Goal: Use online tool/utility: Use online tool/utility

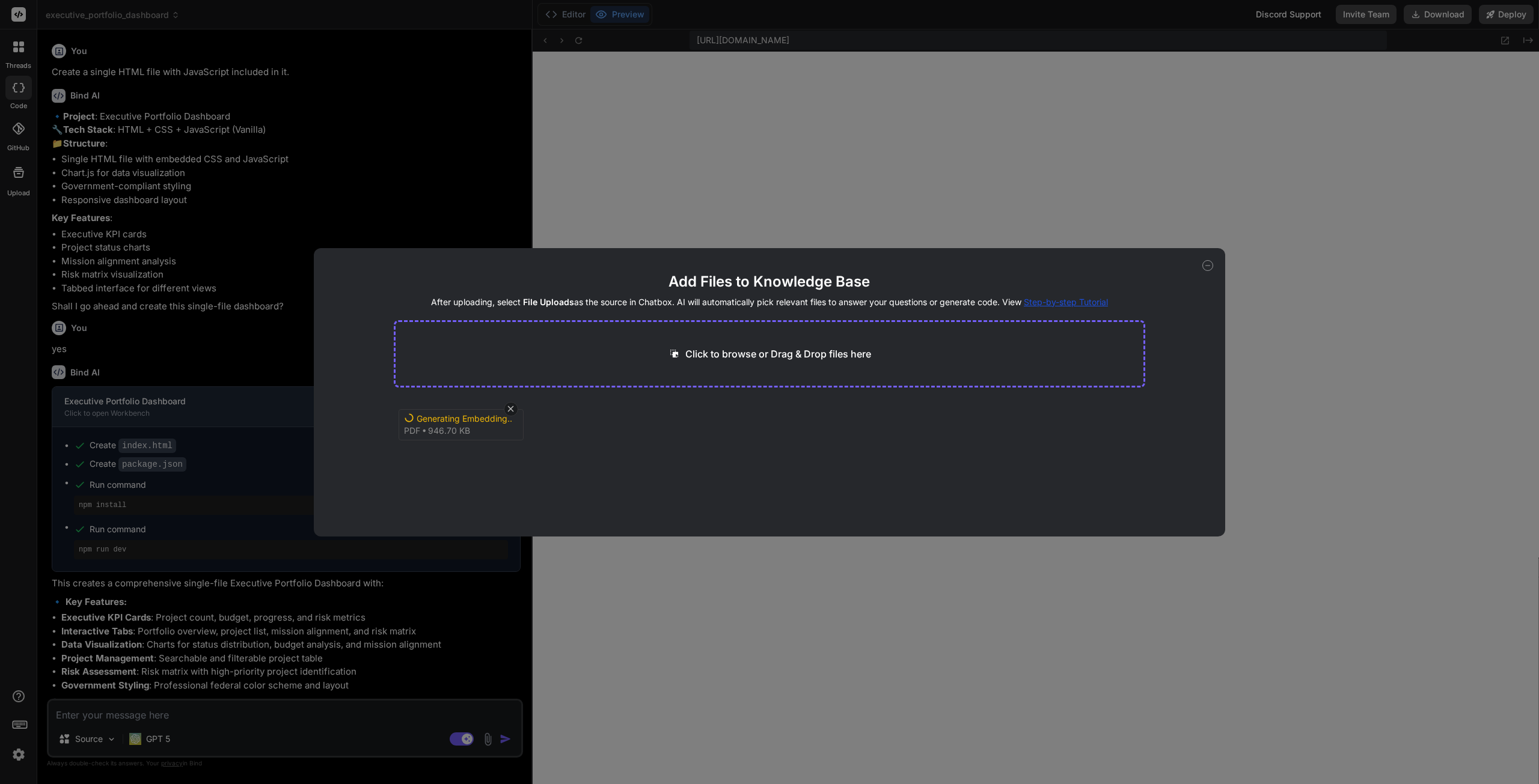
scroll to position [280, 0]
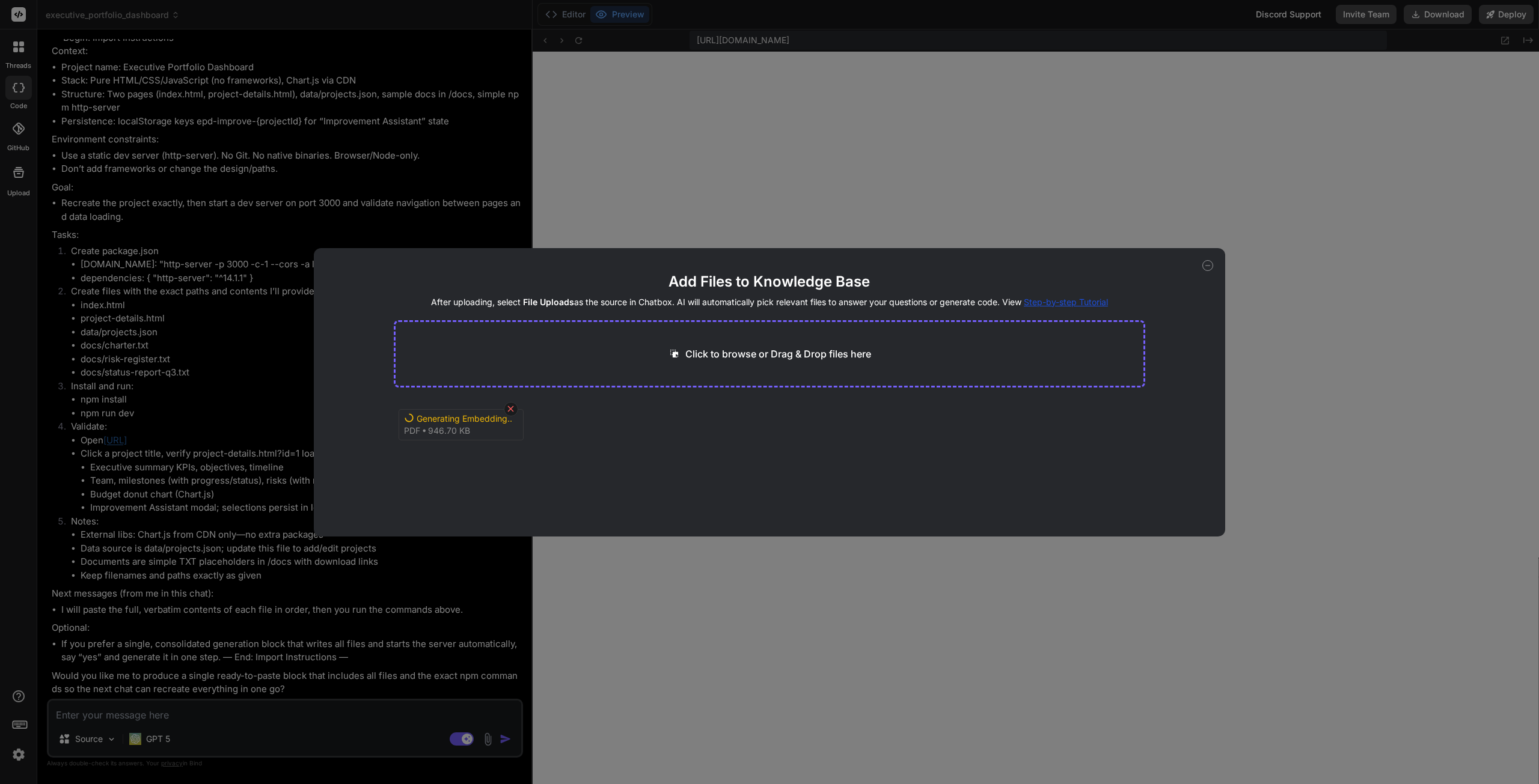
click at [509, 411] on icon at bounding box center [510, 409] width 10 height 10
click at [1207, 263] on icon at bounding box center [1207, 265] width 11 height 11
type textarea "x"
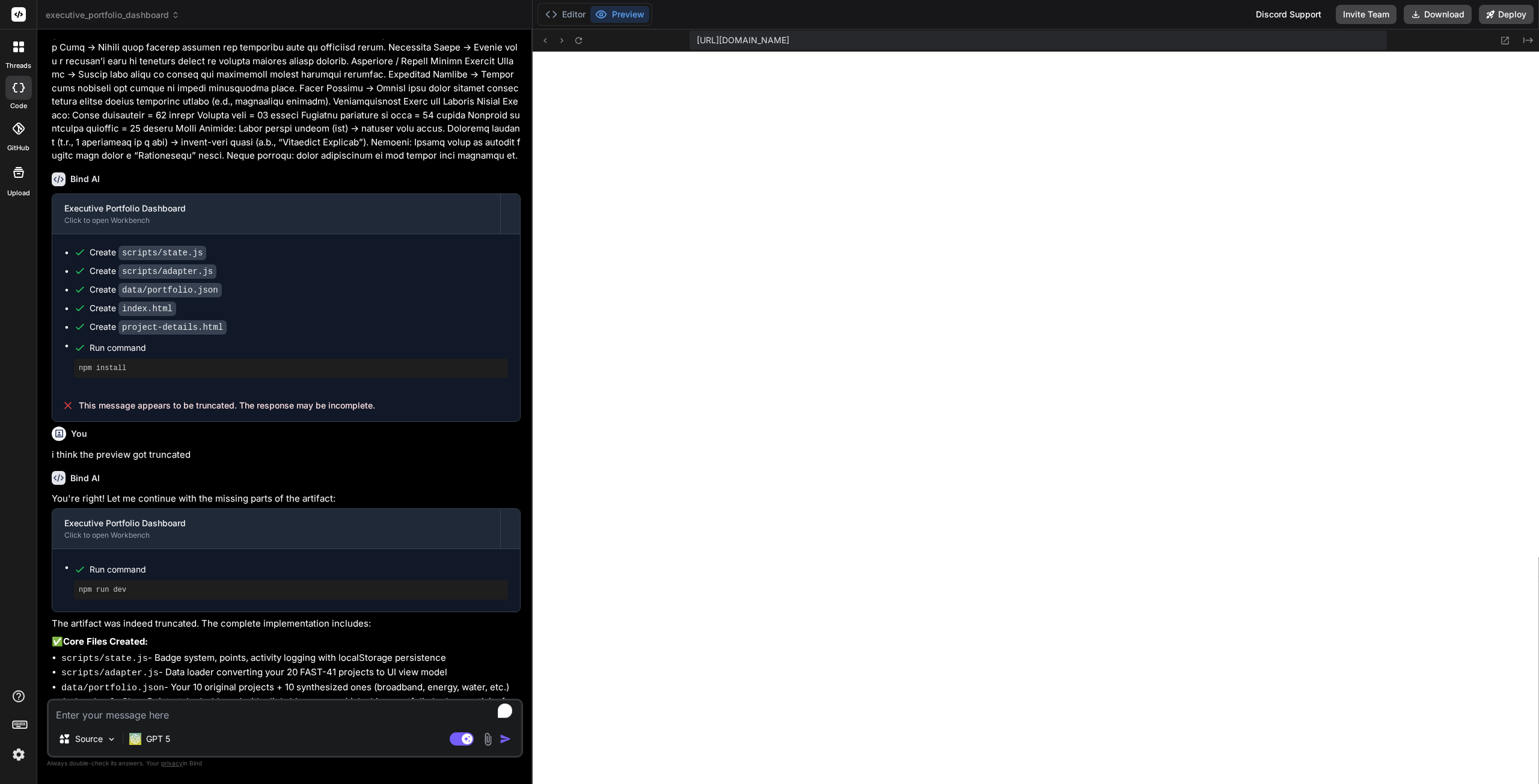
type textarea "x"
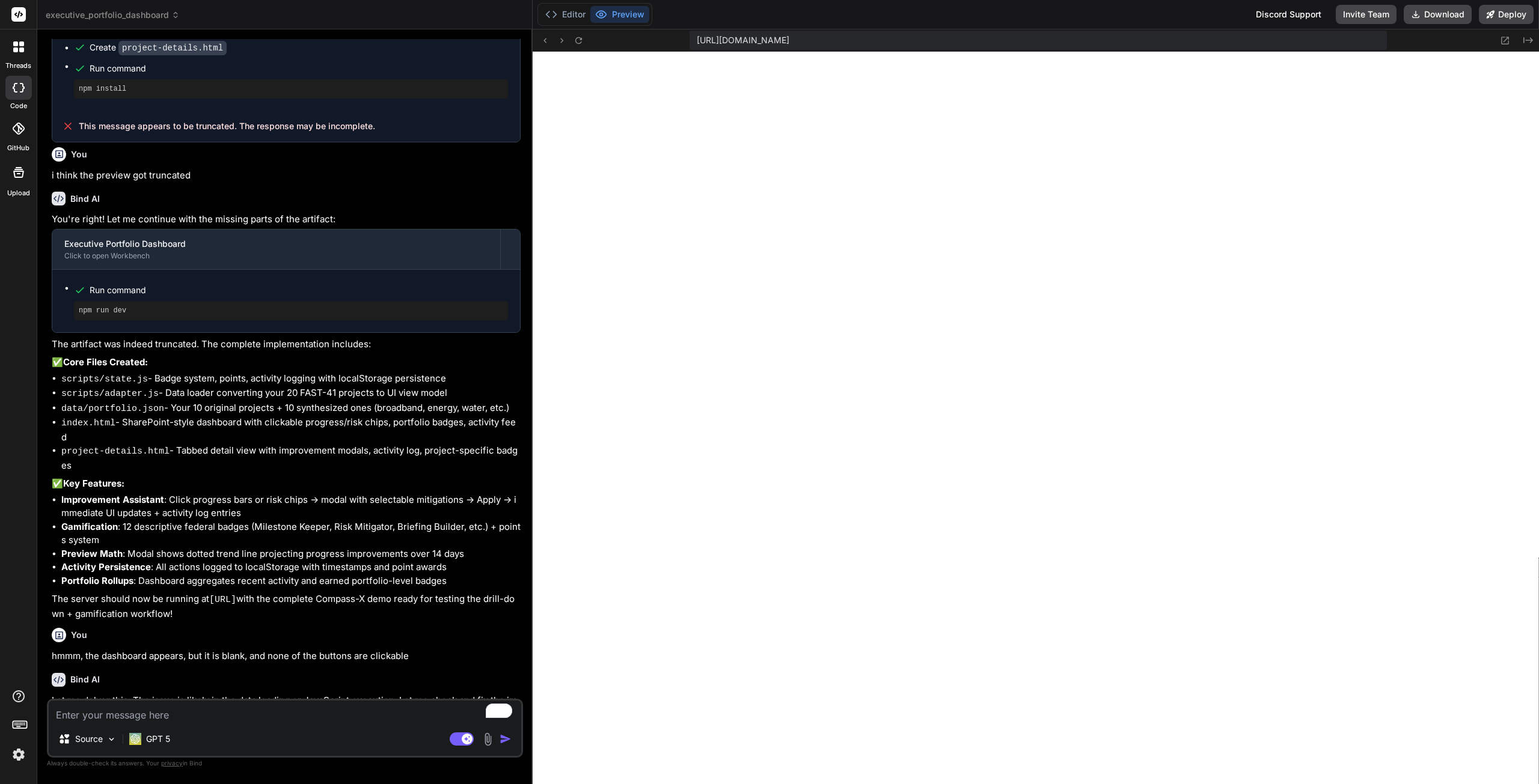
scroll to position [2224, 0]
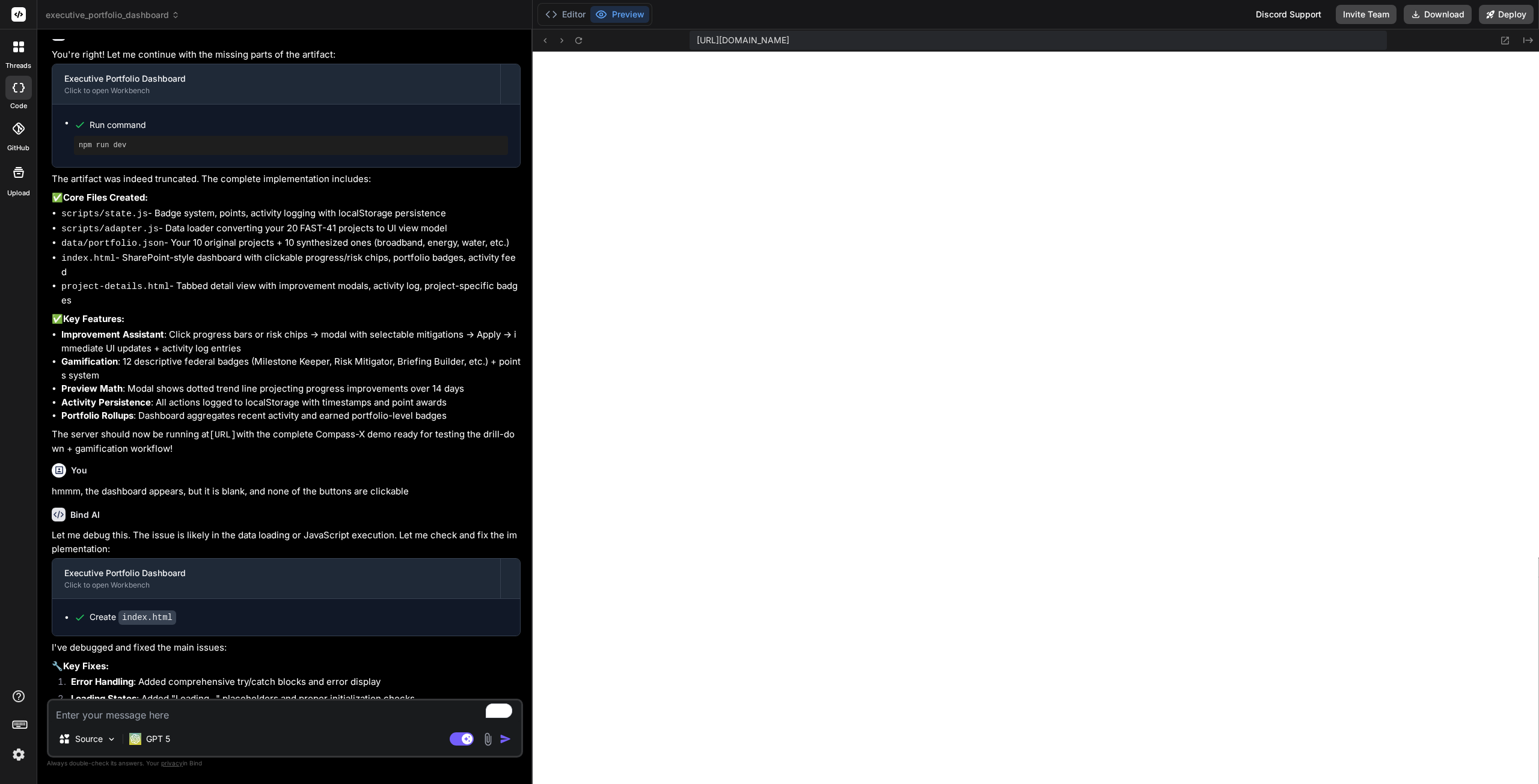
scroll to position [325, 0]
click at [1524, 39] on icon "Created with Pixso." at bounding box center [1528, 40] width 9 height 9
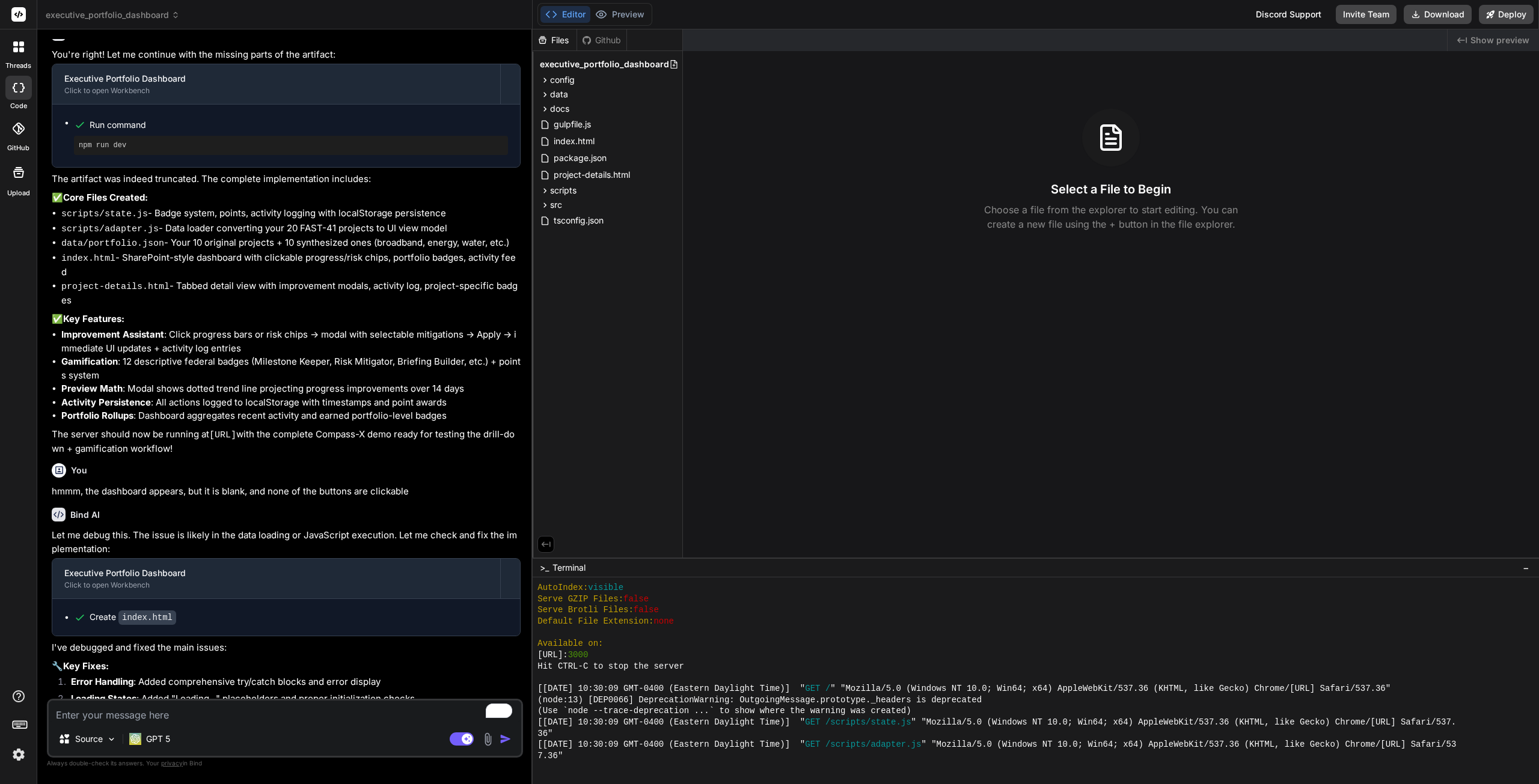
click at [1497, 40] on span "Show preview" at bounding box center [1499, 40] width 59 height 12
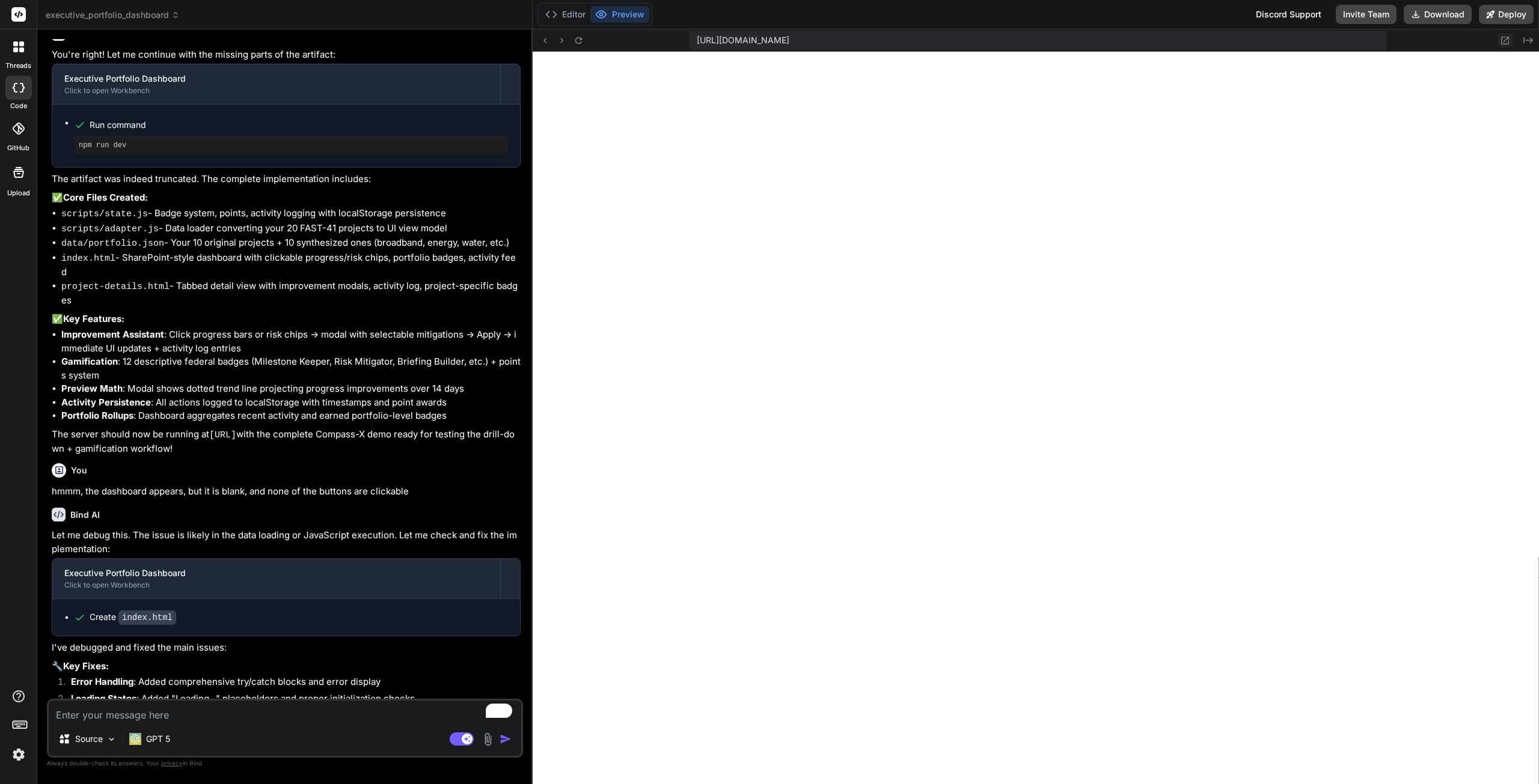
click at [1500, 39] on icon at bounding box center [1505, 41] width 10 height 10
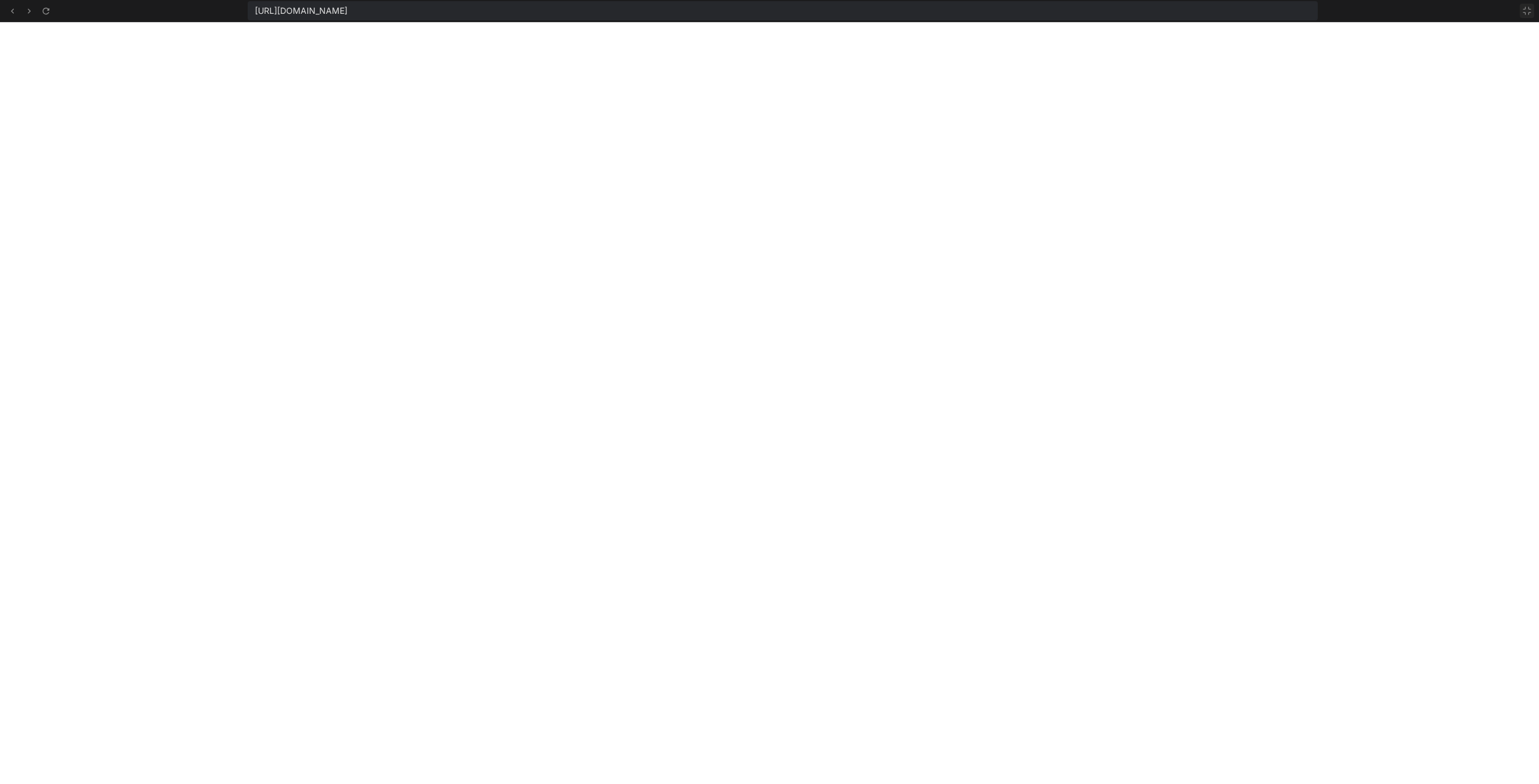
click at [1528, 8] on icon at bounding box center [1527, 11] width 7 height 7
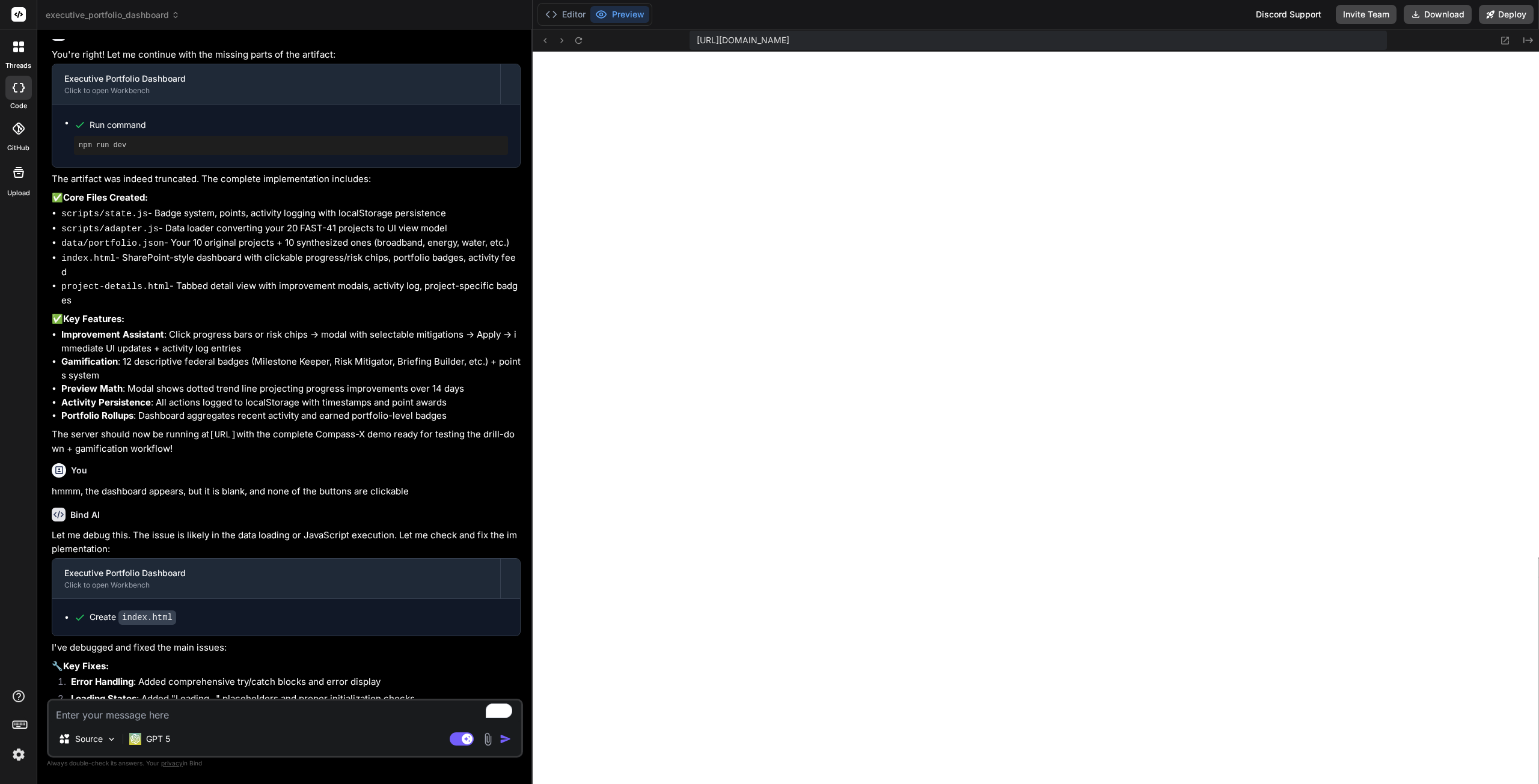
click at [204, 718] on textarea "To enrich screen reader interactions, please activate Accessibility in Grammarl…" at bounding box center [285, 711] width 472 height 21
type textarea "x"
type textarea "n"
type textarea "x"
type textarea "no"
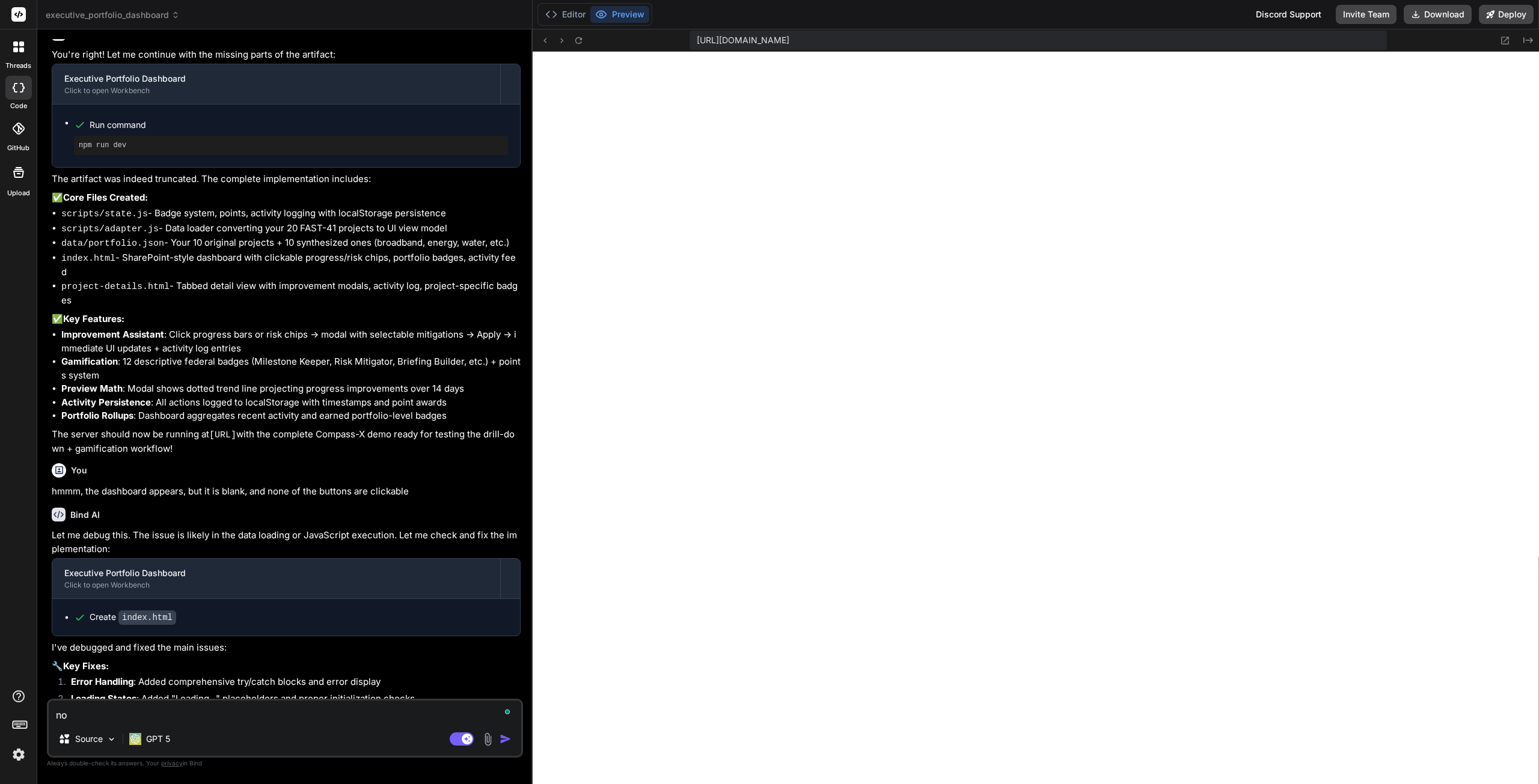
type textarea "x"
type textarea "now"
type textarea "x"
type textarea "now"
type textarea "x"
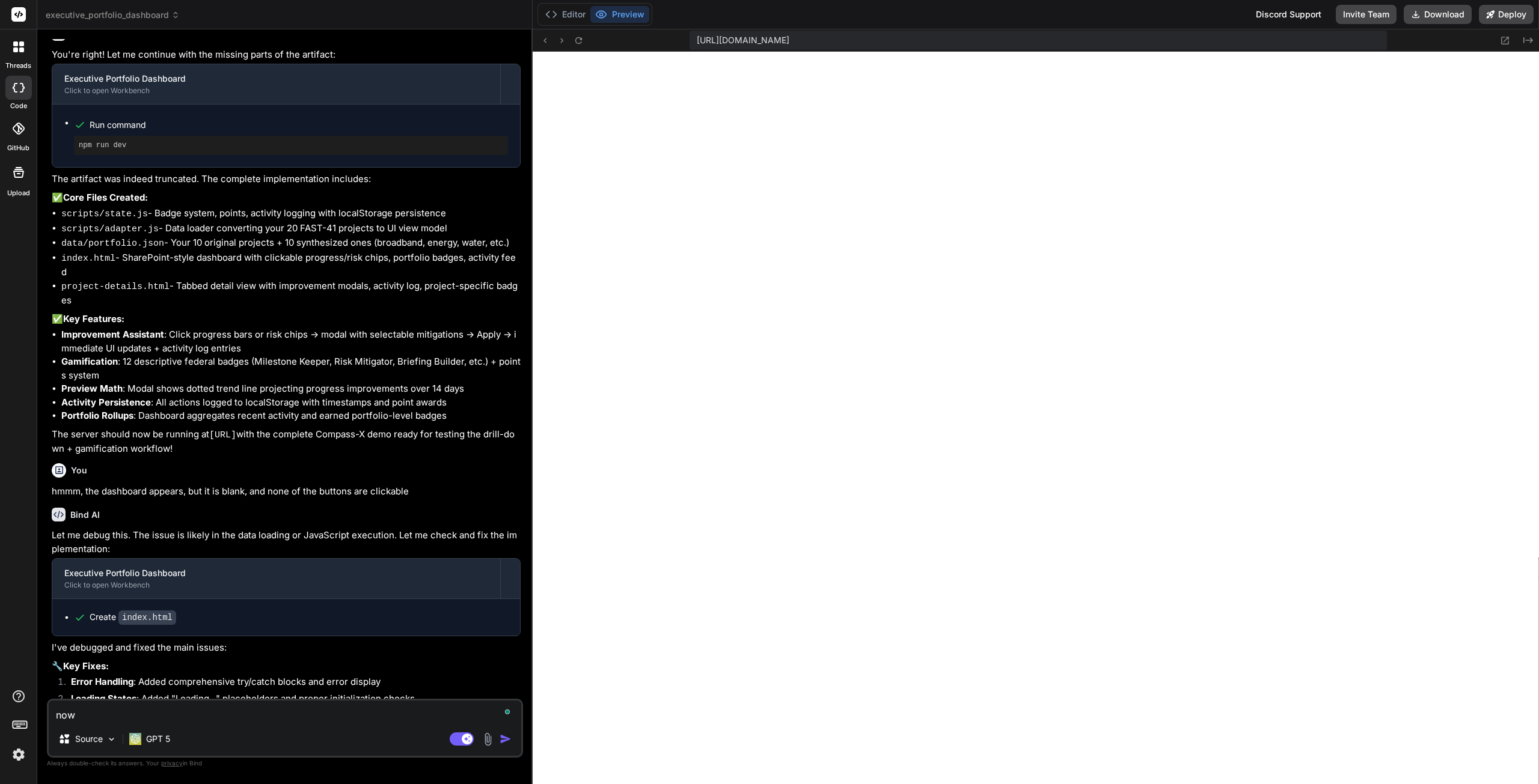
type textarea "now i"
type textarea "x"
type textarea "now it"
type textarea "x"
type textarea "now it"
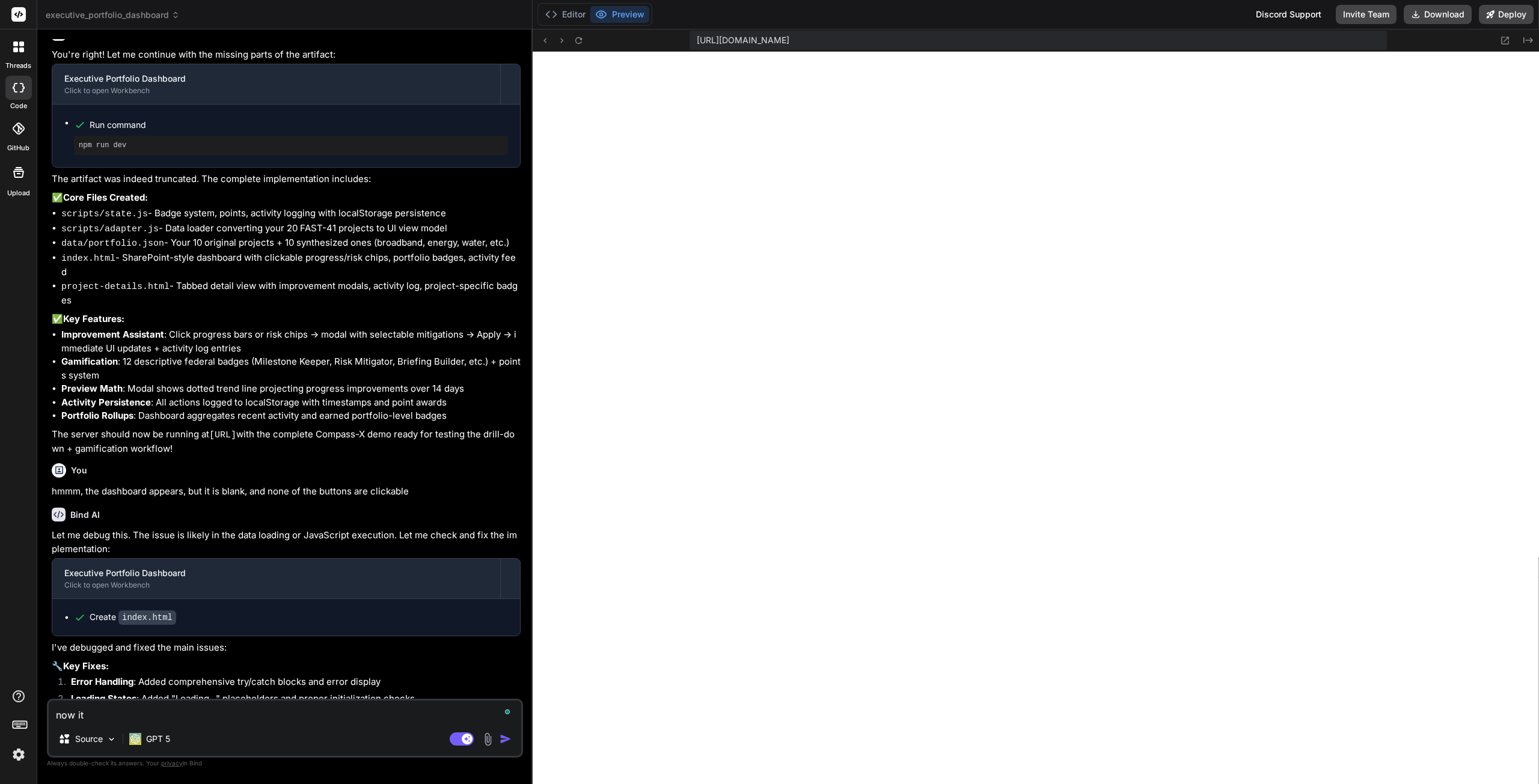
type textarea "x"
type textarea "now it s"
type textarea "x"
type textarea "now it sa"
type textarea "x"
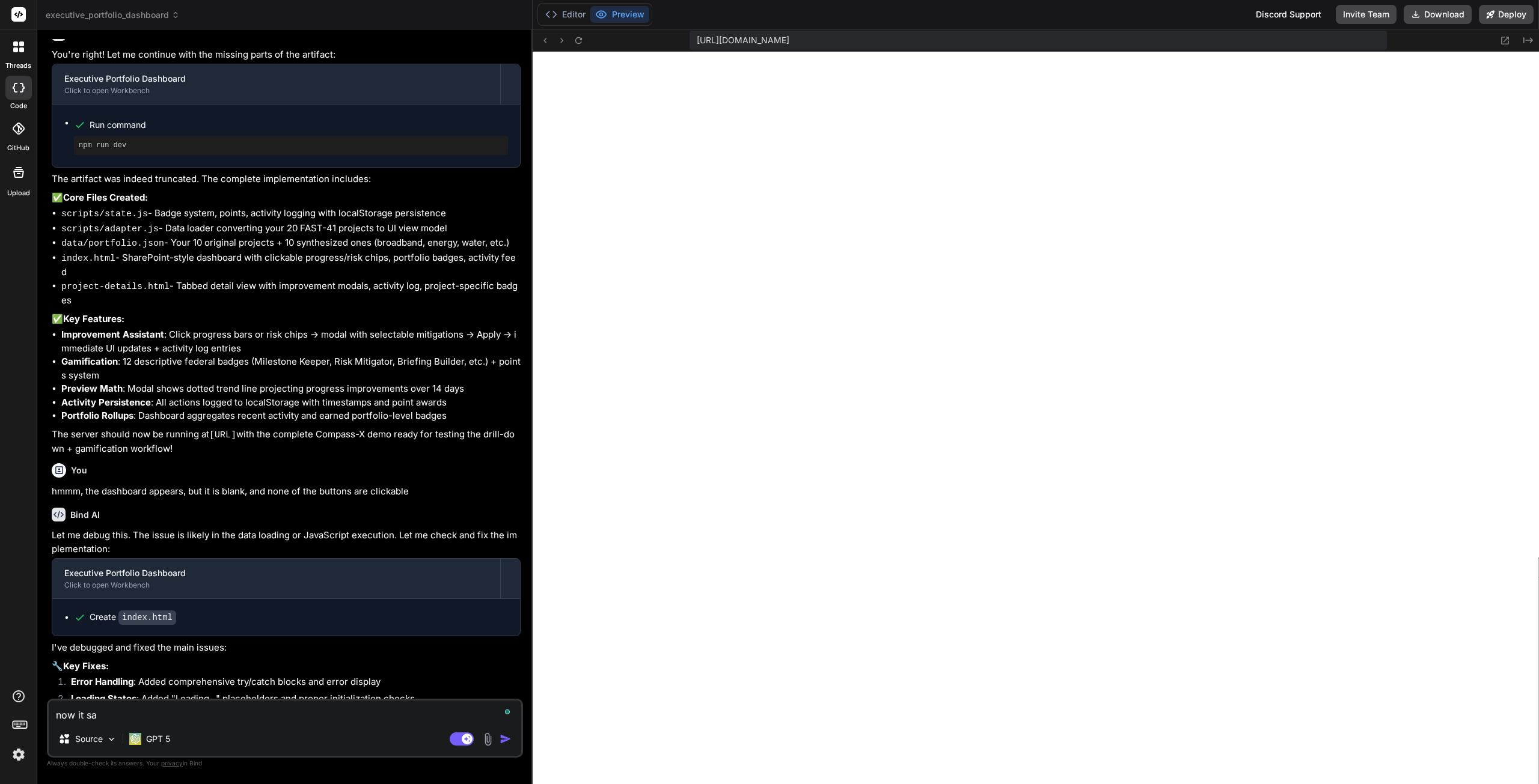
type textarea "now it say"
type textarea "x"
type textarea "now it says"
type textarea "x"
type textarea "now it says"
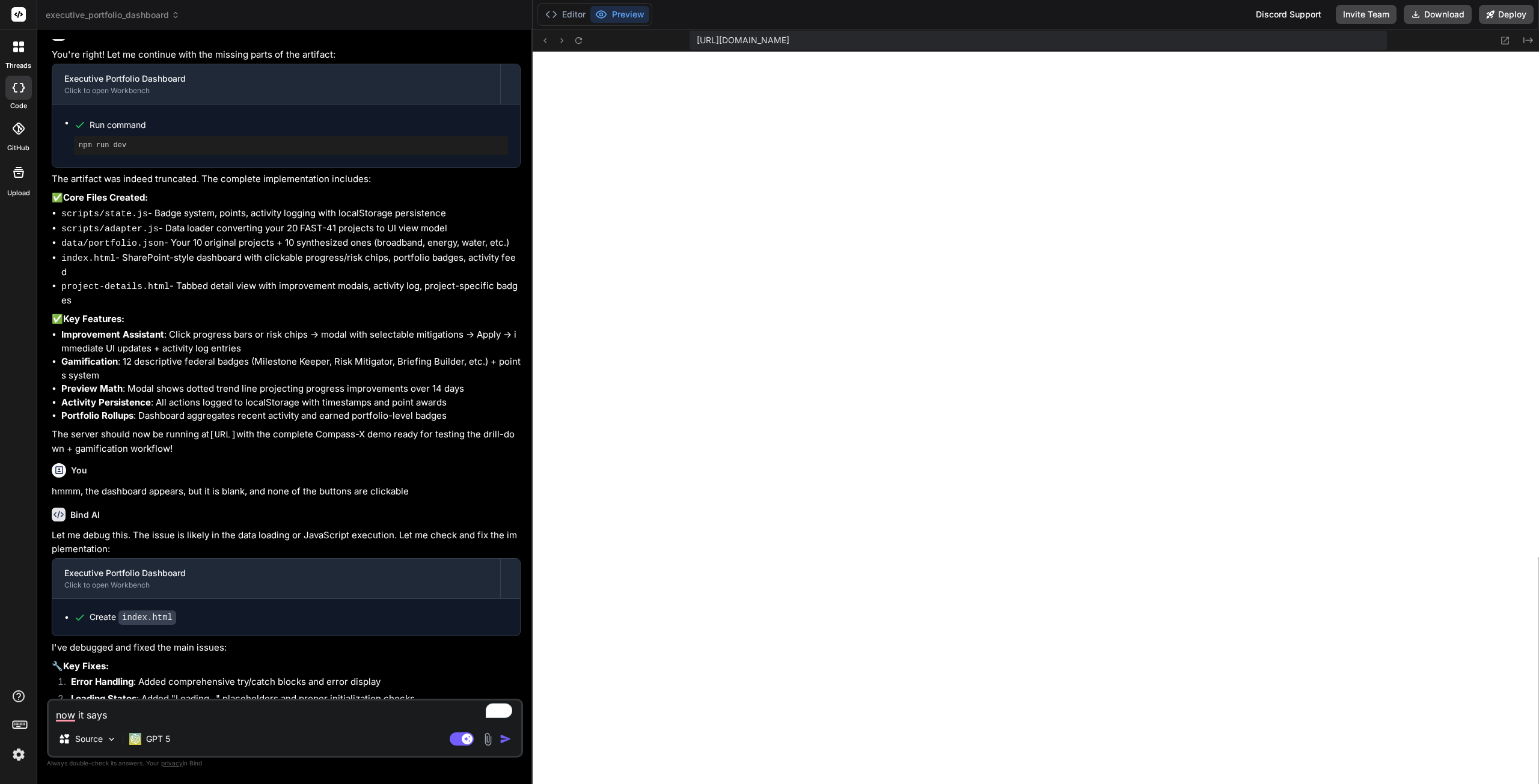
type textarea "x"
type textarea "now it says L"
type textarea "x"
type textarea "now it says Lo"
type textarea "x"
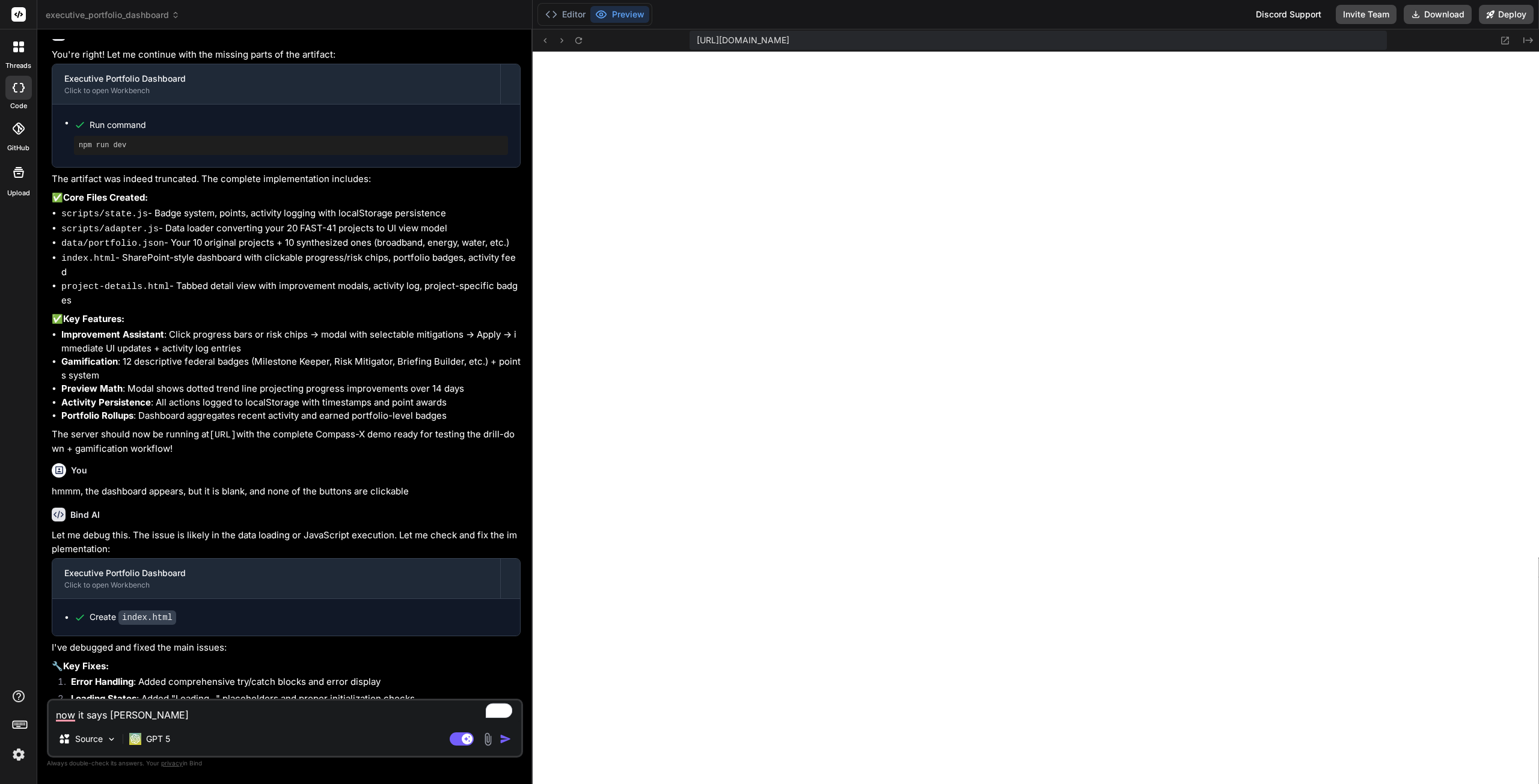
type textarea "now it says Loa"
type textarea "x"
type textarea "now it says Load"
type textarea "x"
type textarea "now it says Loadi"
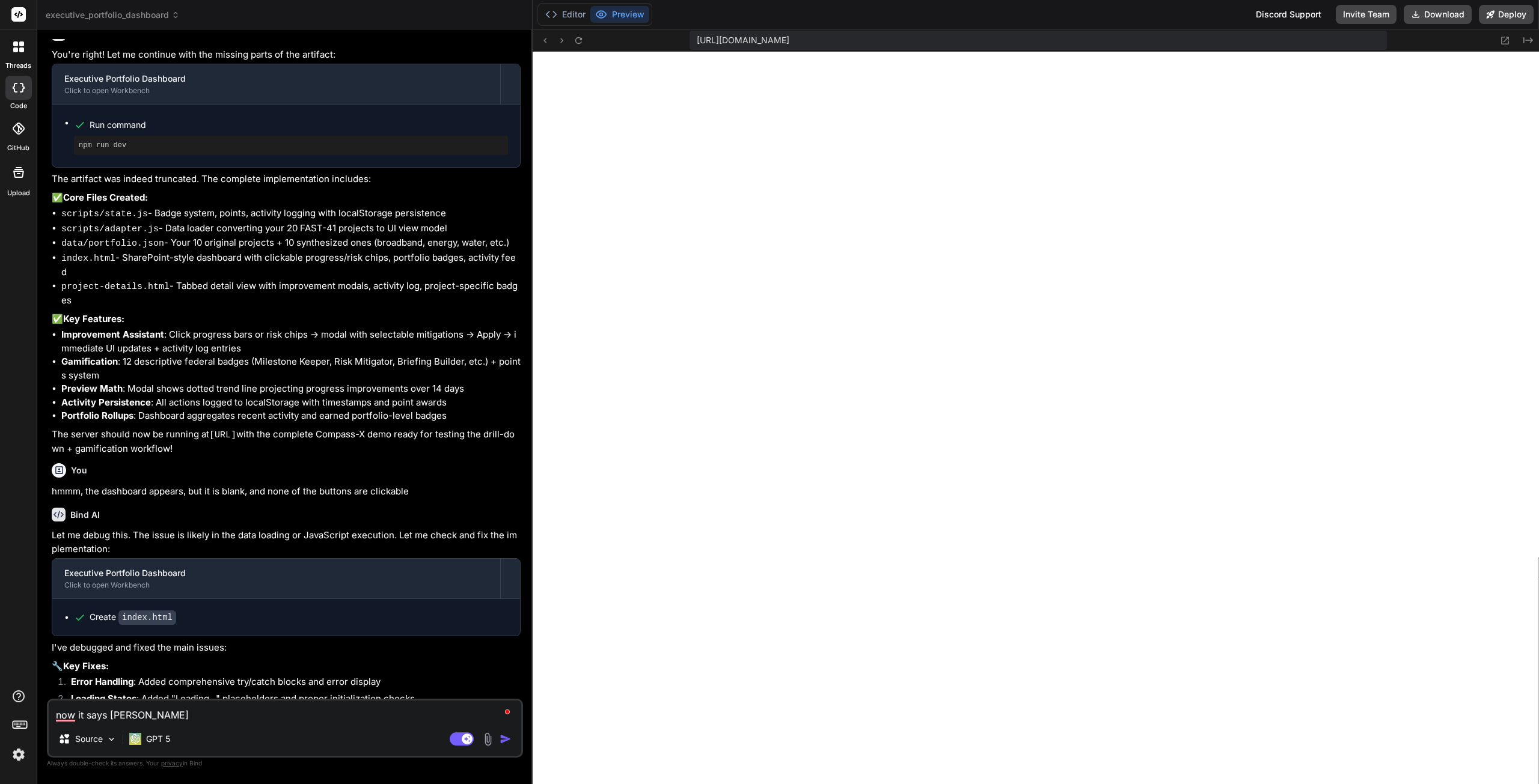
type textarea "x"
type textarea "now it says Loadin"
type textarea "x"
type textarea "now it says Loading"
type textarea "x"
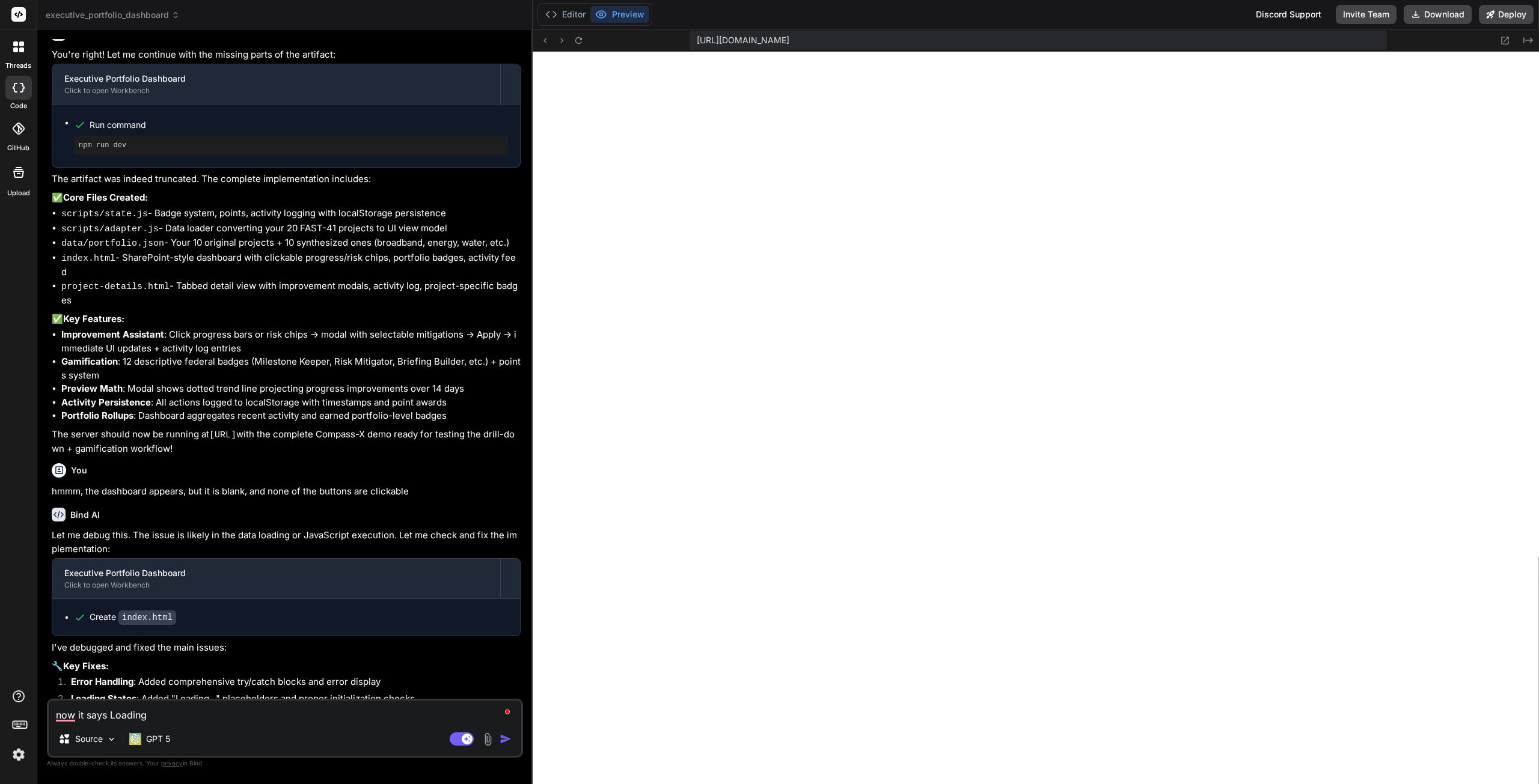
type textarea "now it says Loading,"
type textarea "x"
type textarea "now it says Loading,"
type textarea "x"
type textarea "now it says Loading, p"
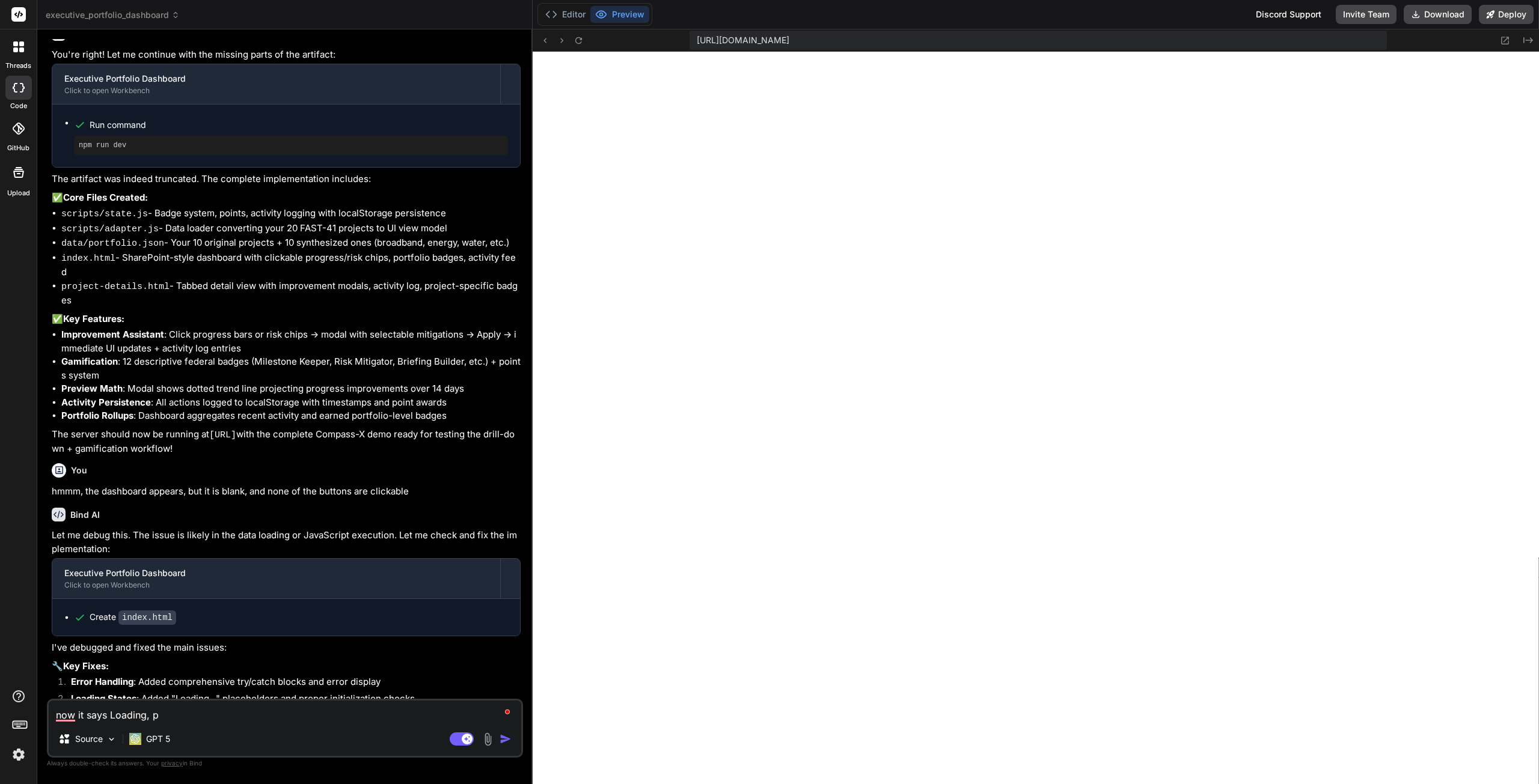
type textarea "x"
type textarea "now it says Loading, p["
type textarea "x"
type textarea "now it says Loading, p[l"
type textarea "x"
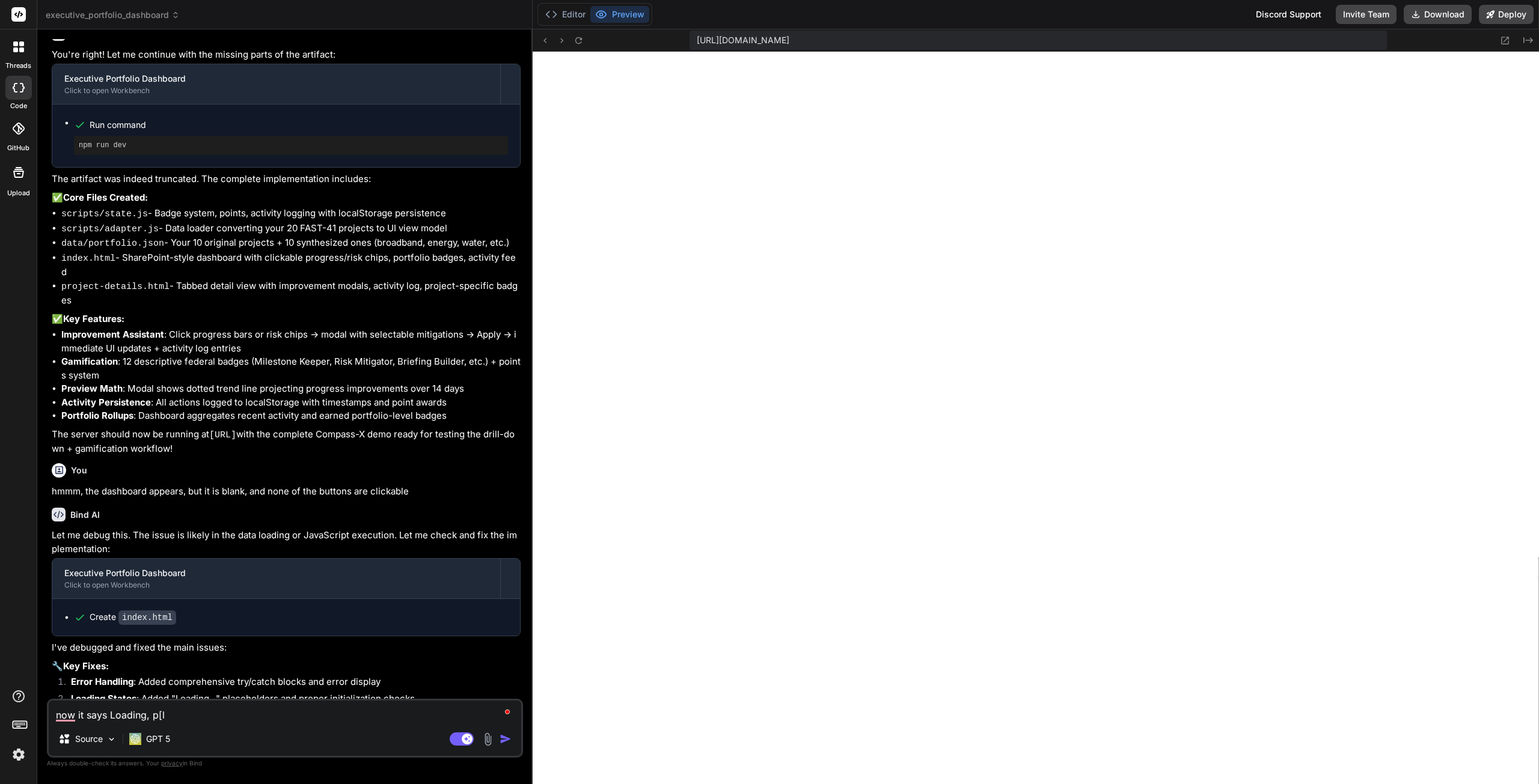
type textarea "now it says Loading, p[le"
type textarea "x"
type textarea "now it says Loading, p[lea"
type textarea "x"
type textarea "now it says Loading, p[leas"
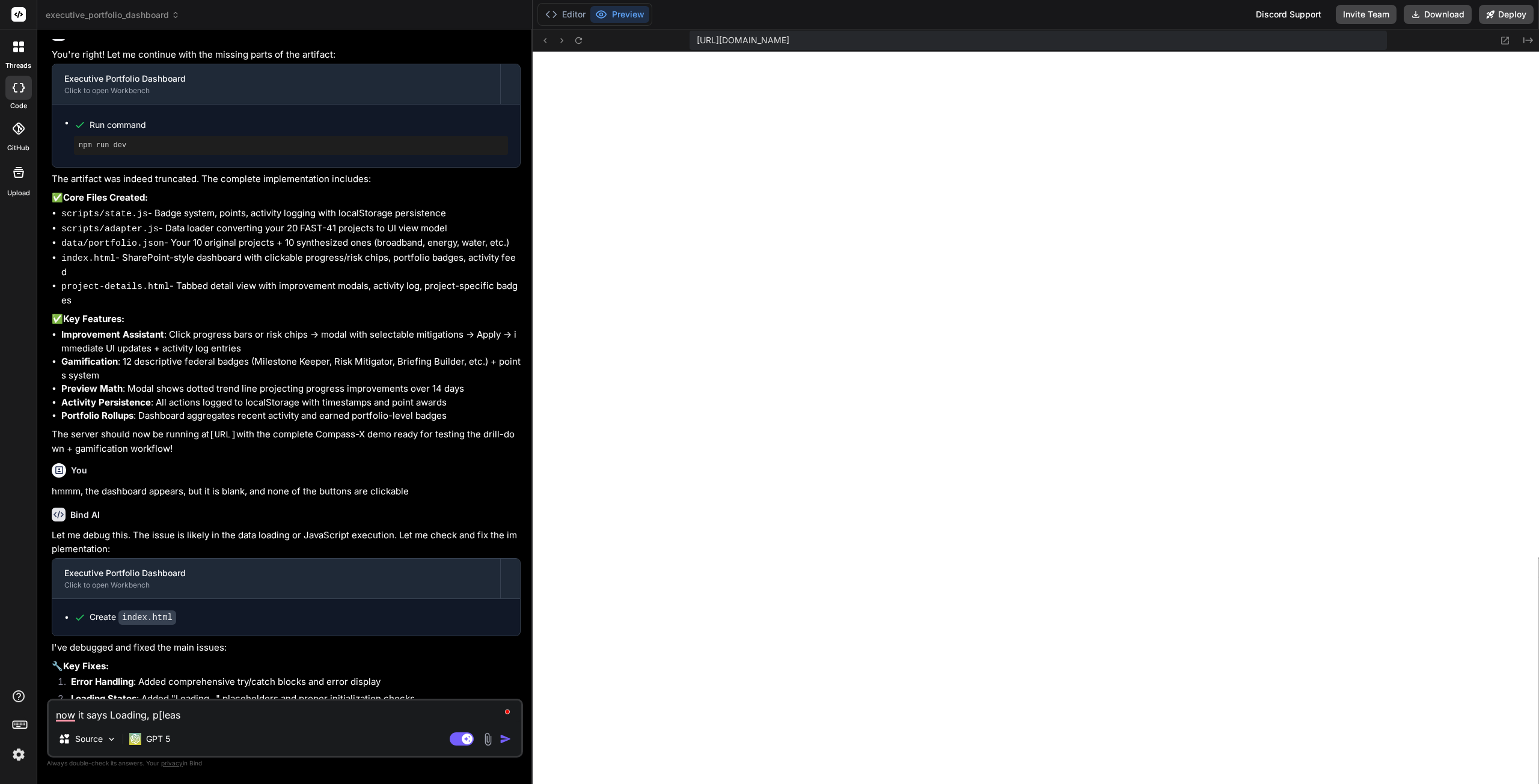
type textarea "x"
type textarea "now it says Loading, p[lease"
type textarea "x"
type textarea "now it says Loading, p[lease"
type textarea "x"
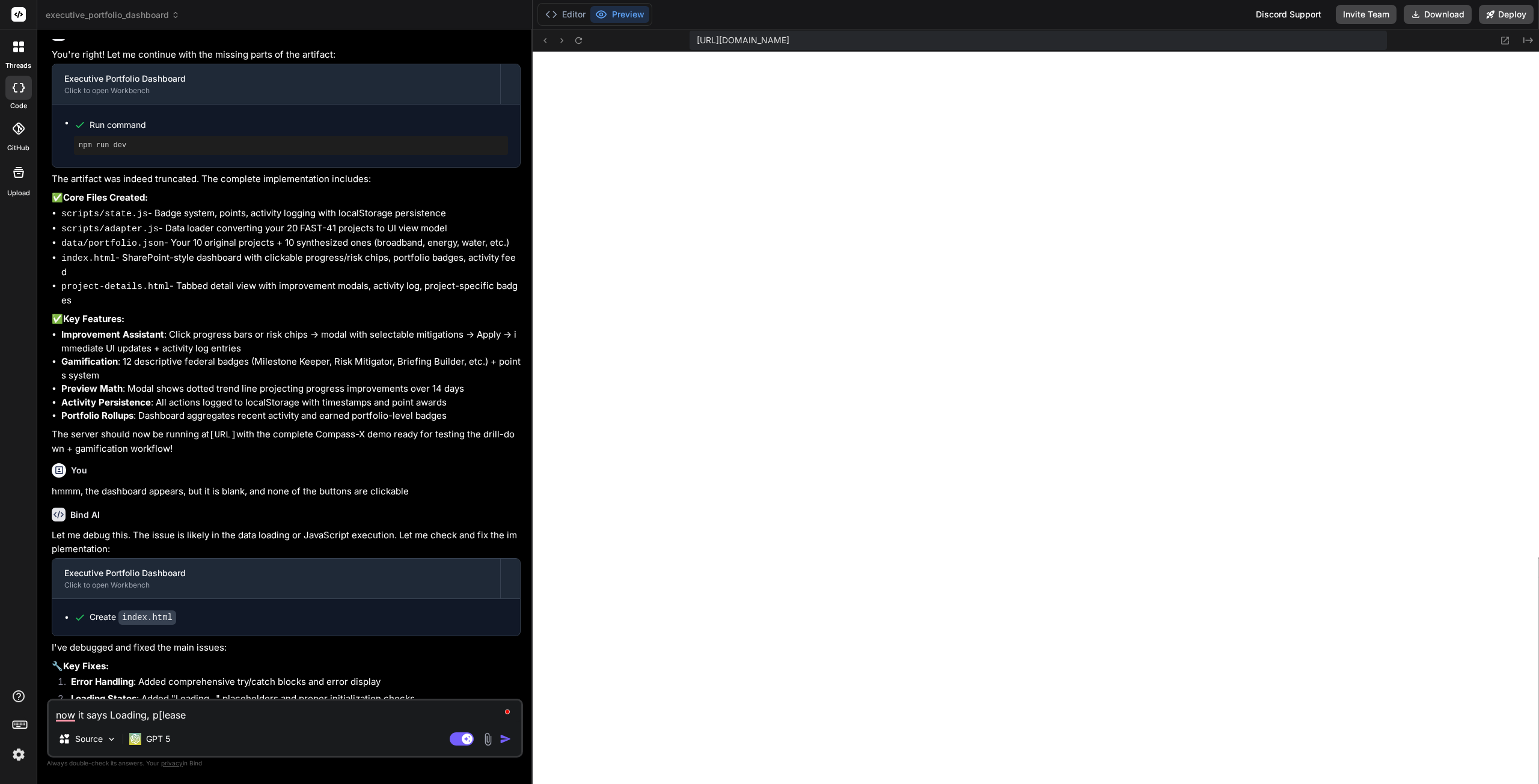
type textarea "now it says Loading, p[lease w"
type textarea "x"
type textarea "now it says Loading, p[lease wa"
type textarea "x"
type textarea "now it says Loading, p[lease wai"
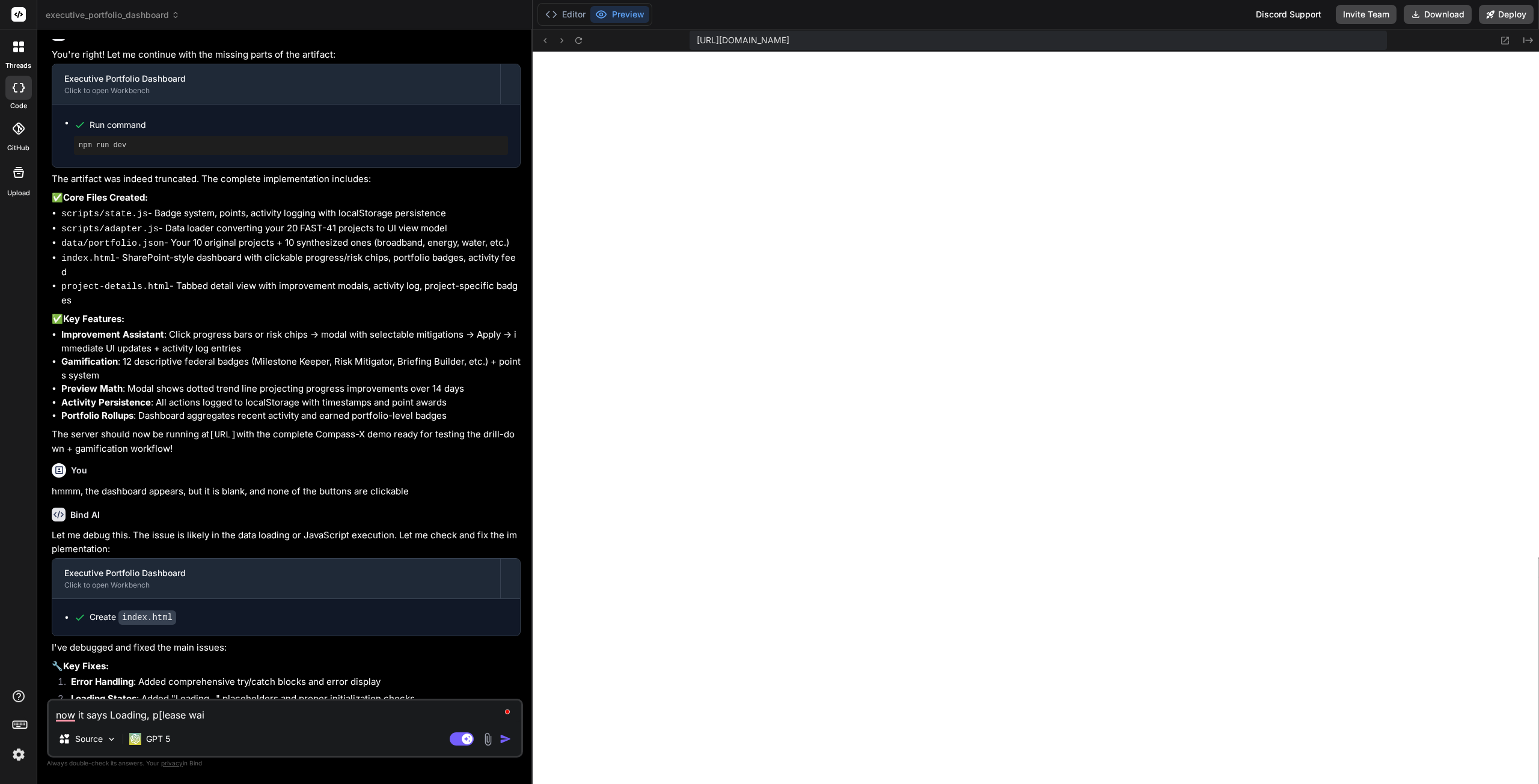
type textarea "x"
type textarea "now it says Loading, p[lease wait"
type textarea "x"
type textarea "now it says Loading, please wait"
type textarea "x"
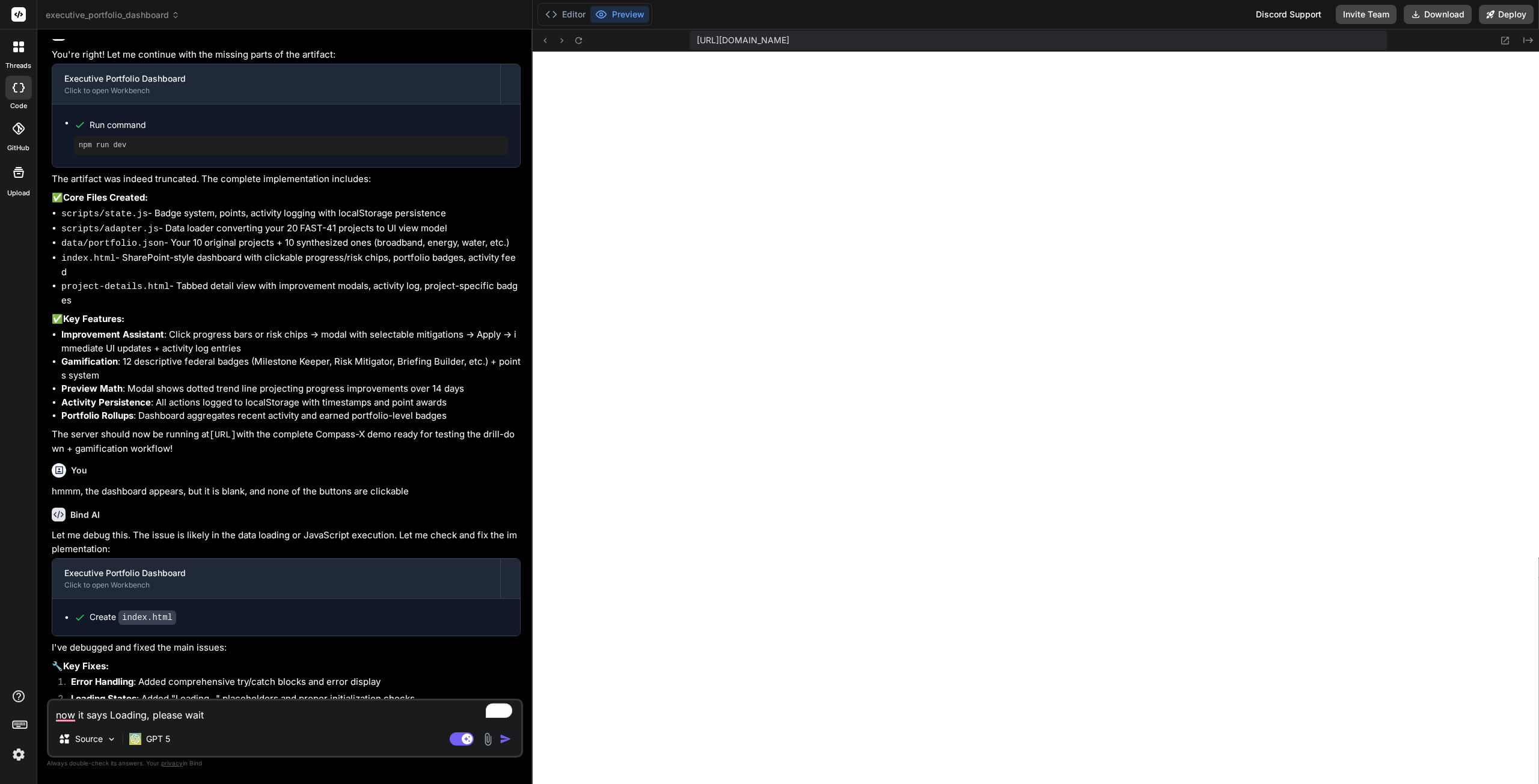
type textarea "now it says Loading, please wait,"
type textarea "x"
type textarea "now it says Loading, please wait,"
type textarea "x"
type textarea "now it says Loading, please wait, b"
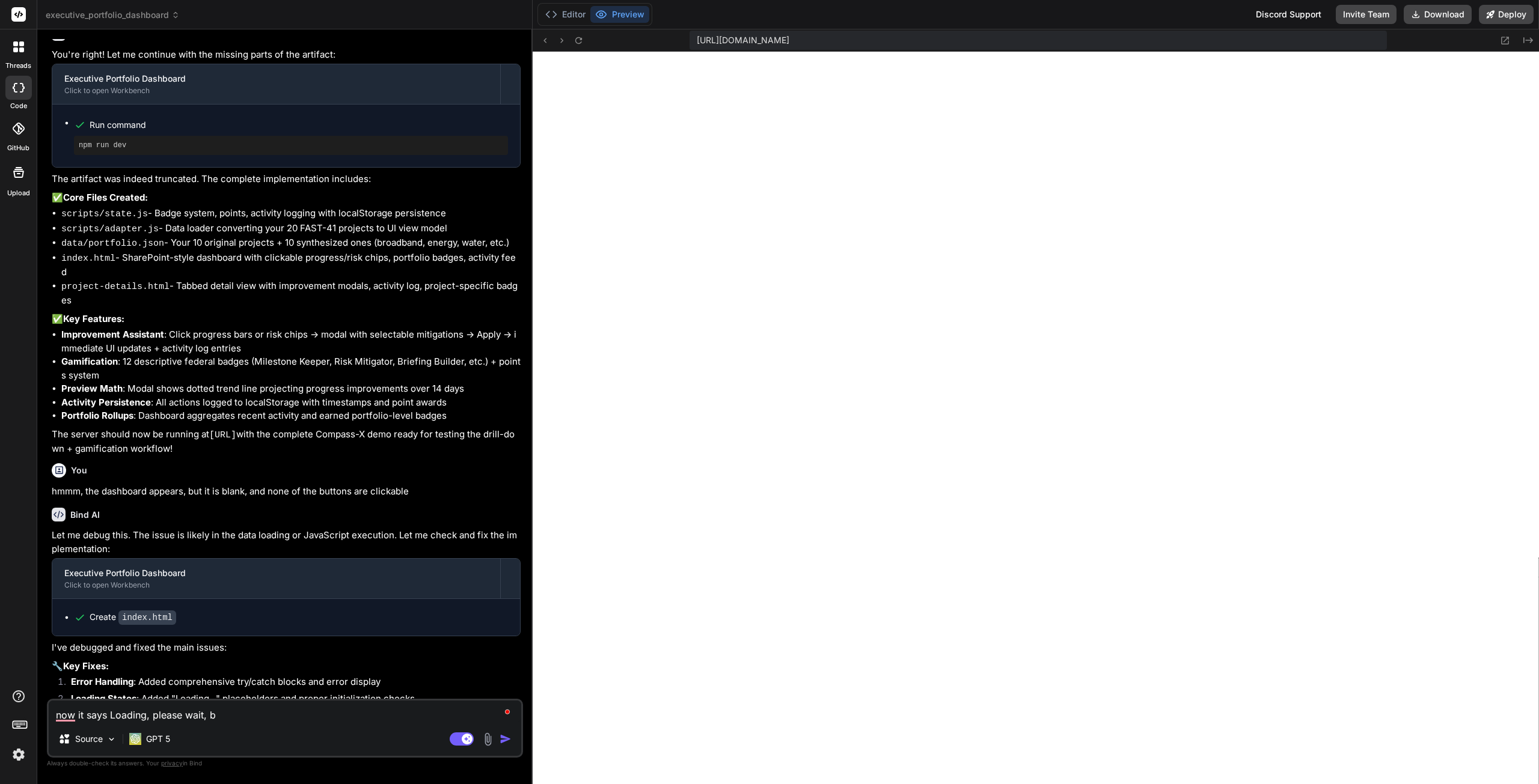
type textarea "x"
type textarea "now it says Loading, please wait, bu"
type textarea "x"
type textarea "now it says Loading, please wait, but"
type textarea "x"
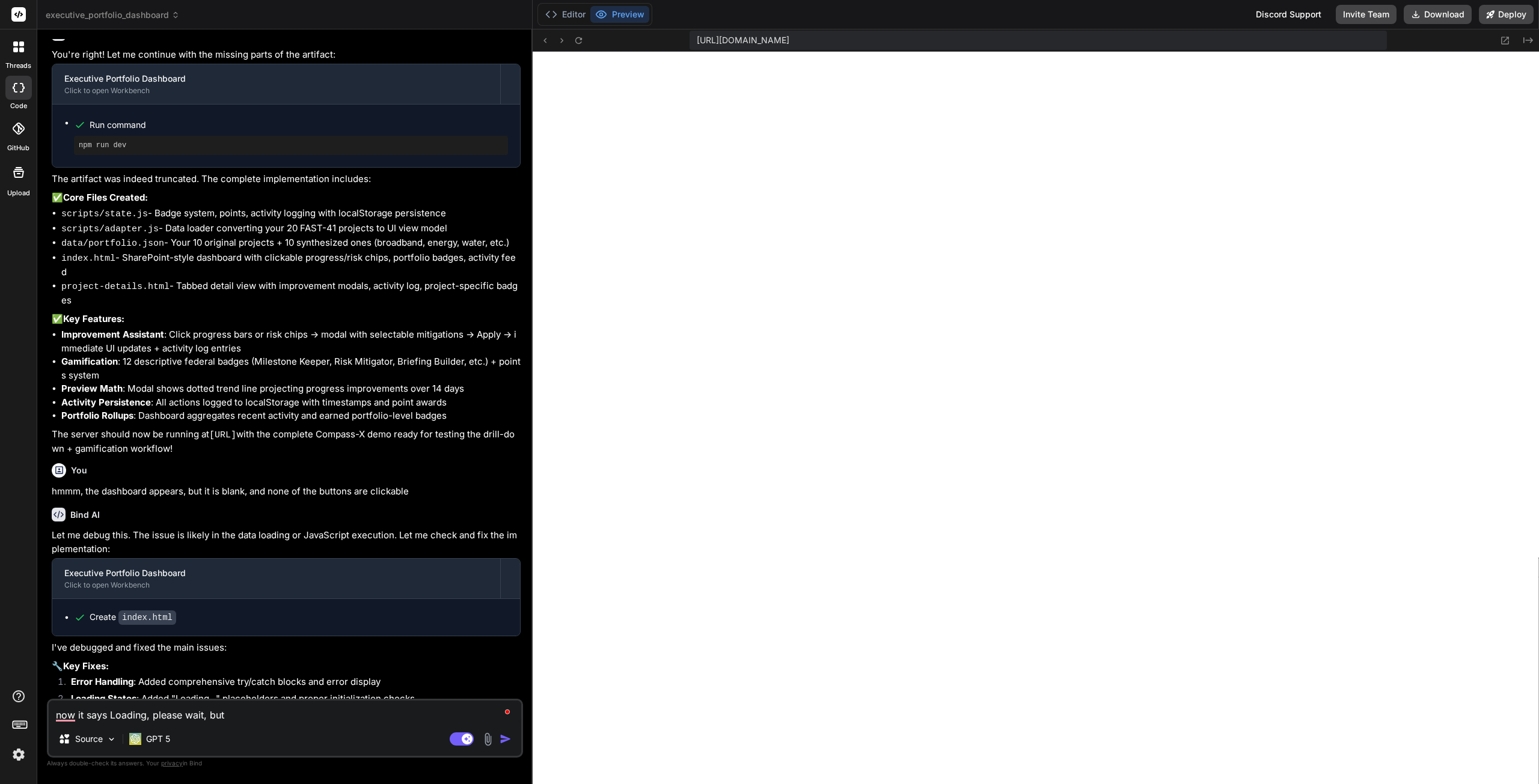
type textarea "now it says Loading, please wait, but"
type textarea "x"
type textarea "now it says Loading, please wait, but t"
type textarea "x"
type textarea "now it says Loading, please wait, but th"
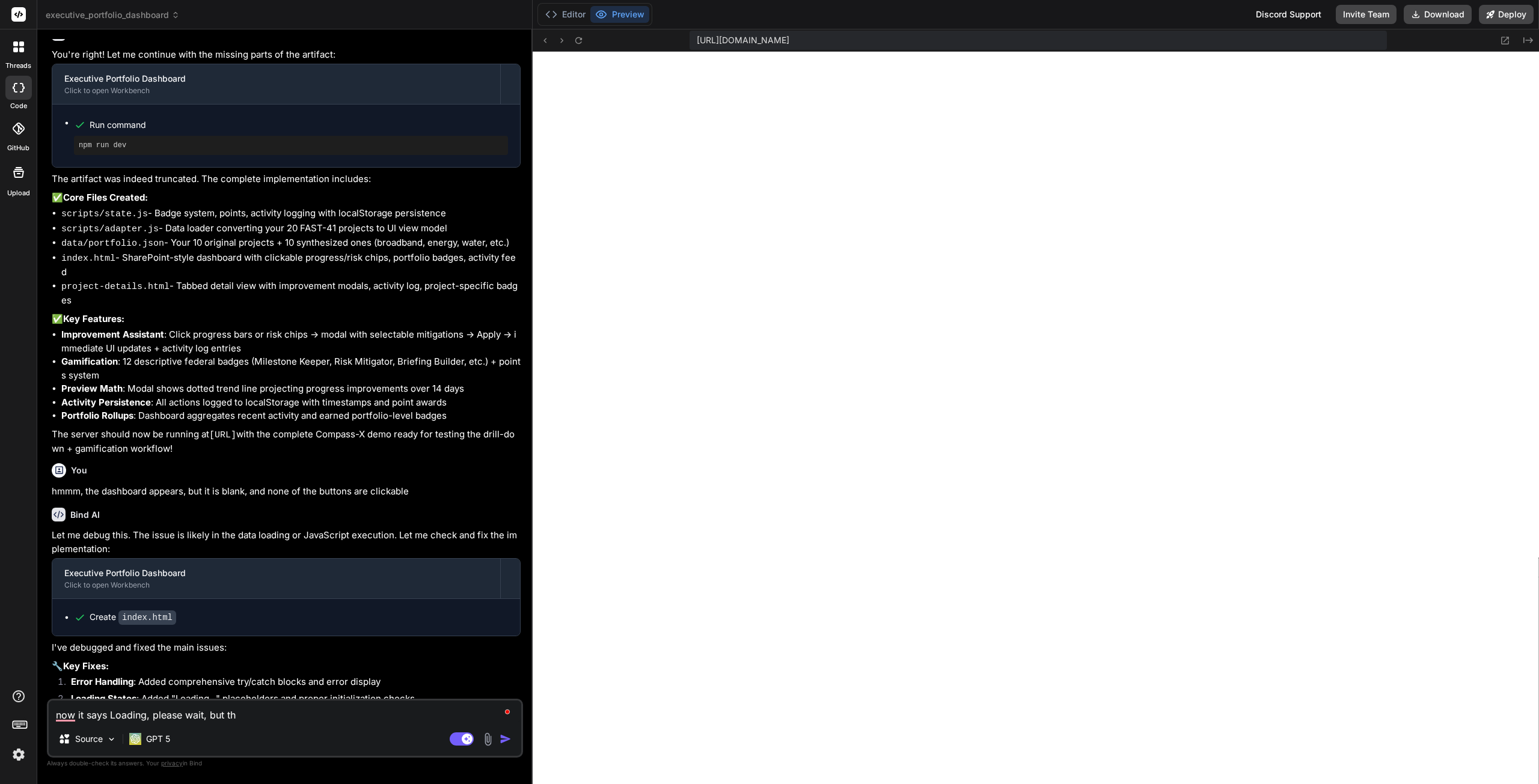
type textarea "x"
type textarea "now it says Loading, please wait, but the"
type textarea "x"
type textarea "now it says Loading, please wait, but ther"
type textarea "x"
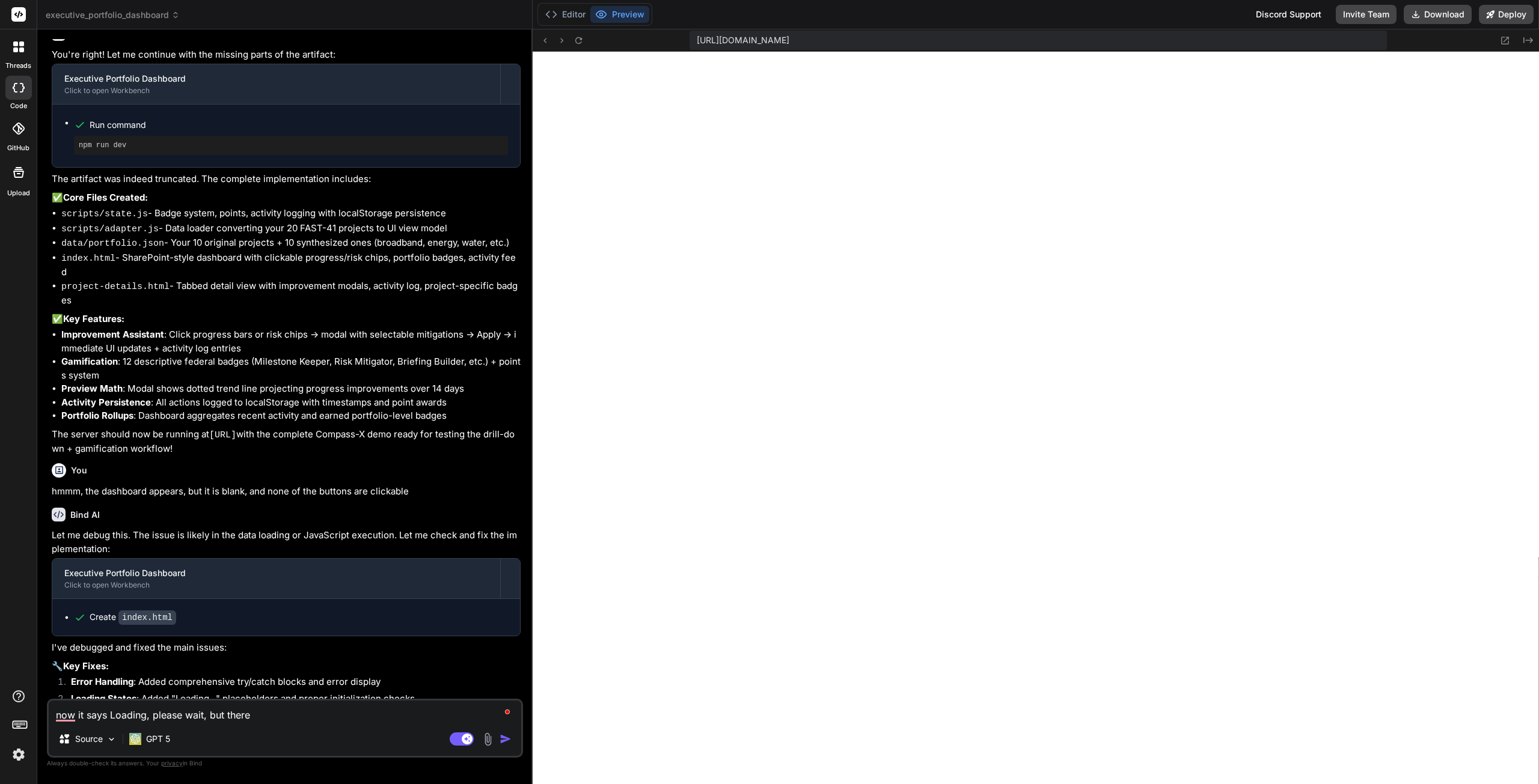
type textarea "now it says Loading, please wait, but there"
type textarea "x"
type textarea "now it says Loading, please wait, but there i"
type textarea "x"
type textarea "now it says Loading, please wait, but there is"
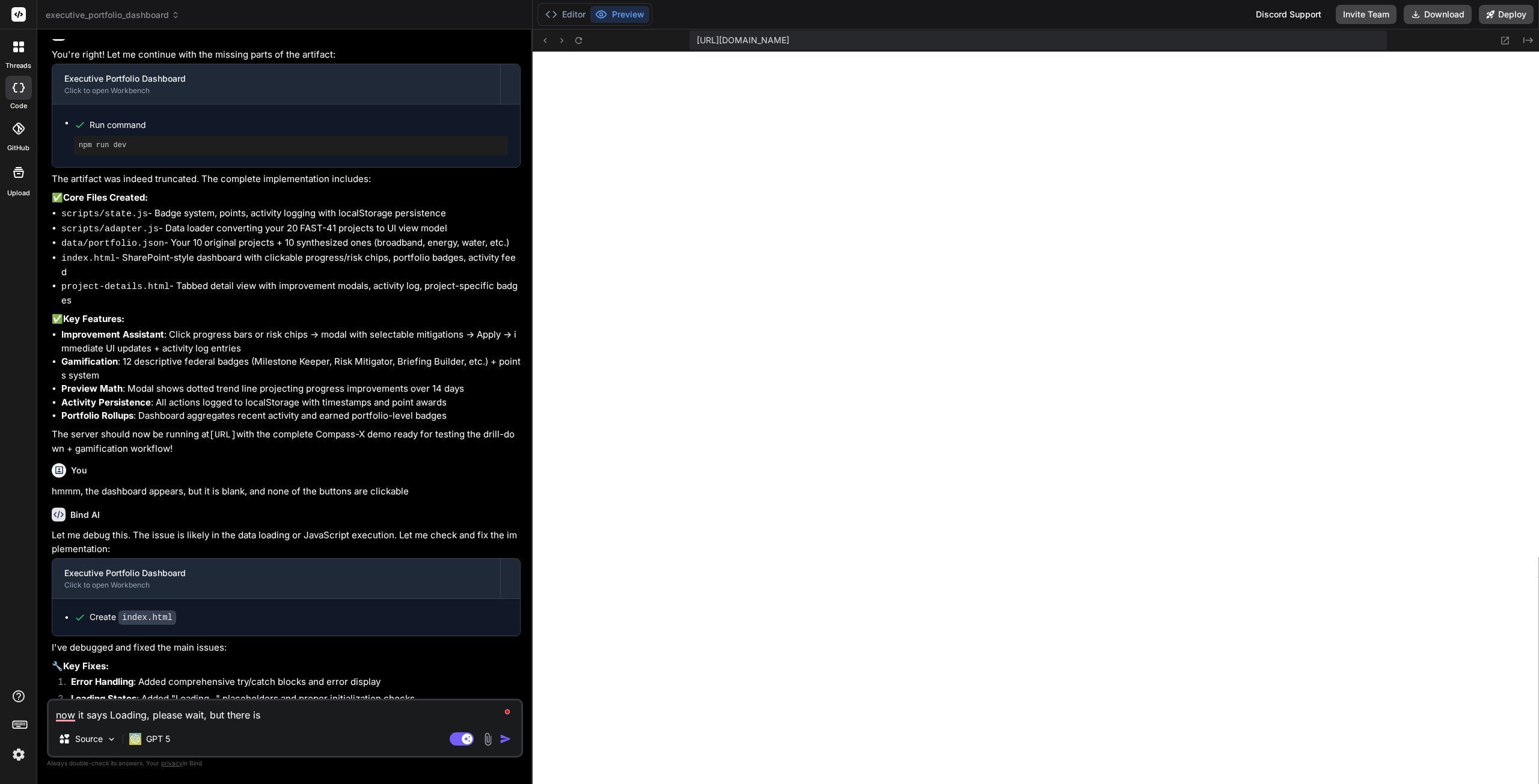
type textarea "x"
type textarea "now it says Loading, please wait, but there is"
type textarea "x"
type textarea "now it says Loading, please wait, but there is a"
type textarea "x"
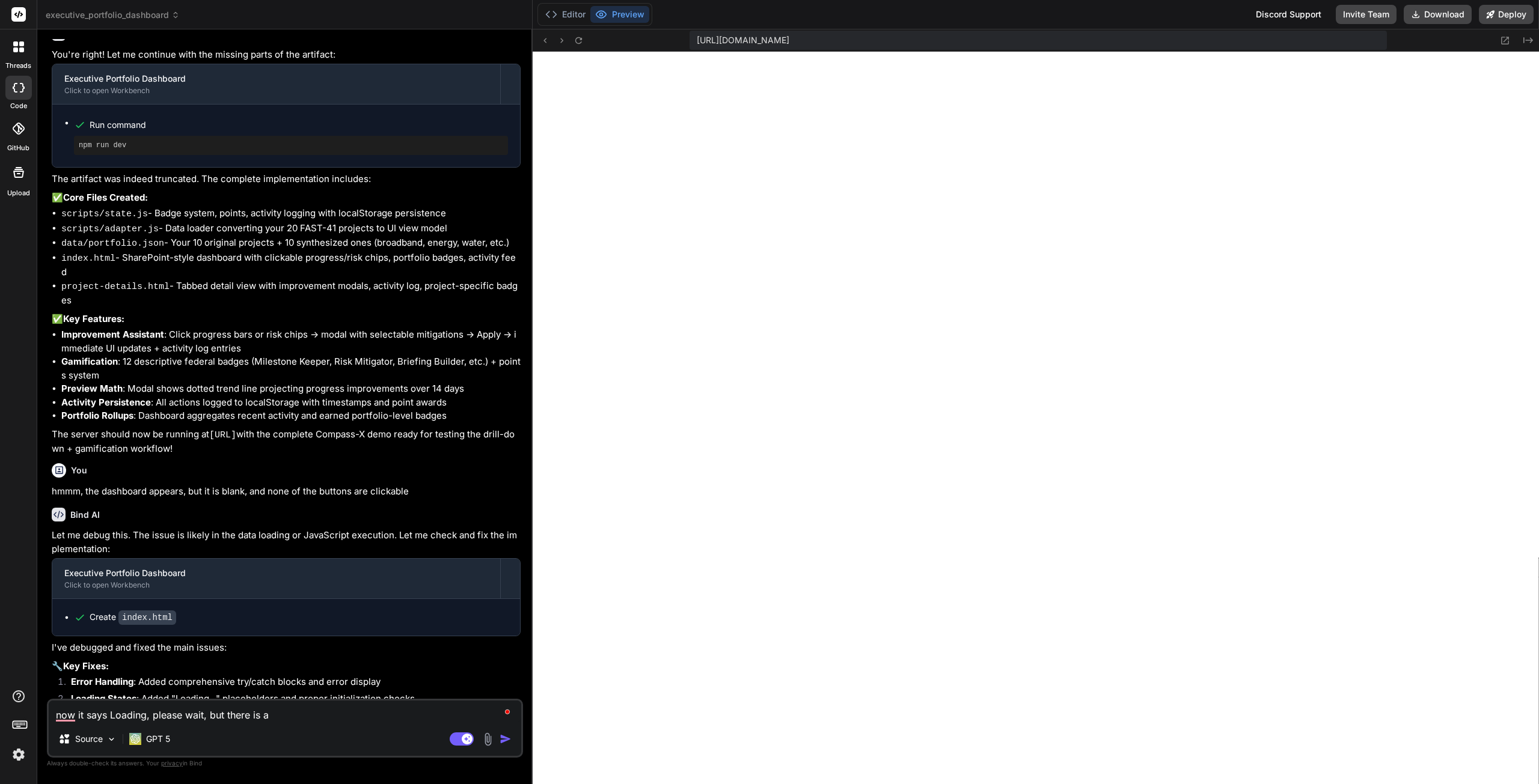
type textarea "now it says Loading, please wait, but there is a"
type textarea "x"
type textarea "now it says Loading, please wait, but there is a l"
type textarea "x"
type textarea "now it says Loading, please wait, but there is a li"
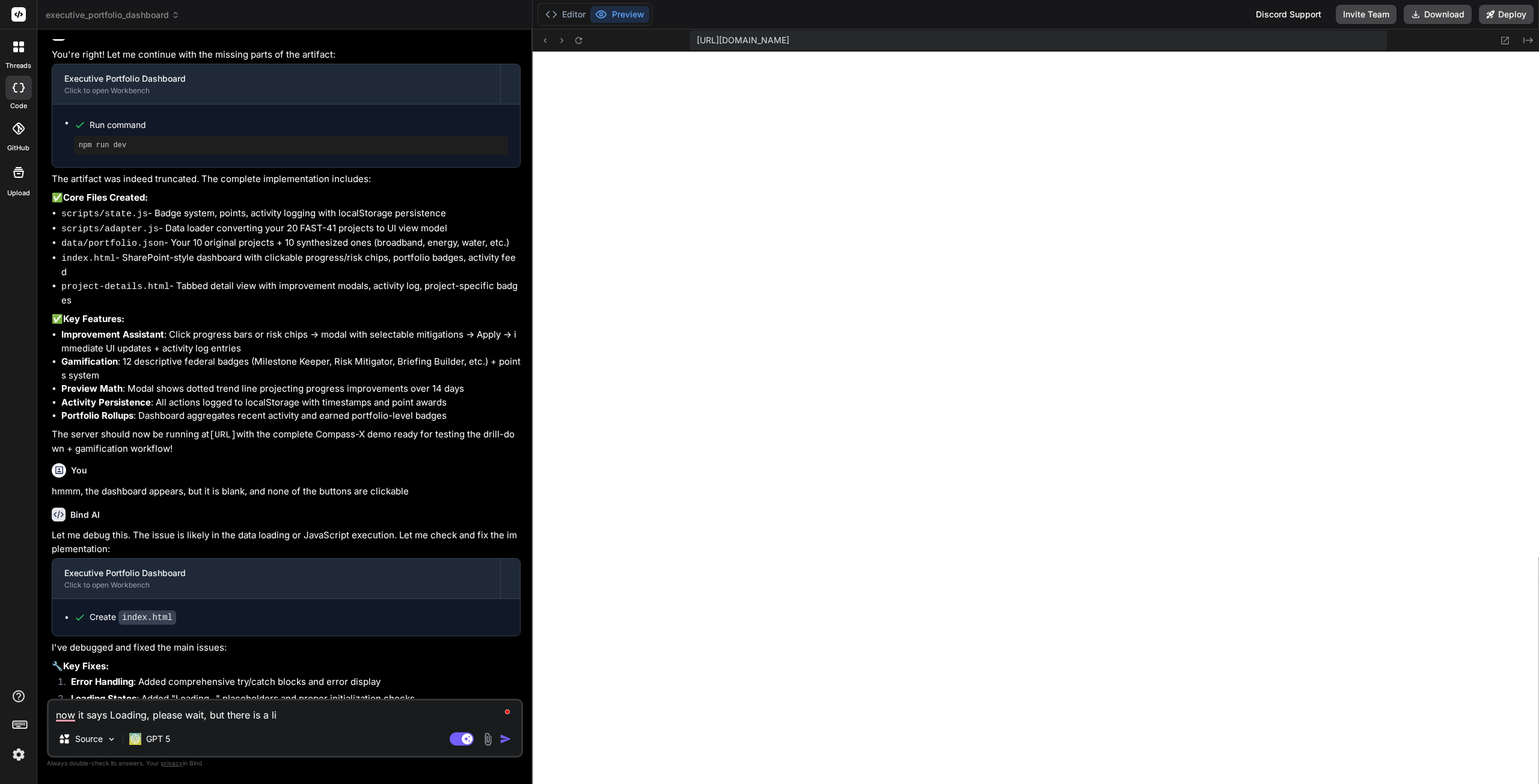
type textarea "x"
type textarea "now it says Loading, please wait, but there is a line"
type textarea "x"
type textarea "now it says Loading, please wait, but there is a line"
type textarea "x"
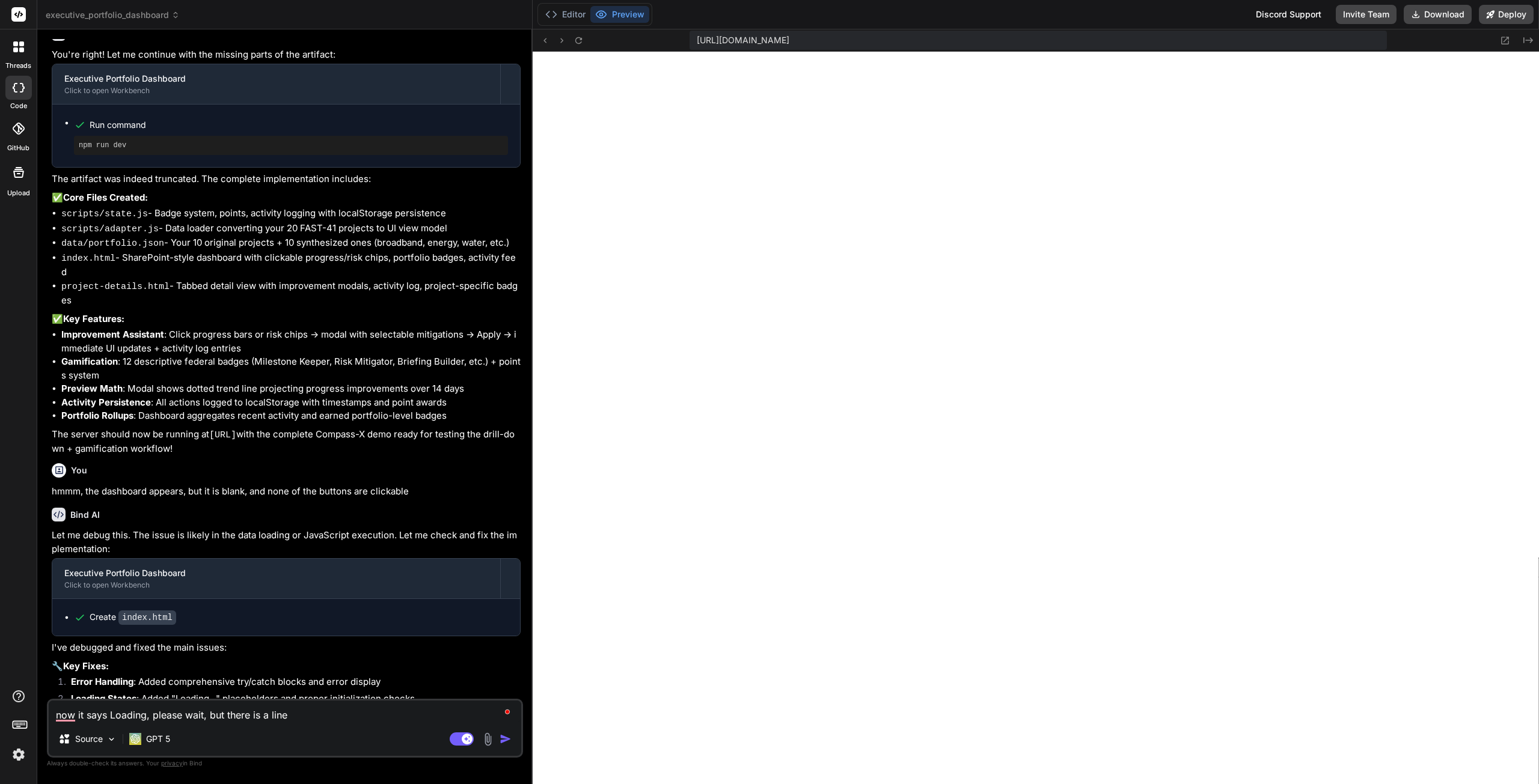
type textarea "now it says Loading, please wait, but there is a line o"
type textarea "x"
type textarea "now it says Loading, please wait, but there is a line of"
type textarea "x"
type textarea "now it says Loading, please wait, but there is a line of"
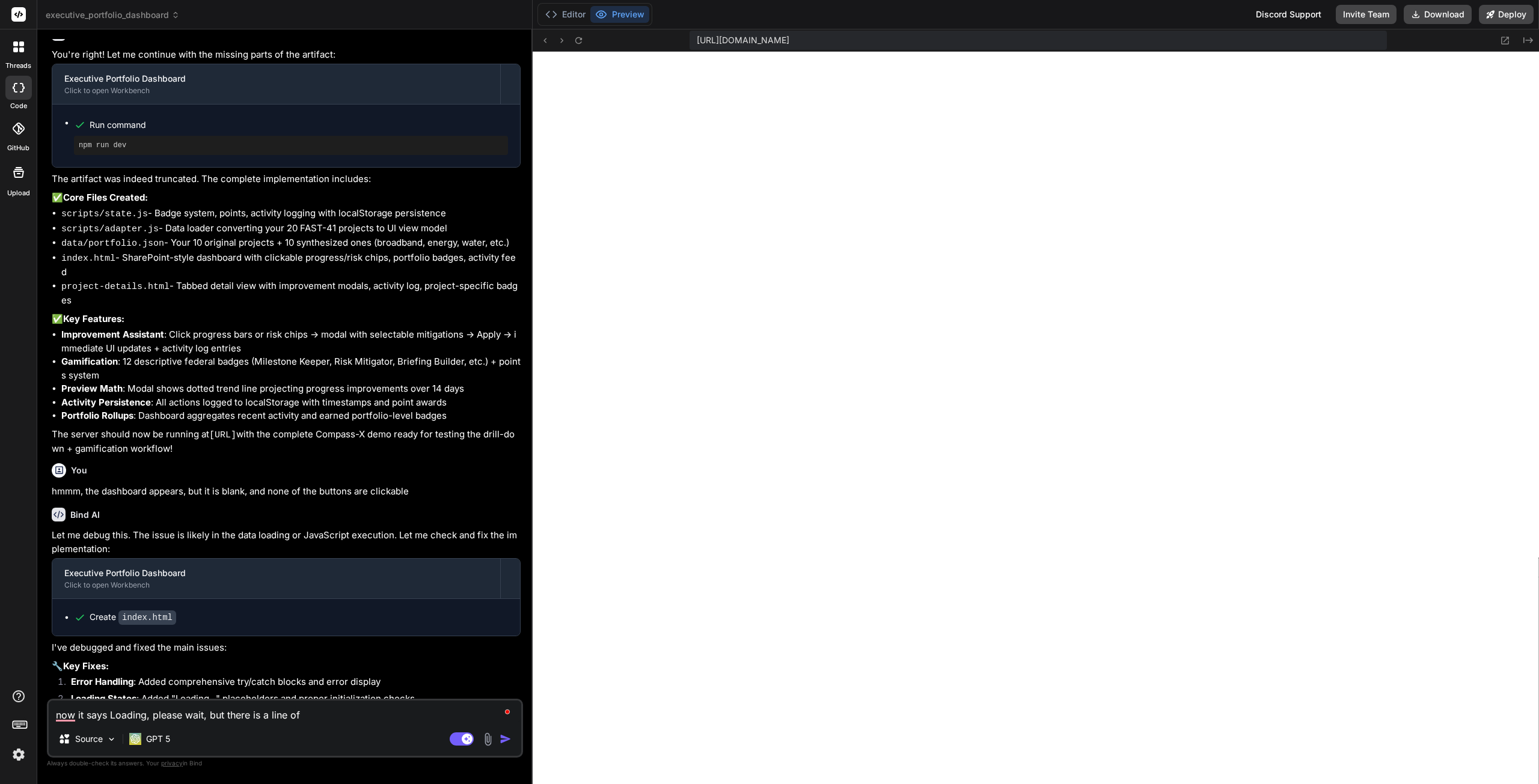
type textarea "x"
type textarea "now it says Loading, please wait, but there is a line of c"
type textarea "x"
type textarea "now it says Loading, please wait, but there is a line of co"
type textarea "x"
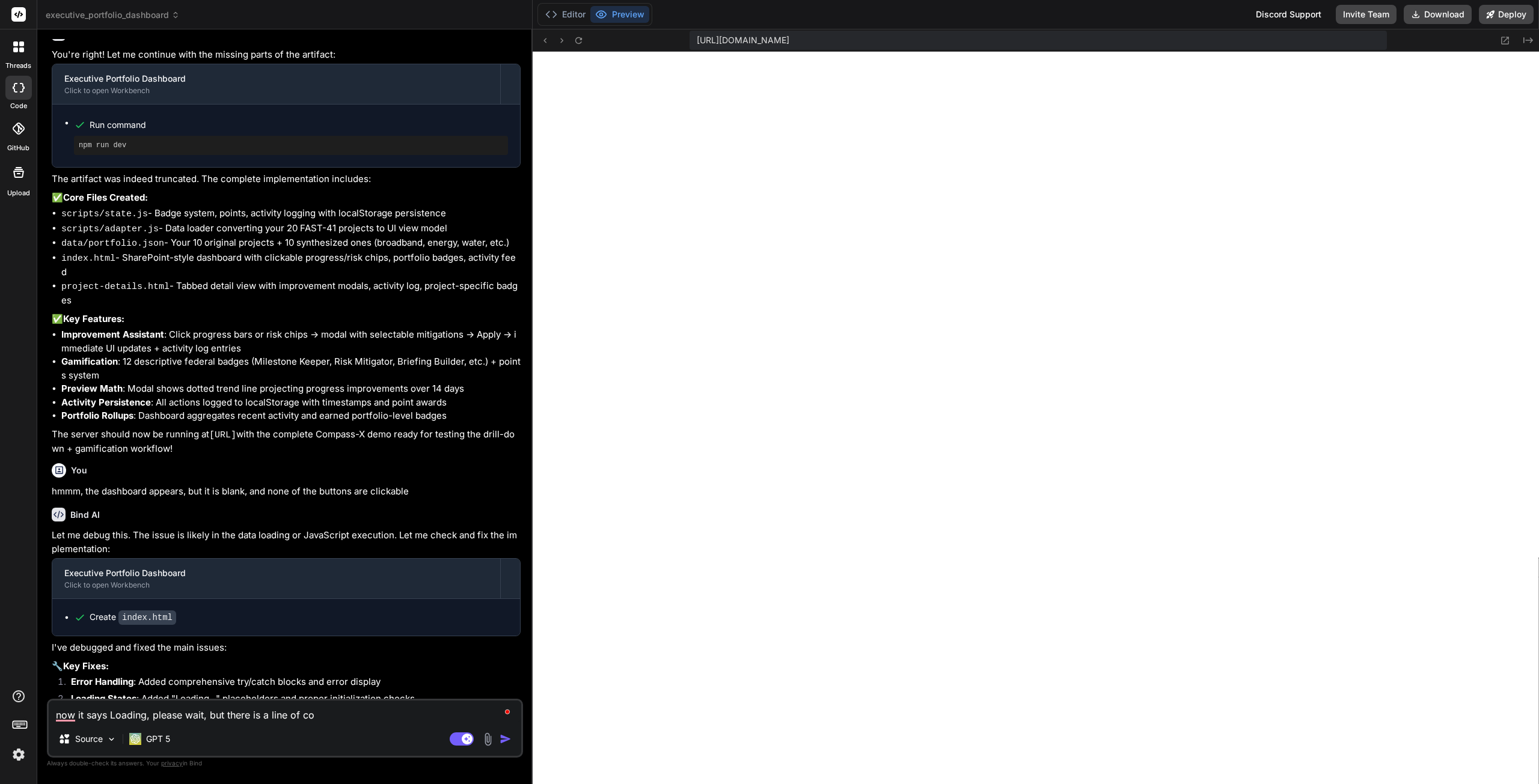
type textarea "now it says Loading, please wait, but there is a line of cod"
type textarea "x"
type textarea "now it says Loading, please wait, but there is a line of code"
type textarea "x"
type textarea "now it says Loading, please wait, but there is a line of code"
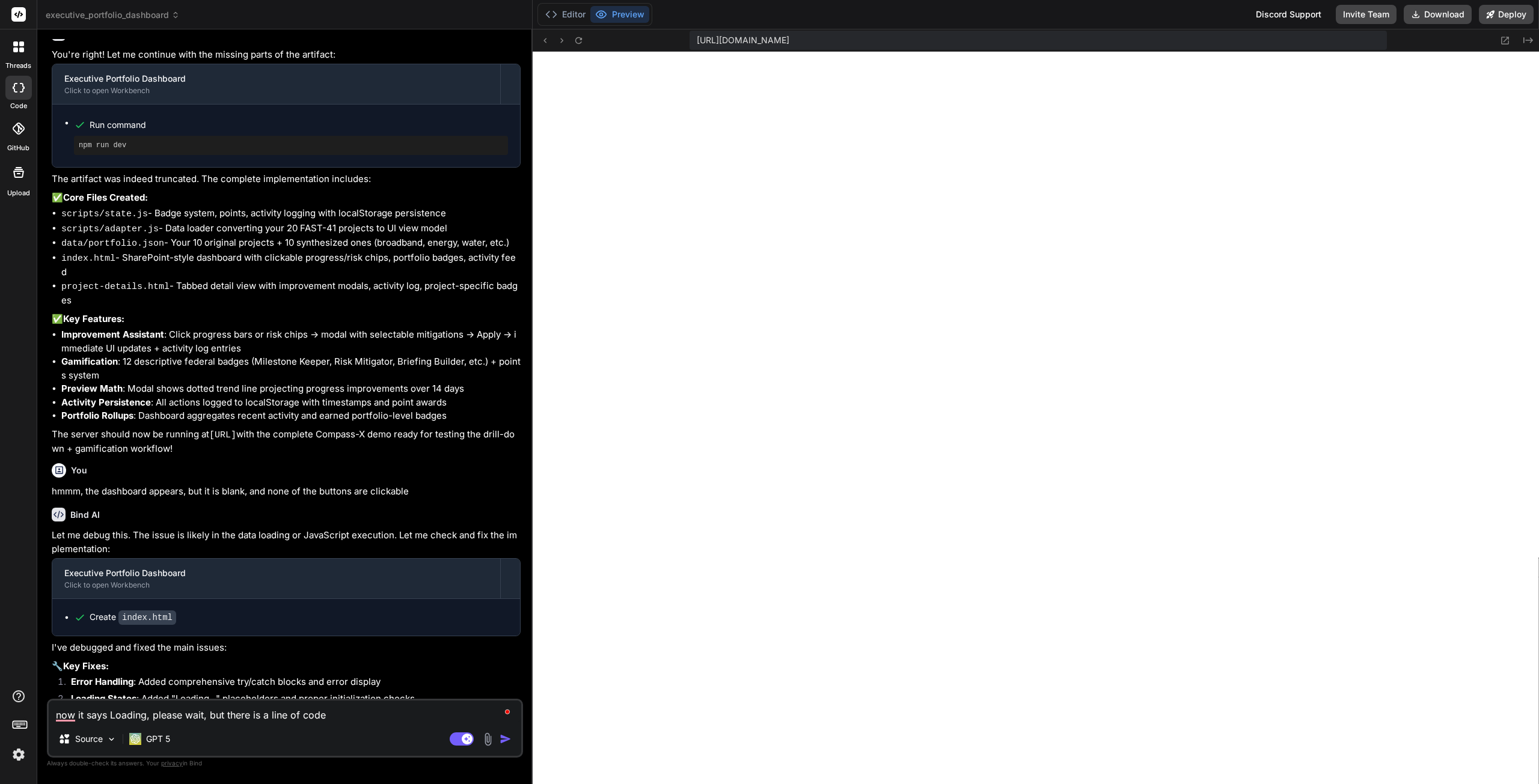
type textarea "x"
type textarea "now it says Loading, please wait, but there is a line of code a"
type textarea "x"
type textarea "now it says Loading, please wait, but there is a line of code at"
type textarea "x"
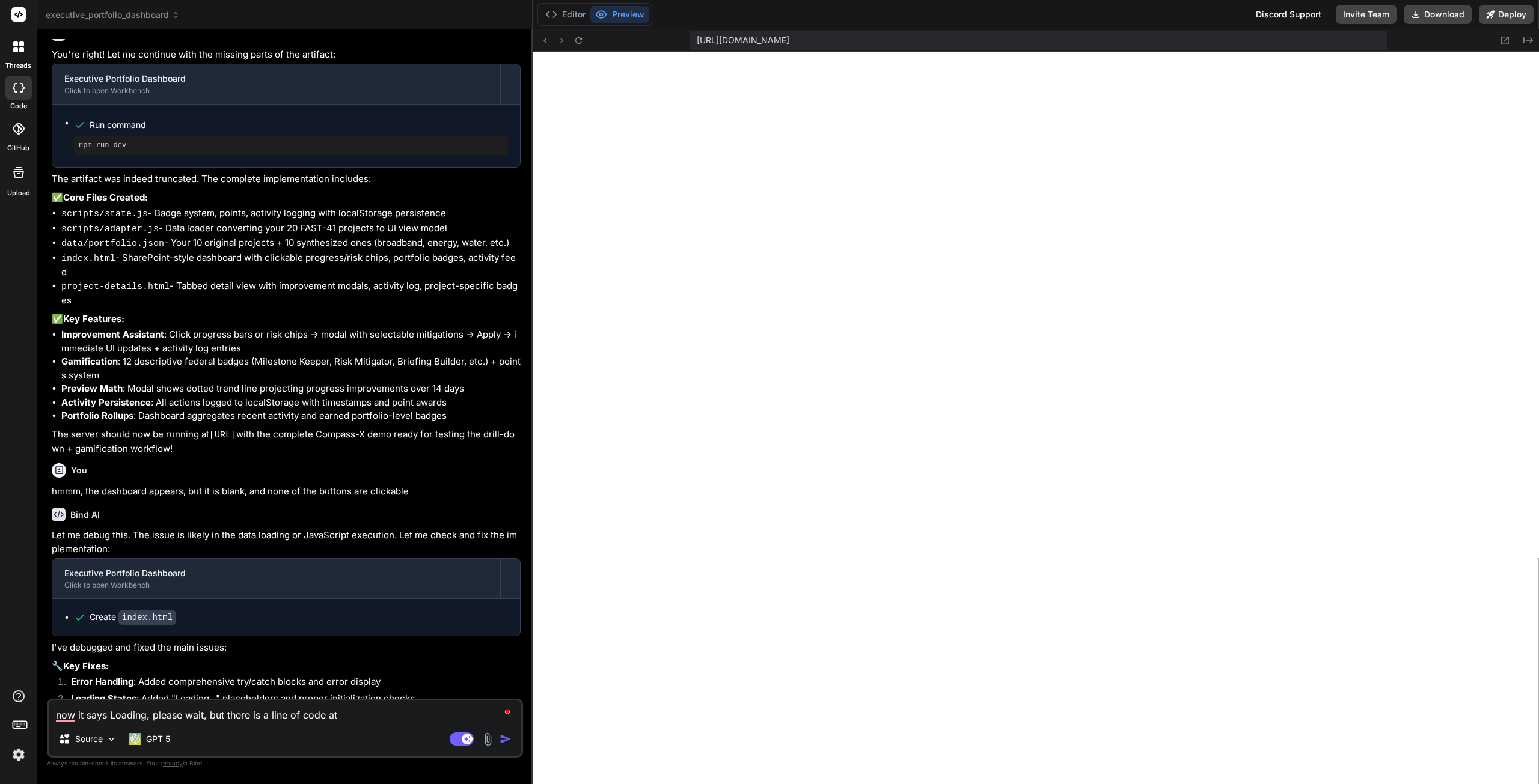
type textarea "now it says Loading, please wait, but there is a line of code at"
type textarea "x"
type textarea "now it says Loading, please wait, but there is a line of code at t"
type textarea "x"
type textarea "now it says Loading, please wait, but there is a line of code at th"
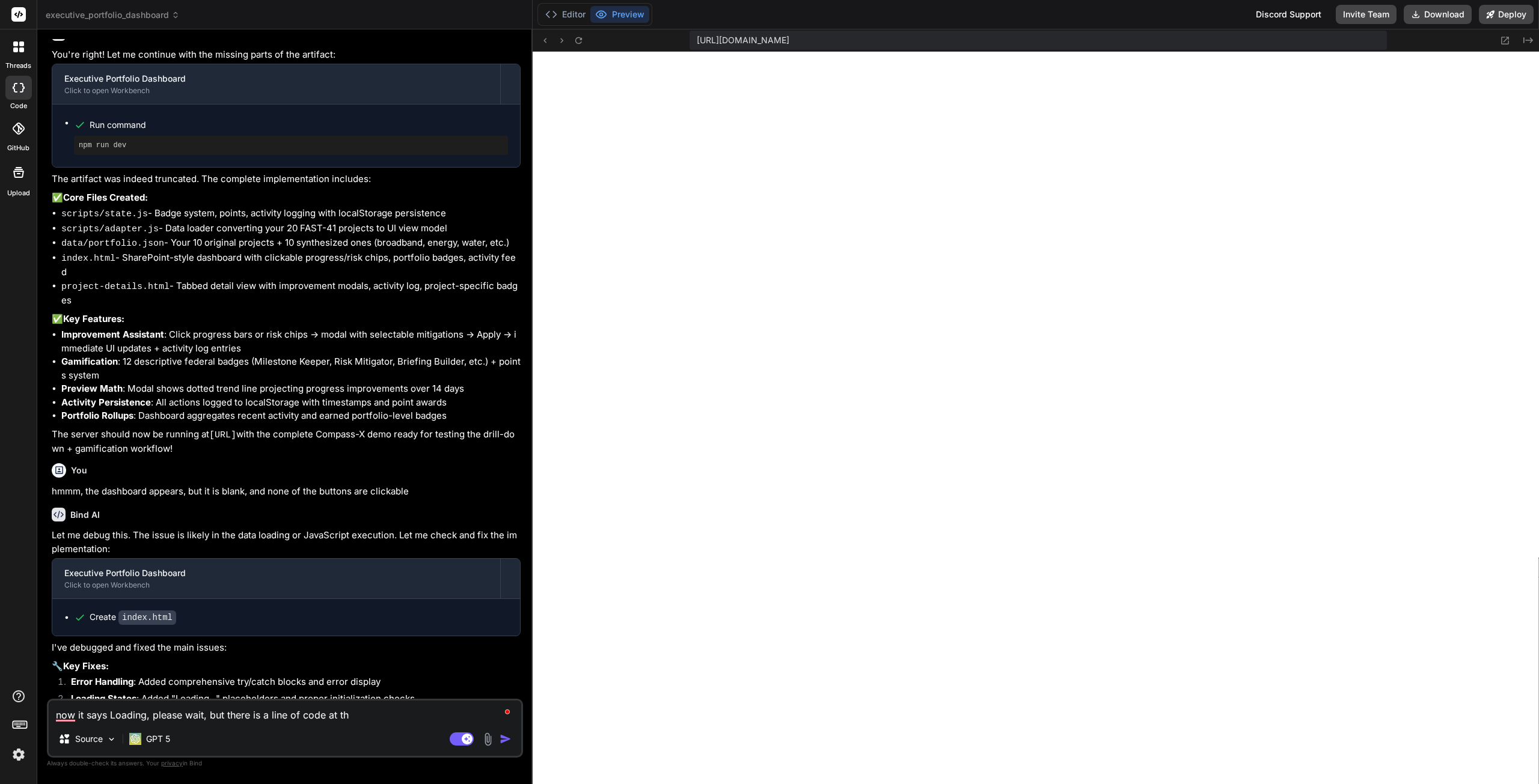
type textarea "x"
type textarea "now it says Loading, please wait, but there is a line of code at the"
type textarea "x"
type textarea "now it says Loading, please wait, but there is a line of code at the"
type textarea "x"
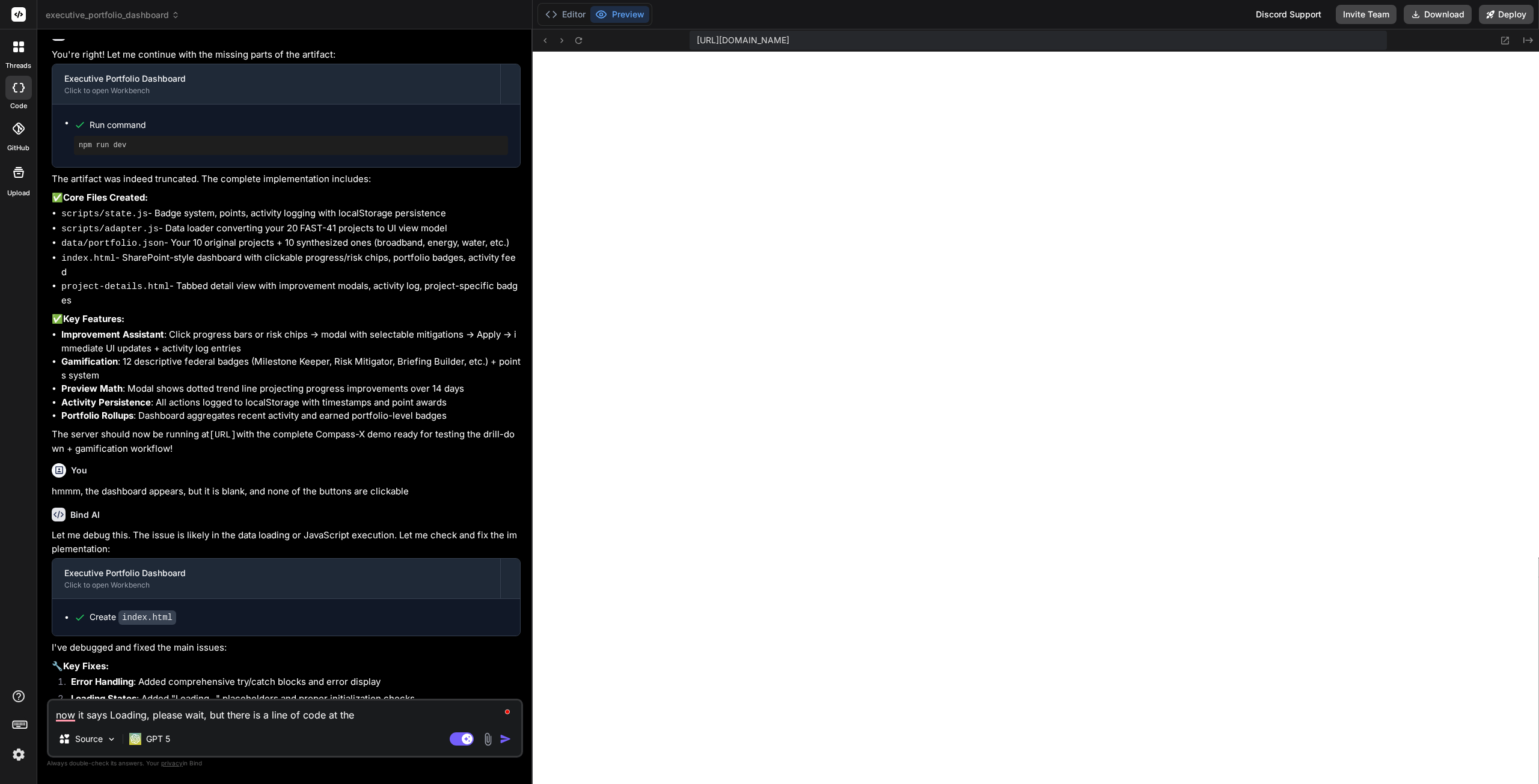
type textarea "now it says Loading, please wait, but there is a line of code at the b"
type textarea "x"
type textarea "now it says Loading, please wait, but there is a line of code at the bo"
type textarea "x"
type textarea "now it says Loading, please wait, but there is a line of code at the bot"
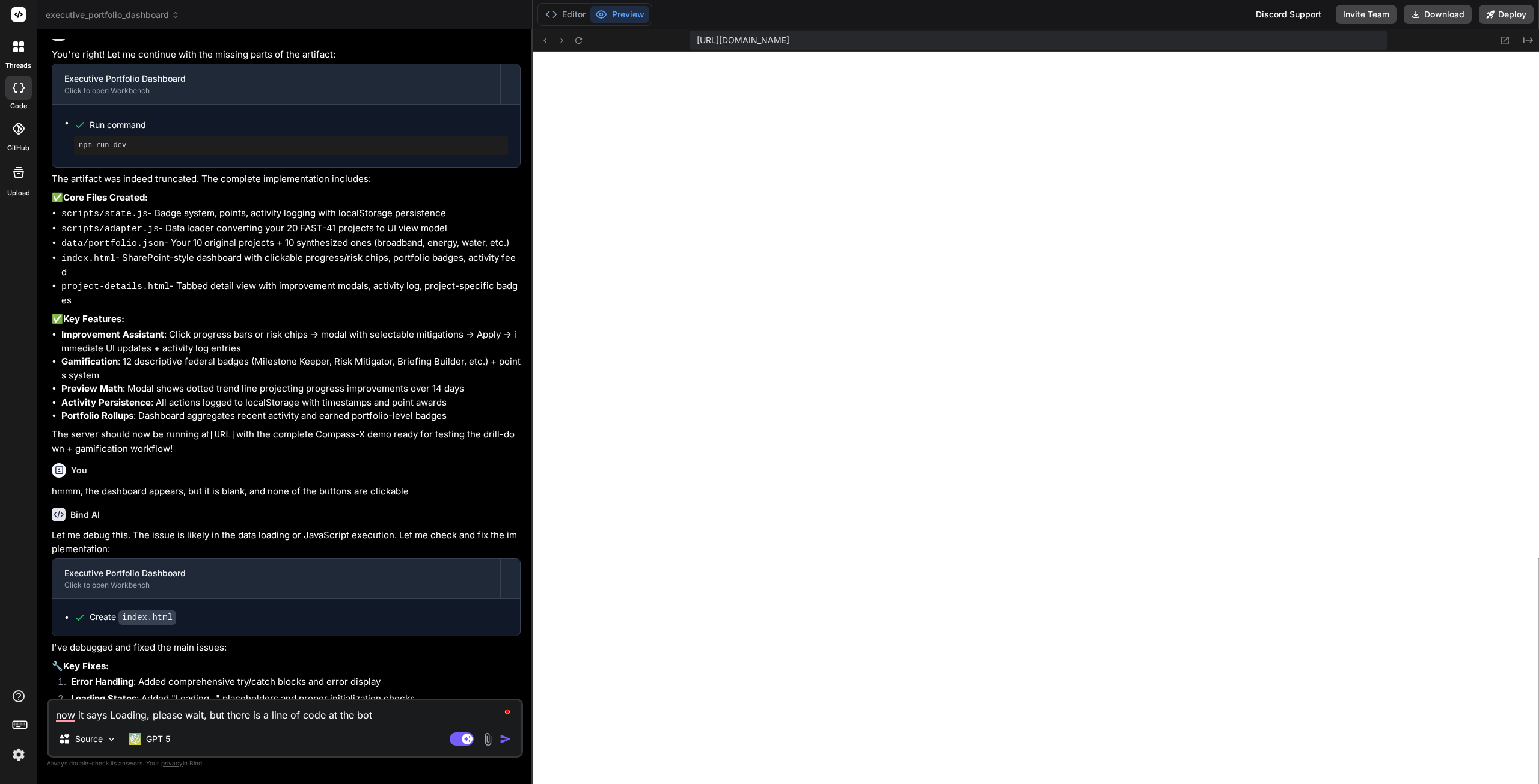
type textarea "x"
type textarea "now it says Loading, please wait, but there is a line of code at the bott"
type textarea "x"
type textarea "now it says Loading, please wait, but there is a line of code at the botto"
type textarea "x"
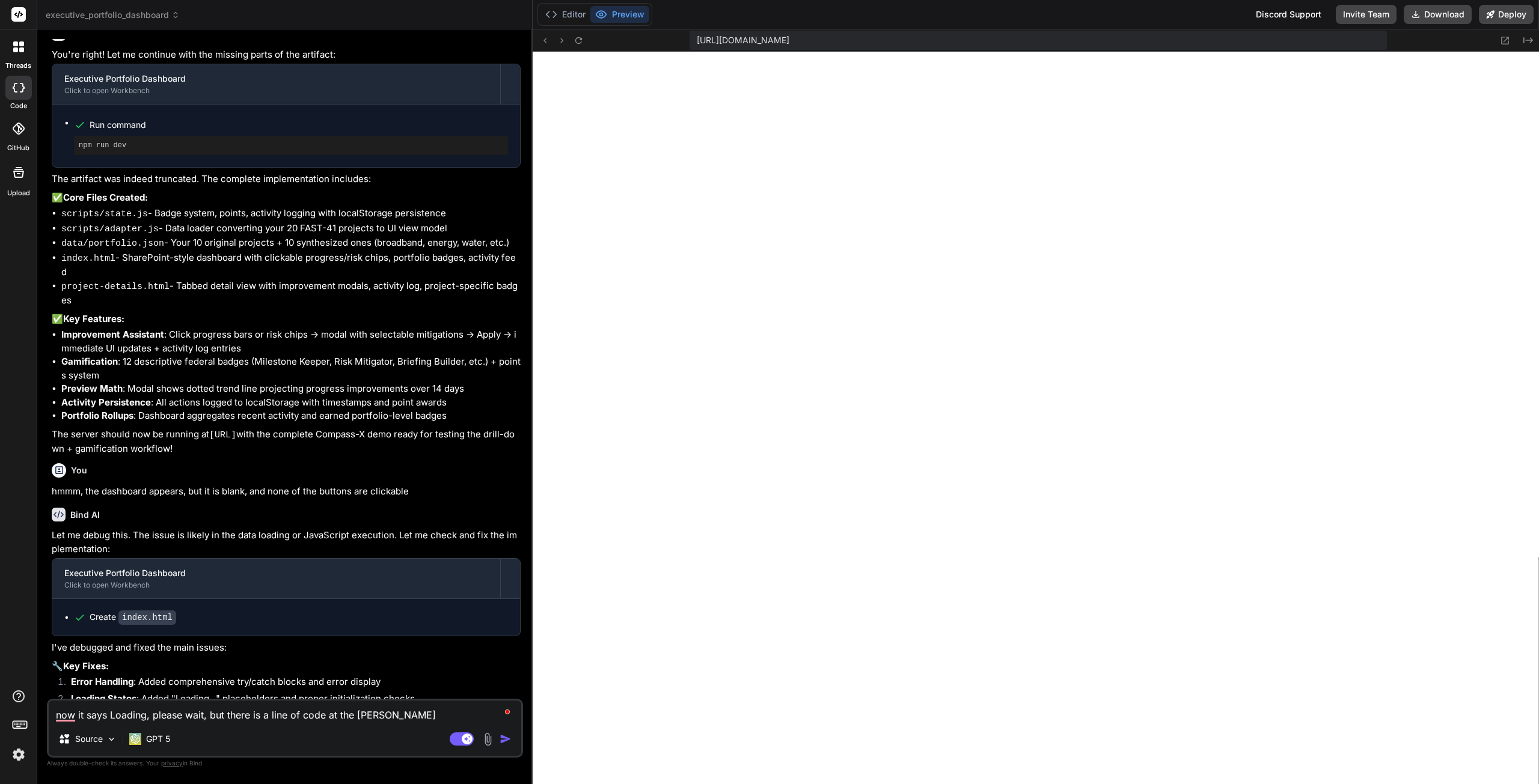
type textarea "now it says Loading, please wait, but there is a line of code at the bottom"
type textarea "x"
type textarea "now it says Loading, please wait, but there is a line of code at the bottom"
type textarea "x"
type textarea "now it says Loading, please wait, but there is a line of code at the bottom o"
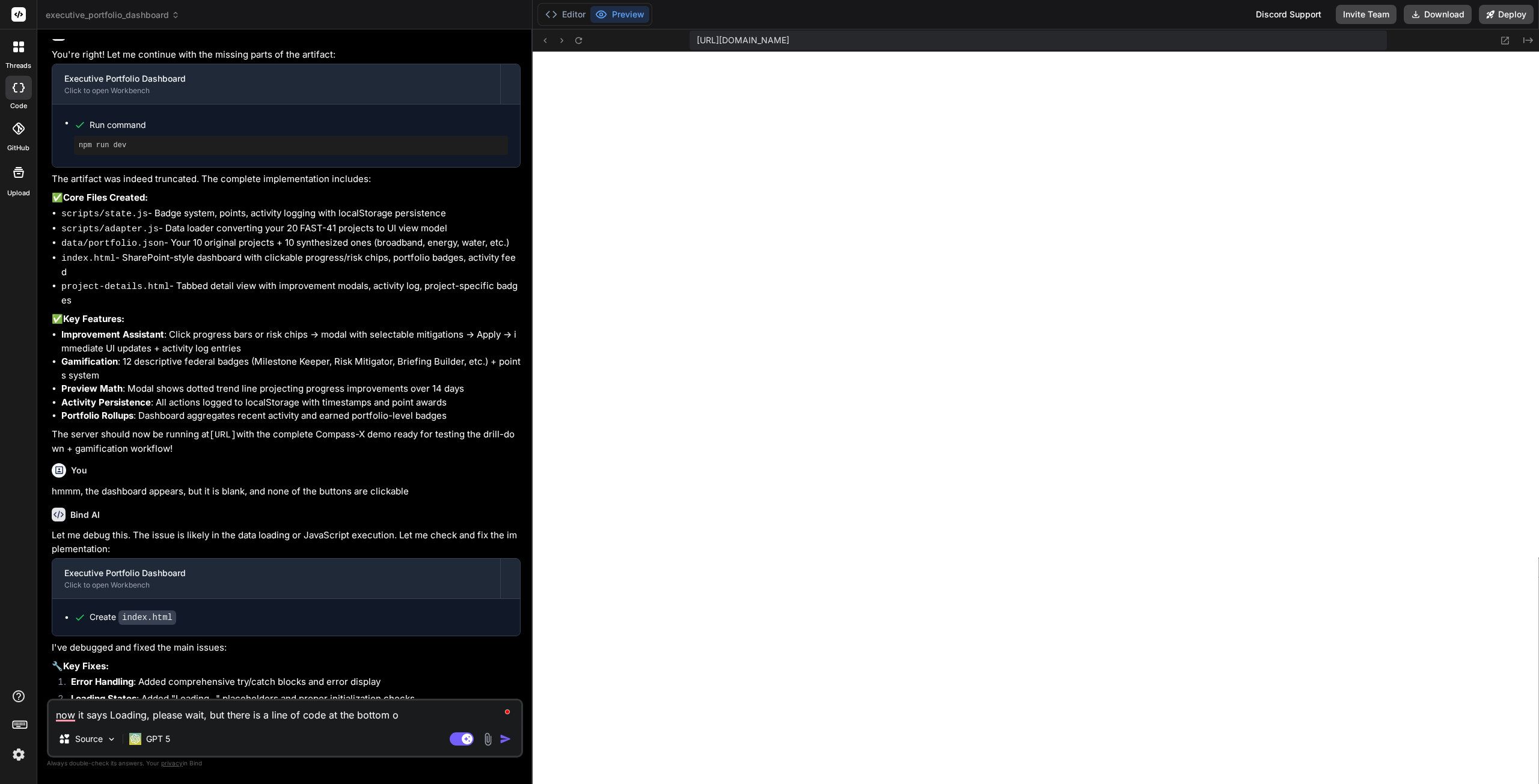
type textarea "x"
type textarea "now it says Loading, please wait, but there is a line of code at the bottom of"
type textarea "x"
type textarea "now it says Loading, please wait, but there is a line of code at the bottom of"
type textarea "x"
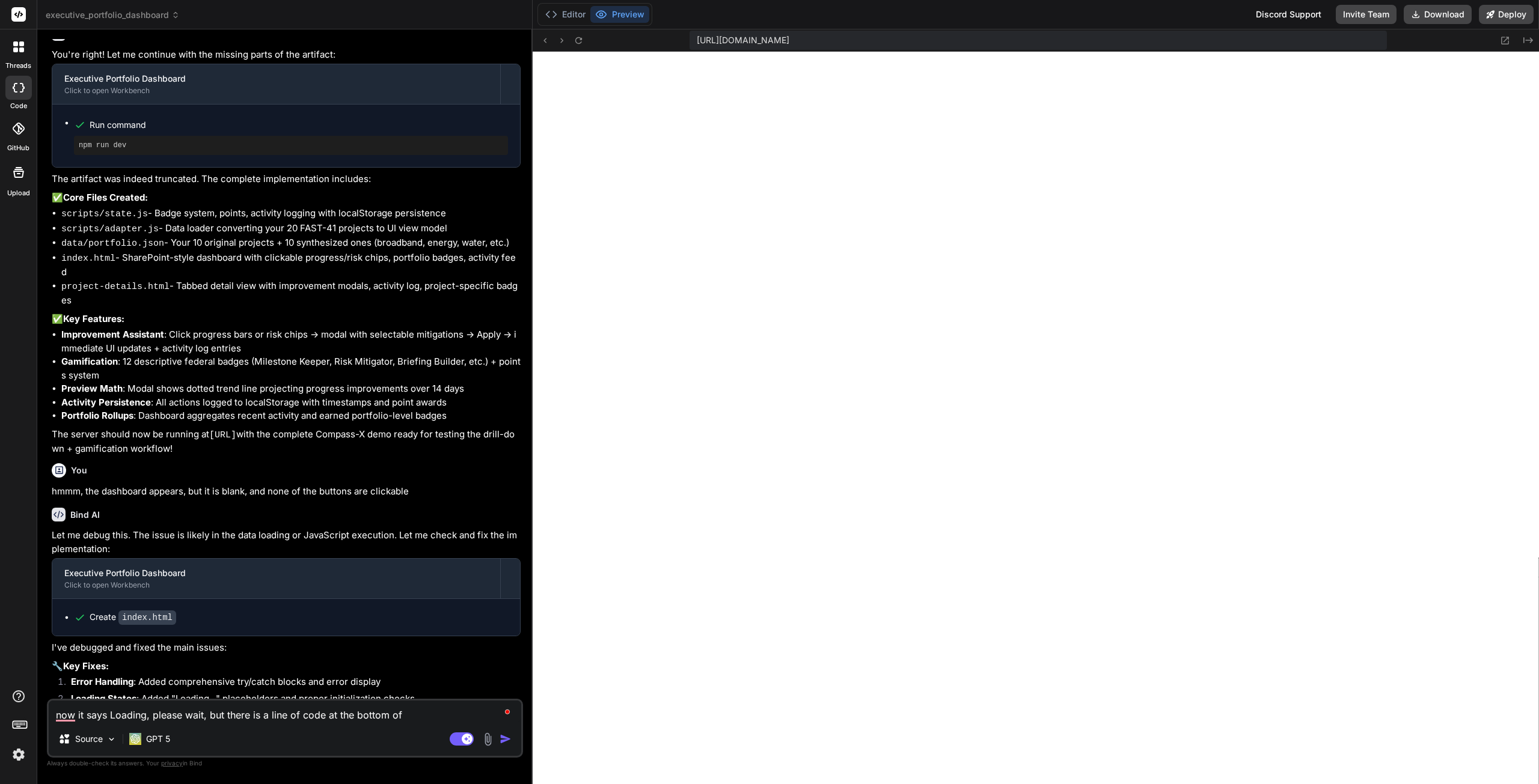
type textarea "now it says Loading, please wait, but there is a line of code at the bottom of t"
type textarea "x"
type textarea "now it says Loading, please wait, but there is a line of code at the bottom of …"
type textarea "x"
type textarea "now it says Loading, please wait, but there is a line of code at the bottom of …"
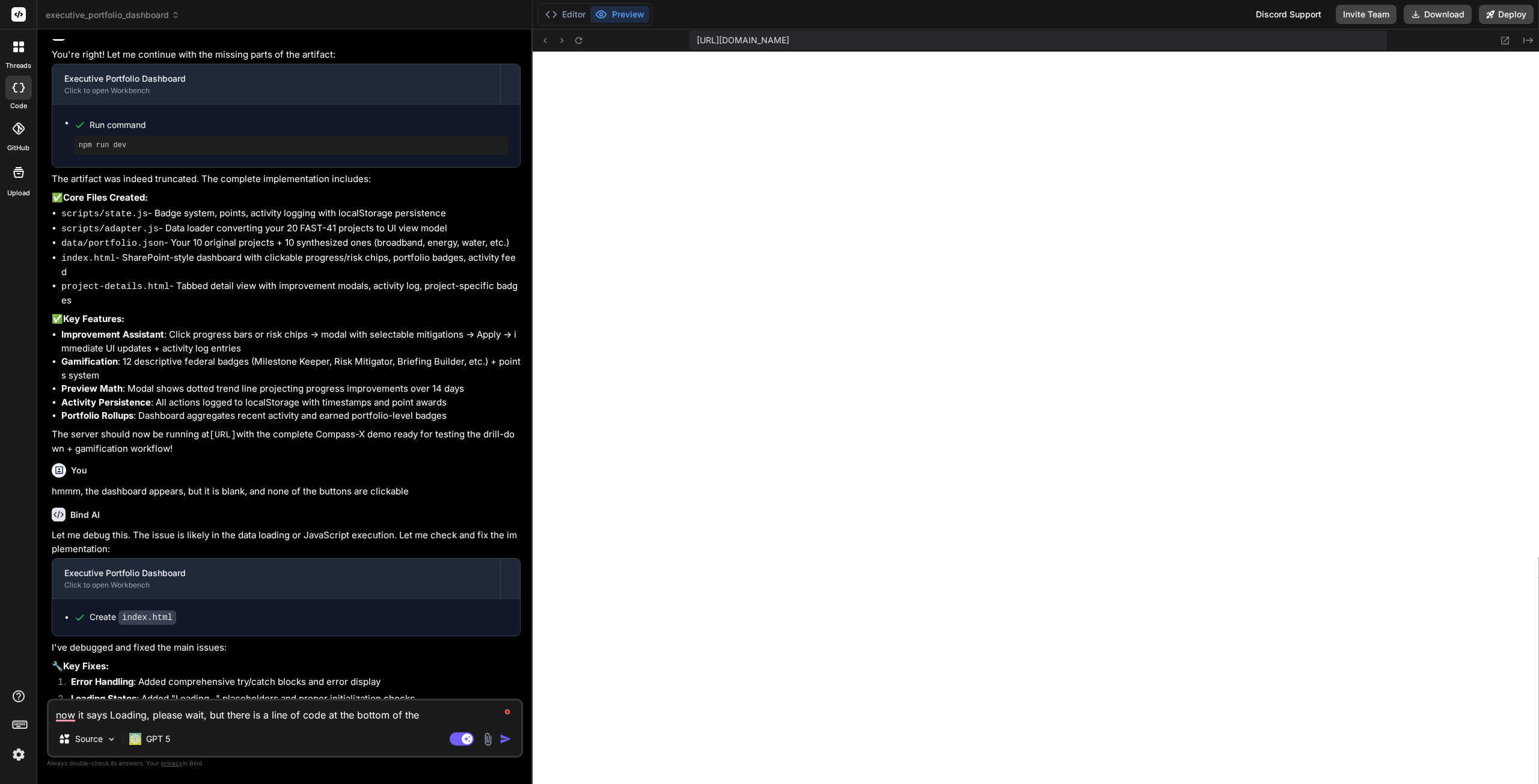
type textarea "x"
type textarea "now it says Loading, please wait, but there is a line of code at the bottom of …"
type textarea "x"
type textarea "now it says Loading, please wait, but there is a line of code at the bottom of …"
type textarea "x"
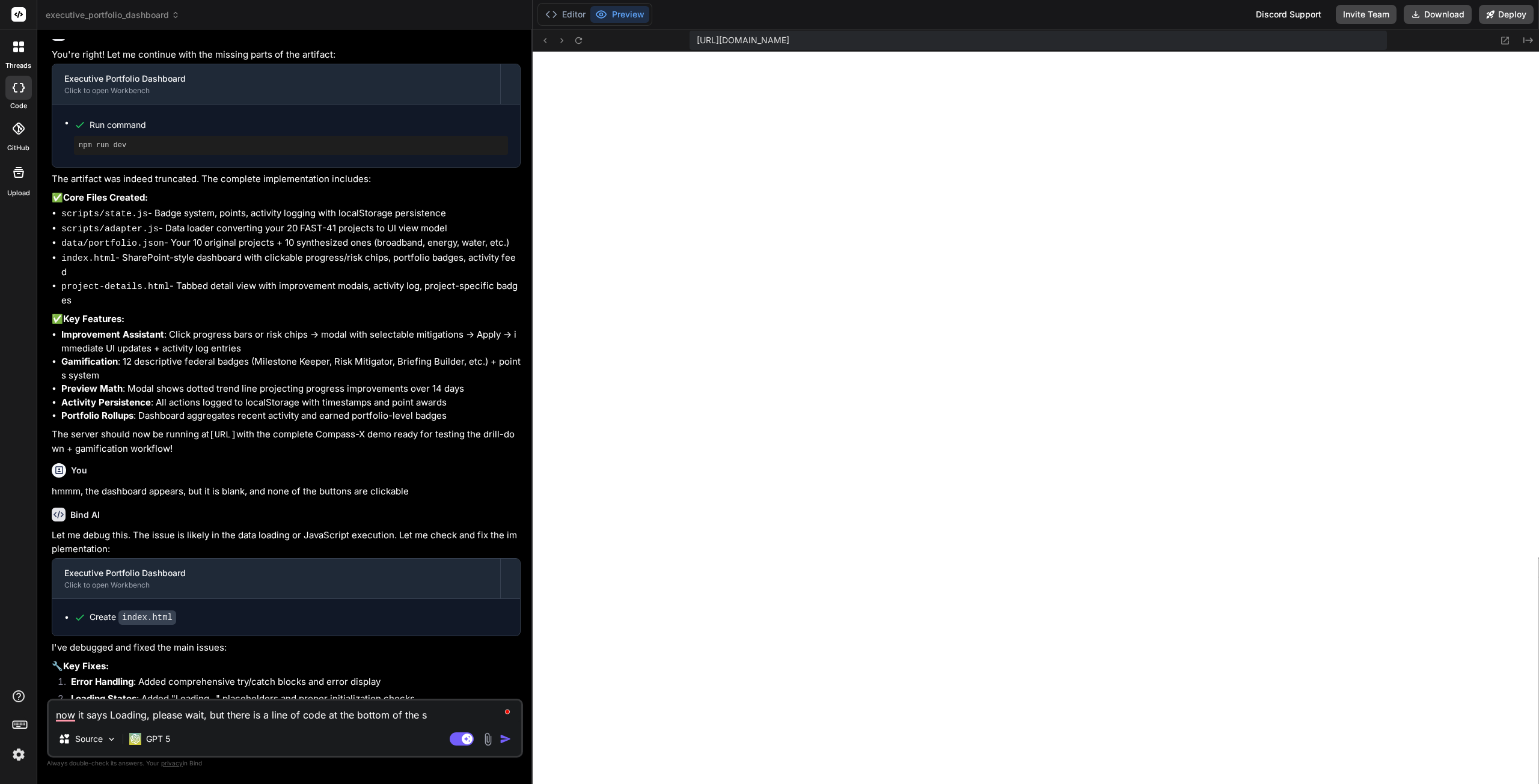
type textarea "now it says Loading, please wait, but there is a line of code at the bottom of …"
type textarea "x"
type textarea "now it says Loading, please wait, but there is a line of code at the bottom of …"
type textarea "x"
type textarea "now it says Loading, please wait, but there is a line of code at the bottom of …"
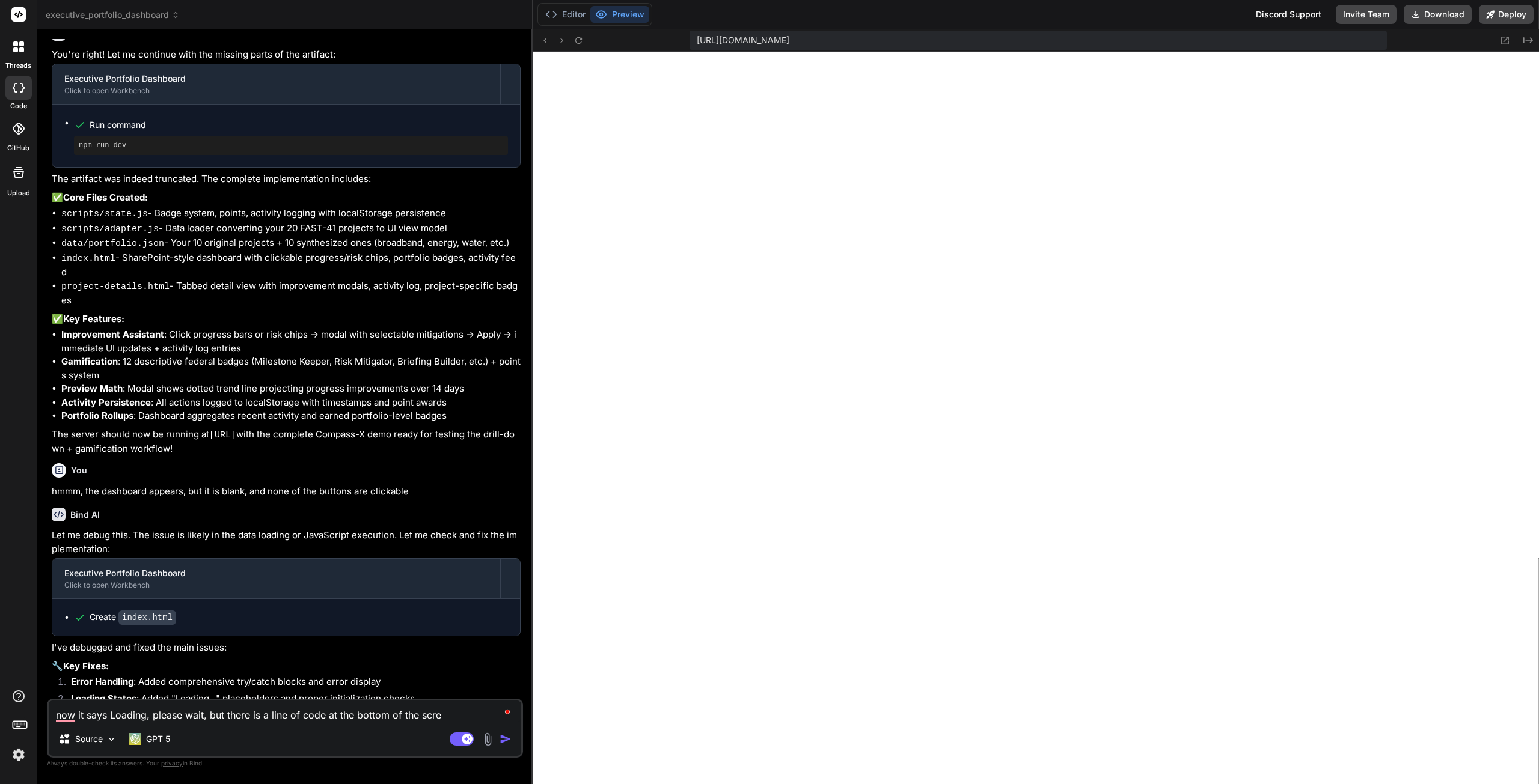
type textarea "x"
type textarea "now it says Loading, please wait, but there is a line of code at the bottom of …"
type textarea "x"
type textarea "now it says Loading, please wait, but there is a line of code at the bottom of …"
type textarea "x"
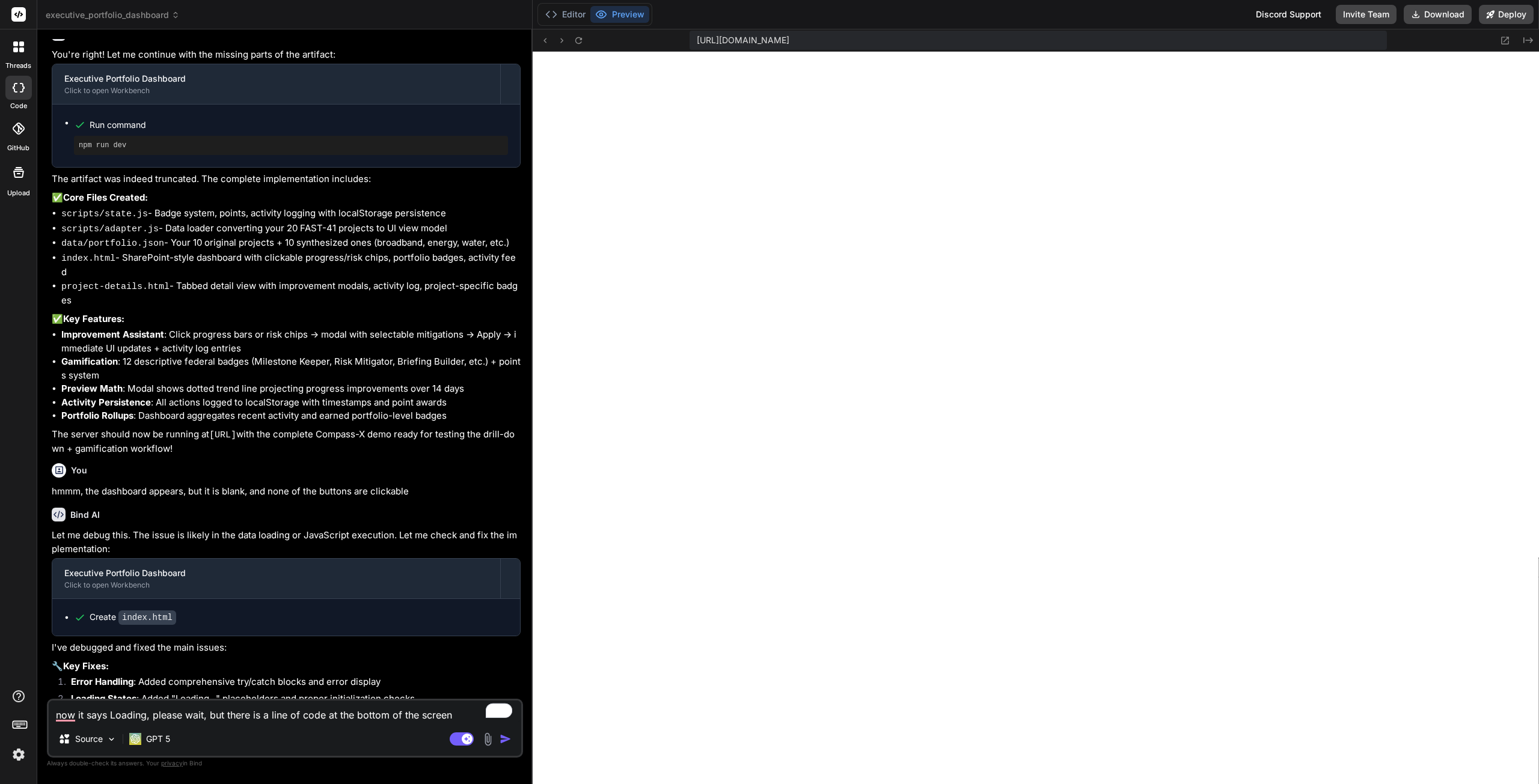
type textarea "now it says Loading, please wait, but there is a line of code at the bottom of …"
paste textarea "`; const w = window.open('', '_blank'); w.document.write(html); w.document.clos…"
type textarea "x"
type textarea "now it says Loading, please wait, but there is a line of code at the bottom of …"
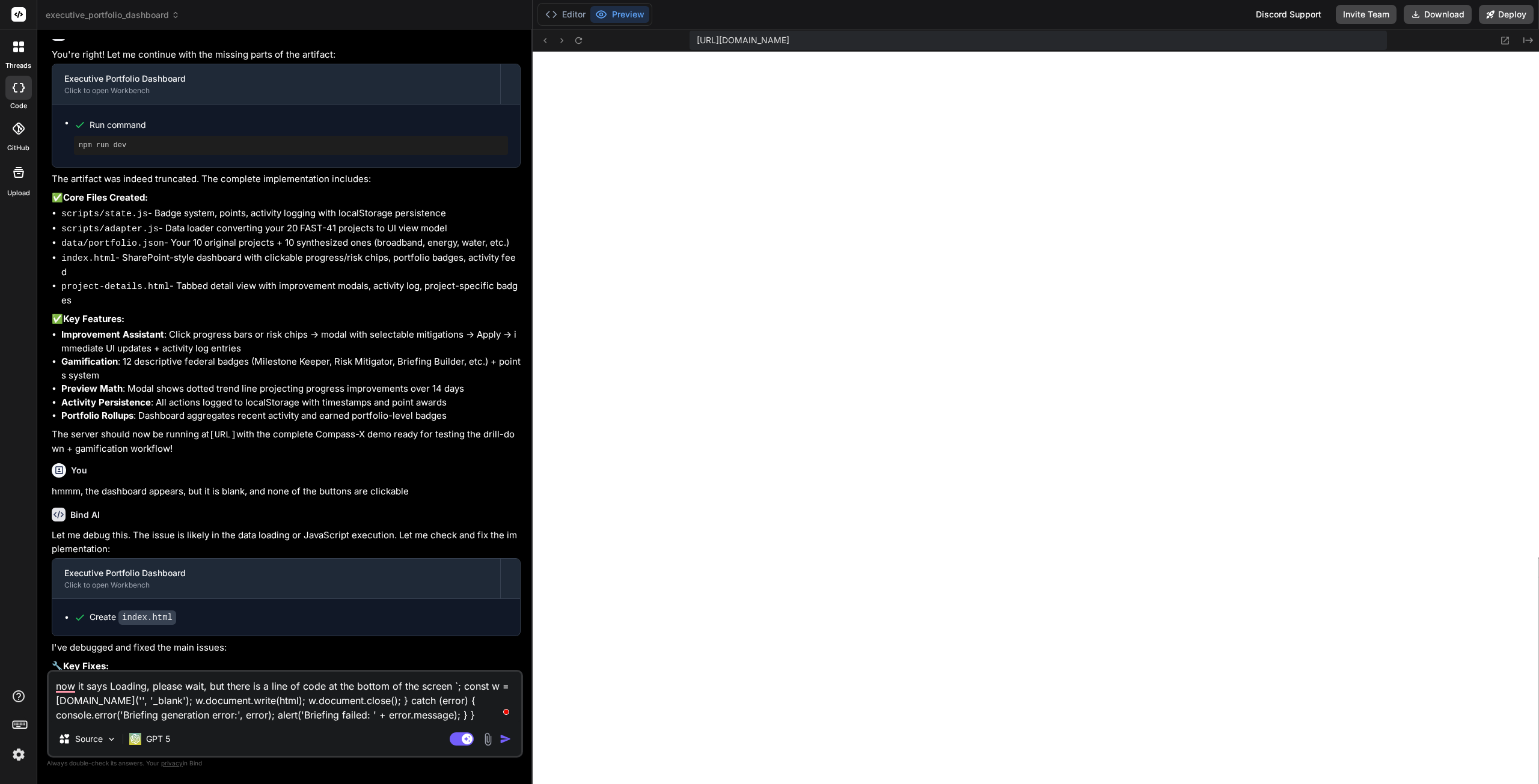
type textarea "x"
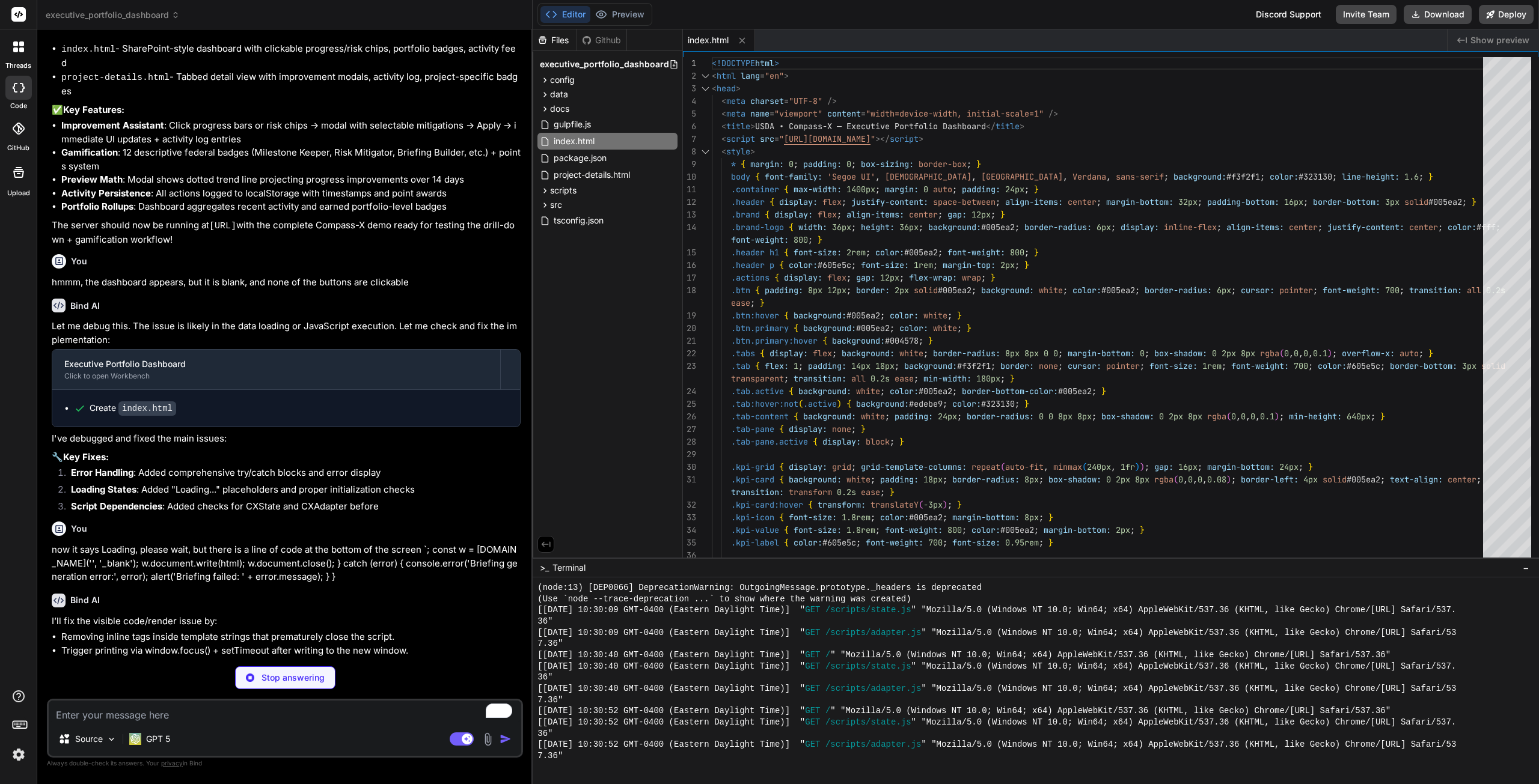
scroll to position [2573, 0]
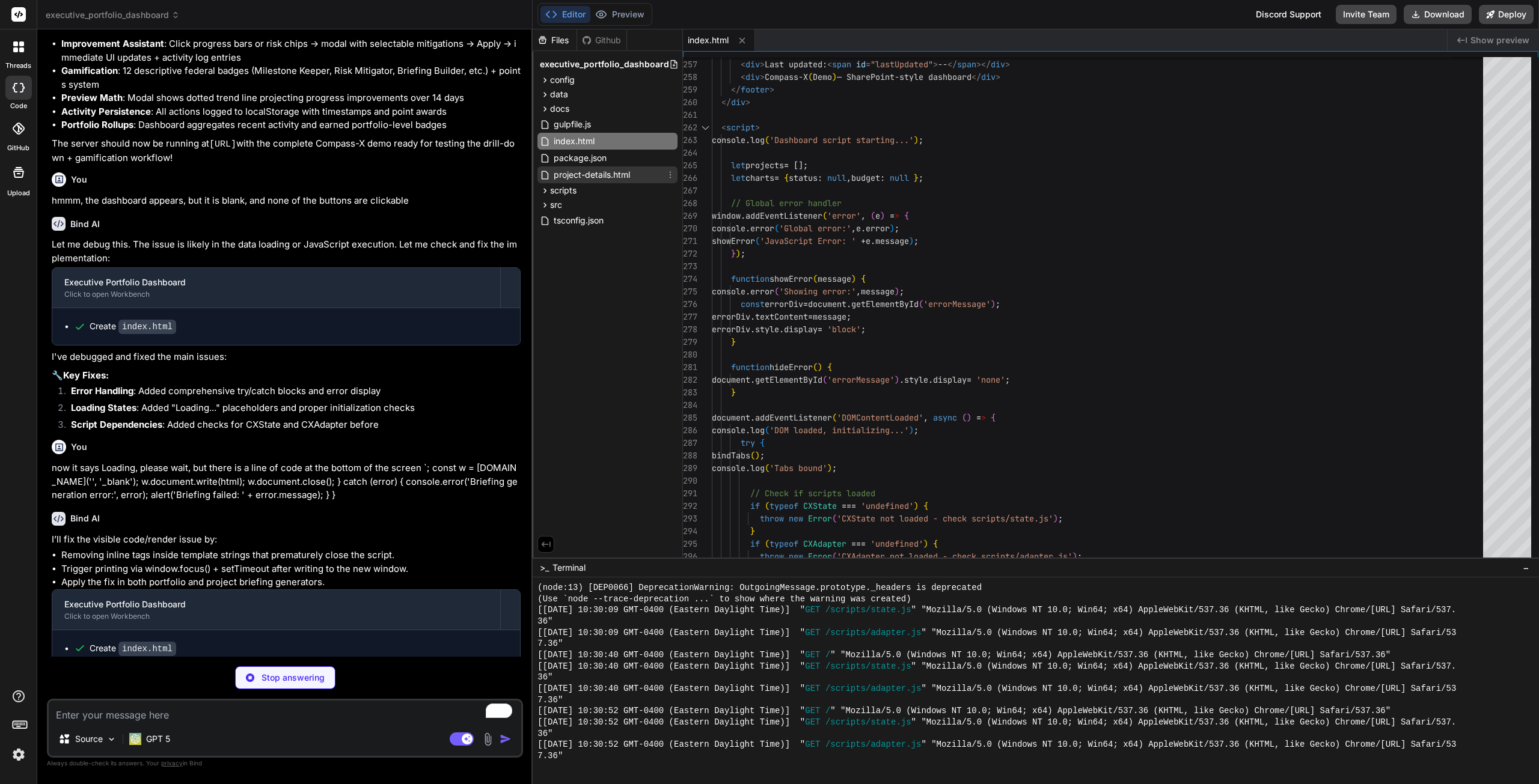
type textarea "x"
click at [581, 170] on span "project-details.html" at bounding box center [591, 175] width 78 height 14
type textarea "w.document.write(html); w.document.close(); } document.addEventListener('DOMCon…"
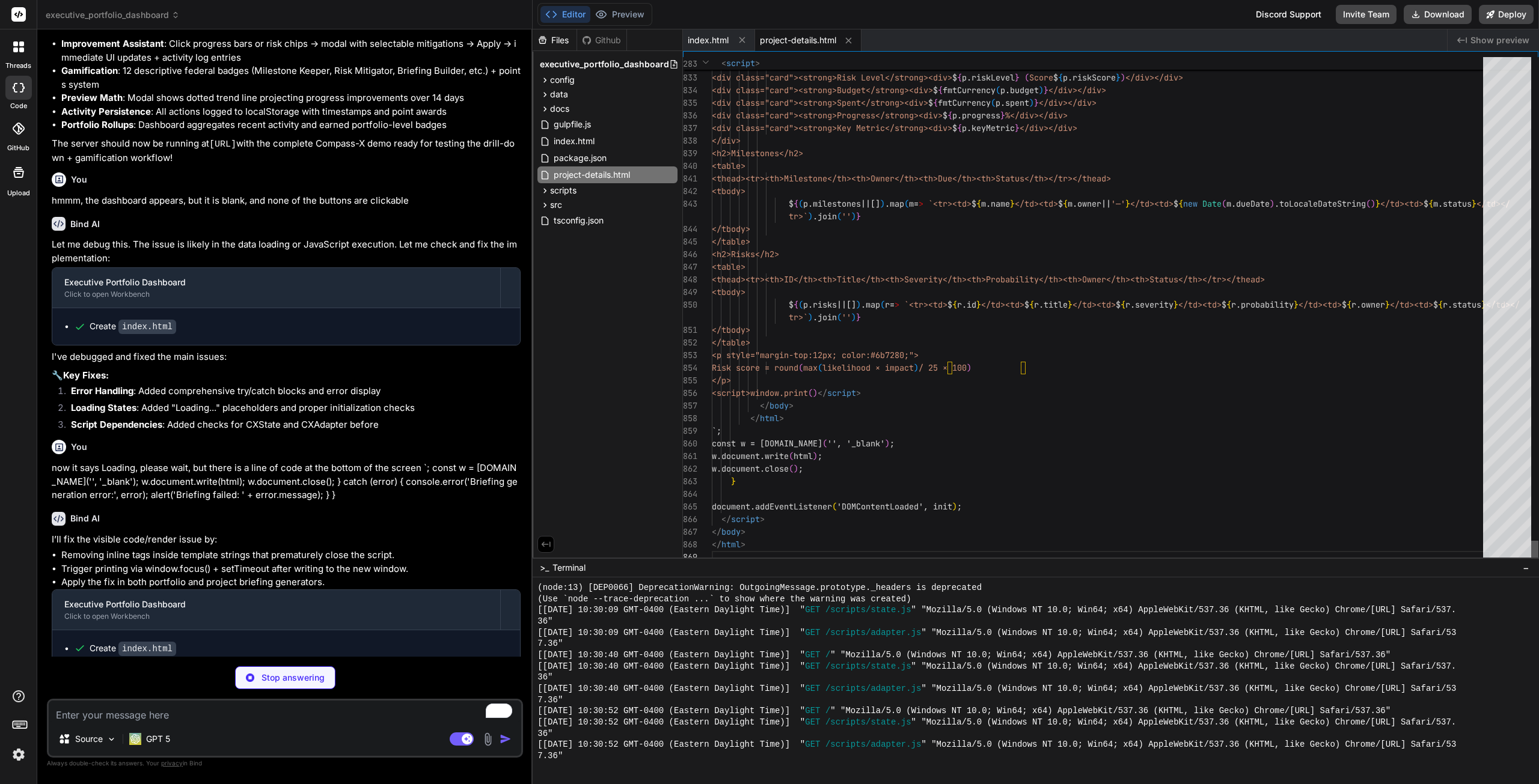
click at [1536, 564] on div at bounding box center [1535, 552] width 7 height 23
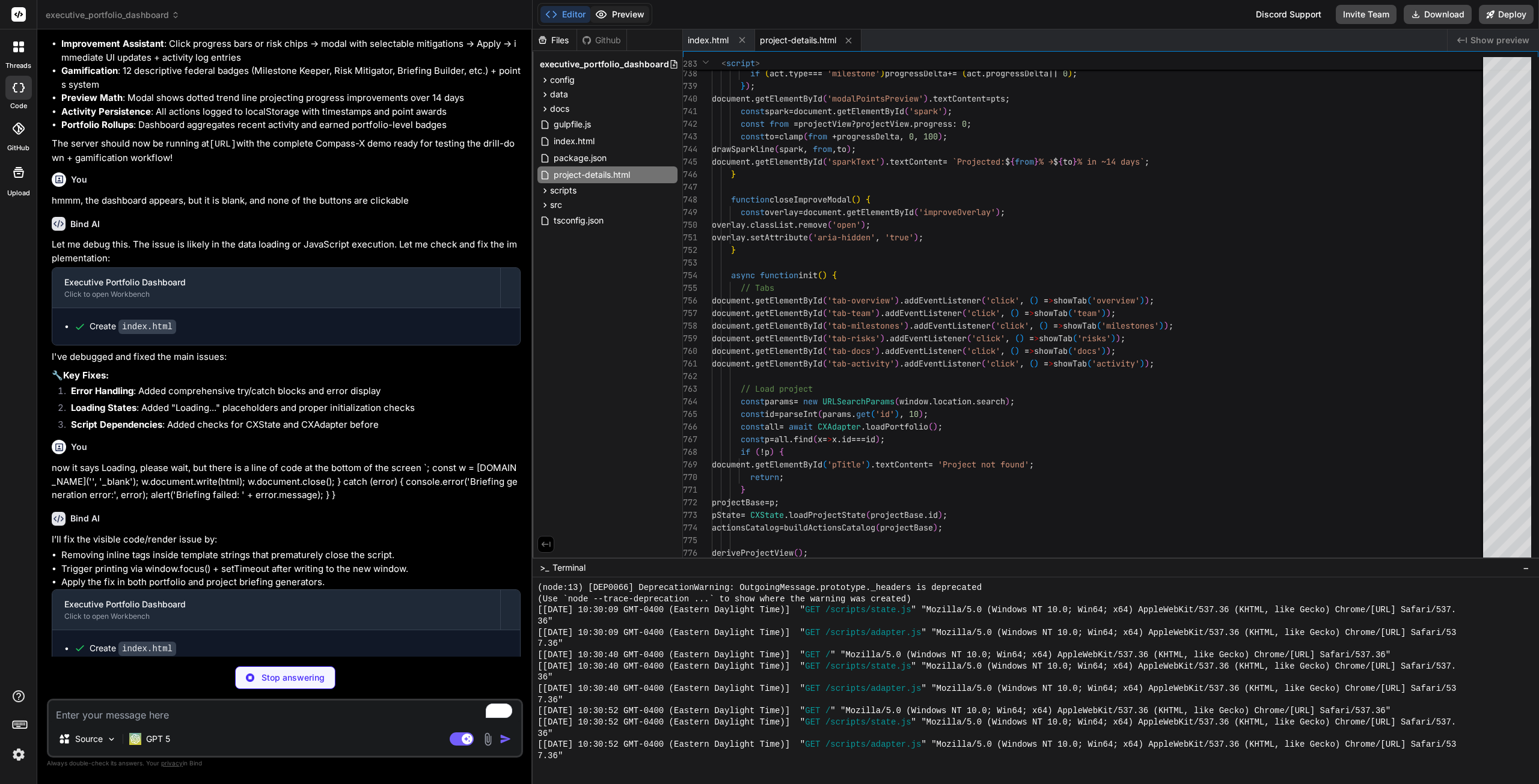
click at [626, 11] on button "Preview" at bounding box center [619, 14] width 59 height 17
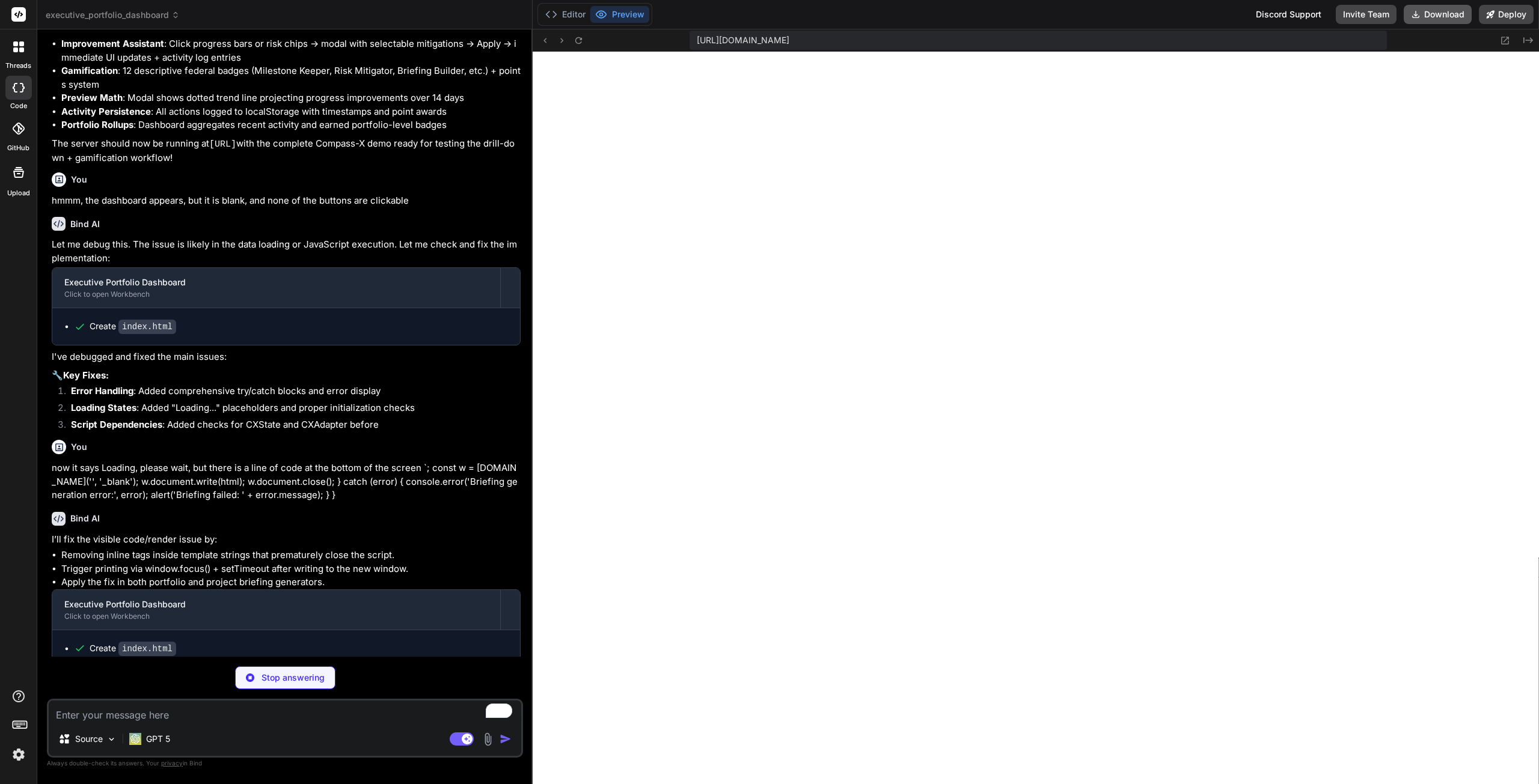
click at [1443, 13] on button "Download" at bounding box center [1437, 14] width 68 height 19
type textarea "x"
type textarea "</script> </body> </html>"
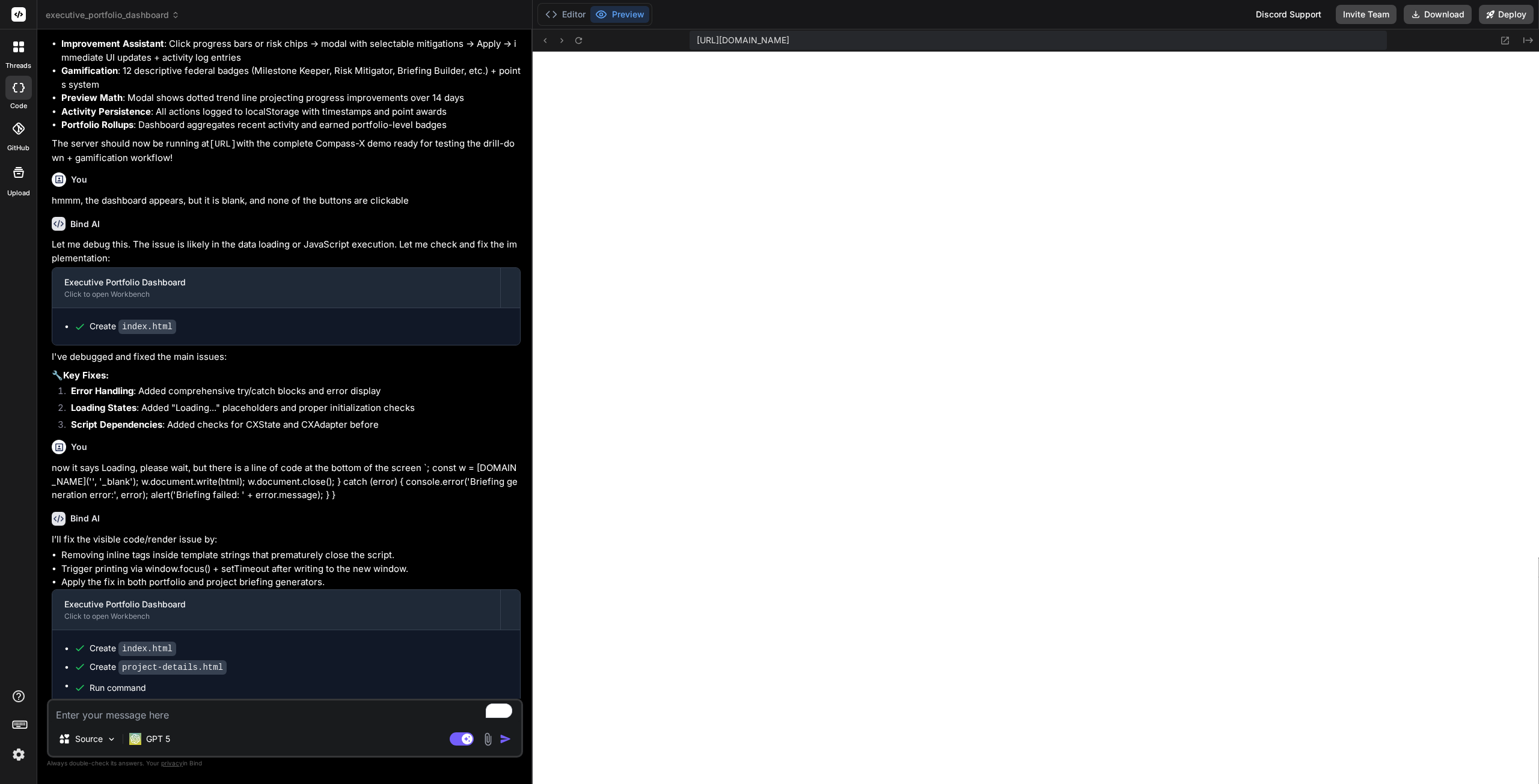
scroll to position [2575, 0]
click at [299, 713] on textarea "To enrich screen reader interactions, please activate Accessibility in Grammarl…" at bounding box center [285, 711] width 472 height 21
type textarea "x"
type textarea "h"
type textarea "x"
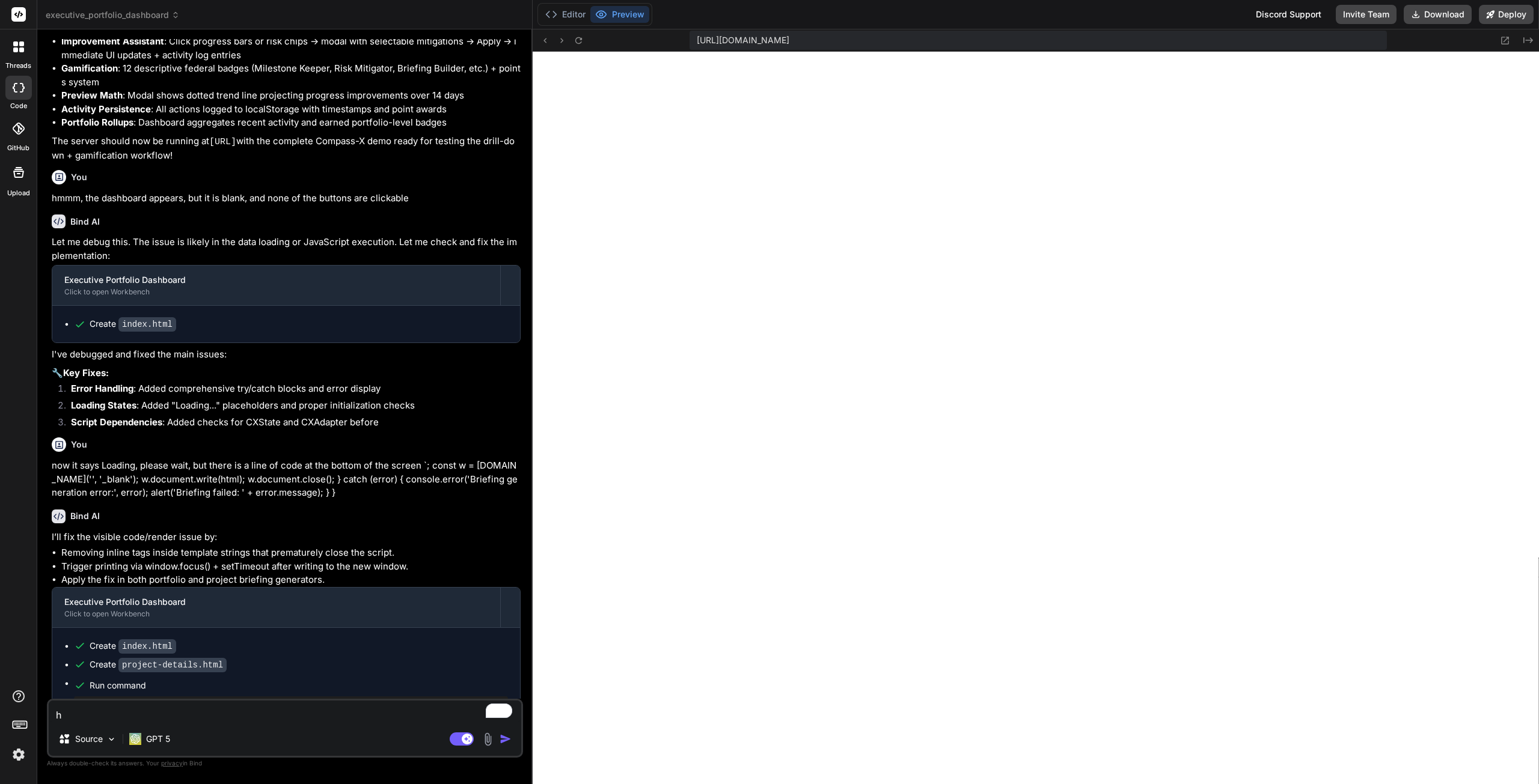
type textarea "hm"
type textarea "x"
type textarea "hmm"
type textarea "x"
type textarea "hmmm"
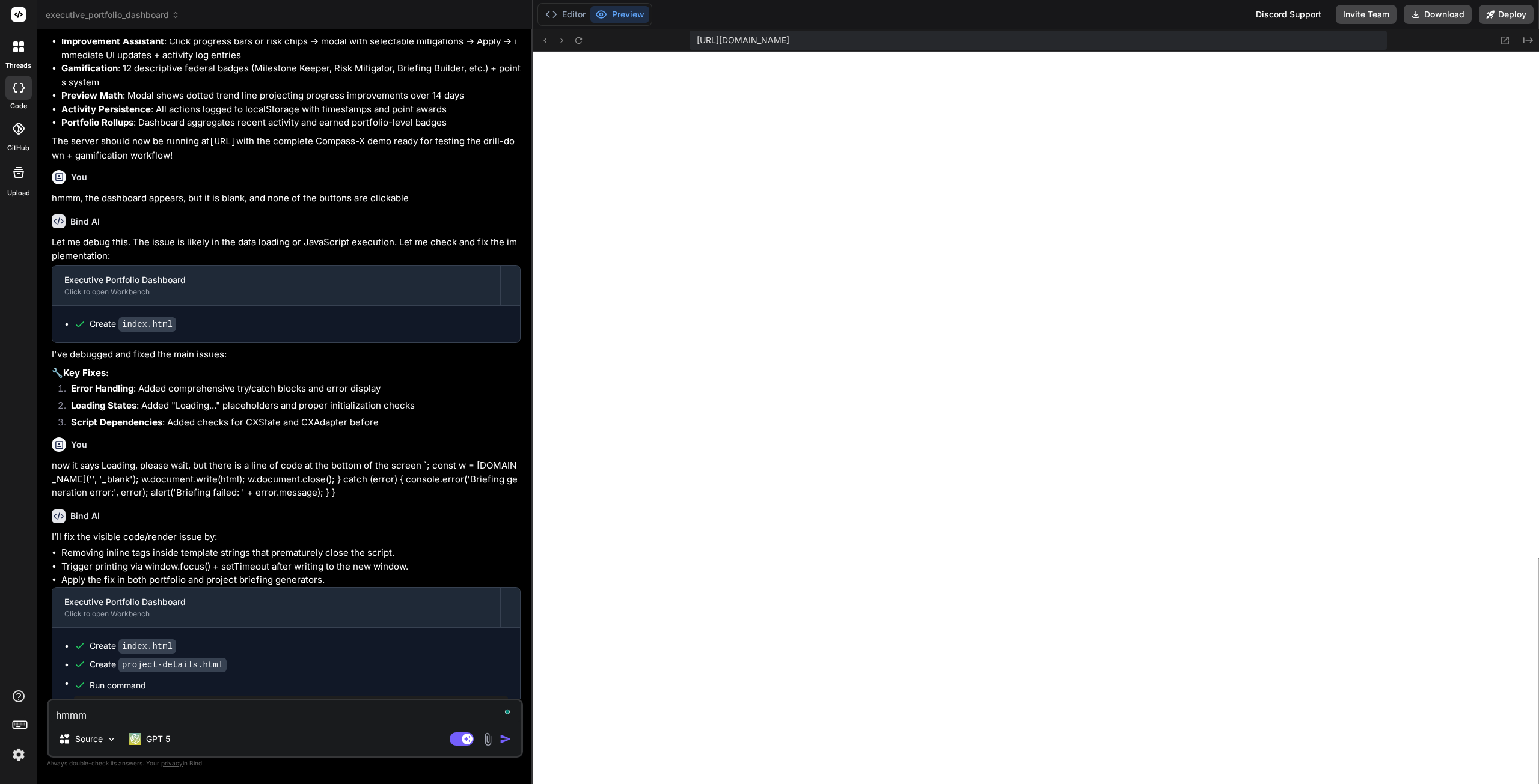
type textarea "x"
type textarea "hmmm"
type textarea "x"
type textarea "hmmm n"
paste textarea "Failed to load data: Unexpected token '/', ..." }, // Synthes"... is not valid …"
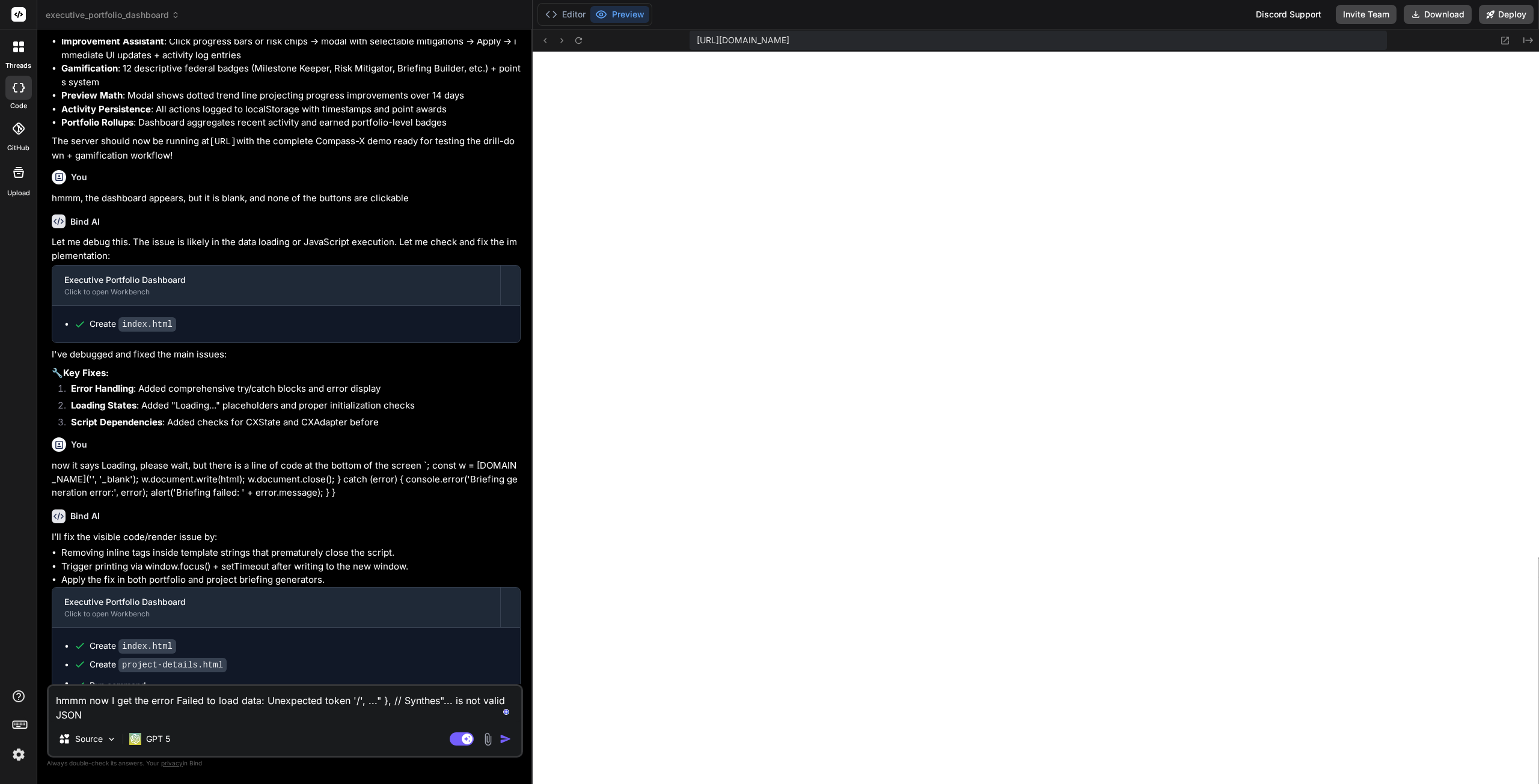
click at [510, 740] on img "button" at bounding box center [505, 739] width 12 height 12
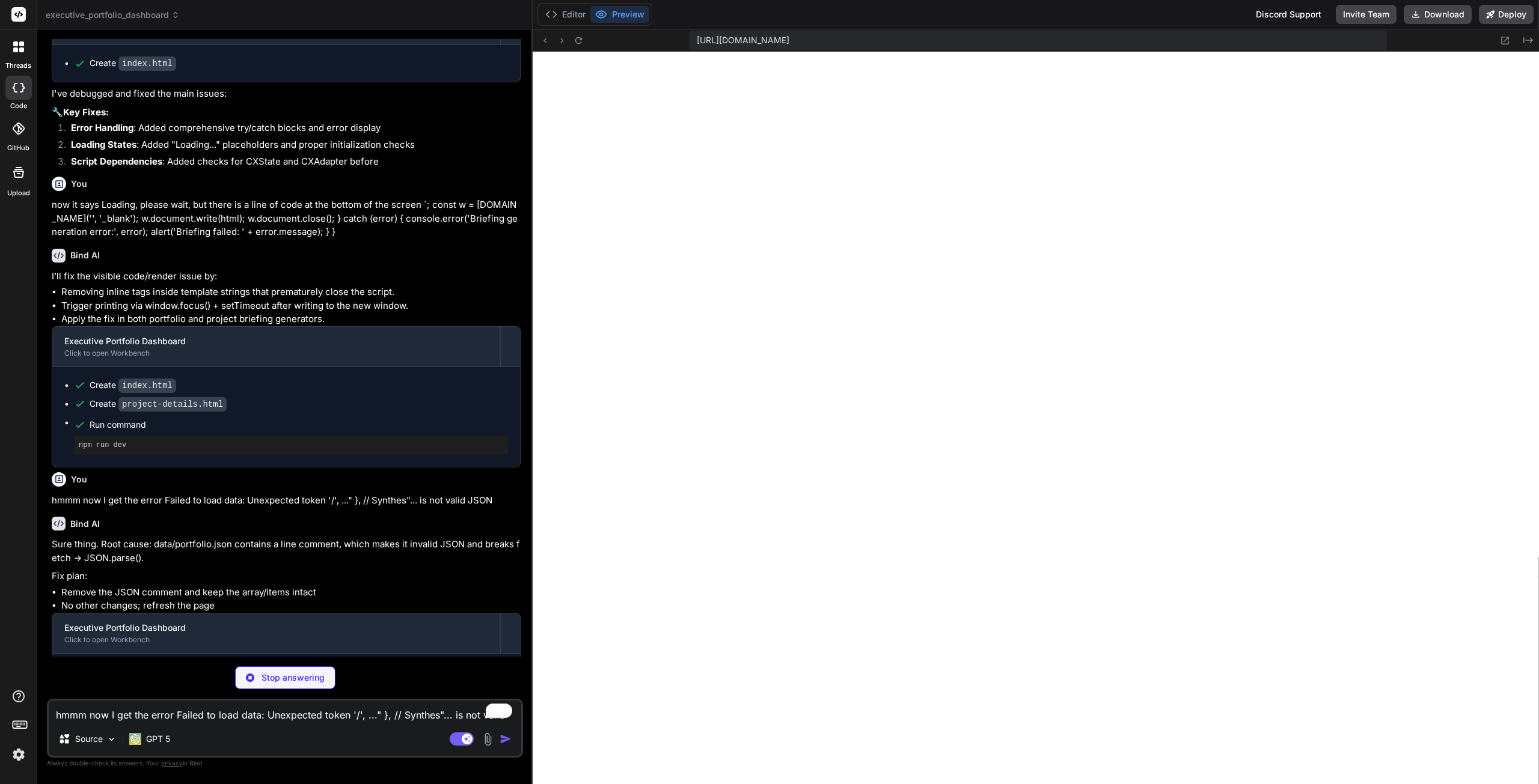
scroll to position [2840, 0]
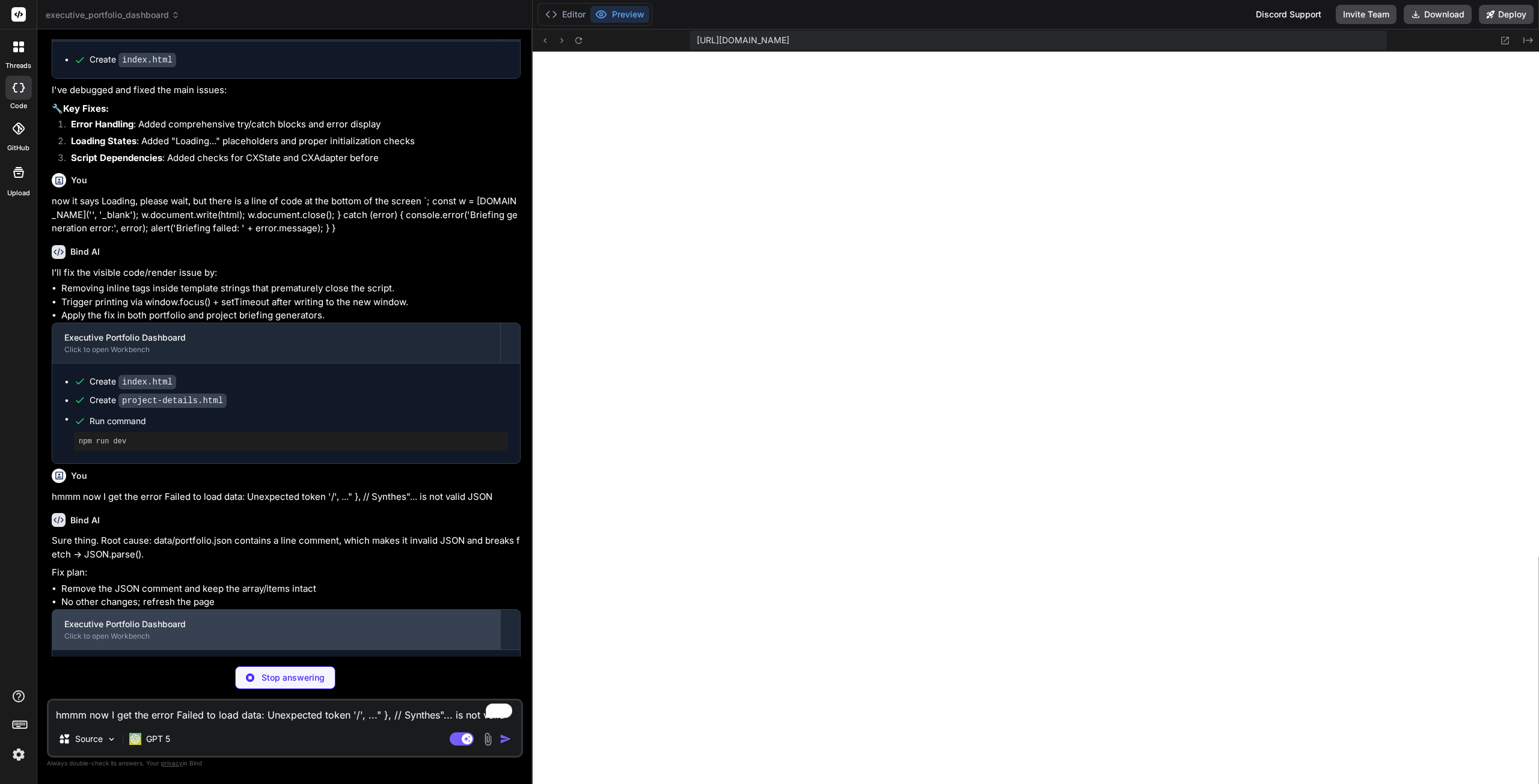
click at [183, 618] on div "Executive Portfolio Dashboard" at bounding box center [276, 624] width 424 height 12
click at [91, 618] on div "Executive Portfolio Dashboard" at bounding box center [276, 624] width 424 height 12
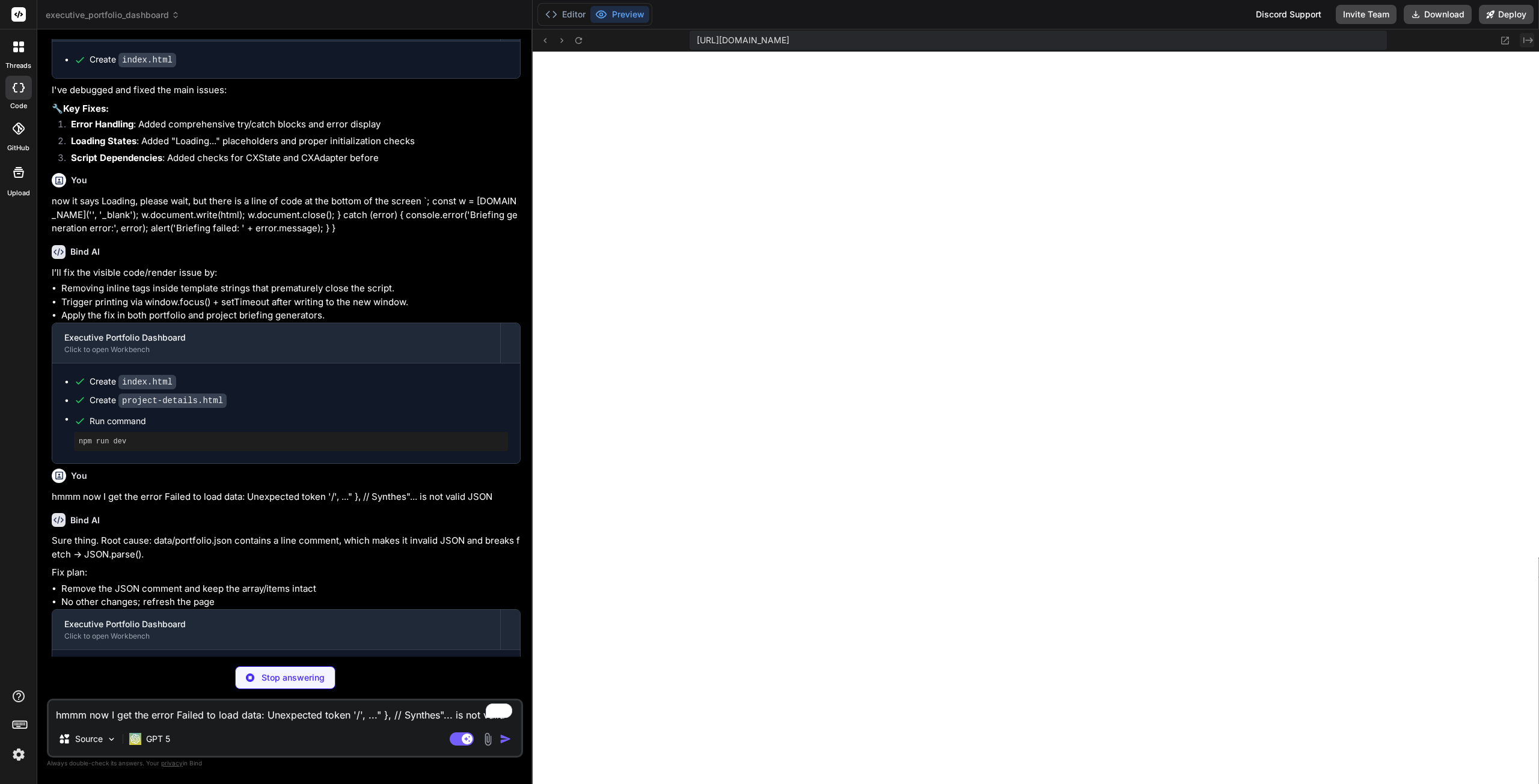
click at [1522, 44] on button "Created with Pixso." at bounding box center [1527, 40] width 14 height 14
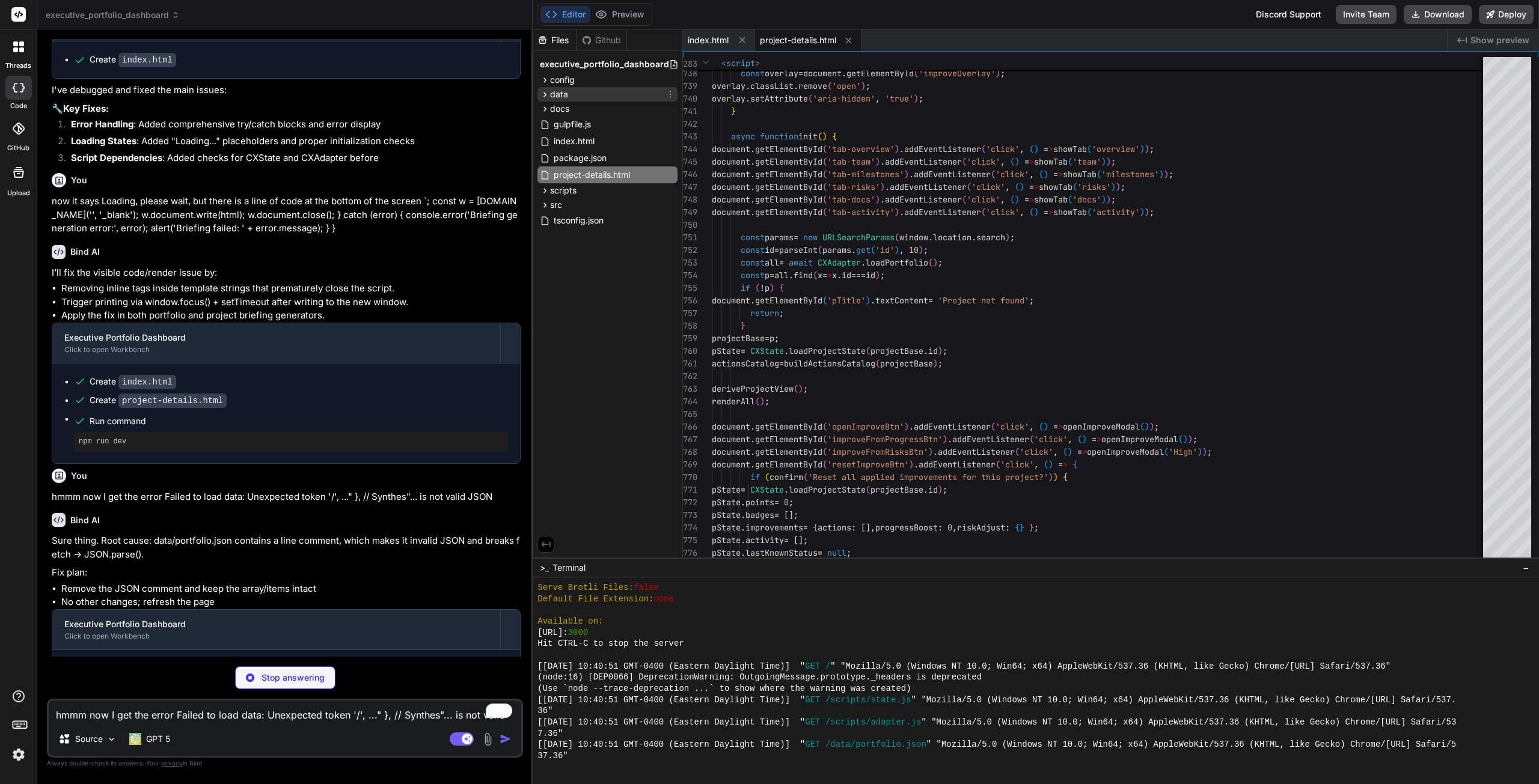
click at [570, 93] on div "data" at bounding box center [607, 94] width 140 height 14
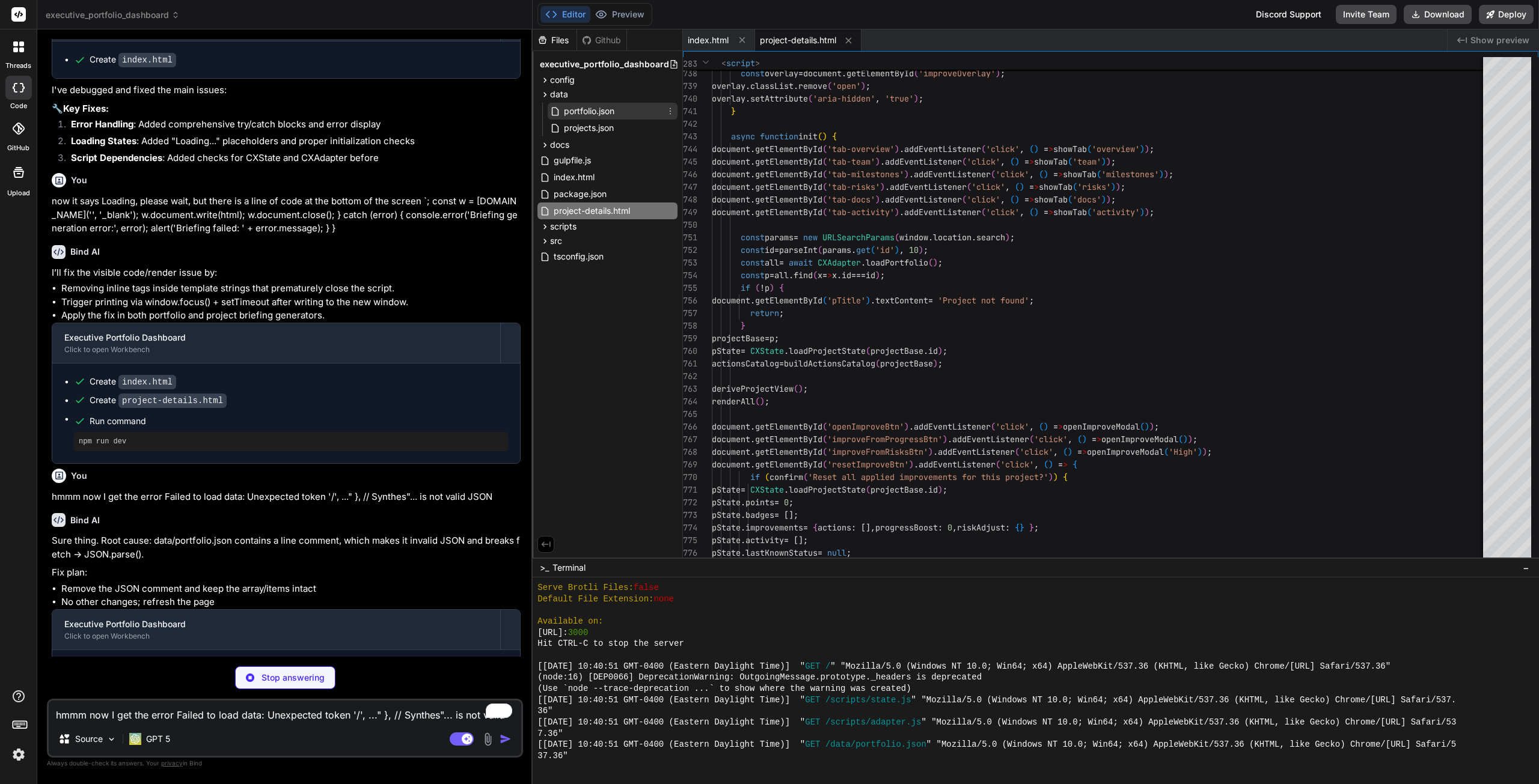
click at [589, 109] on span "portfolio.json" at bounding box center [589, 111] width 53 height 14
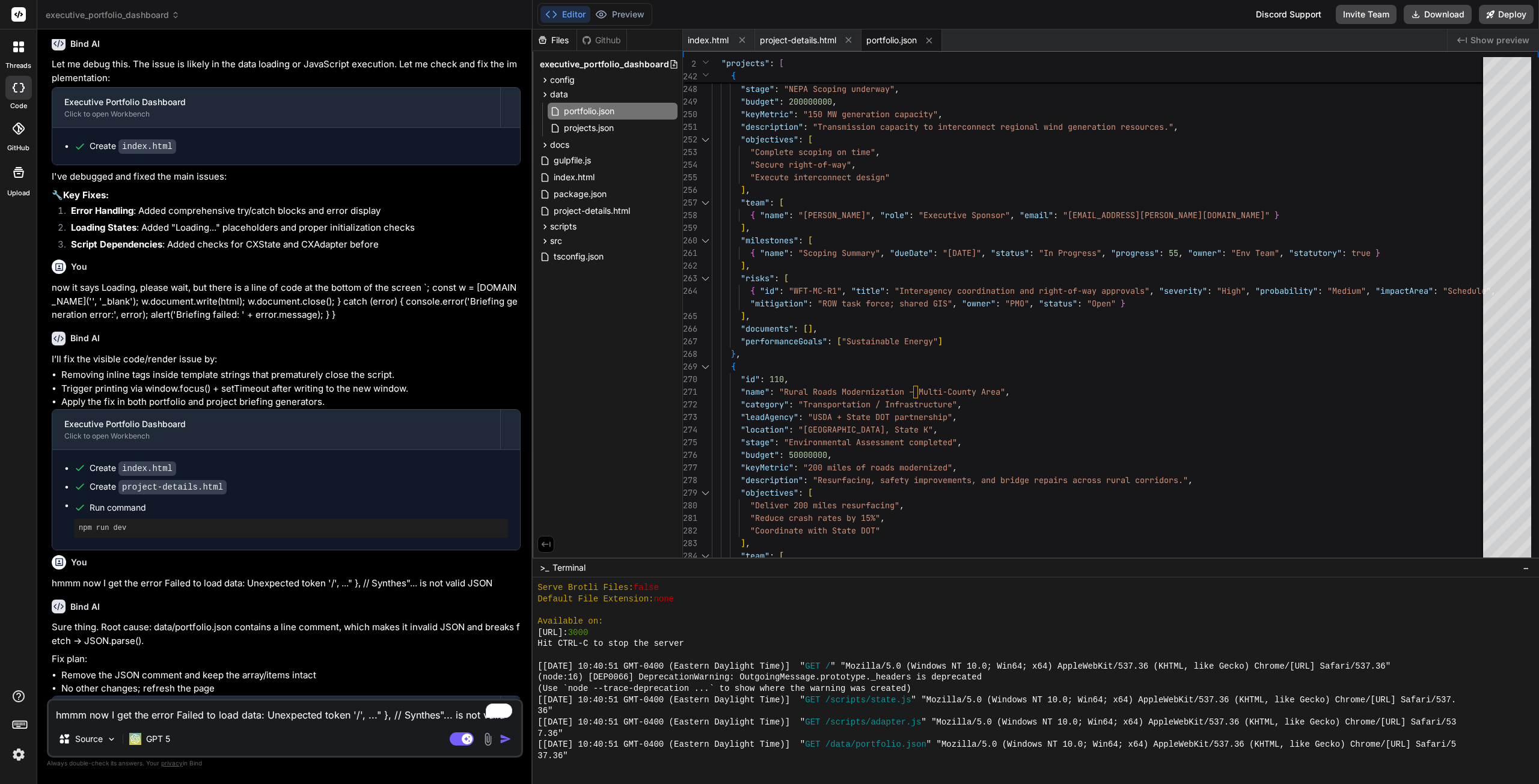
scroll to position [2798, 0]
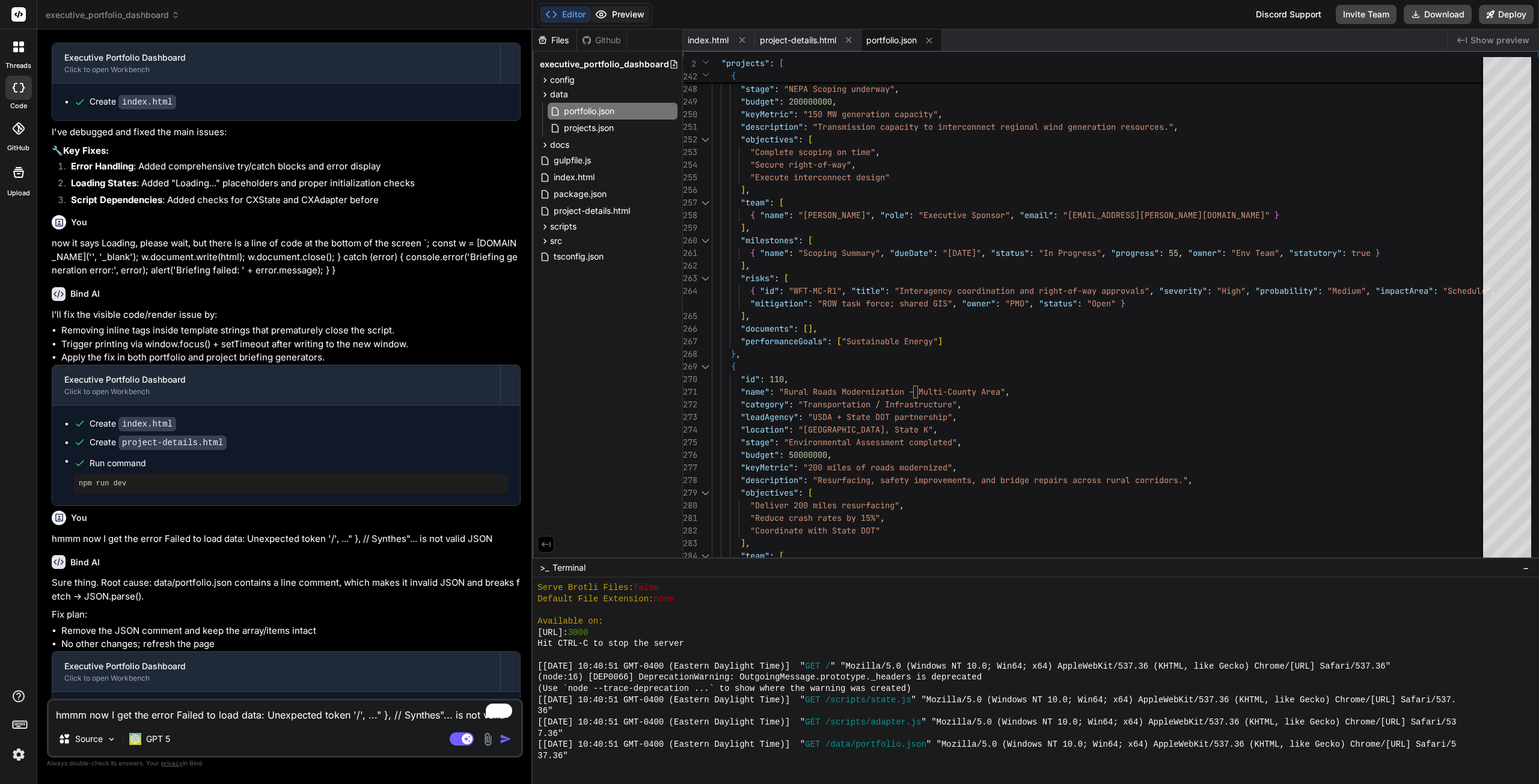
click at [631, 10] on button "Preview" at bounding box center [619, 14] width 59 height 17
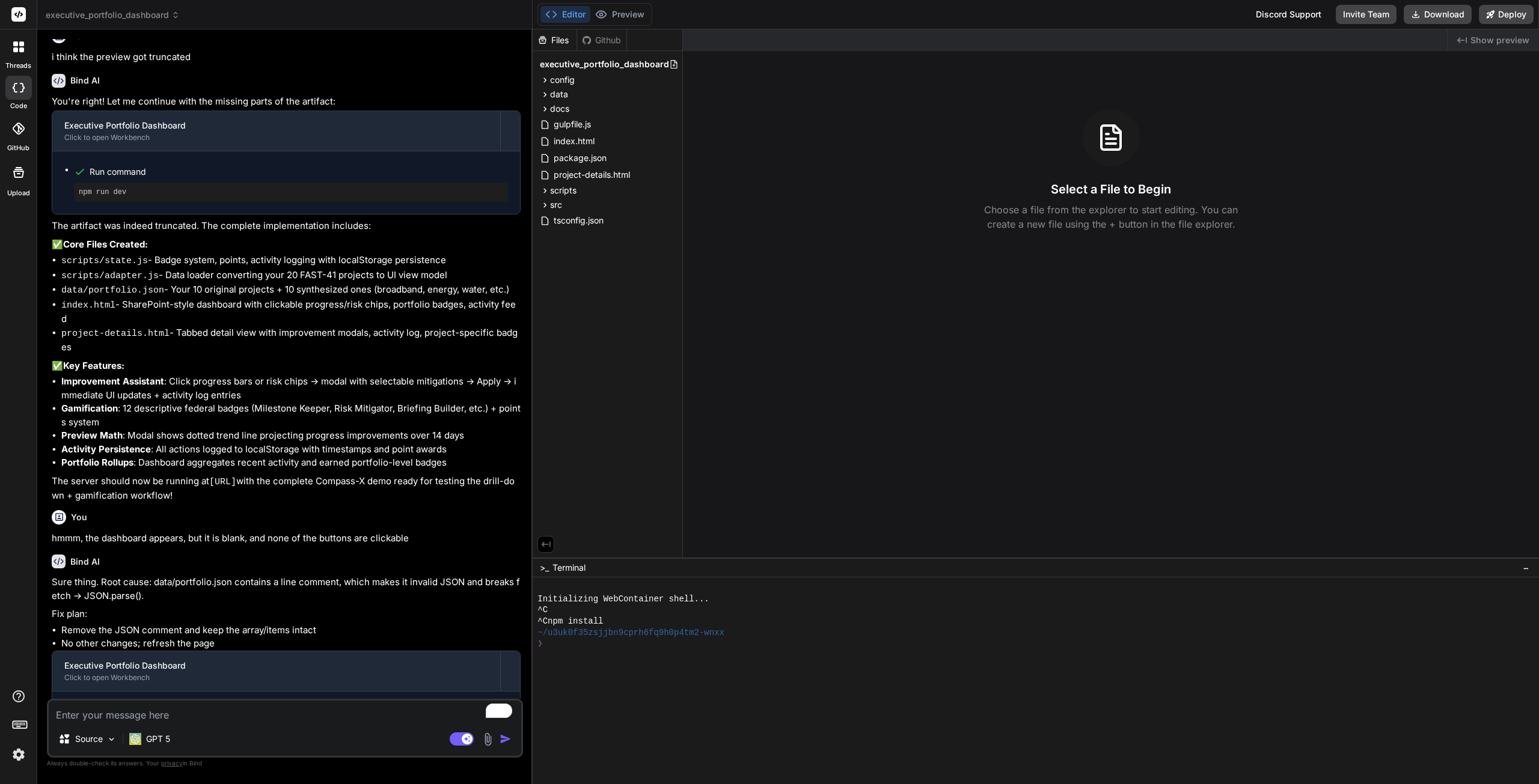
scroll to position [2238, 0]
click at [601, 171] on span "project-details.html" at bounding box center [591, 175] width 78 height 14
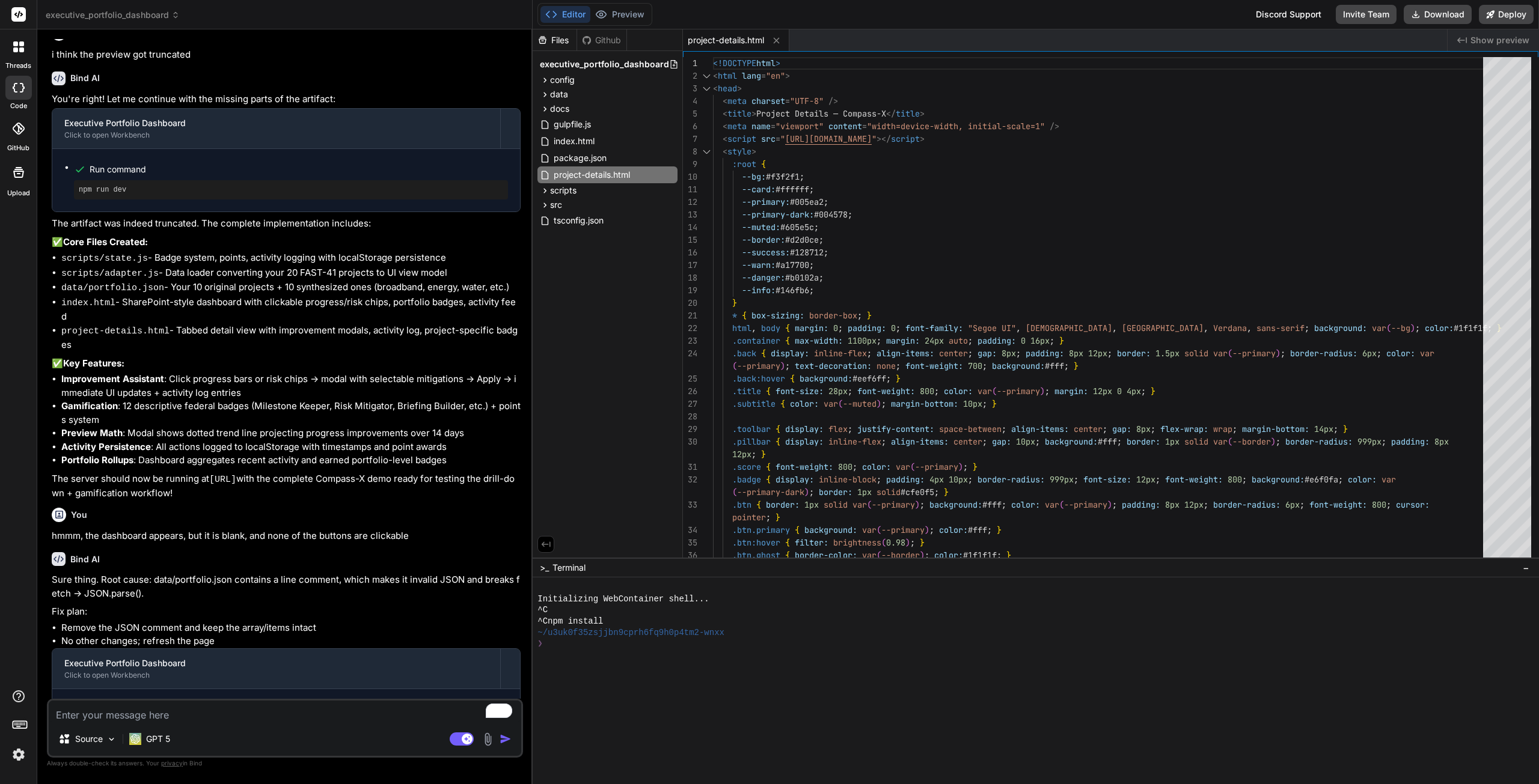
click at [556, 9] on icon at bounding box center [551, 14] width 12 height 12
click at [13, 54] on div at bounding box center [18, 46] width 25 height 25
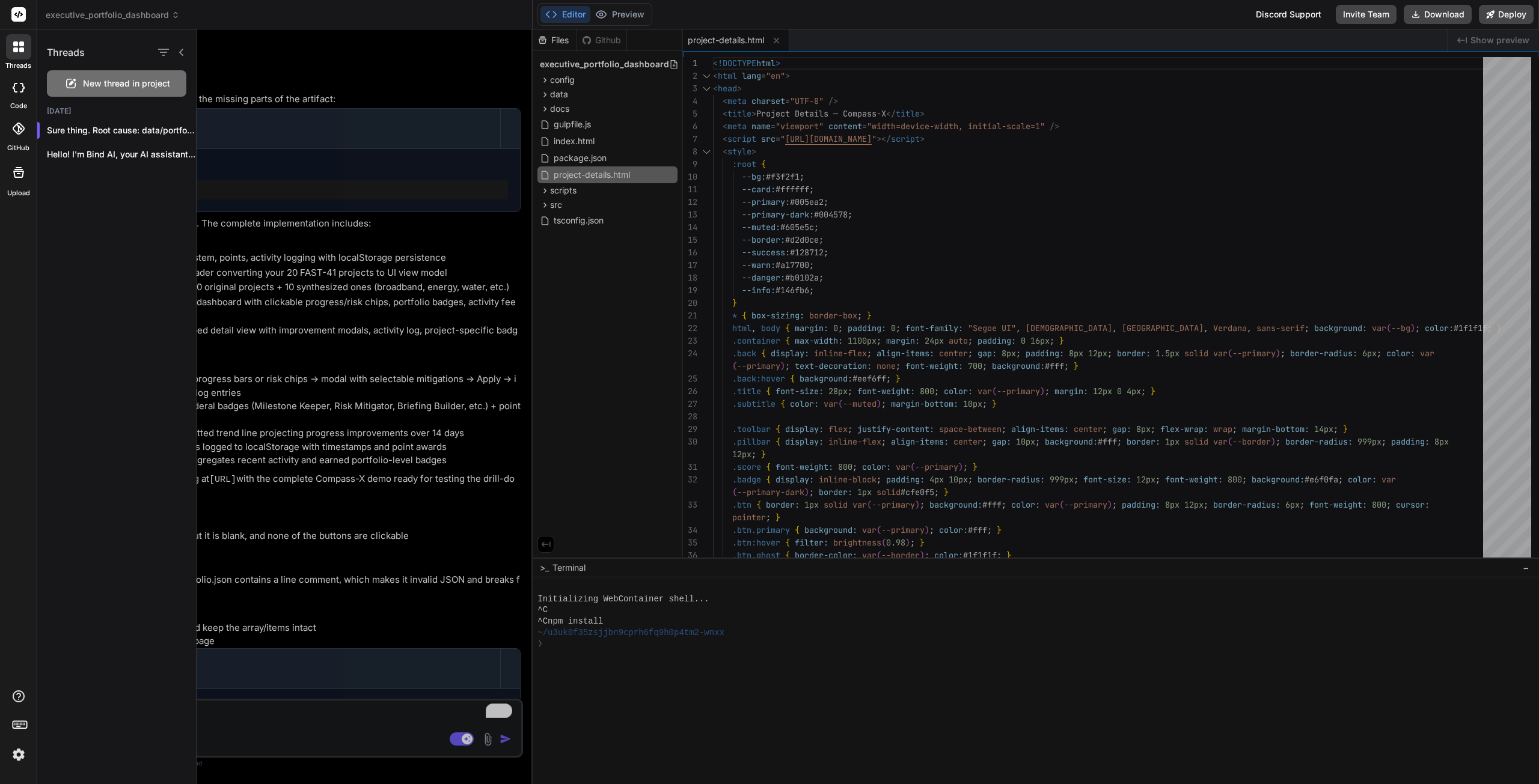
click at [18, 80] on div at bounding box center [19, 88] width 26 height 24
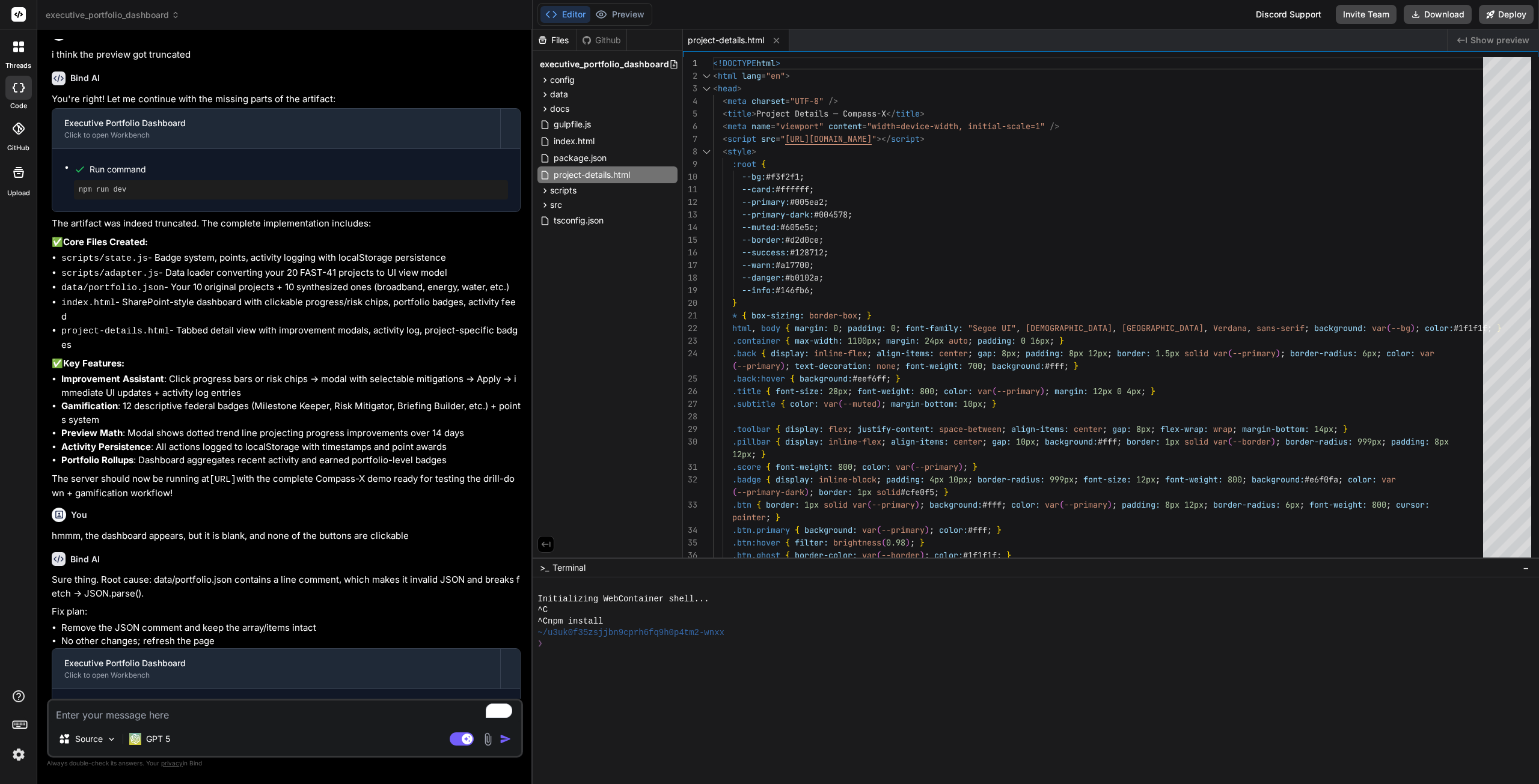
click at [14, 185] on div at bounding box center [19, 173] width 29 height 29
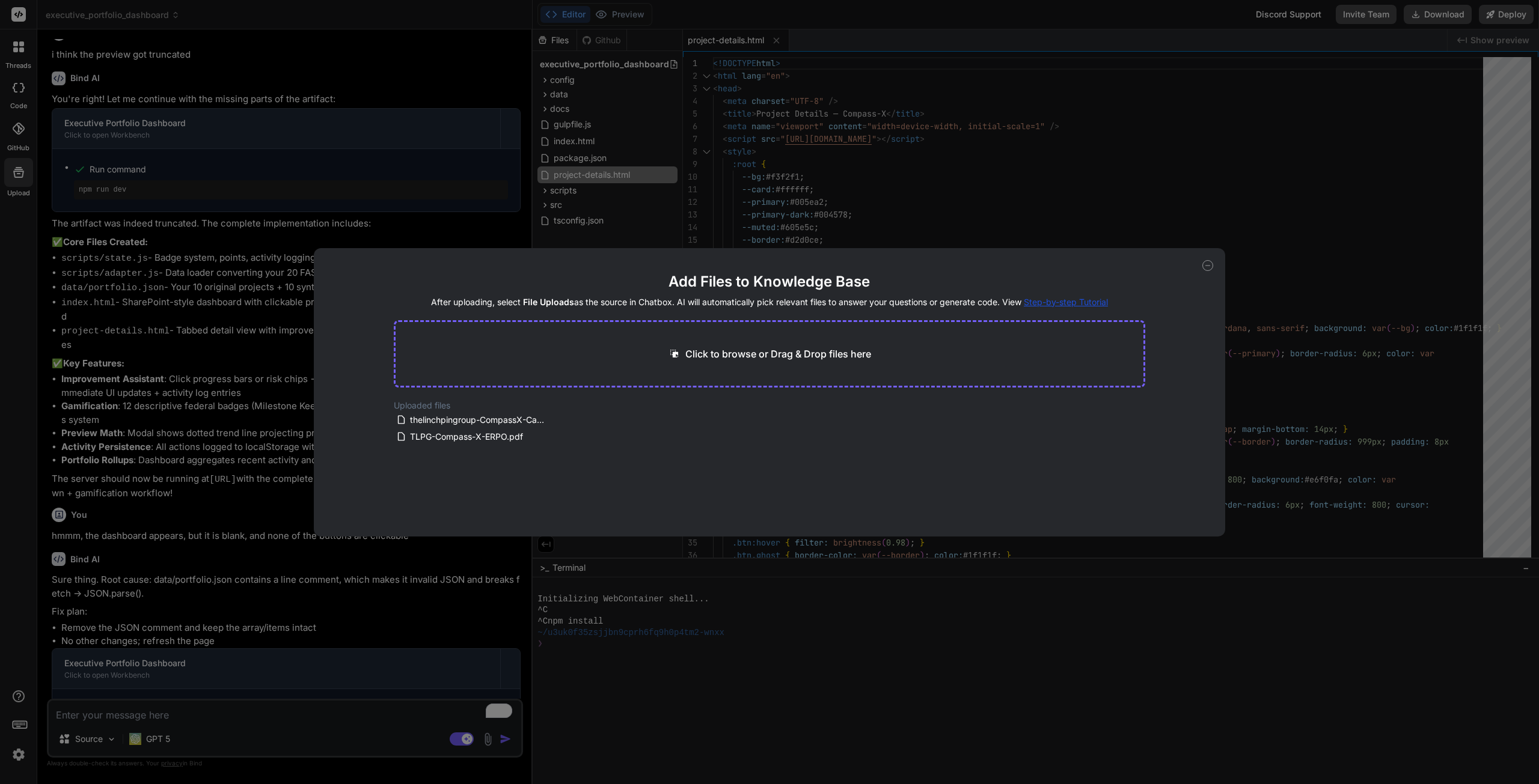
click at [24, 243] on div "Add Files to Knowledge Base After uploading, select File Uploads as the source …" at bounding box center [769, 392] width 1539 height 784
type textarea "x"
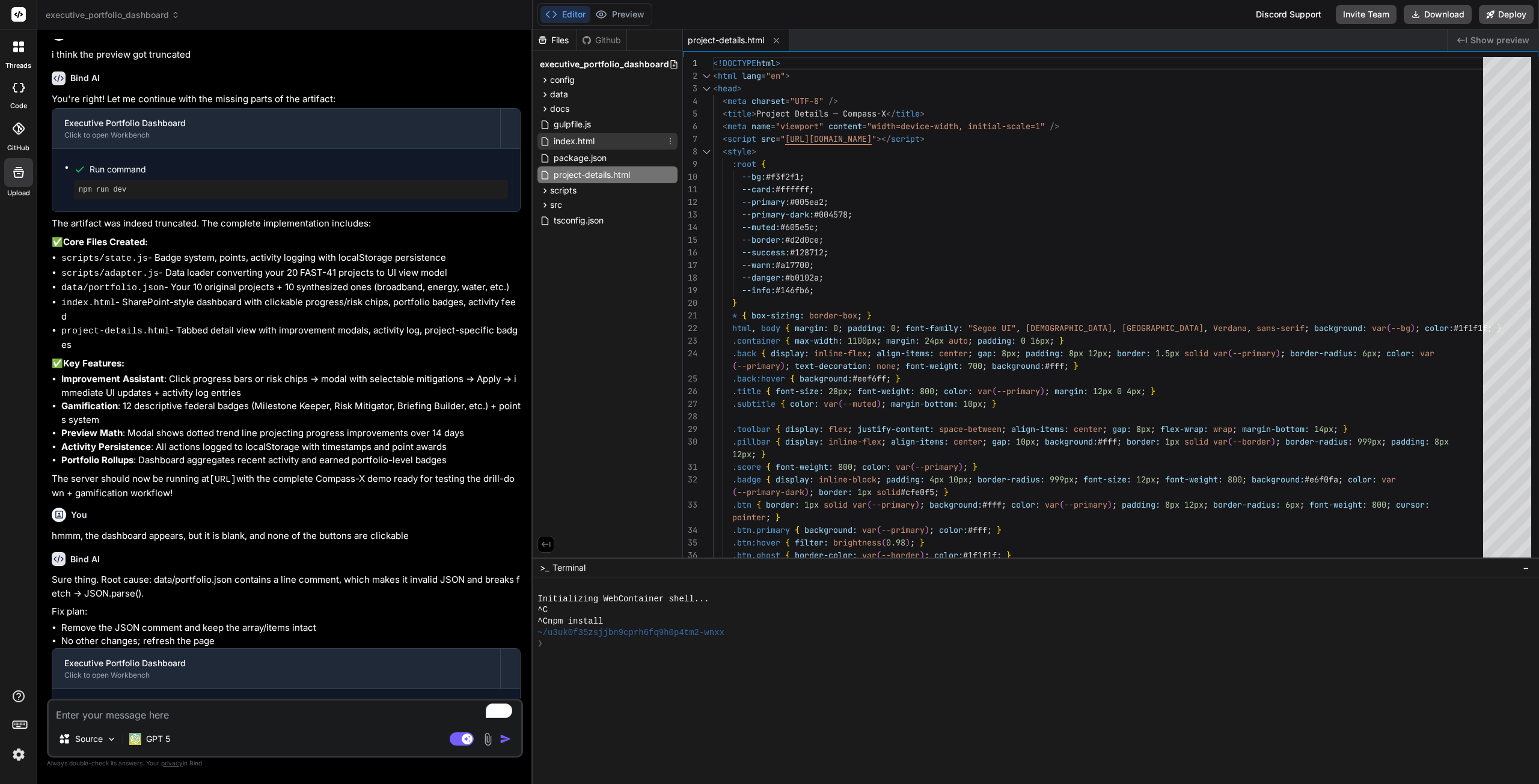
click at [569, 144] on span "index.html" at bounding box center [574, 141] width 44 height 14
type textarea "} </script> <script src="scripts/state.js"></script> <script src="scripts/adapt…"
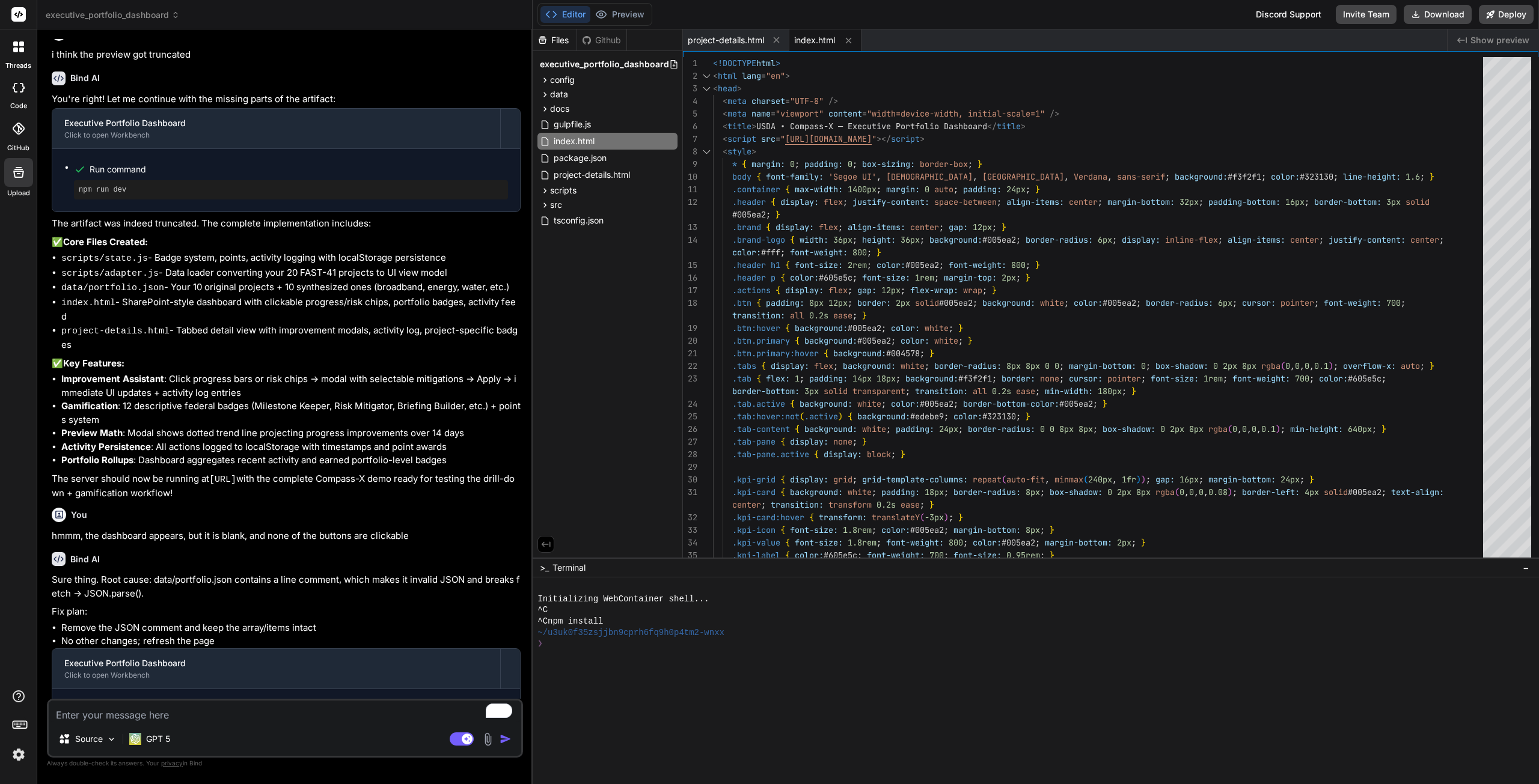
click at [1490, 36] on span "Show preview" at bounding box center [1499, 40] width 59 height 12
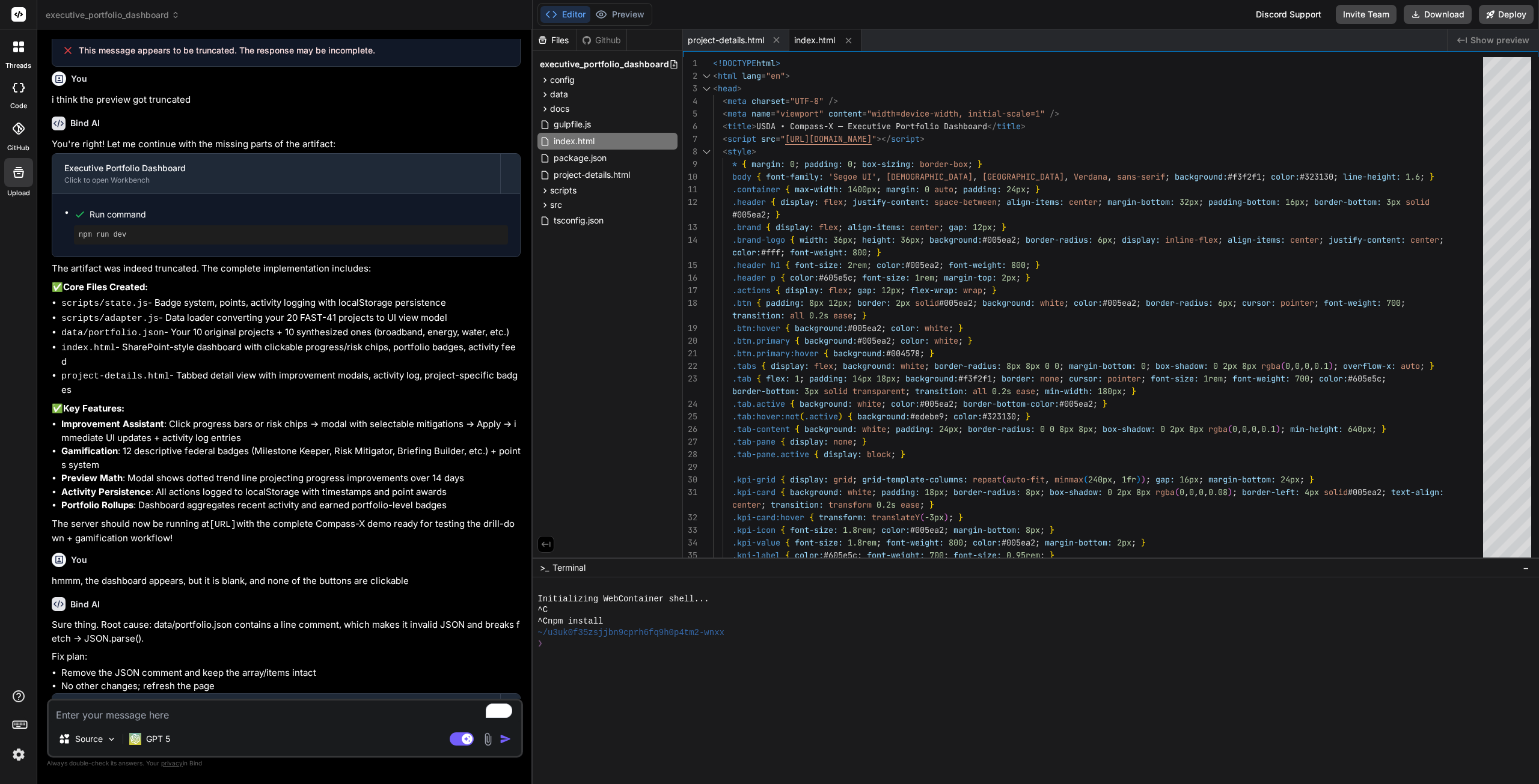
scroll to position [2238, 0]
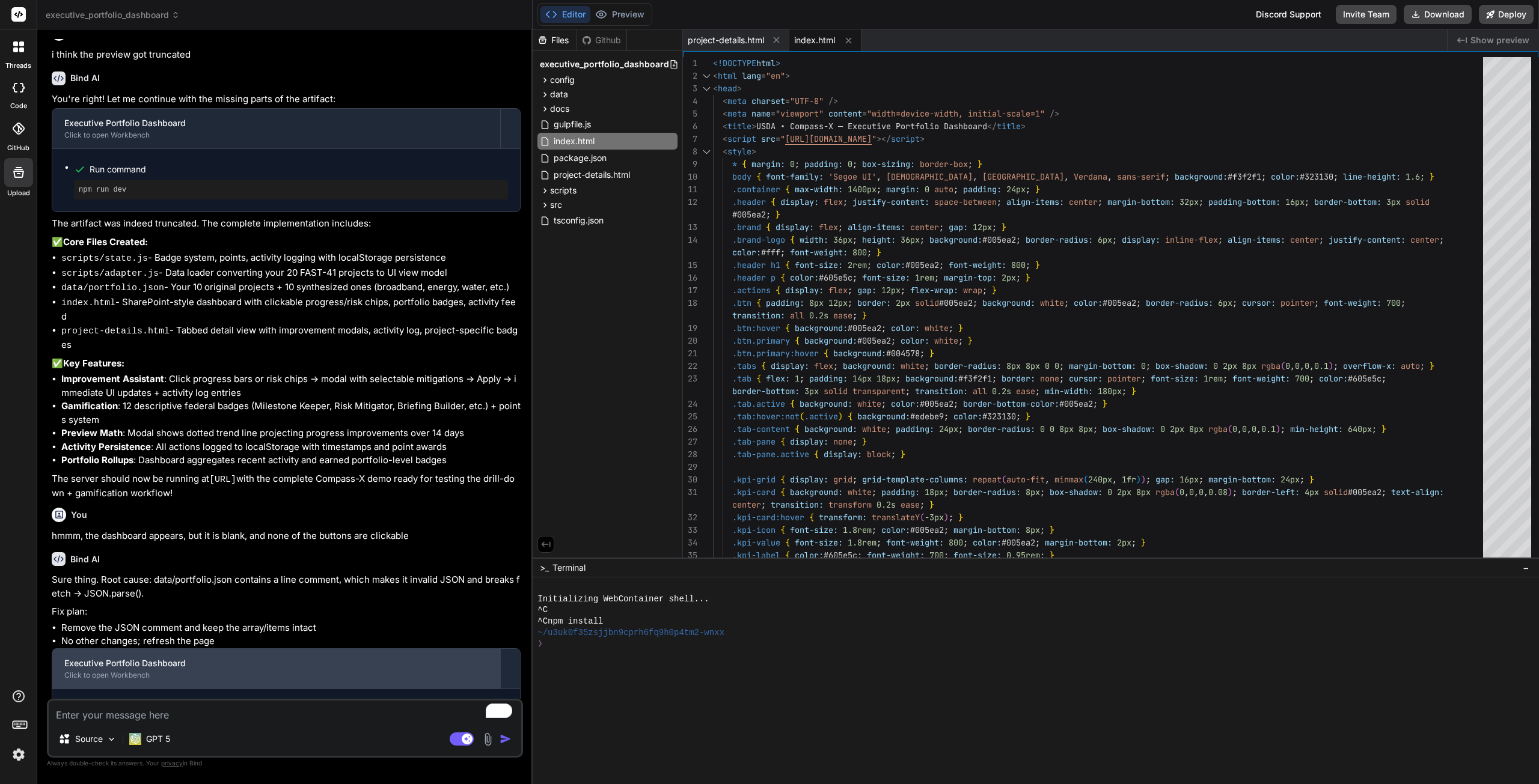
click at [143, 658] on div "Executive Portfolio Dashboard" at bounding box center [276, 663] width 424 height 12
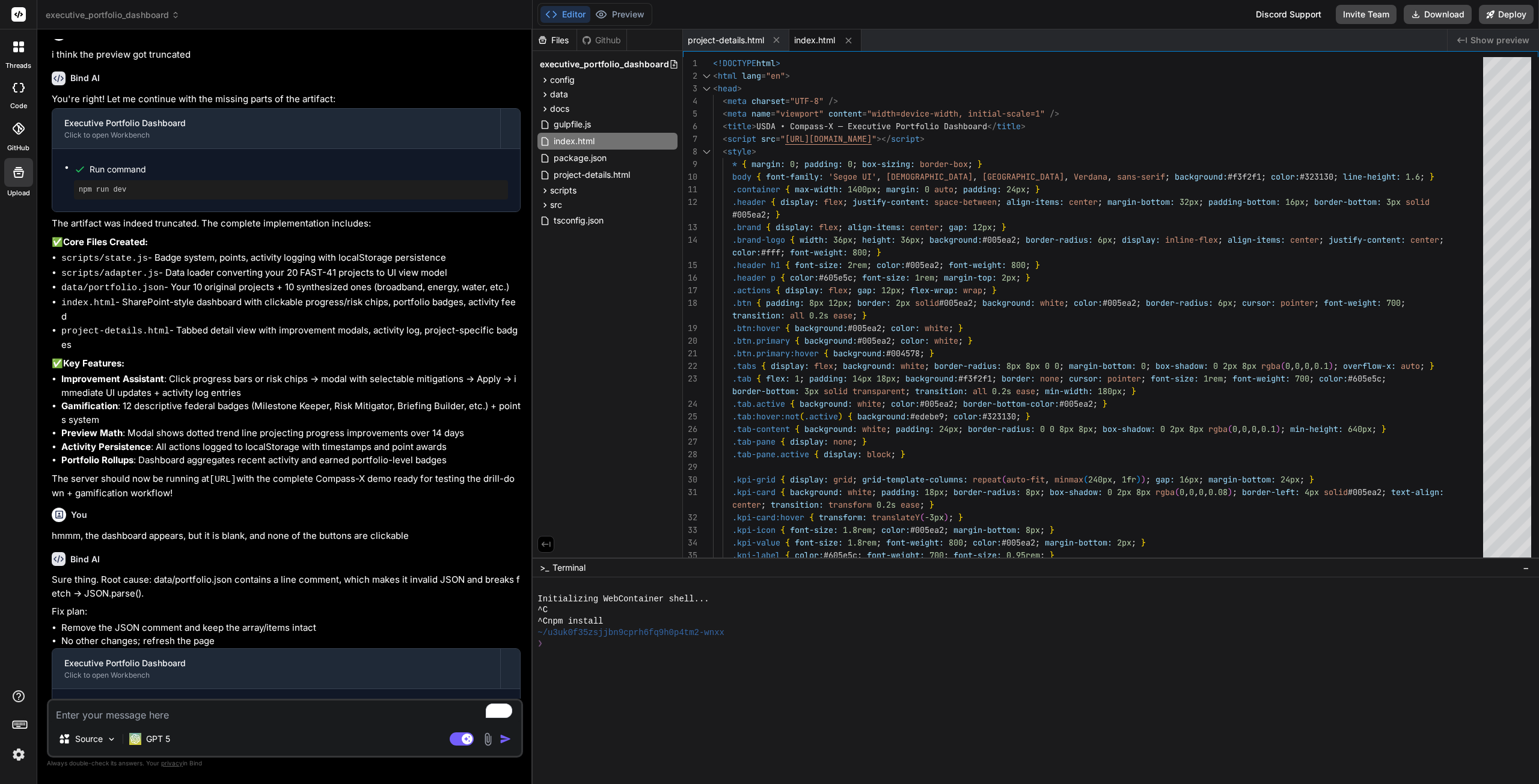
click at [143, 701] on code "data/portfolio.json" at bounding box center [170, 708] width 103 height 14
click at [16, 11] on rect at bounding box center [19, 14] width 14 height 14
click at [14, 84] on icon at bounding box center [15, 87] width 5 height 9
click at [14, 51] on icon at bounding box center [16, 50] width 5 height 5
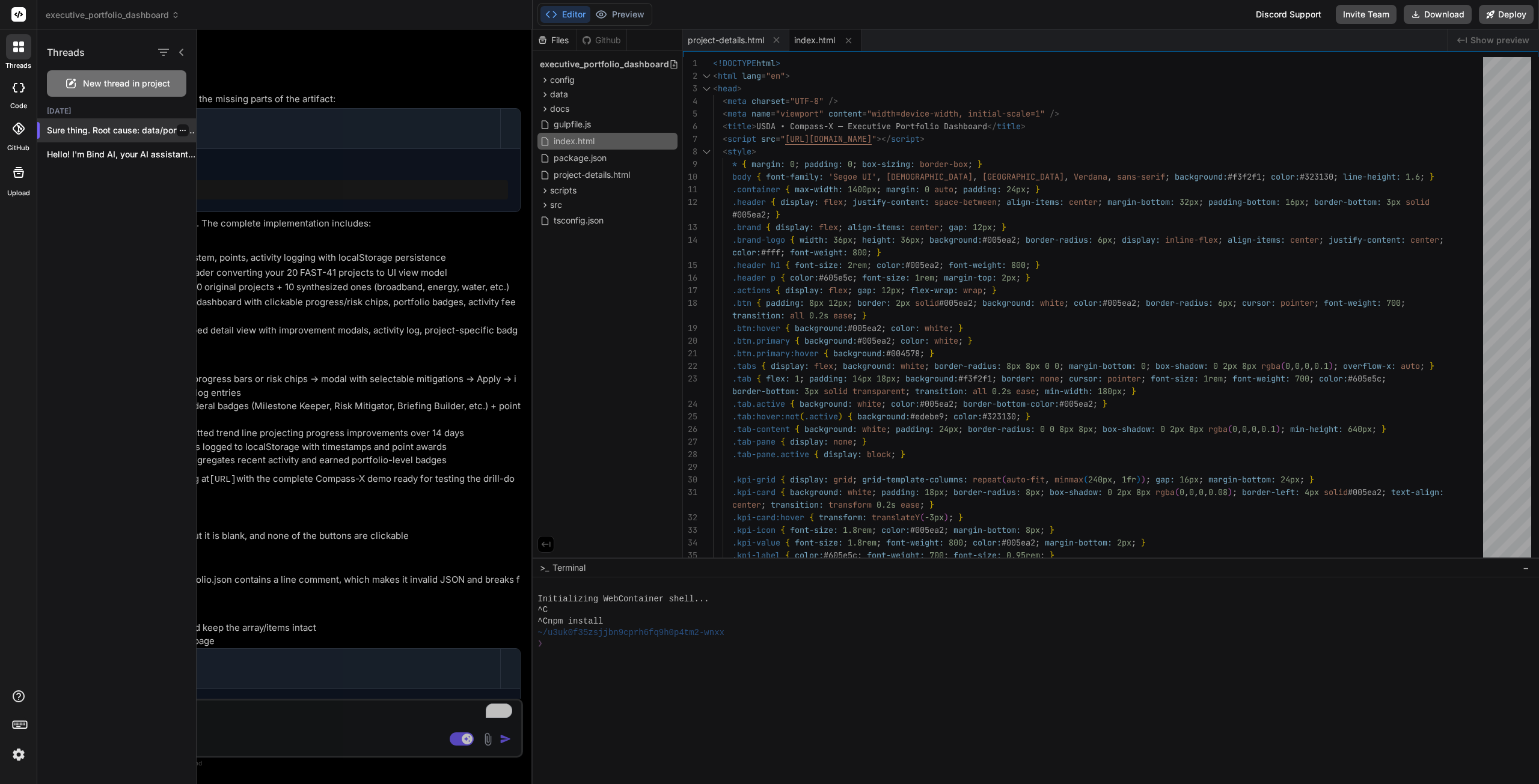
click at [86, 122] on div "Sure thing. Root cause: data/portfolio.json contains a..." at bounding box center [116, 131] width 158 height 24
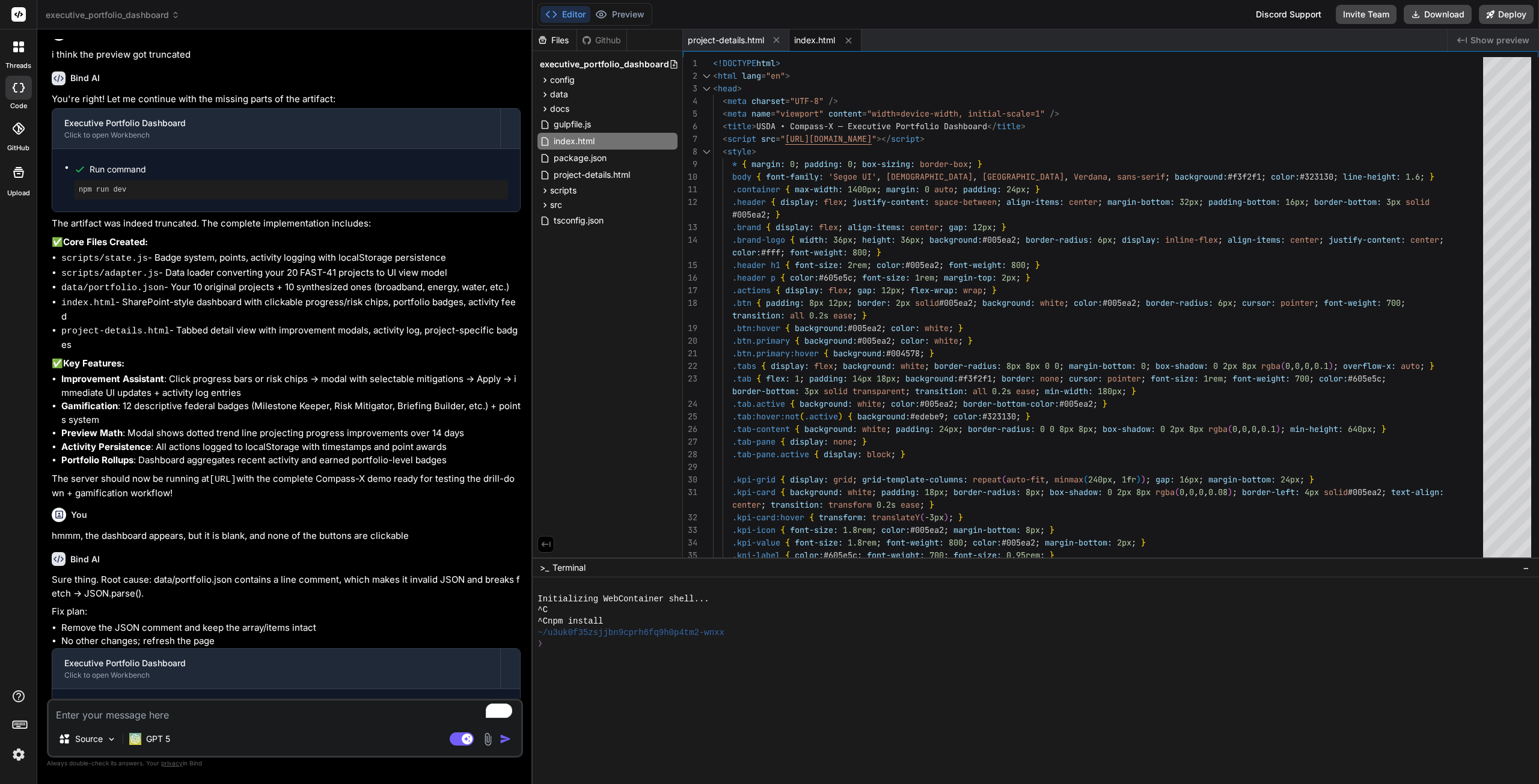
click at [11, 76] on div at bounding box center [19, 88] width 26 height 24
click at [14, 51] on icon at bounding box center [19, 46] width 11 height 11
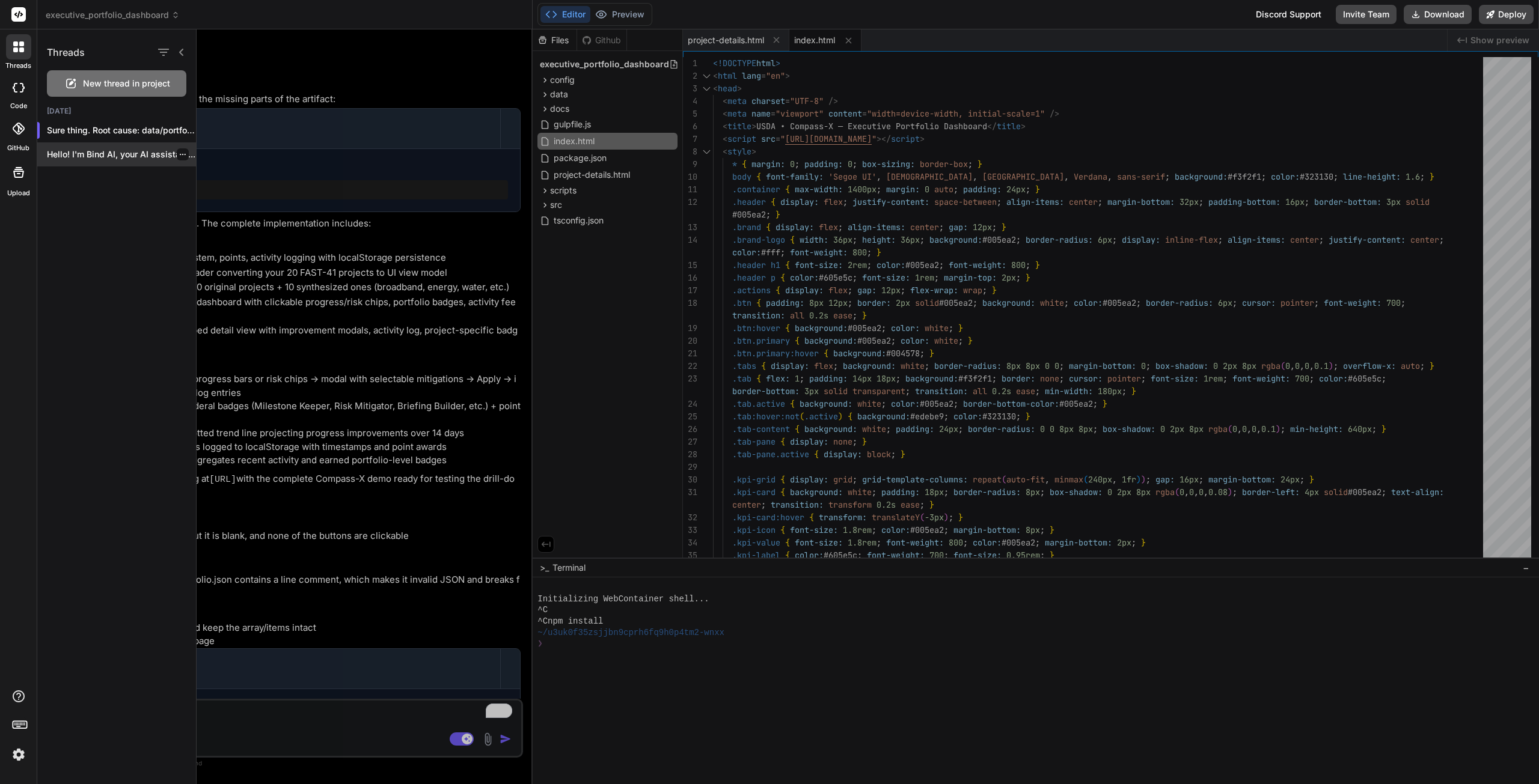
click at [90, 152] on p "Hello! I'm Bind AI, your AI assistant..." at bounding box center [121, 154] width 149 height 12
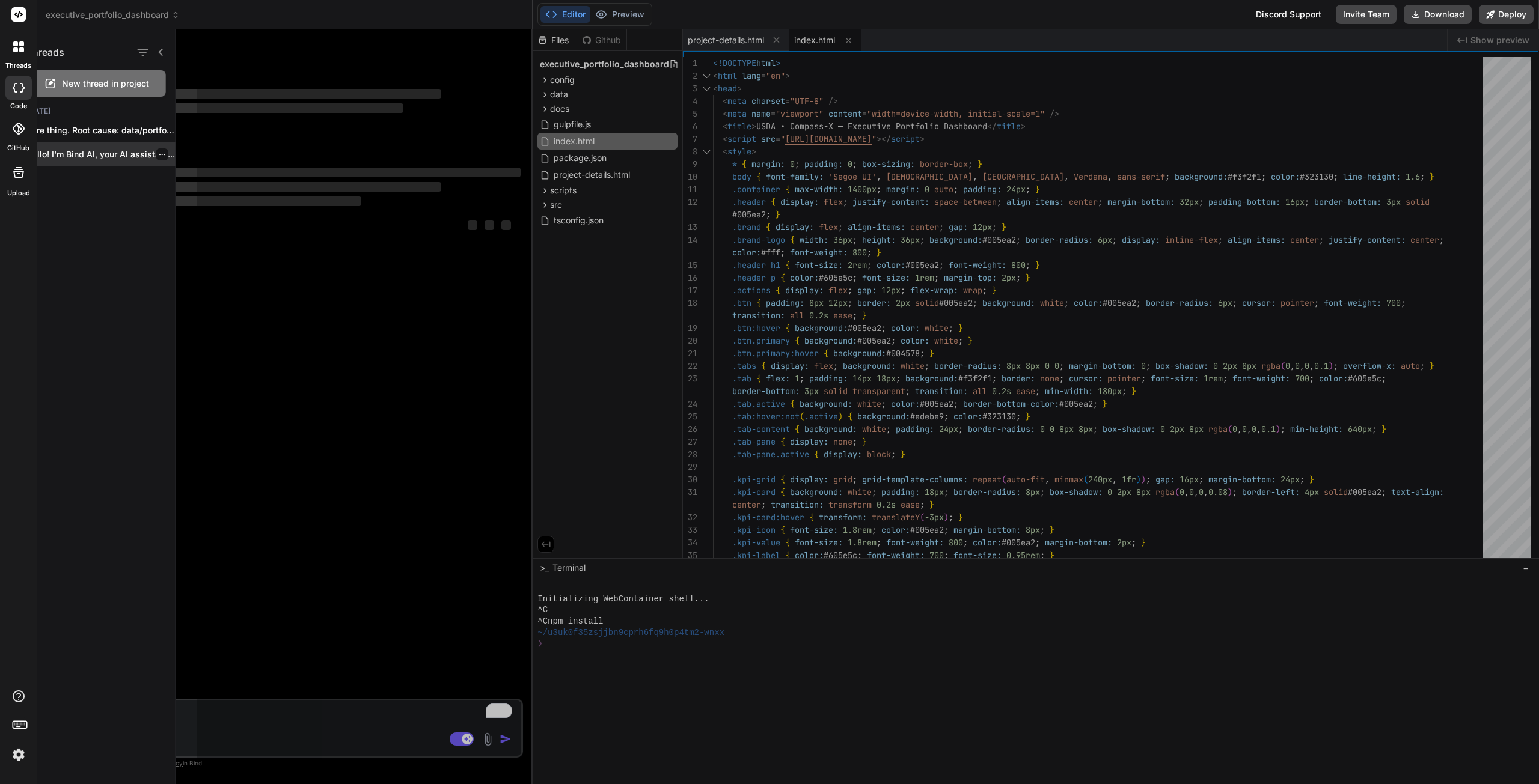
scroll to position [0, 0]
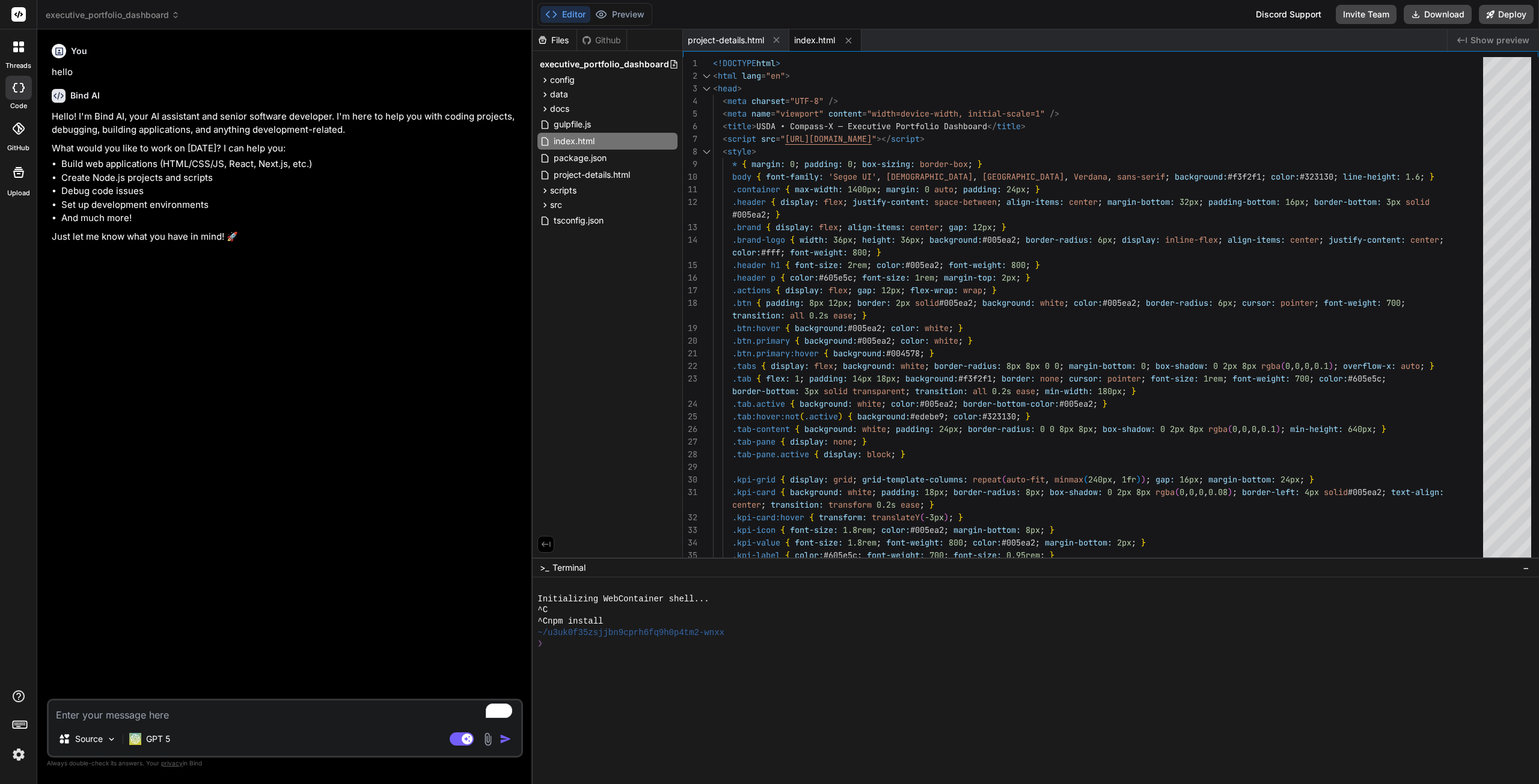
click at [19, 76] on div at bounding box center [19, 88] width 26 height 24
click at [21, 91] on icon at bounding box center [22, 87] width 5 height 9
click at [21, 49] on icon at bounding box center [21, 50] width 5 height 5
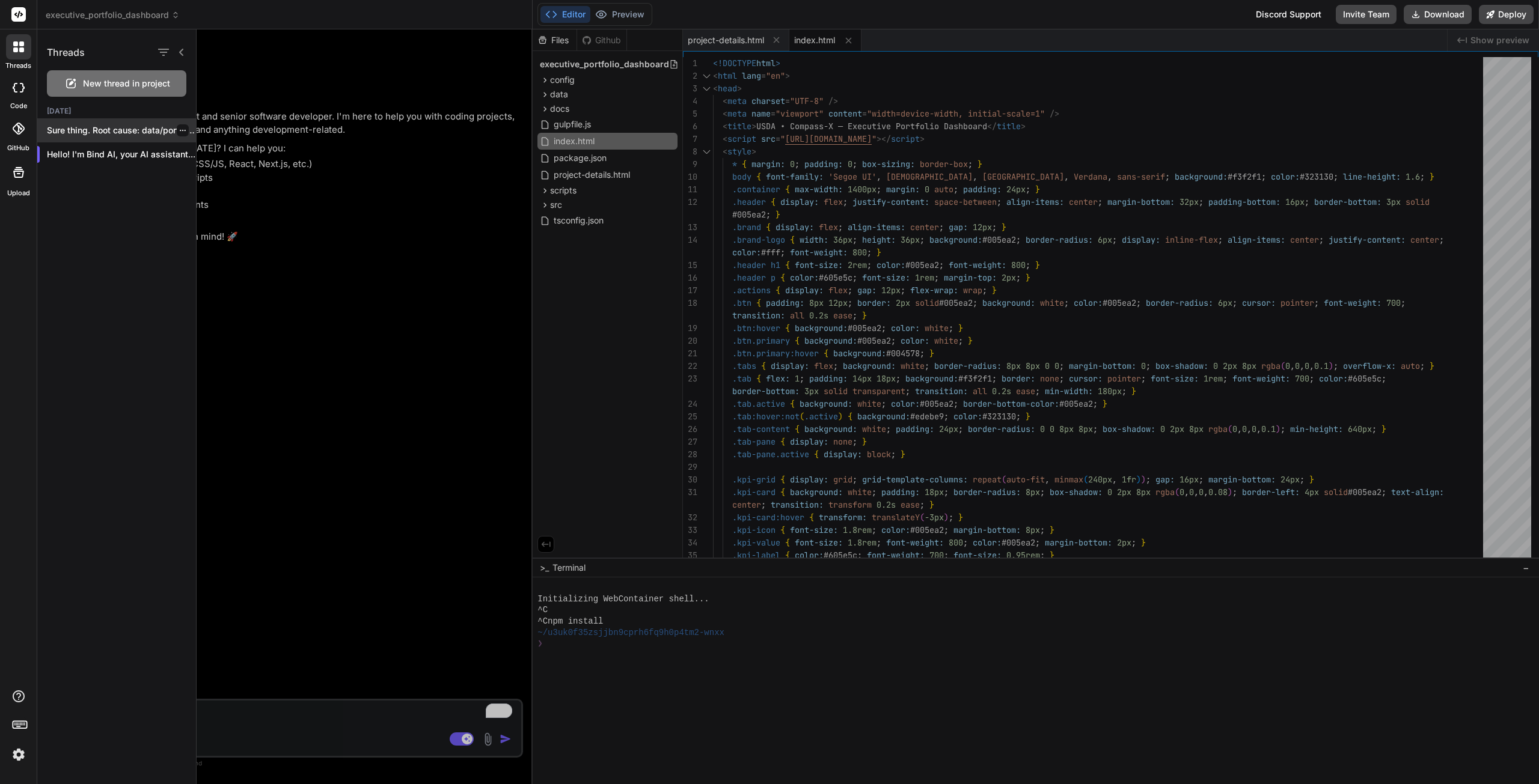
click at [89, 129] on p "Sure thing. Root cause: data/portfolio.json contains a..." at bounding box center [121, 130] width 149 height 12
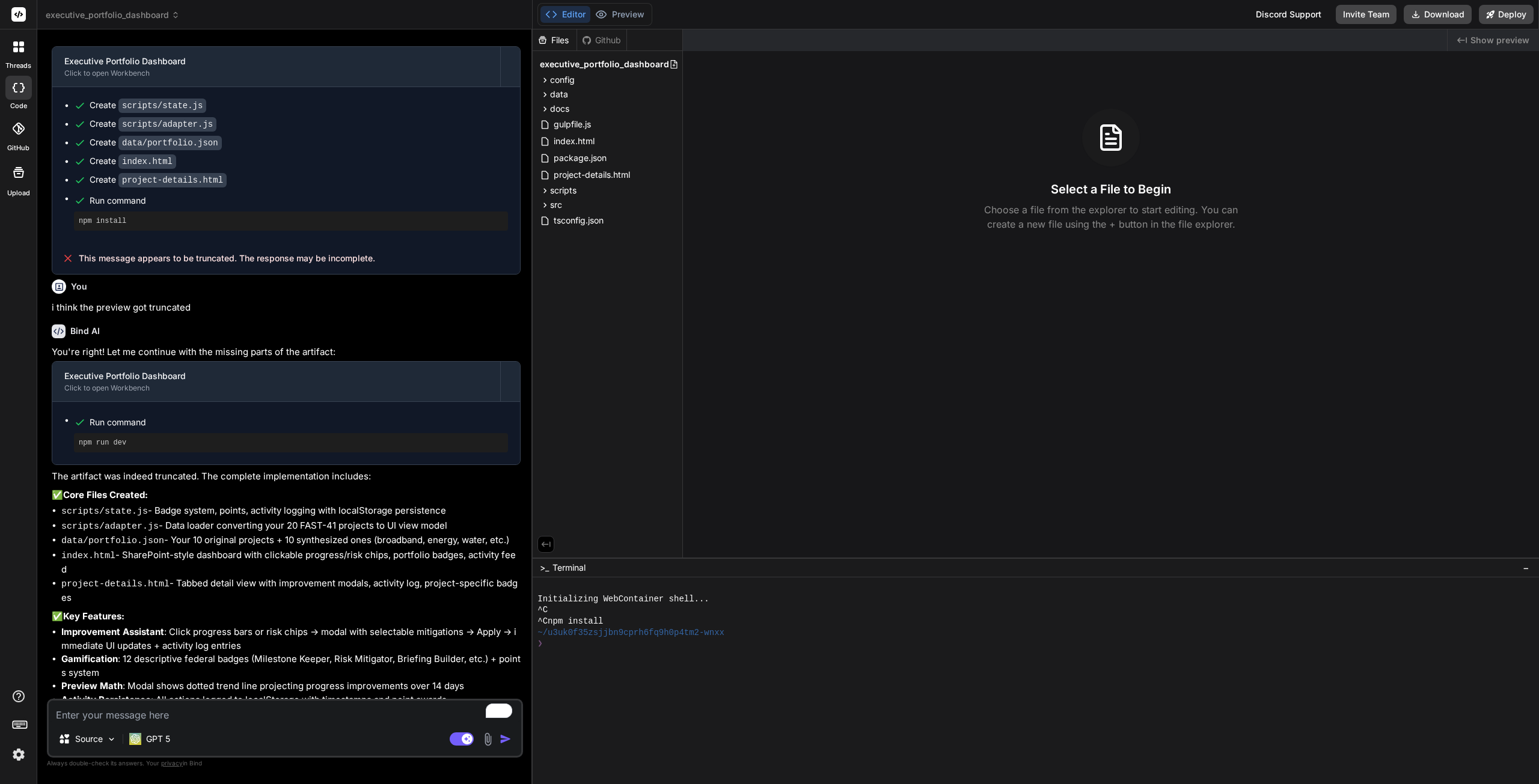
scroll to position [2238, 0]
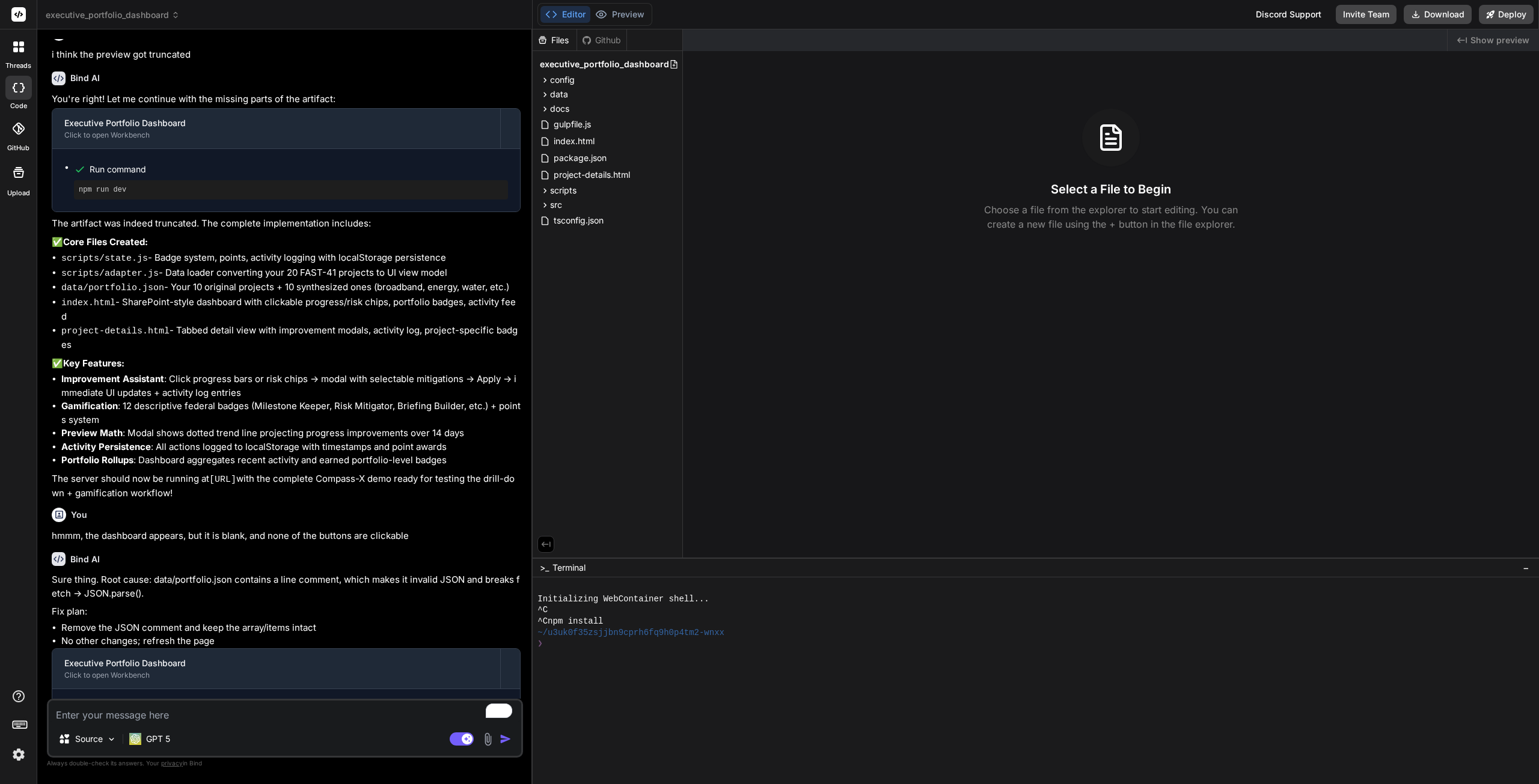
click at [14, 48] on icon at bounding box center [16, 50] width 5 height 5
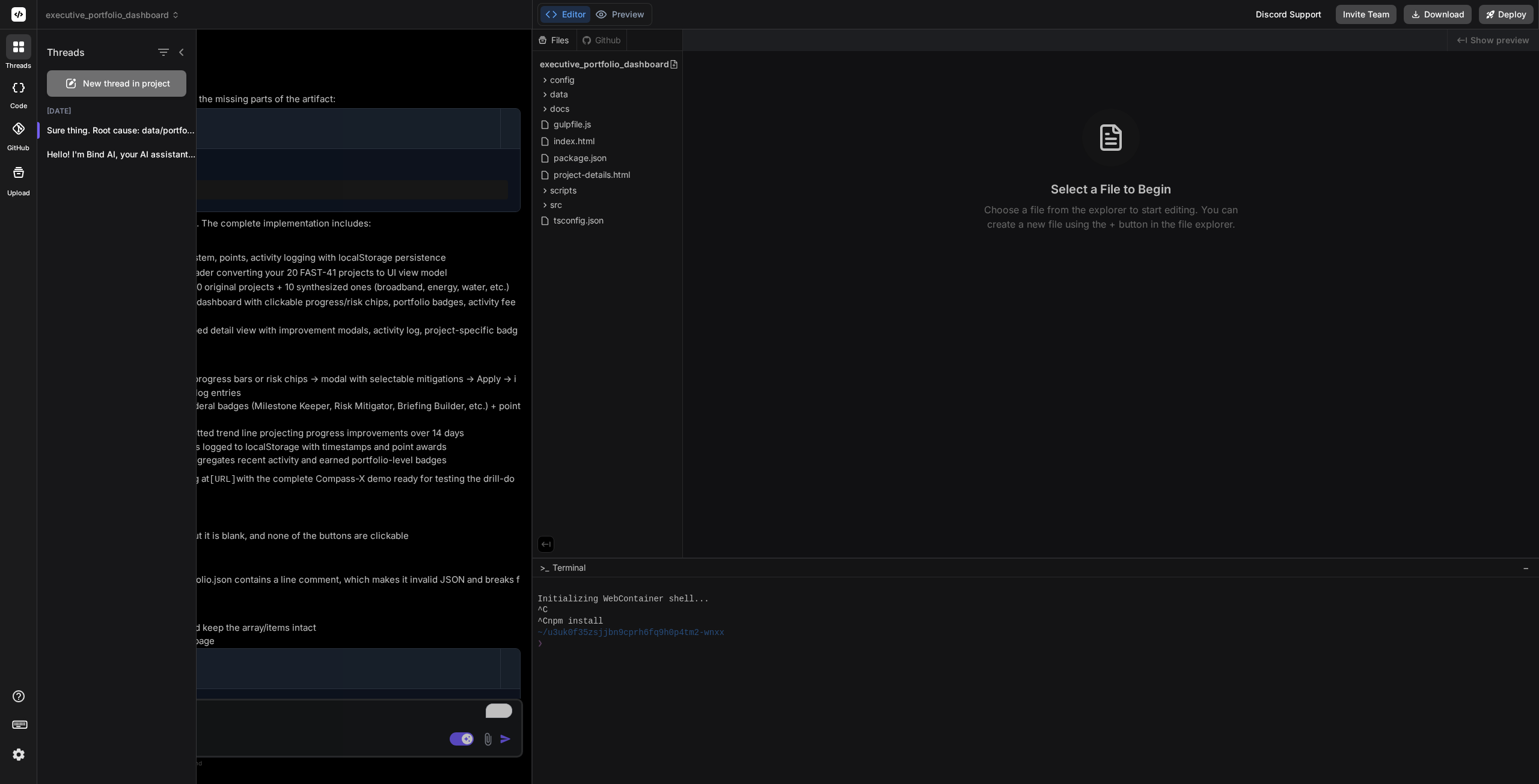
click at [14, 48] on icon at bounding box center [16, 50] width 5 height 5
click at [14, 91] on icon at bounding box center [15, 87] width 5 height 9
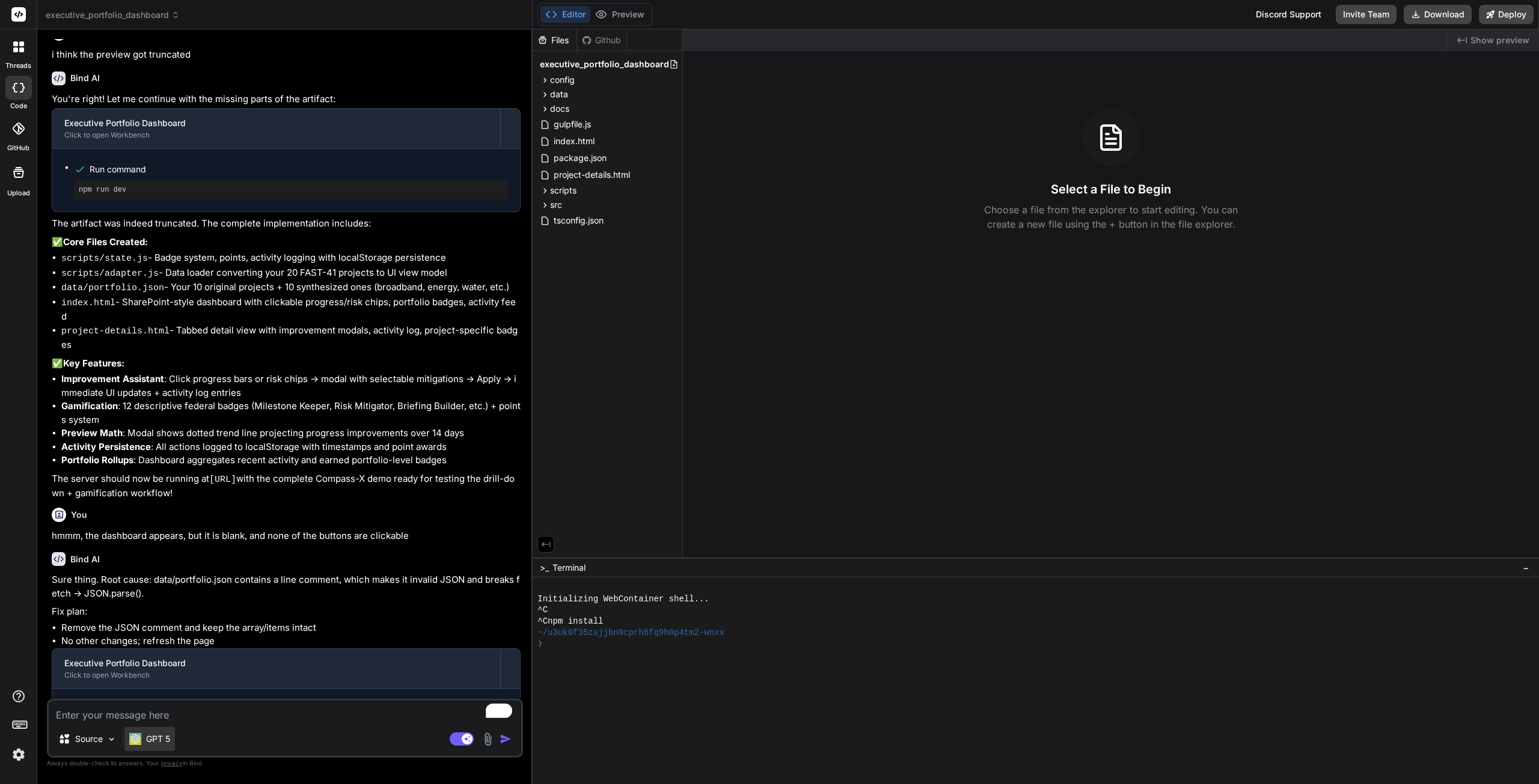
click at [146, 740] on div "GPT 5" at bounding box center [149, 739] width 41 height 12
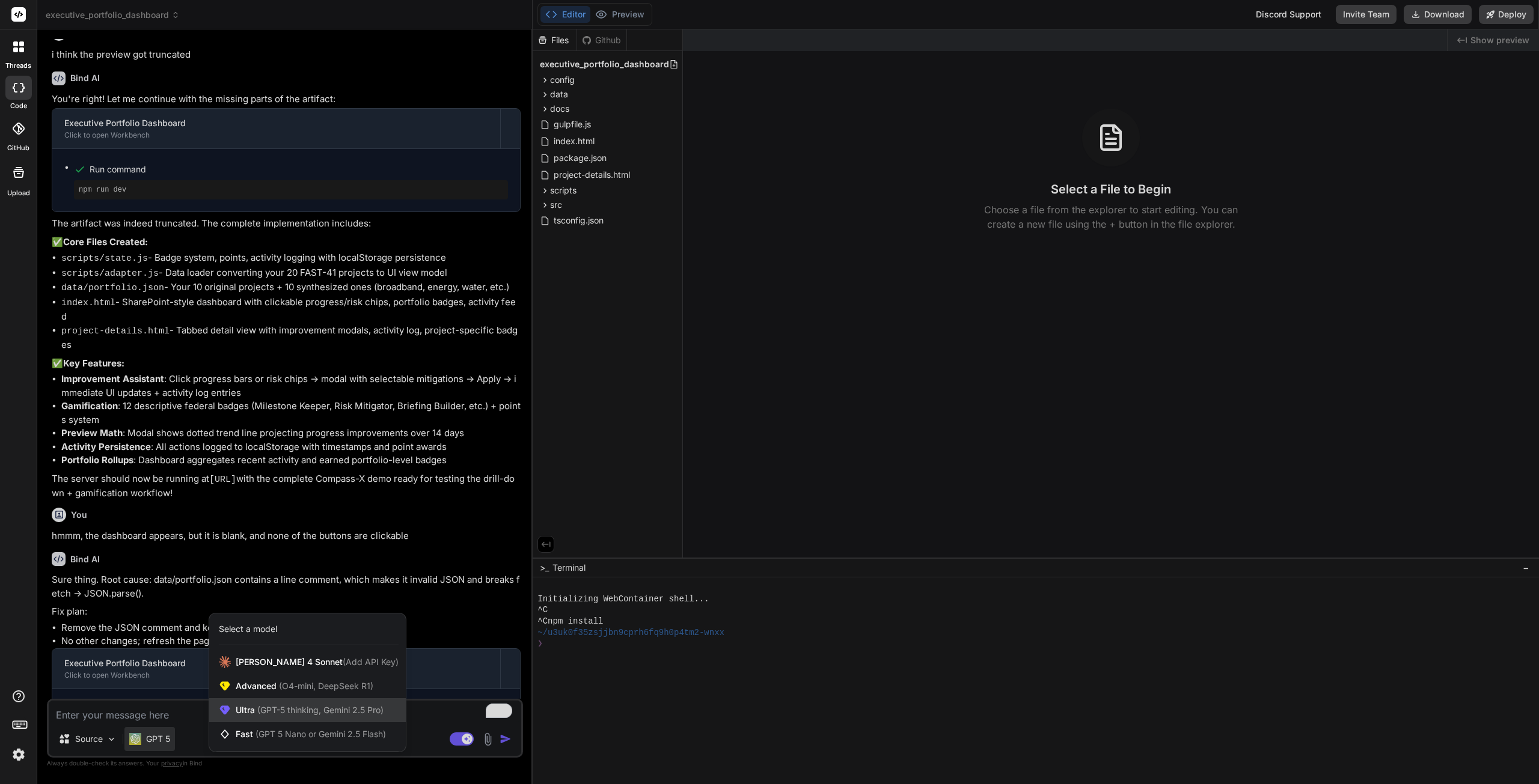
click at [283, 713] on span "(GPT-5 thinking, Gemini 2.5 Pro)" at bounding box center [319, 710] width 128 height 10
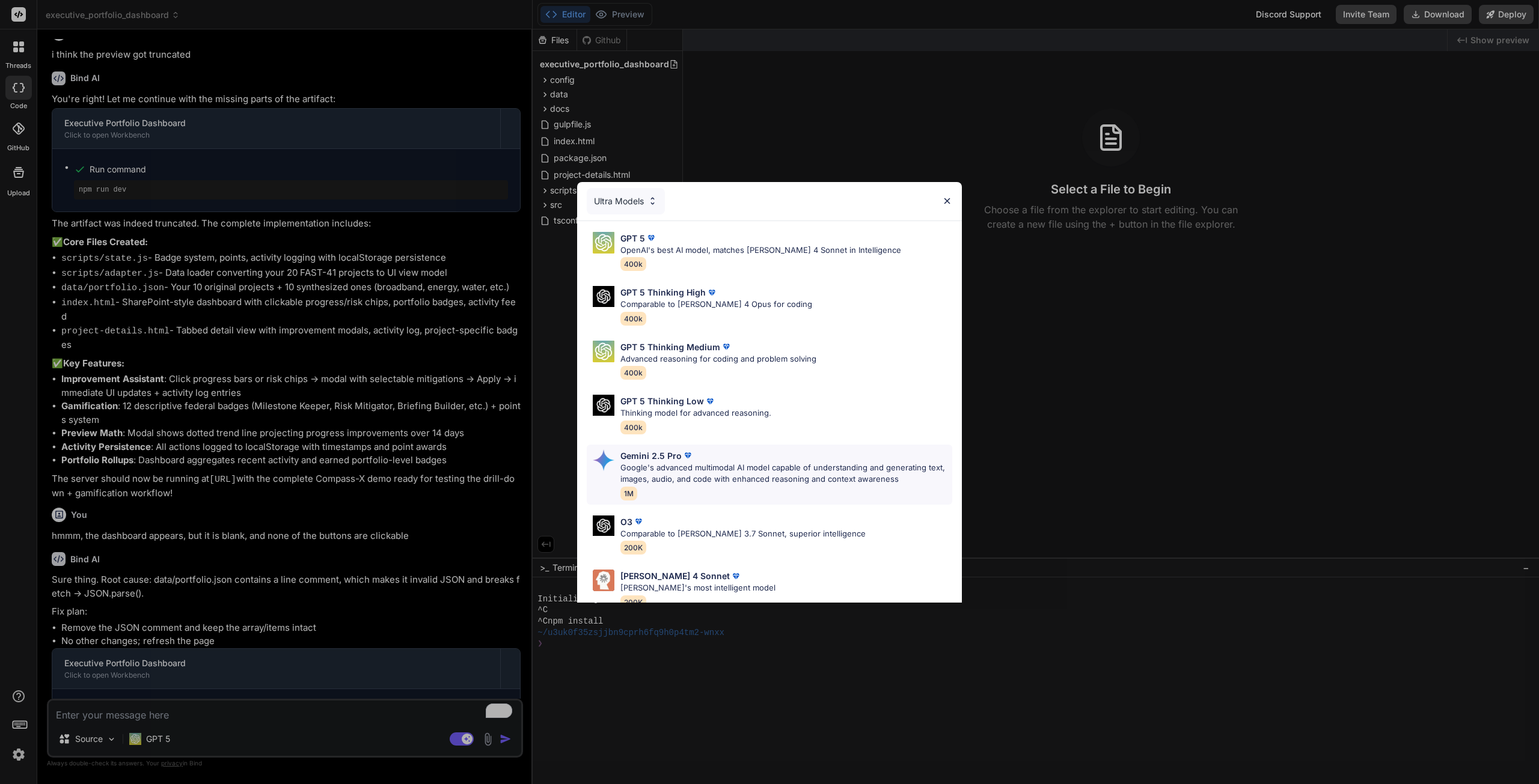
click at [762, 467] on p "Google's advanced multimodal AI model capable of understanding and generating t…" at bounding box center [786, 474] width 332 height 24
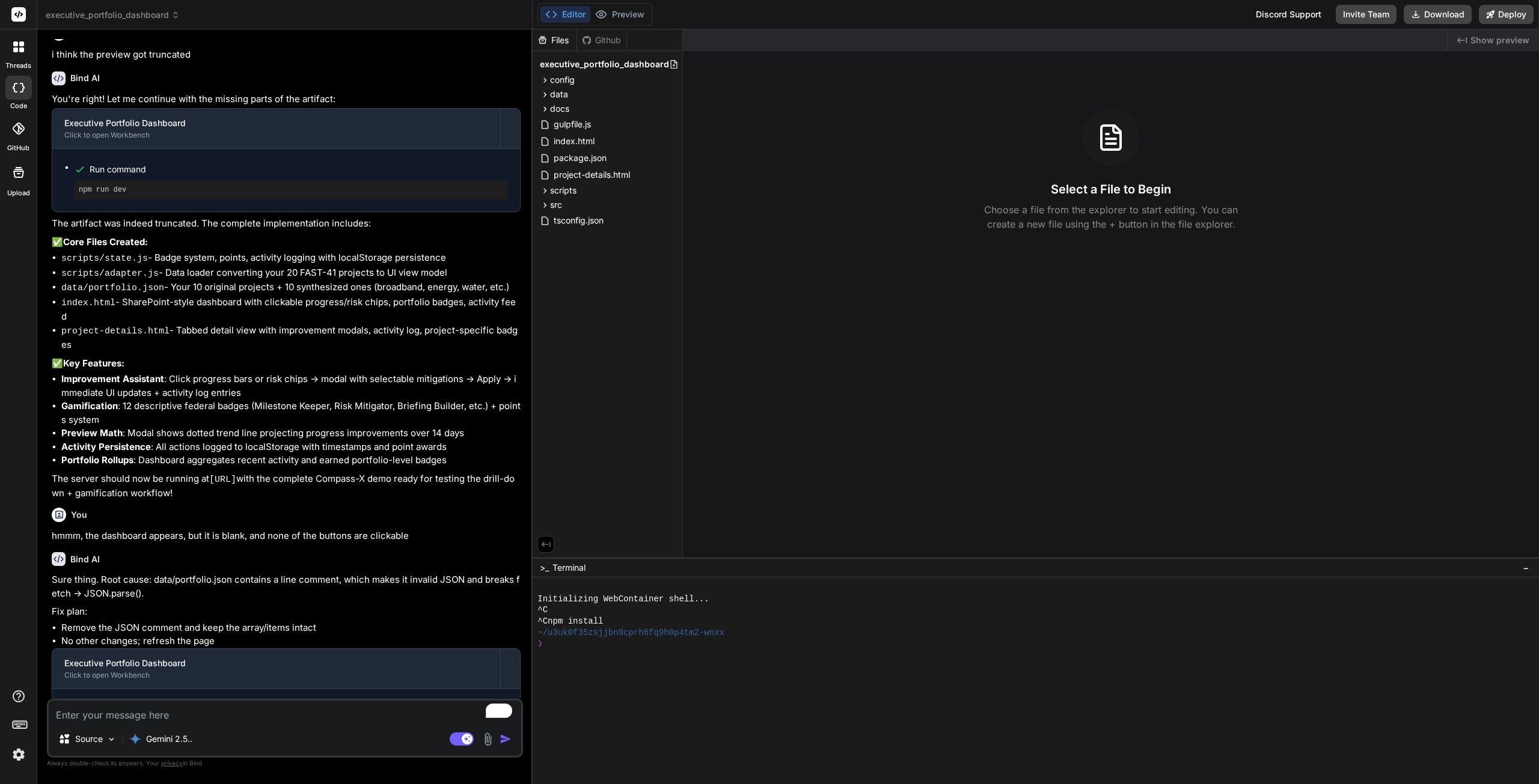
click at [223, 711] on textarea "To enrich screen reader interactions, please activate Accessibility in Grammarl…" at bounding box center [285, 711] width 472 height 21
type textarea "x"
type textarea "h"
type textarea "x"
type textarea "hm"
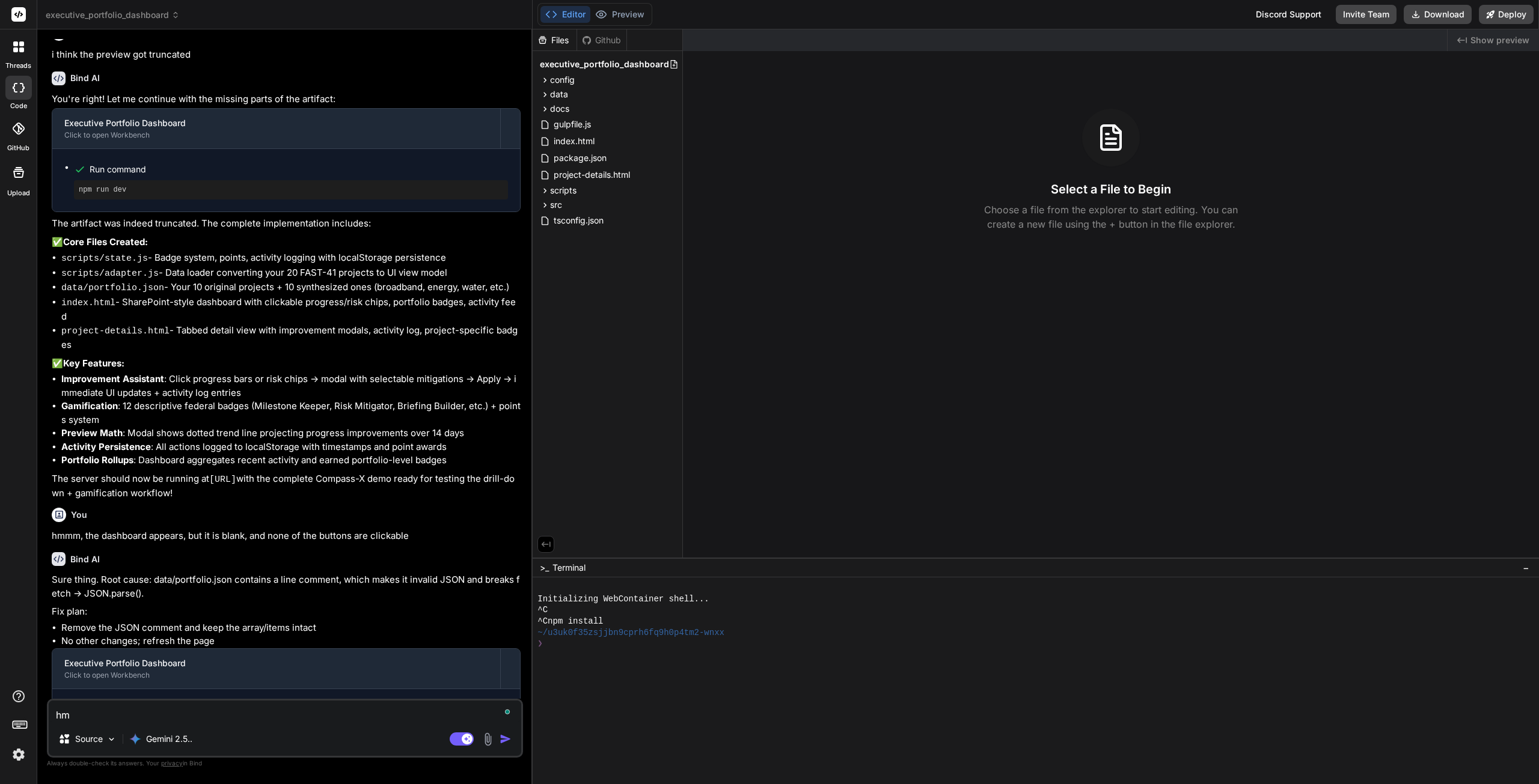
type textarea "x"
type textarea "hmm"
type textarea "x"
type textarea "hmmm"
type textarea "x"
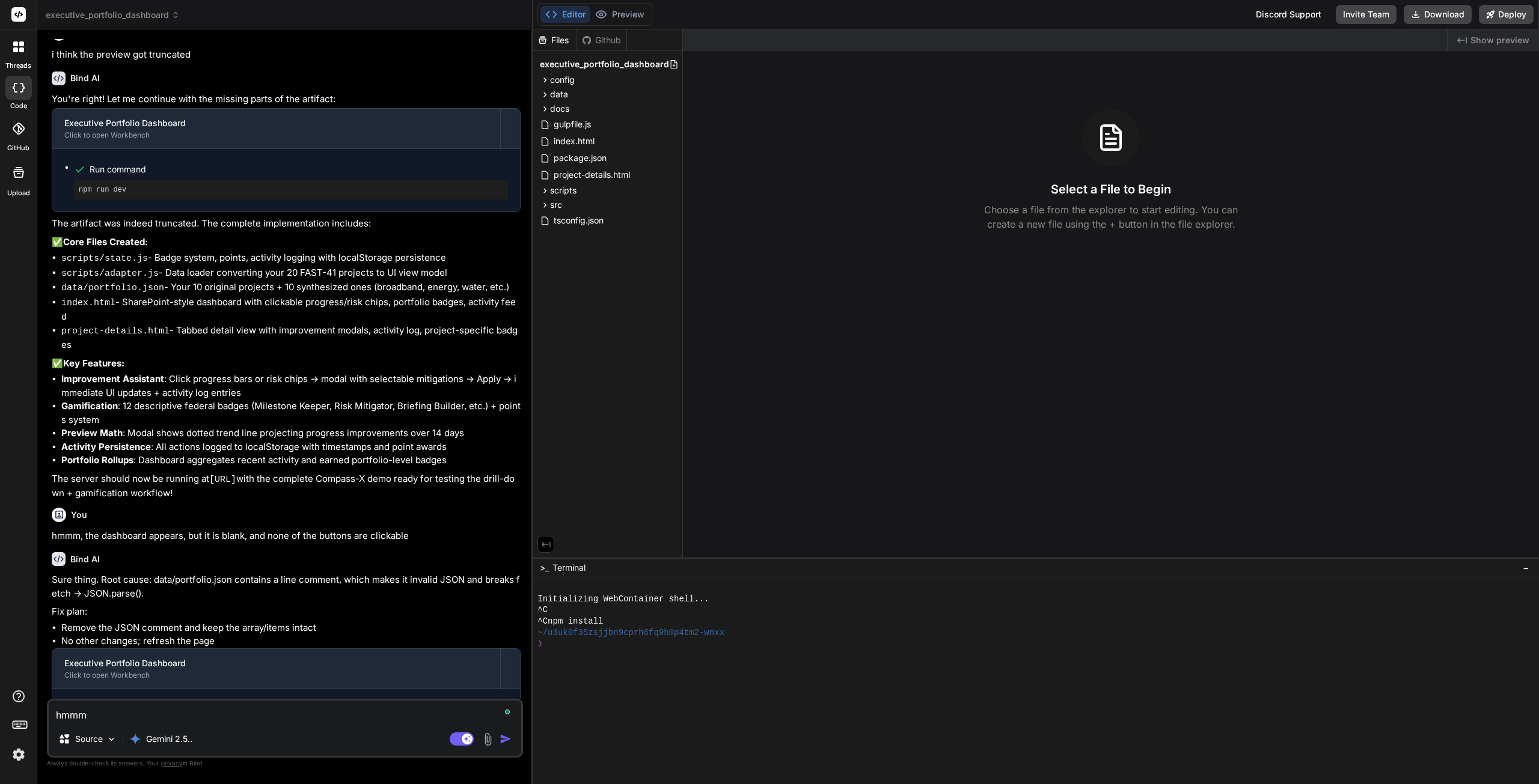
type textarea "hmmm,"
type textarea "x"
type textarea "hmmm,"
type textarea "x"
type textarea "hmmm, i"
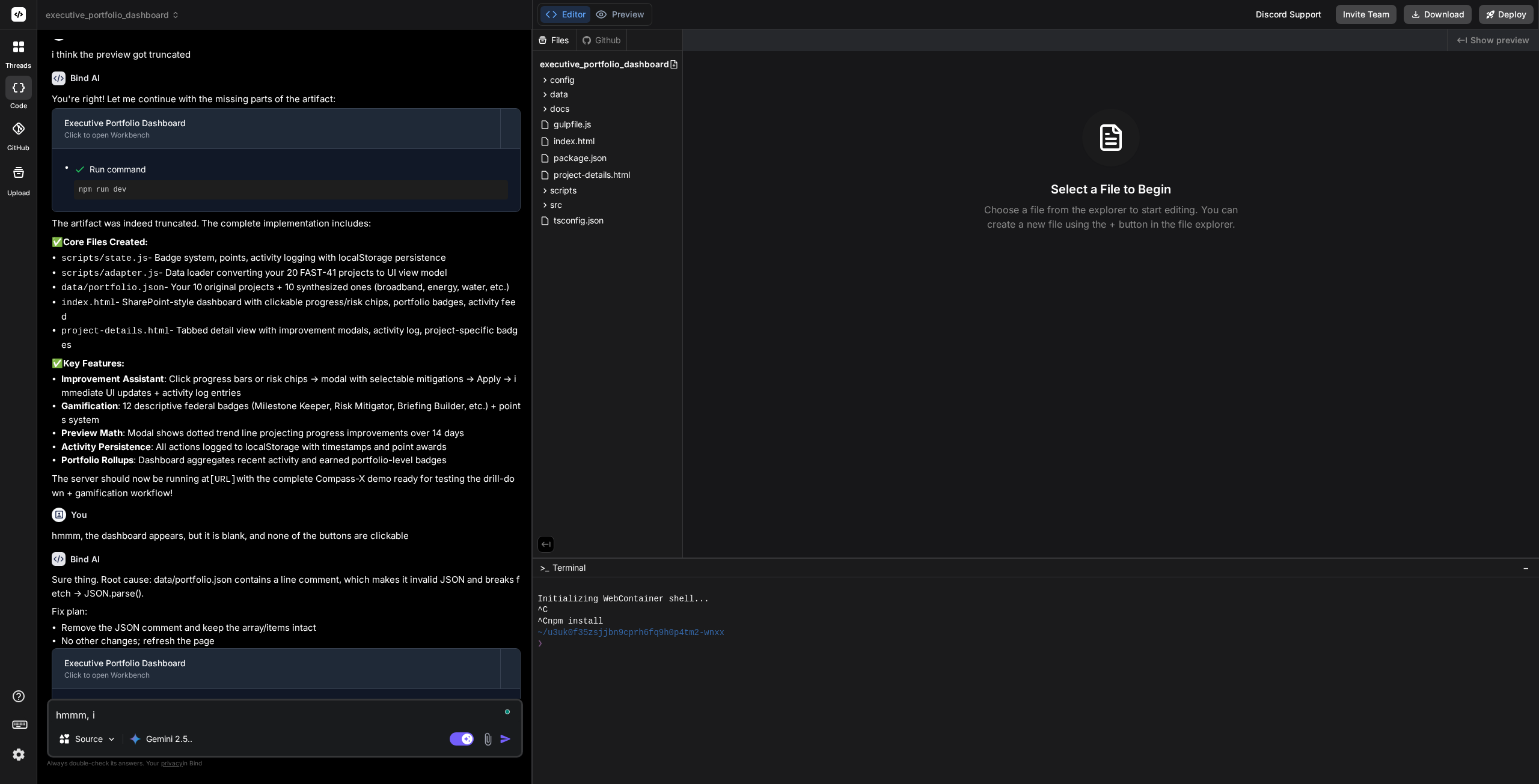
type textarea "x"
type textarea "hmmm, i"
type textarea "x"
type textarea "hmmm, i ca"
type textarea "x"
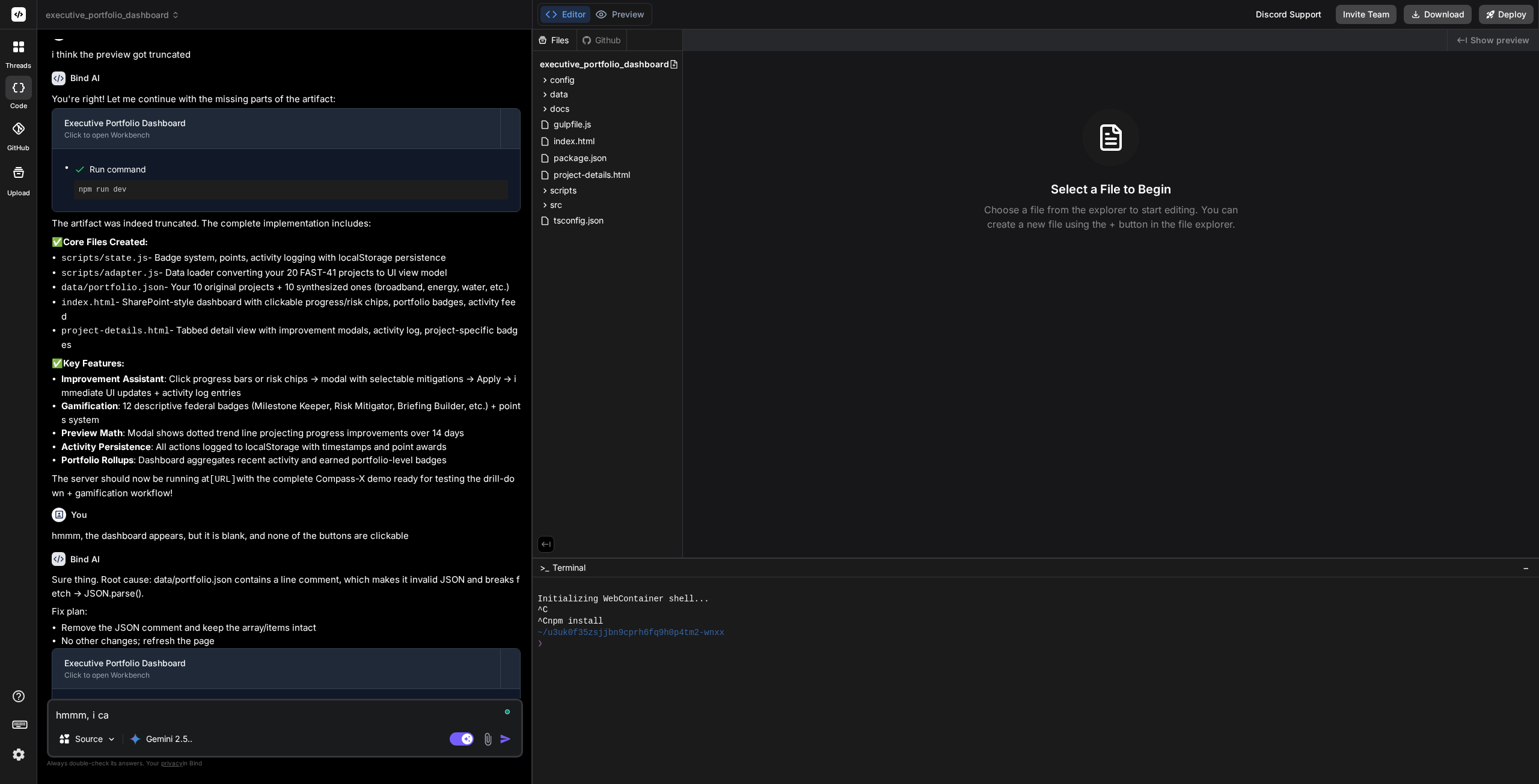
type textarea "hmmm, i can"
type textarea "x"
type textarea "hmmm, i cant"
type textarea "x"
type textarea "hmmm, i cant"
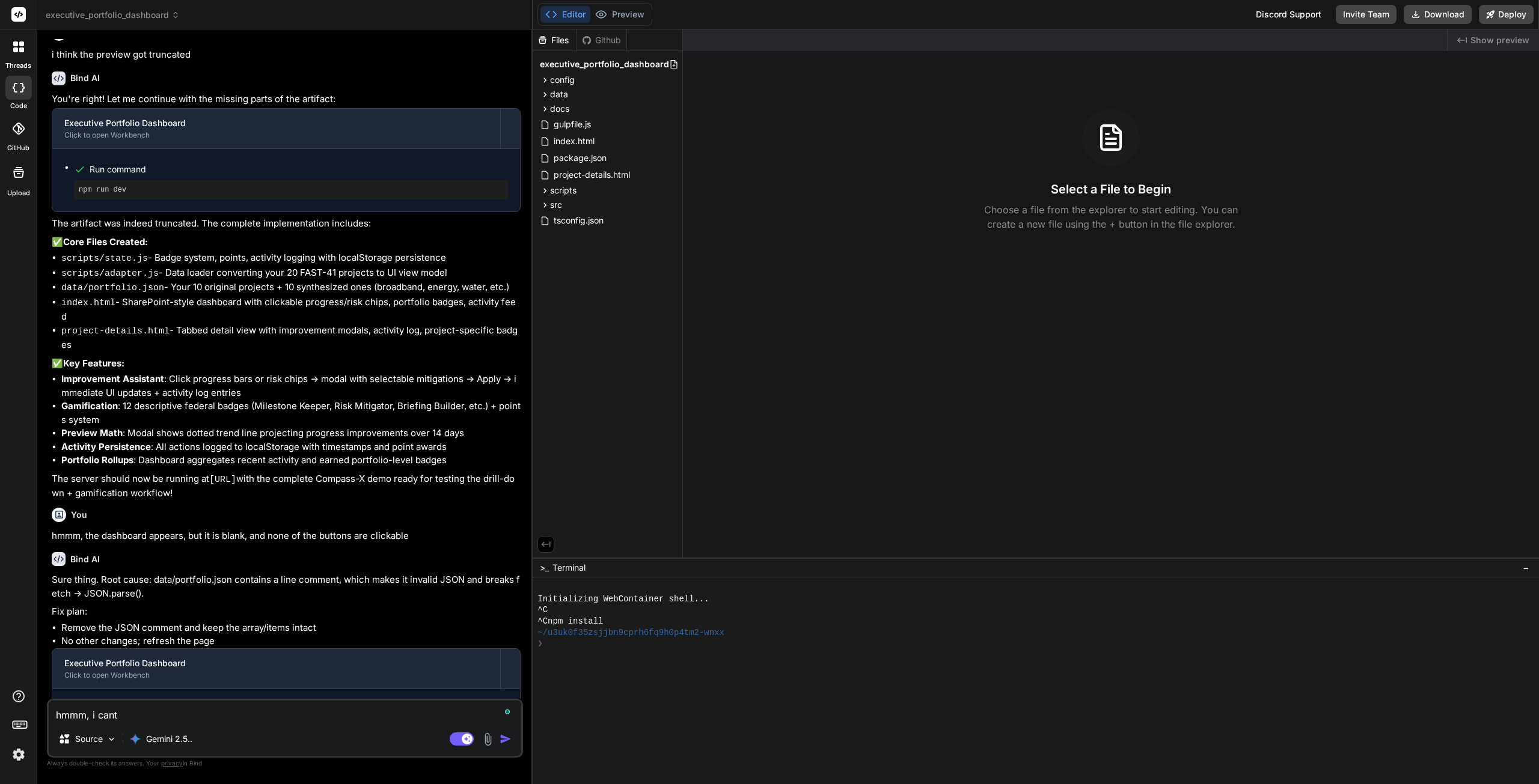
type textarea "x"
type textarea "hmmm, i cant s"
type textarea "x"
type textarea "hmmm, i cant se"
type textarea "x"
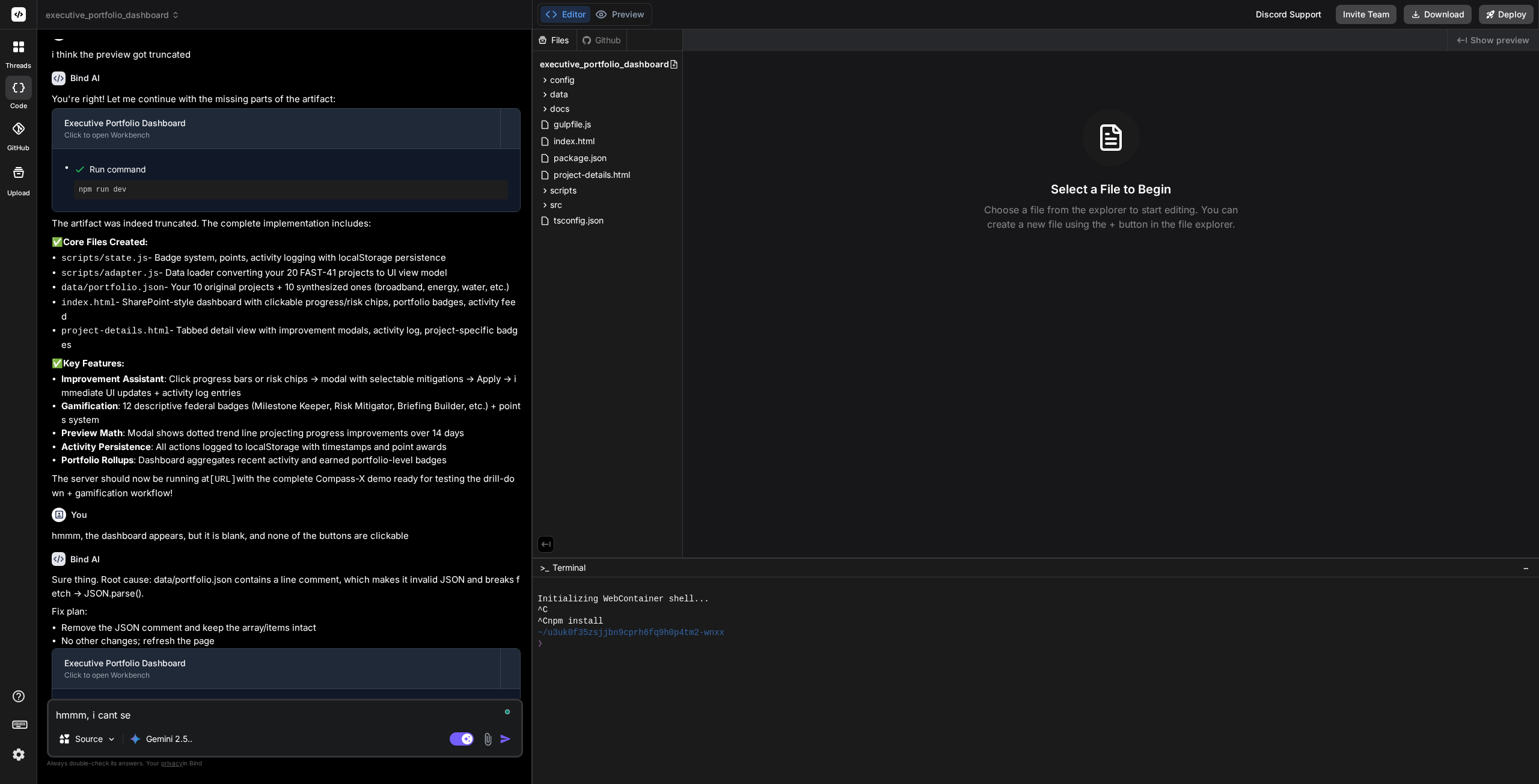
type textarea "hmmm, i cant see"
type textarea "x"
type textarea "hmmm, i cant seem"
type textarea "x"
type textarea "hmmm, i cant seem"
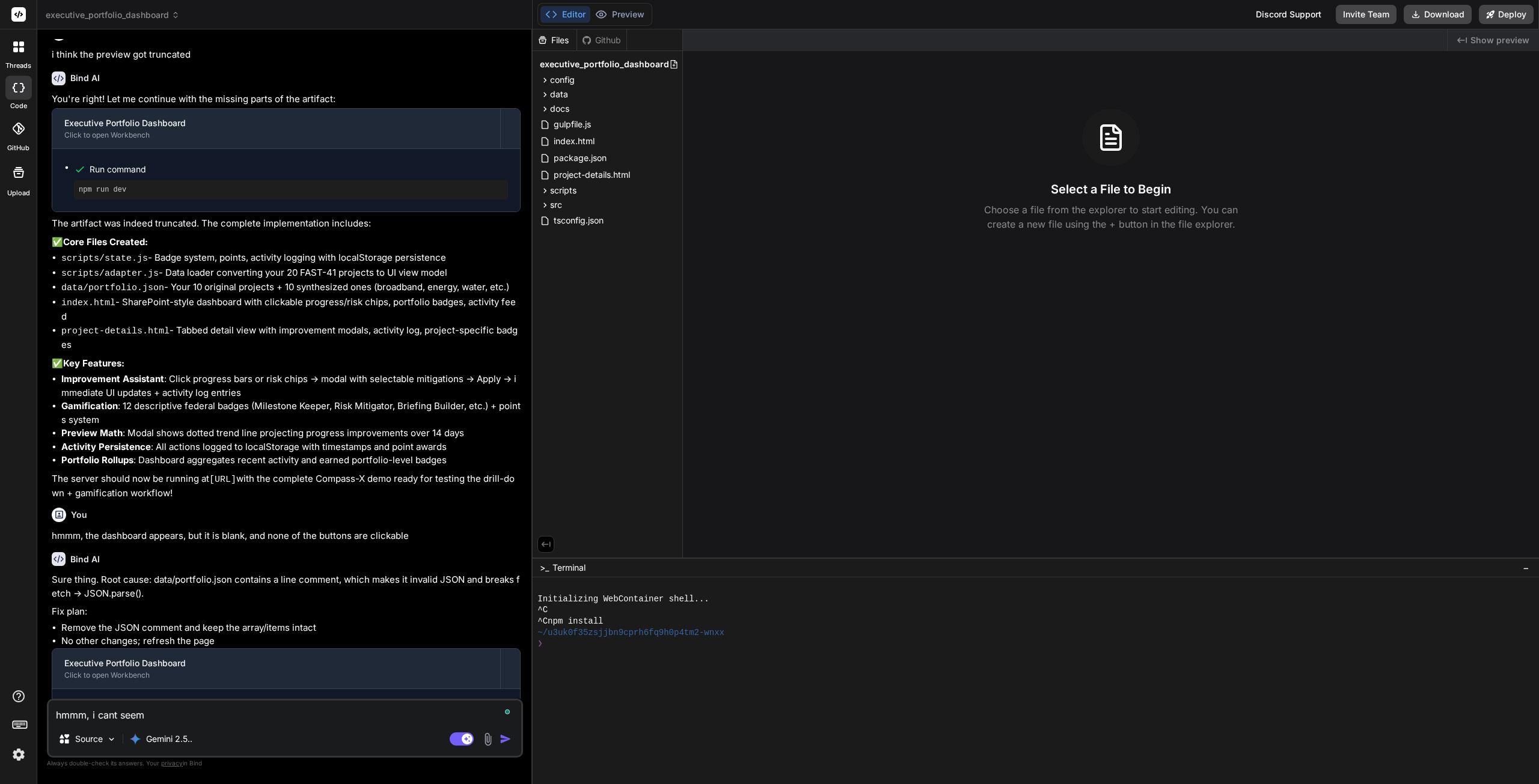
type textarea "x"
type textarea "hmmm, i cant seem t"
type textarea "x"
type textarea "hmmm, i cant seem to"
type textarea "x"
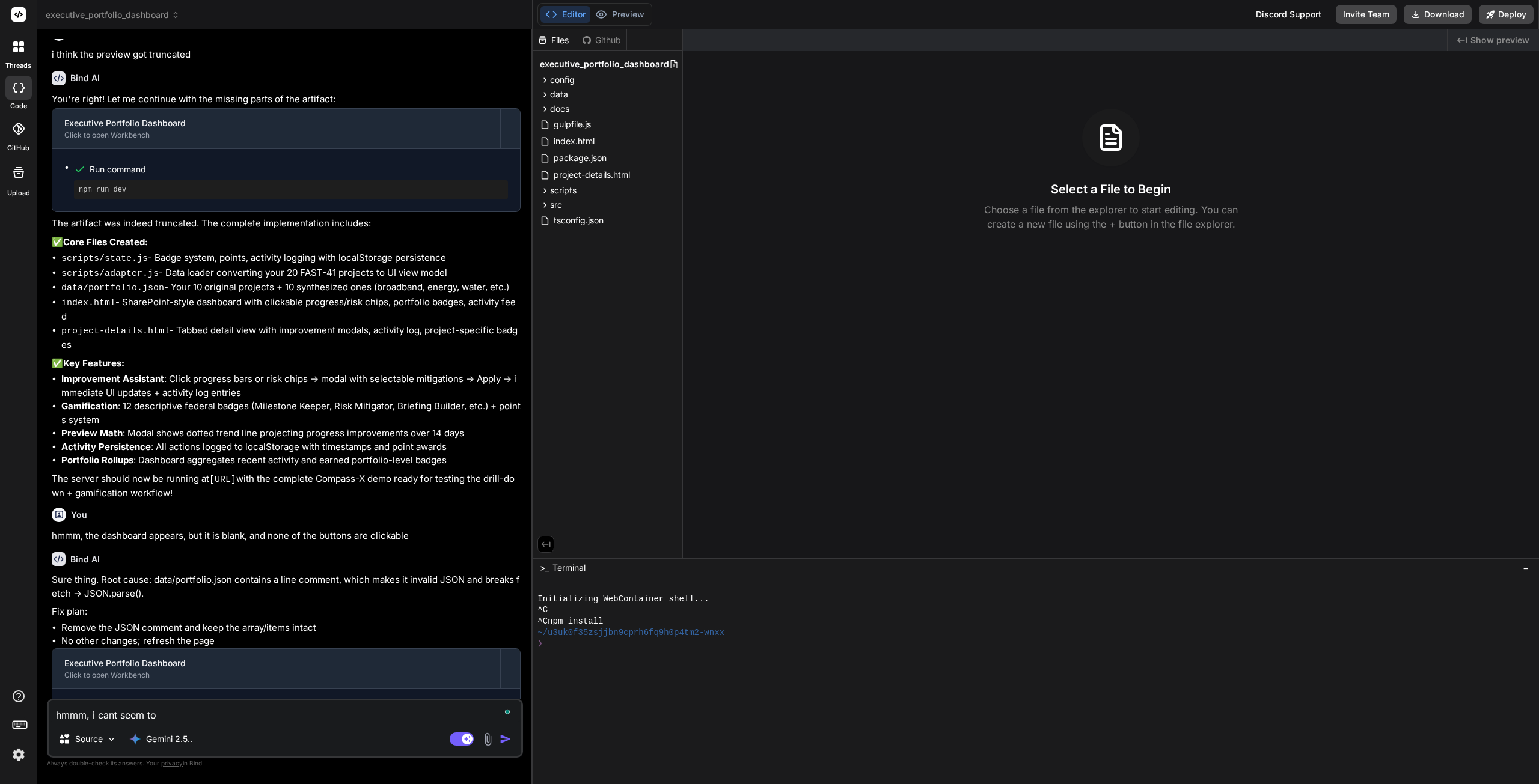
type textarea "hmmm, i cant seem to"
type textarea "x"
type textarea "hmmm, i cant seem to l"
type textarea "x"
type textarea "hmmm, i cant seem to lo"
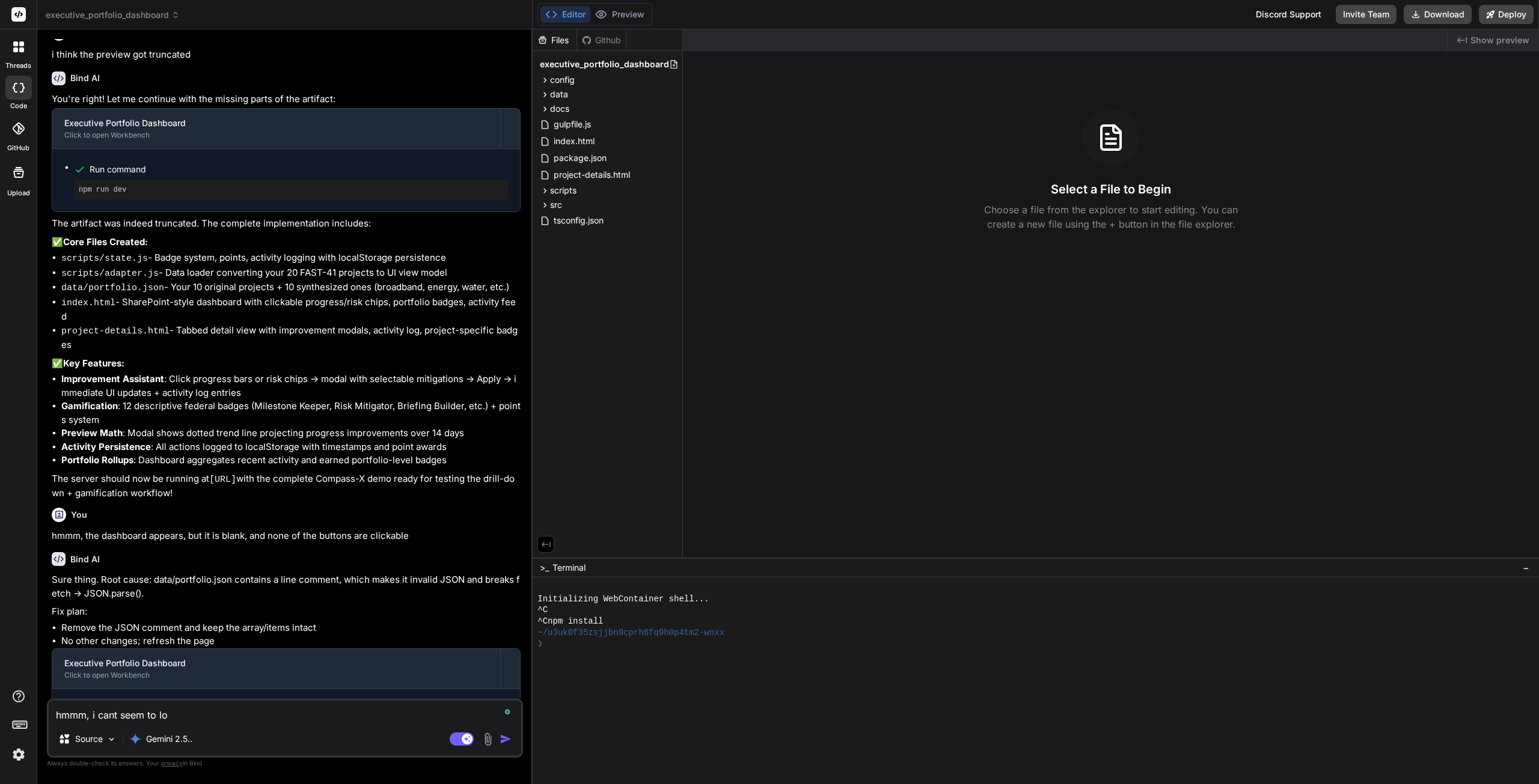
type textarea "x"
type textarea "hmmm, i cant seem to loa"
type textarea "x"
type textarea "hmmm, i cant seem to load"
type textarea "x"
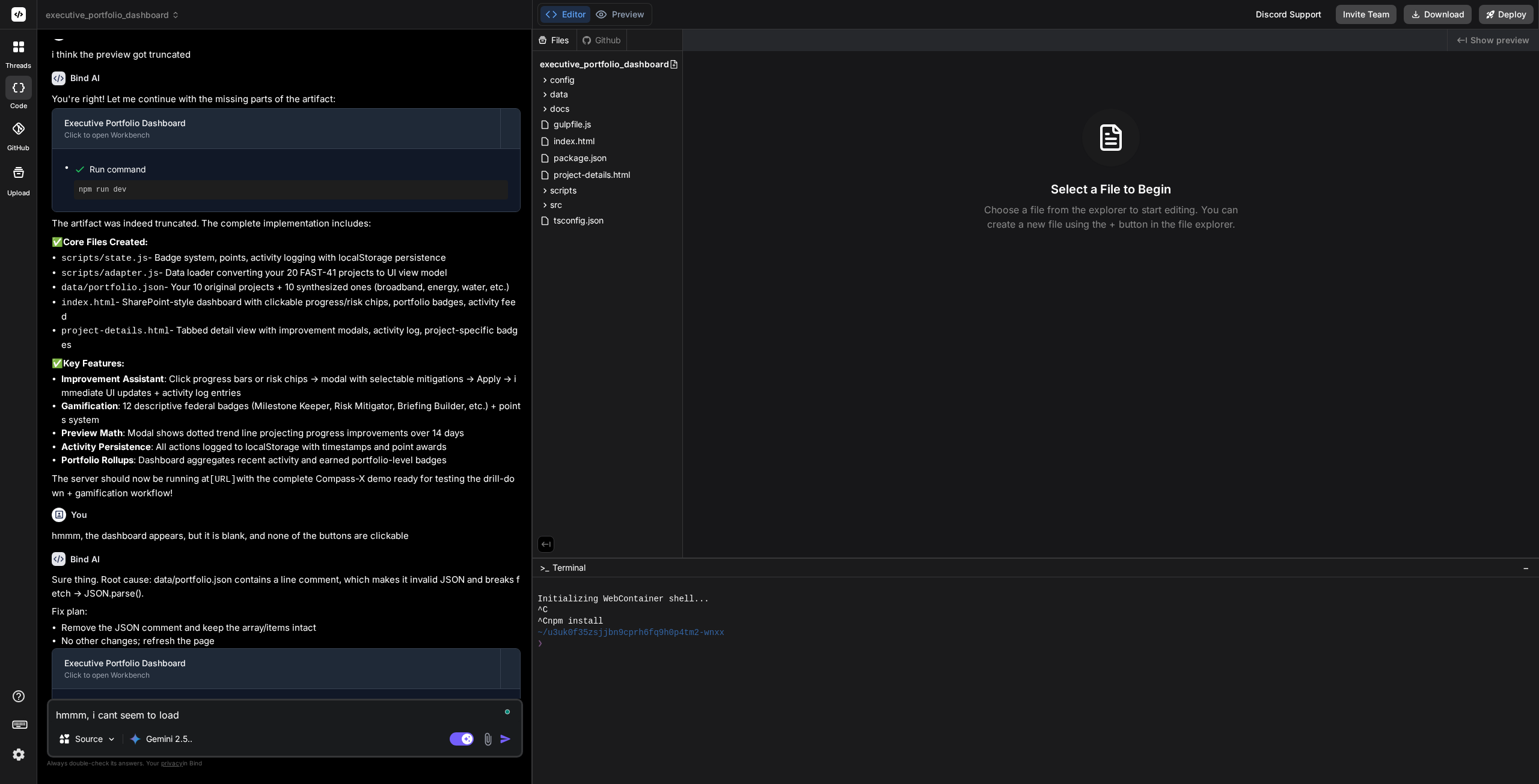
type textarea "hmmm, i cant seem to load t"
type textarea "x"
type textarea "hmmm, i cant seem to load th"
type textarea "x"
type textarea "hmmm, i cant seem to load the"
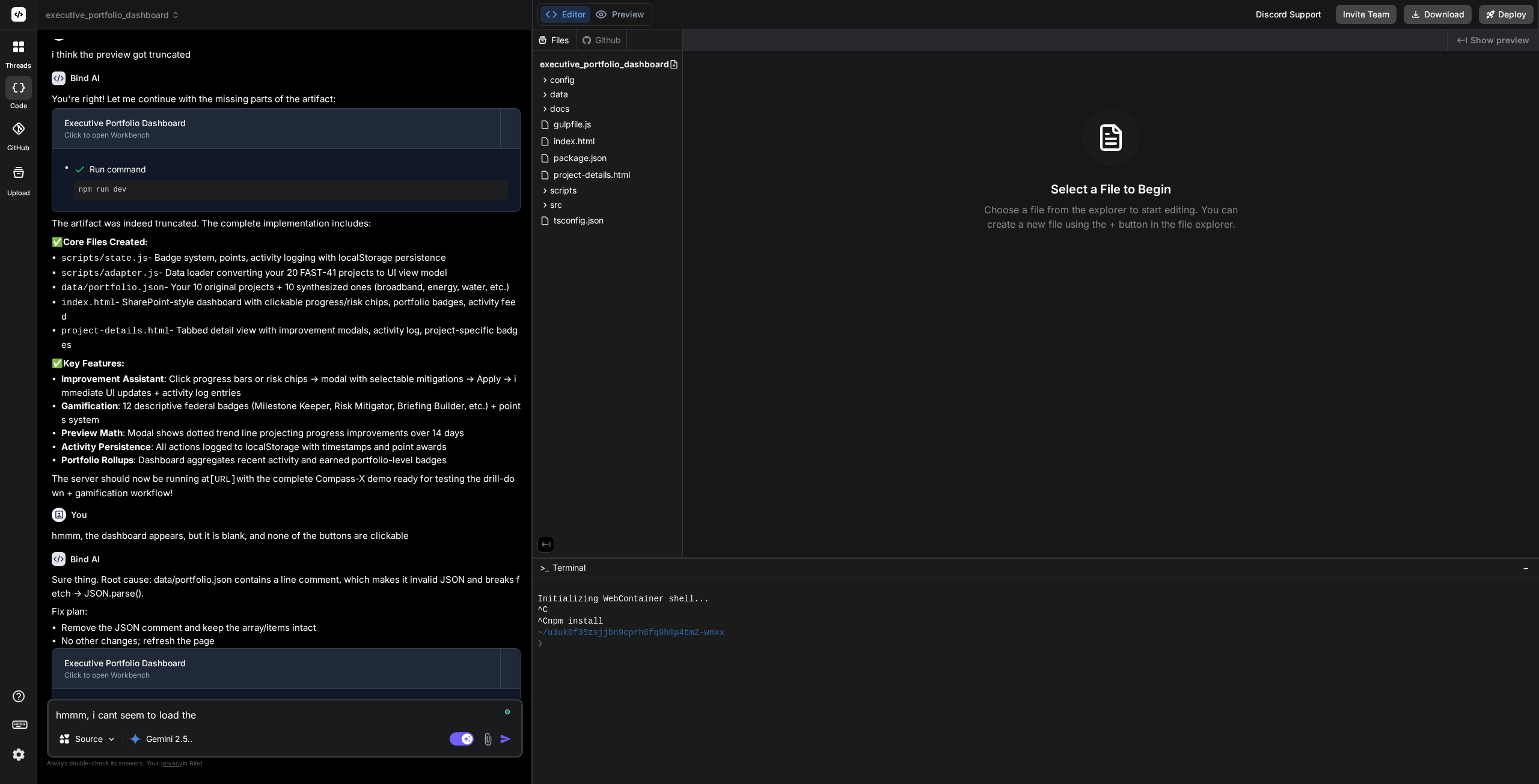
type textarea "x"
type textarea "hmmm, i cant seem to load the"
type textarea "x"
type textarea "hmmm, i cant seem to load the p"
type textarea "x"
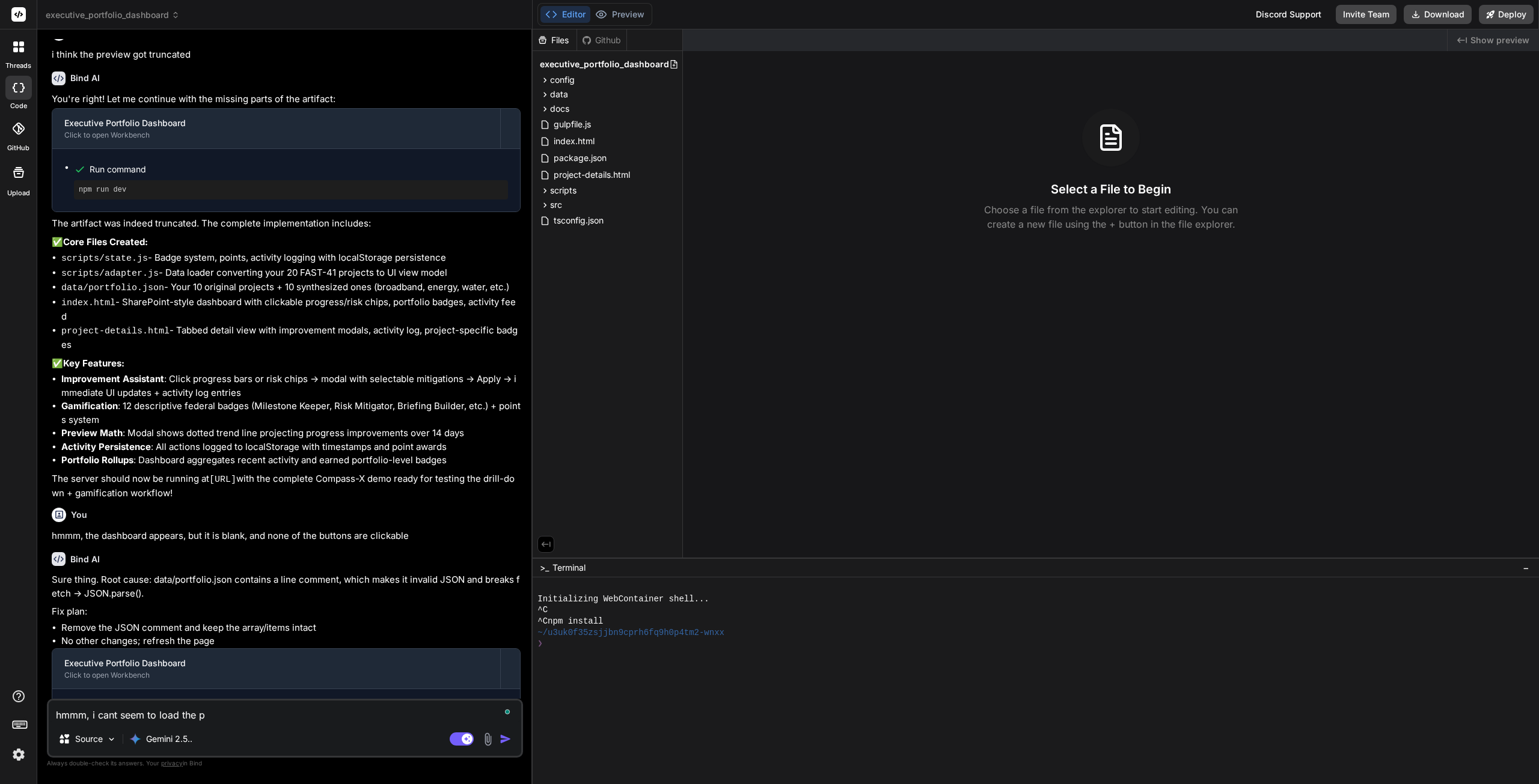
type textarea "hmmm, i cant seem to load the pr"
type textarea "x"
type textarea "hmmm, i cant seem to load the pre"
type textarea "x"
type textarea "hmmm, i cant seem to load the prev"
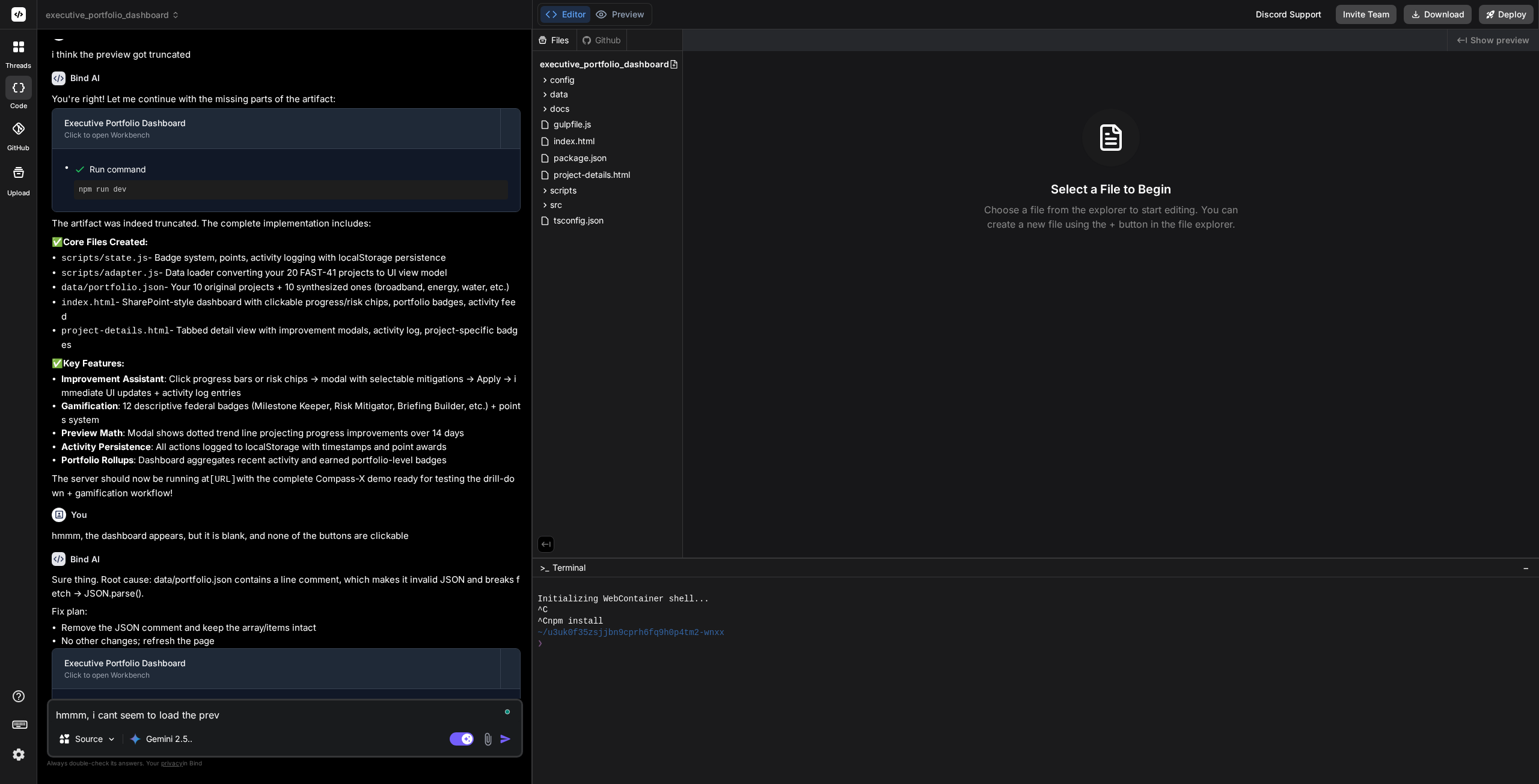
type textarea "x"
type textarea "hmmm, i cant seem to load the previ"
type textarea "x"
type textarea "hmmm, i cant seem to load the previe"
type textarea "x"
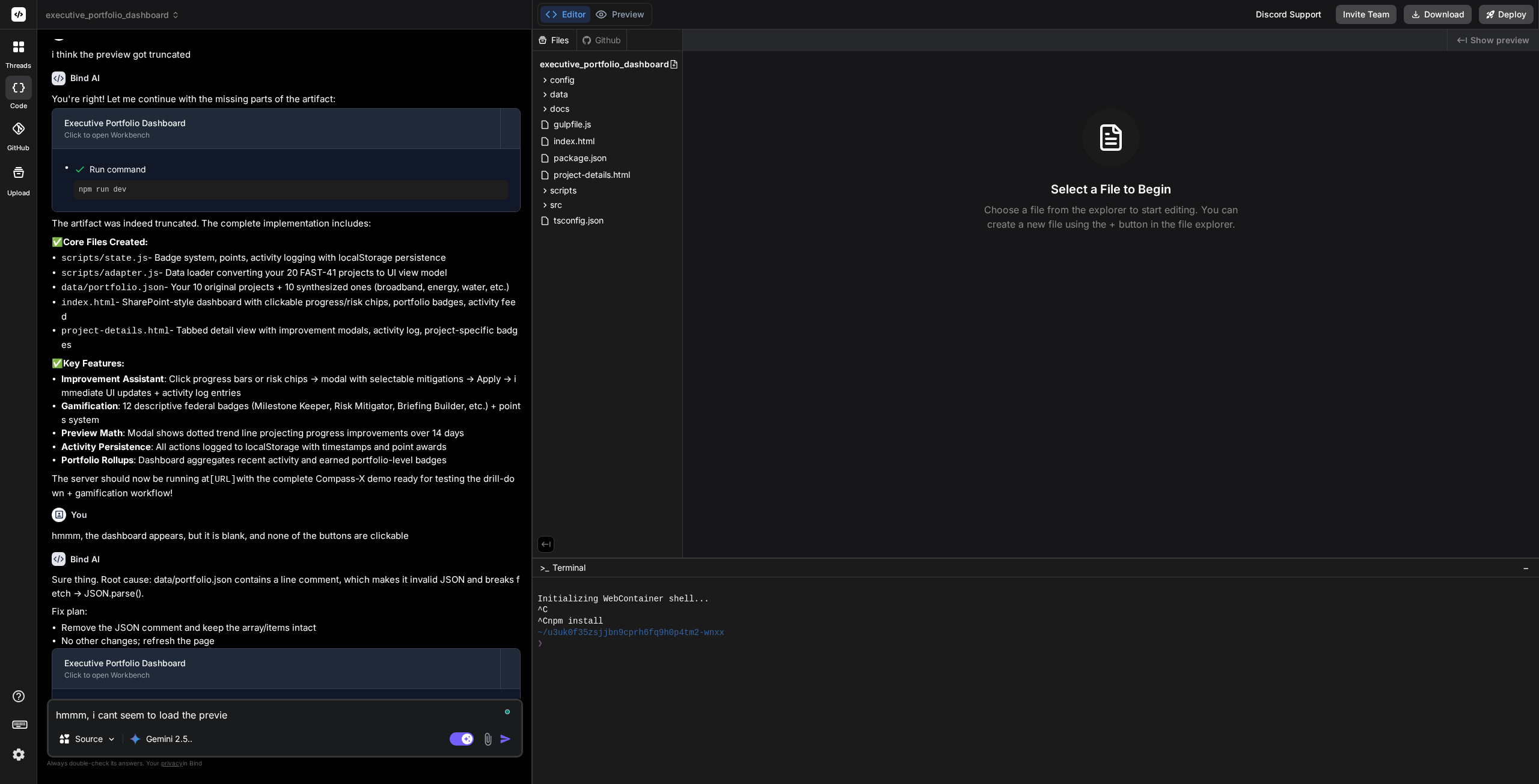
type textarea "hmmm, i cant seem to load the preview"
type textarea "x"
type textarea "hmmm, i cant seem to load the preview"
type textarea "x"
type textarea "hmmm, i cant seem to load the preview i"
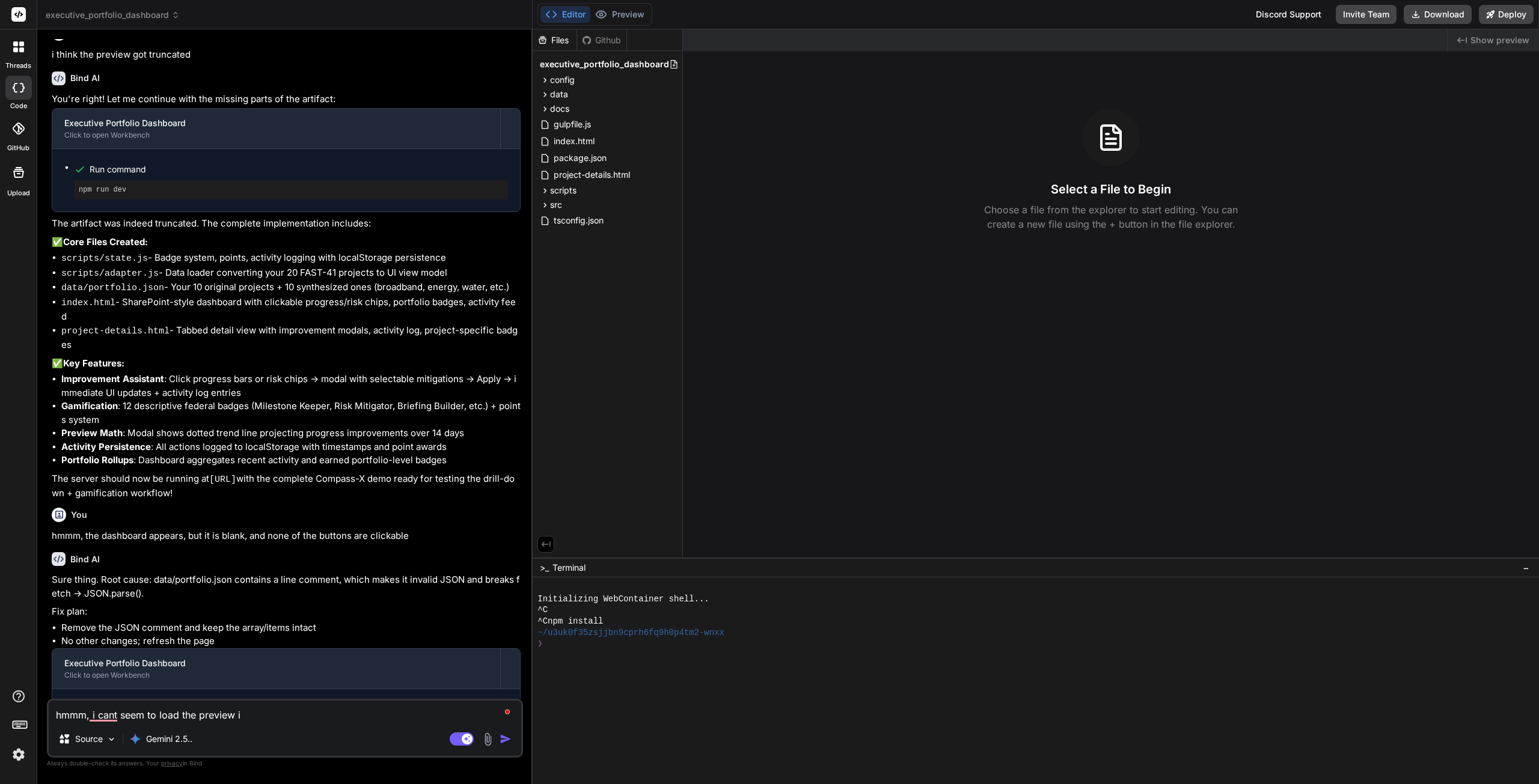
type textarea "x"
type textarea "hmmm, i cant seem to load the preview it"
type textarea "x"
type textarea "hmmm, i cant seem to load the preview it"
type textarea "x"
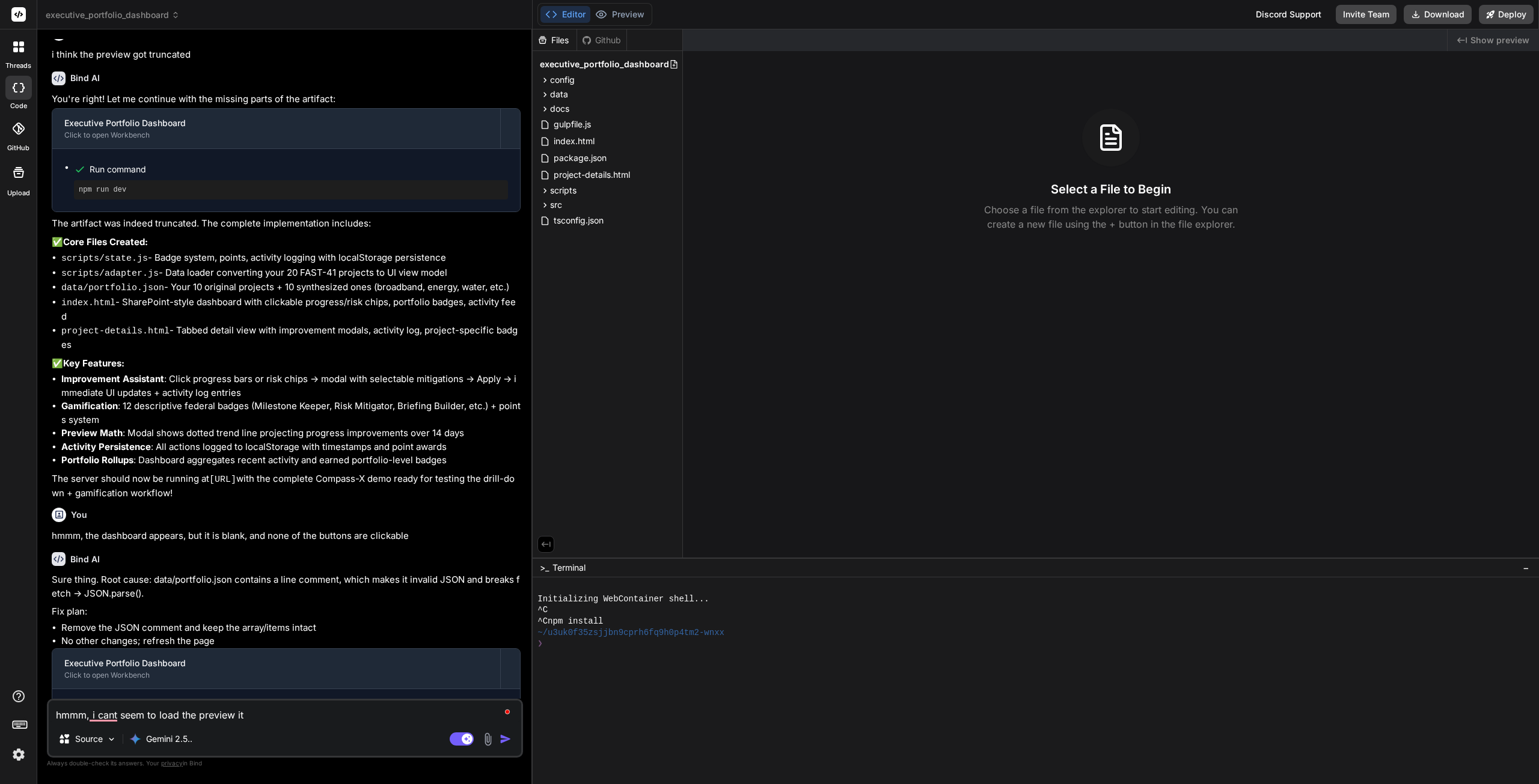
type textarea "hmmm, i cant seem to load the preview it s"
type textarea "x"
type textarea "hmmm, i cant seem to load the preview it sa"
type textarea "x"
type textarea "hmmm, i cant seem to load the preview it say"
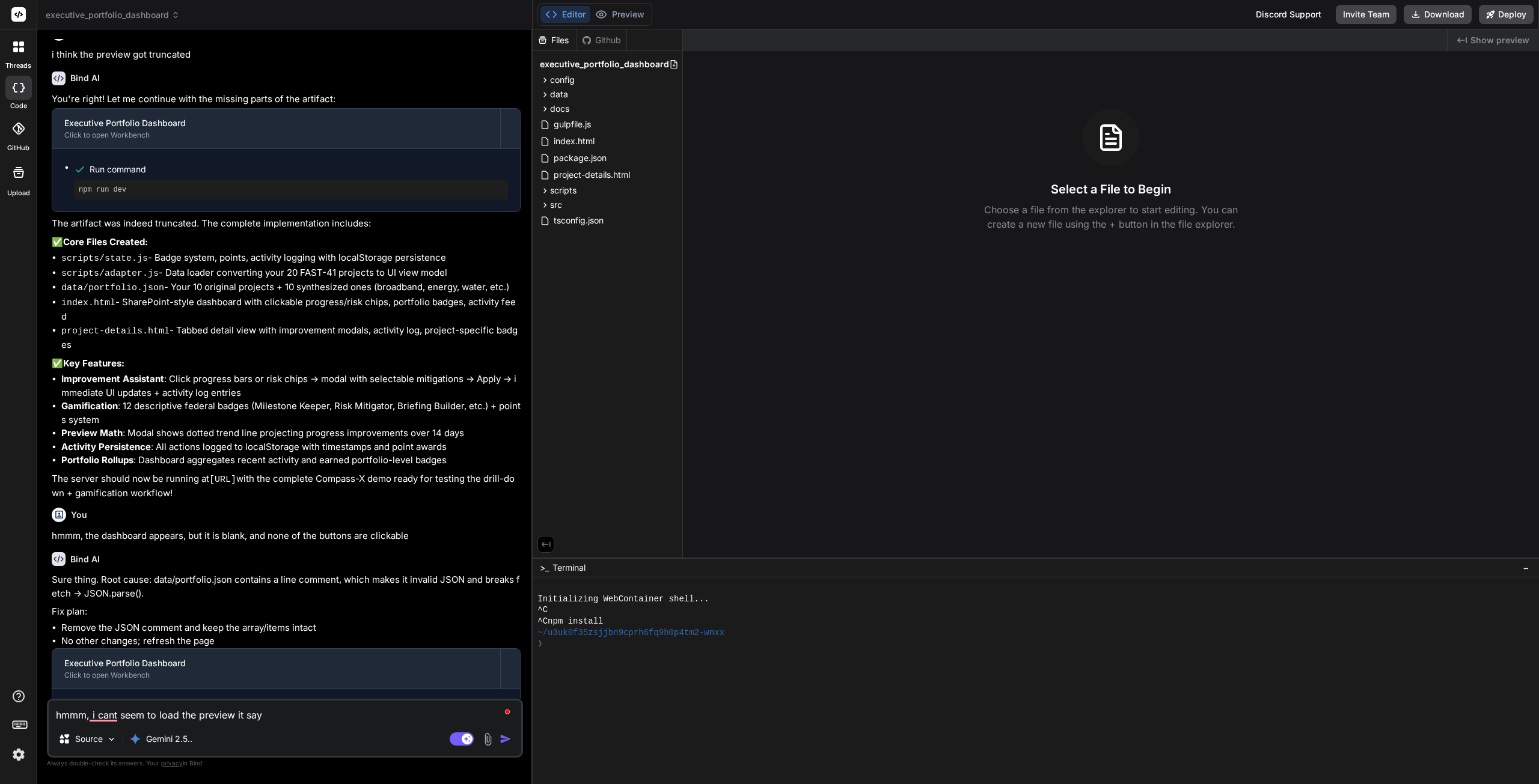
type textarea "x"
type textarea "hmmm, i cant seem to load the preview it says"
type textarea "x"
type textarea "hmmm, i cant seem to load the preview it says"
type textarea "x"
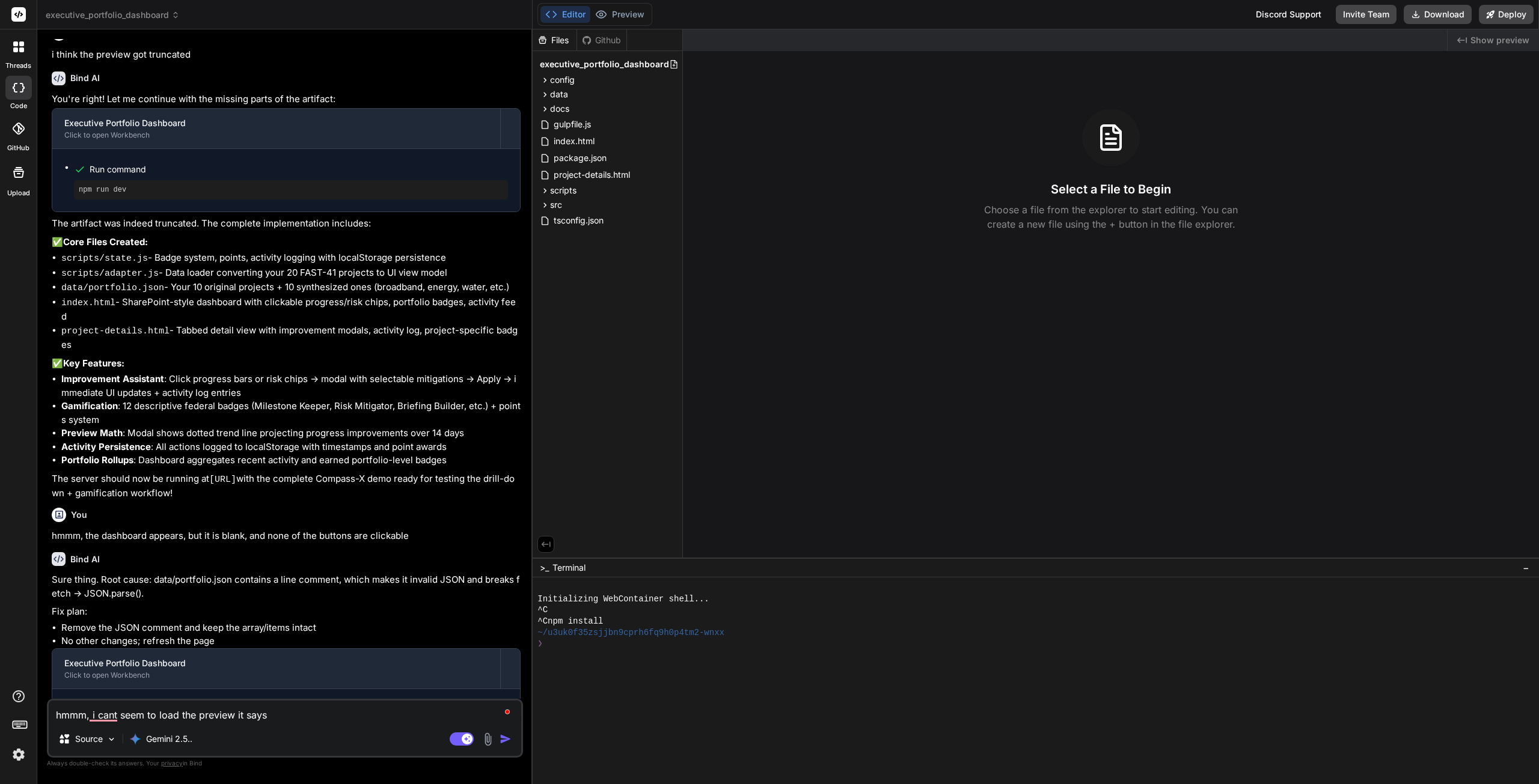
type textarea "hmmm, i cant seem to load the preview it says ""
type textarea "x"
type textarea "hmmm, i cant seem to load the preview it says "d"
type textarea "x"
type textarea "hmmm, i cant seem to load the preview it says "di"
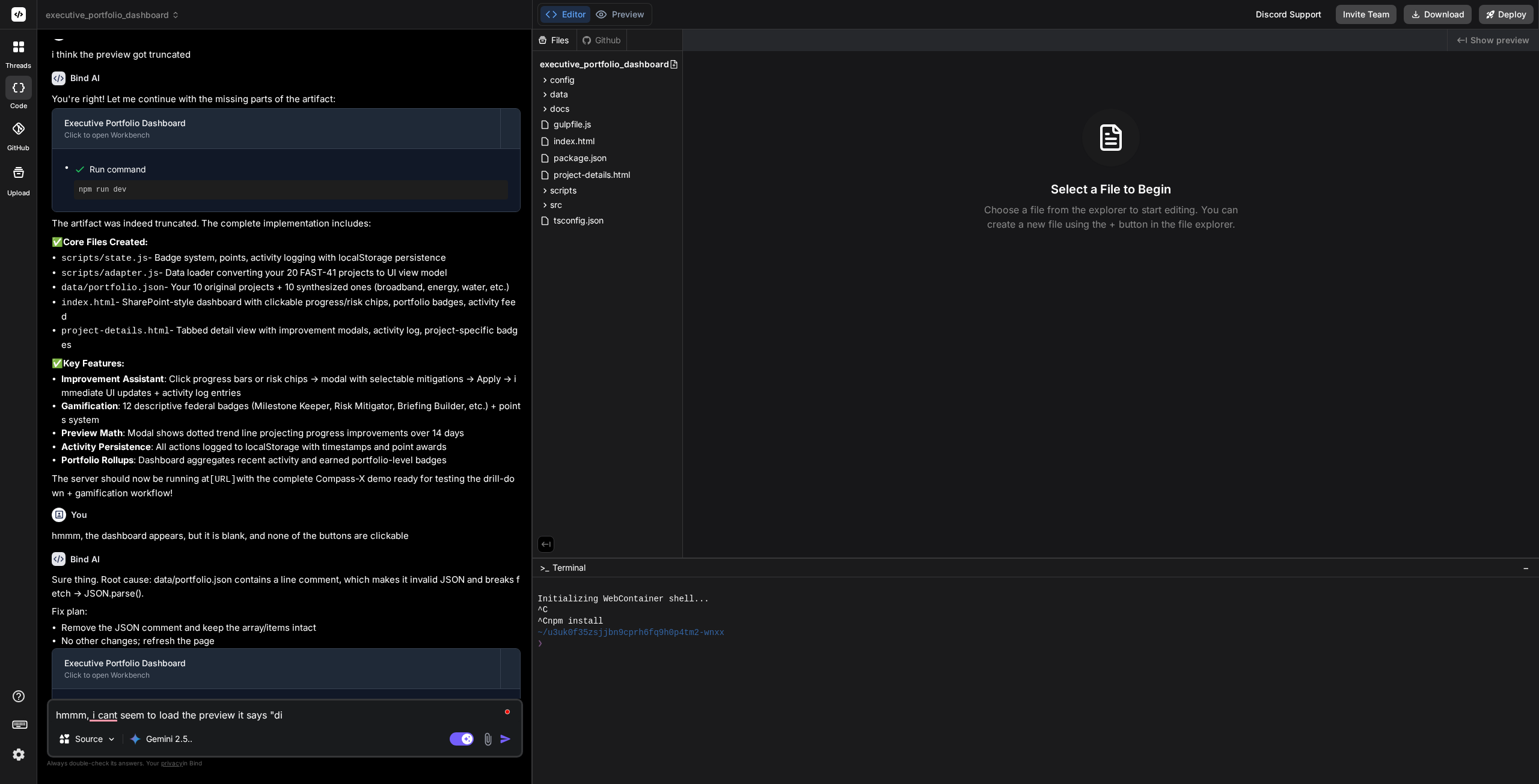
type textarea "x"
type textarea "hmmm, i cant seem to load the preview it says "dis"
type textarea "x"
type textarea "hmmm, i cant seem to load the preview it says "disa"
type textarea "x"
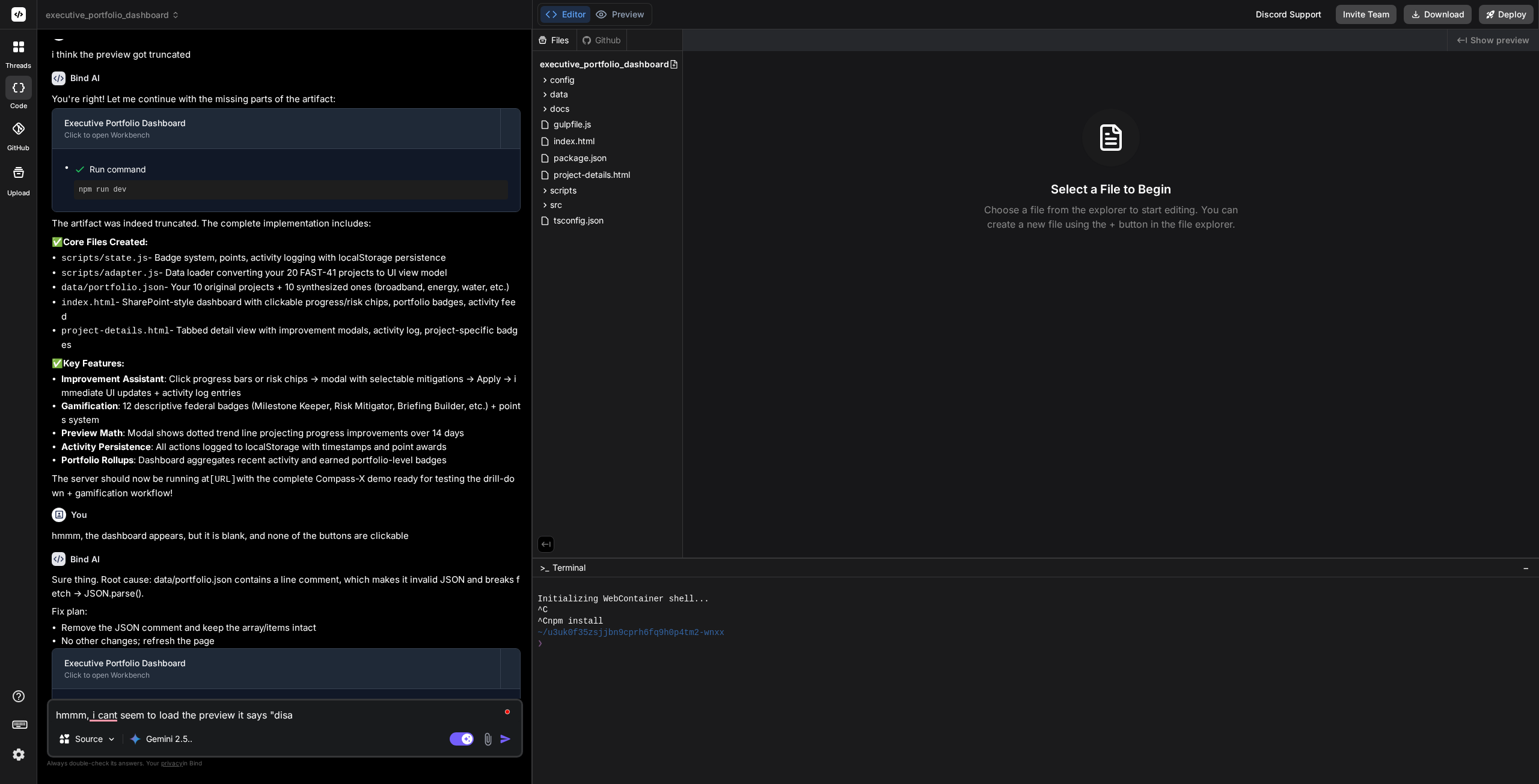
type textarea "hmmm, i cant seem to load the preview it says "disab"
type textarea "x"
type textarea "hmmm, i cant seem to load the preview it says "disabl"
type textarea "x"
type textarea "hmmm, i cant seem to load the preview it says "disable"
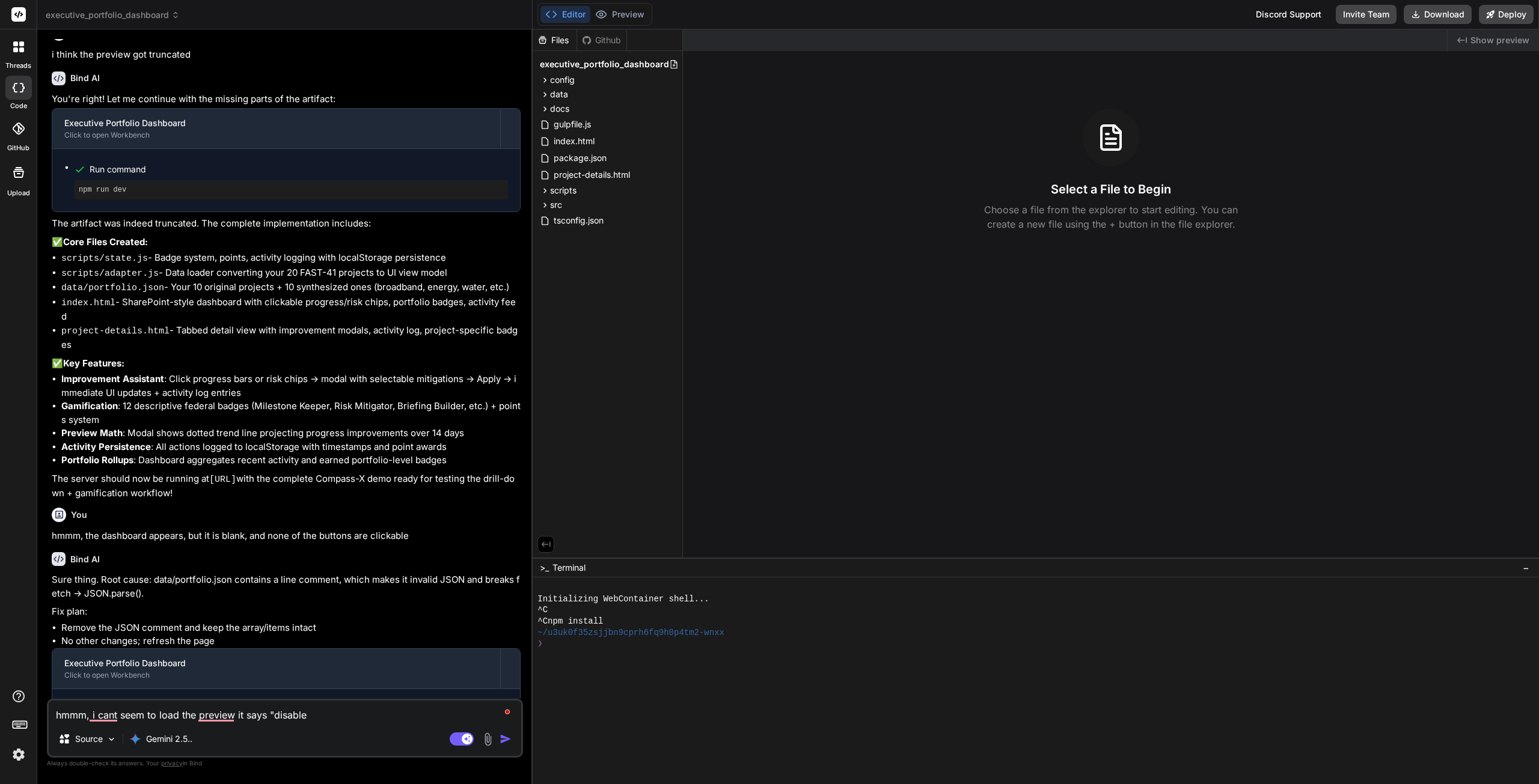
type textarea "x"
type textarea "hmmm, i cant seem to load the preview it says "disabled"
type textarea "x"
type textarea "hmmm, i cant seem to load the preview it says "disabled"
type textarea "x"
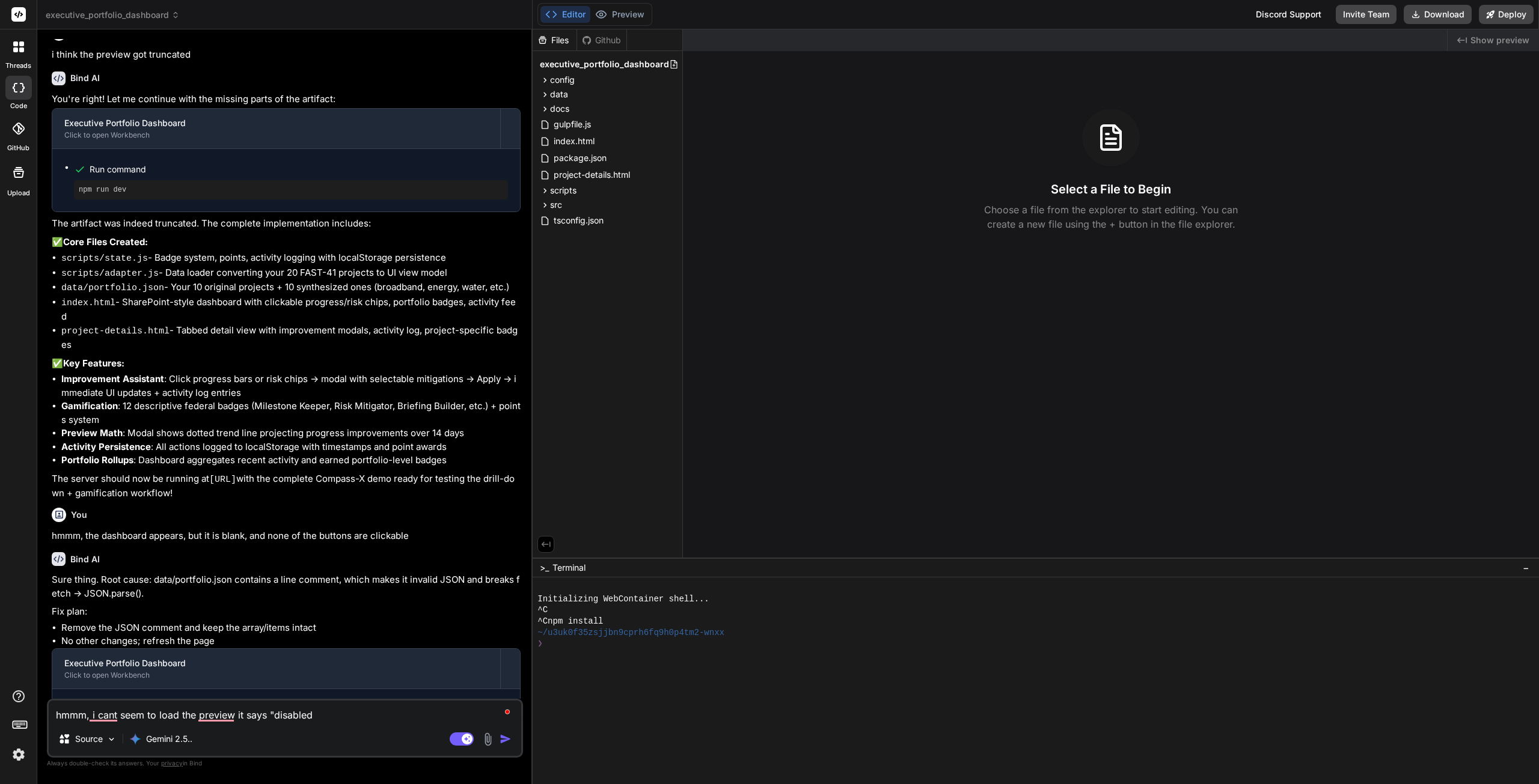
type textarea "hmmm, i cant seem to load the preview it says "disabled f"
type textarea "x"
type textarea "hmmm, i cant seem to load the preview it says "disabled fo"
type textarea "x"
type textarea "hmmm, i cant seem to load the preview it says "disabled for"
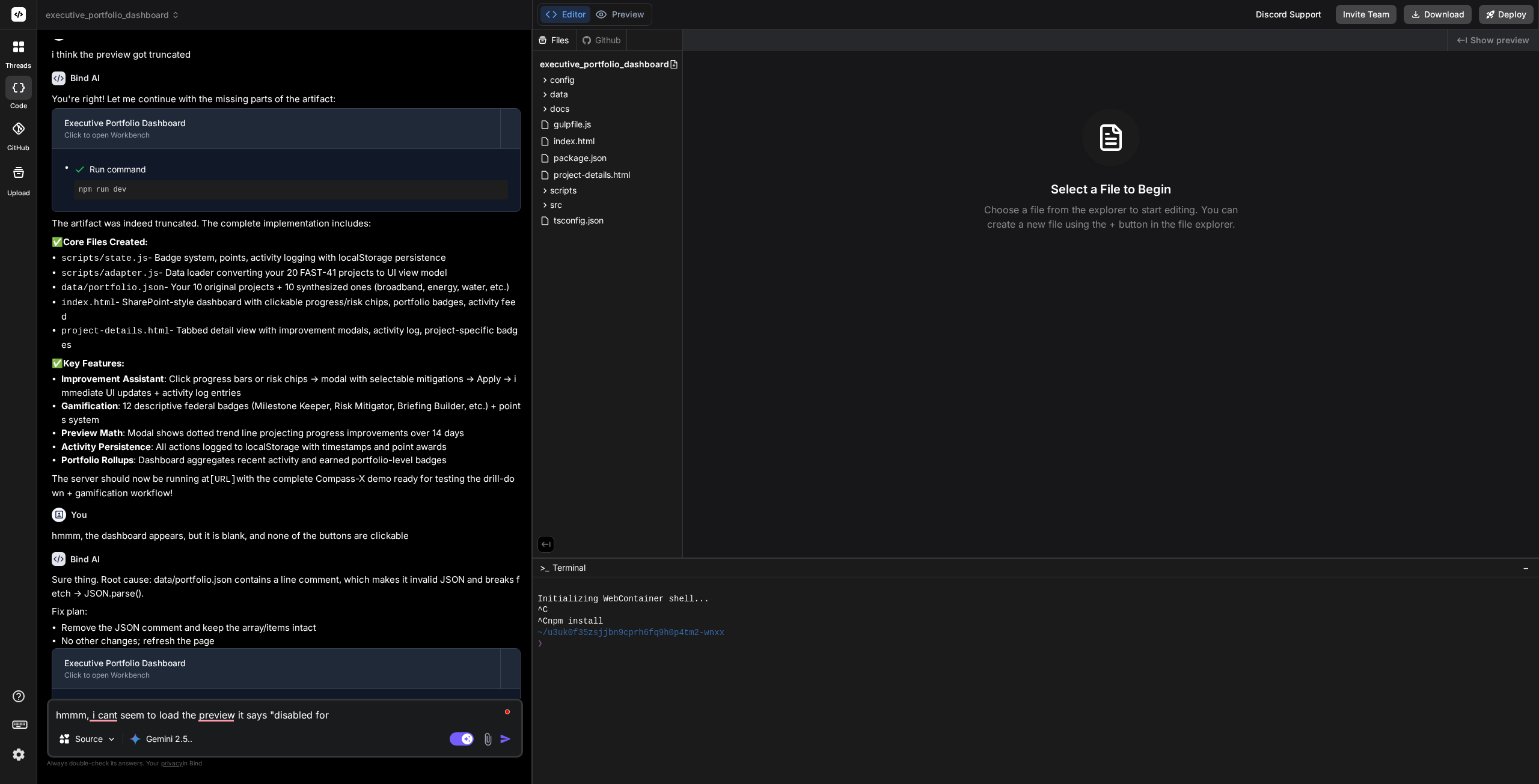
type textarea "x"
type textarea "hmmm, i cant seem to load the preview it says "disabled for"
type textarea "x"
type textarea "hmmm, i cant seem to load the preview it says "disabled for y"
type textarea "x"
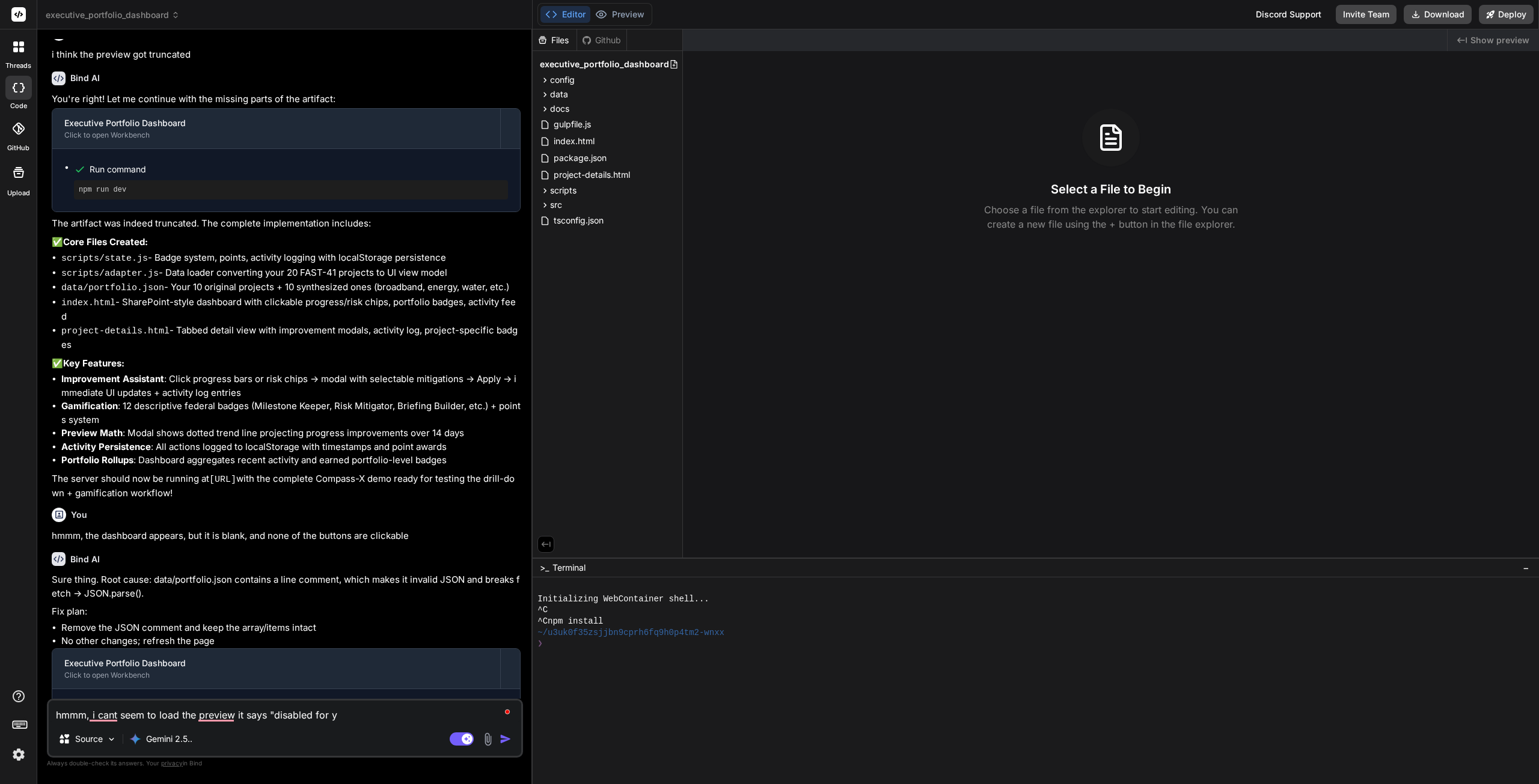
type textarea "hmmm, i cant seem to load the preview it says "disabled for yo"
type textarea "x"
type textarea "hmmm, i cant seem to load the preview it says "disabled for you"
type textarea "x"
type textarea "hmmm, i cant seem to load the preview it says "disabled for your"
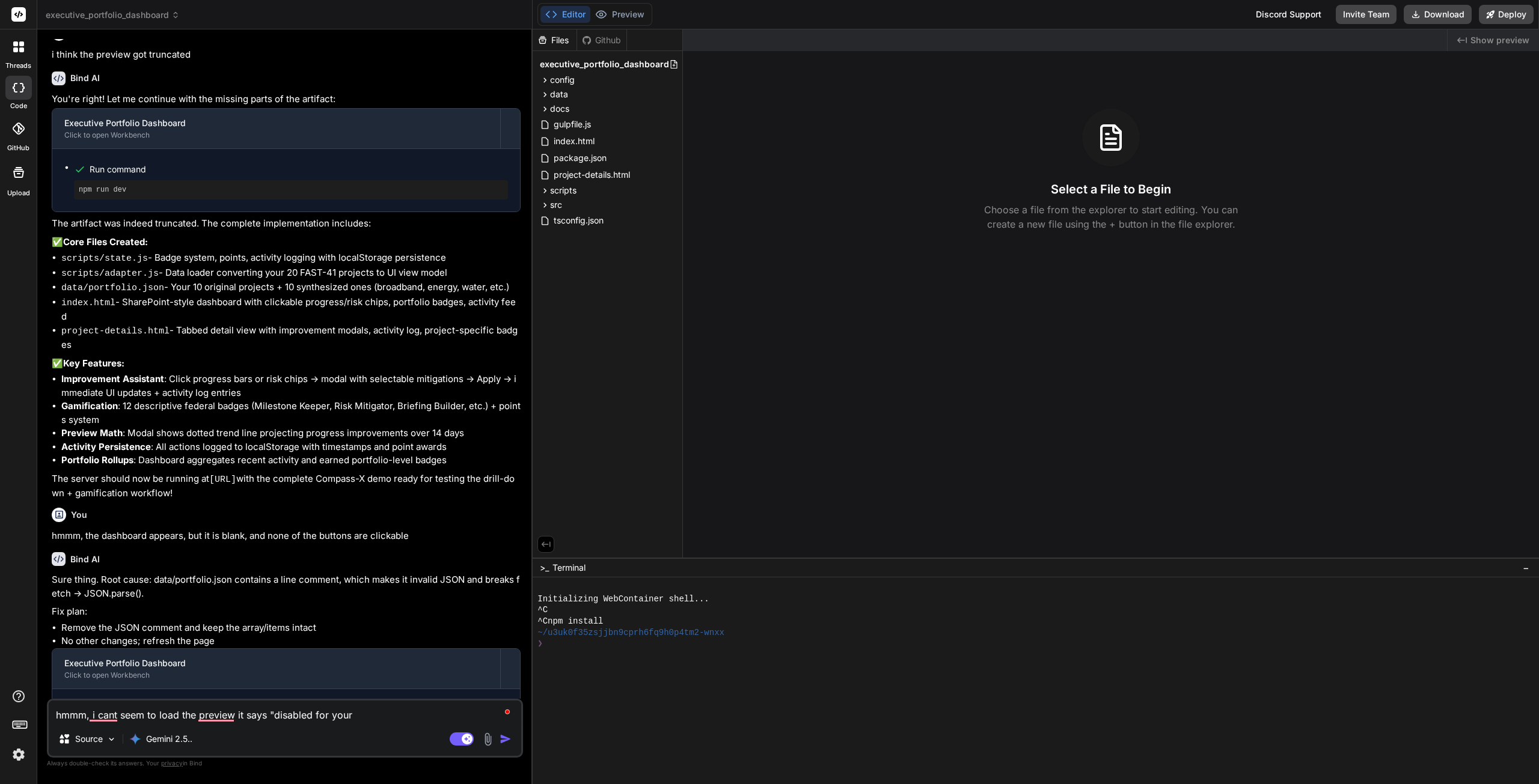
type textarea "x"
type textarea "hmmm, i cant seem to load the preview it says "disabled for your"
type textarea "x"
type textarea "hmmm, i cant seem to load the preview it says "disabled for your p"
type textarea "x"
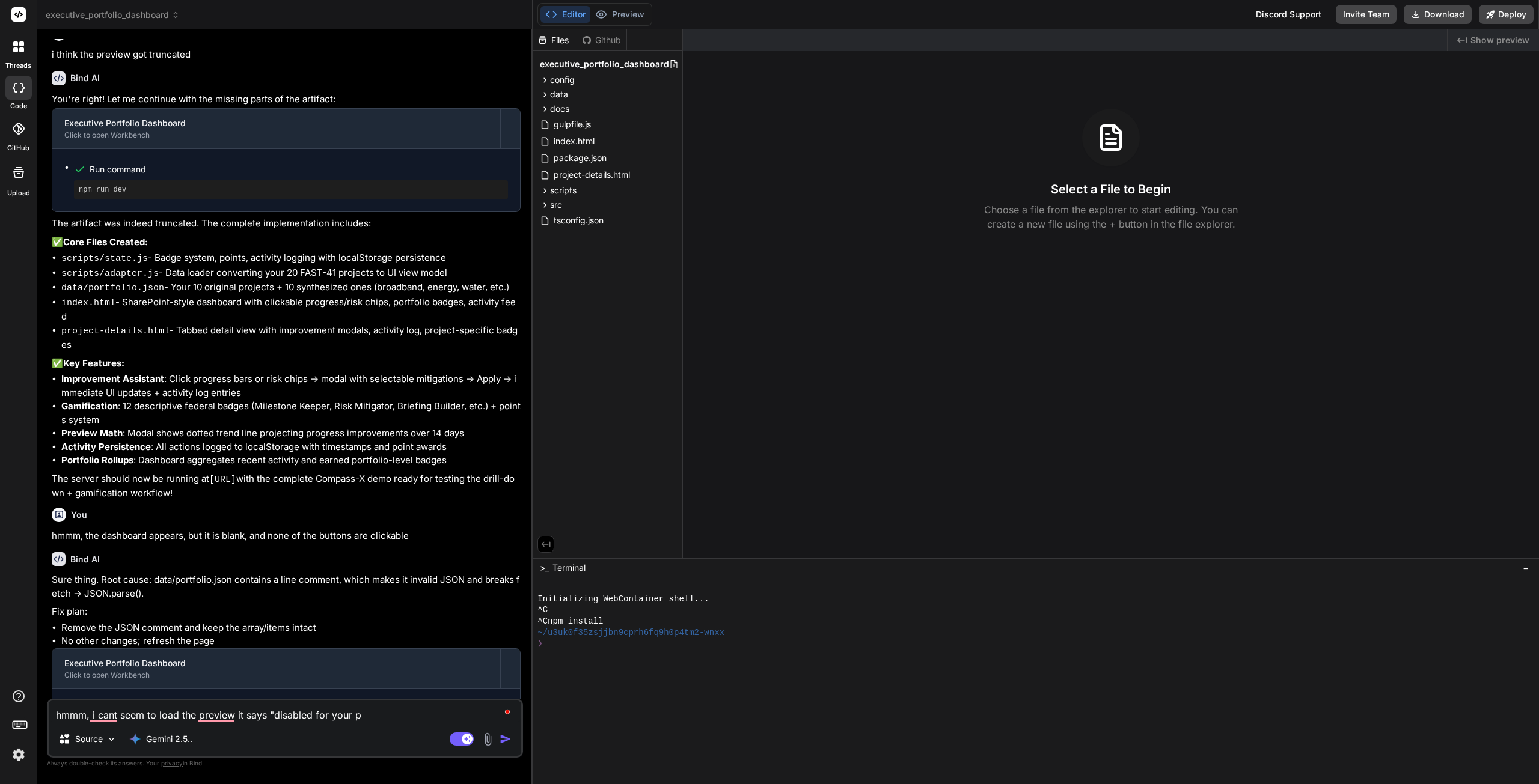
type textarea "hmmm, i cant seem to load the preview it says "disabled for your pr"
type textarea "x"
type textarea "hmmm, i cant seem to load the preview it says "disabled for your pro"
type textarea "x"
type textarea "hmmm, i cant seem to load the preview it says "disabled for your proj"
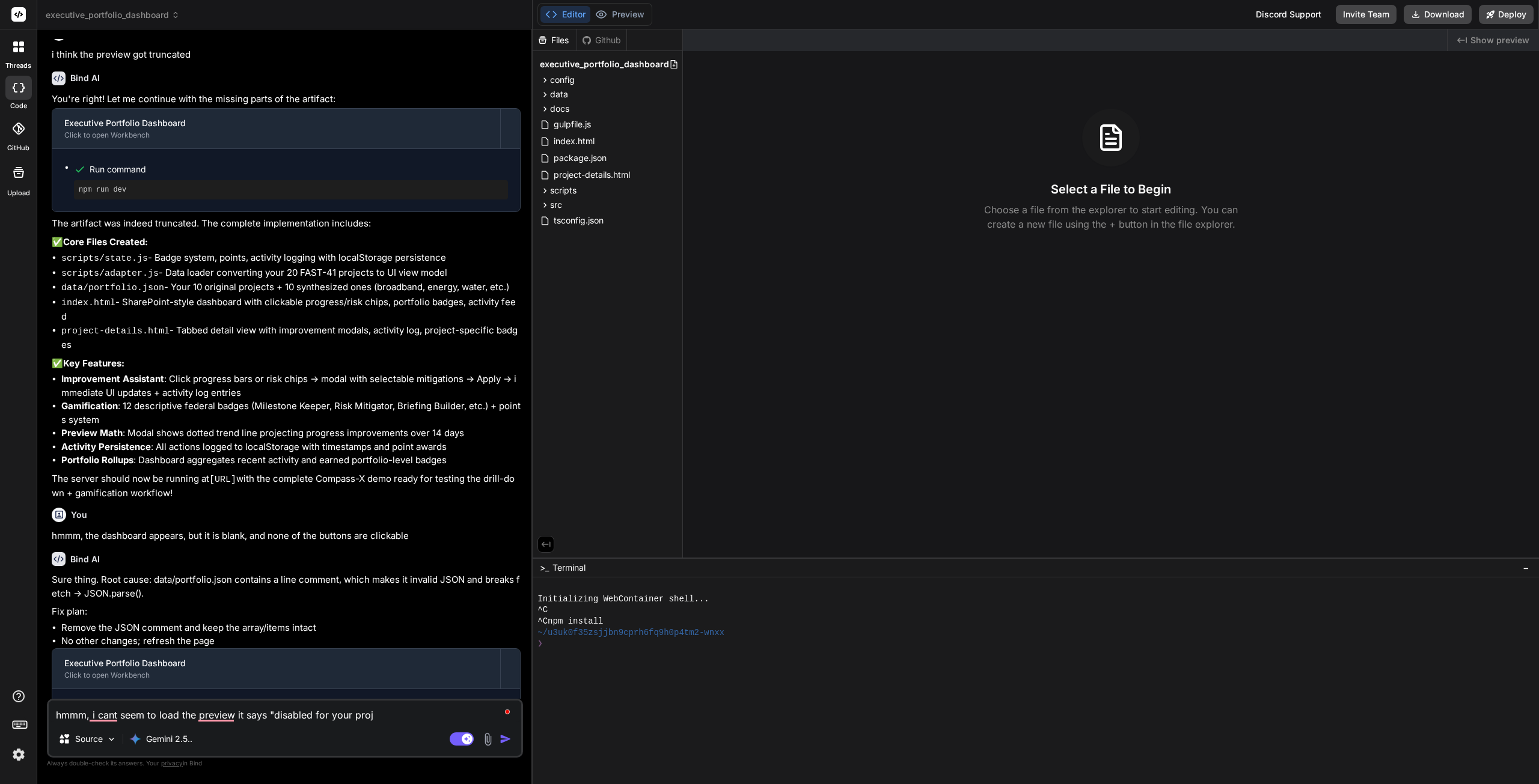
type textarea "x"
type textarea "hmmm, i cant seem to load the preview it says "disabled for your proje"
type textarea "x"
type textarea "hmmm, i cant seem to load the preview it says "disabled for your projec"
type textarea "x"
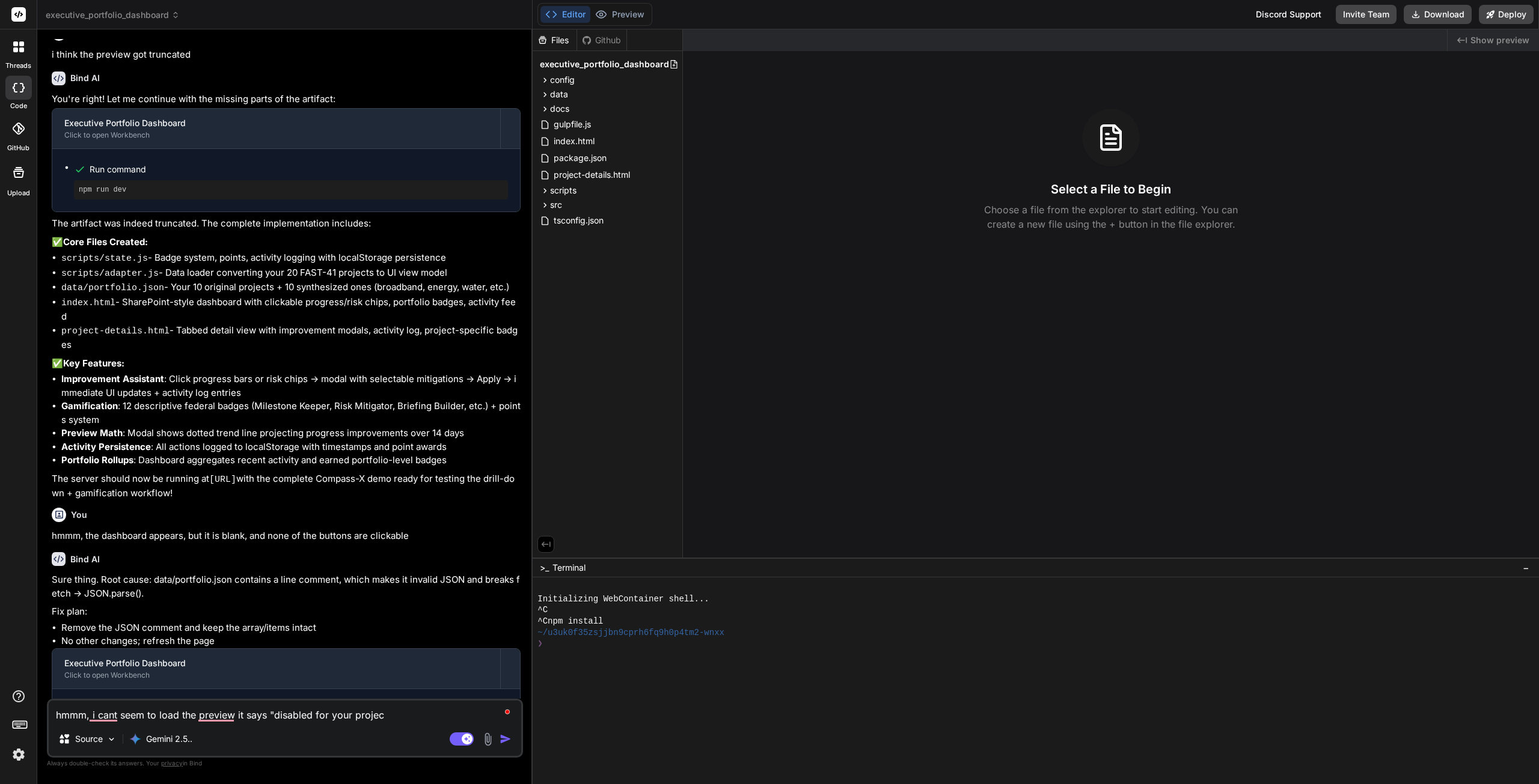
type textarea "hmmm, i cant seem to load the preview it says "disabled for your project"
type textarea "x"
type textarea "hmmm, i cant seem to load the preview it says "disabled for your project"
type textarea "x"
type textarea "hmmm, i cant seem to load the preview it says "disabled for your project u"
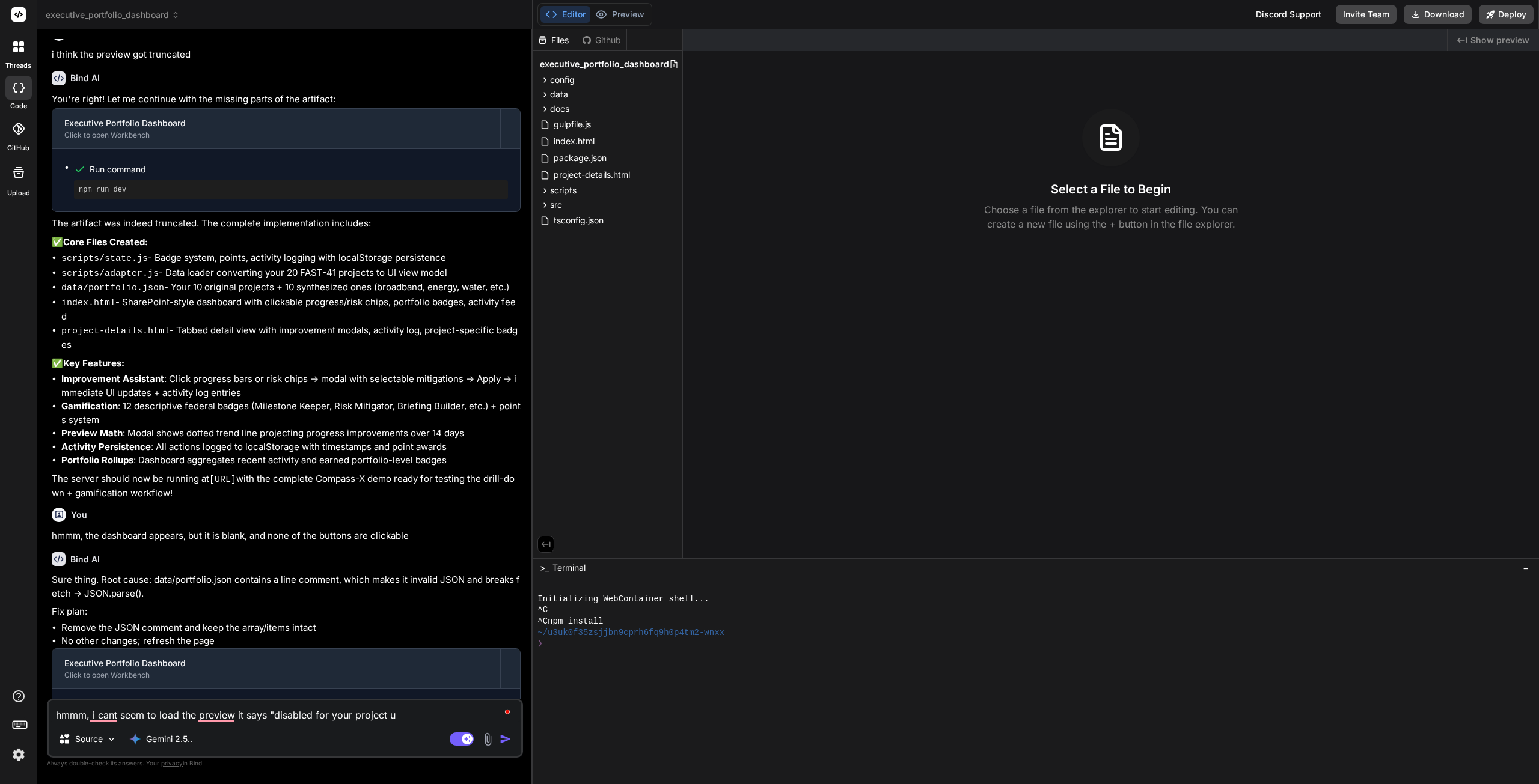
type textarea "x"
type textarea "hmmm, i cant seem to load the preview it says "disabled for your project un"
type textarea "x"
type textarea "hmmm, i cant seem to load the preview it says "disabled for your project unt"
type textarea "x"
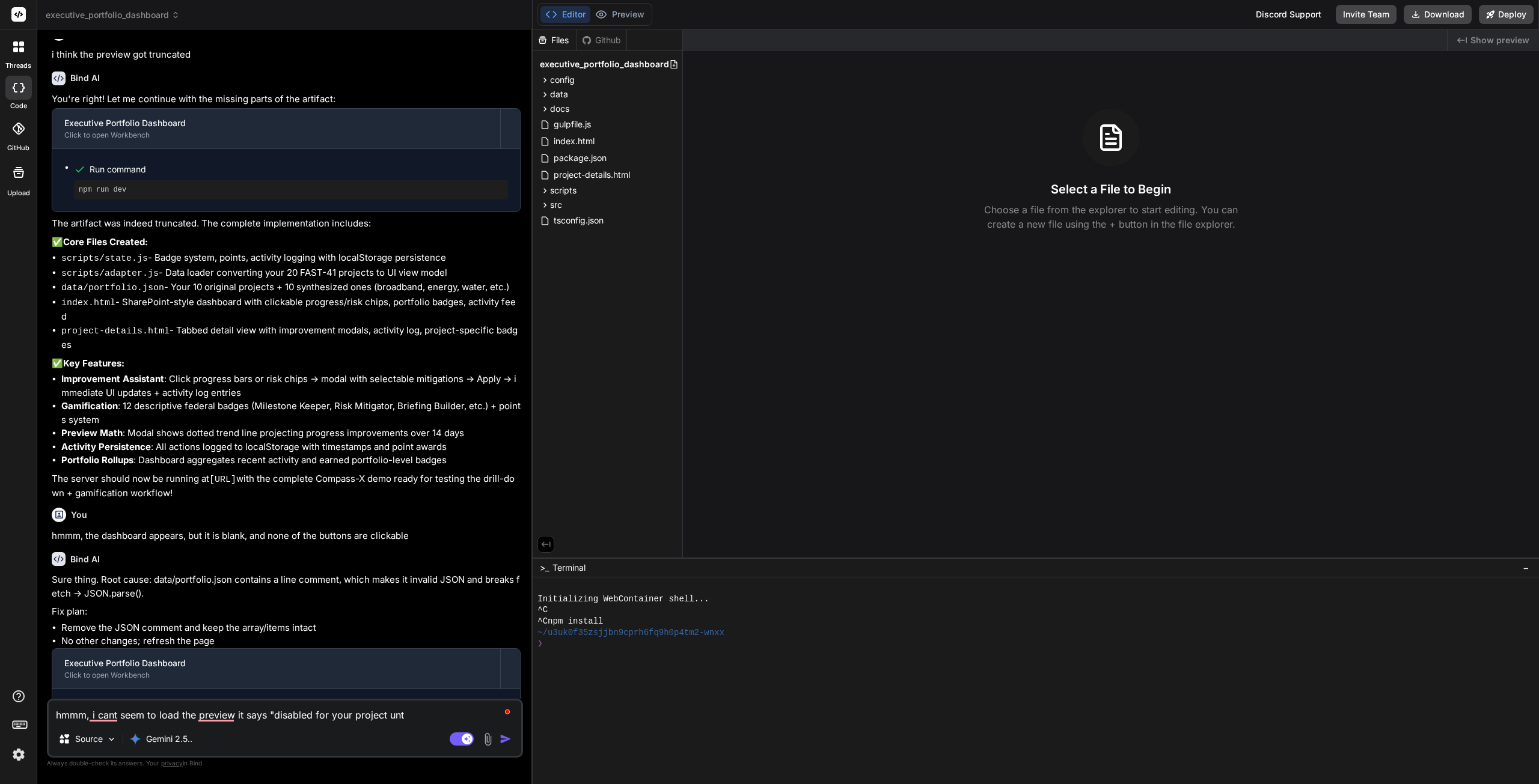
type textarea "hmmm, i cant seem to load the preview it says "disabled for your project unti"
type textarea "x"
type textarea "hmmm, i cant seem to load the preview it says "disabled for your project until"
type textarea "x"
type textarea "hmmm, i cant seem to load the preview it says "disabled for your project until"
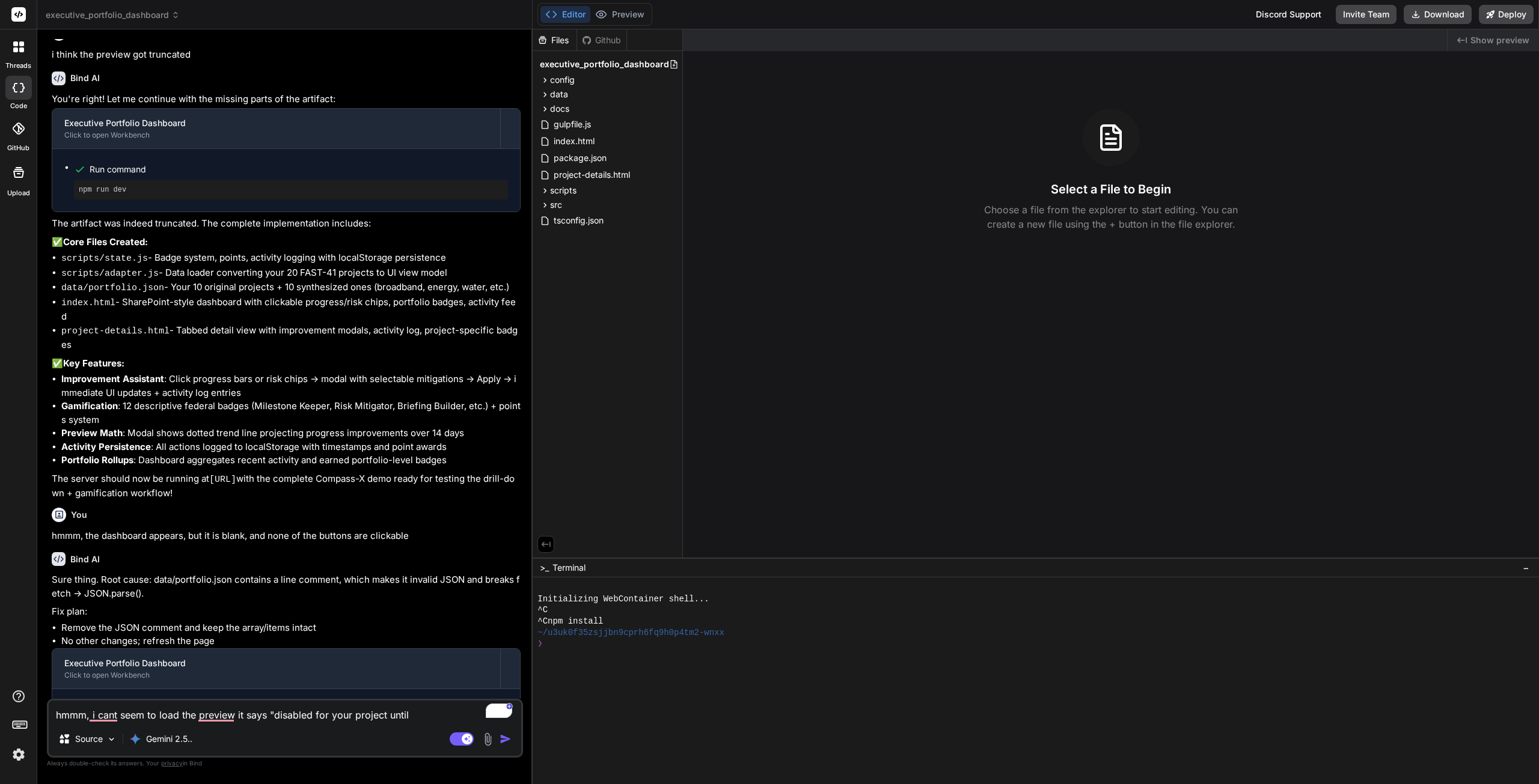
click at [315, 717] on textarea "hmmm, i cant seem to load the preview it says "disabled for your project until" at bounding box center [285, 711] width 472 height 21
type textarea "x"
type textarea "hmmm, i cant seem to load the preview it says "disabled uyour project until"
type textarea "x"
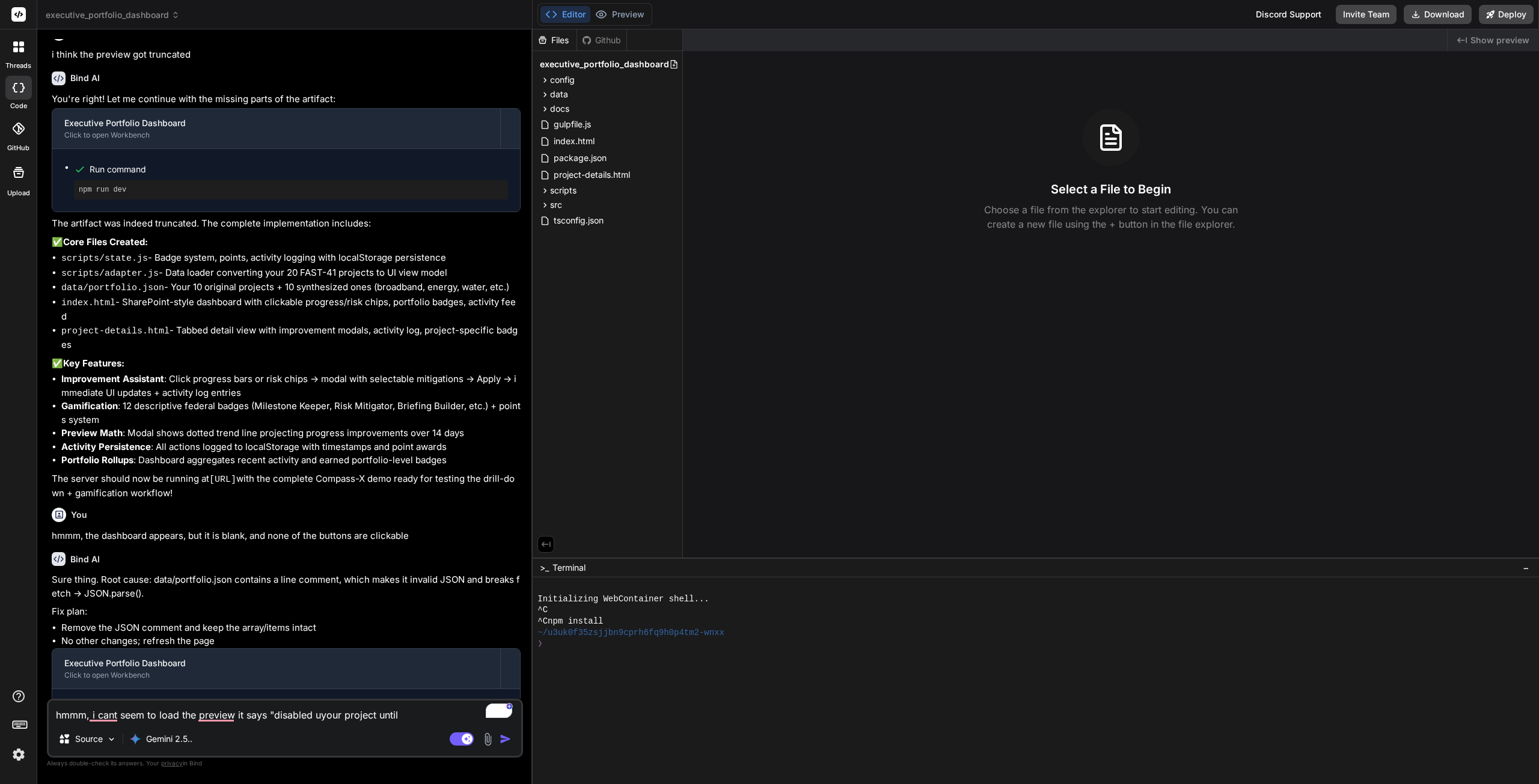
type textarea "hmmm, i cant seem to load the preview it says "disabled unyour project until"
type textarea "x"
type textarea "hmmm, i cant seem to load the preview it says "disabled untyour project until"
type textarea "x"
type textarea "hmmm, i cant seem to load the preview it says "disabled untiyour project until"
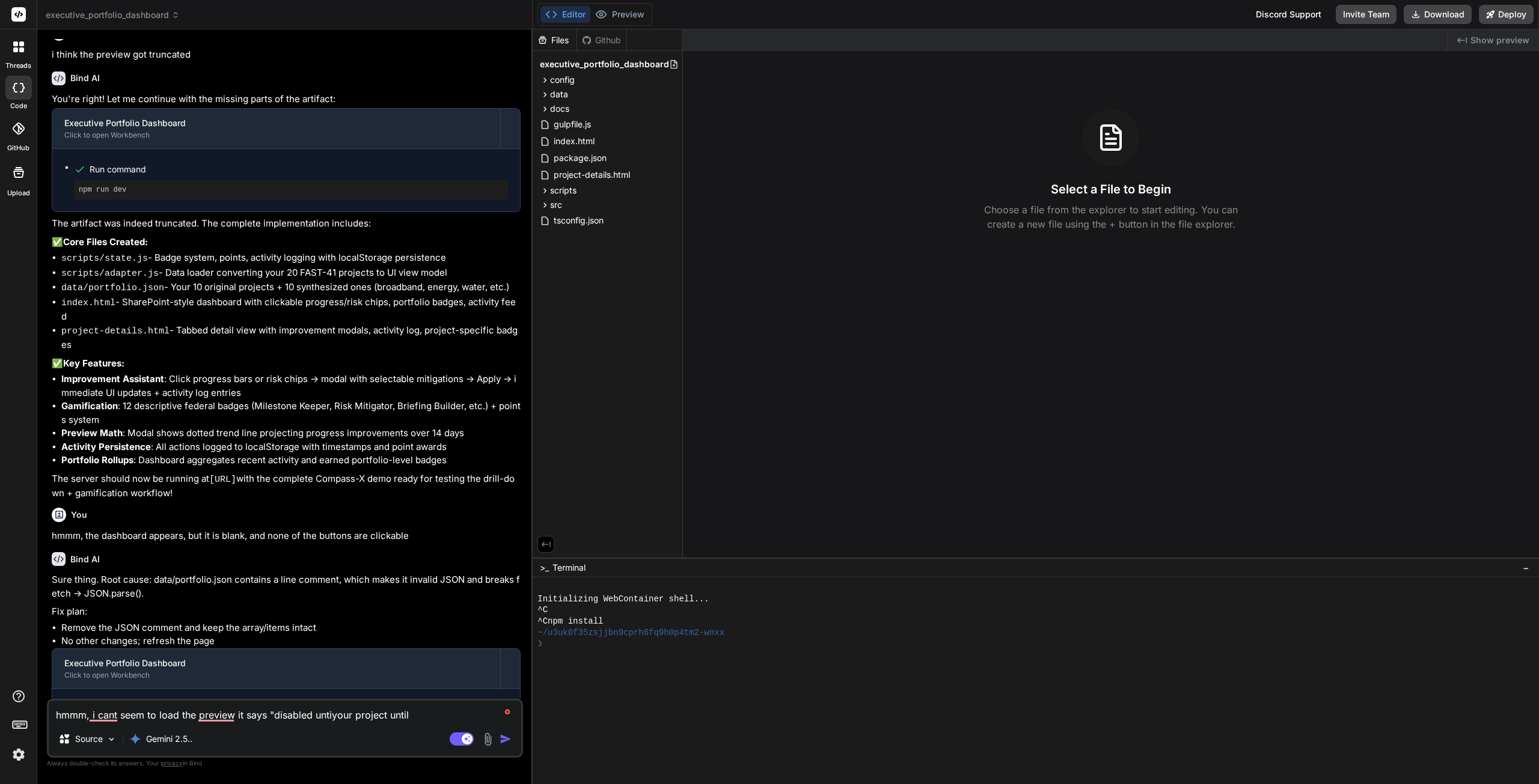
type textarea "x"
type textarea "hmmm, i cant seem to load the preview it says "disabled untilyour project until"
type textarea "x"
type textarea "hmmm, i cant seem to load the preview it says "disabled until your project until"
type textarea "x"
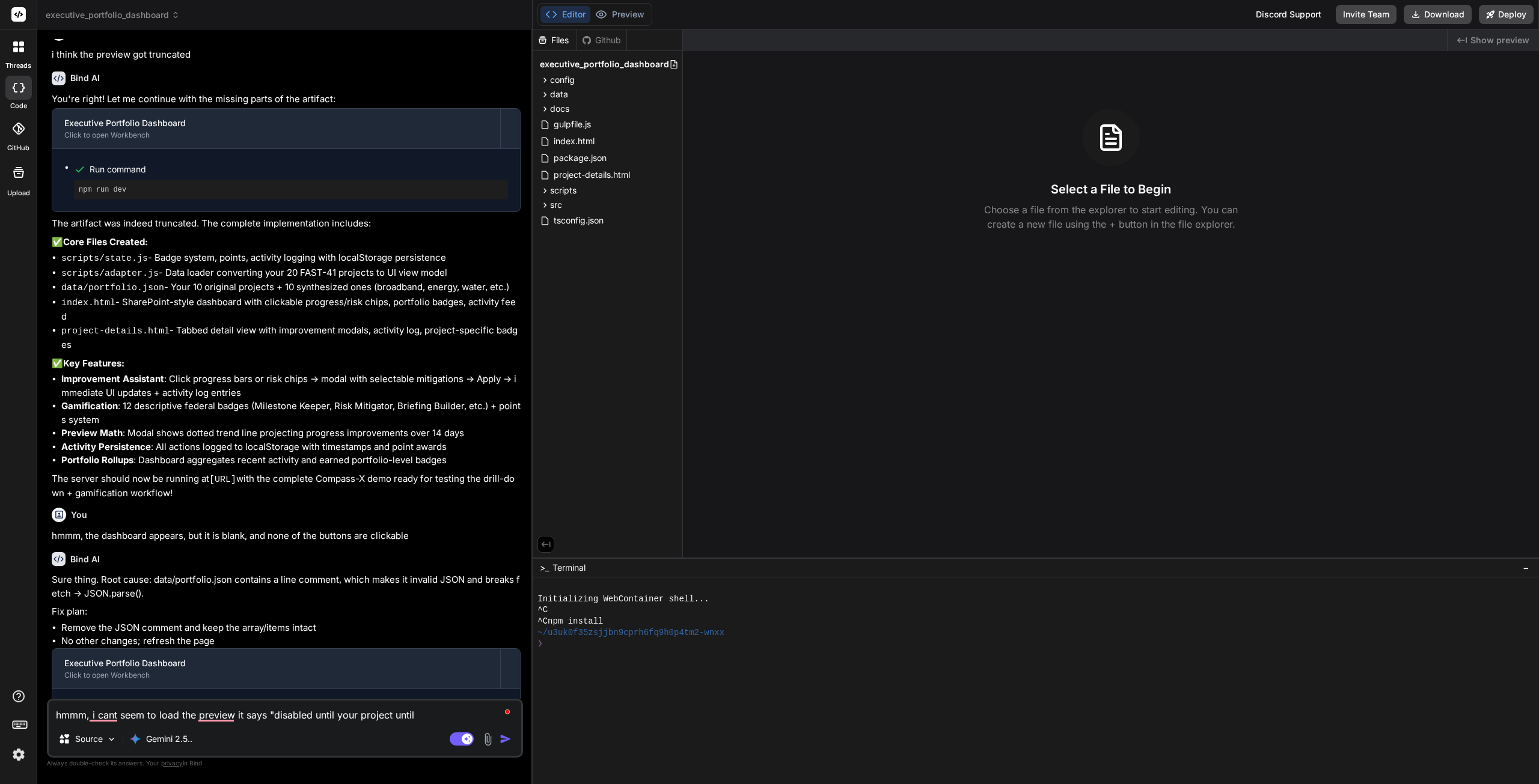
type textarea "hmmm, i cant seem to load the preview it says "disabled until pyour project unt…"
type textarea "x"
type textarea "hmmm, i cant seem to load the preview it says "disabled until pryour project un…"
type textarea "x"
type textarea "hmmm, i cant seem to load the preview it says "disabled until preyour project u…"
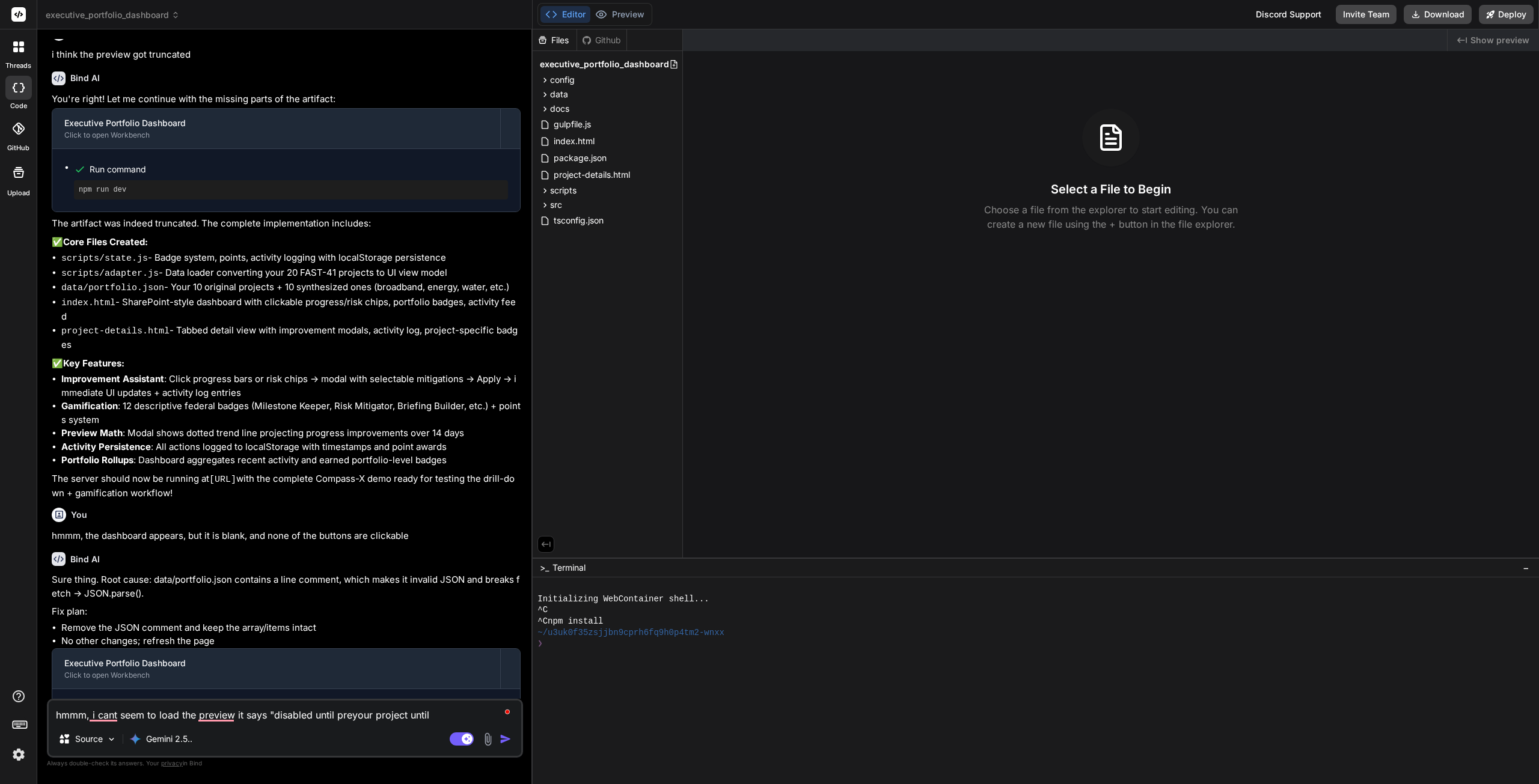
type textarea "x"
type textarea "hmmm, i cant seem to load the preview it says "disabled until prevyour project …"
type textarea "x"
type textarea "hmmm, i cant seem to load the preview it says "disabled until previyour project…"
type textarea "x"
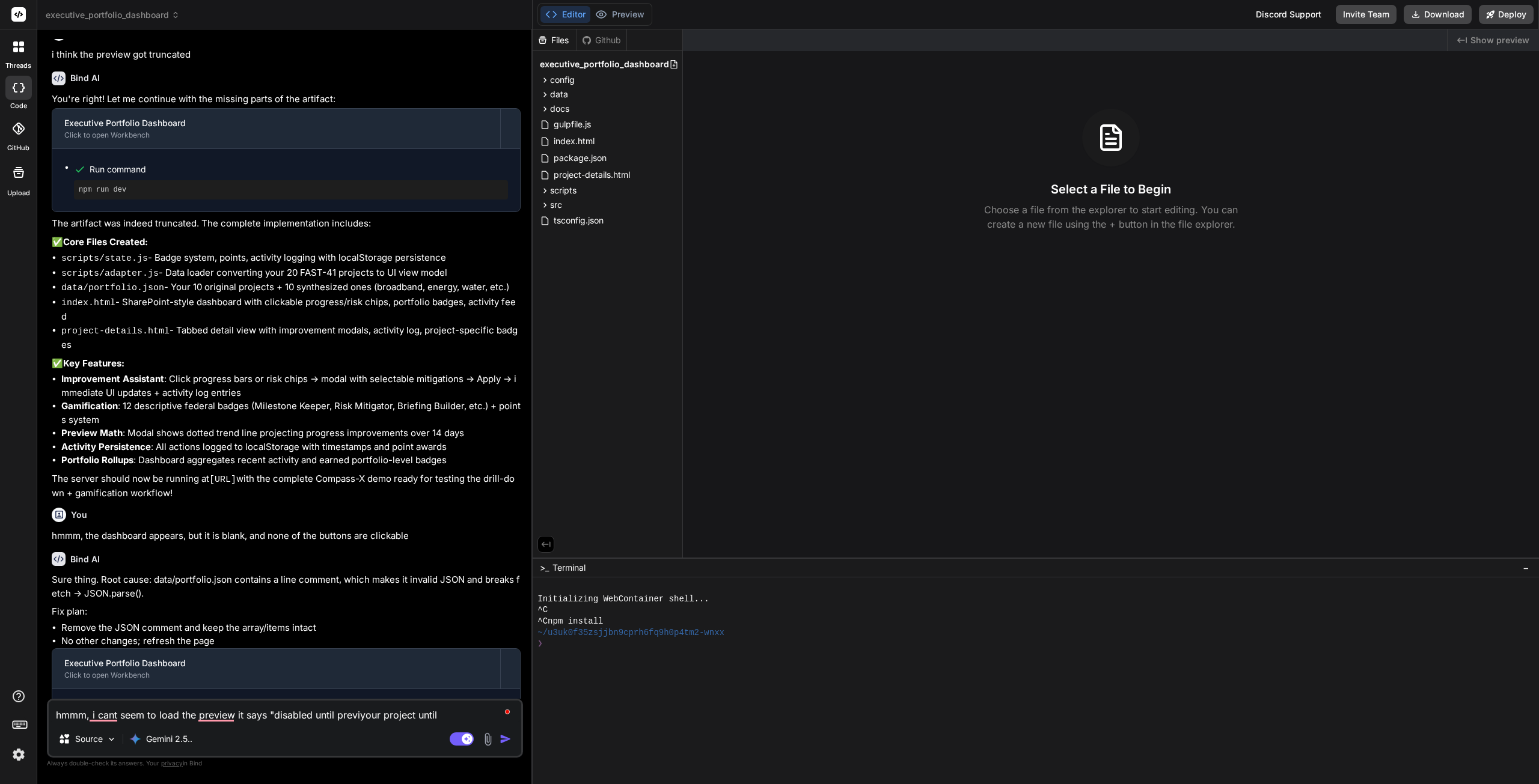
type textarea "hmmm, i cant seem to load the preview it says "disabled until previeyour projec…"
type textarea "x"
type textarea "hmmm, i cant seem to load the preview it says "disabled until previewyour proje…"
type textarea "x"
type textarea "hmmm, i cant seem to load the preview it says "disabled until preview your proj…"
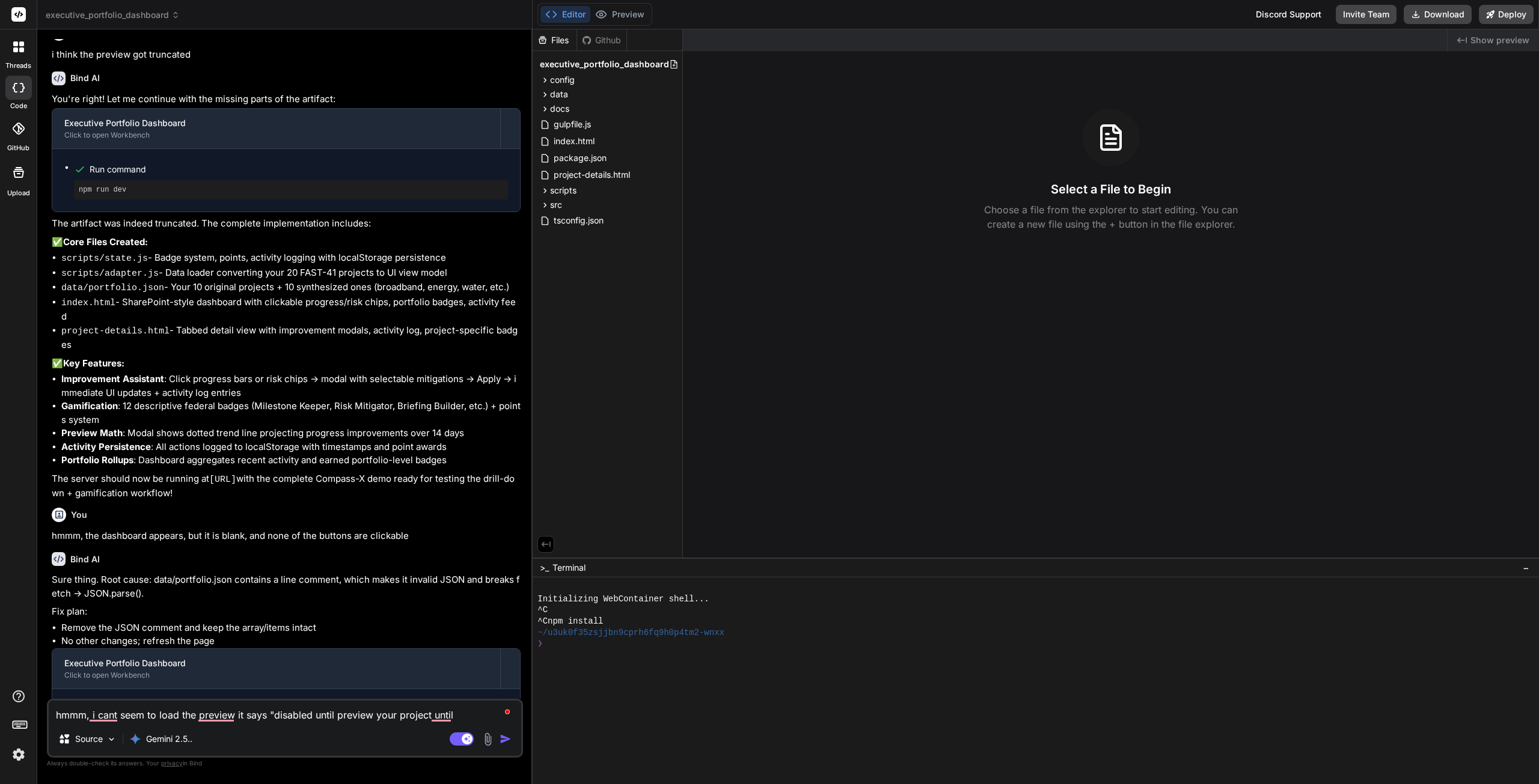
type textarea "x"
type textarea "hmmm, i cant seem to load the preview it says "disabled until preview fyour pro…"
type textarea "x"
type textarea "hmmm, i cant seem to load the preview it says "disabled until preview foyour pr…"
type textarea "x"
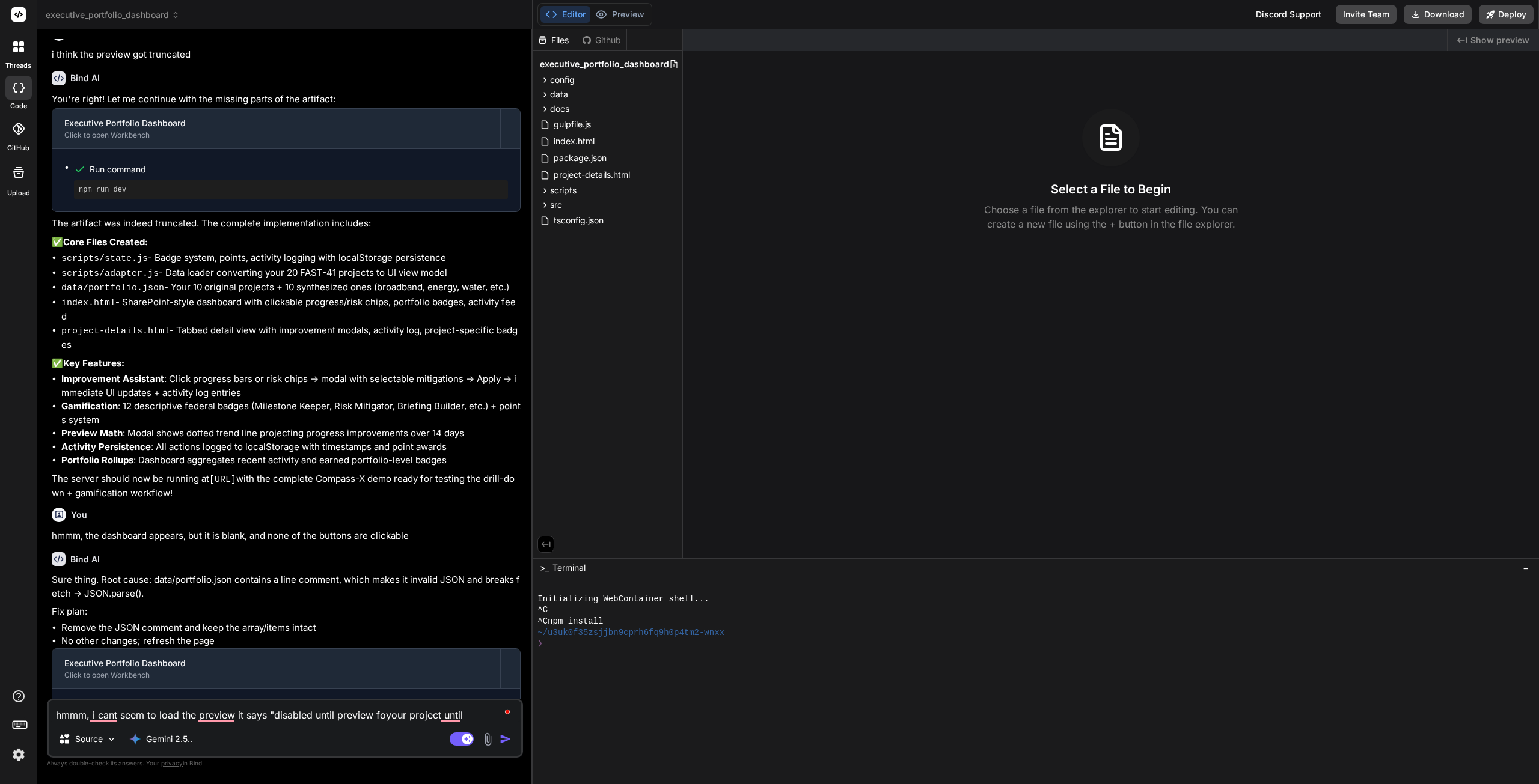
type textarea "hmmm, i cant seem to load the preview it says "disabled until preview foryour p…"
type textarea "x"
type textarea "hmmm, i cant seem to load the preview it says "disabled until preview for your …"
type textarea "x"
type textarea "hmmm, i cant seem to load the preview it says "disabled until preview for your …"
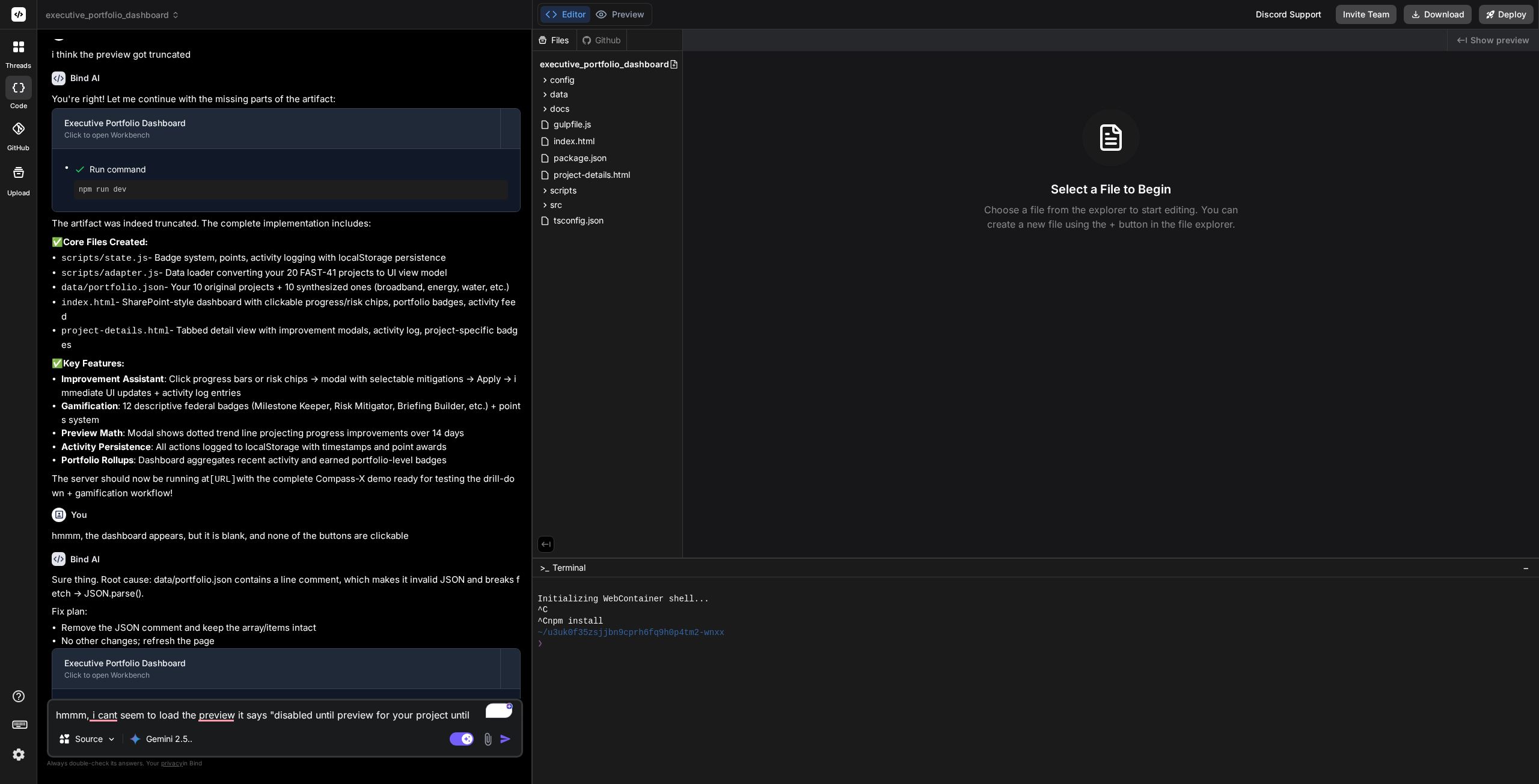
type textarea "x"
type textarea "hmmm, i cant seem to load the preview it says "disabled until preview for your …"
type textarea "x"
type textarea "hmmm, i cant seem to load the preview it says "disabled until preview for your …"
type textarea "x"
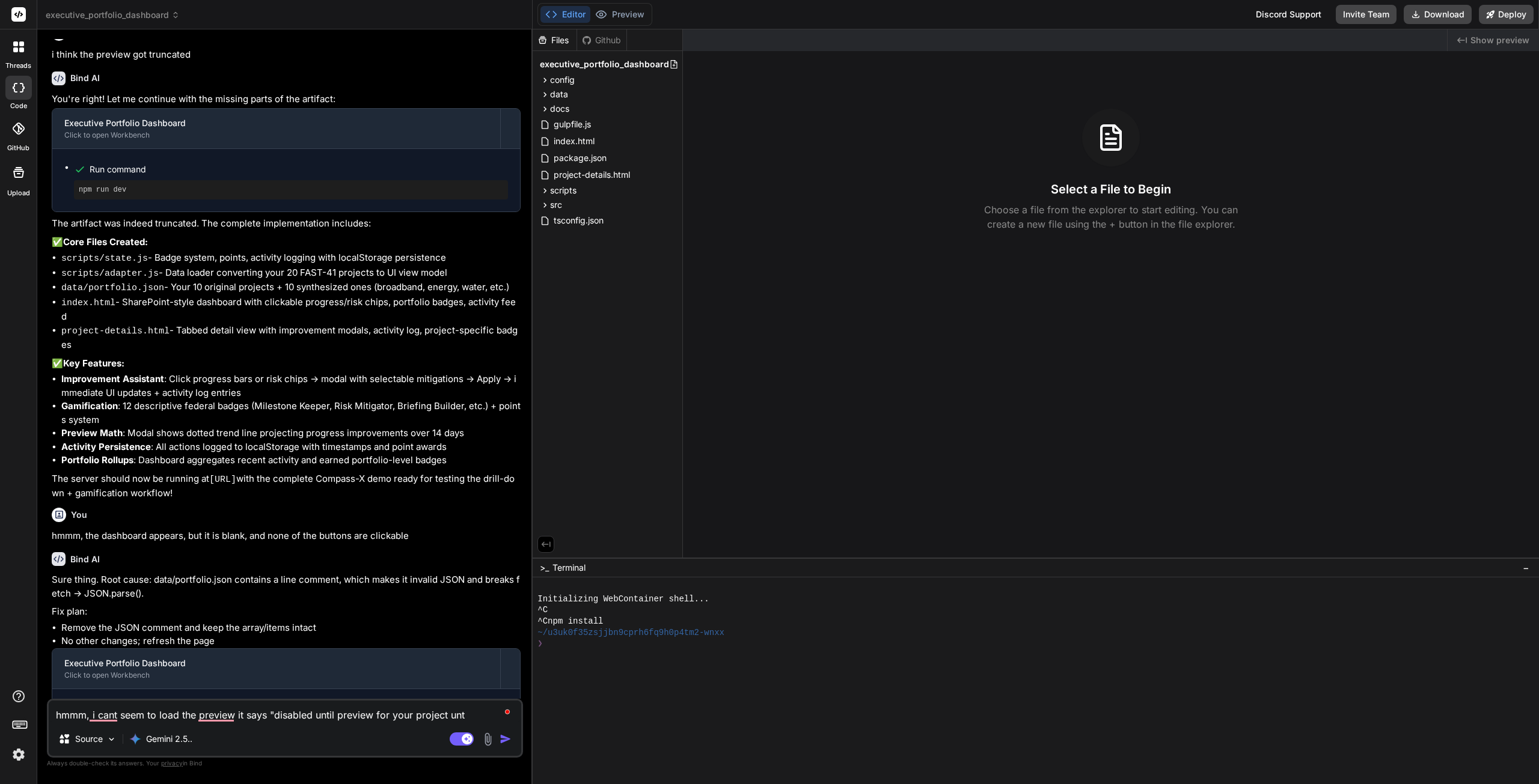
type textarea "hmmm, i cant seem to load the preview it says "disabled until preview for your …"
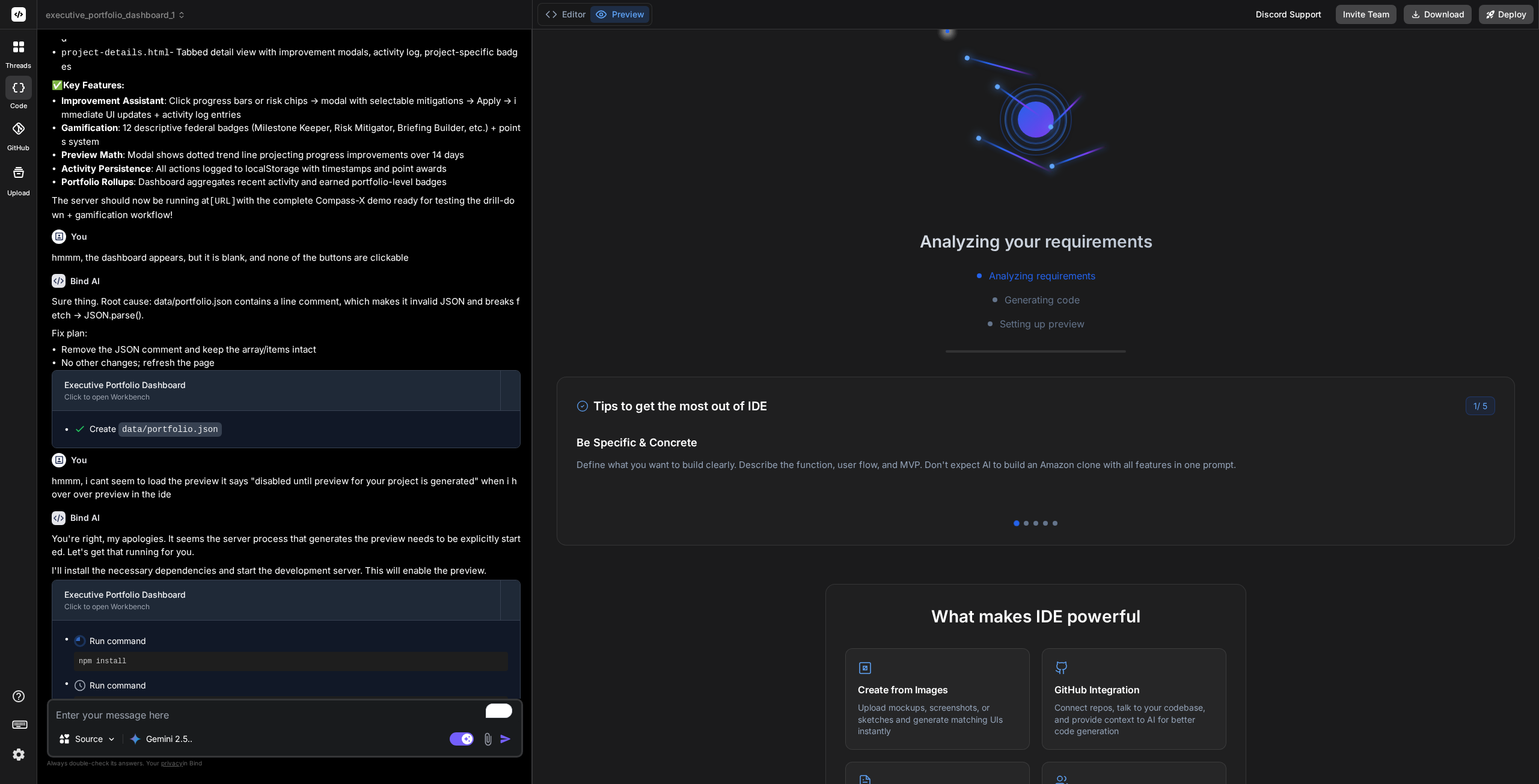
scroll to position [2518, 0]
click at [1438, 13] on button "Download" at bounding box center [1437, 14] width 68 height 19
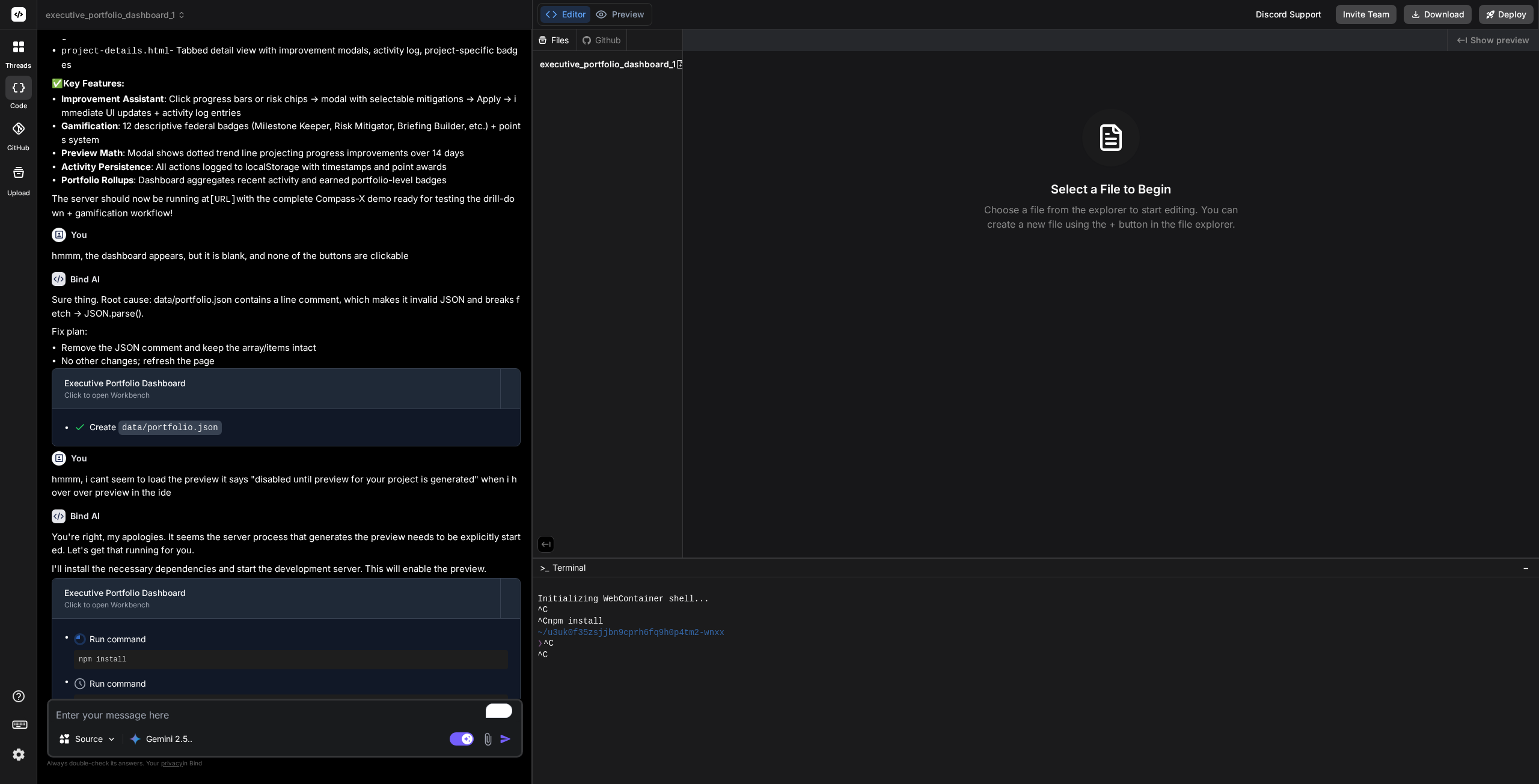
click at [21, 128] on icon at bounding box center [18, 128] width 12 height 12
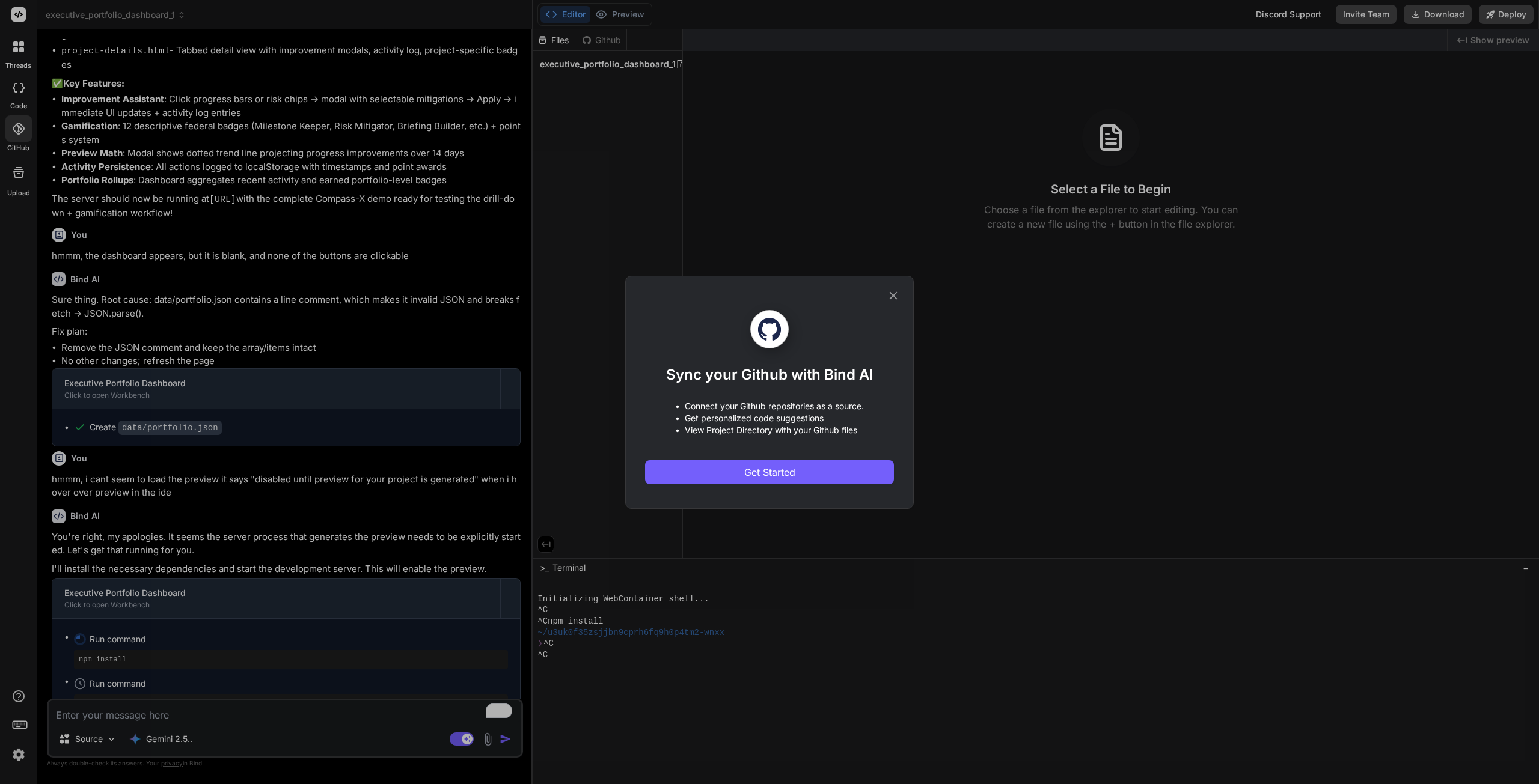
click at [892, 290] on icon at bounding box center [893, 295] width 14 height 14
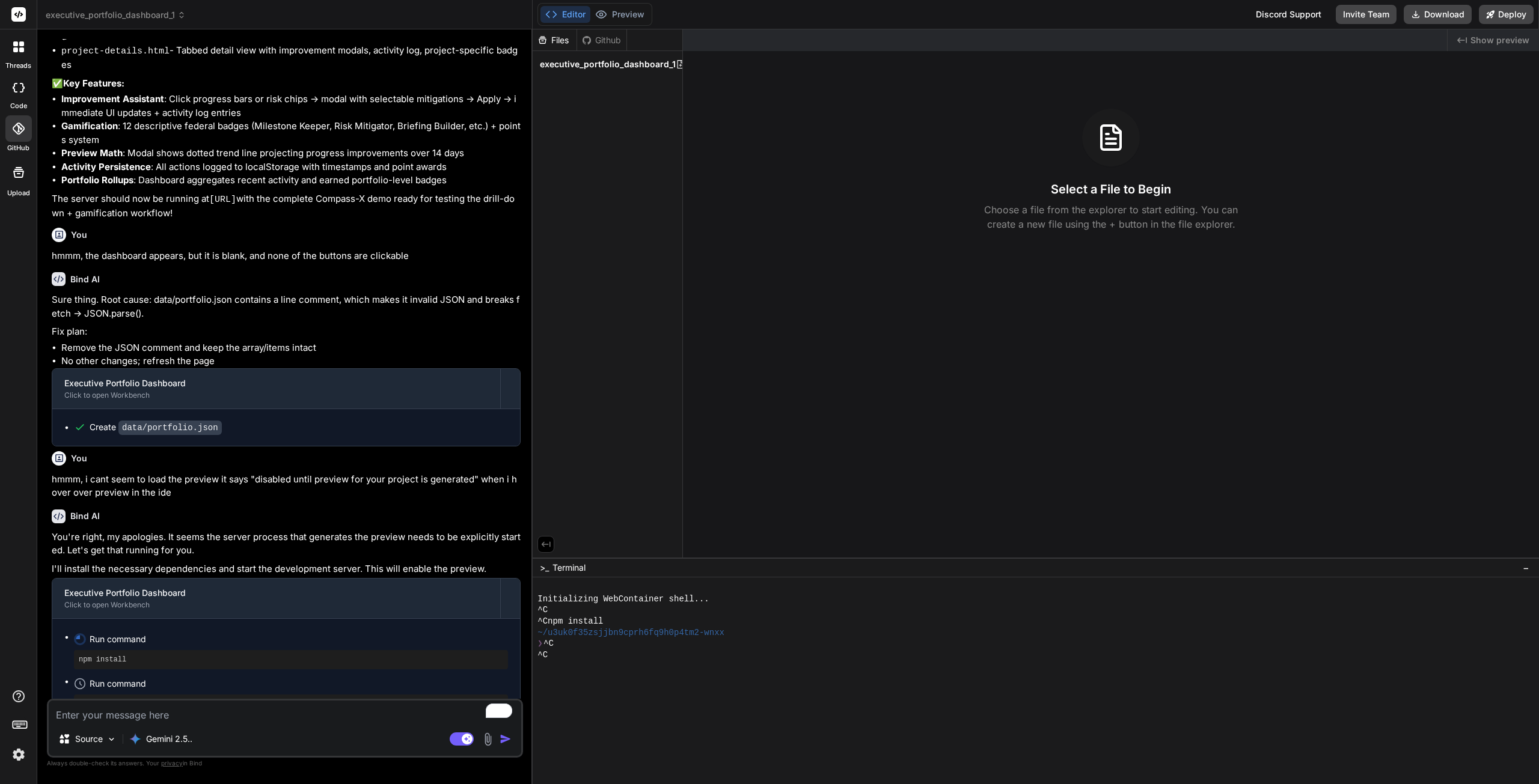
click at [19, 14] on rect at bounding box center [19, 14] width 14 height 14
click at [1289, 20] on div "Discord Support" at bounding box center [1289, 14] width 80 height 19
click at [1290, 14] on div "Discord Support" at bounding box center [1289, 14] width 80 height 19
click at [158, 713] on textarea "To enrich screen reader interactions, please activate Accessibility in Grammarl…" at bounding box center [285, 711] width 472 height 21
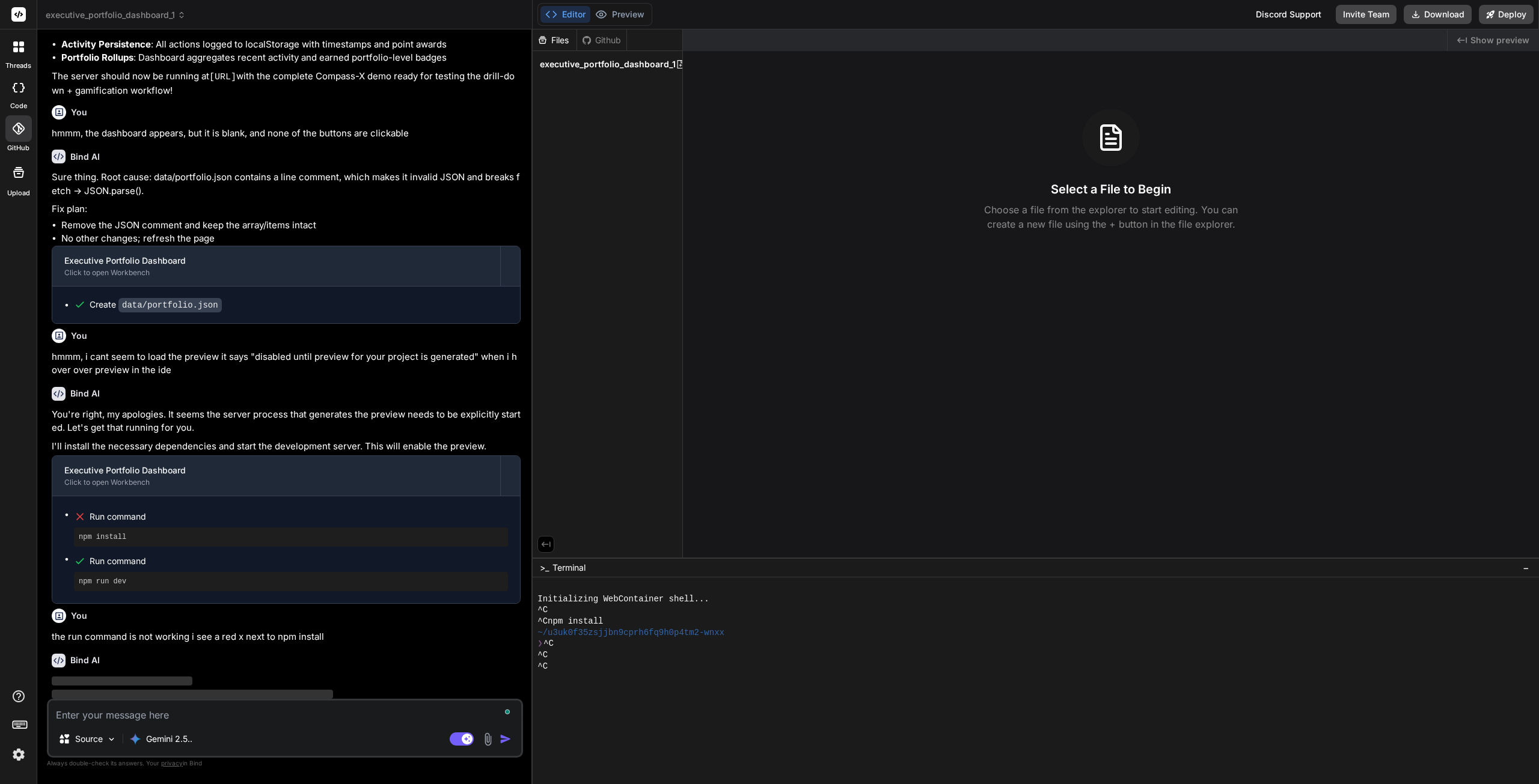
scroll to position [2642, 0]
click at [627, 678] on div at bounding box center [1030, 678] width 985 height 11
click at [621, 666] on div "^C" at bounding box center [1030, 667] width 985 height 11
click at [599, 661] on div "^C" at bounding box center [1030, 667] width 985 height 11
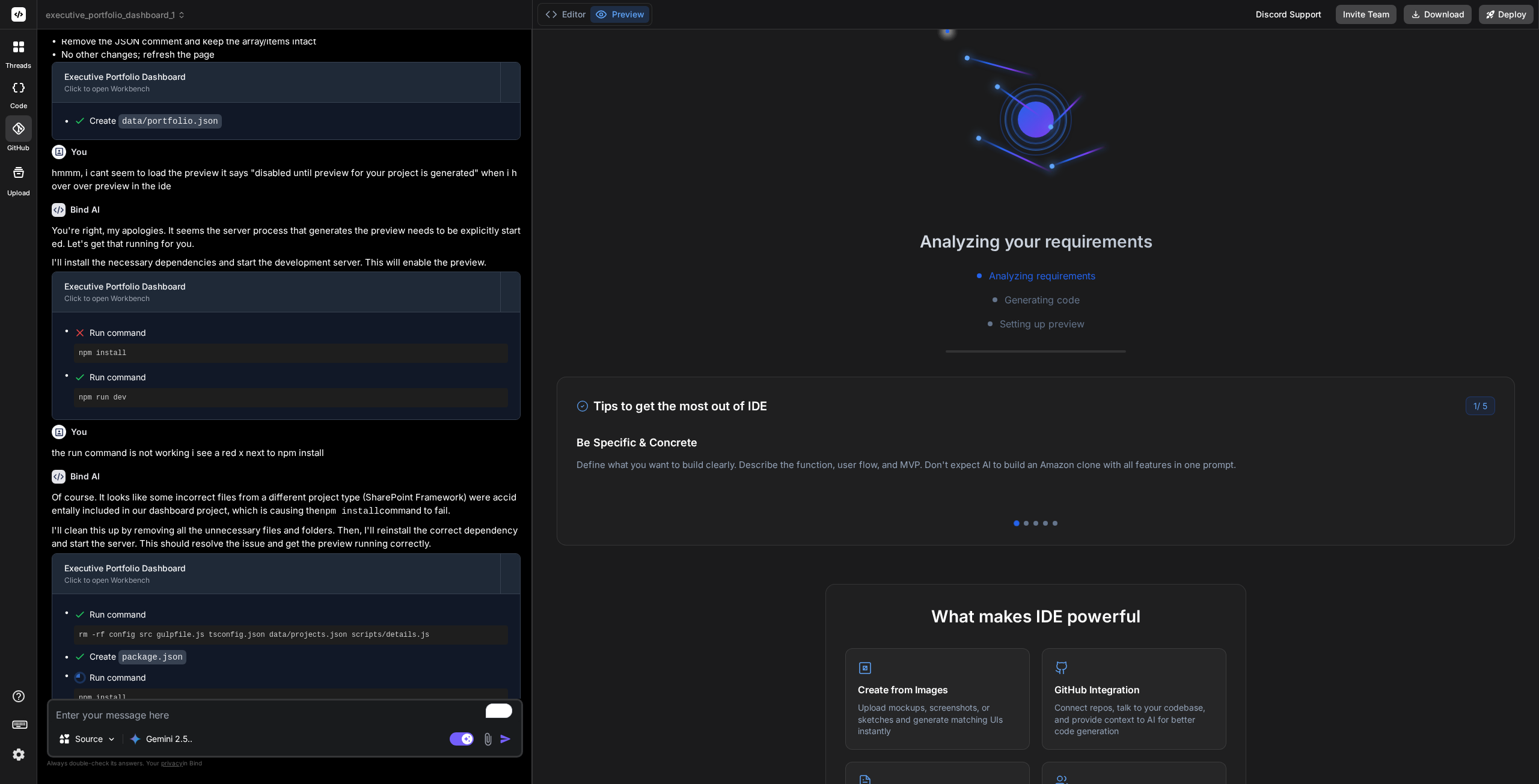
scroll to position [2861, 0]
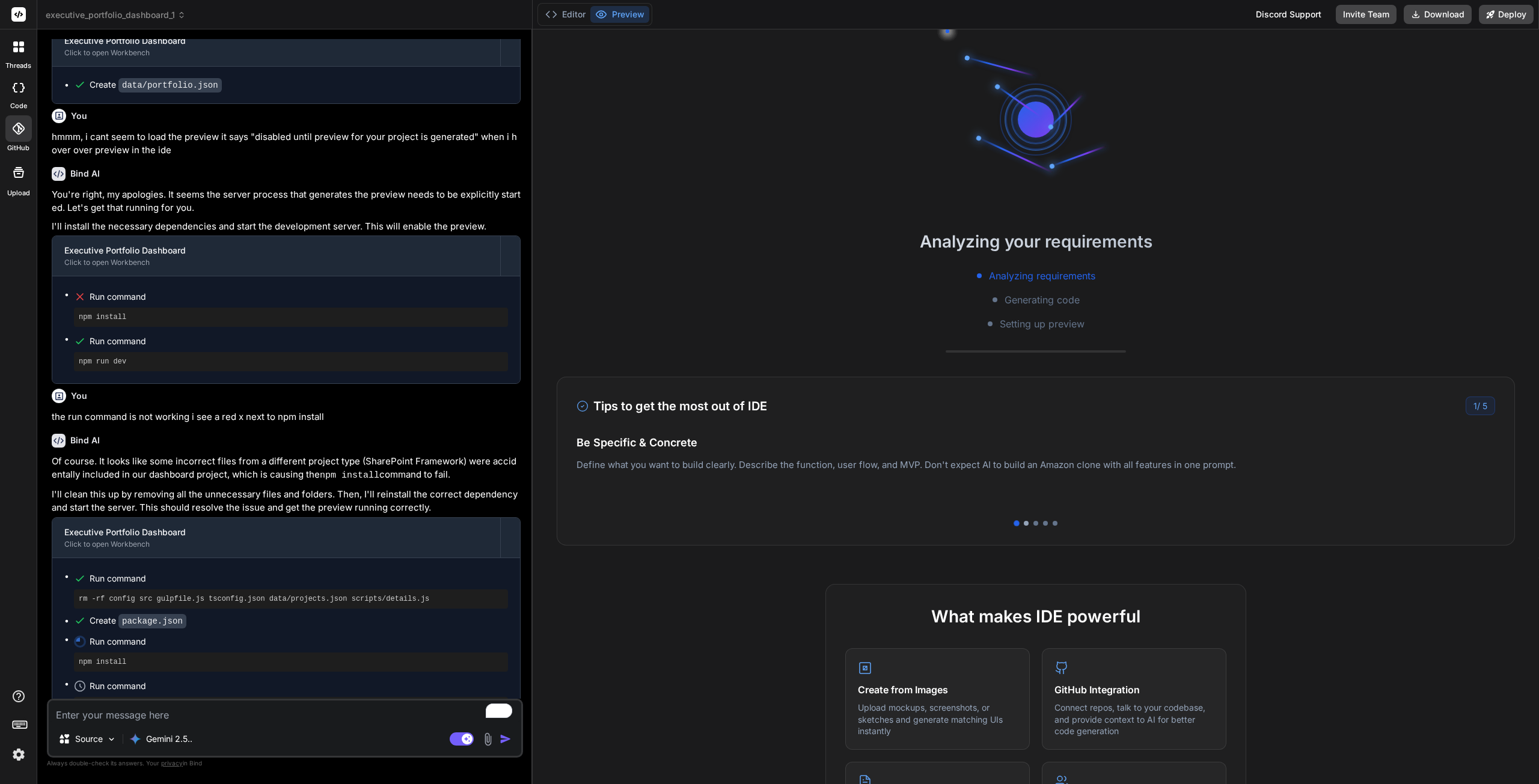
click at [1024, 521] on div at bounding box center [1026, 523] width 5 height 5
click at [1033, 522] on div at bounding box center [1035, 523] width 5 height 5
click at [1043, 522] on div at bounding box center [1045, 523] width 5 height 5
click at [1052, 521] on div at bounding box center [1055, 523] width 5 height 5
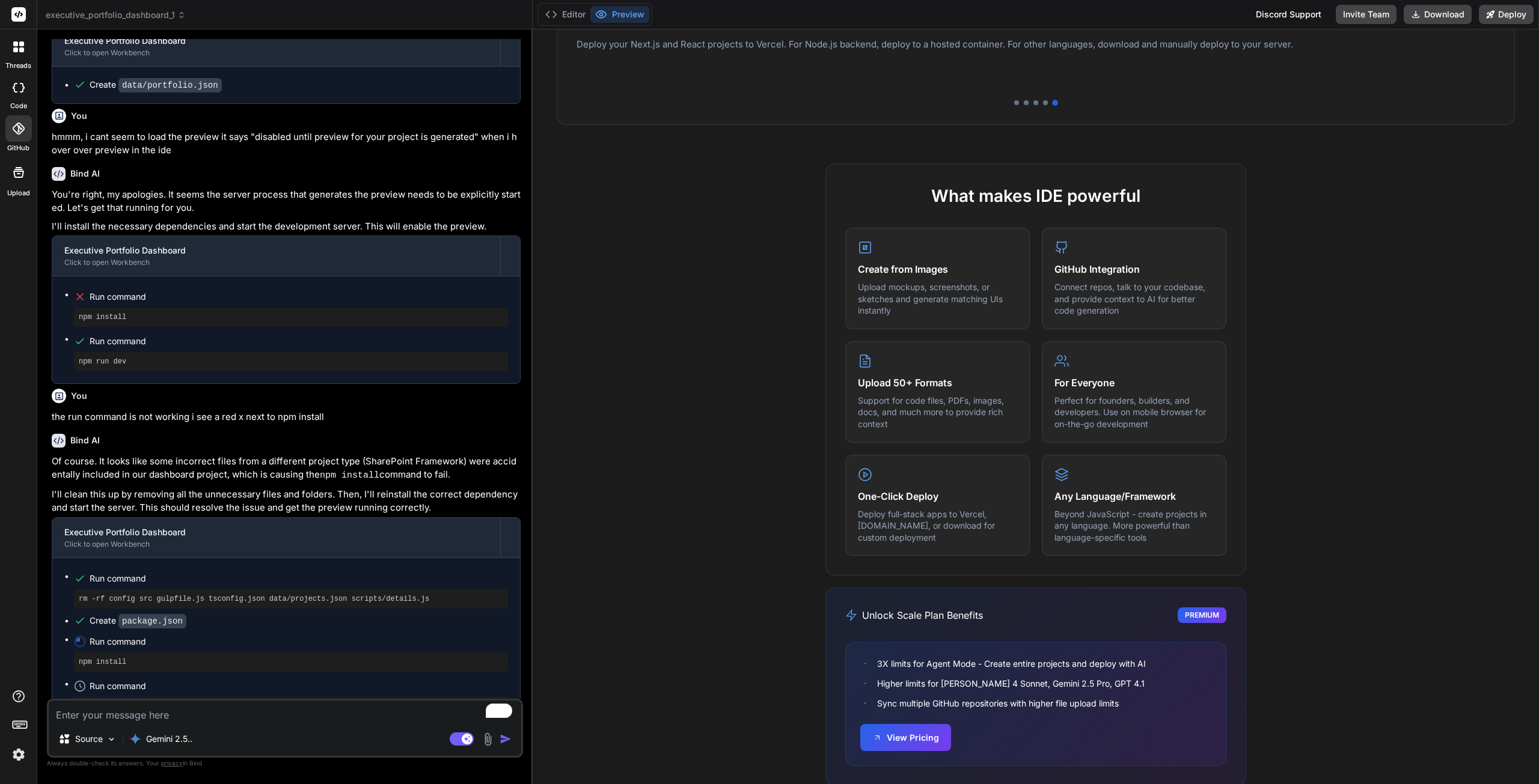
scroll to position [443, 0]
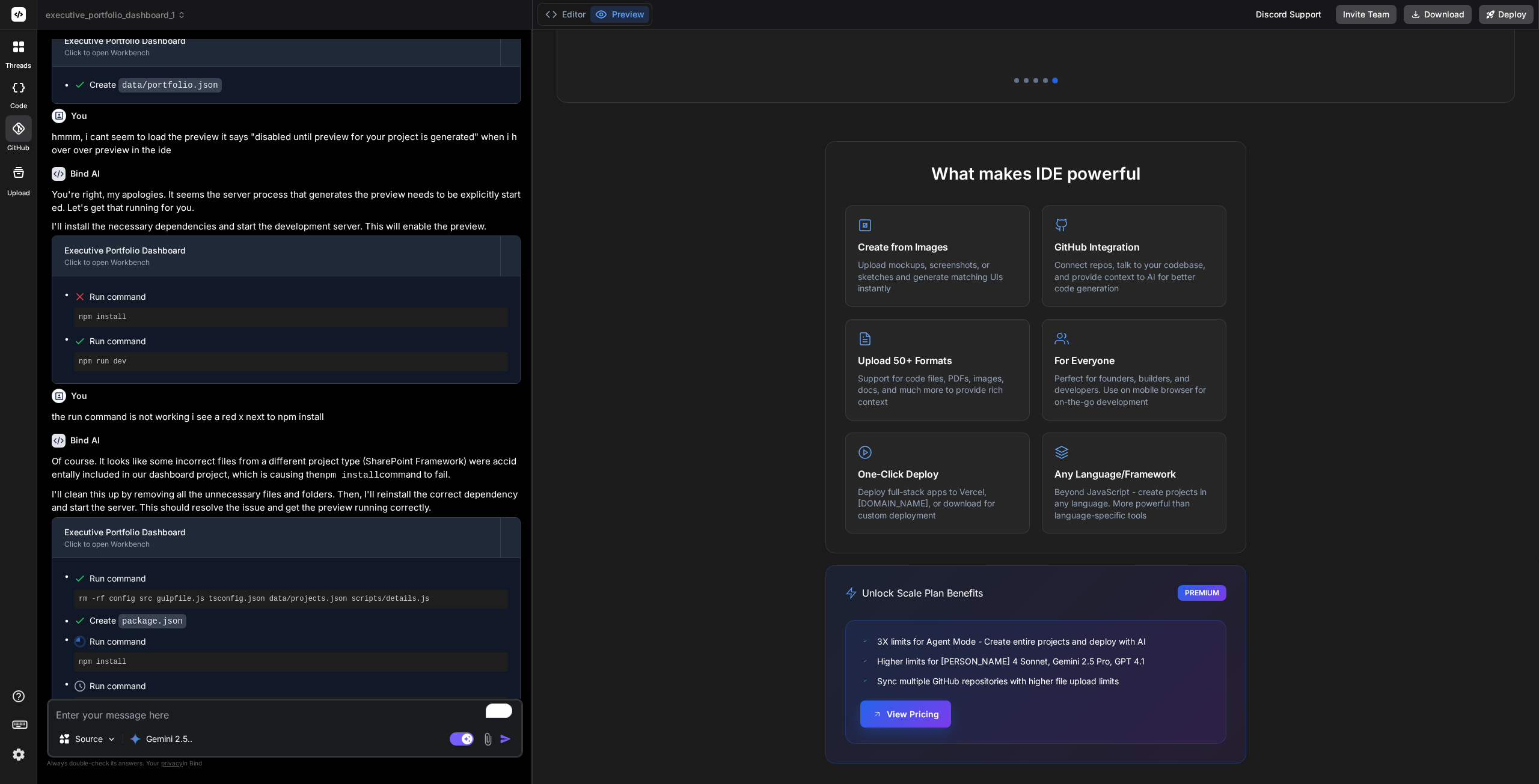
click at [910, 711] on button "View Pricing" at bounding box center [905, 714] width 91 height 27
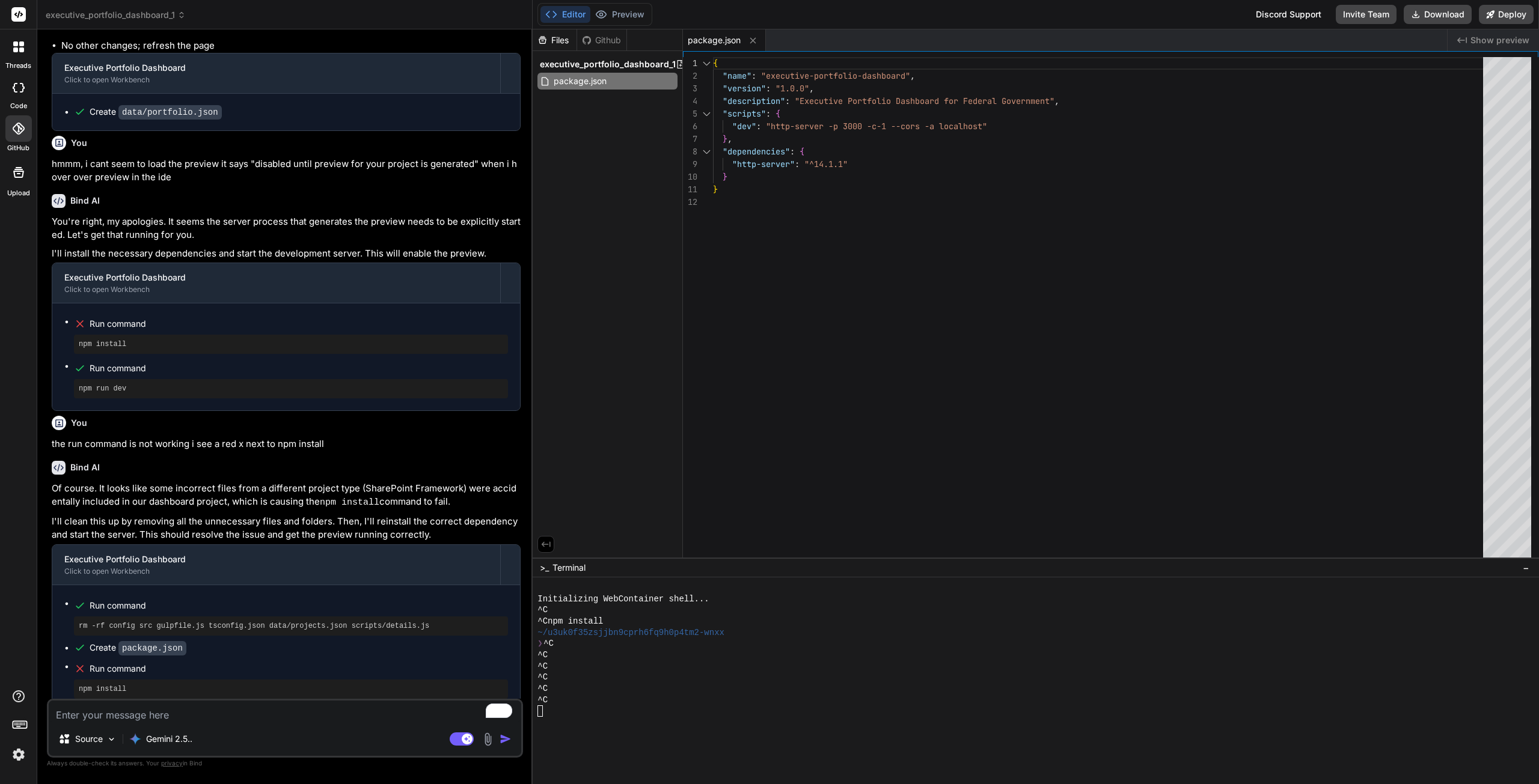
scroll to position [2861, 0]
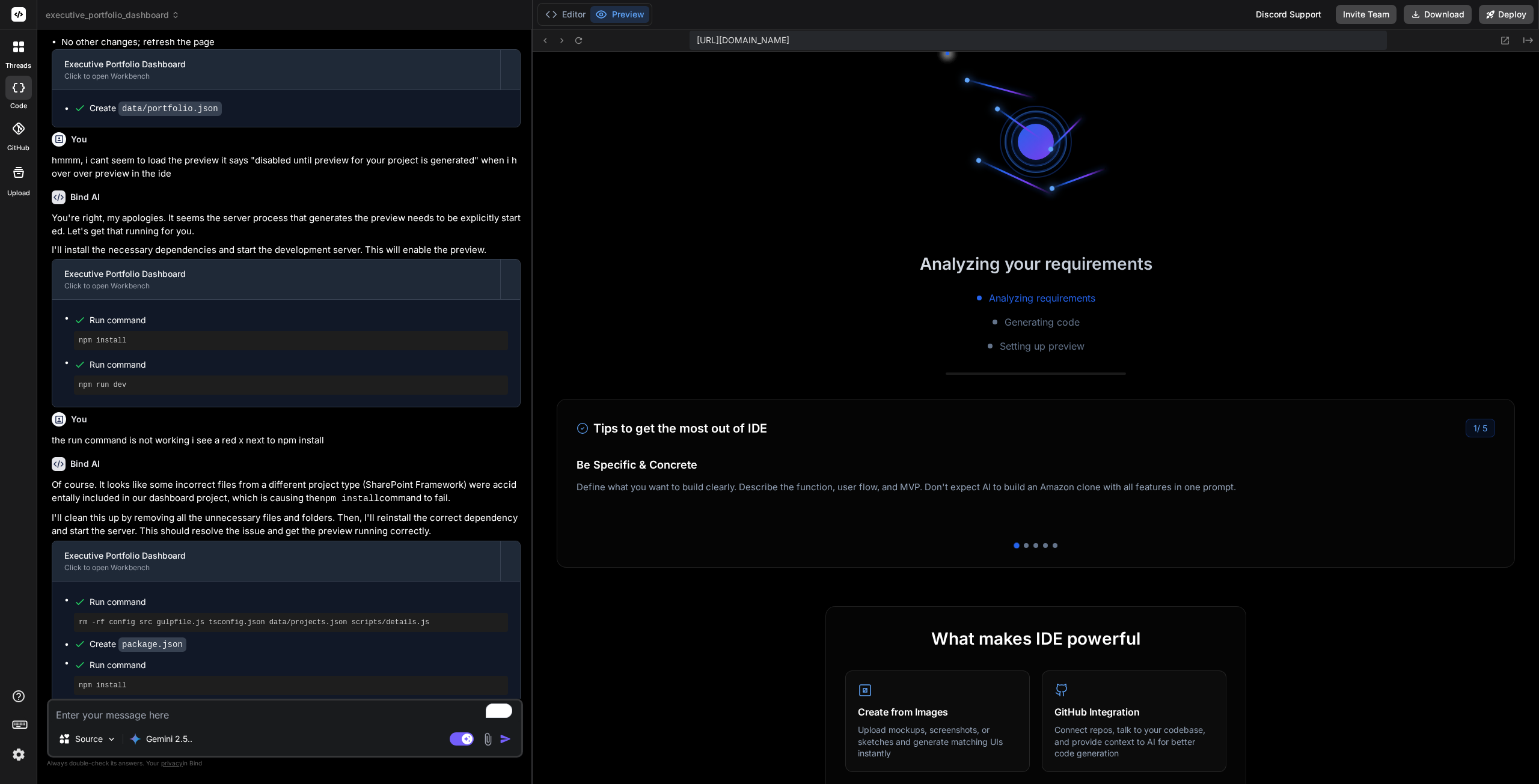
scroll to position [347, 0]
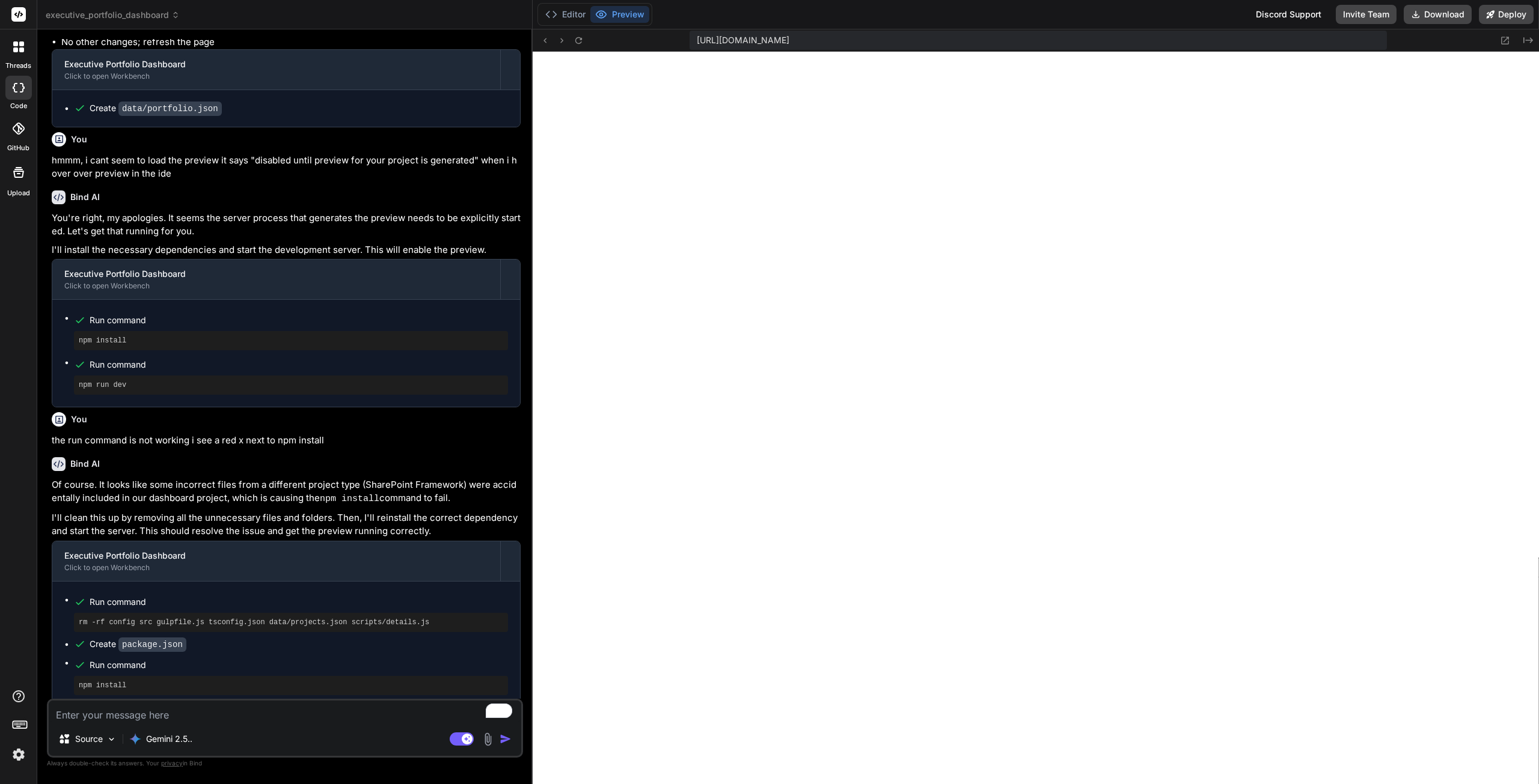
type textarea "x"
click at [189, 712] on textarea "To enrich screen reader interactions, please activate Accessibility in Grammarl…" at bounding box center [285, 711] width 472 height 21
type textarea "v"
type textarea "x"
type textarea "ve"
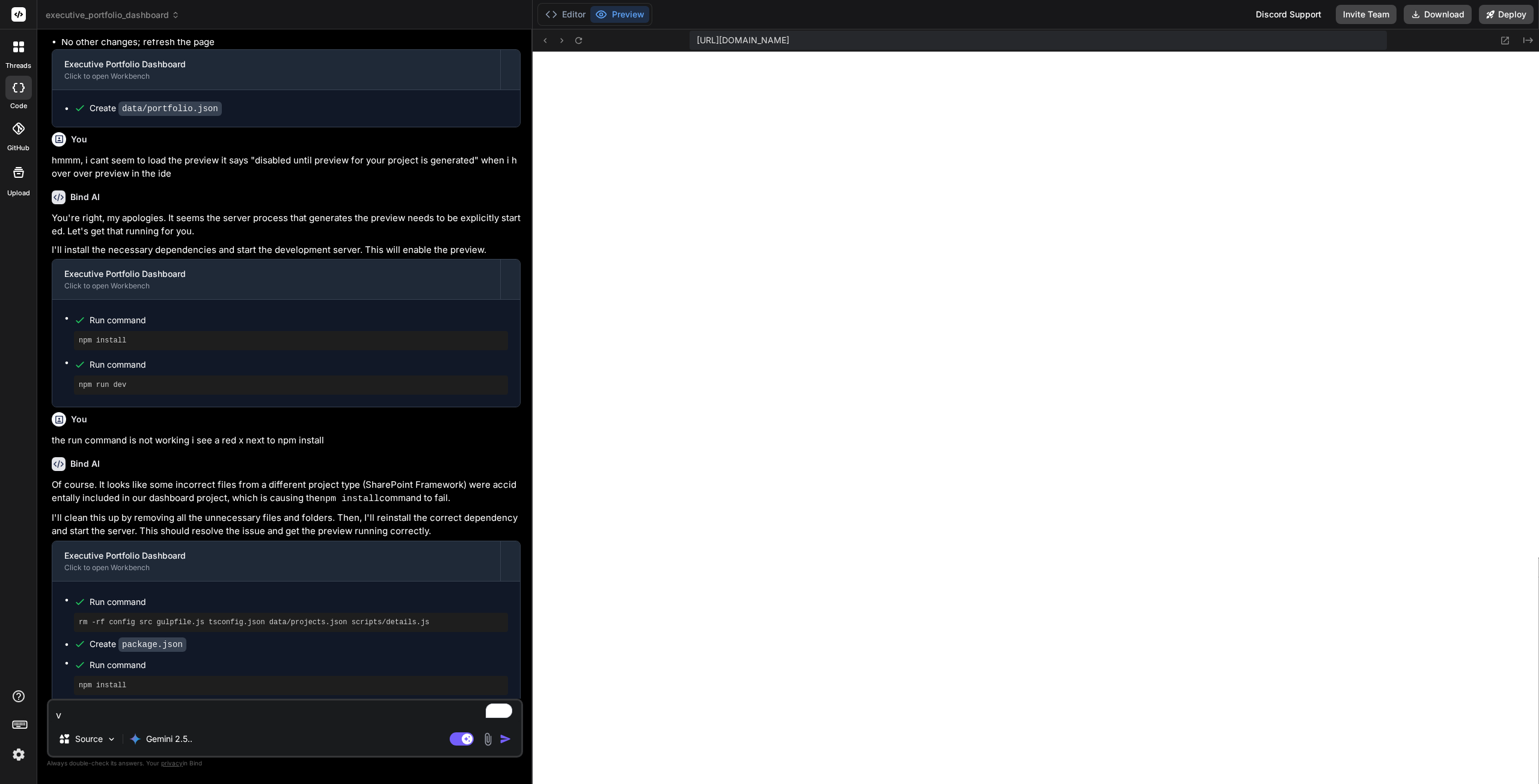
type textarea "x"
type textarea "ver"
type textarea "x"
type textarea "very"
type textarea "x"
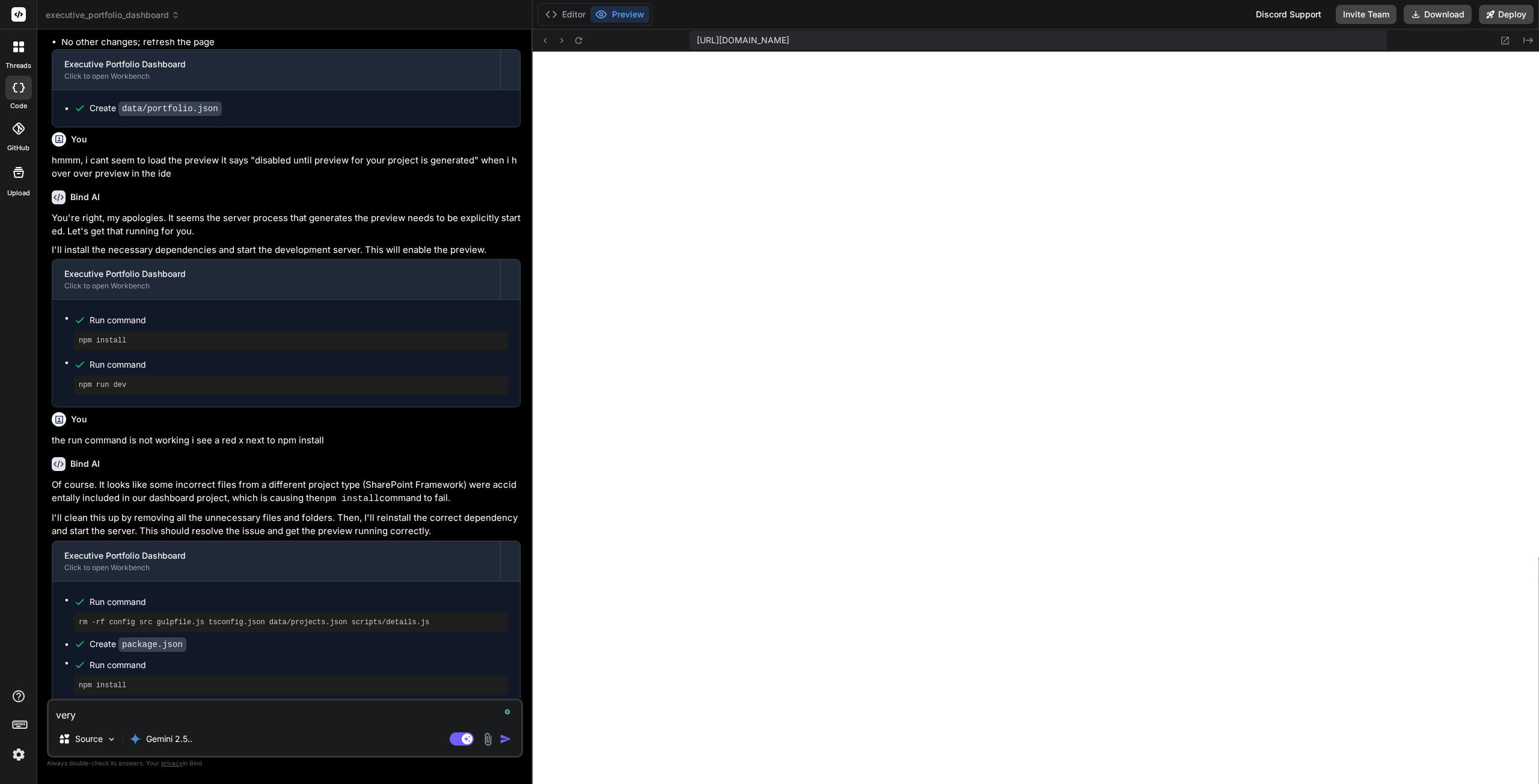
type textarea "very"
type textarea "x"
type textarea "very g"
type textarea "x"
type textarea "very go"
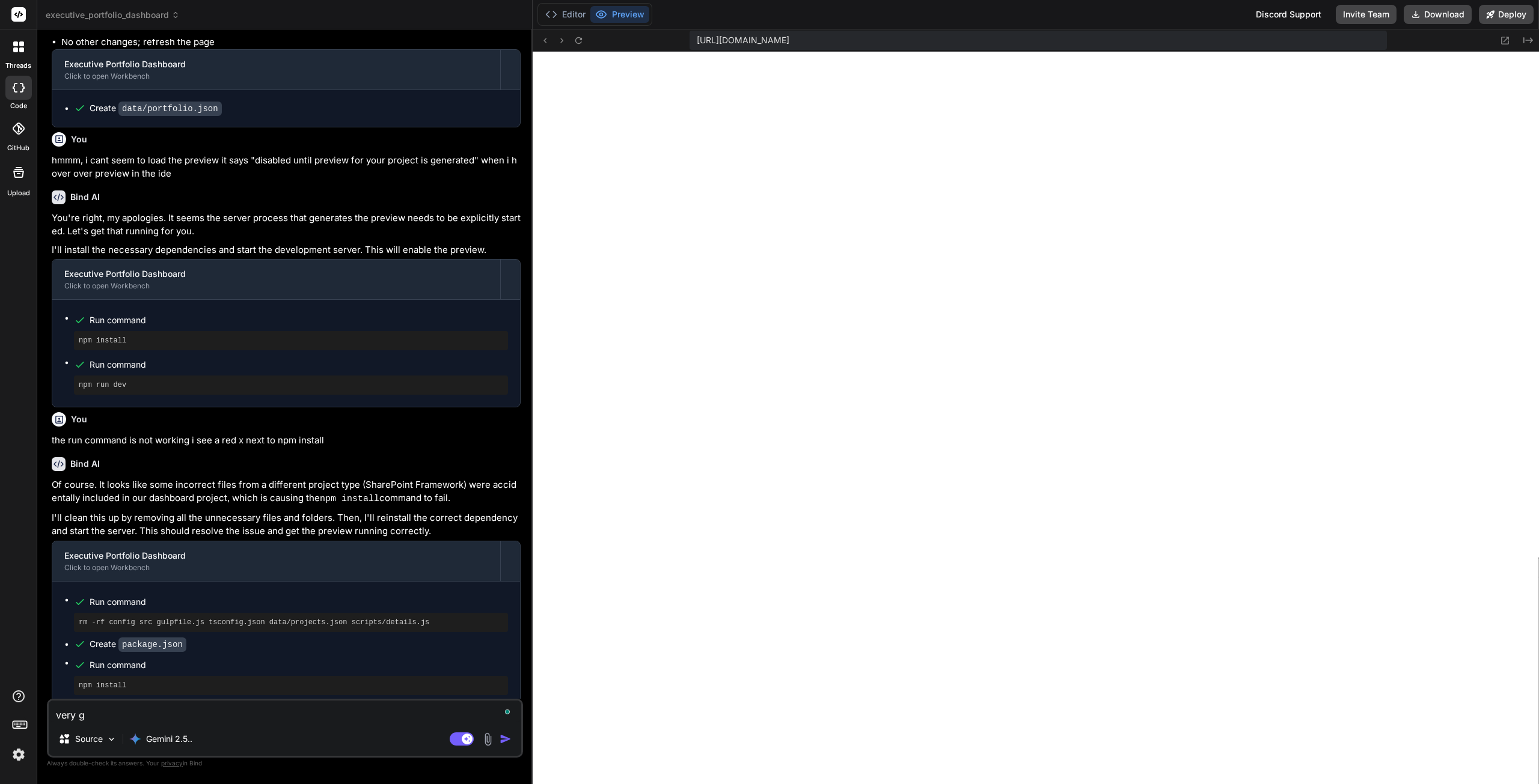
type textarea "x"
type textarea "very goo"
type textarea "x"
type textarea "very good"
type textarea "x"
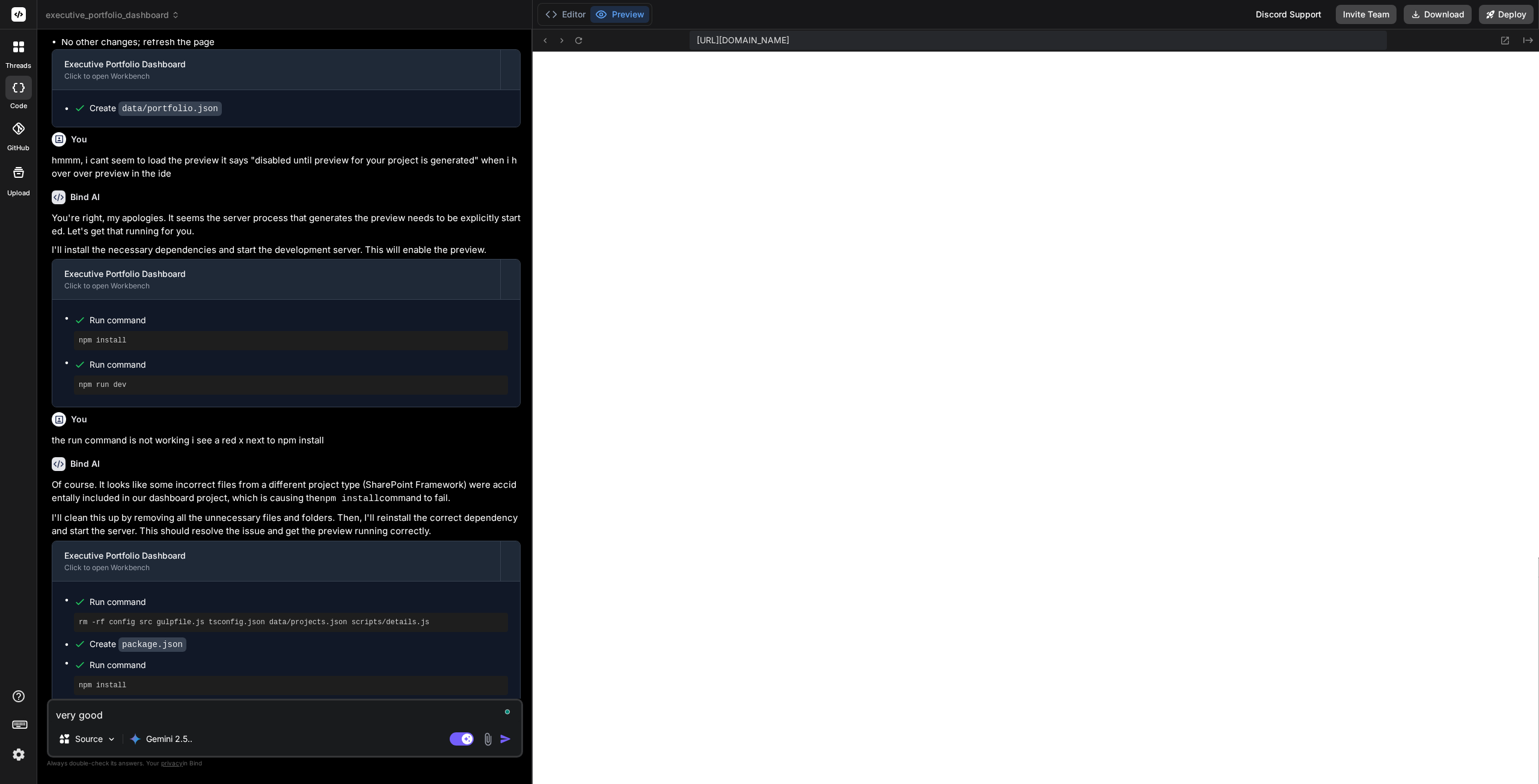
type textarea "very good"
type textarea "x"
type textarea "very good t"
type textarea "x"
type textarea "very good th"
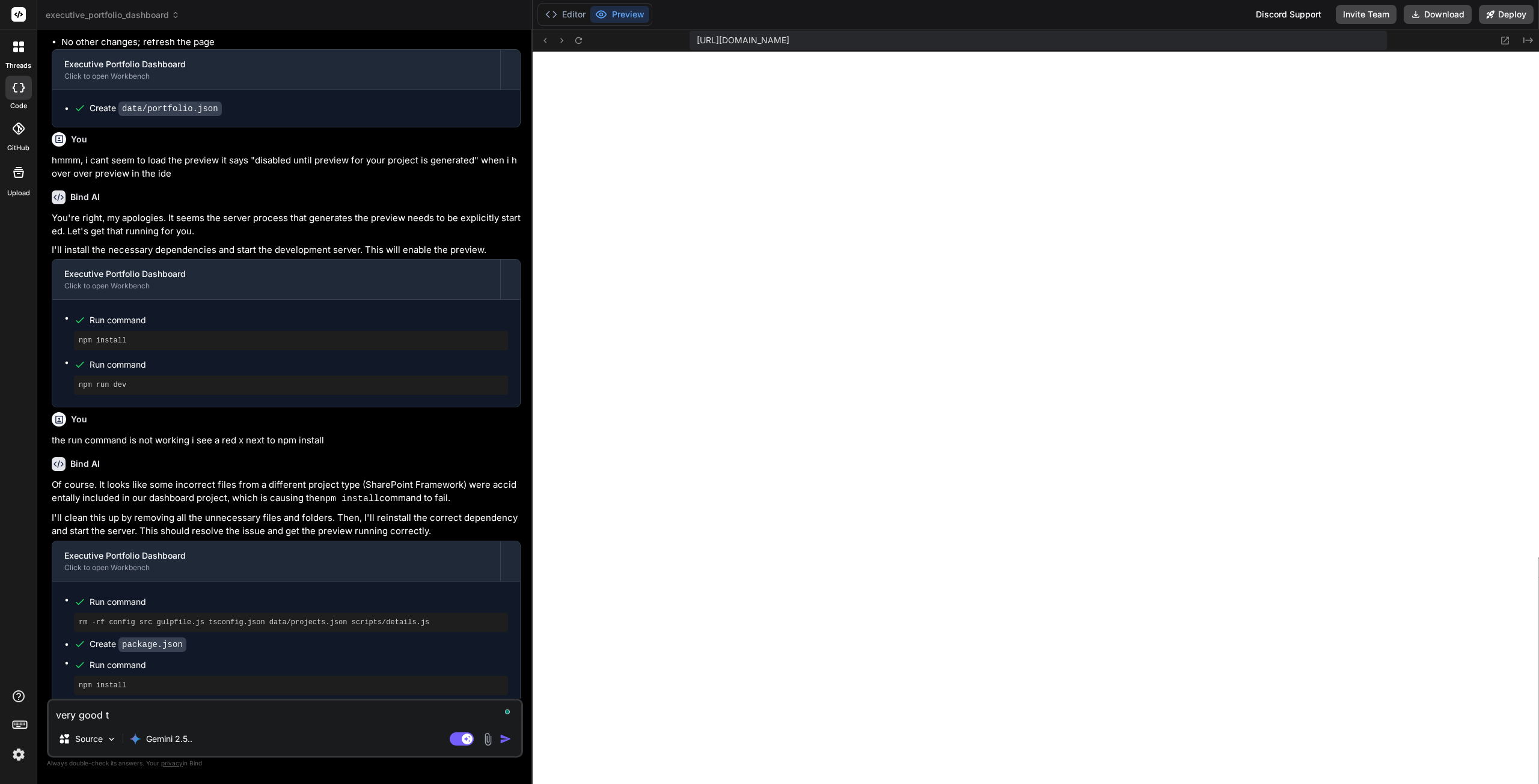
type textarea "x"
type textarea "very good tha"
type textarea "x"
type textarea "very good than"
type textarea "x"
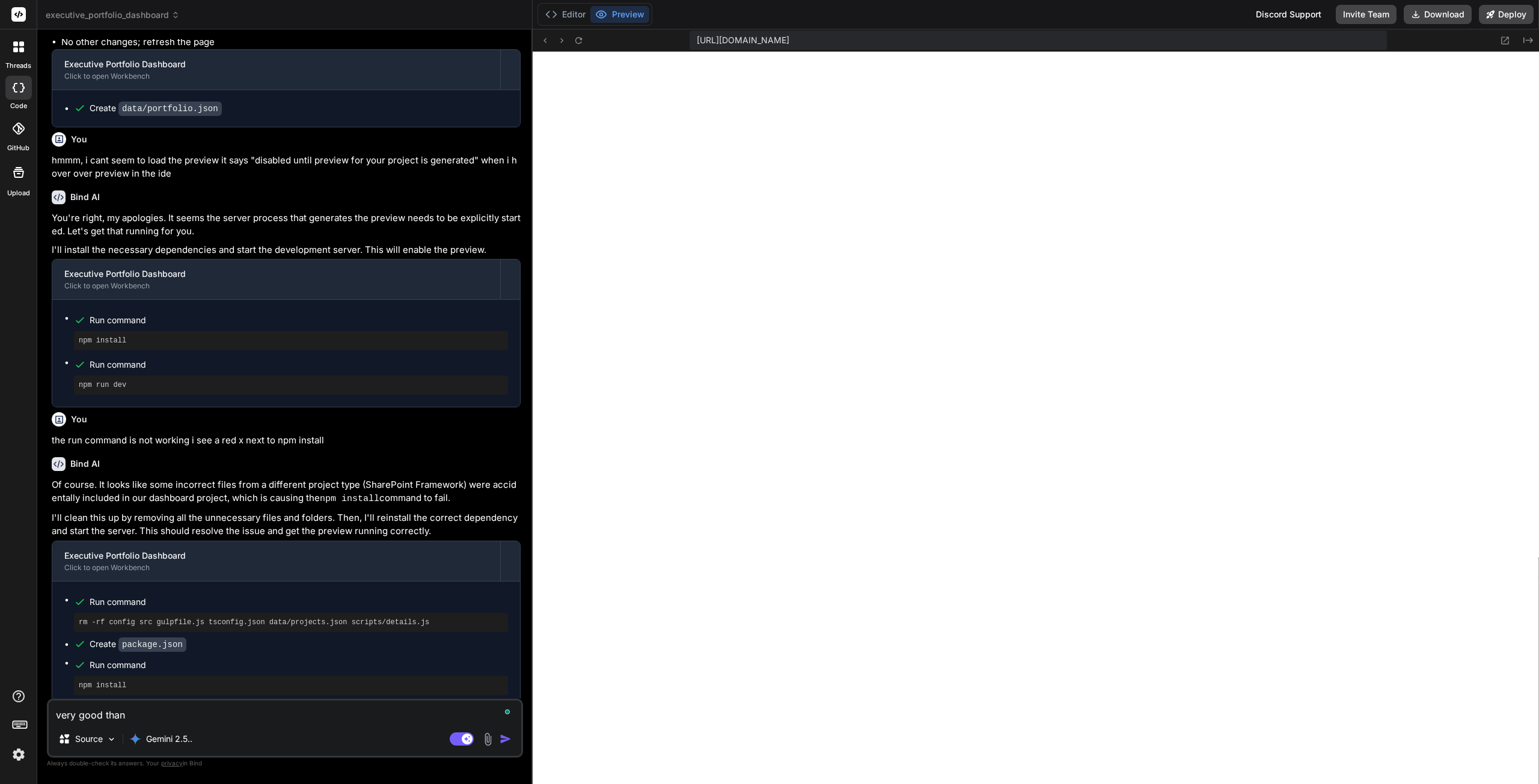
type textarea "very good thank"
type textarea "x"
type textarea "very good thank"
type textarea "x"
type textarea "very good thank y"
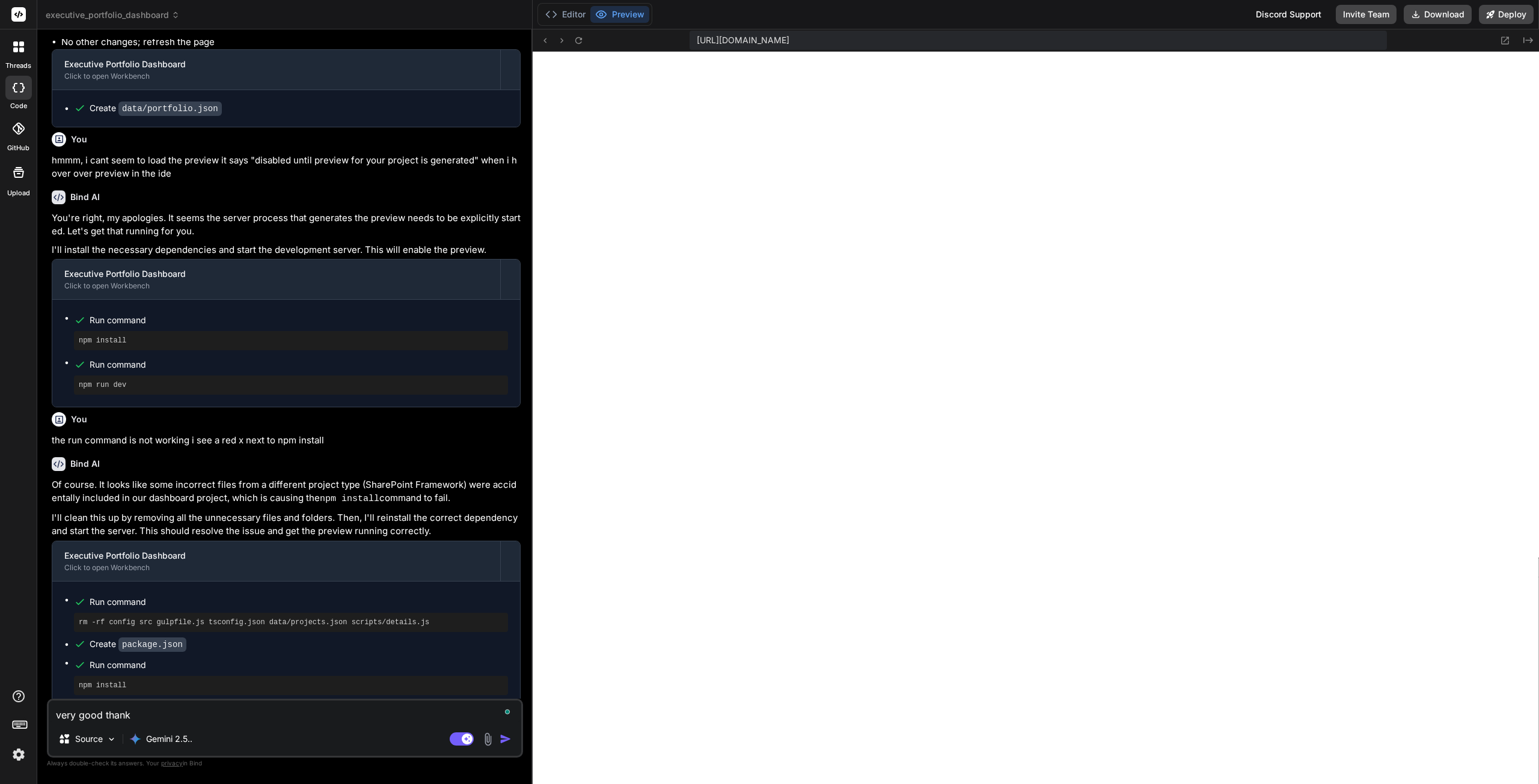
type textarea "x"
type textarea "very good thank yo"
type textarea "x"
type textarea "very good thank you"
type textarea "x"
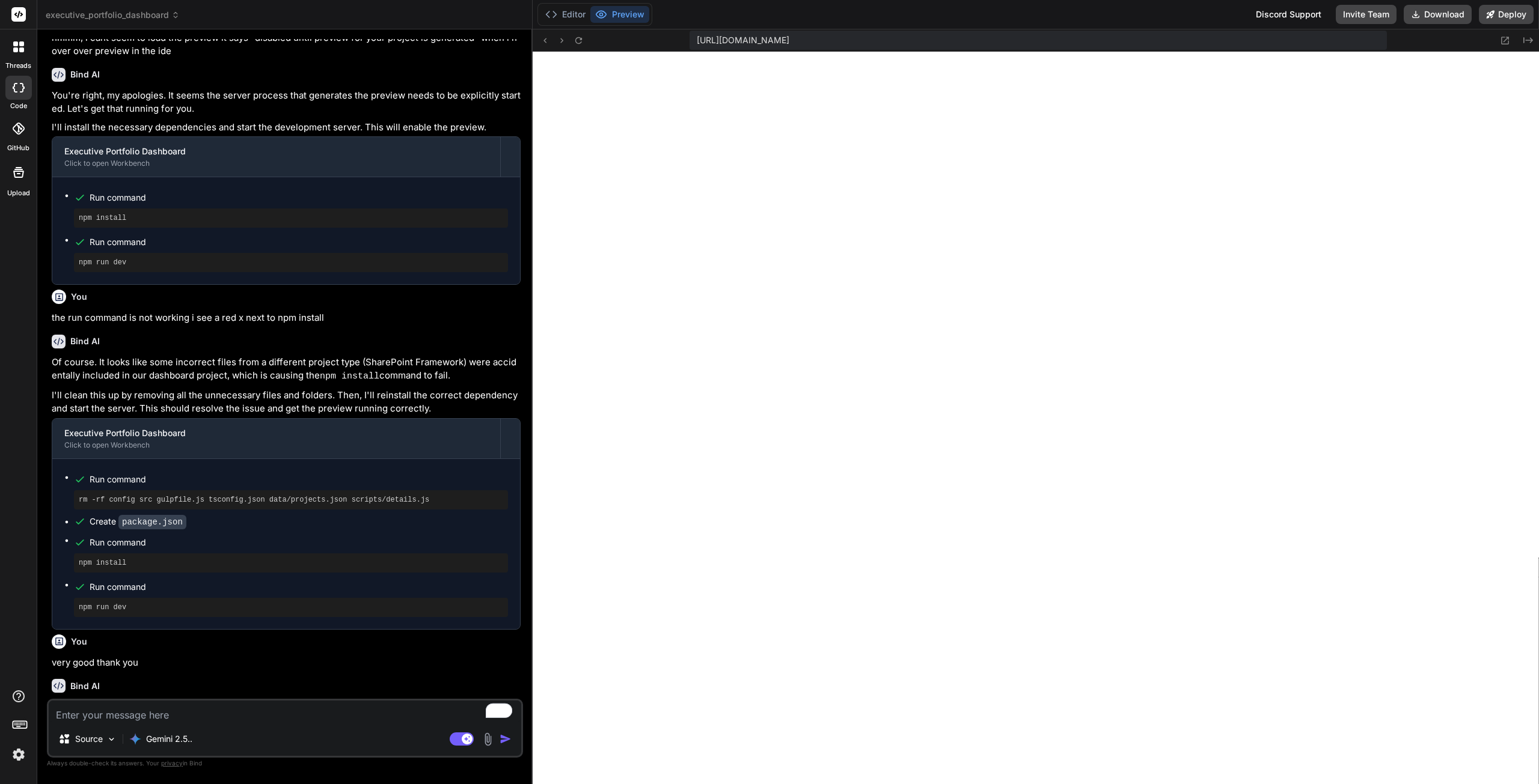
scroll to position [1351, 0]
click at [1434, 14] on button "Download" at bounding box center [1437, 14] width 68 height 19
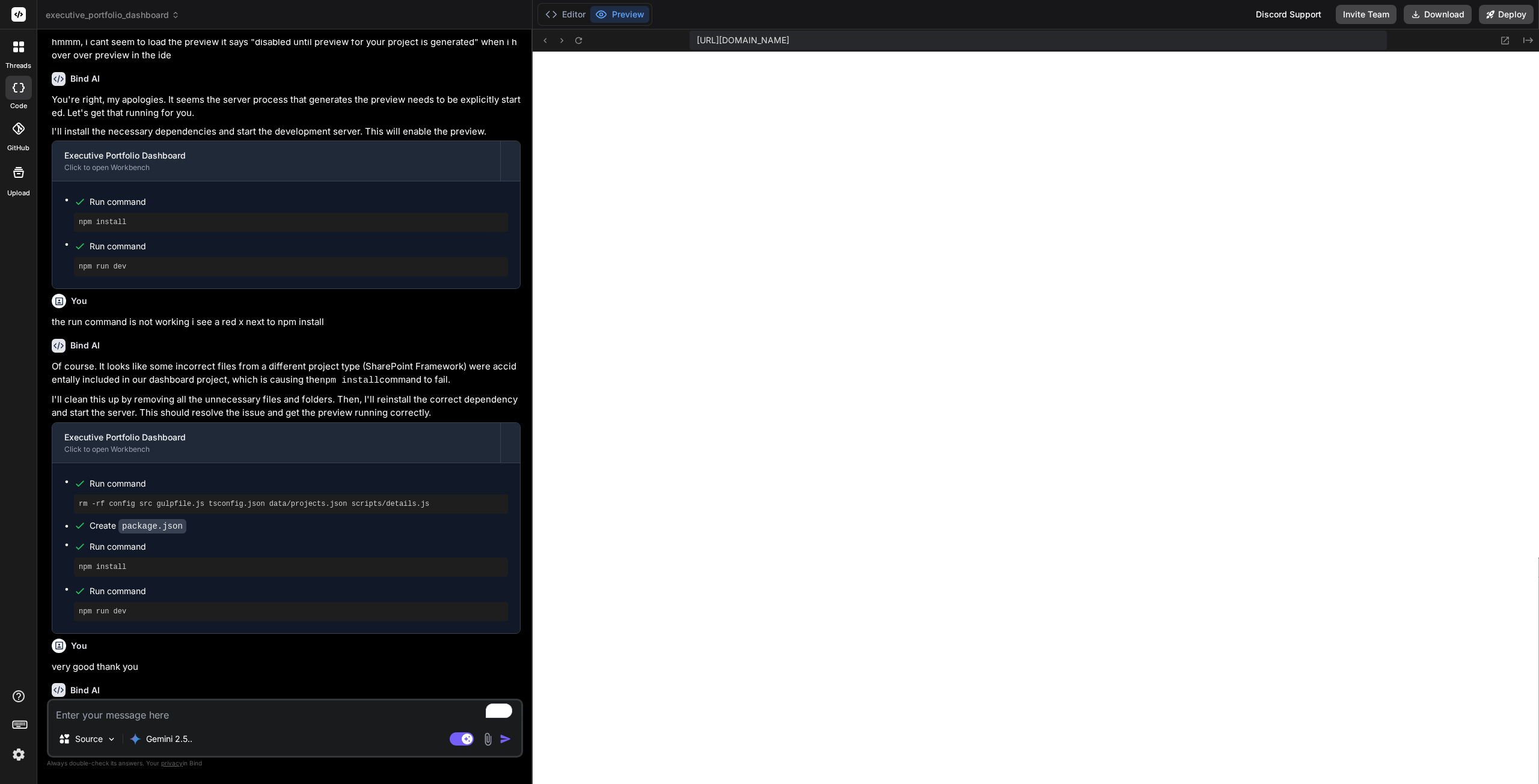
scroll to position [516, 0]
type textarea "x"
click at [335, 706] on textarea "To enrich screen reader interactions, please activate Accessibility in Grammarl…" at bounding box center [285, 711] width 472 height 21
type textarea "i"
type textarea "x"
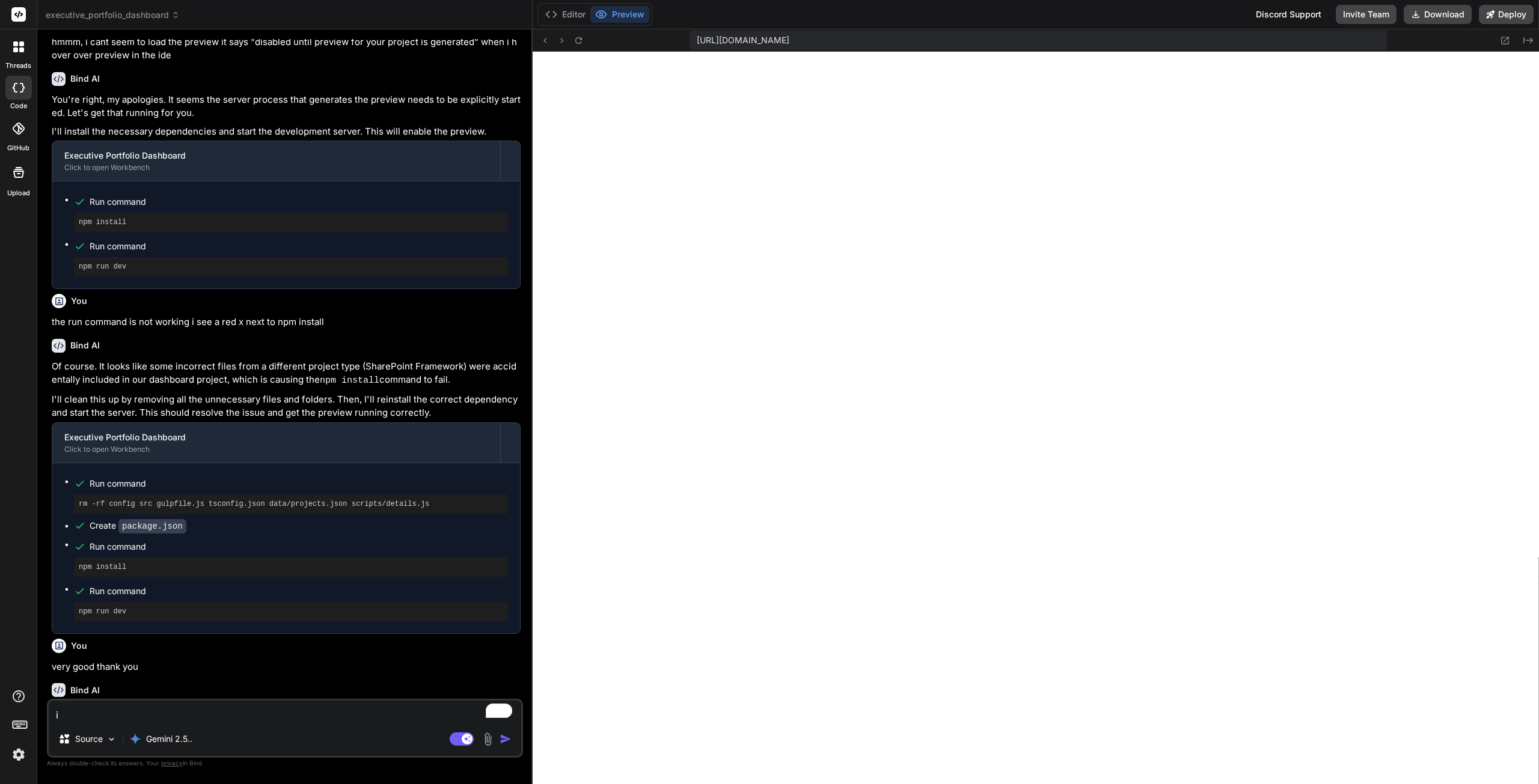
type textarea "is"
type textarea "x"
type textarea "is"
type textarea "x"
type textarea "is t"
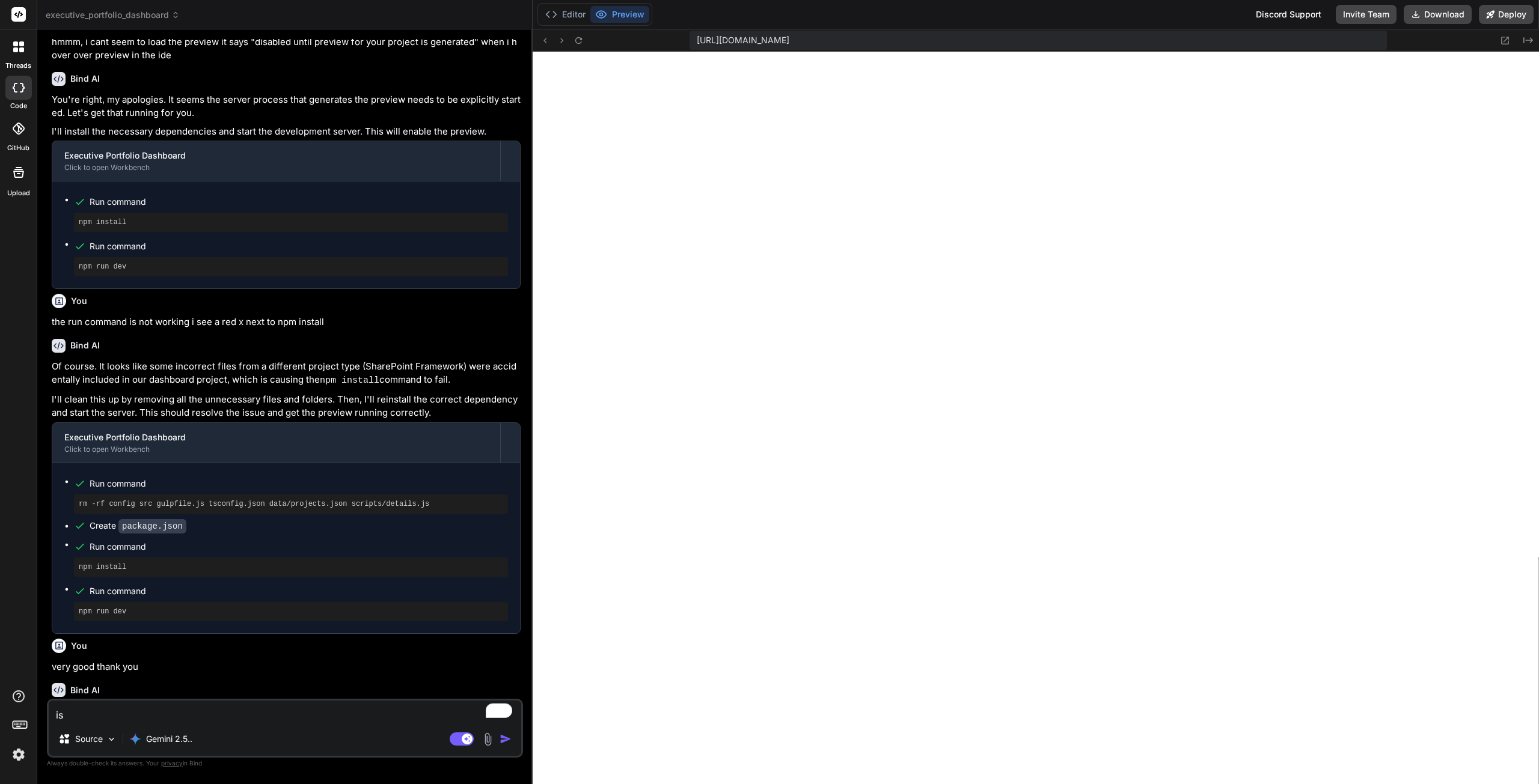
type textarea "x"
type textarea "is th"
type textarea "x"
type textarea "is the"
type textarea "x"
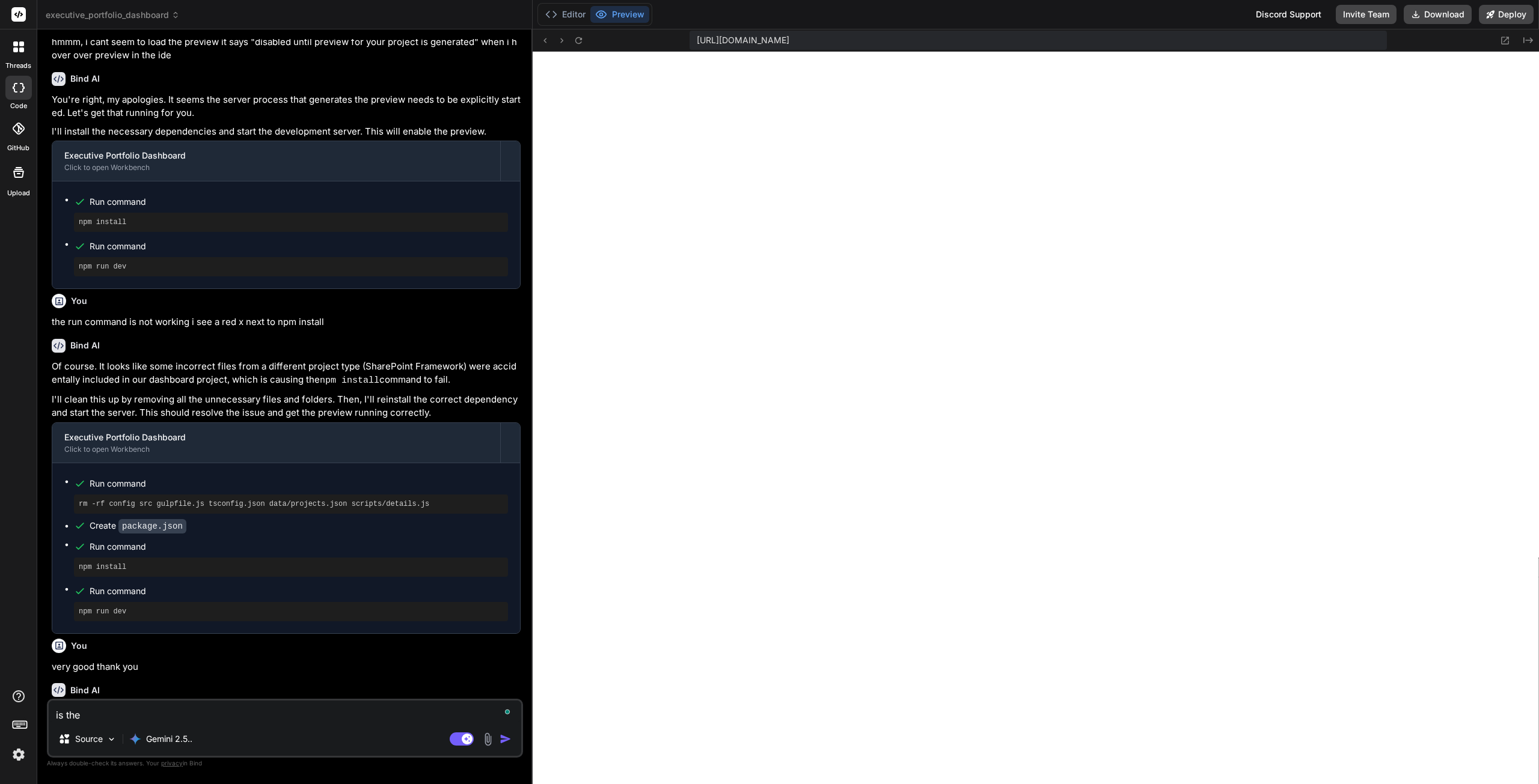
type textarea "is the"
type textarea "x"
type textarea "is the b"
type textarea "x"
type textarea "is the bu"
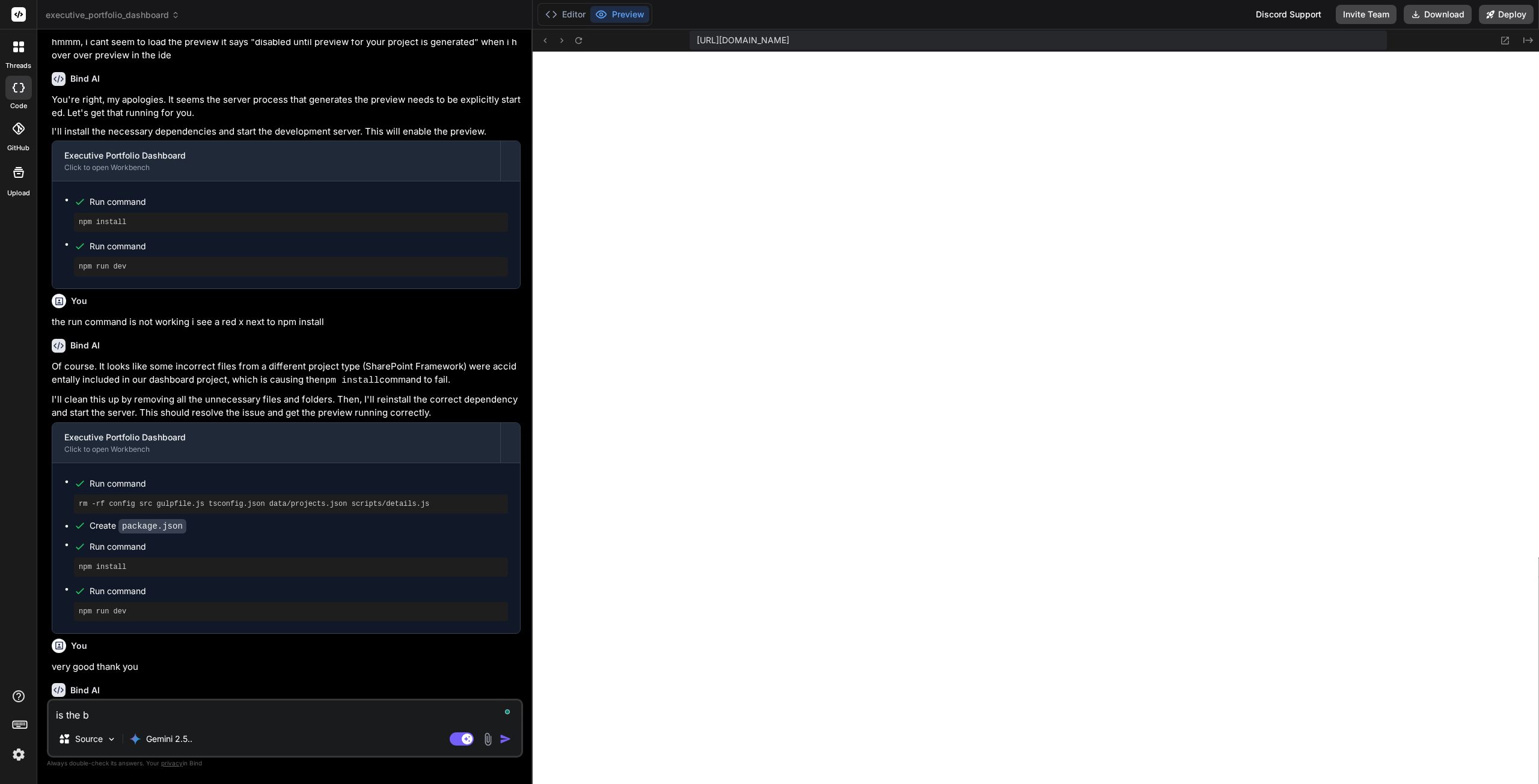
type textarea "x"
type textarea "is the but"
type textarea "x"
type textarea "is the butt"
type textarea "x"
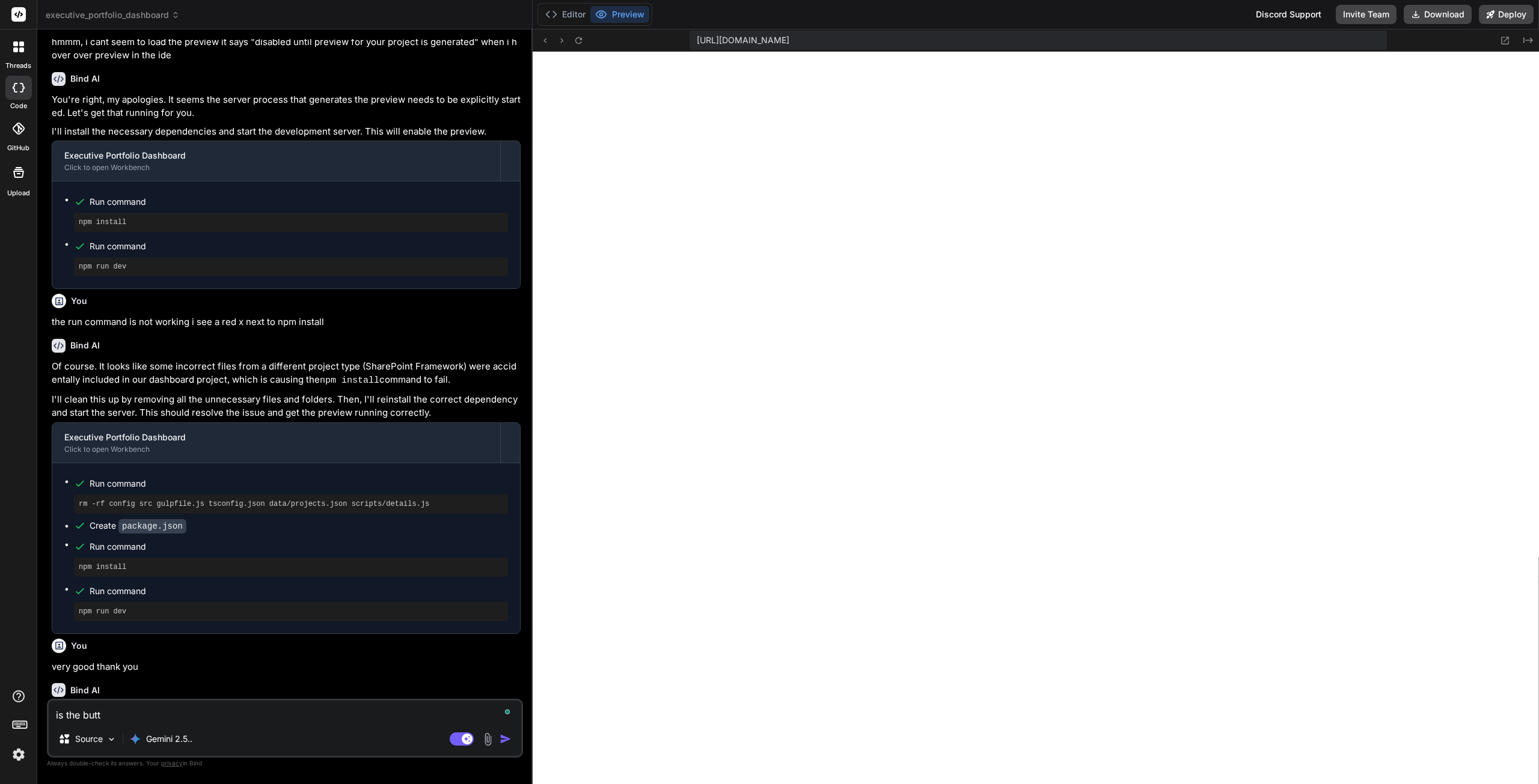
type textarea "is the butto"
type textarea "x"
type textarea "is the button"
type textarea "x"
type textarea "is the button"
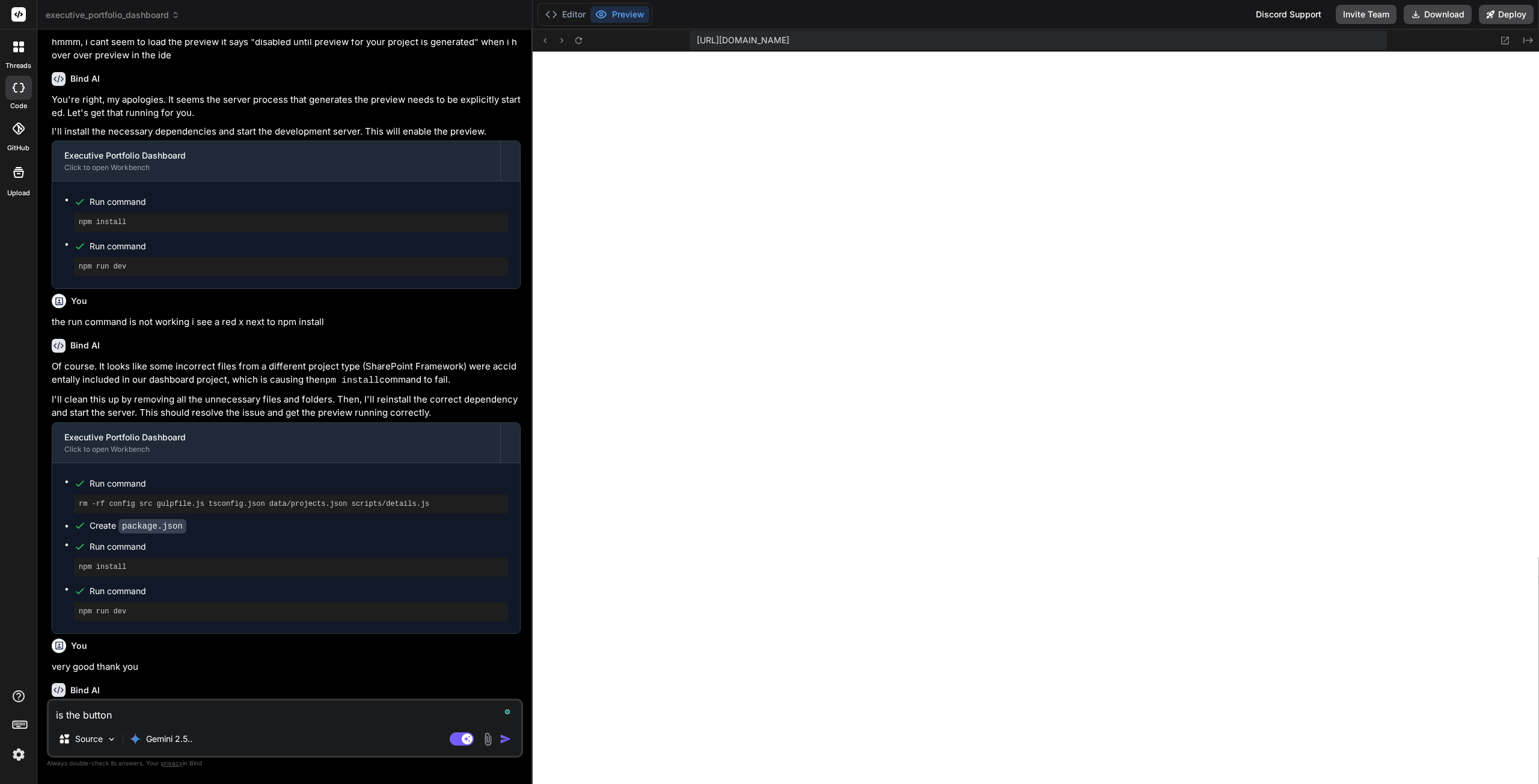
type textarea "x"
type textarea "is the button ""
type textarea "x"
type textarea "is the button "g"
type textarea "x"
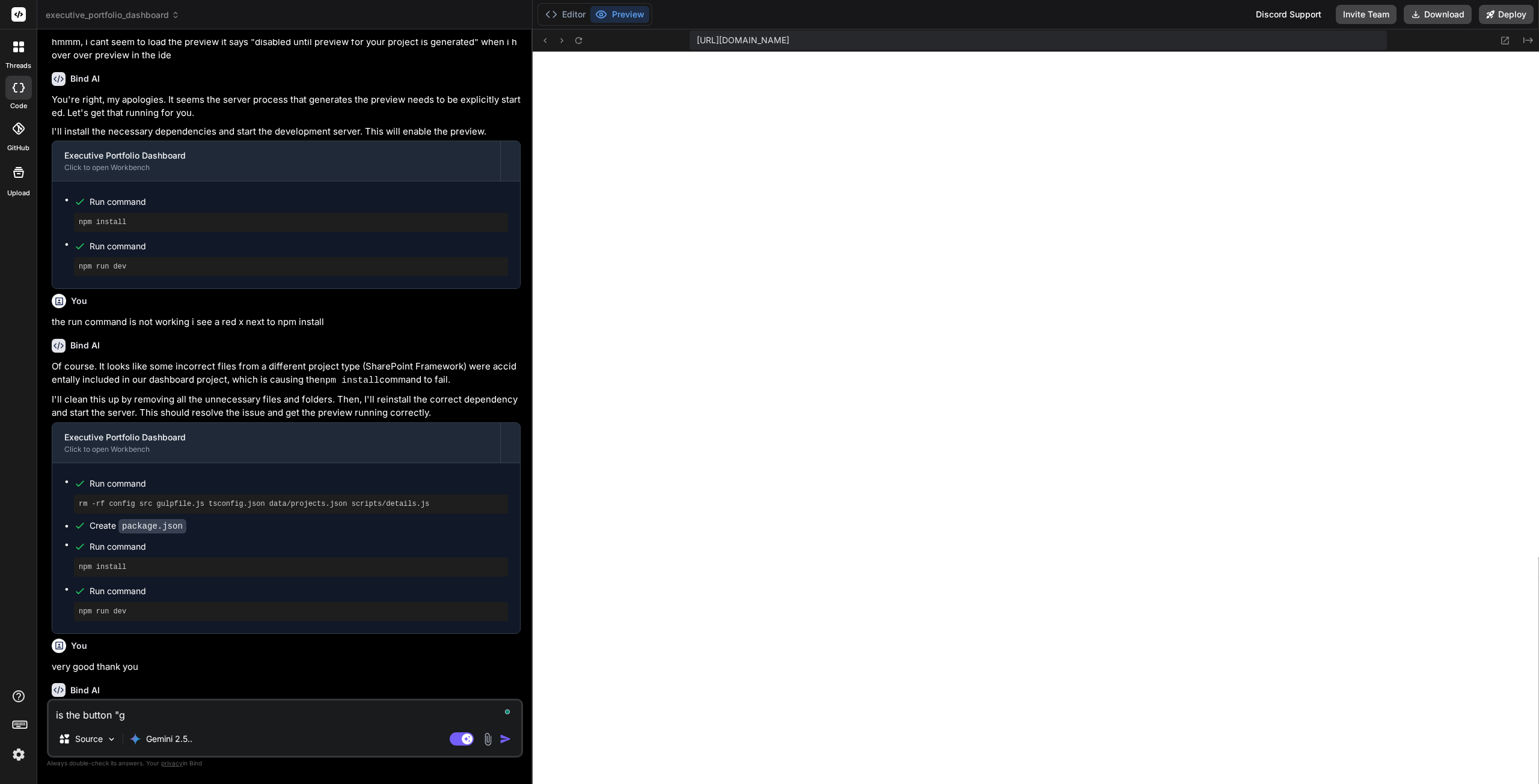
type textarea "is the button "ge"
type textarea "x"
type textarea "is the button "gen"
type textarea "x"
type textarea "is the button "gene"
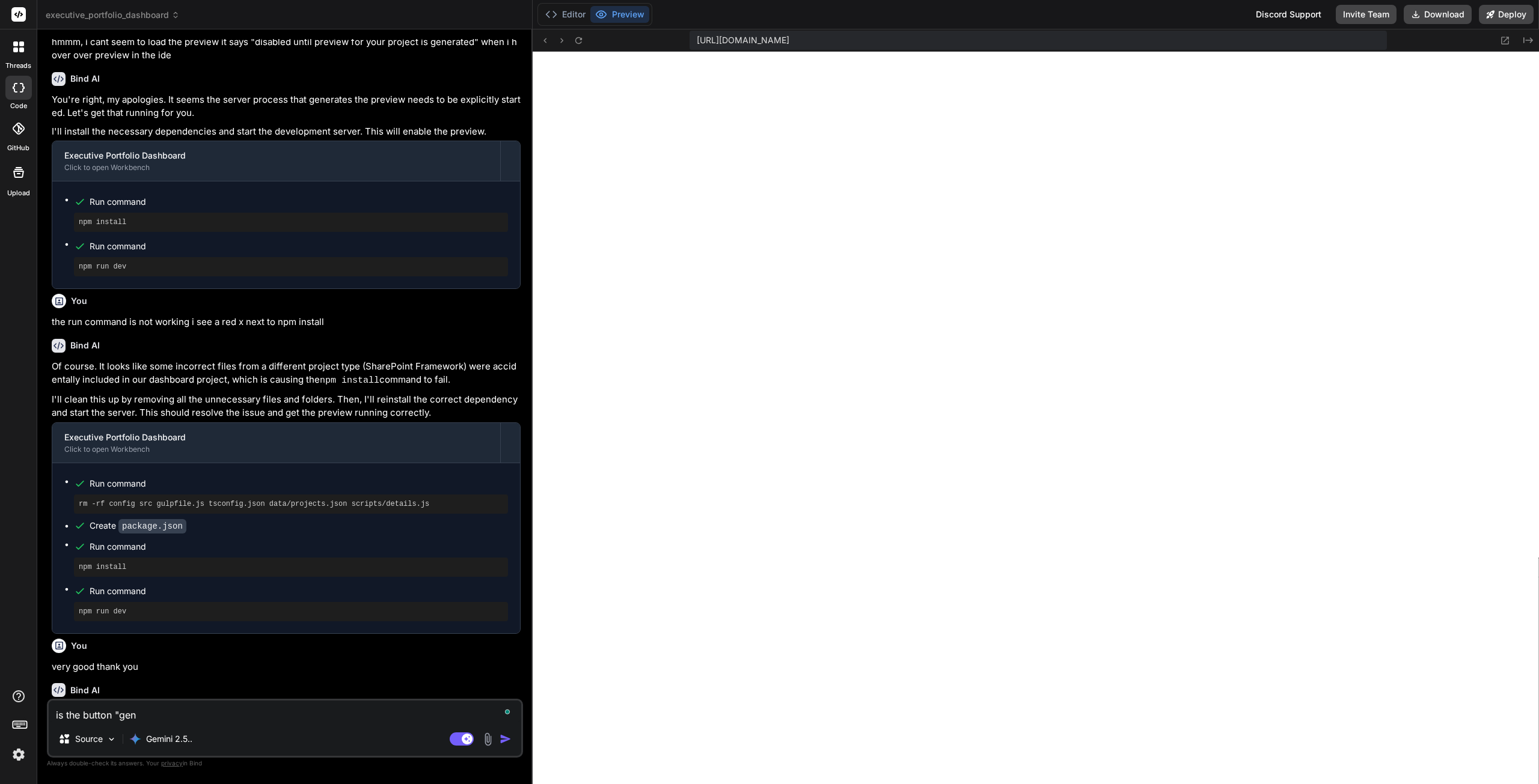
type textarea "x"
type textarea "is the button "gener"
type textarea "x"
type textarea "is the button "genera"
type textarea "x"
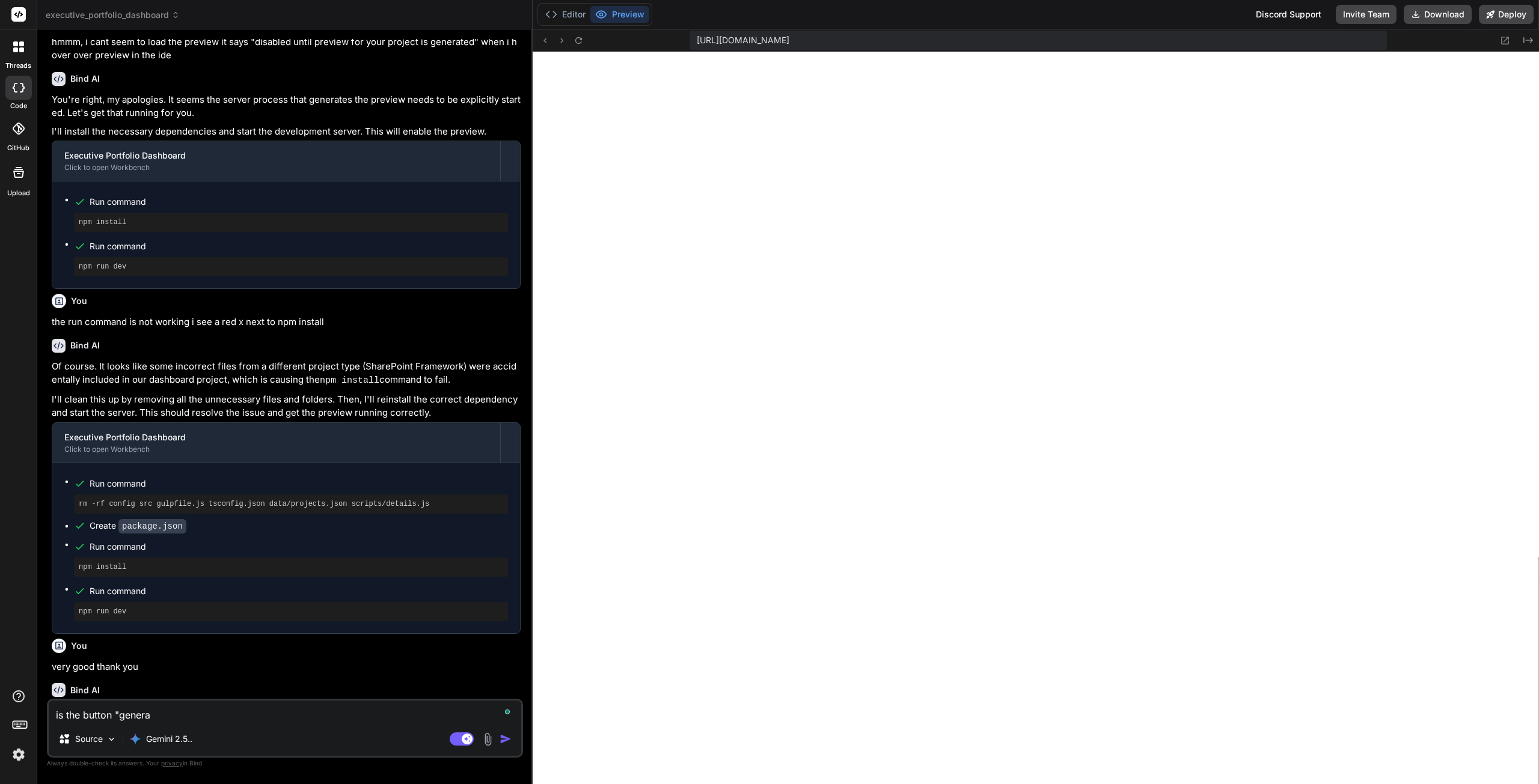
type textarea "is the button "generat"
type textarea "x"
type textarea "is the button "generate"
type textarea "x"
type textarea "is the button "generate"
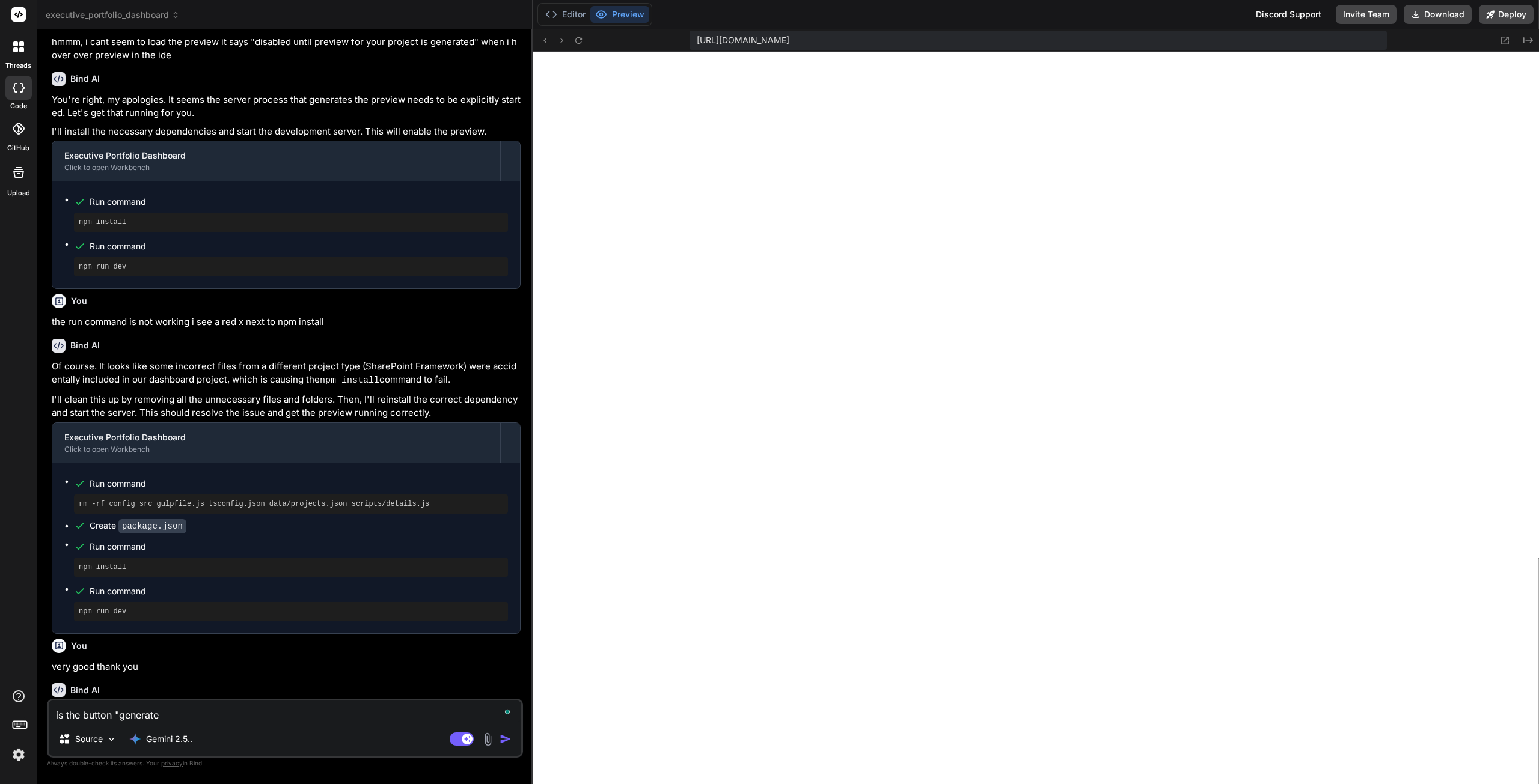
type textarea "x"
type textarea "is the button "generate p"
type textarea "x"
type textarea "is the button "generate po"
type textarea "x"
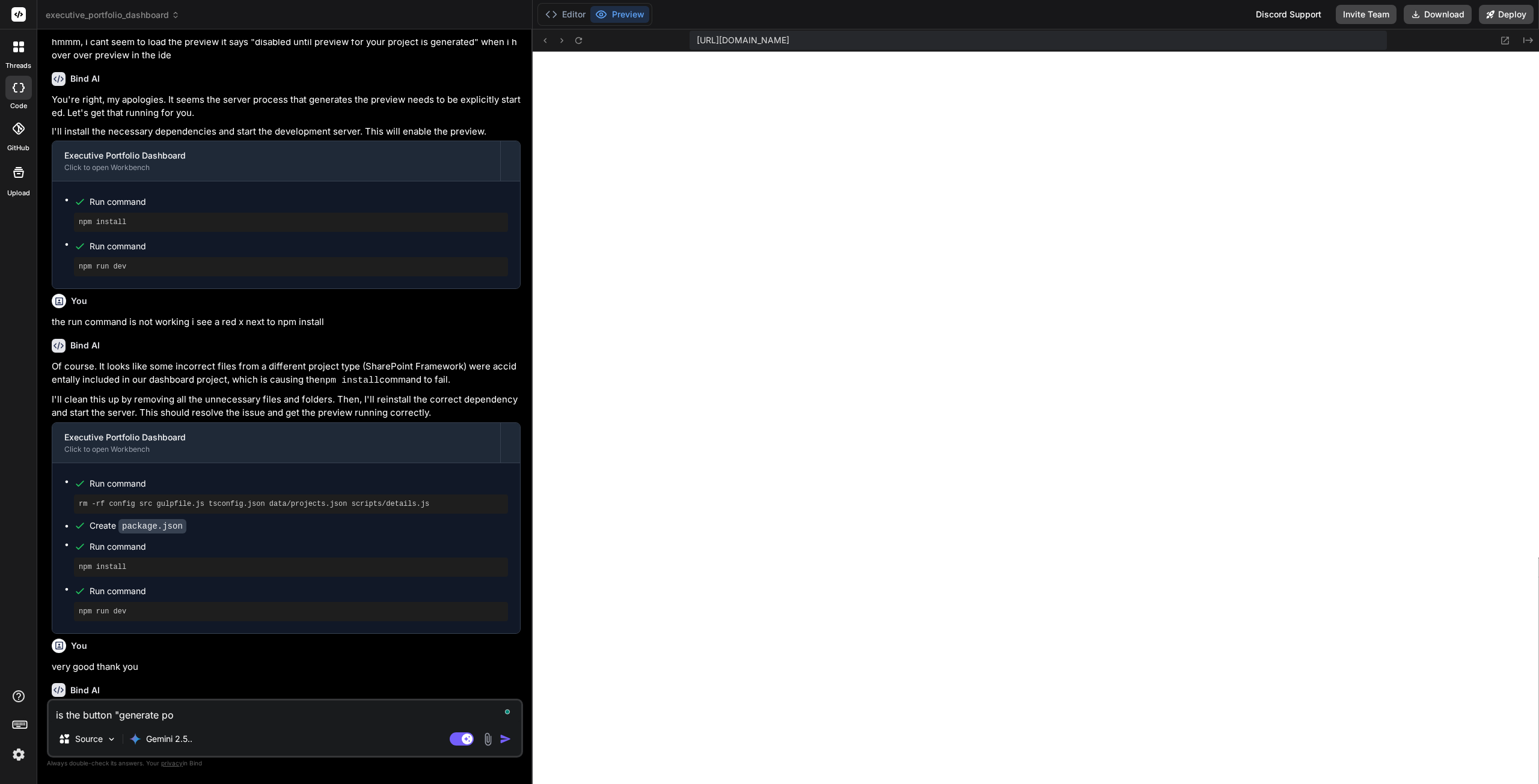
type textarea "is the button "generate por"
type textarea "x"
type textarea "is the button "generate port"
type textarea "x"
type textarea "is the button "generate portf"
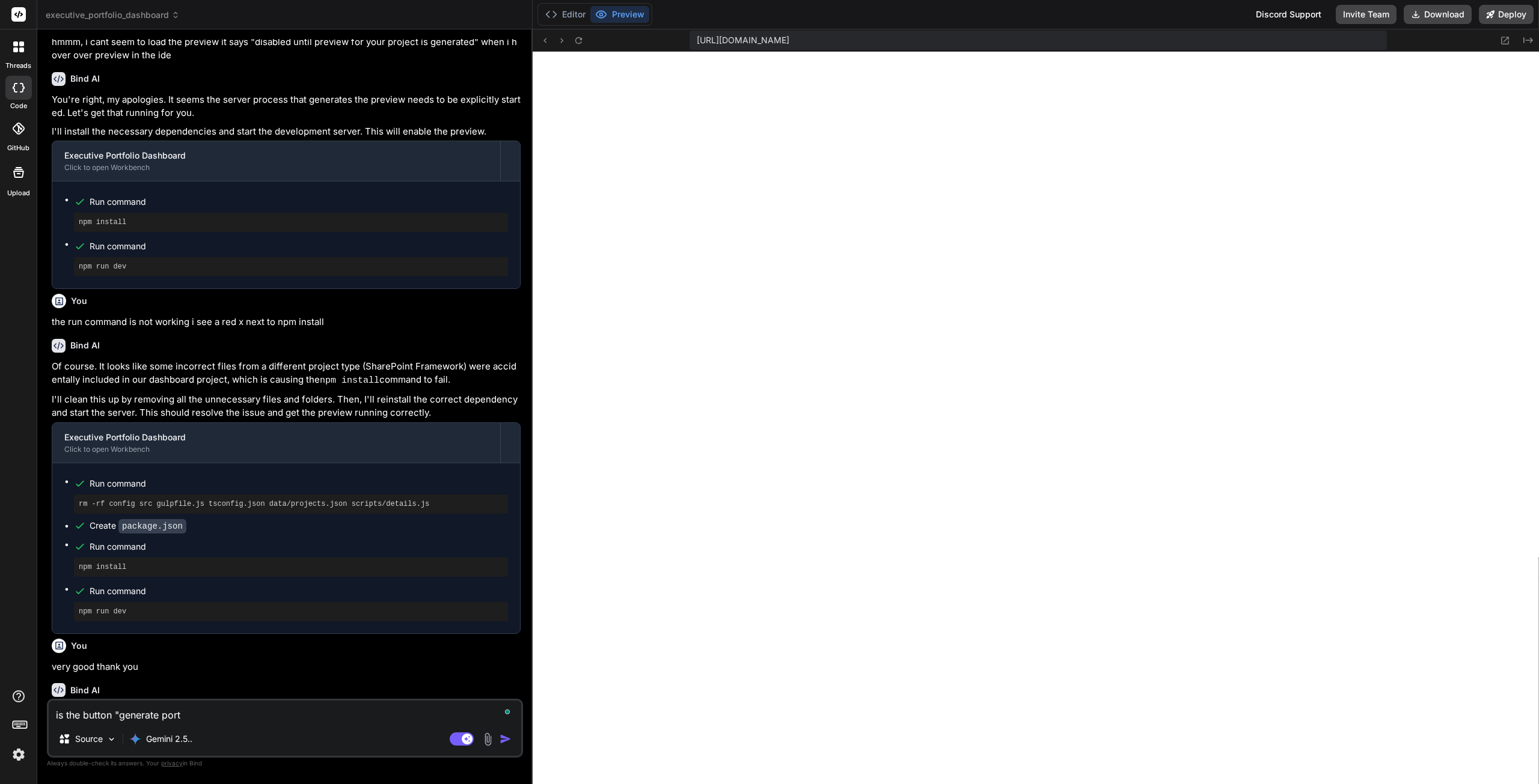
type textarea "x"
type textarea "is the button "generate portfo"
type textarea "x"
type textarea "is the button "generate portfol"
type textarea "x"
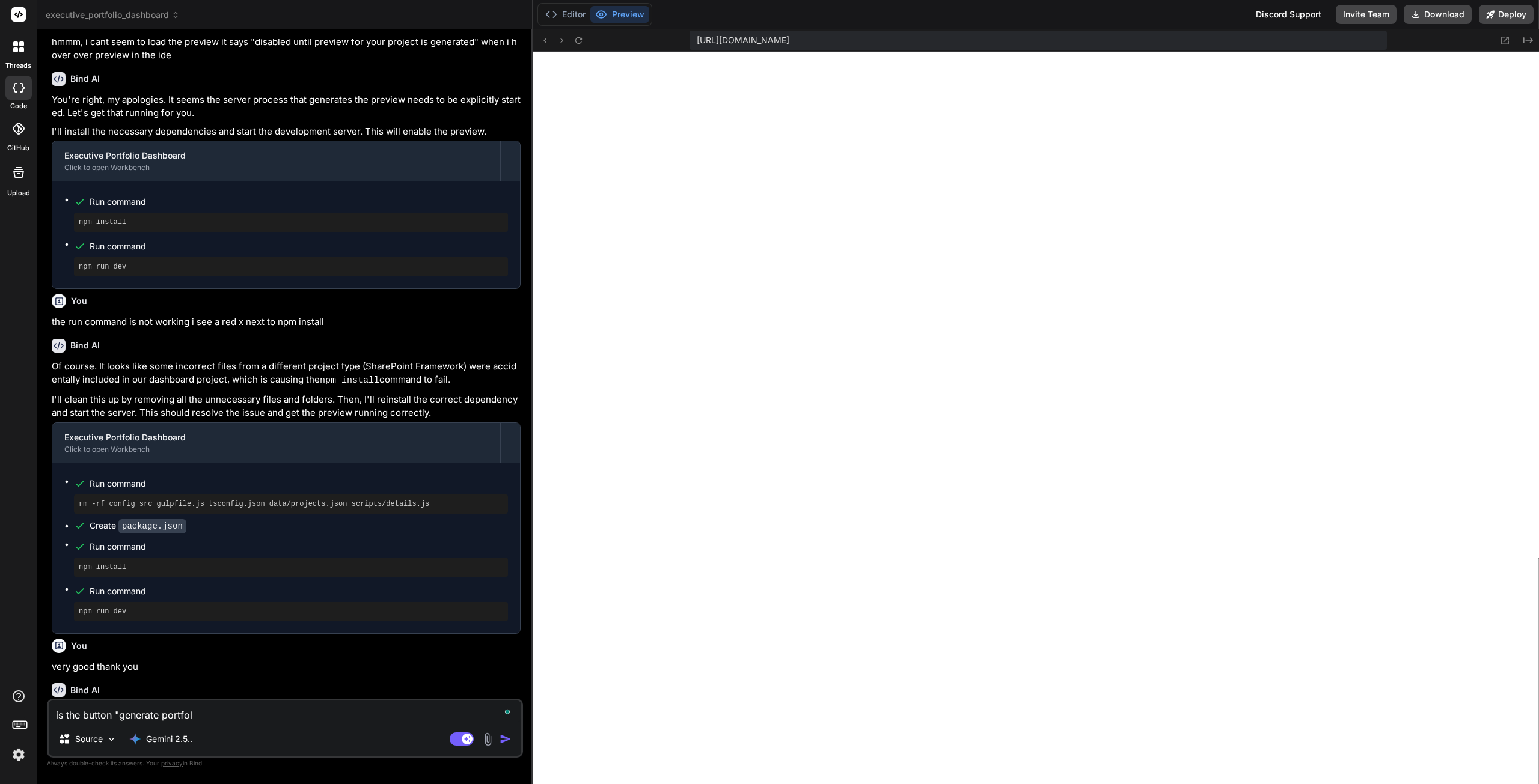
type textarea "is the button "generate portfoli"
type textarea "x"
type textarea "is the button "generate portfolio"
type textarea "x"
type textarea "is the button "generate portfolio"
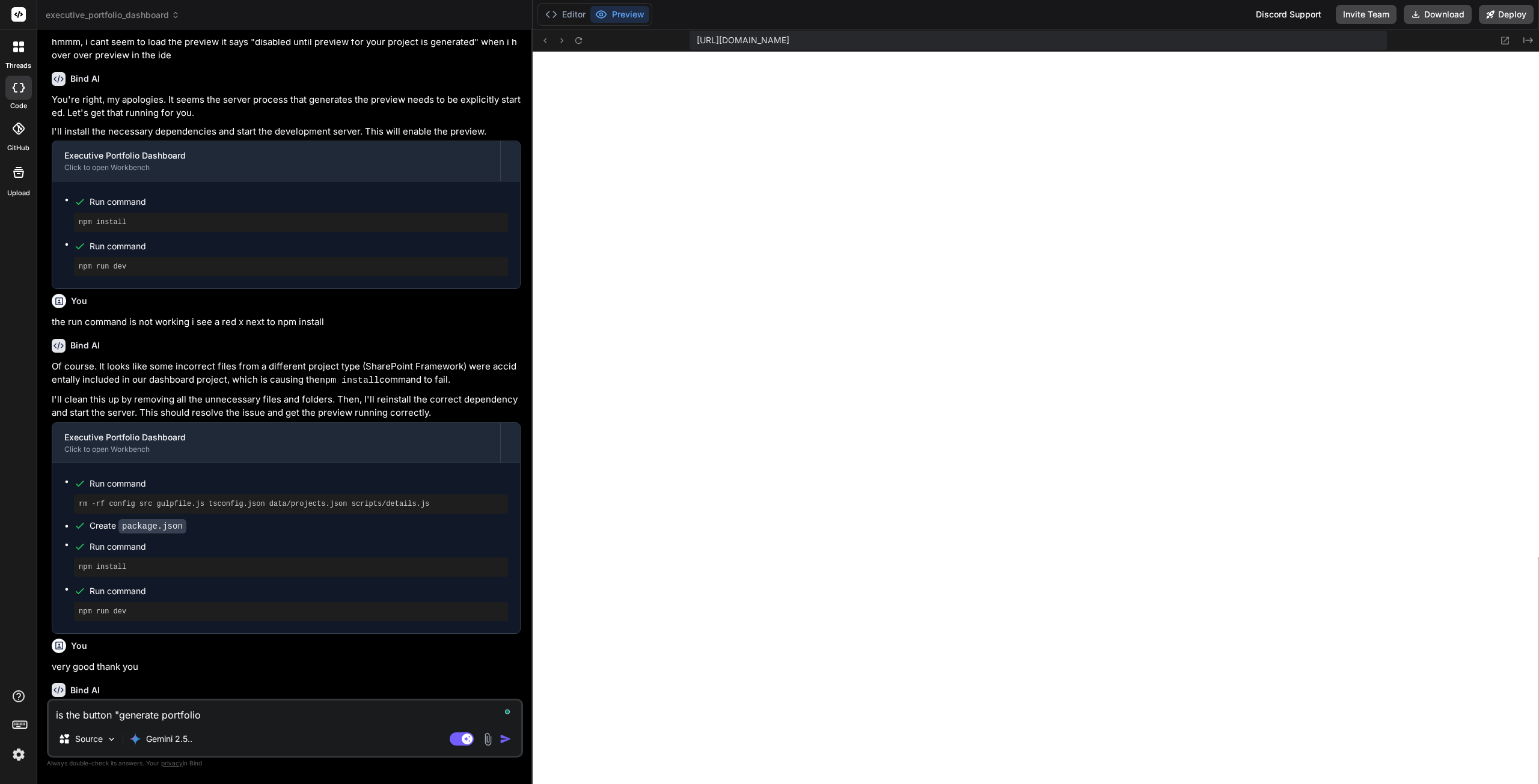
type textarea "x"
type textarea "is the button "generate portfolio b"
type textarea "x"
type textarea "is the button "generate portfolio br"
type textarea "x"
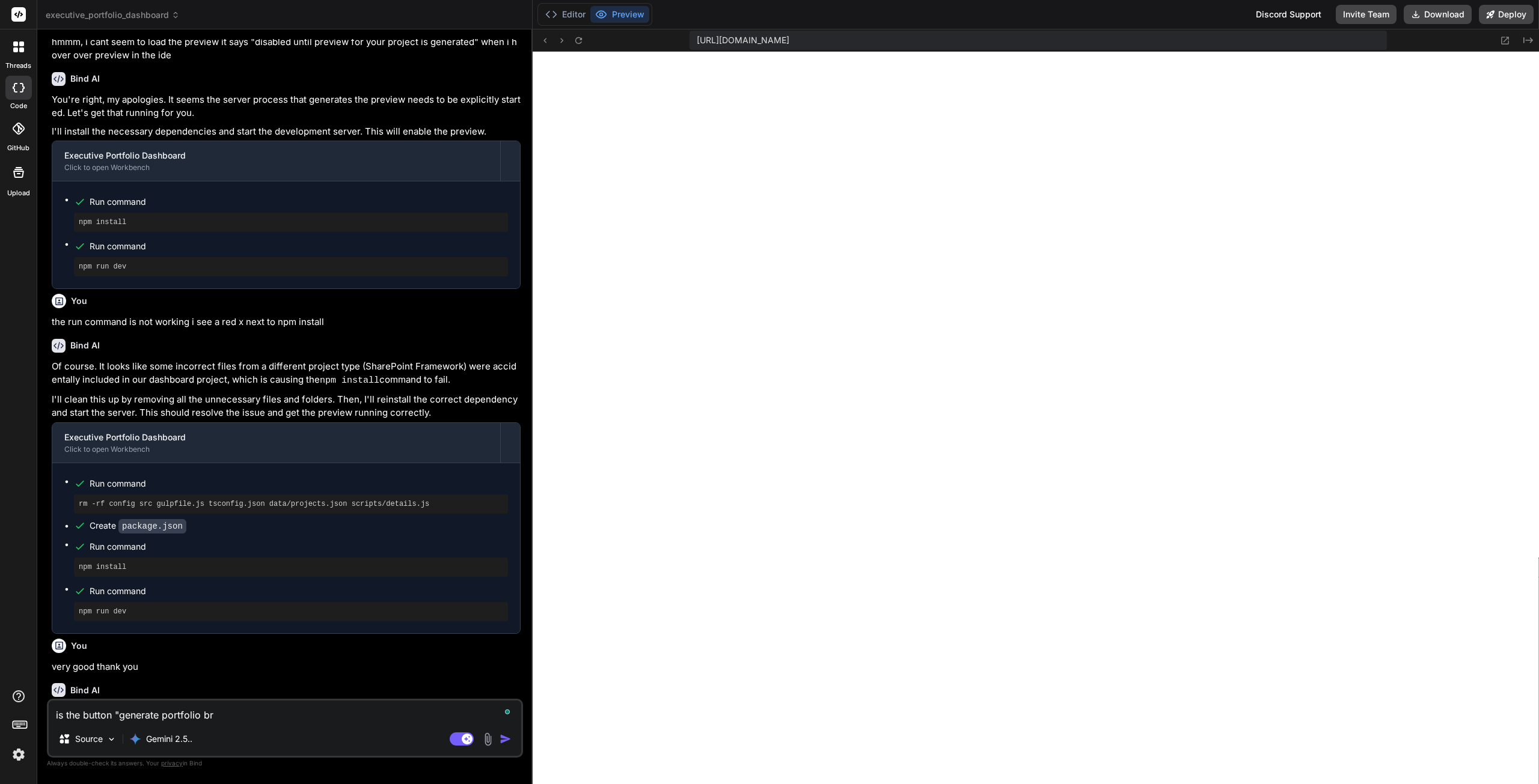
type textarea "is the button "generate portfolio bri"
type textarea "x"
type textarea "is the button "generate portfolio brie"
type textarea "x"
type textarea "is the button "generate portfolio brief"
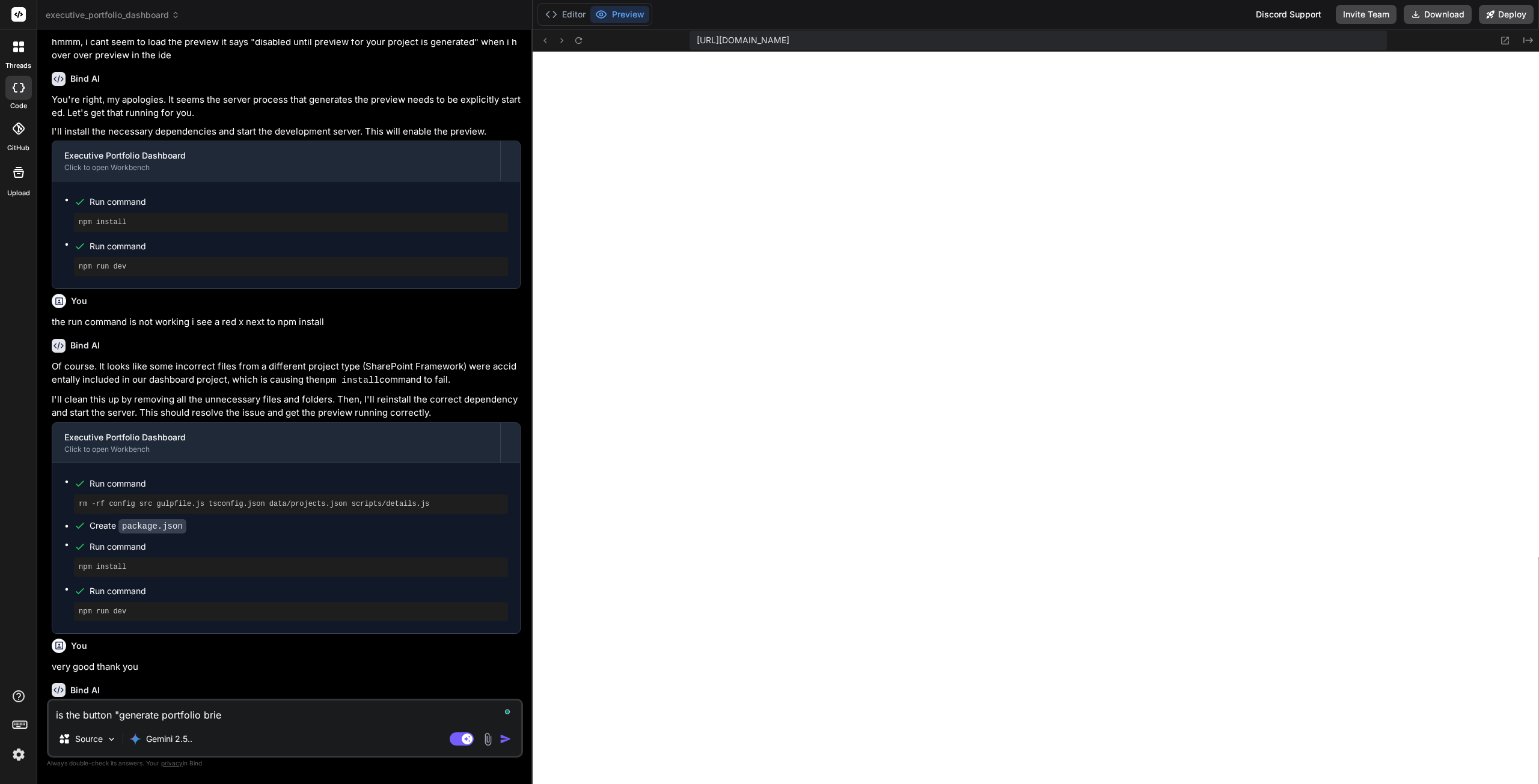
type textarea "x"
type textarea "is the button "generate portfolio briefi"
type textarea "x"
type textarea "is the button "generate portfolio briefin"
type textarea "x"
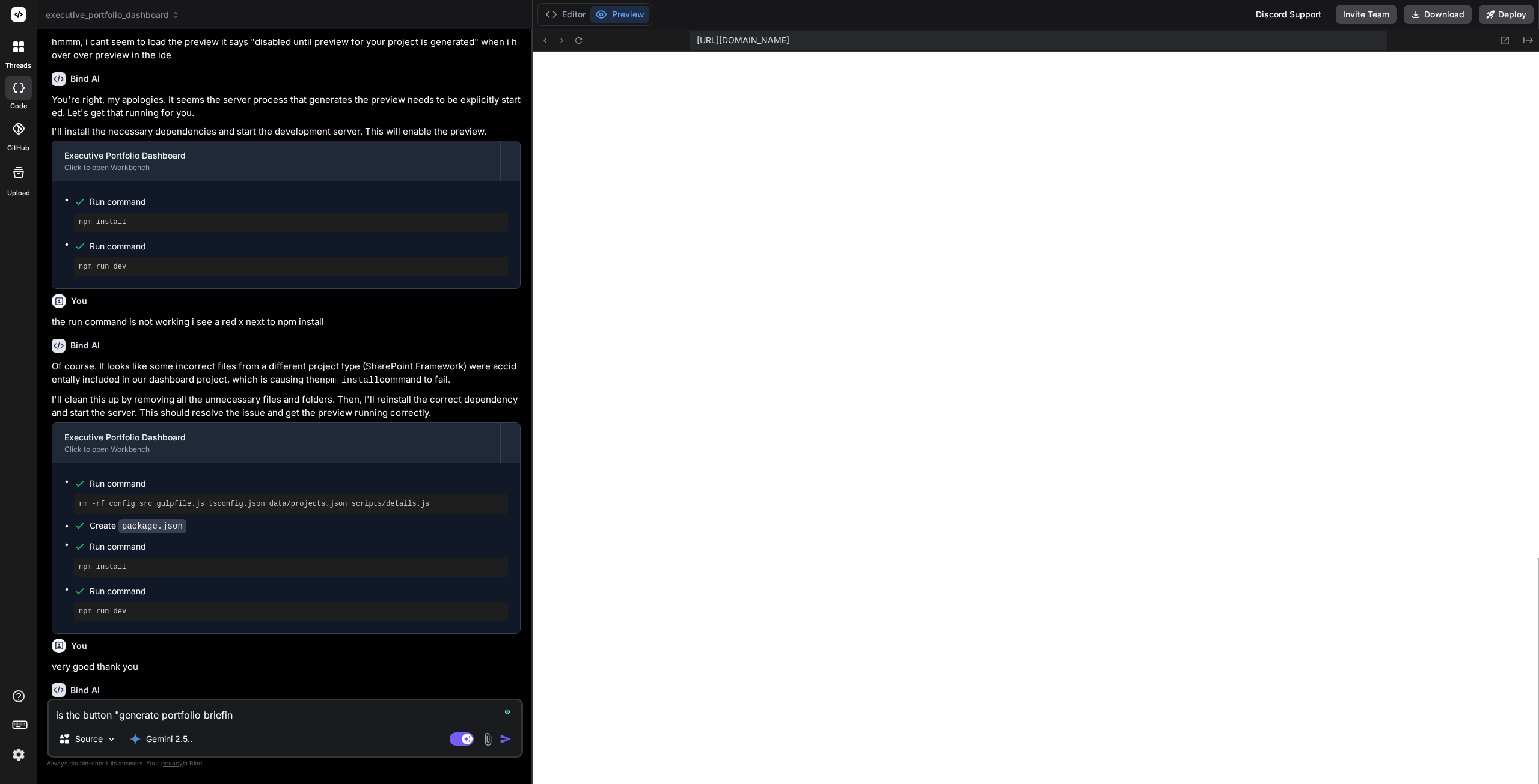
type textarea "is the button "generate portfolio briefing"
type textarea "x"
type textarea "is the button "generate portfolio briefing""
type textarea "x"
type textarea "is the button "generate portfolio briefing""
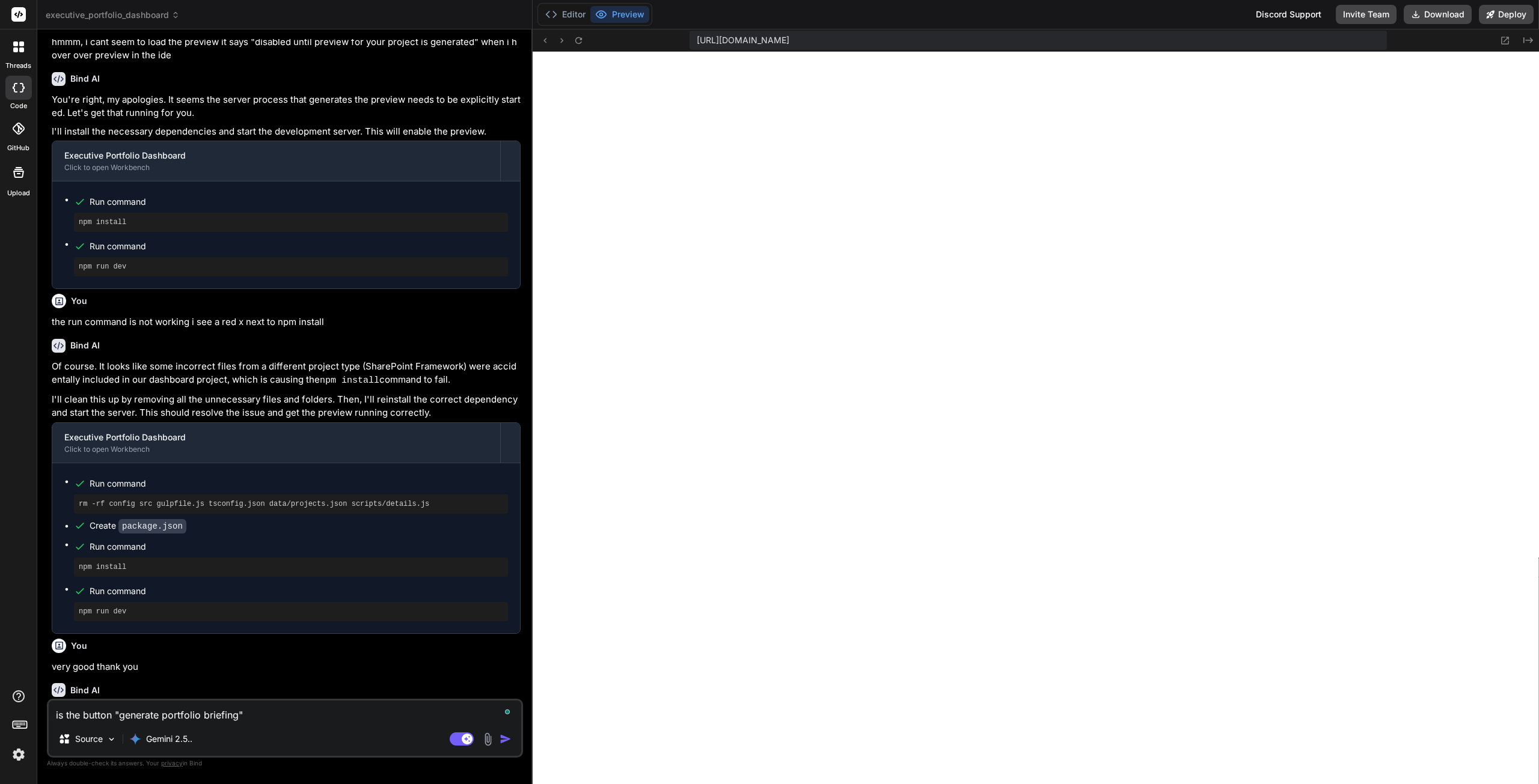
type textarea "x"
type textarea "is the button "generate portfolio briefing" s"
type textarea "x"
type textarea "is the button "generate portfolio briefing" su"
type textarea "x"
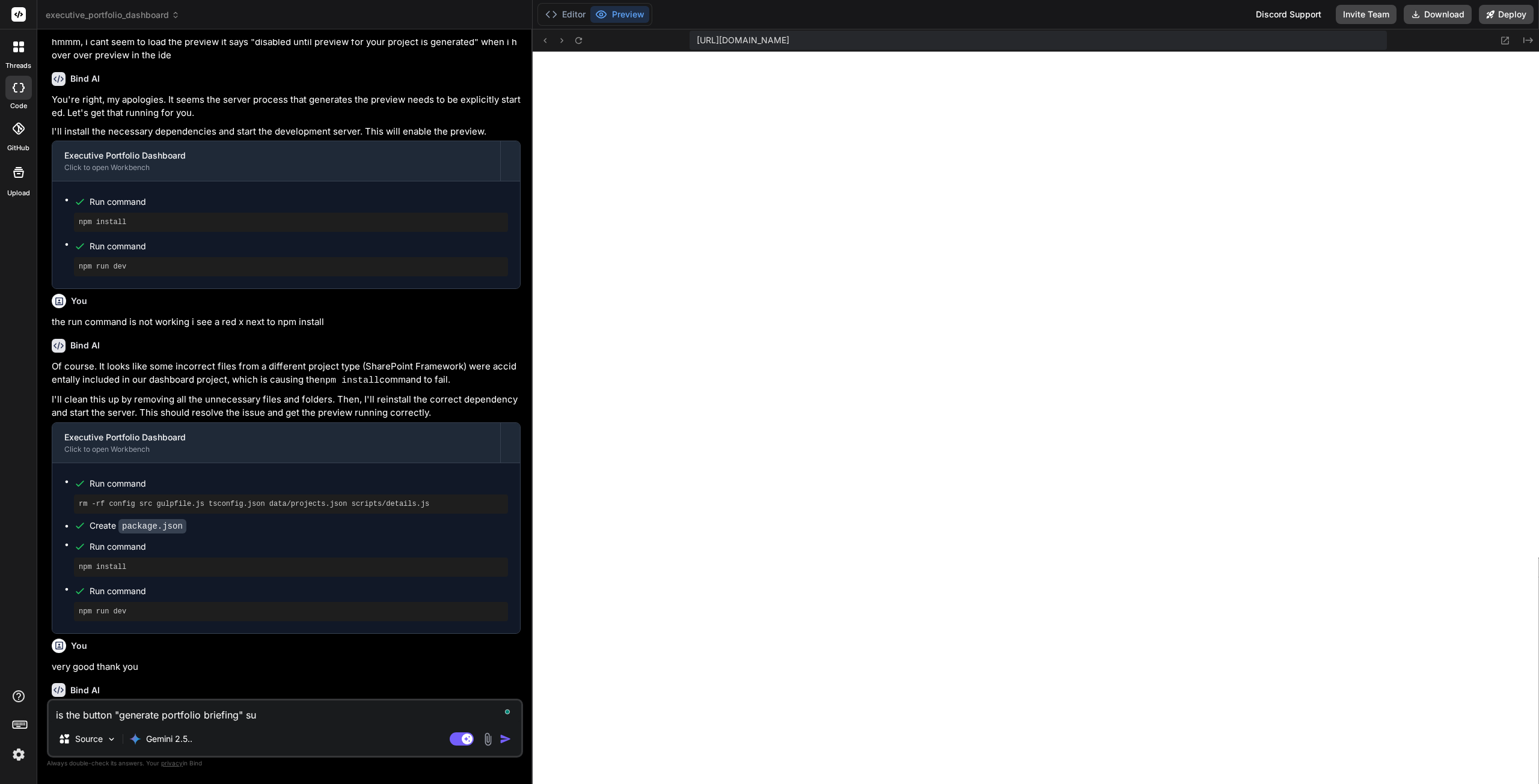
type textarea "is the button "generate portfolio briefing" sup"
type textarea "x"
type textarea "is the button "generate portfolio briefing" supp"
type textarea "x"
type textarea "is the button "generate portfolio briefing" suppo"
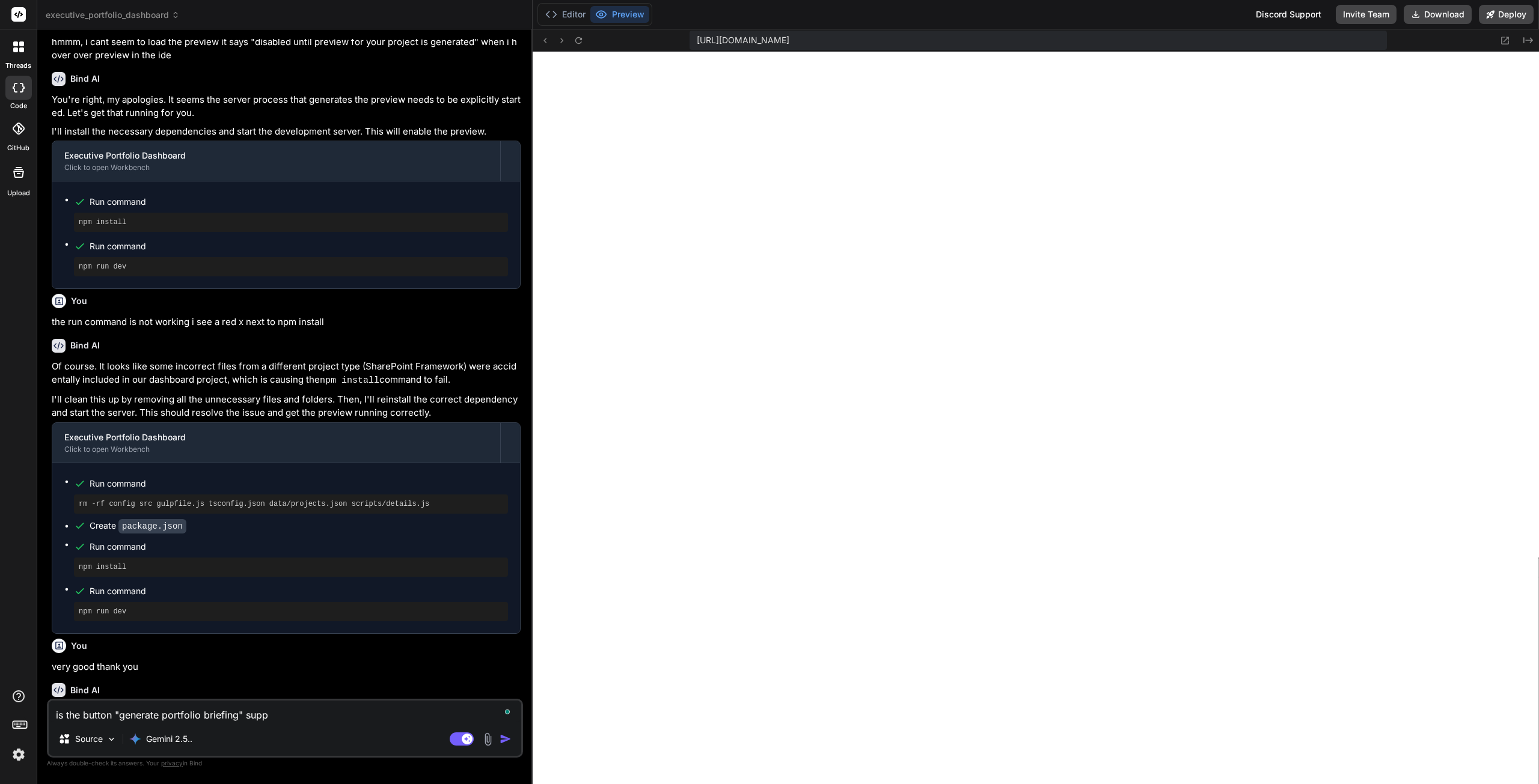
type textarea "x"
type textarea "is the button "generate portfolio briefing" suppos"
type textarea "x"
type textarea "is the button "generate portfolio briefing" suppose"
type textarea "x"
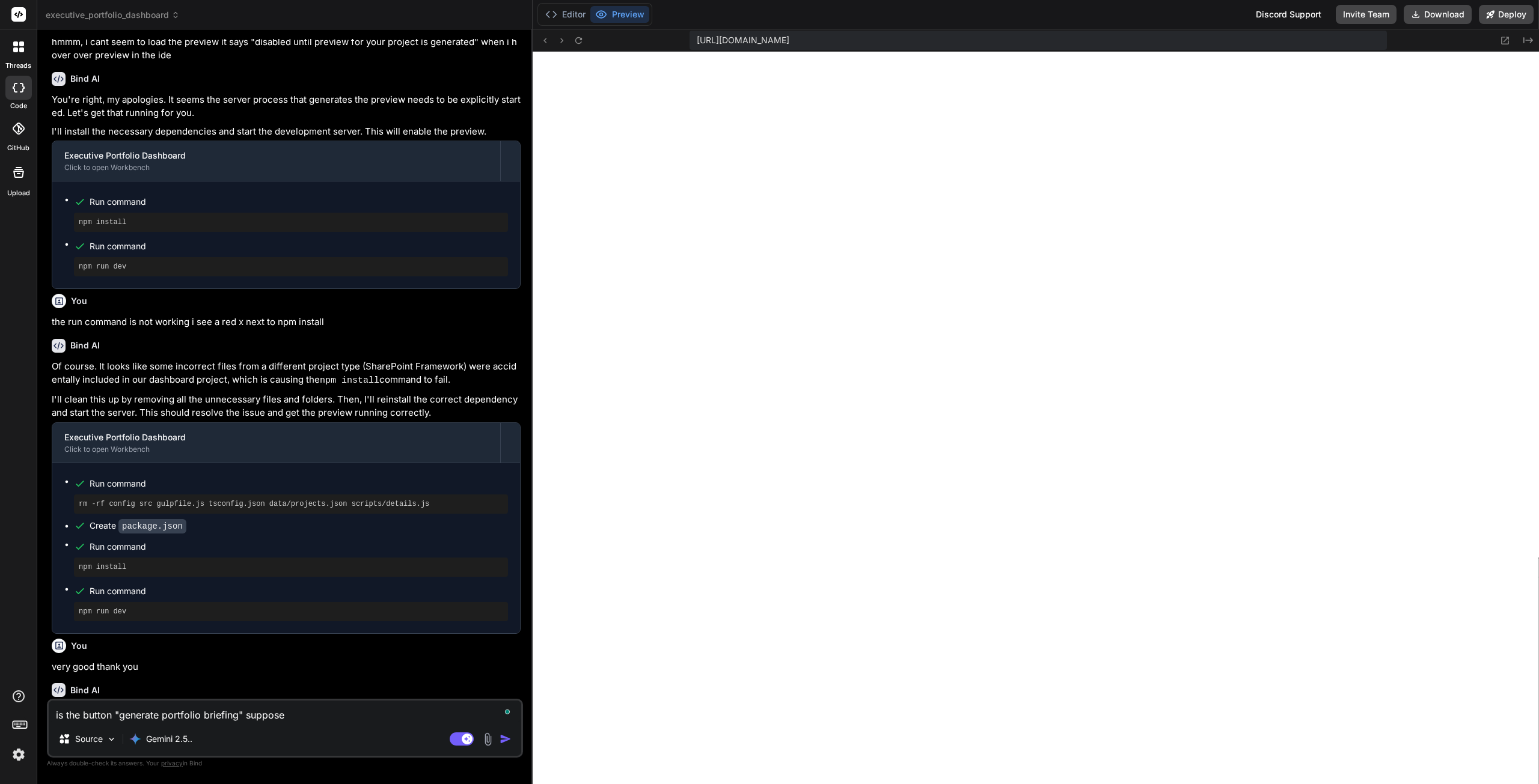
type textarea "is the button "generate portfolio briefing" supposed"
type textarea "x"
type textarea "is the button "generate portfolio briefing" supposed"
type textarea "x"
type textarea "is the button "generate portfolio briefing" supposed t"
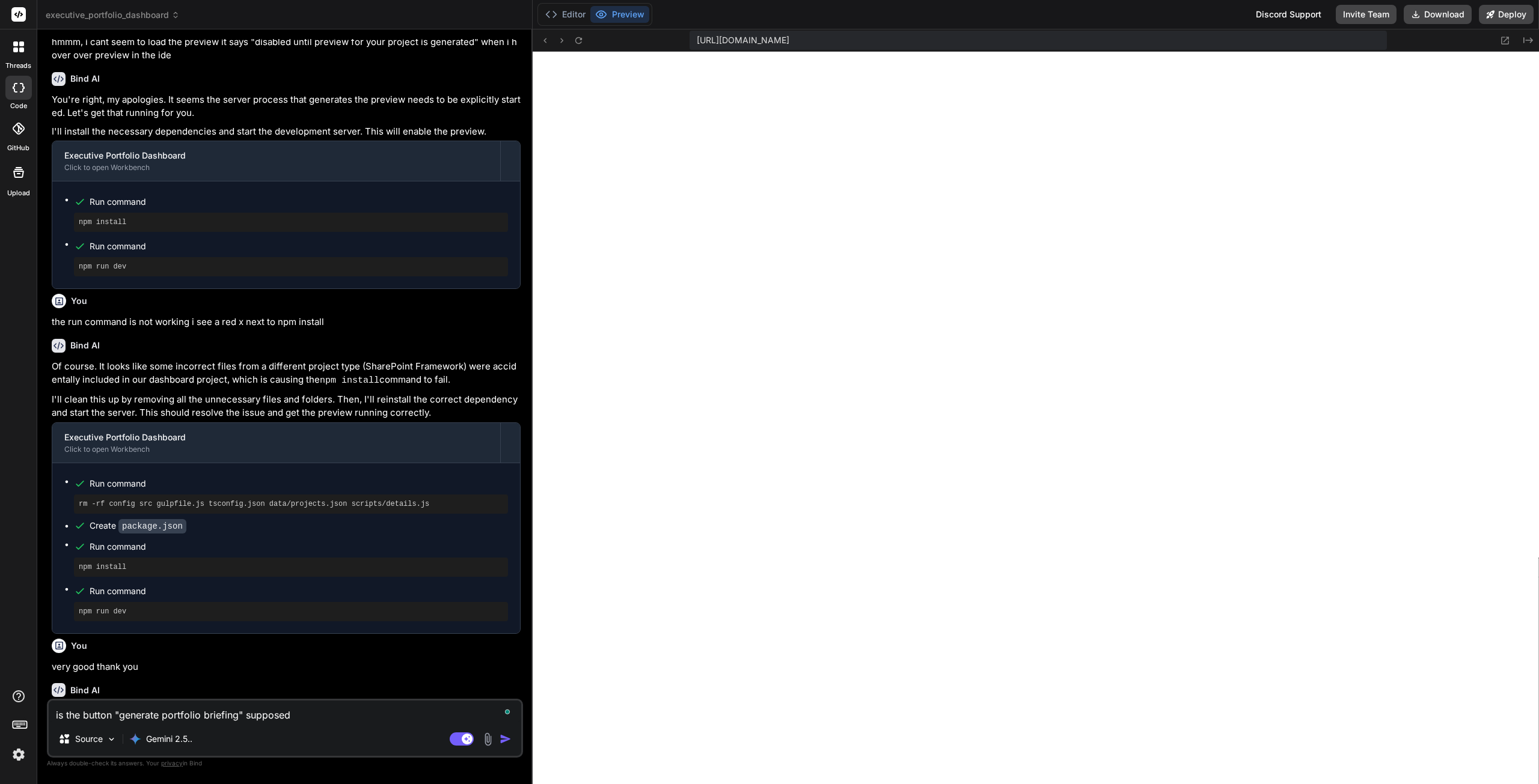
type textarea "x"
type textarea "is the button "generate portfolio briefing" supposed to"
type textarea "x"
type textarea "is the button "generate portfolio briefing" supposed to"
type textarea "x"
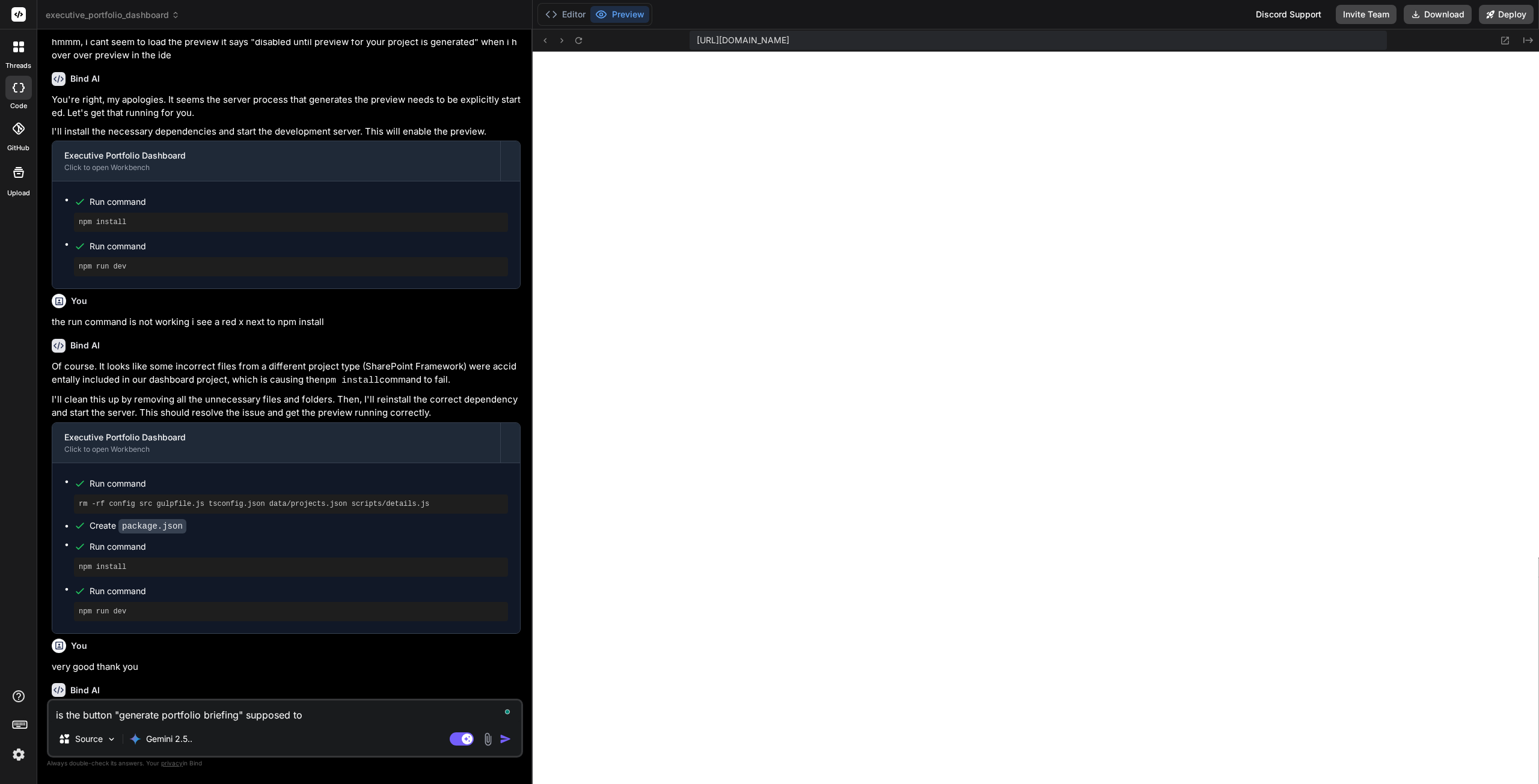
type textarea "is the button "generate portfolio briefing" supposed to d"
type textarea "x"
type textarea "is the button "generate portfolio briefing" supposed to do"
type textarea "x"
type textarea "is the button "generate portfolio briefing" supposed to do"
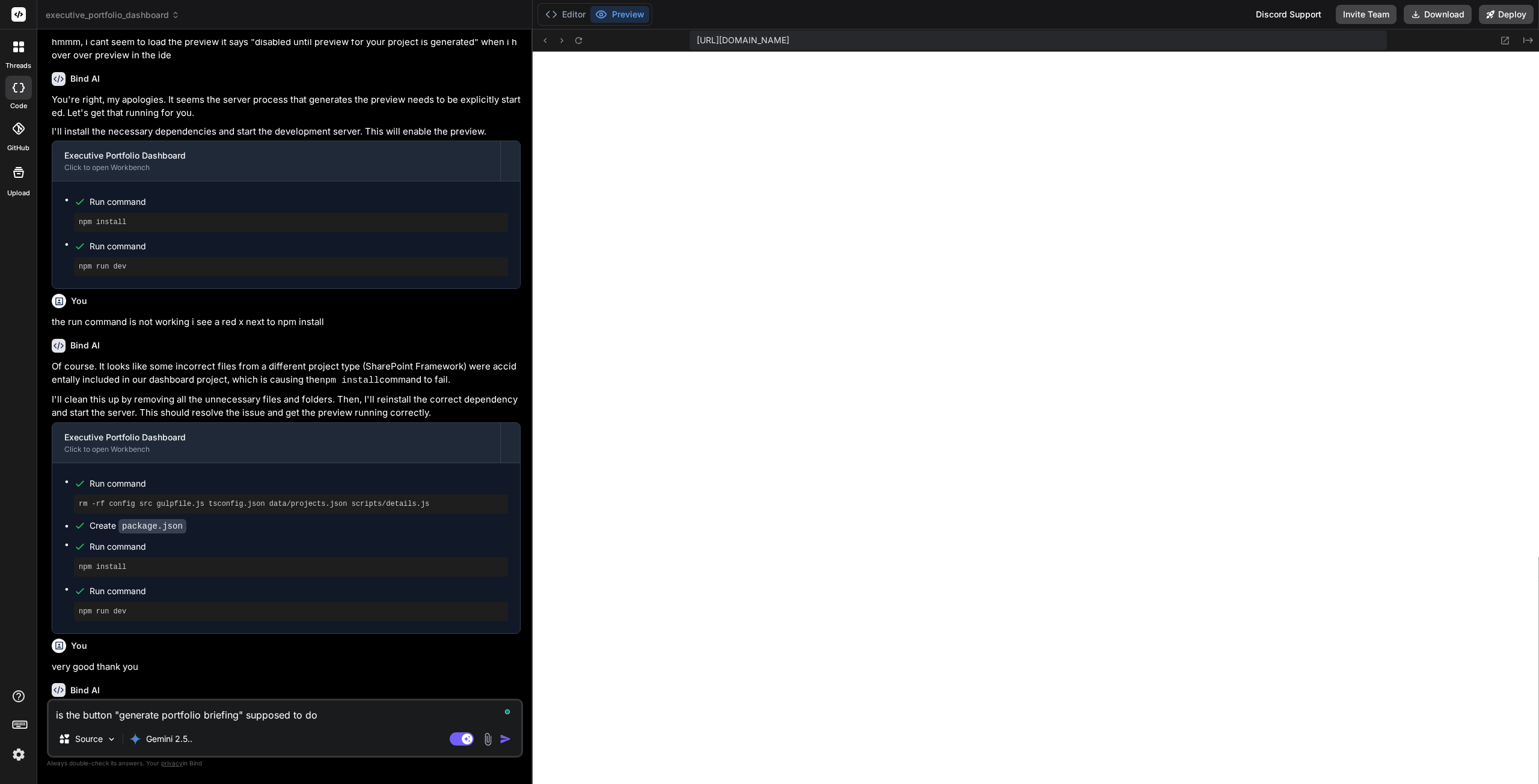
type textarea "x"
type textarea "is the button "generate portfolio briefing" supposed to do a"
type textarea "x"
type textarea "is the button "generate portfolio briefing" supposed to do an"
type textarea "x"
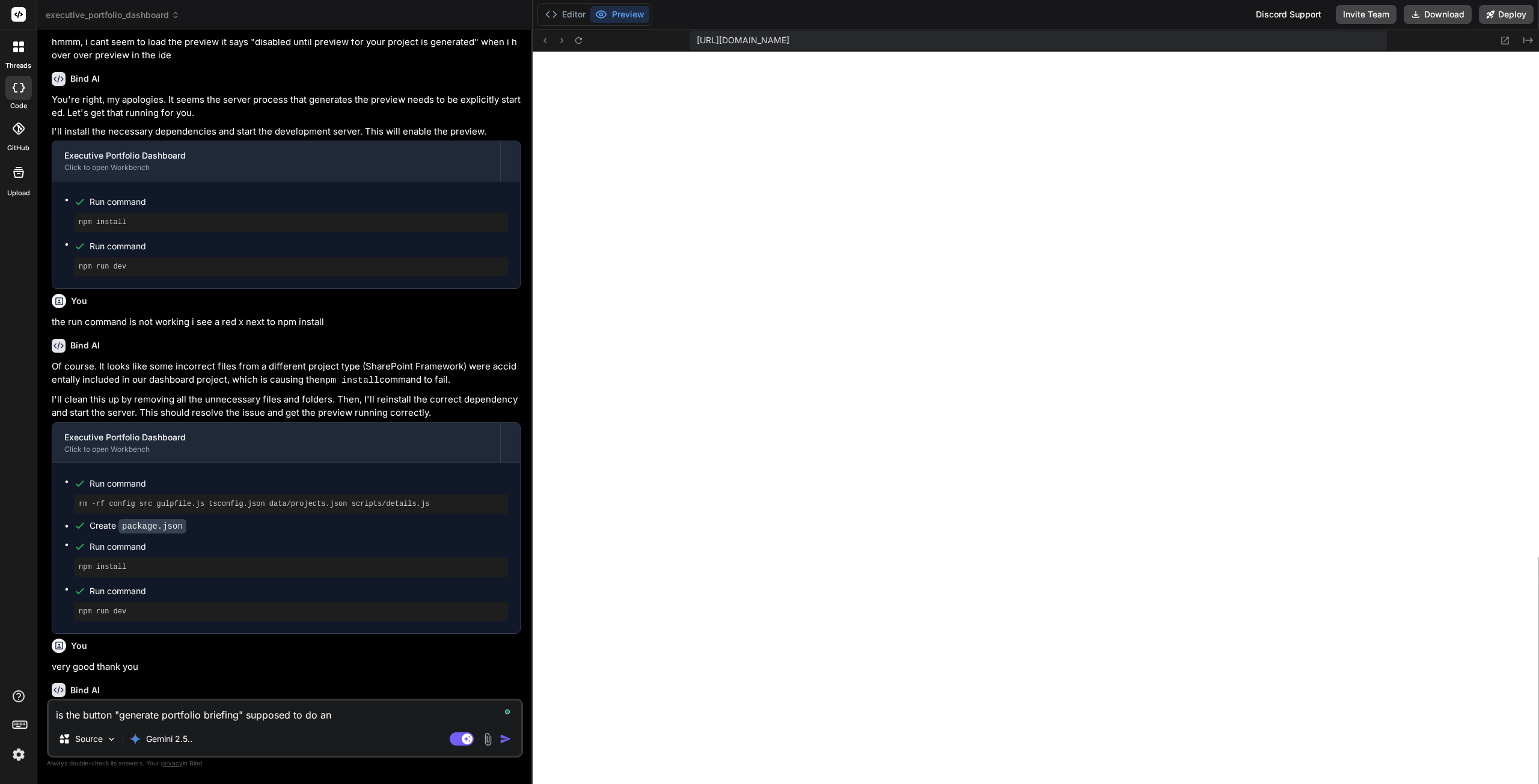
type textarea "is the button "generate portfolio briefing" supposed to do any"
type textarea "x"
type textarea "is the button "generate portfolio briefing" supposed to do anyt"
type textarea "x"
type textarea "is the button "generate portfolio briefing" supposed to do anyth"
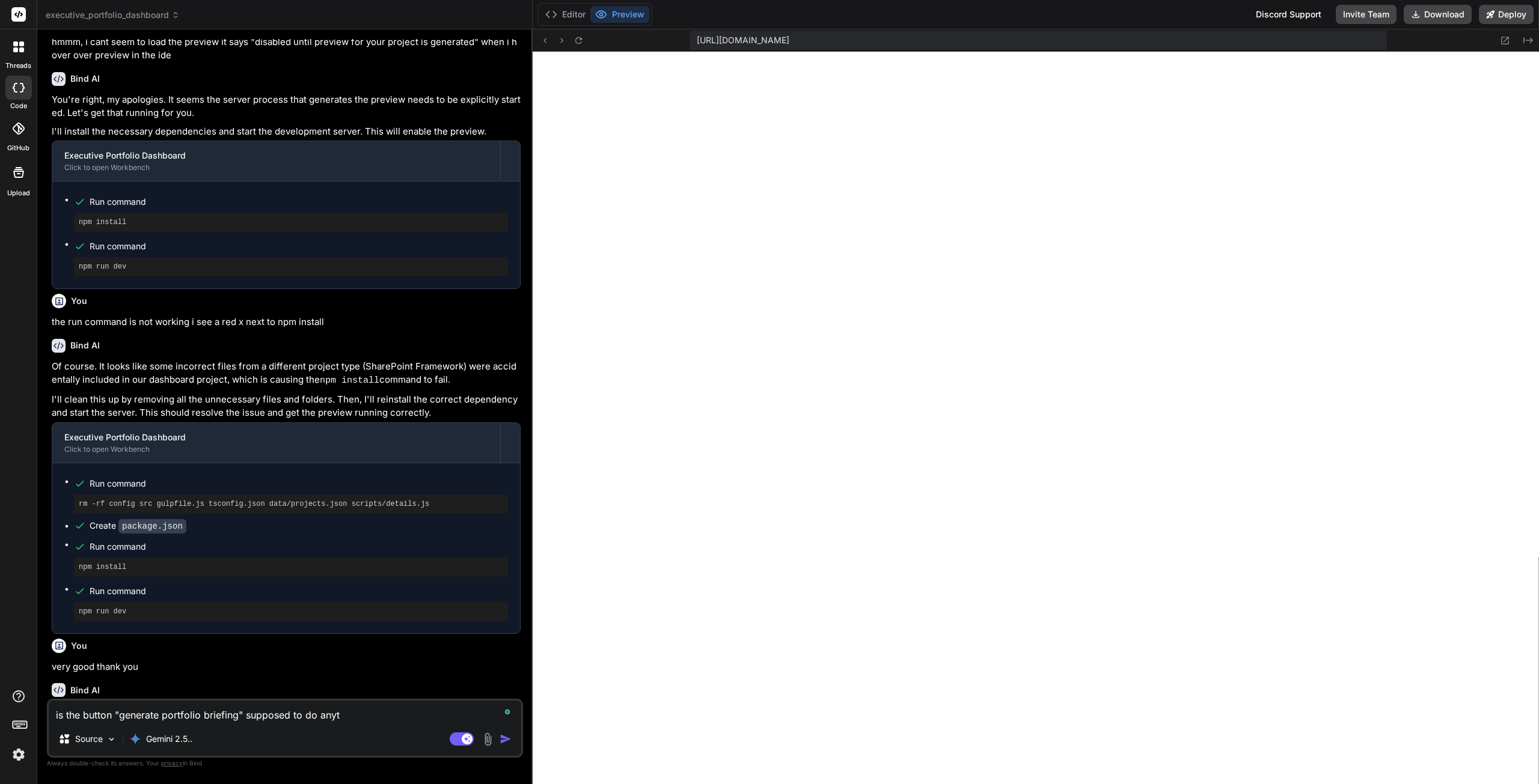
type textarea "x"
type textarea "is the button "generate portfolio briefing" supposed to do anythi"
type textarea "x"
type textarea "is the button "generate portfolio briefing" supposed to do anythin"
type textarea "x"
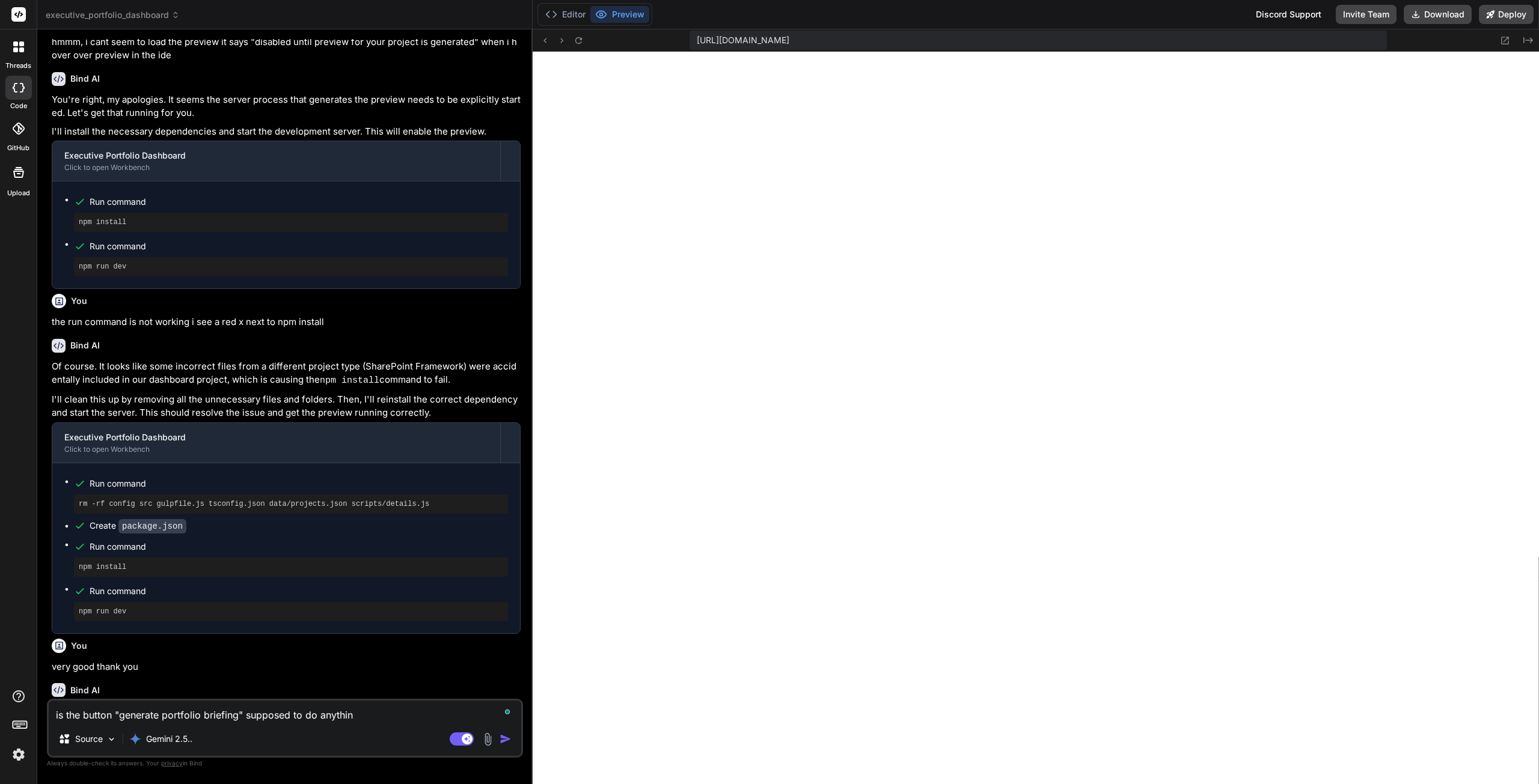
type textarea "is the button "generate portfolio briefing" supposed to do anything"
type textarea "x"
type textarea "is the button "generate portfolio briefing" supposed to do anything"
type textarea "x"
type textarea "is the button "generate portfolio briefing" supposed to do anything y"
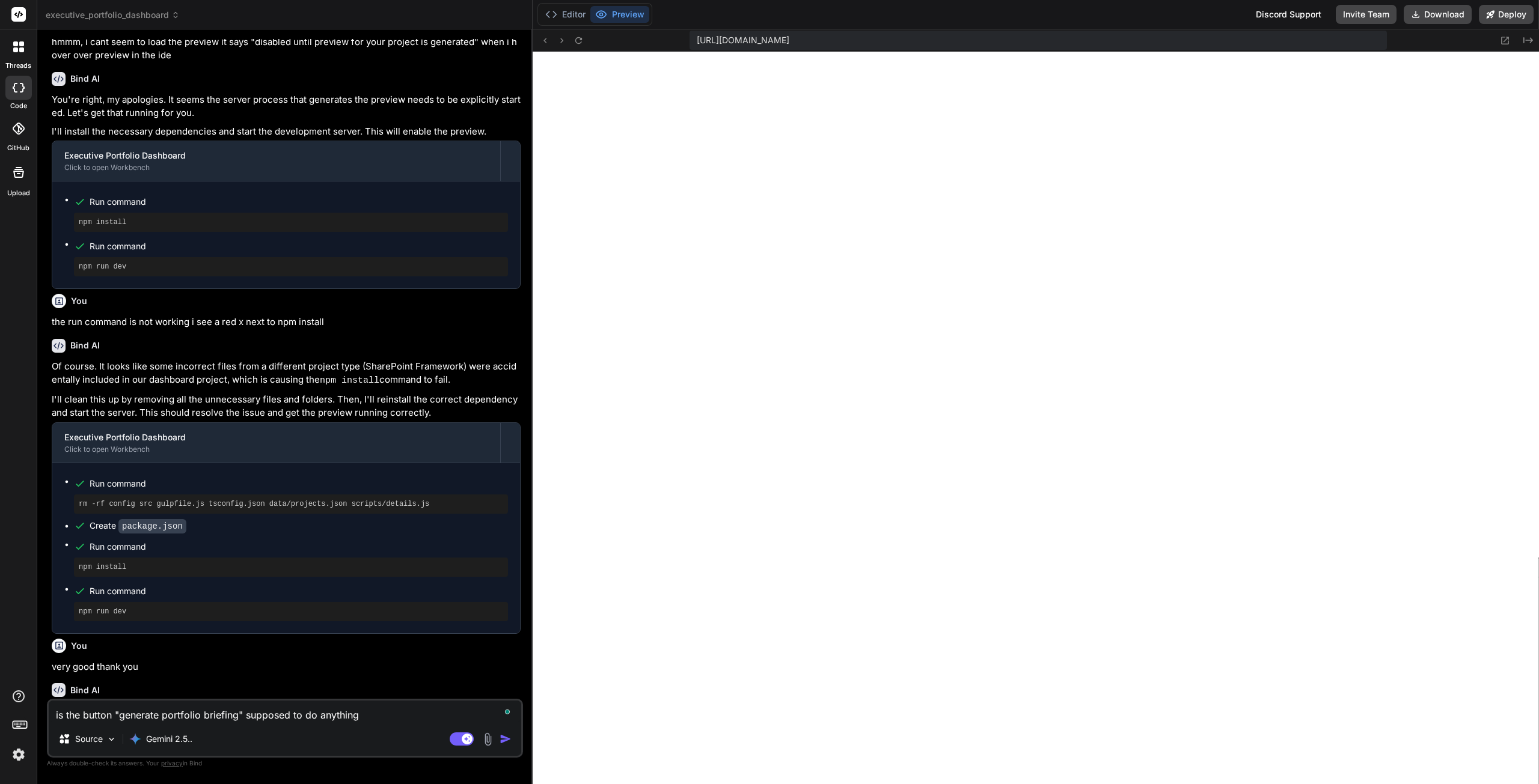
type textarea "x"
type textarea "is the button "generate portfolio briefing" supposed to do anything ye"
type textarea "x"
type textarea "is the button "generate portfolio briefing" supposed to do anything yet"
type textarea "x"
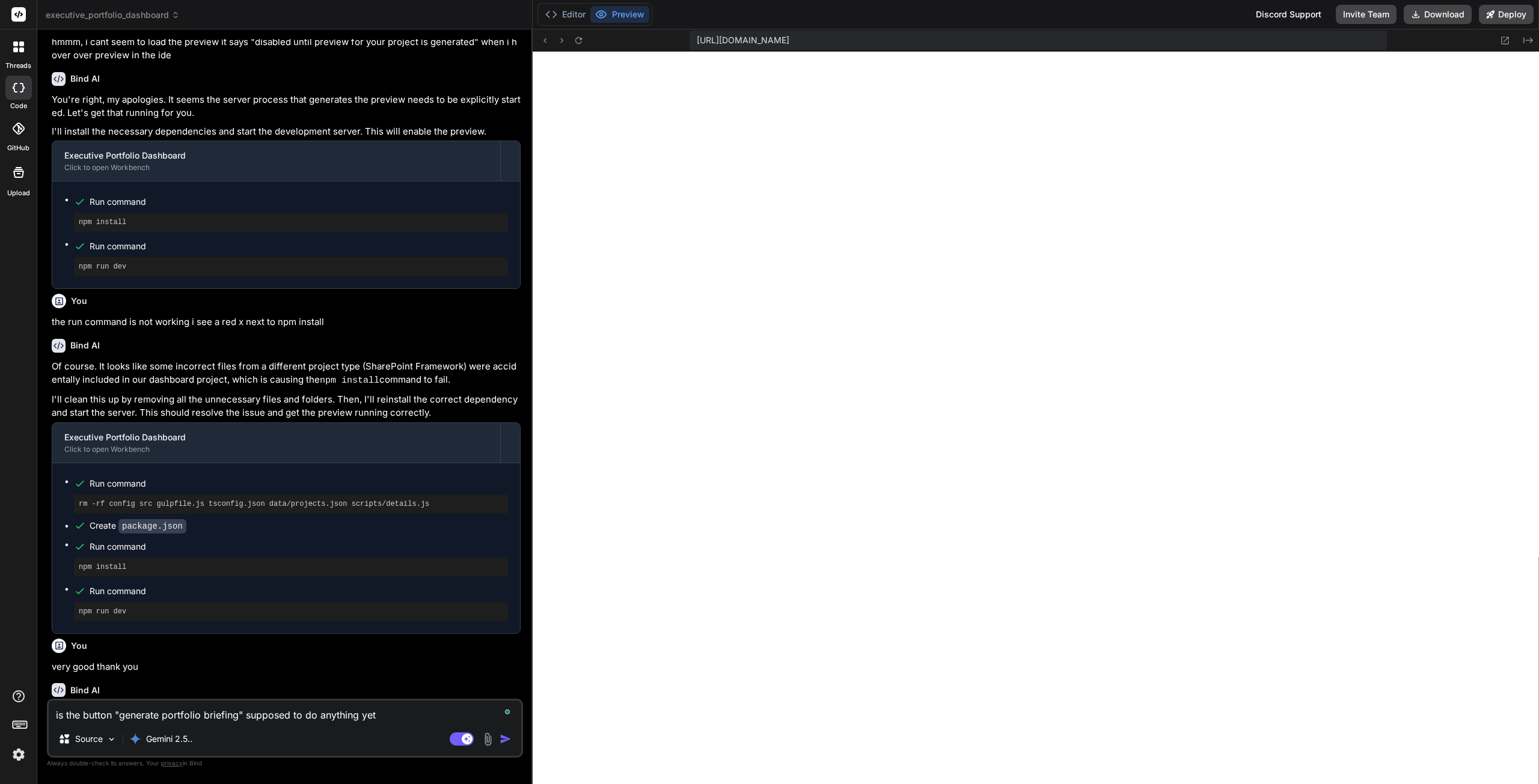
type textarea "is the button "generate portfolio briefing" supposed to do anything yet?"
type textarea "x"
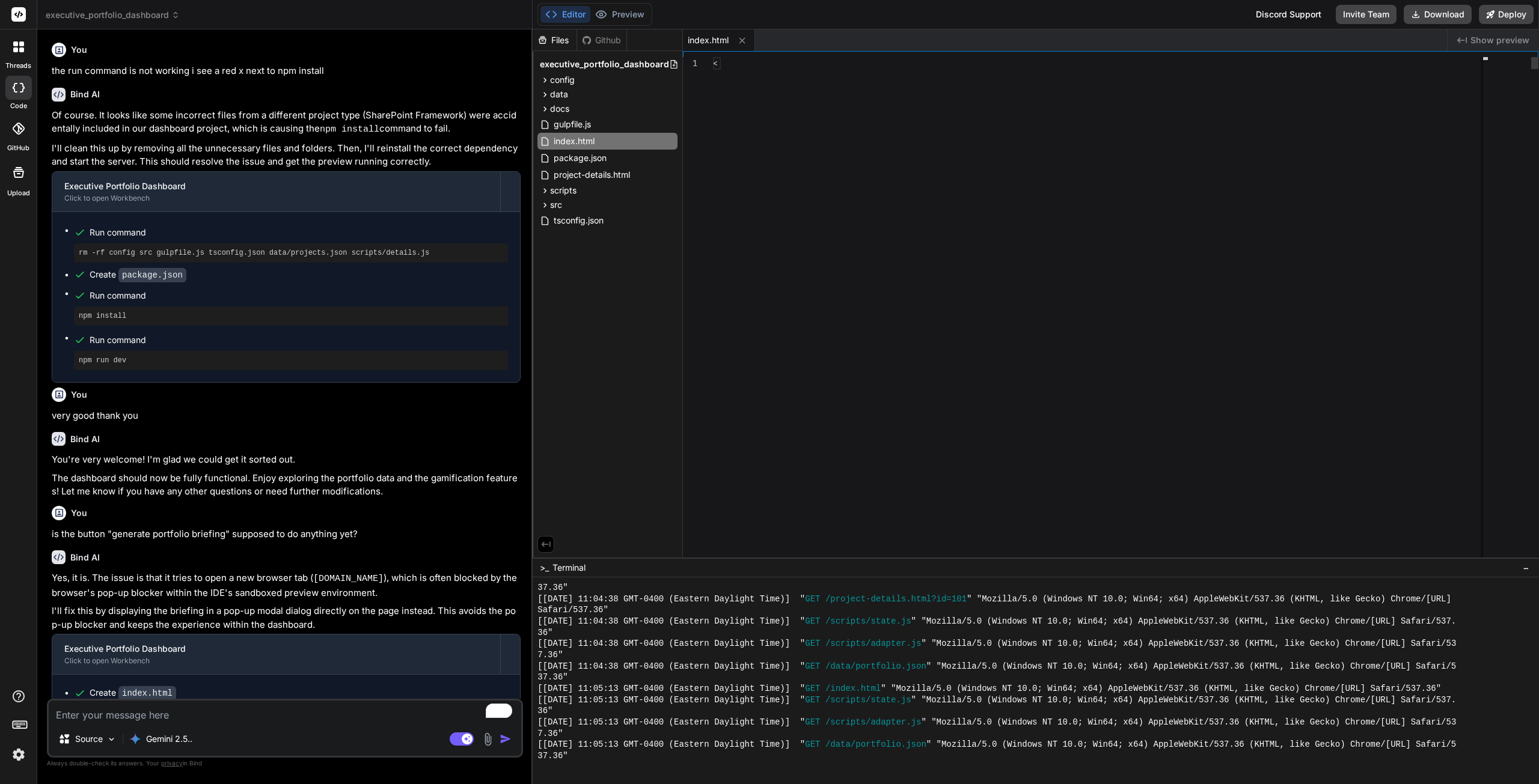
scroll to position [1554, 0]
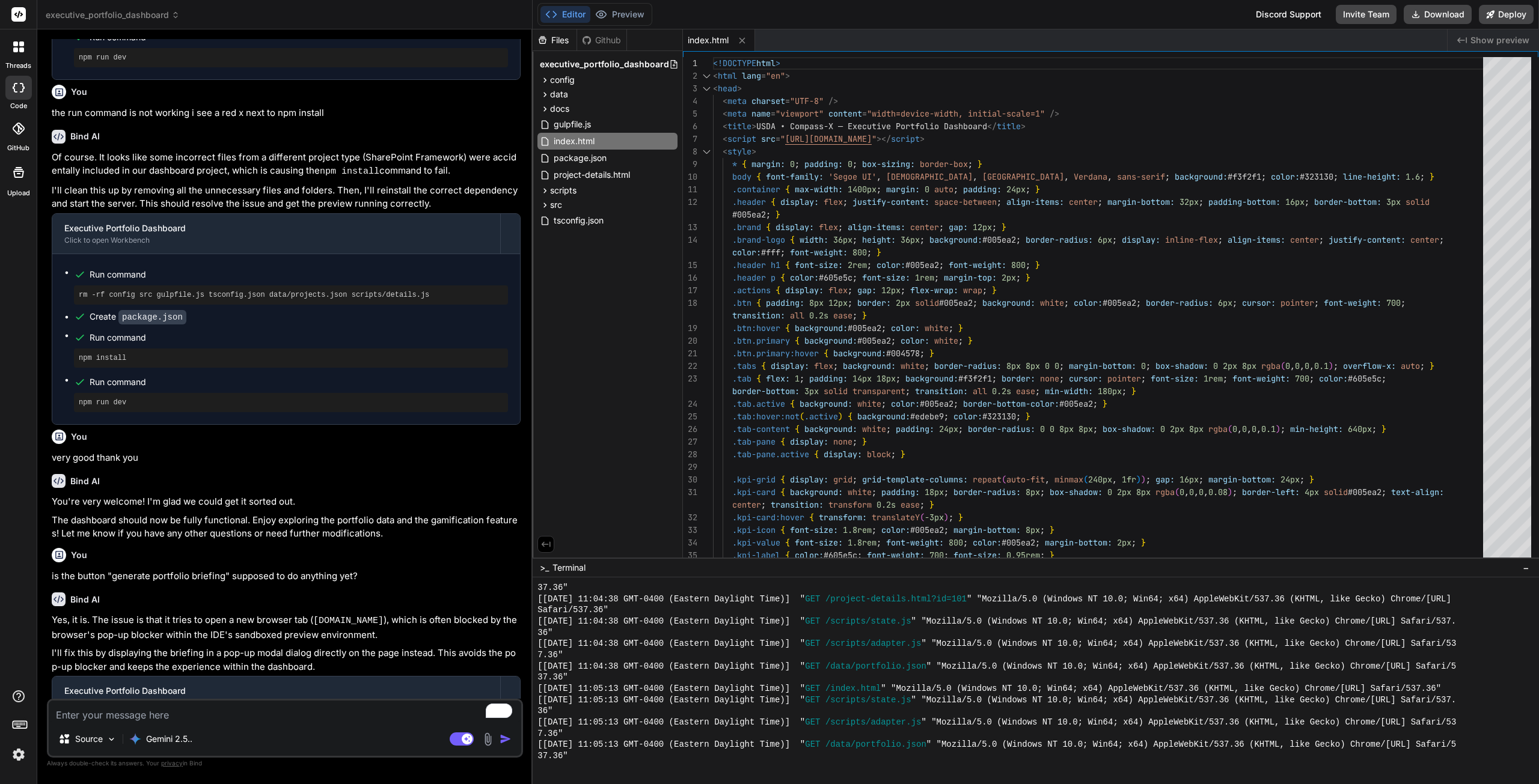
type textarea "x"
click at [631, 11] on button "Preview" at bounding box center [619, 14] width 59 height 17
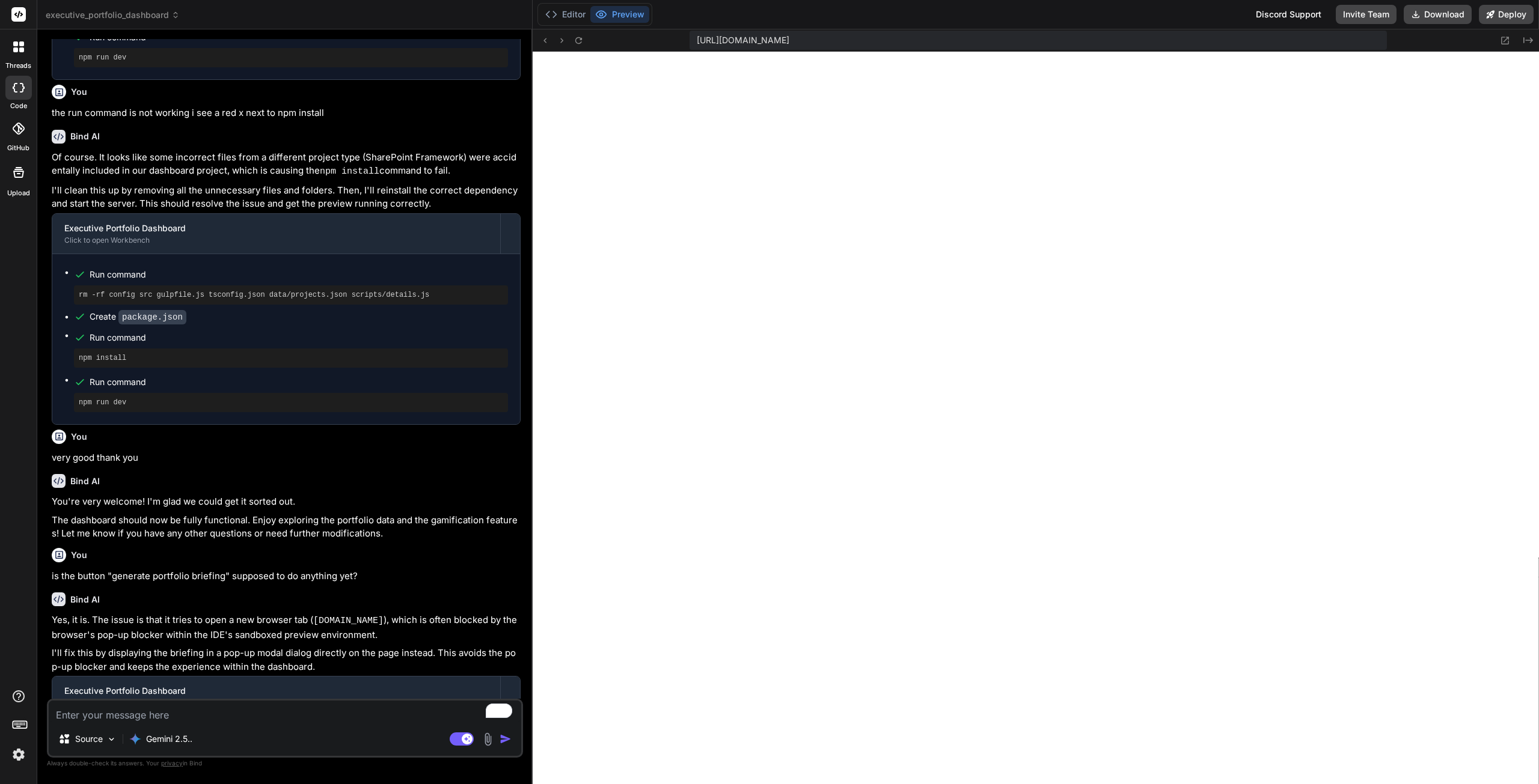
click at [280, 713] on textarea "To enrich screen reader interactions, please activate Accessibility in Grammarl…" at bounding box center [285, 711] width 472 height 21
paste textarea "Briefing failed: Cannot read properties of null (reading 'document')"
type textarea "Briefing failed: Cannot read properties of null (reading 'document')"
type textarea "x"
type textarea "Briefing failed: Cannot read properties of null (reading 'document')"
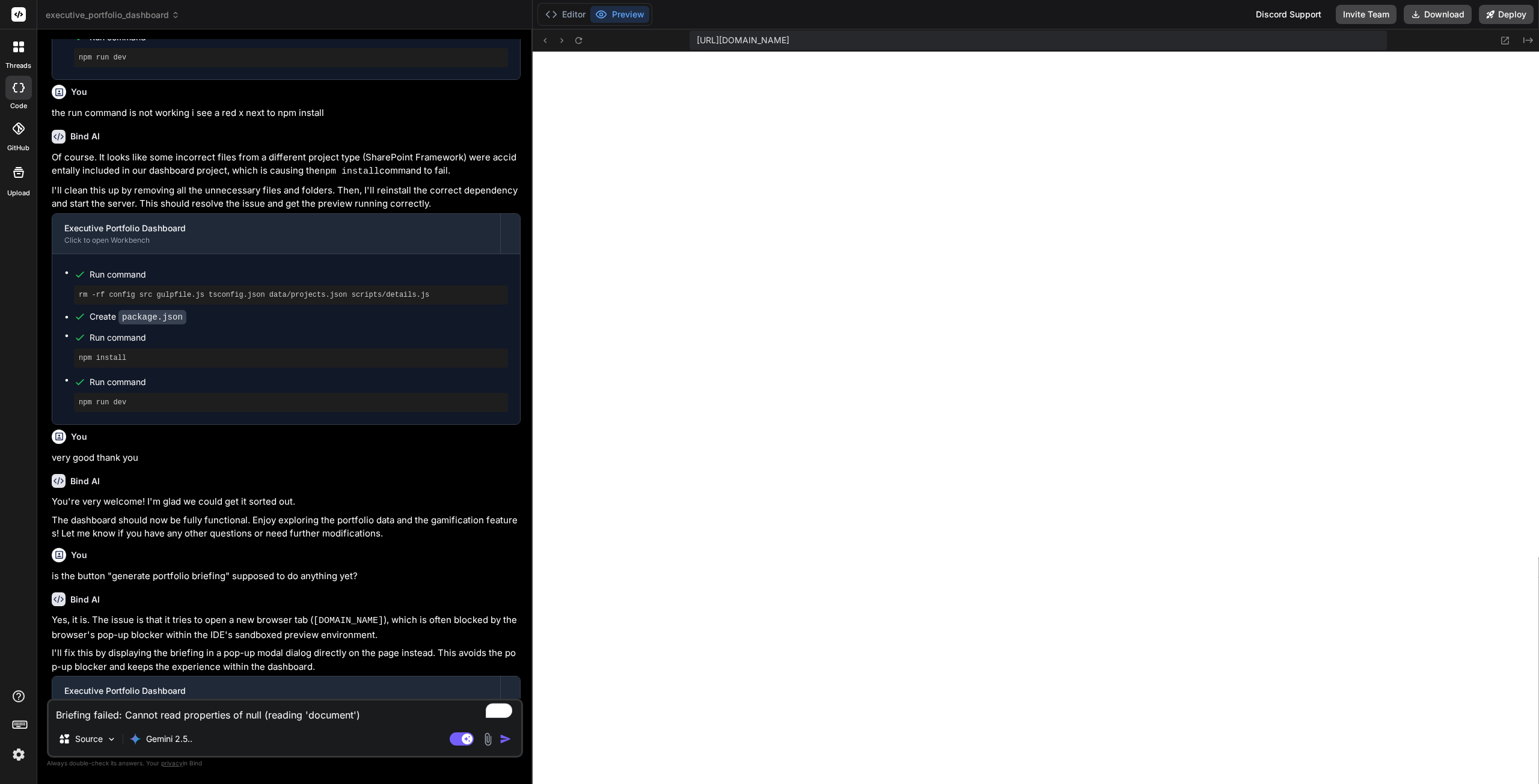
type textarea "x"
type textarea "Briefing failed: Cannot read properties of null (reading 'document')"
type textarea "x"
type textarea "Briefing failed: Cannot read properties of null (reading 'document')"
click at [510, 740] on img "button" at bounding box center [505, 739] width 12 height 12
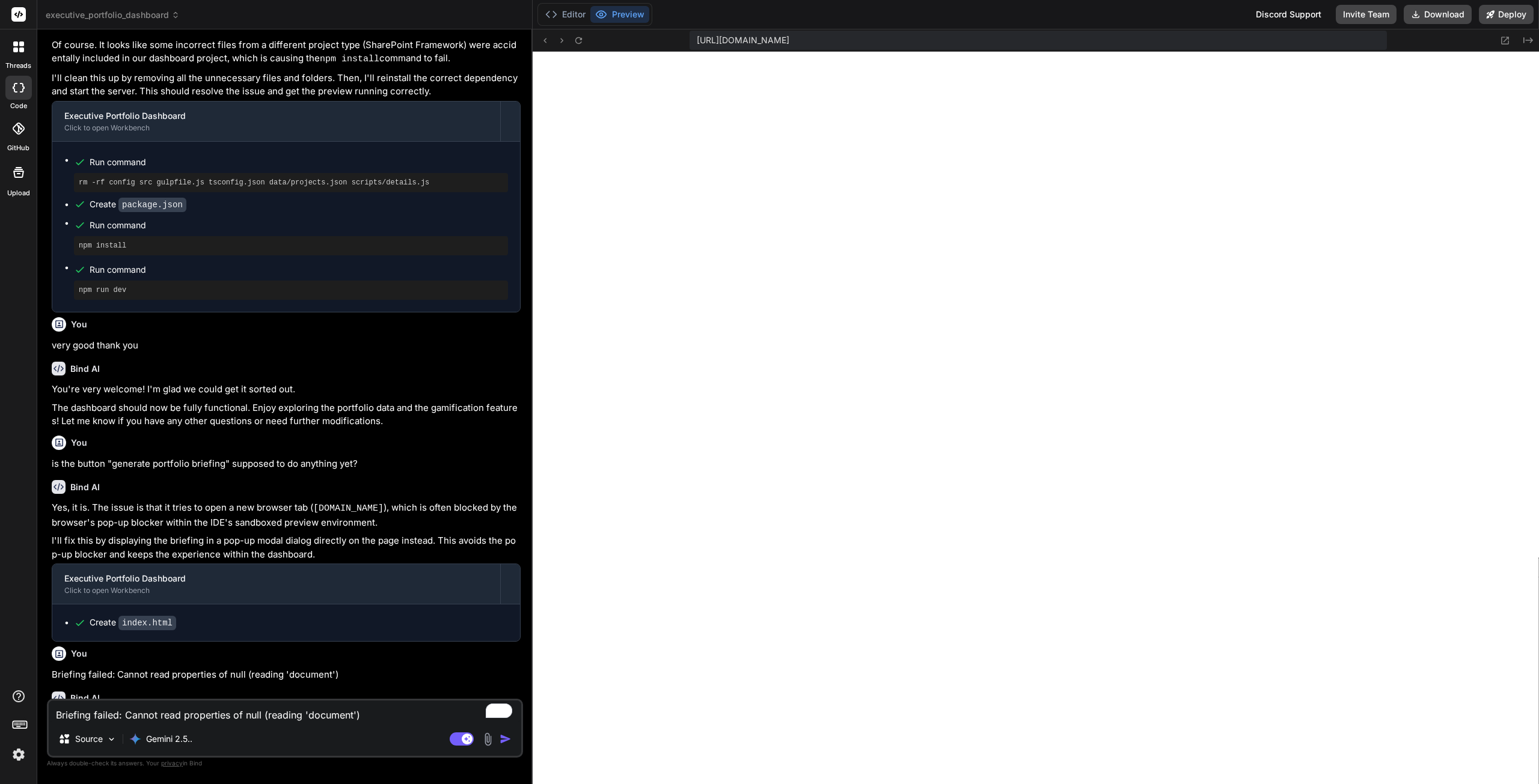
scroll to position [1679, 0]
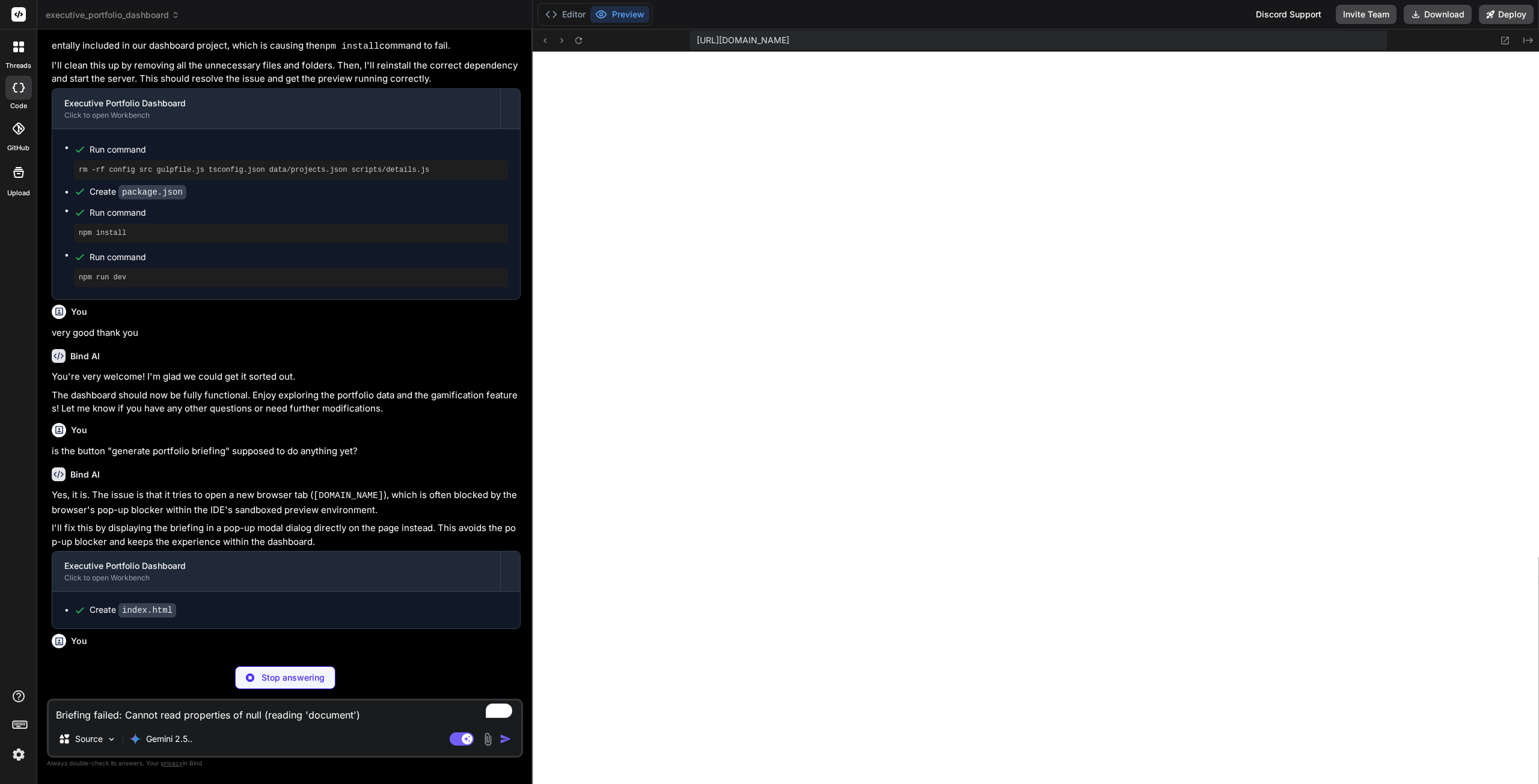
type textarea "x"
type textarea "} </script> <script src="scripts/state.js"></script> <script src="scripts/adapt…"
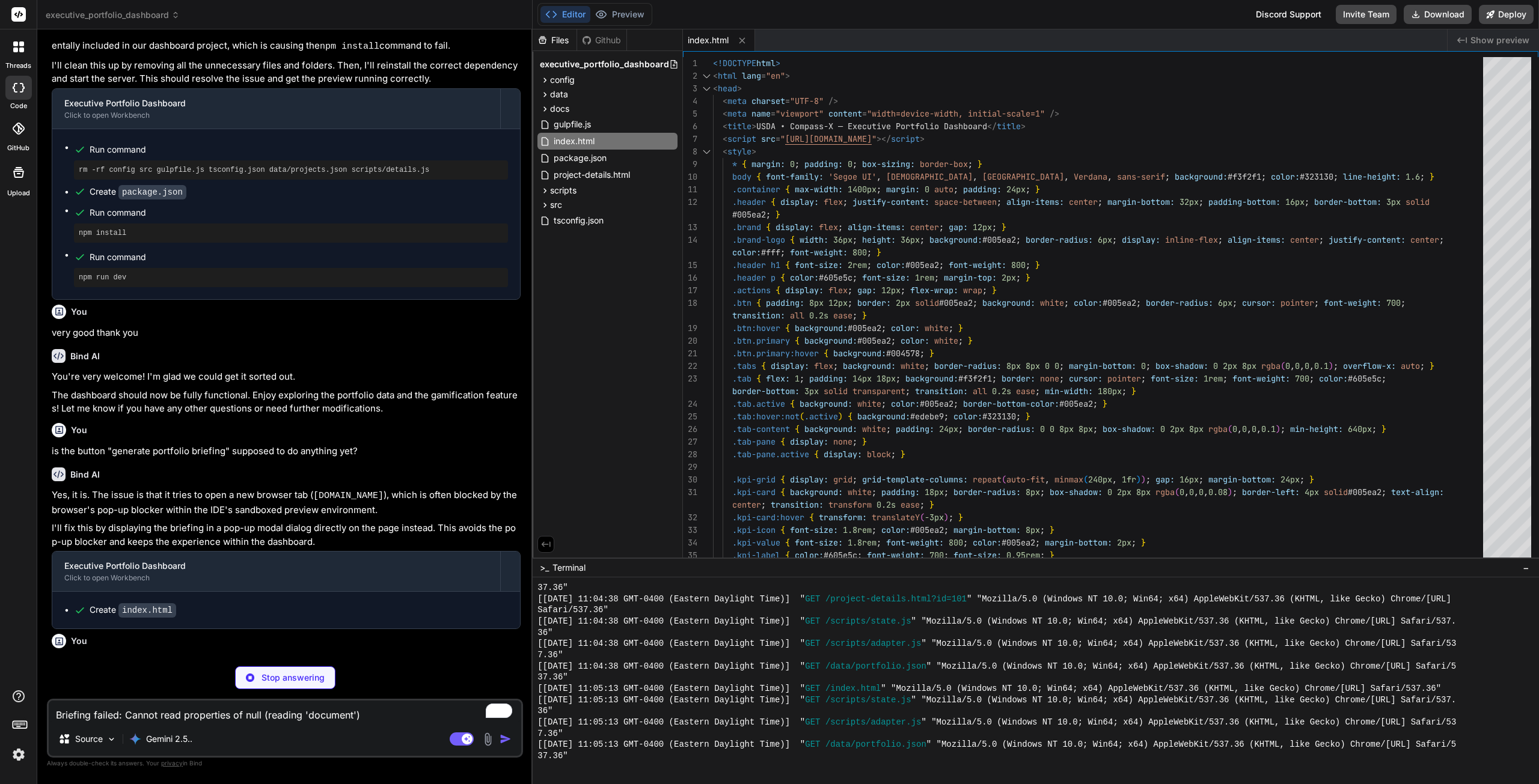
scroll to position [1836, 0]
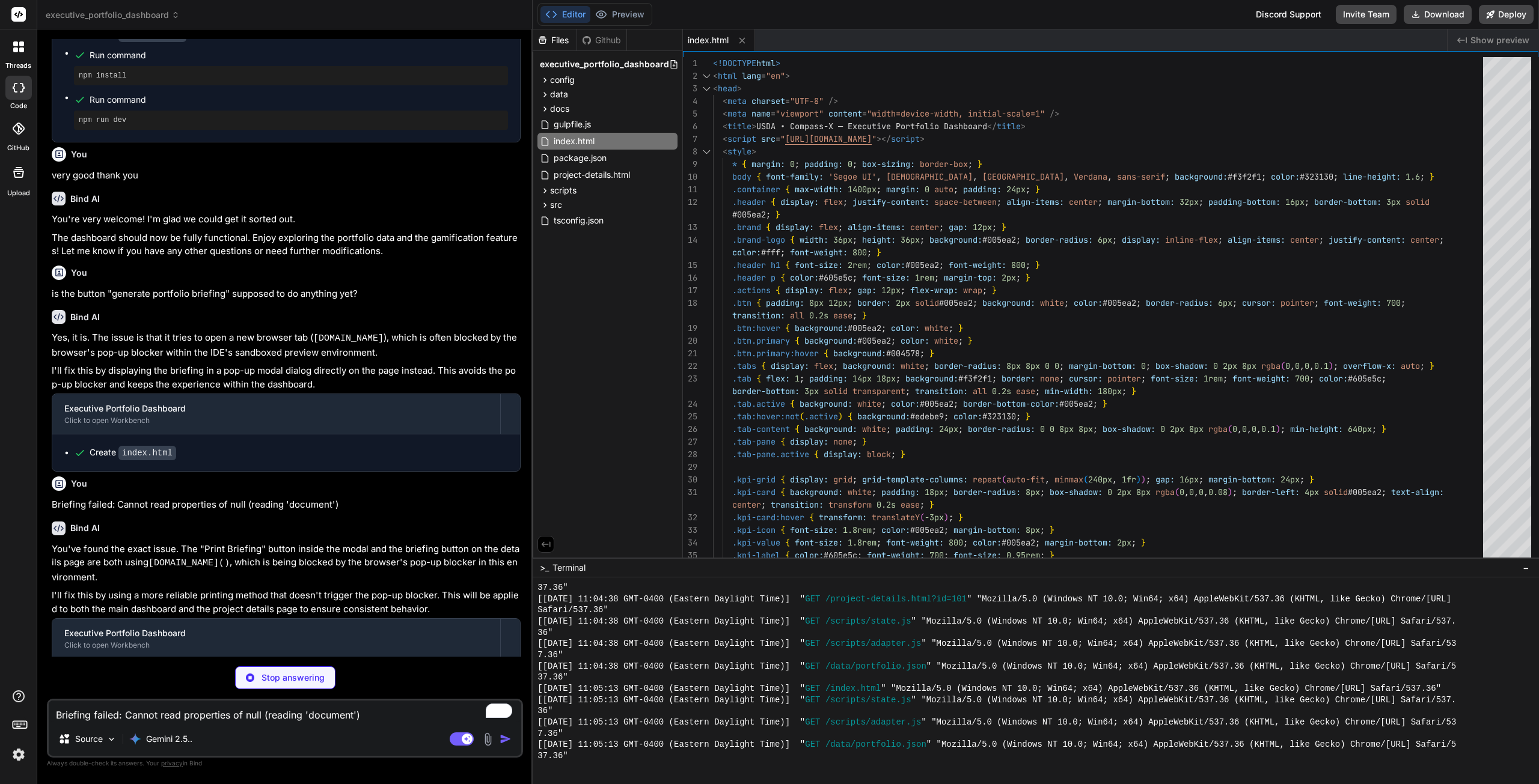
type textarea "x"
type textarea "</body> </html>"
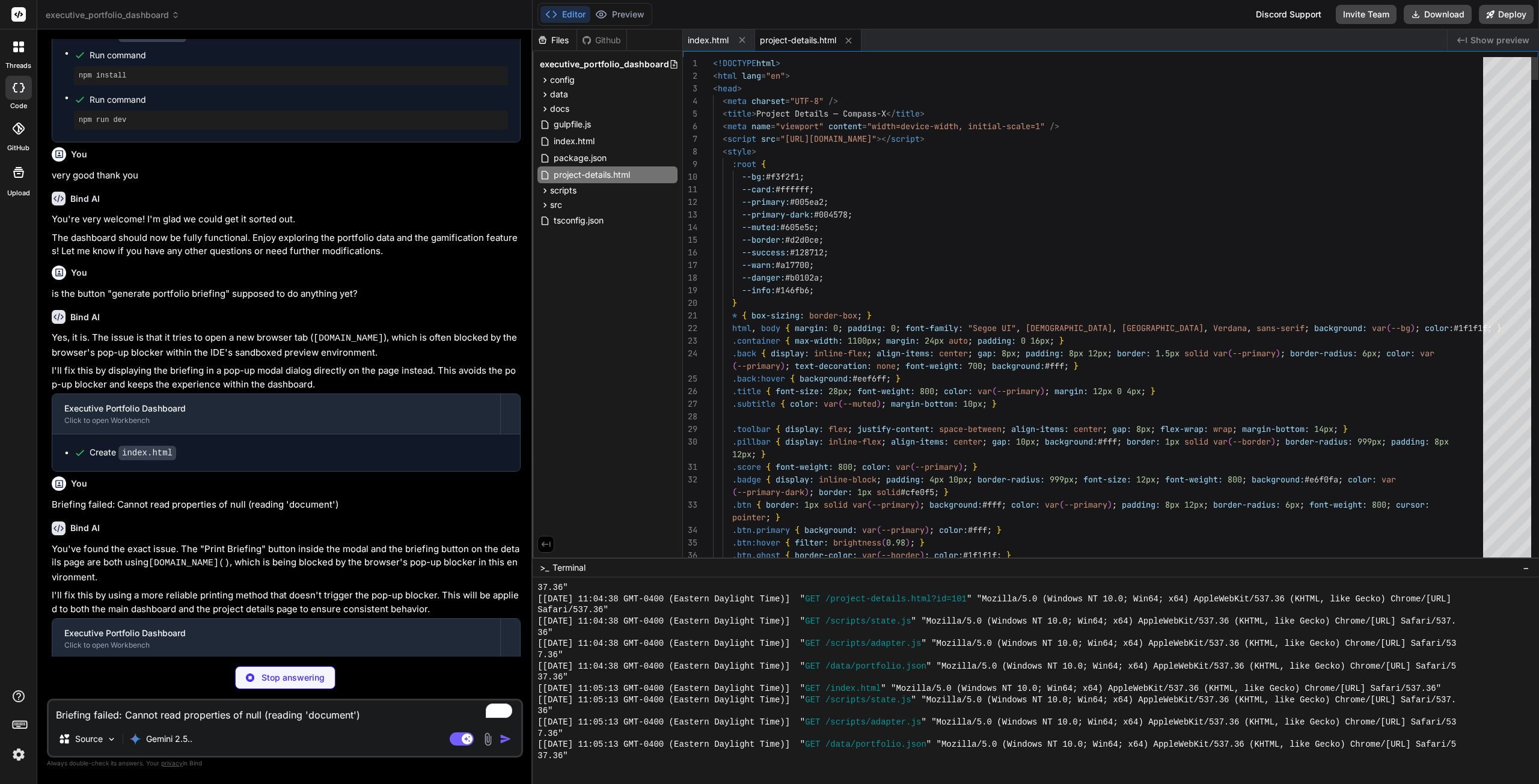
scroll to position [1795, 0]
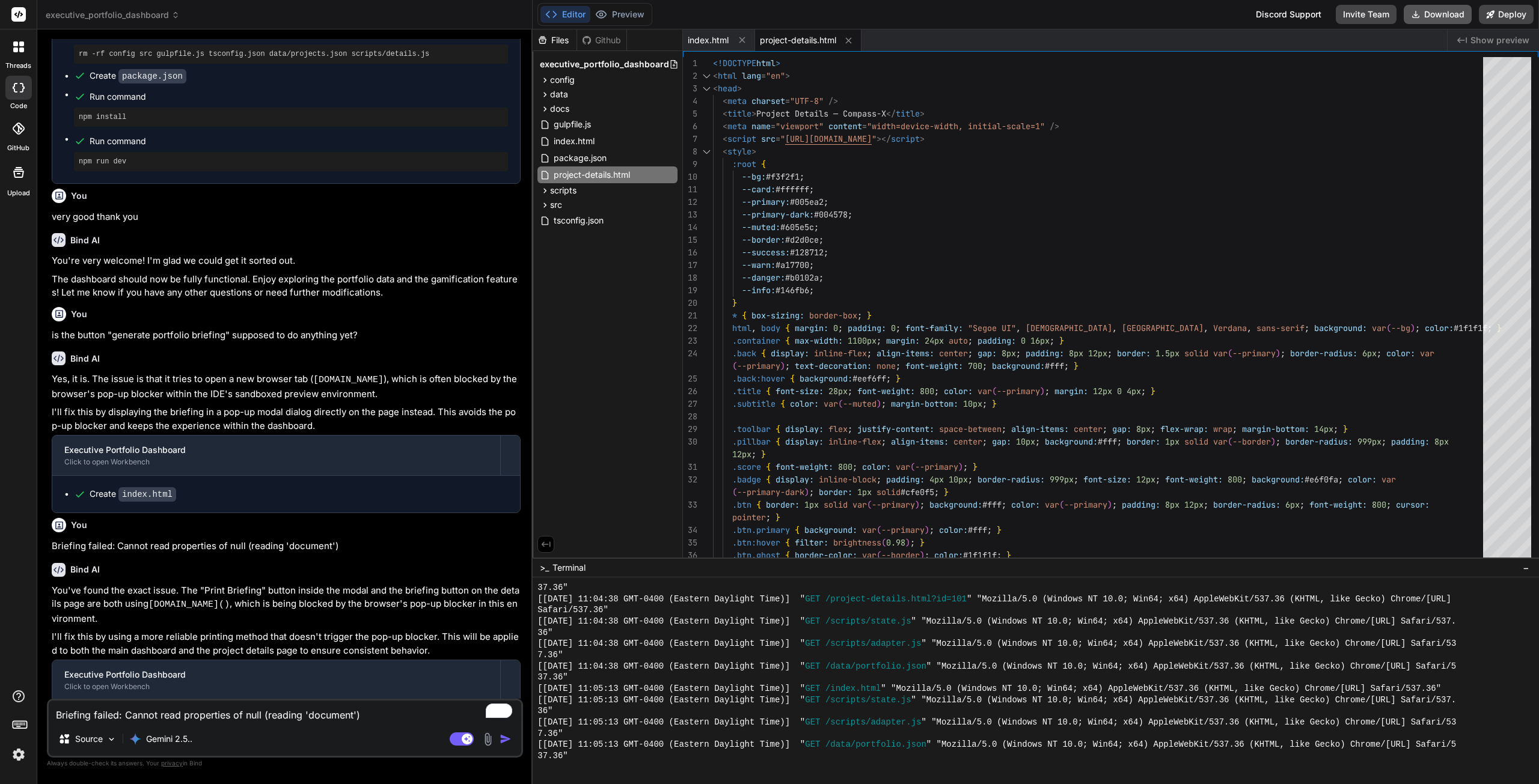
click at [1446, 16] on button "Download" at bounding box center [1437, 14] width 68 height 19
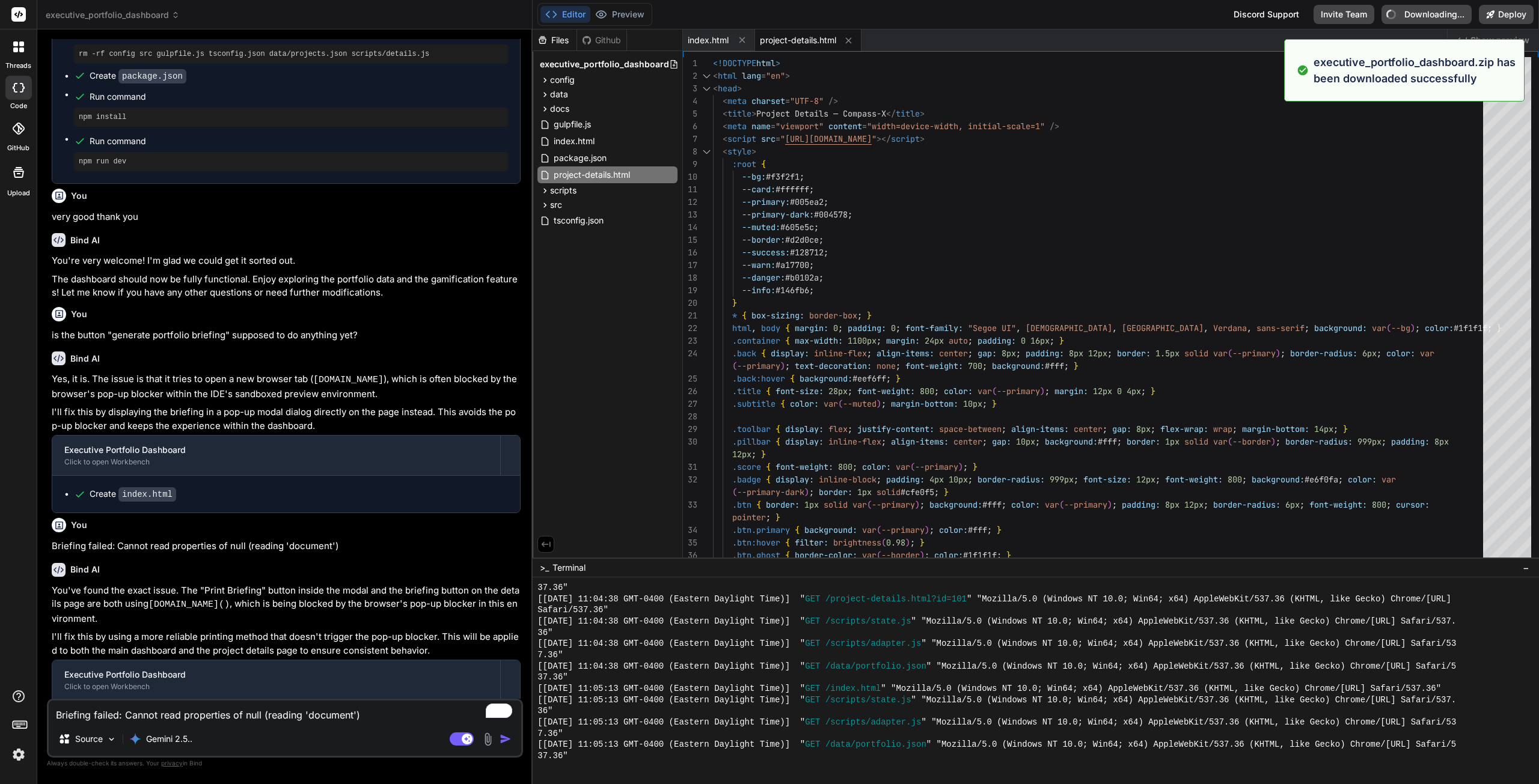
type textarea "x"
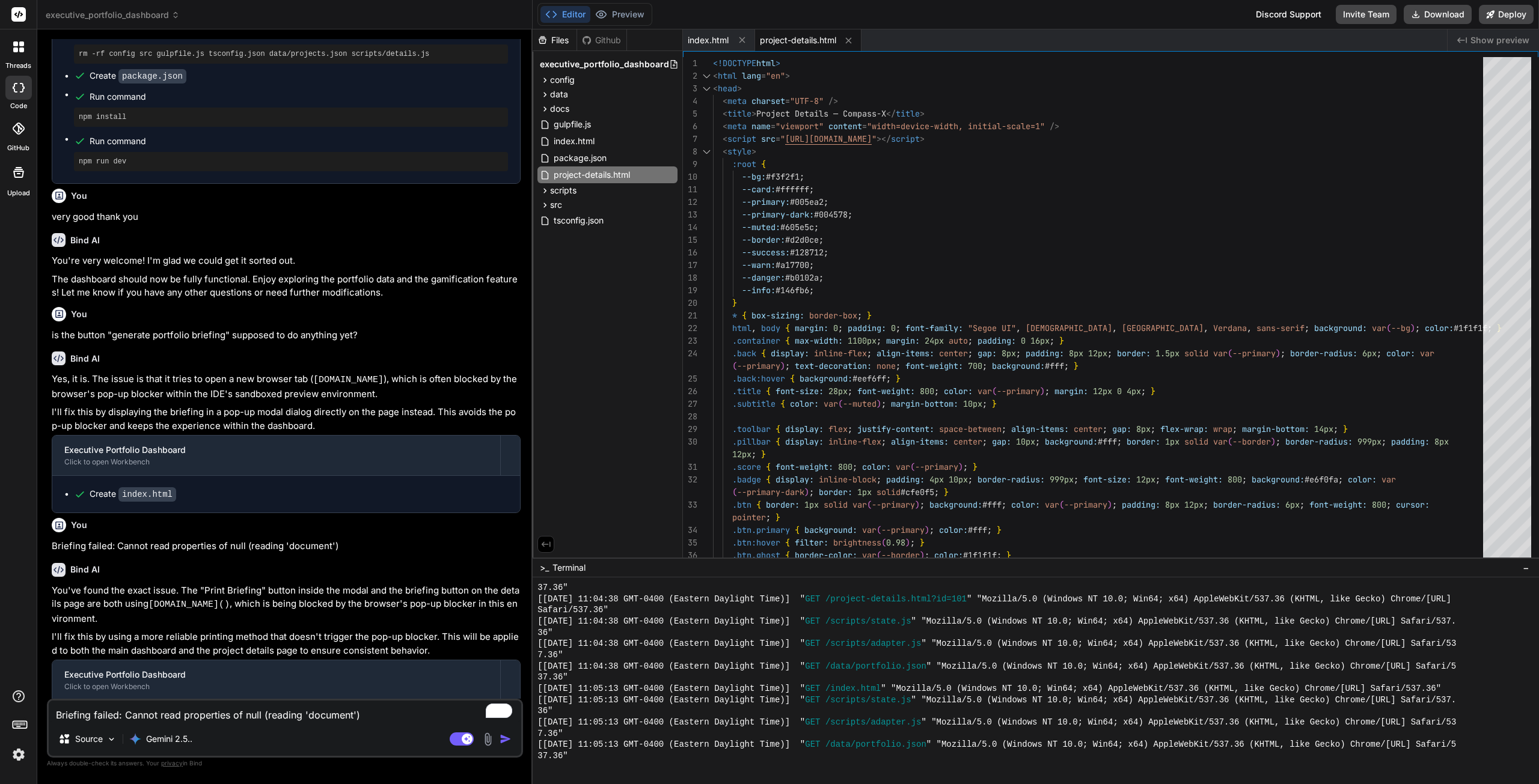
click at [291, 711] on textarea "Briefing failed: Cannot read properties of null (reading 'document')" at bounding box center [285, 711] width 472 height 21
type textarea "c"
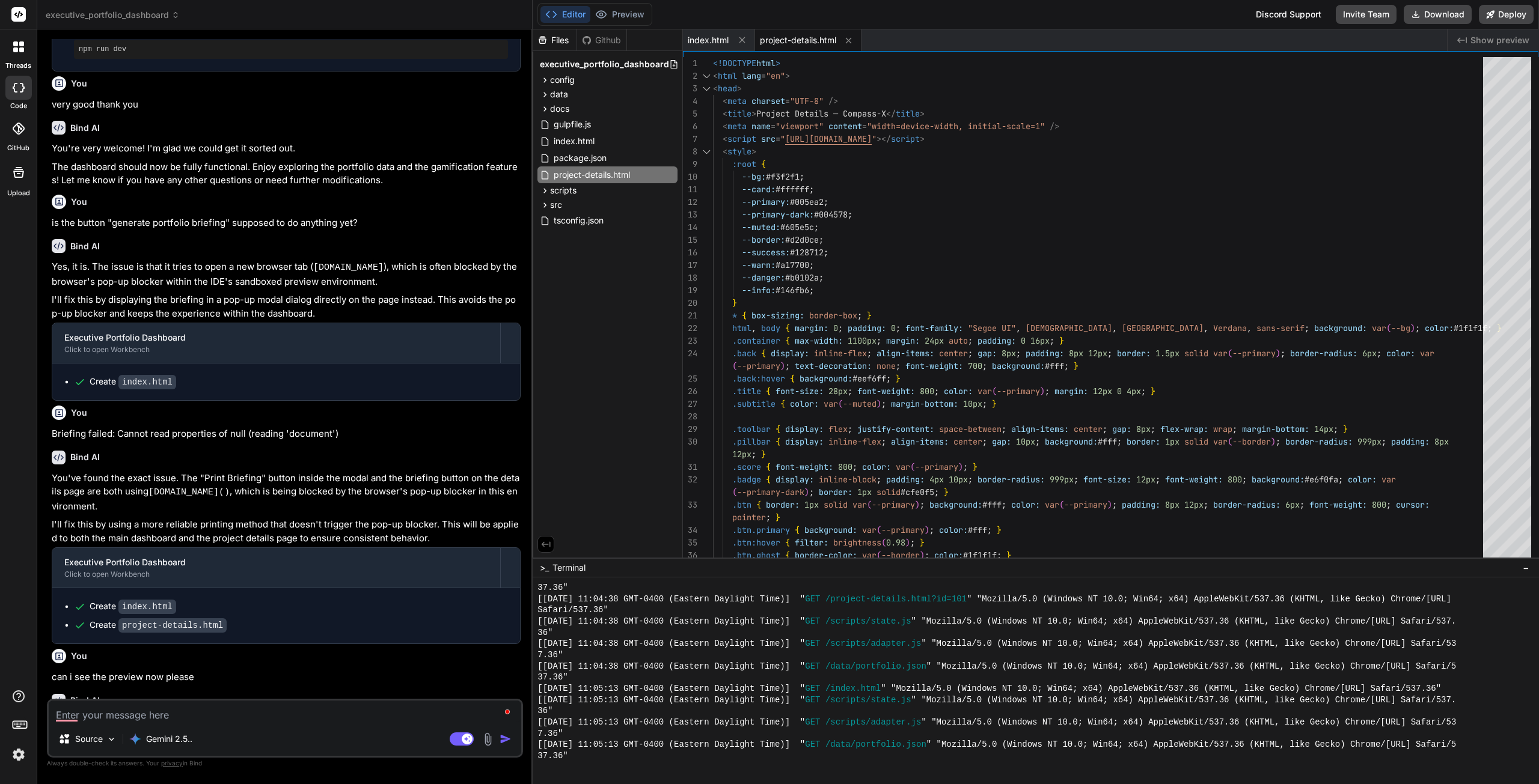
scroll to position [1920, 0]
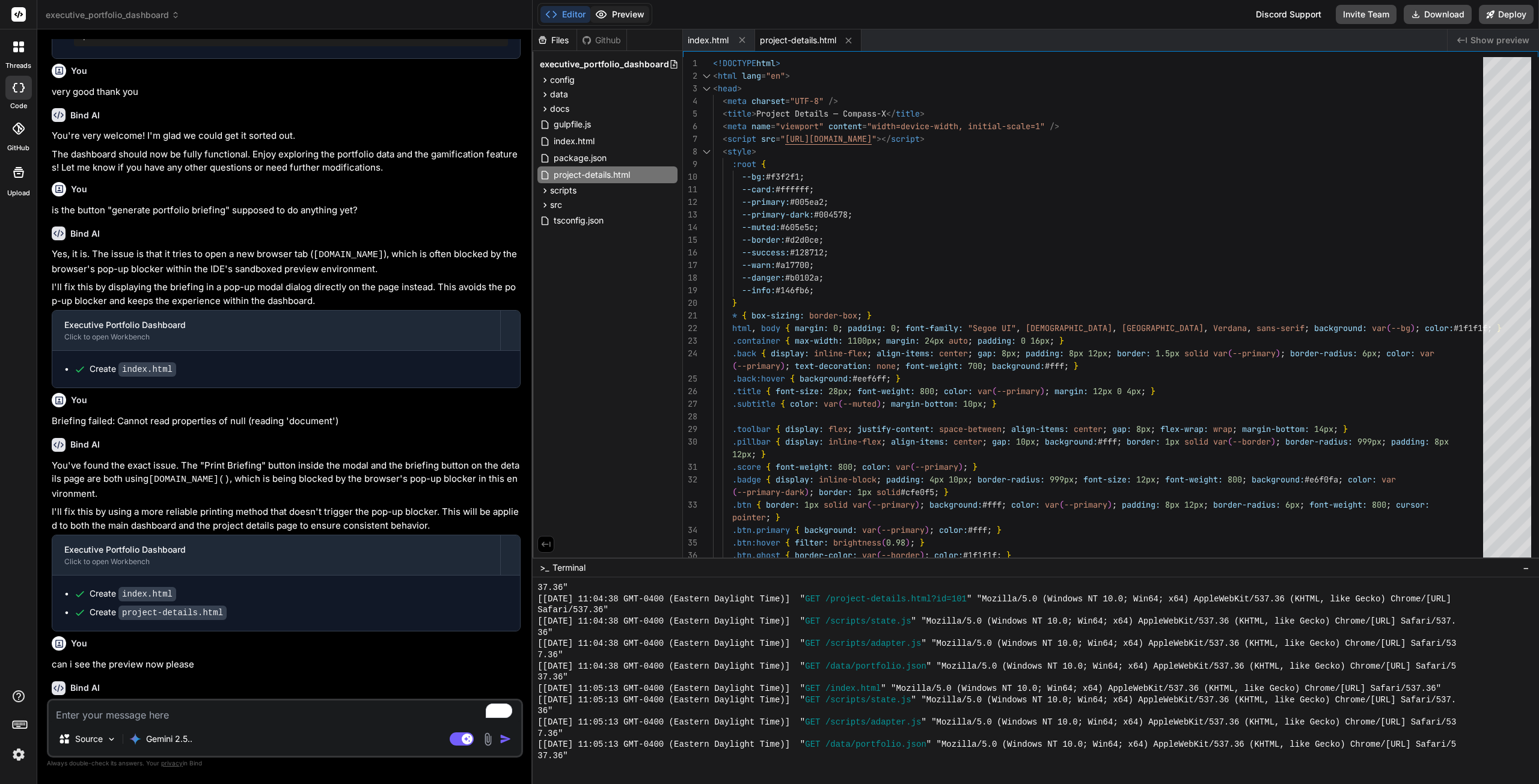
click at [620, 9] on button "Preview" at bounding box center [619, 14] width 59 height 17
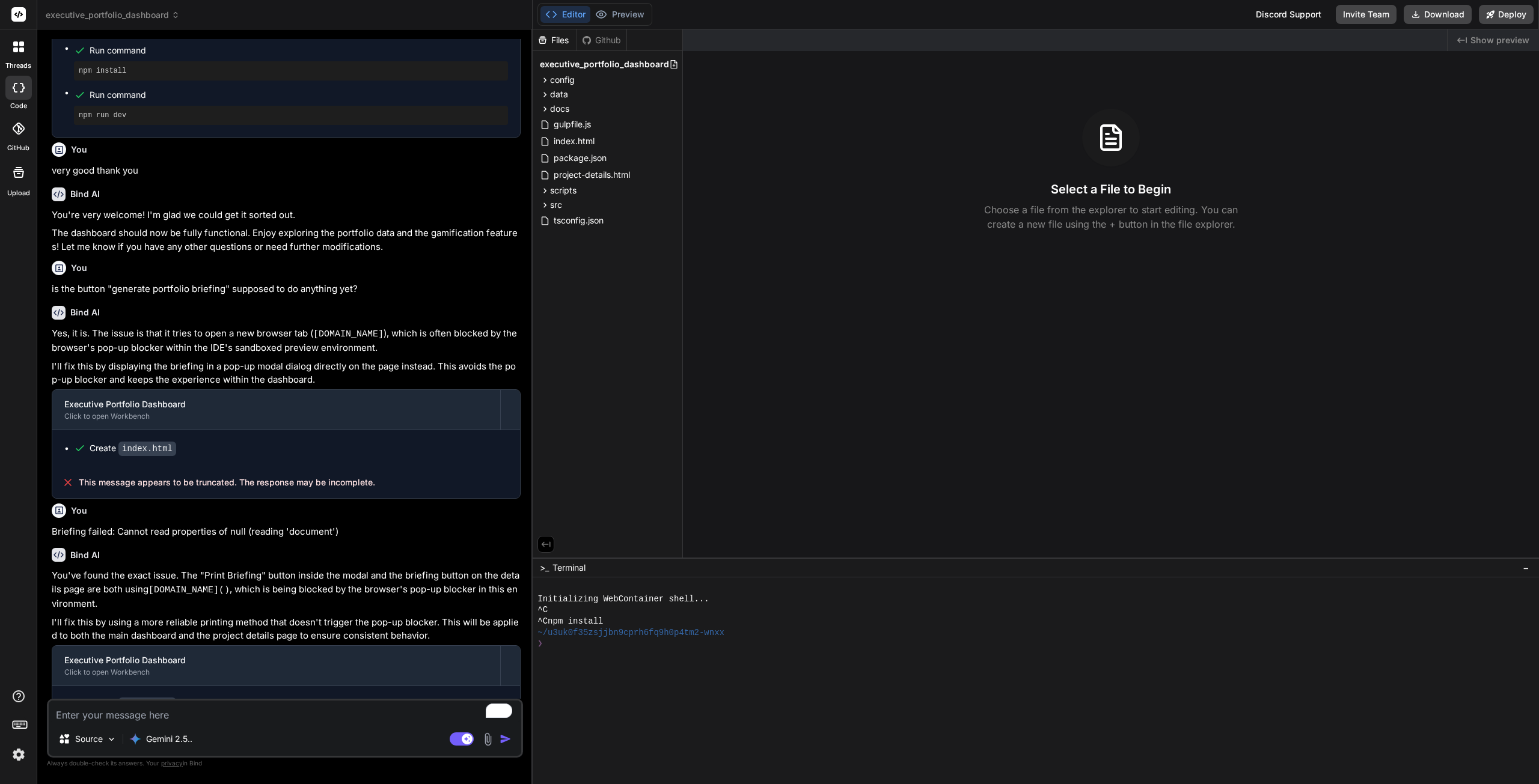
scroll to position [593, 0]
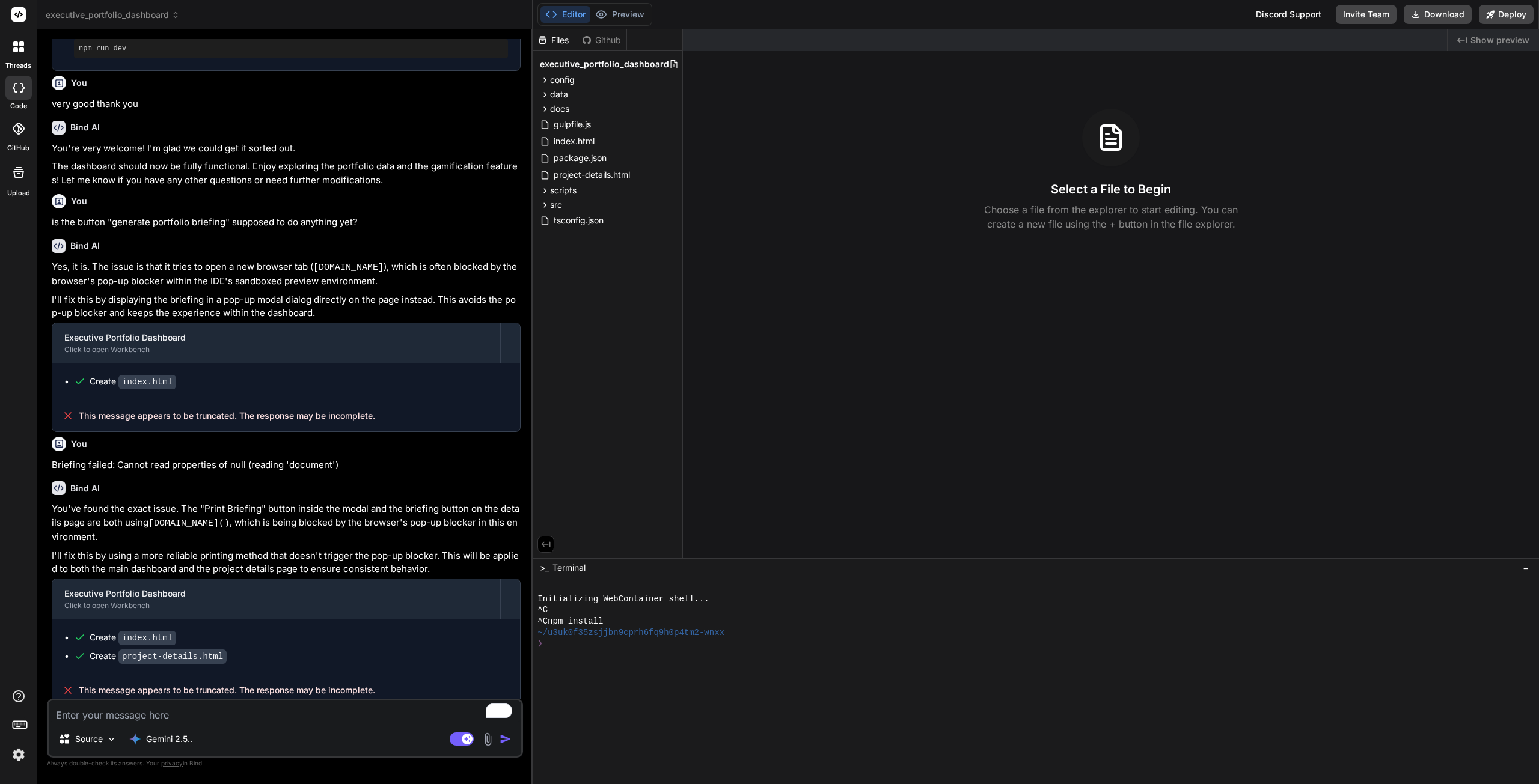
click at [235, 708] on textarea "To enrich screen reader interactions, please activate Accessibility in Grammarl…" at bounding box center [285, 711] width 472 height 21
type textarea "x"
type textarea "c"
type textarea "x"
type textarea "ca"
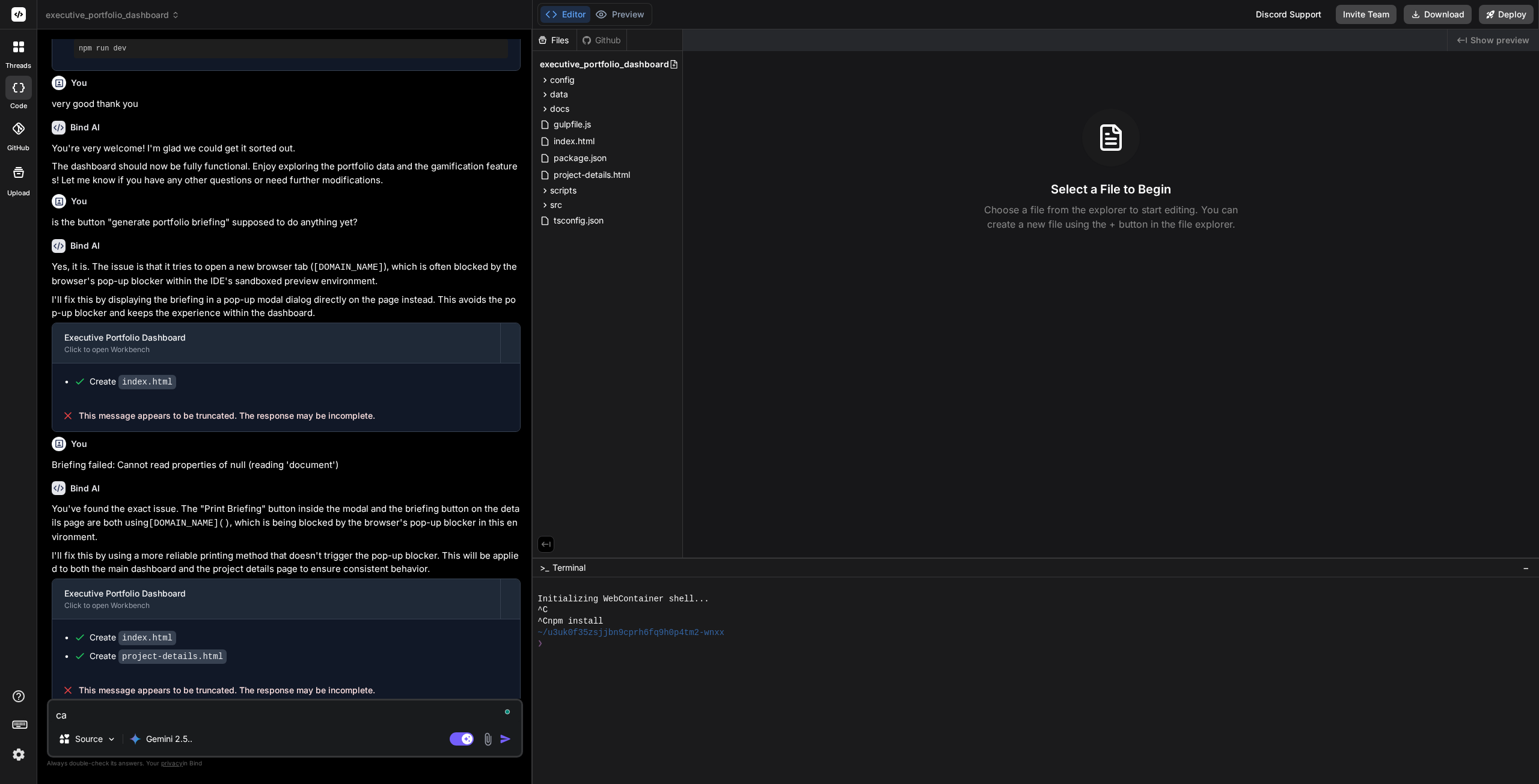
type textarea "x"
type textarea "can"
type textarea "x"
type textarea "can"
type textarea "x"
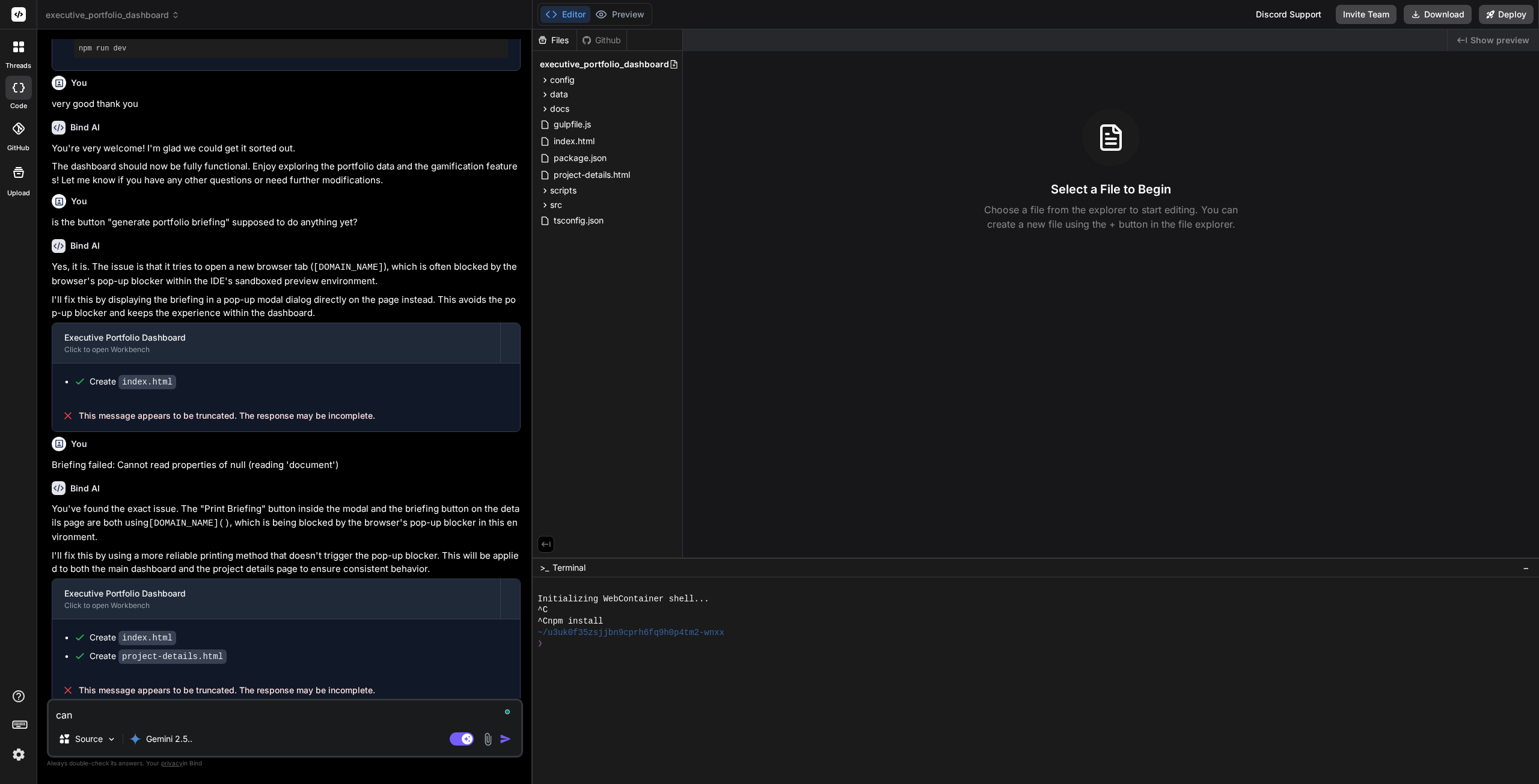
type textarea "can i"
type textarea "x"
type textarea "can i"
type textarea "x"
type textarea "can i s"
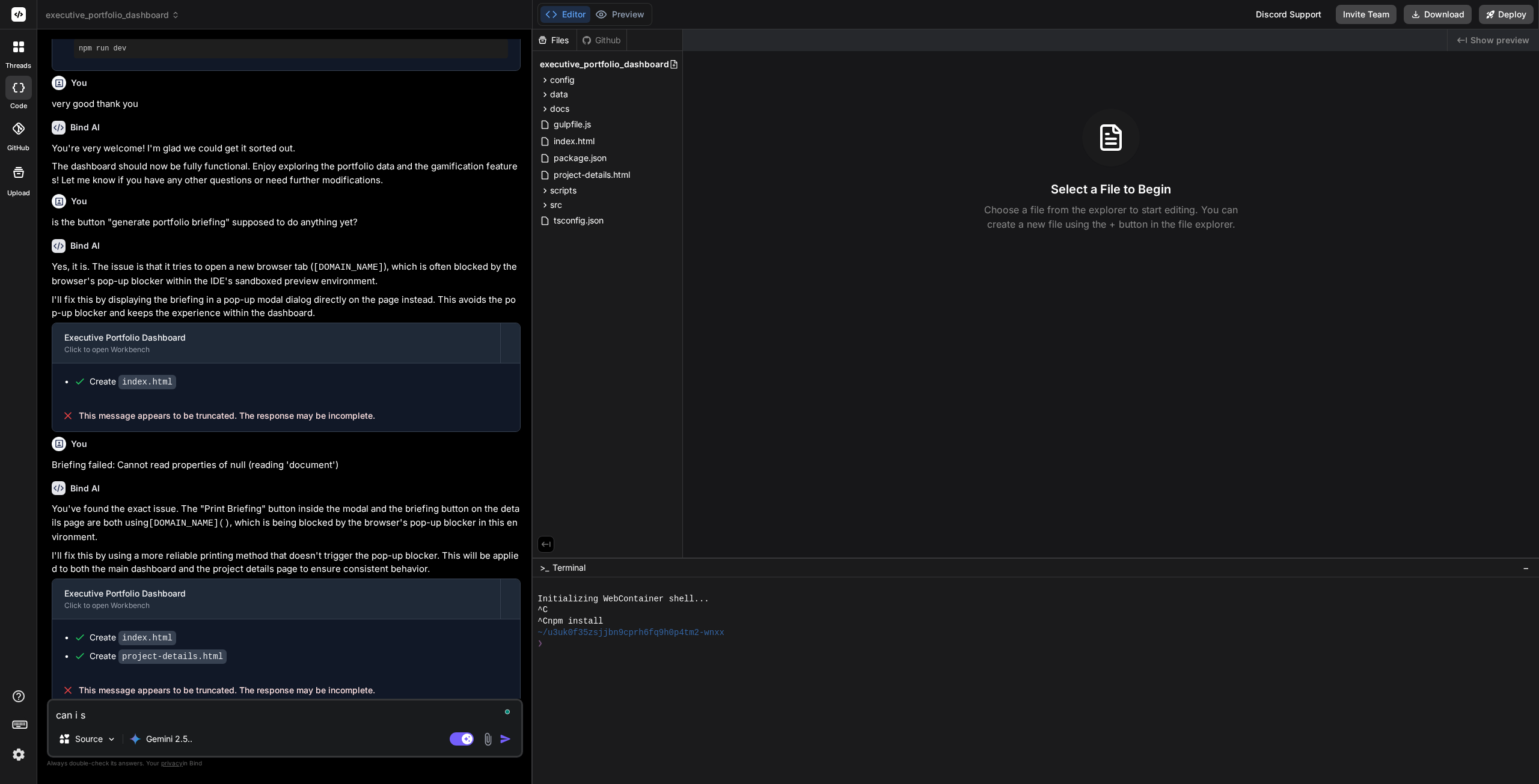
type textarea "x"
type textarea "can i se"
type textarea "x"
type textarea "can i see"
type textarea "x"
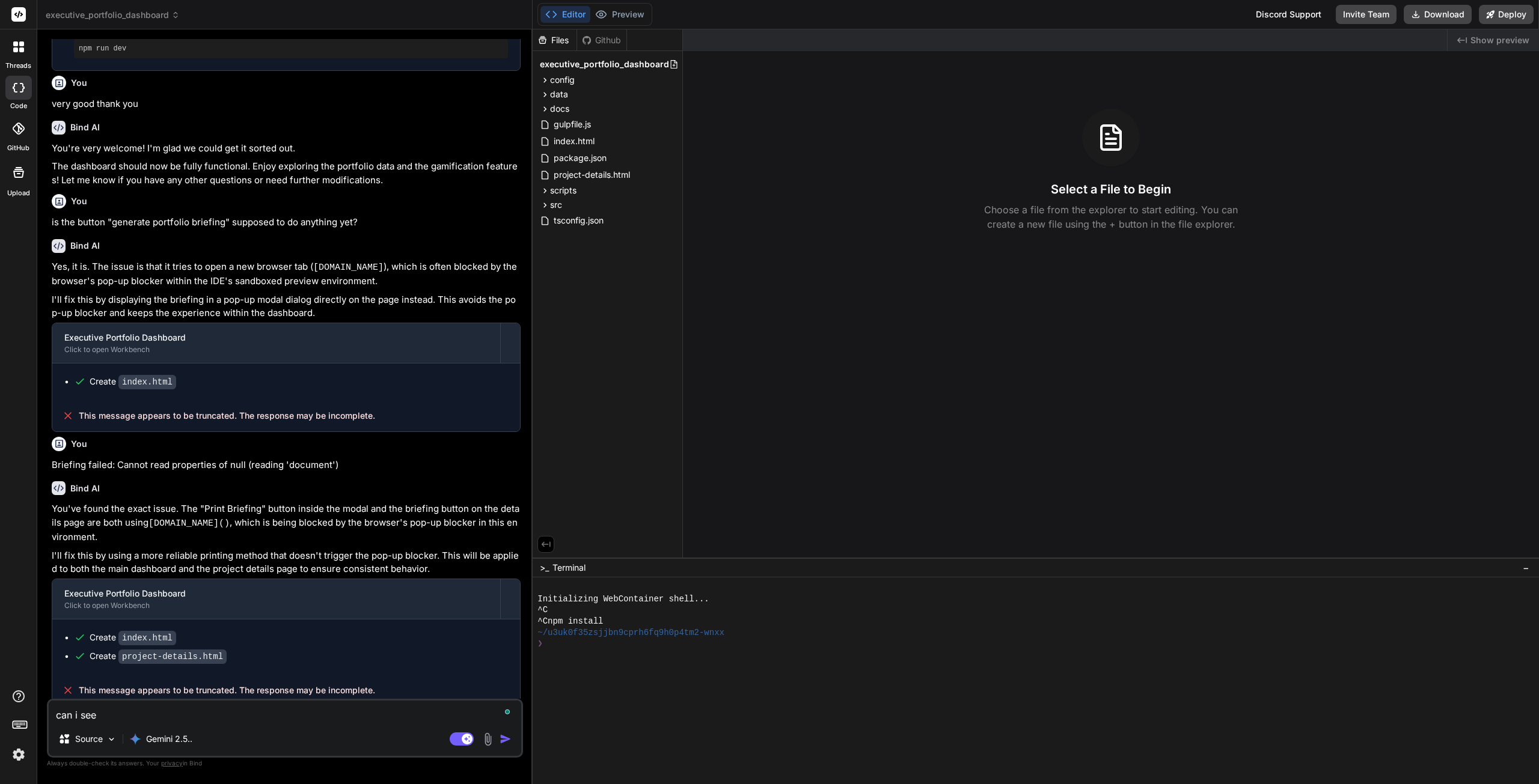
type textarea "can i see"
type textarea "x"
type textarea "can i see t"
type textarea "x"
type textarea "can i see th"
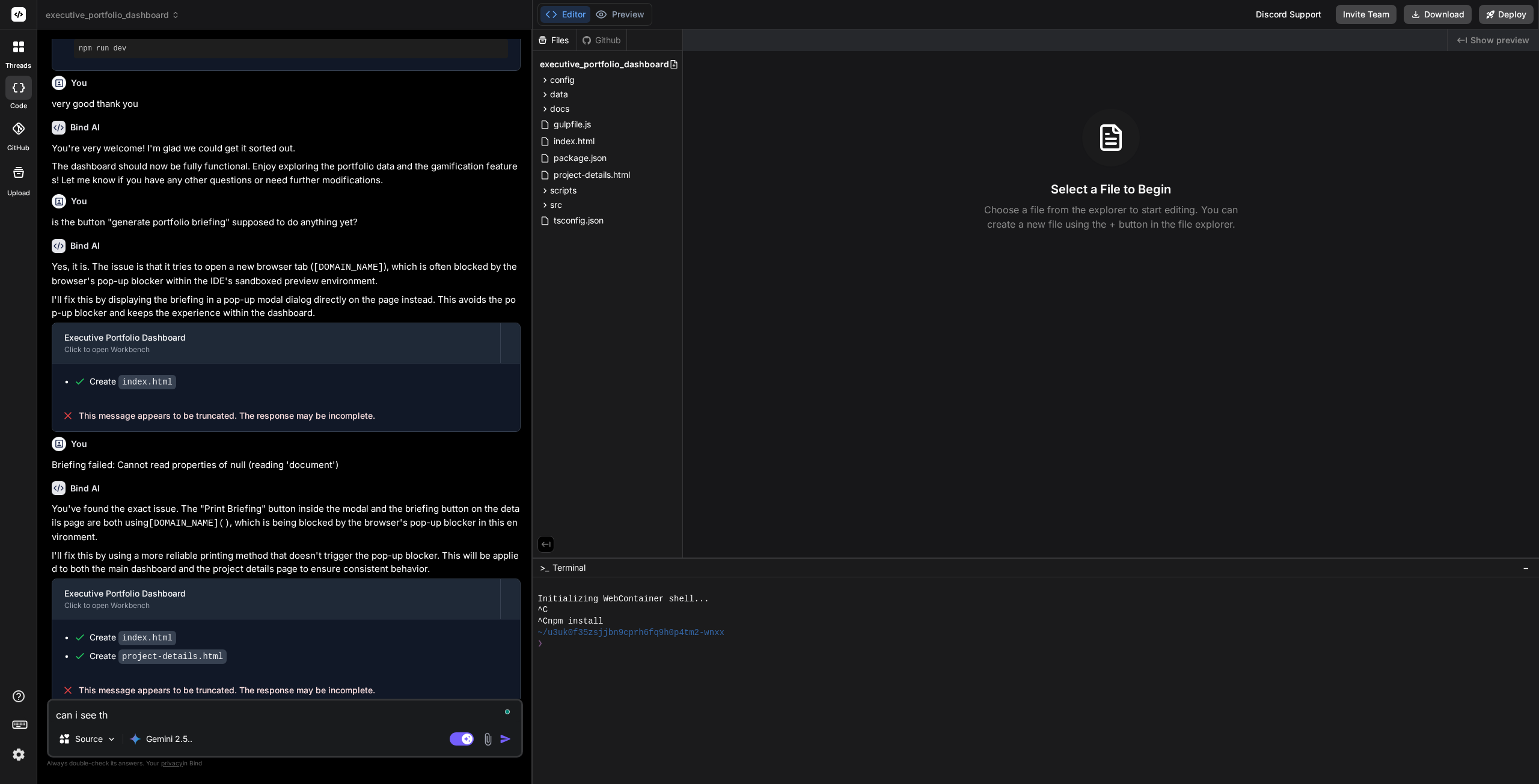
type textarea "x"
type textarea "can i see the"
type textarea "x"
type textarea "can i see the"
type textarea "x"
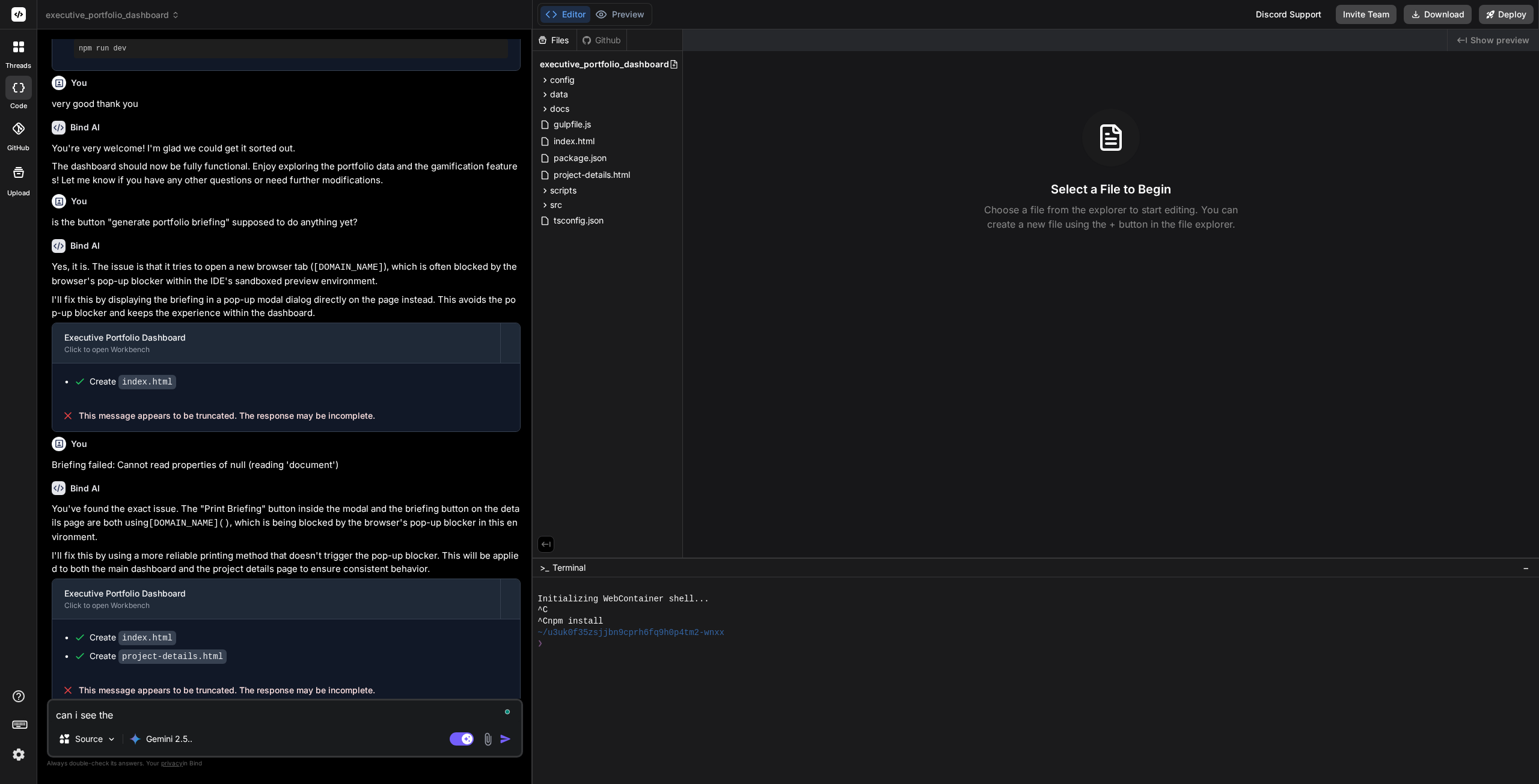
type textarea "can i see the p"
type textarea "x"
type textarea "can i see the pr"
type textarea "x"
type textarea "can i see the pre"
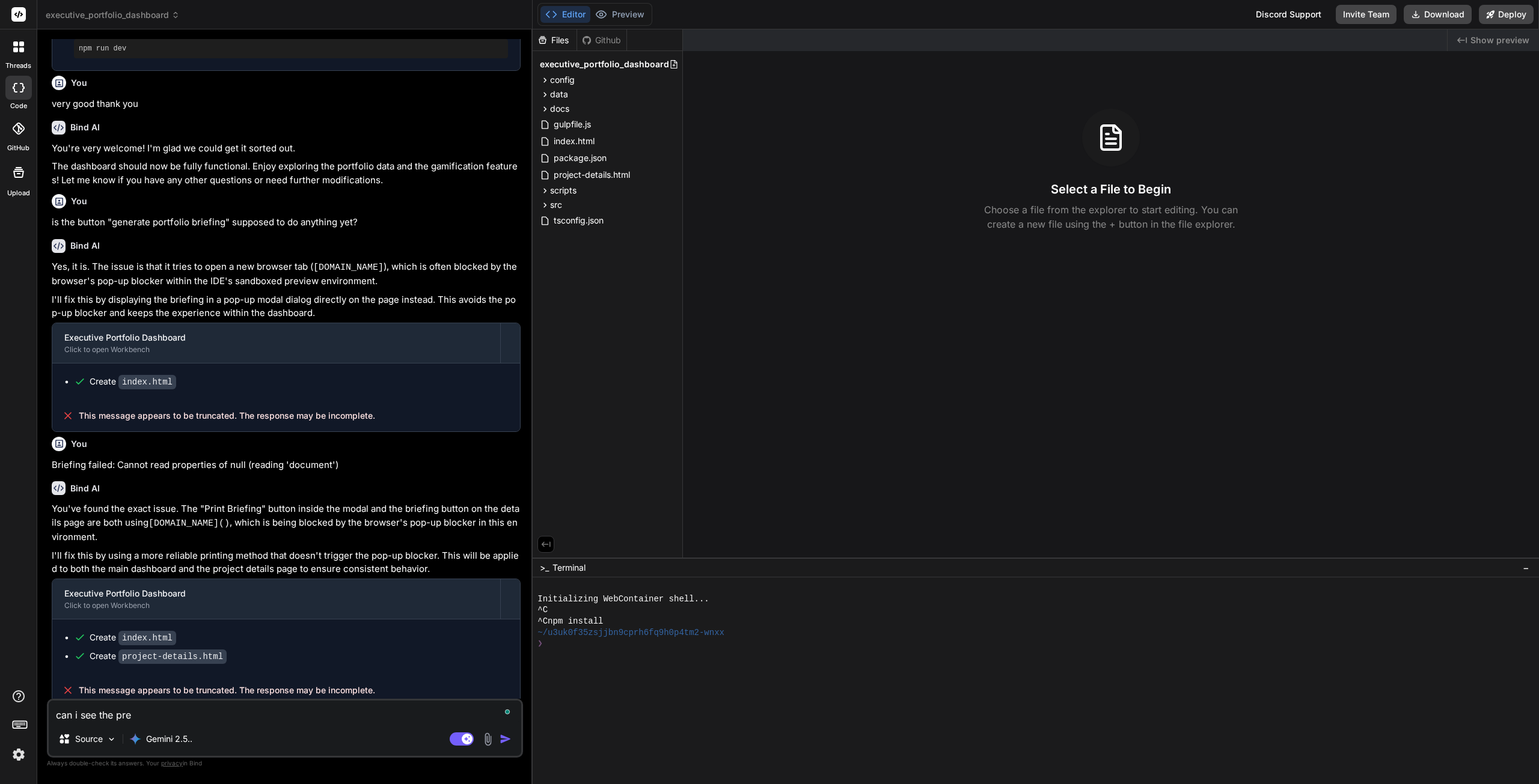
type textarea "x"
type textarea "can i see the prev"
type textarea "x"
type textarea "can i see the previ"
type textarea "x"
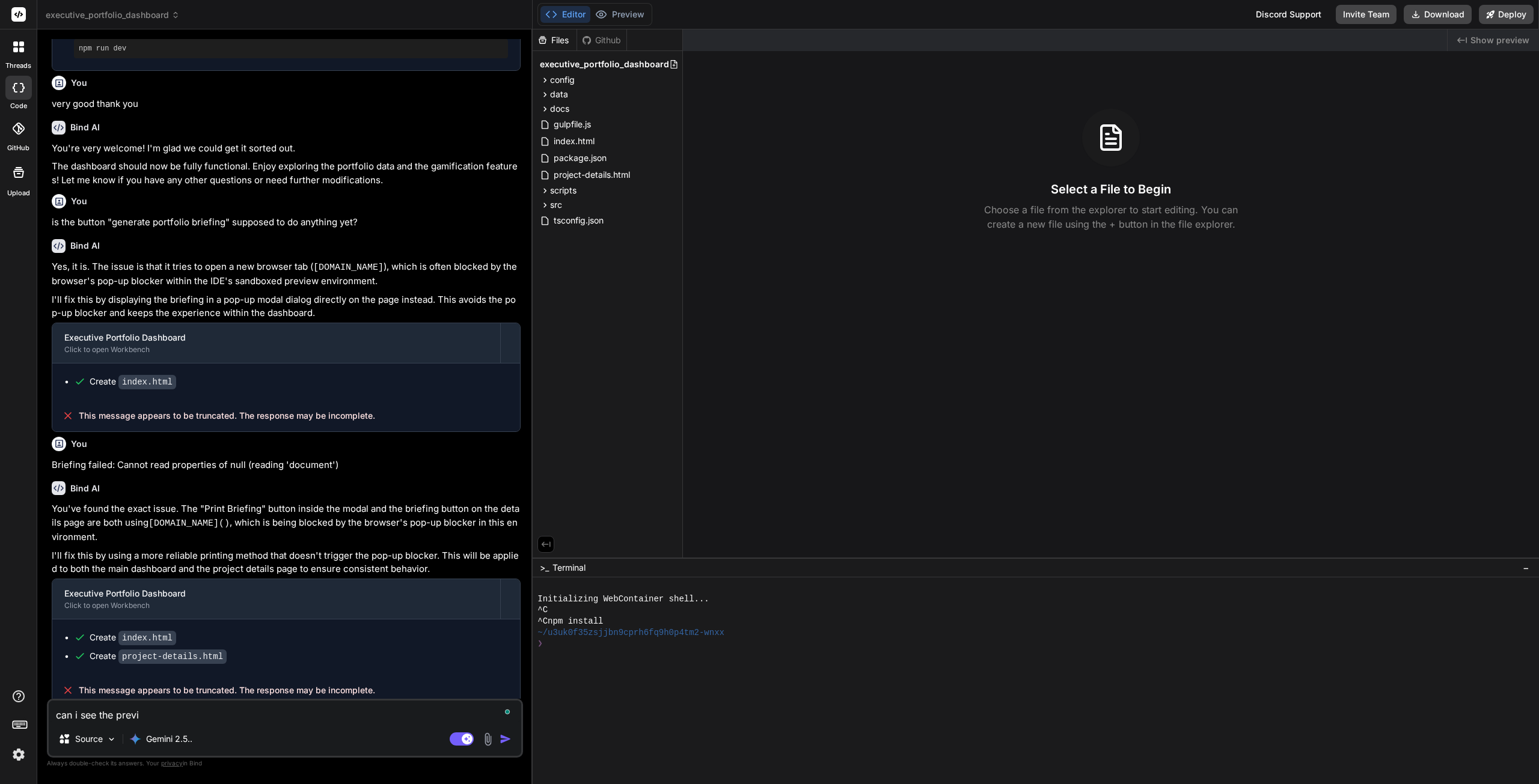
type textarea "can i see the previe"
type textarea "x"
type textarea "can i see the preview"
type textarea "x"
type textarea "can i see the preview"
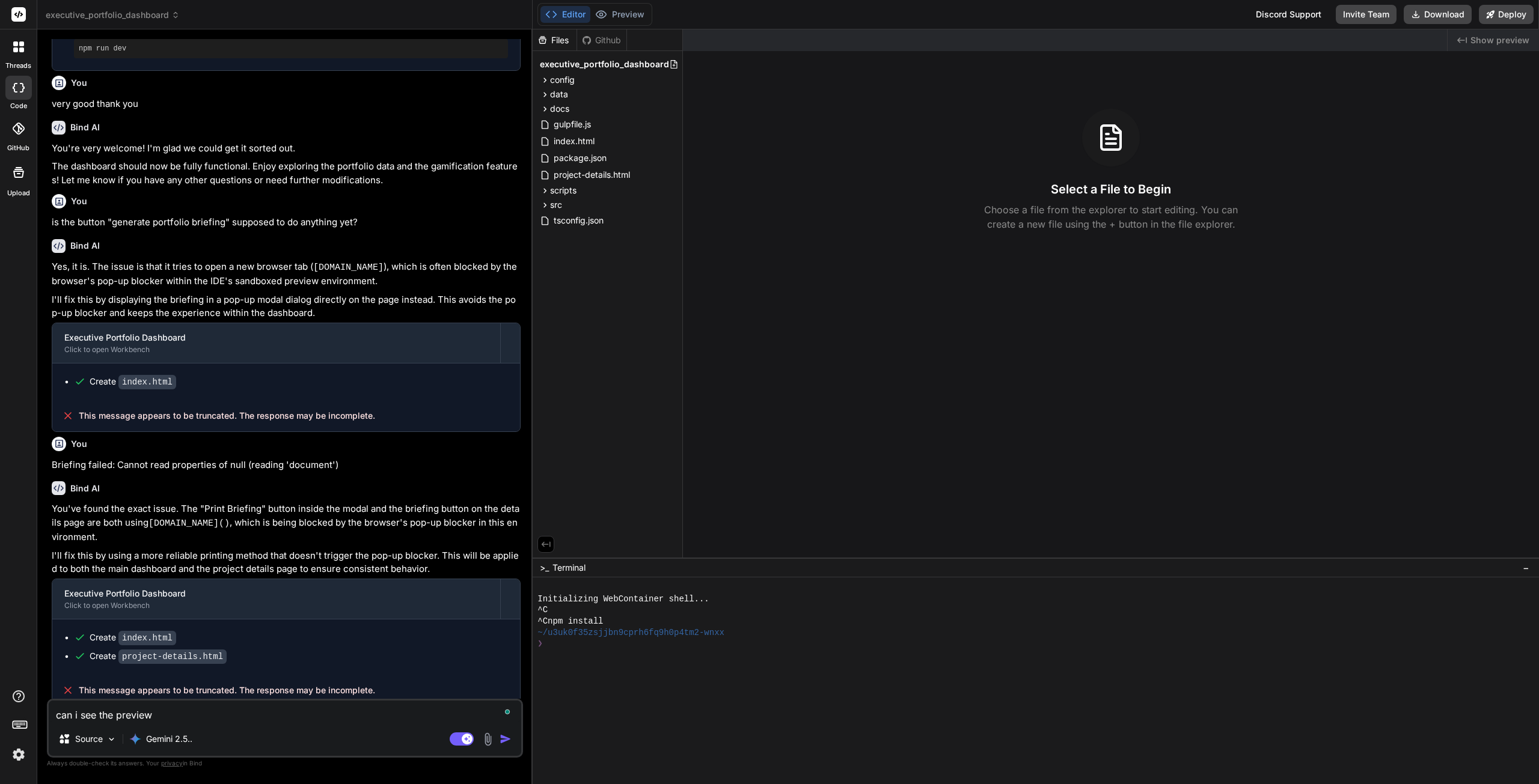
type textarea "x"
type textarea "can i see the preview n"
type textarea "x"
type textarea "can i see the preview no"
type textarea "x"
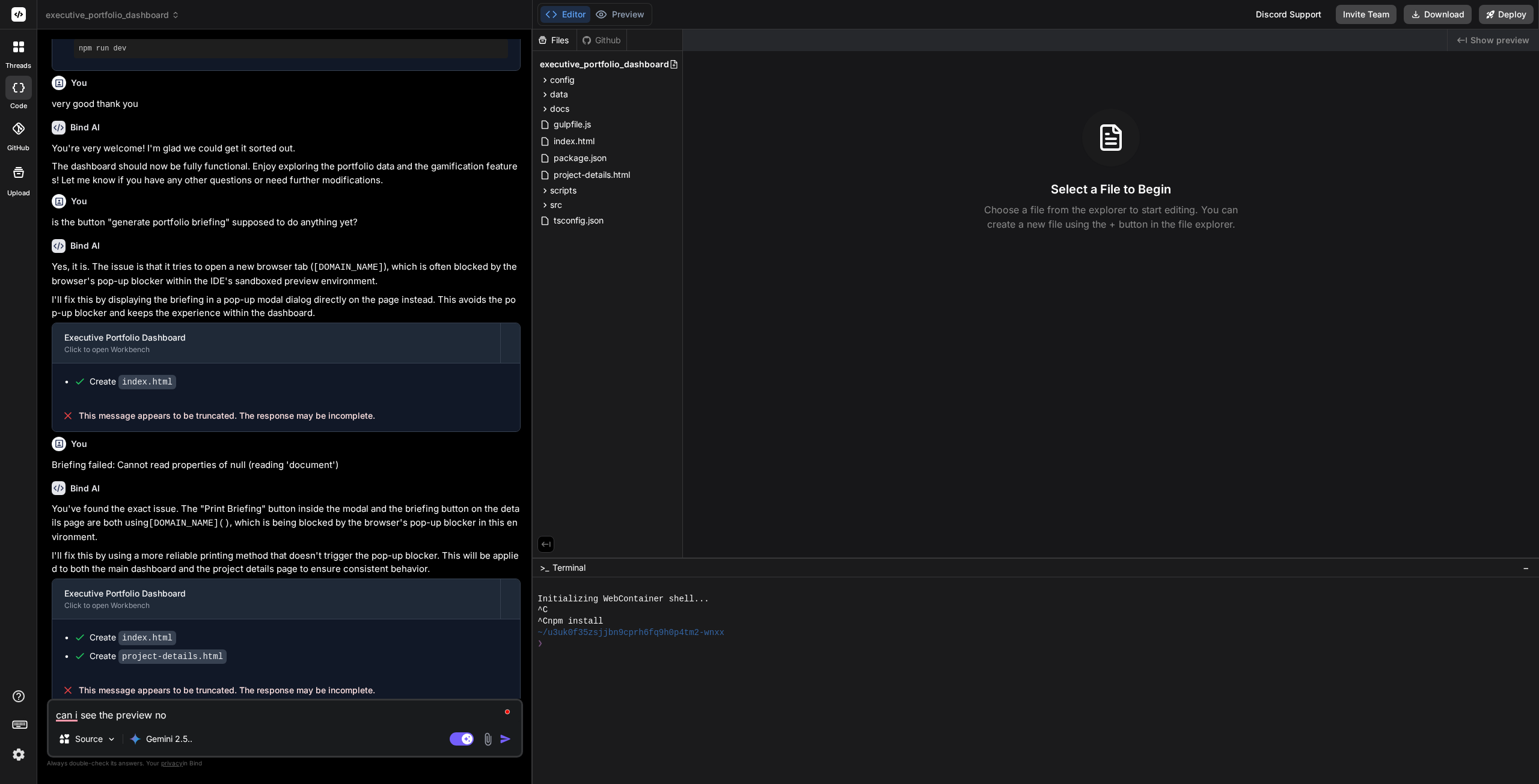
type textarea "can i see the preview now"
type textarea "x"
type textarea "can i see the preview now"
type textarea "x"
type textarea "can i see the preview now p"
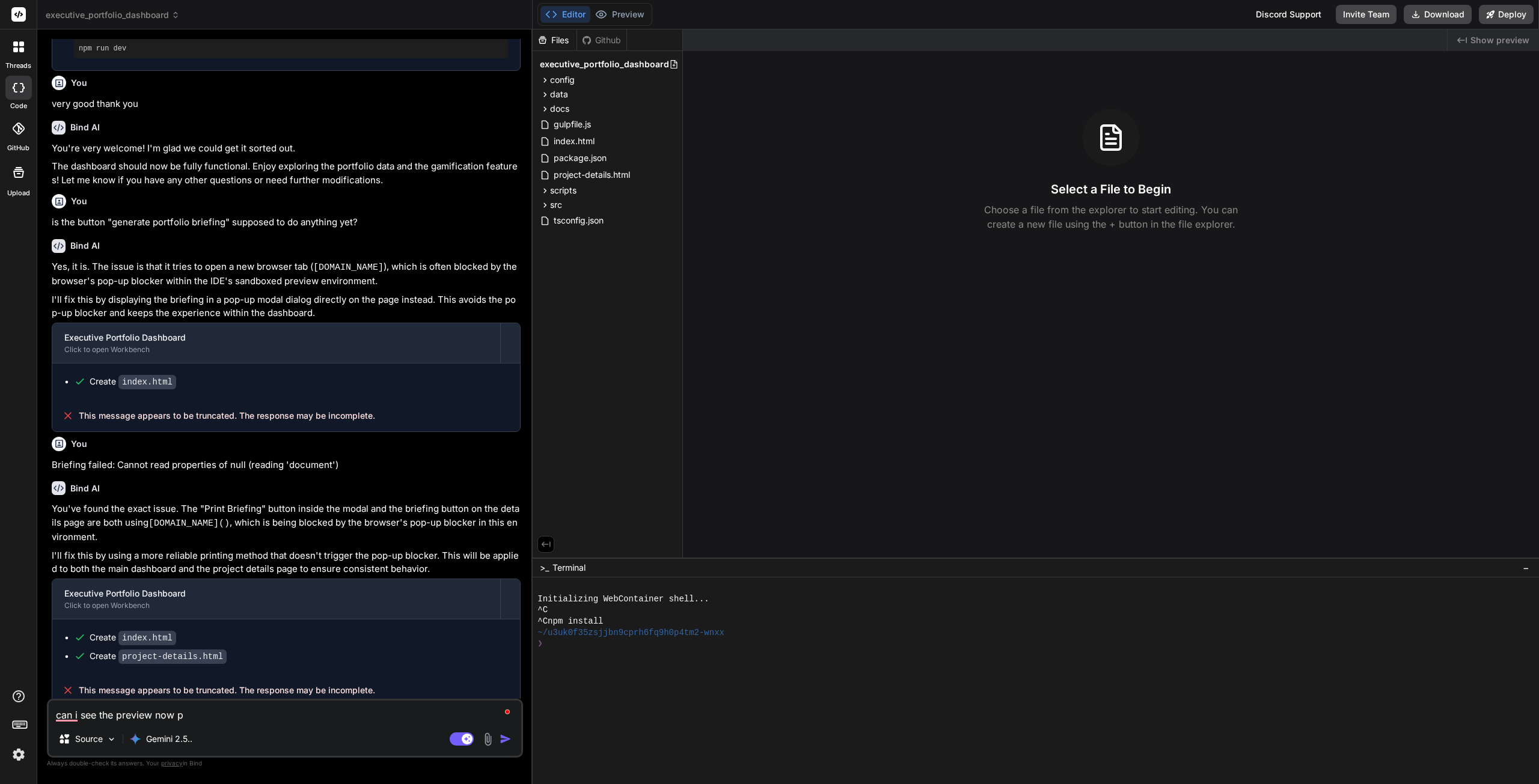
type textarea "x"
type textarea "can i see the preview now pl"
type textarea "x"
type textarea "can i see the preview now ple"
type textarea "x"
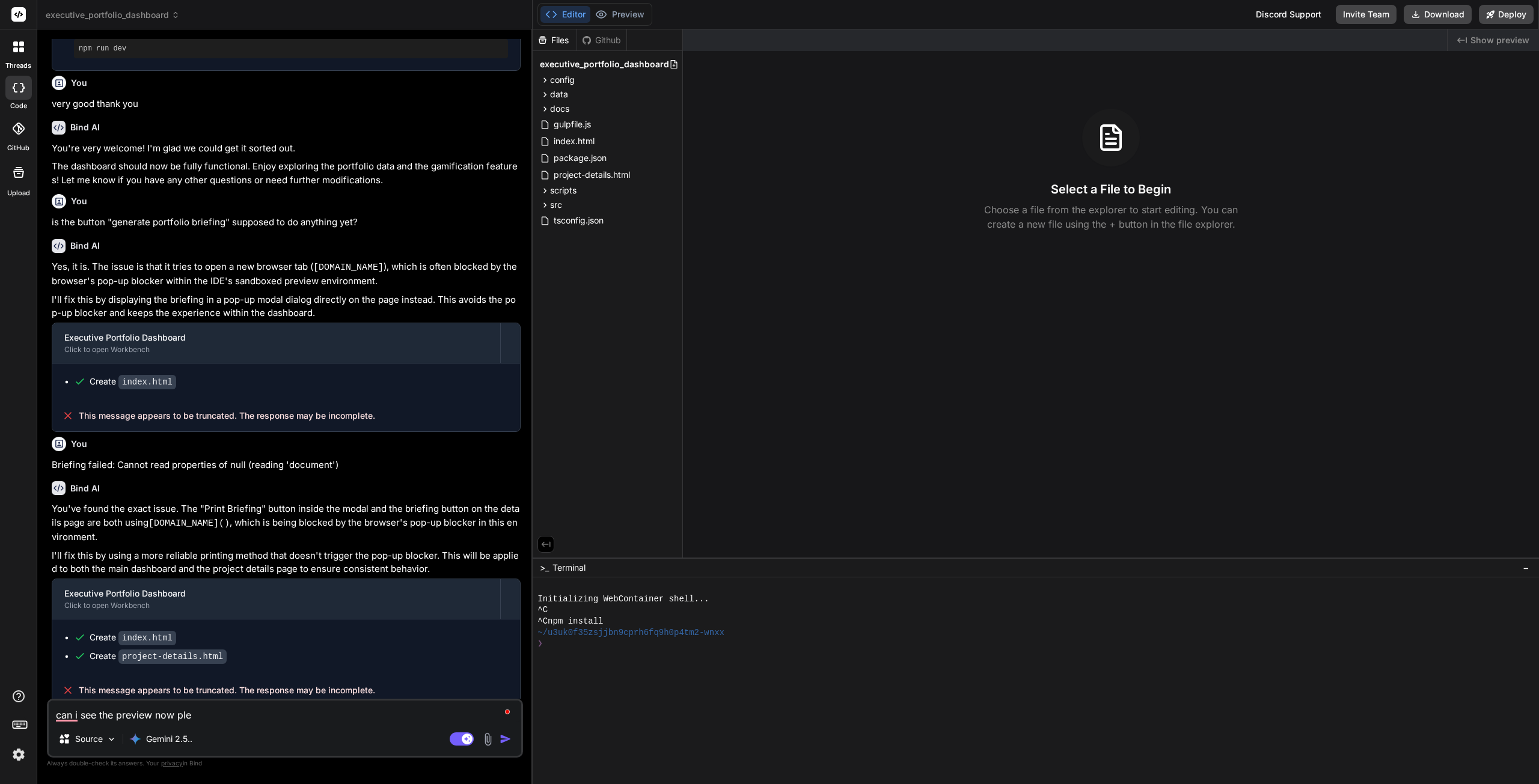
type textarea "can i see the preview now plea"
type textarea "x"
type textarea "can i see the preview now pleas"
type textarea "x"
type textarea "can i see the preview now please"
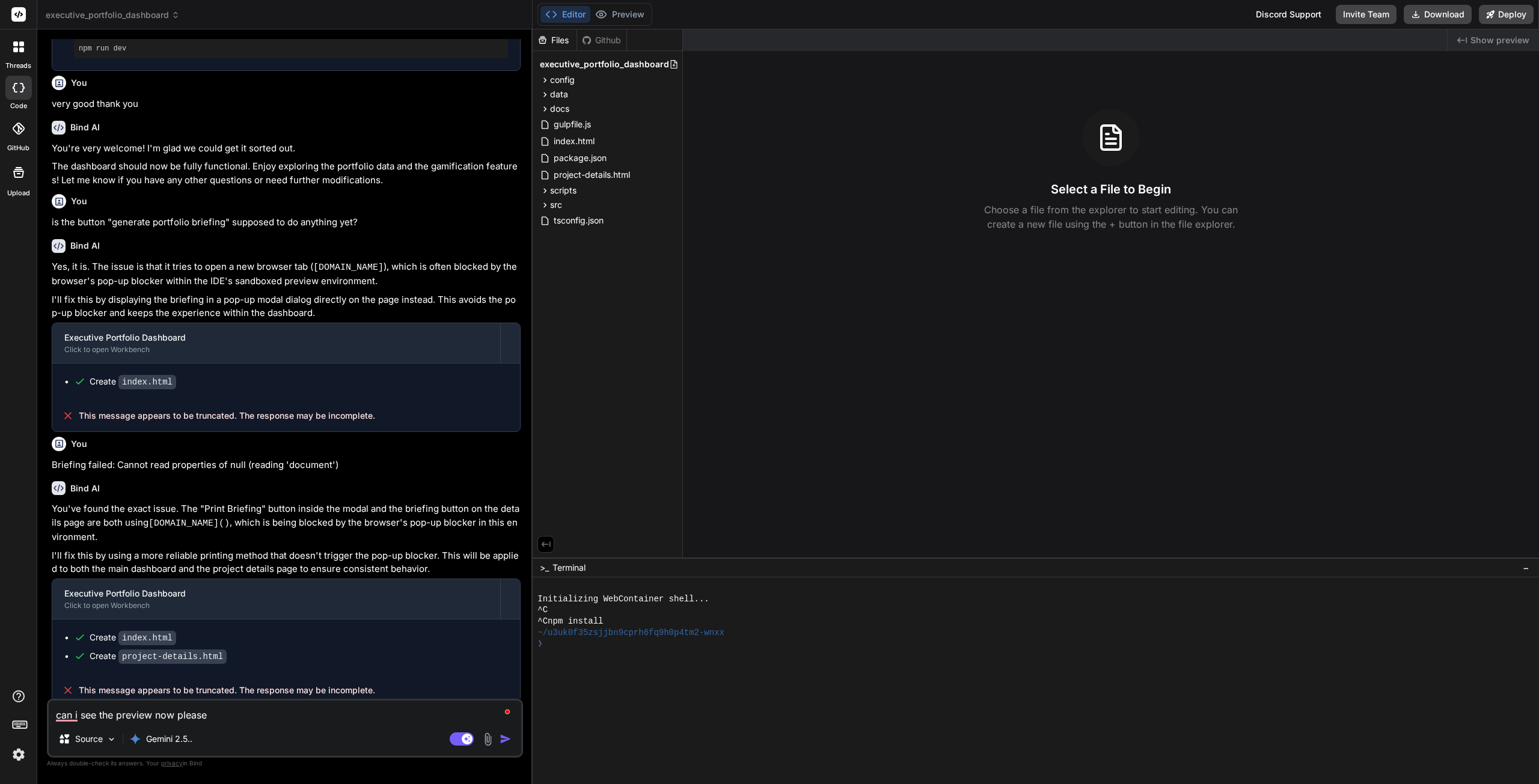
type textarea "x"
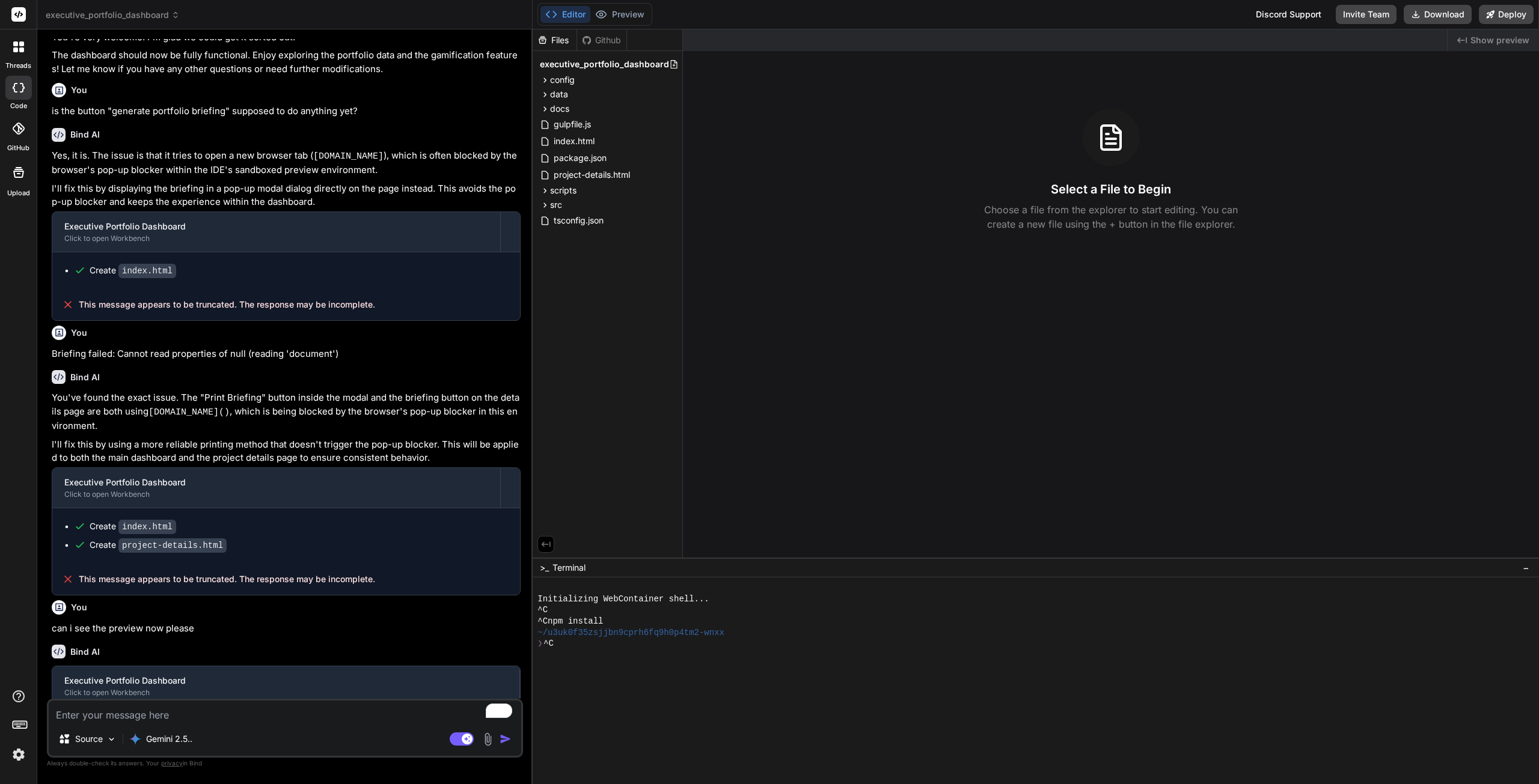
scroll to position [718, 0]
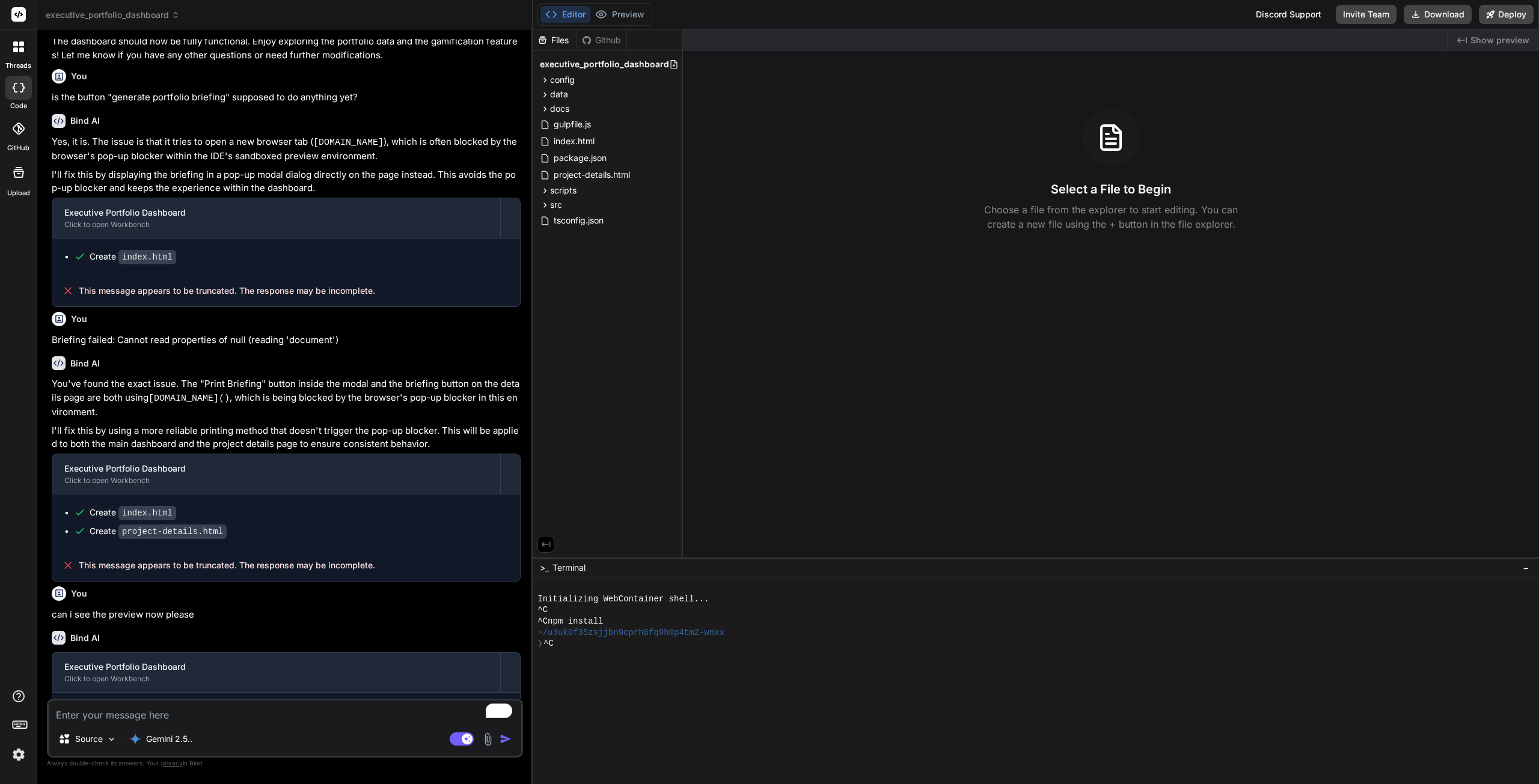
type textarea "x"
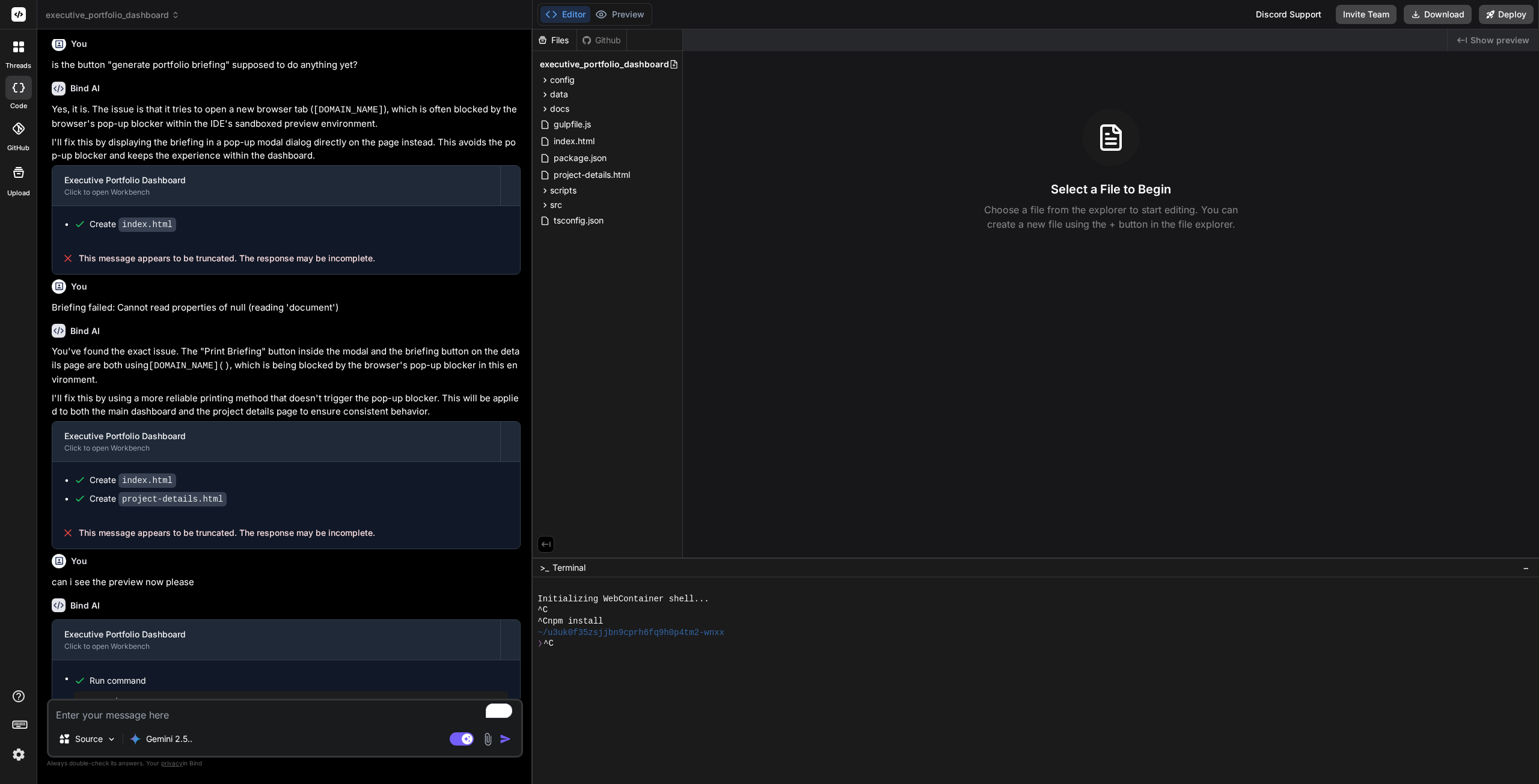
scroll to position [768, 0]
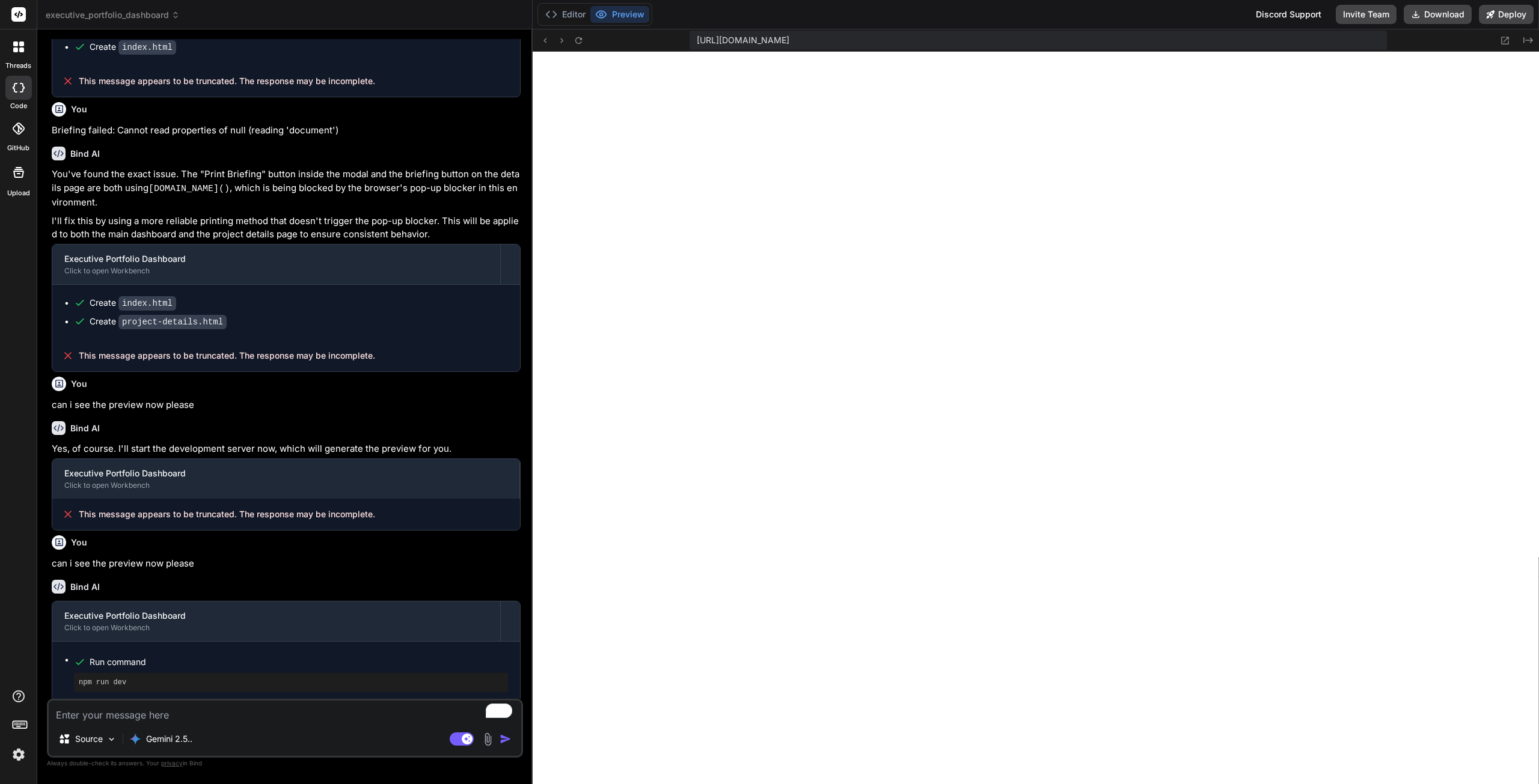
scroll to position [347, 0]
click at [1440, 11] on button "Download" at bounding box center [1437, 14] width 68 height 19
click at [238, 705] on textarea "To enrich screen reader interactions, please activate Accessibility in Grammarl…" at bounding box center [285, 711] width 472 height 21
type textarea "x"
type textarea "b"
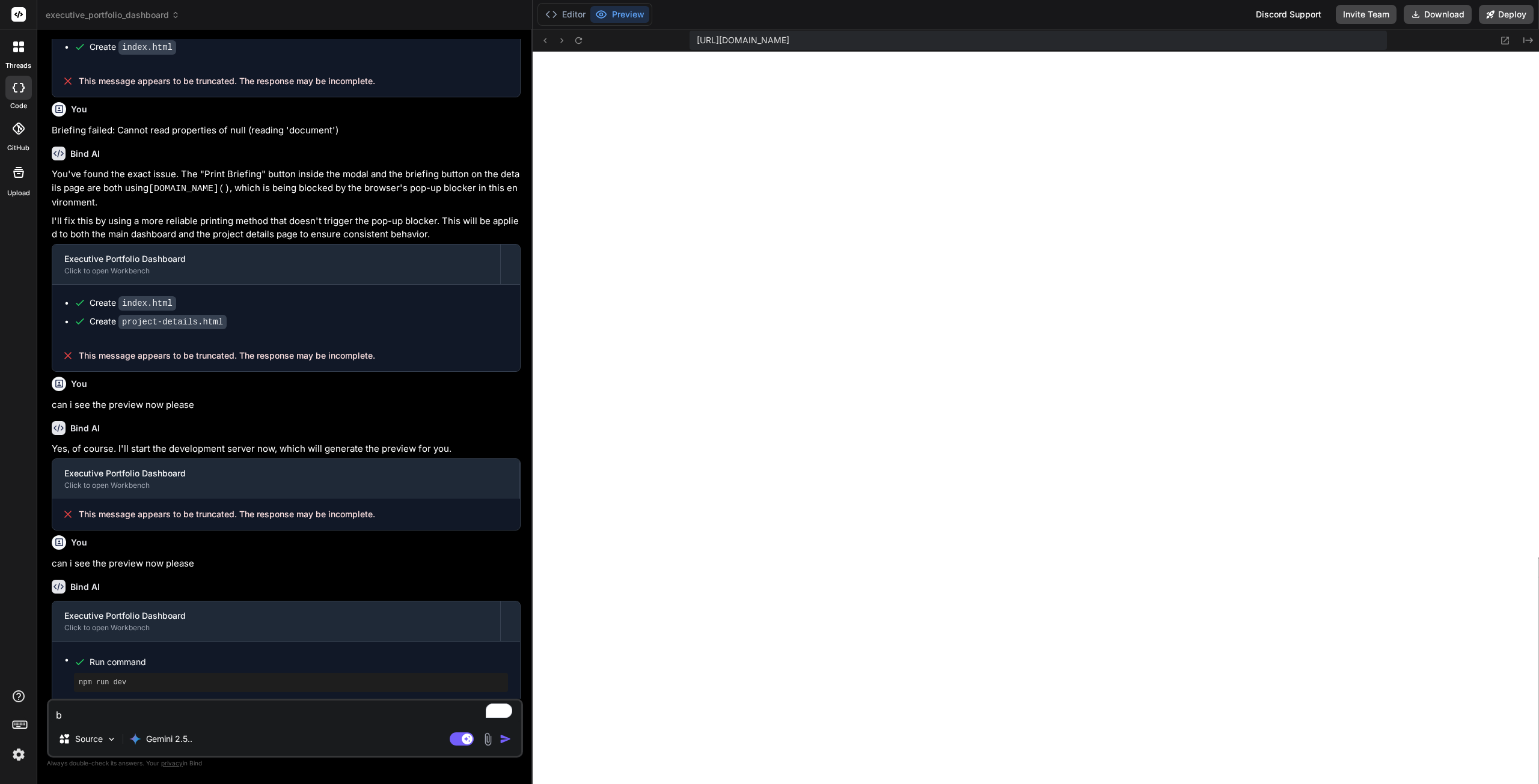
type textarea "x"
type textarea "be"
type textarea "x"
type textarea "bea"
type textarea "x"
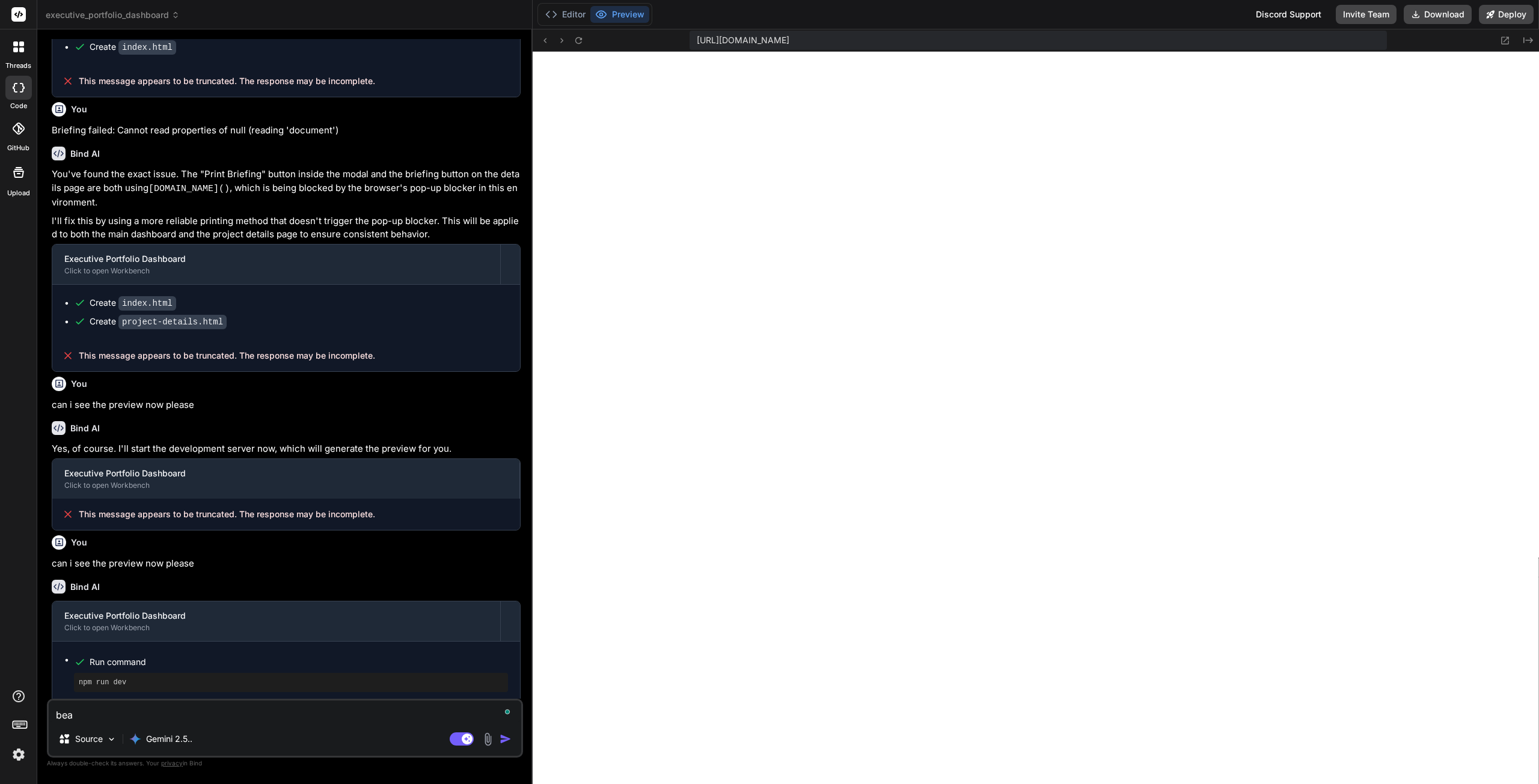
type textarea "beau"
type textarea "x"
type textarea "beaut"
type textarea "x"
type textarea "beauti"
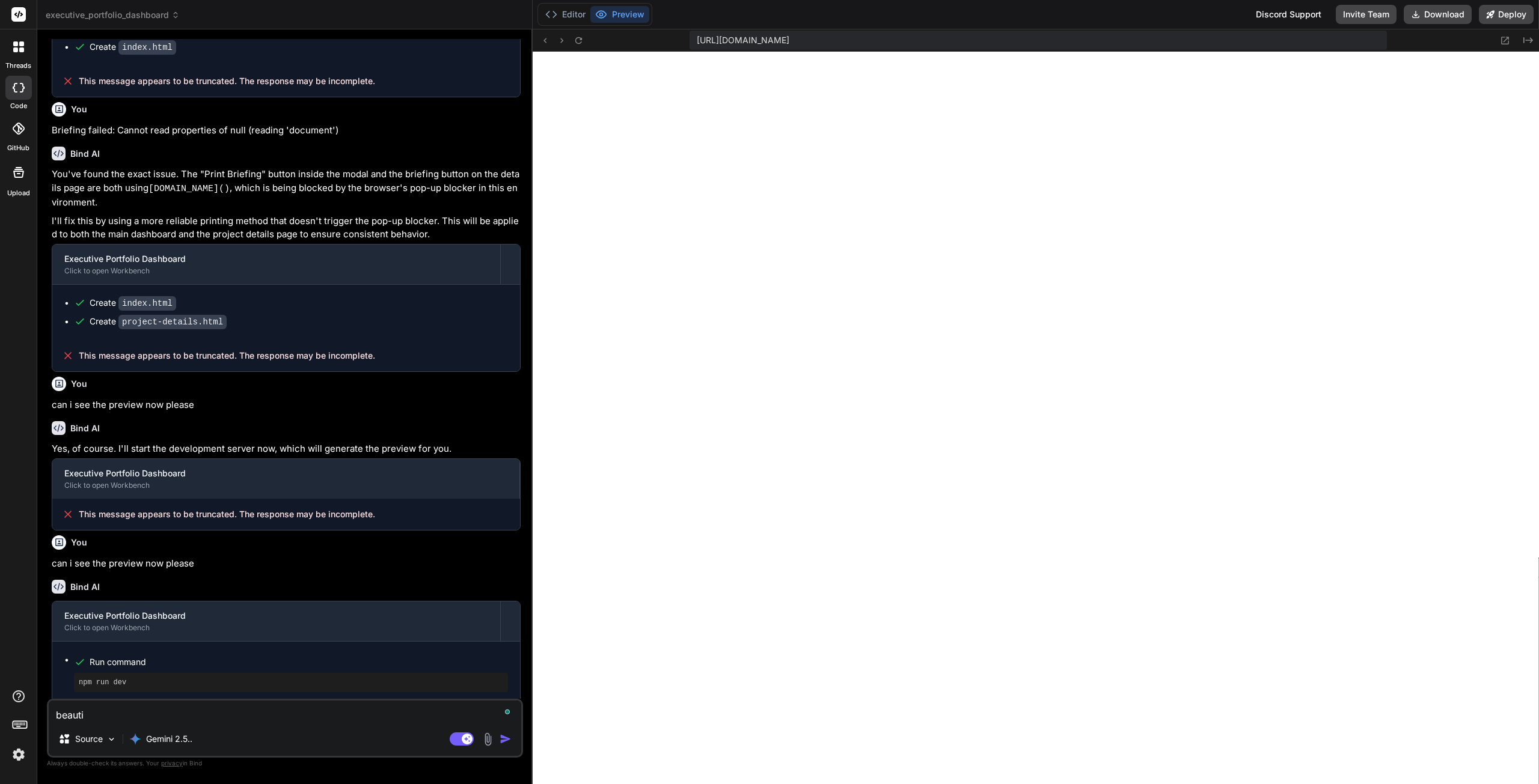
type textarea "x"
type textarea "beautify"
type textarea "x"
type textarea "beautifyu"
type textarea "x"
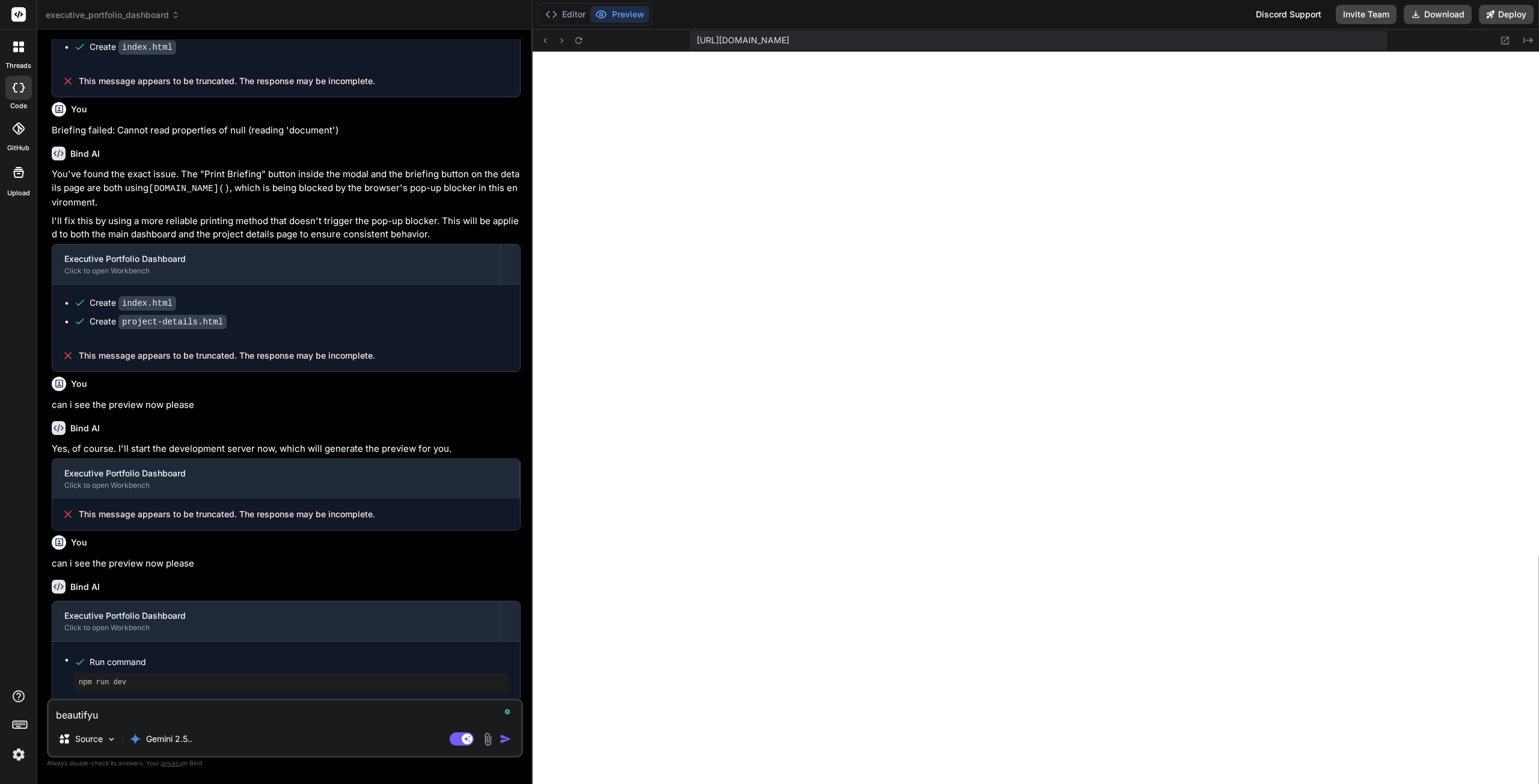
type textarea "beautify"
type textarea "x"
type textarea "beautif"
type textarea "x"
type textarea "beautifu"
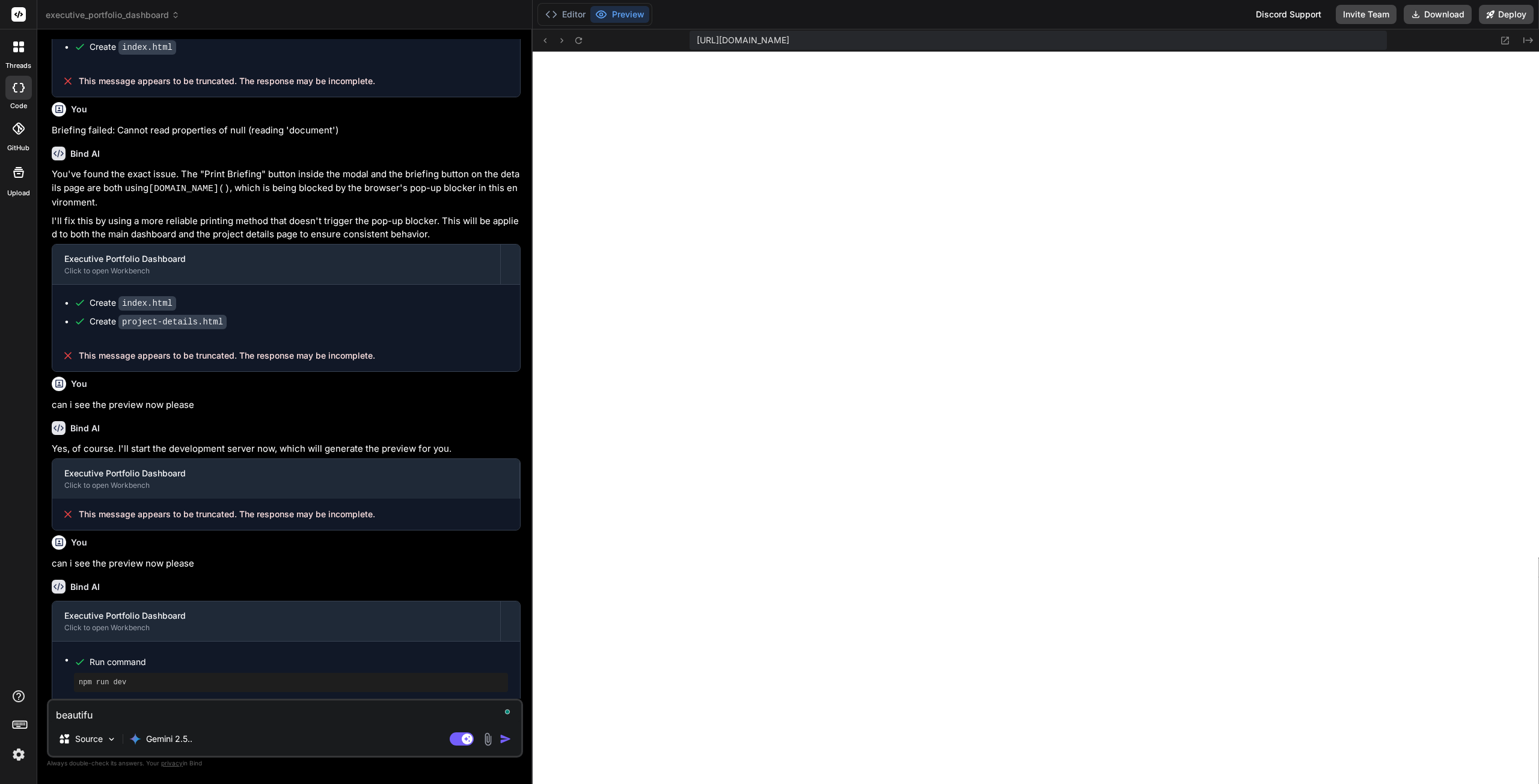
type textarea "x"
type textarea "beautiful"
type textarea "x"
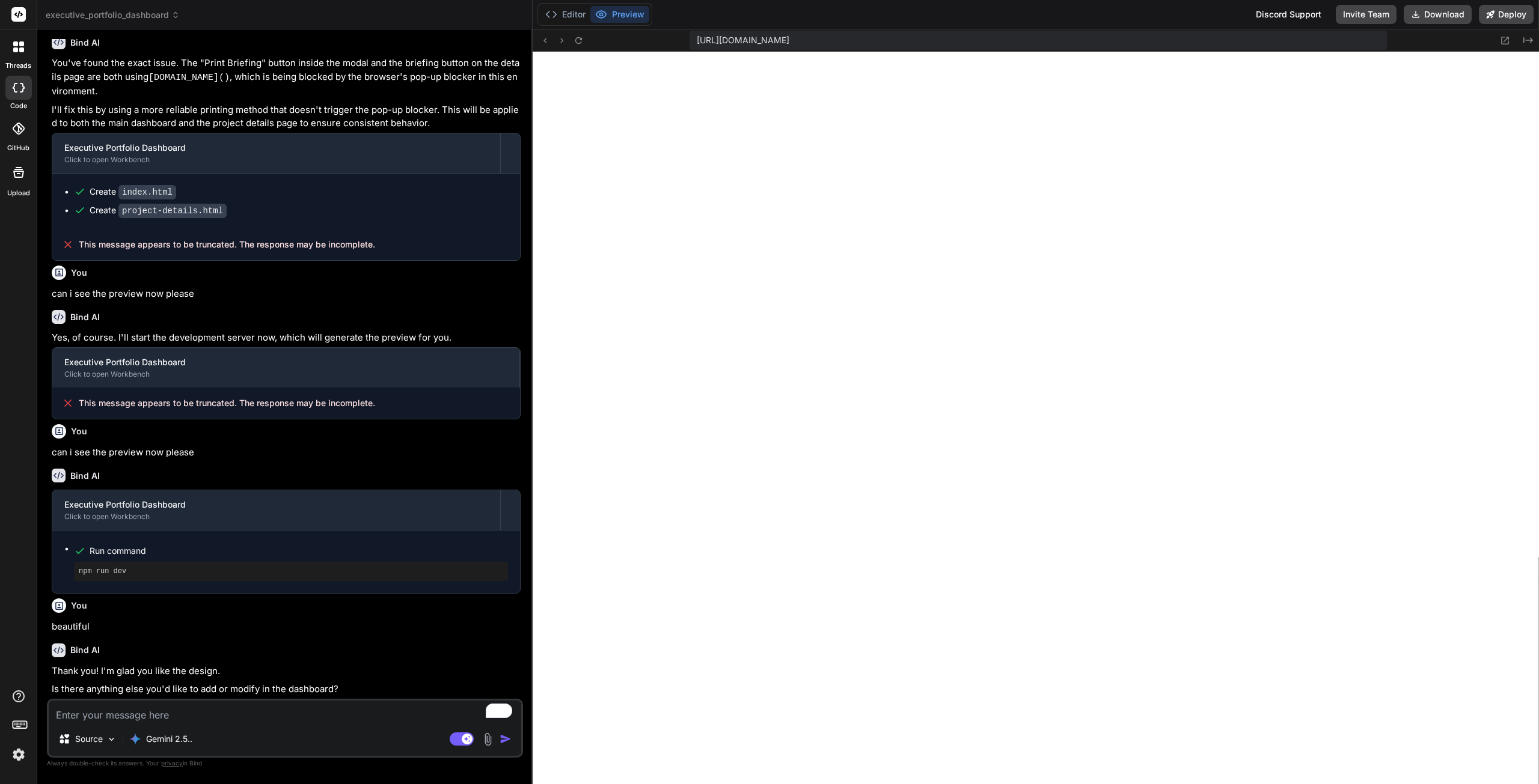
scroll to position [407, 0]
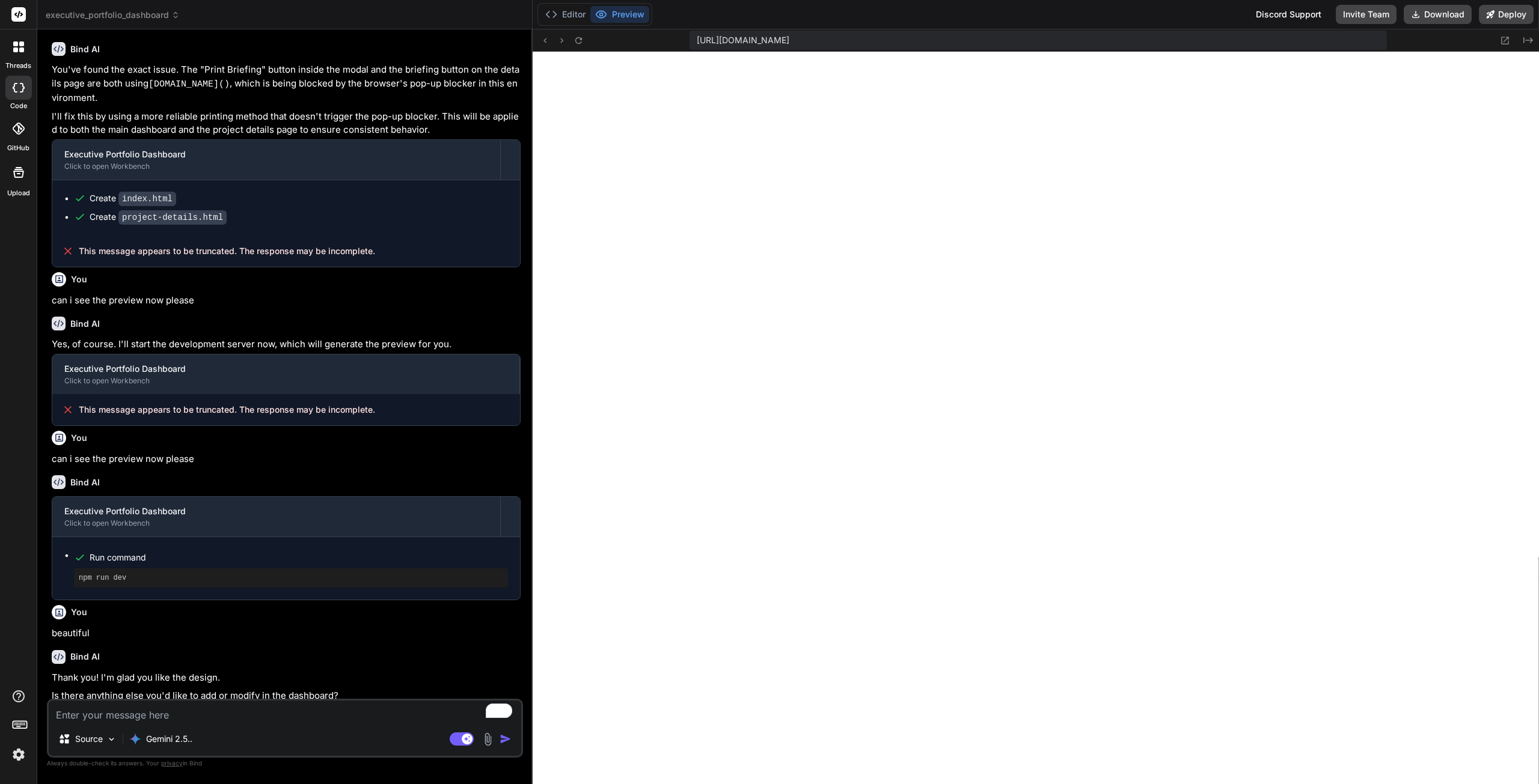
click at [211, 714] on textarea "To enrich screen reader interactions, please activate Accessibility in Grammarl…" at bounding box center [285, 711] width 472 height 21
type textarea "x"
type textarea "t"
type textarea "x"
type textarea "ta"
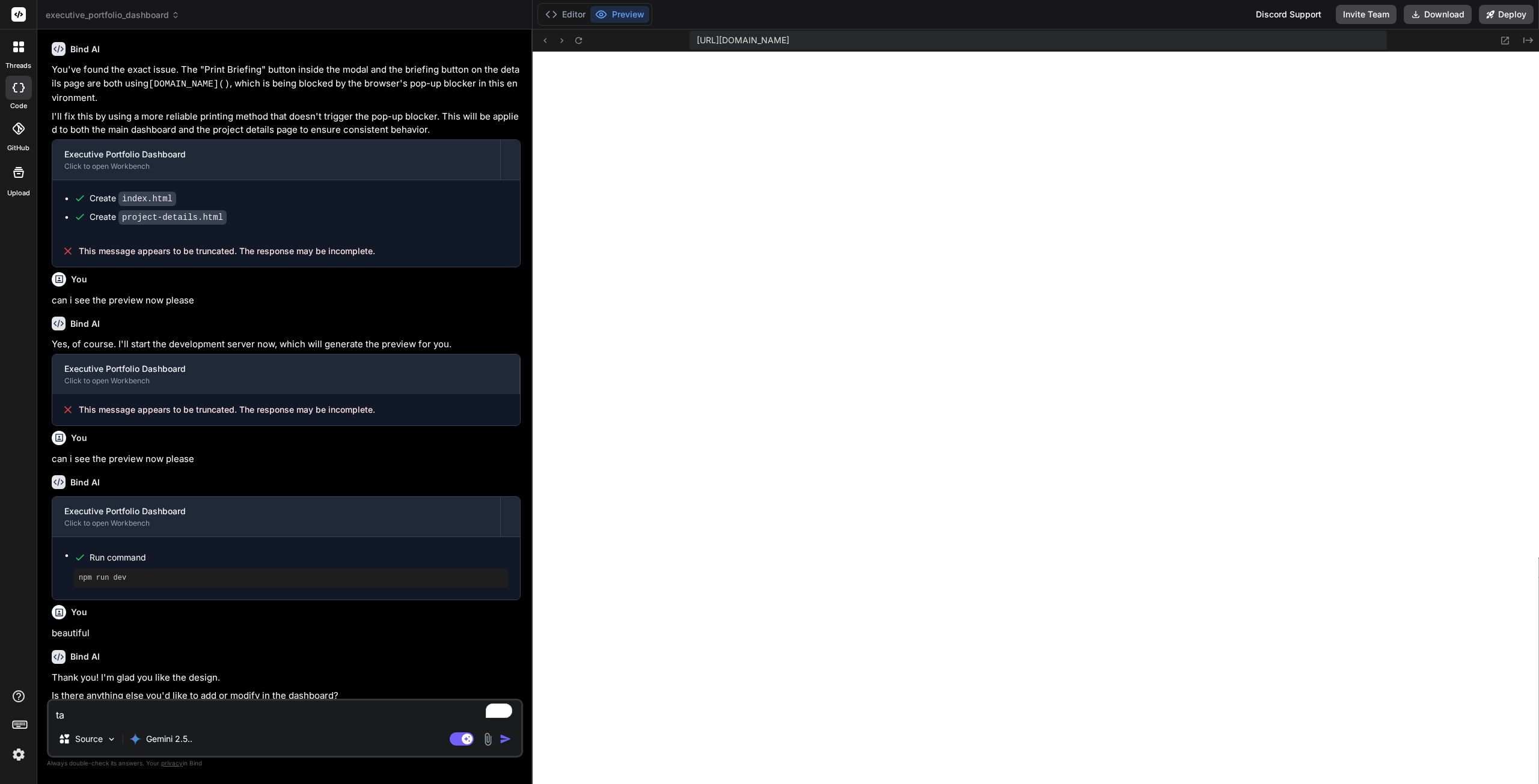
type textarea "x"
type textarea "tak"
type textarea "x"
type textarea "take"
type textarea "x"
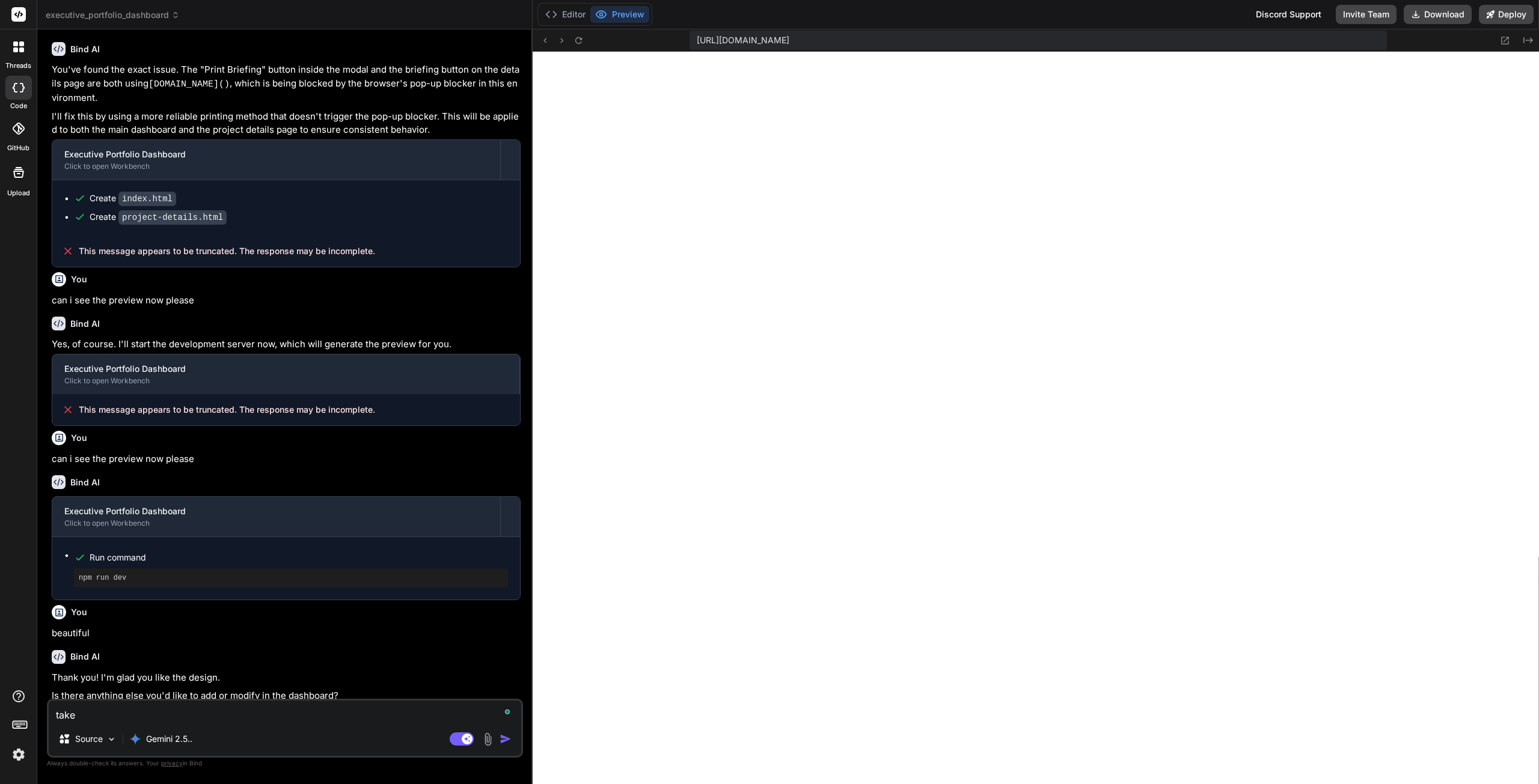
type textarea "take"
type textarea "x"
type textarea "take n"
type textarea "x"
type textarea "take no"
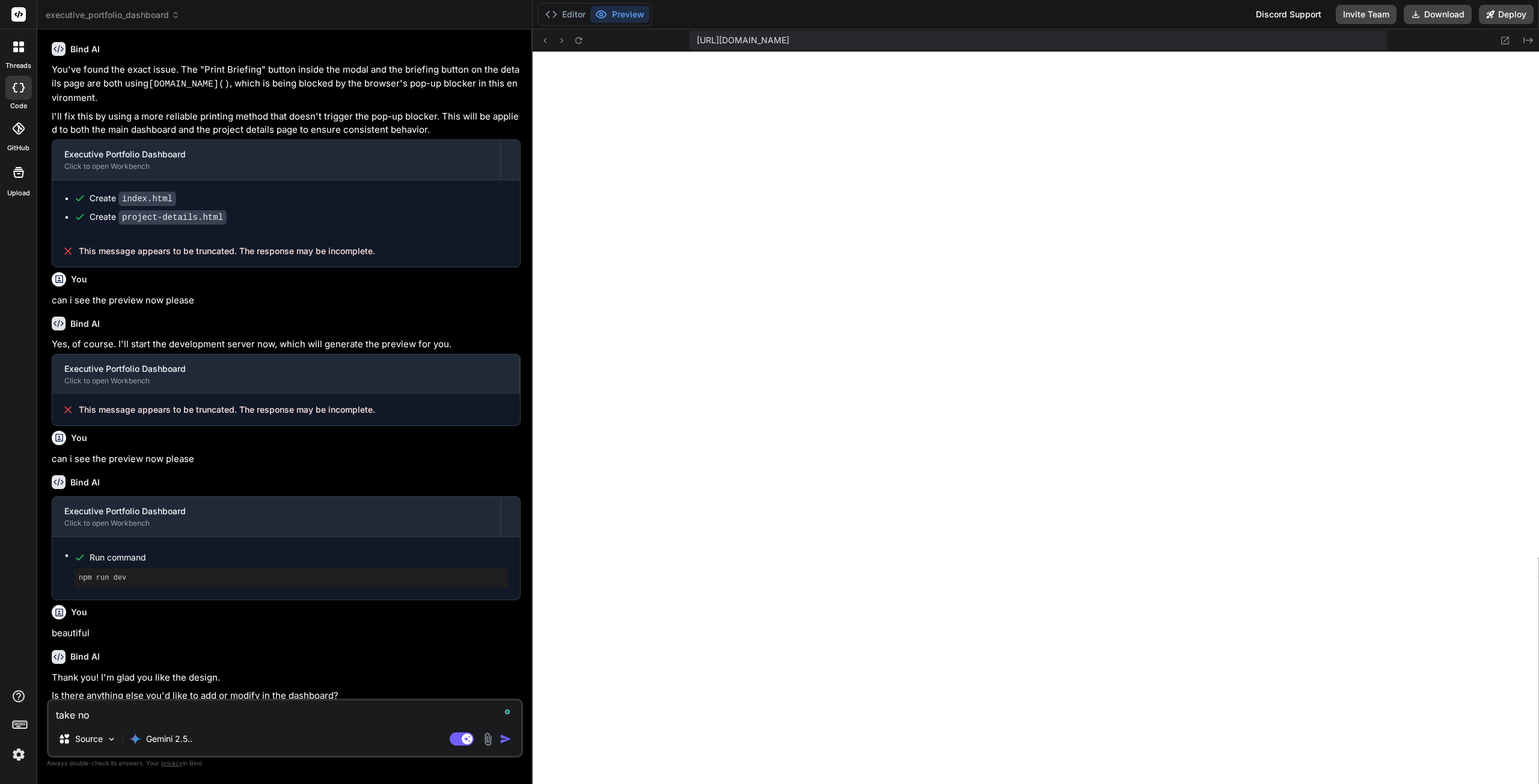
type textarea "x"
type textarea "take not"
type textarea "x"
type textarea "take note"
type textarea "x"
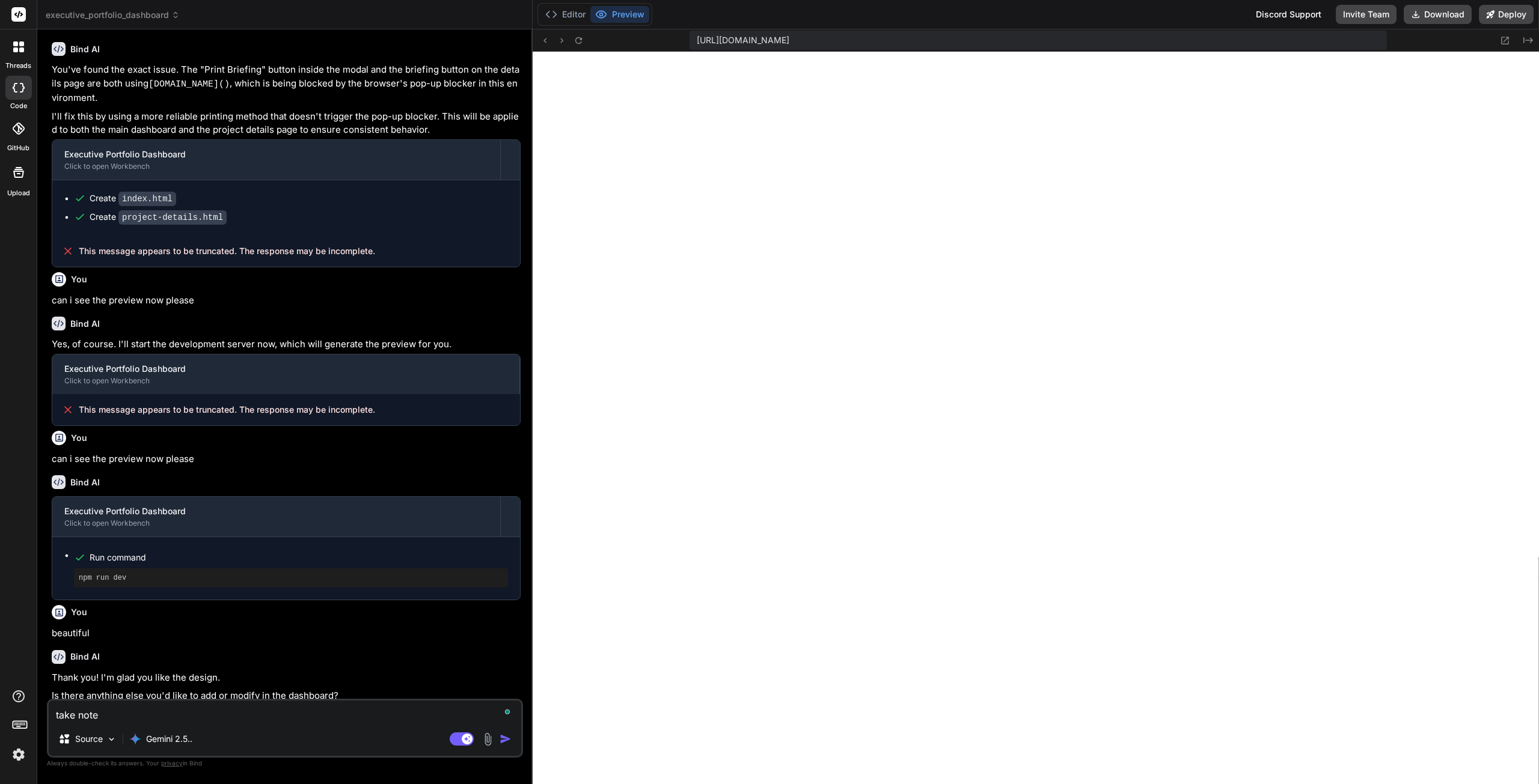
type textarea "take note"
type textarea "x"
type textarea "take note o"
type textarea "x"
type textarea "take note of"
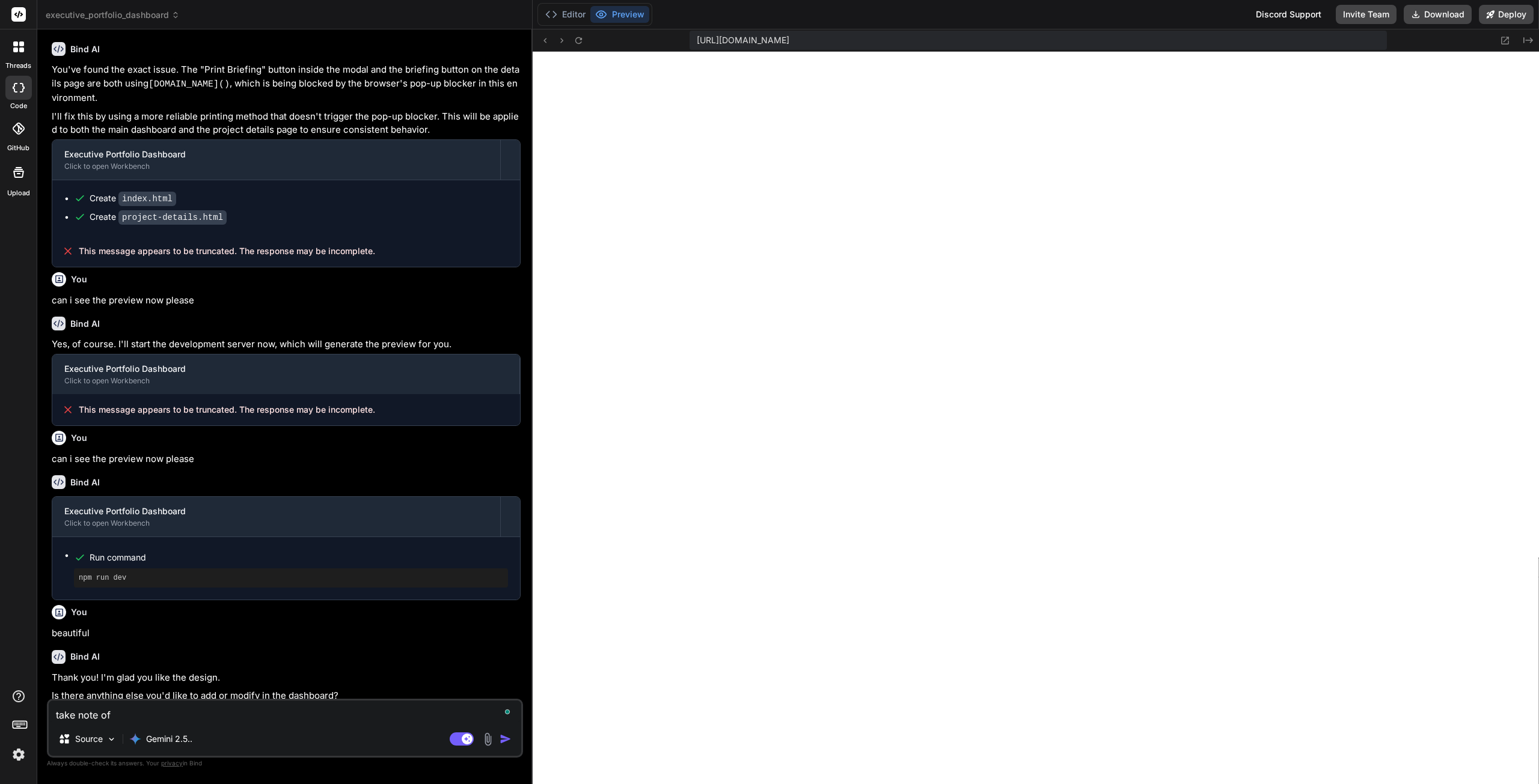
type textarea "x"
type textarea "take note of"
type textarea "x"
type textarea "take note of h"
type textarea "x"
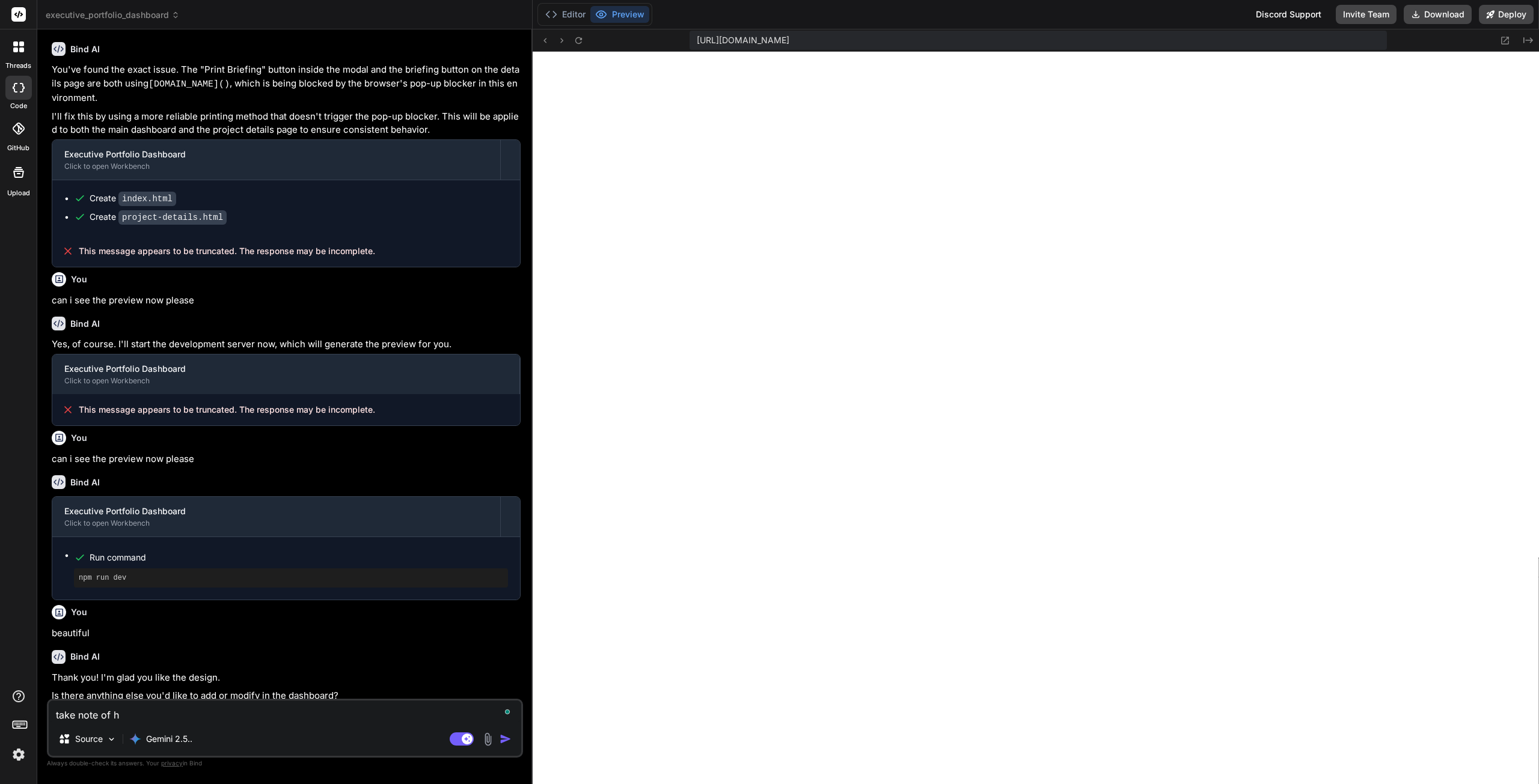
type textarea "take note of ho"
type textarea "x"
type textarea "take note of how"
type textarea "x"
type textarea "take note of how"
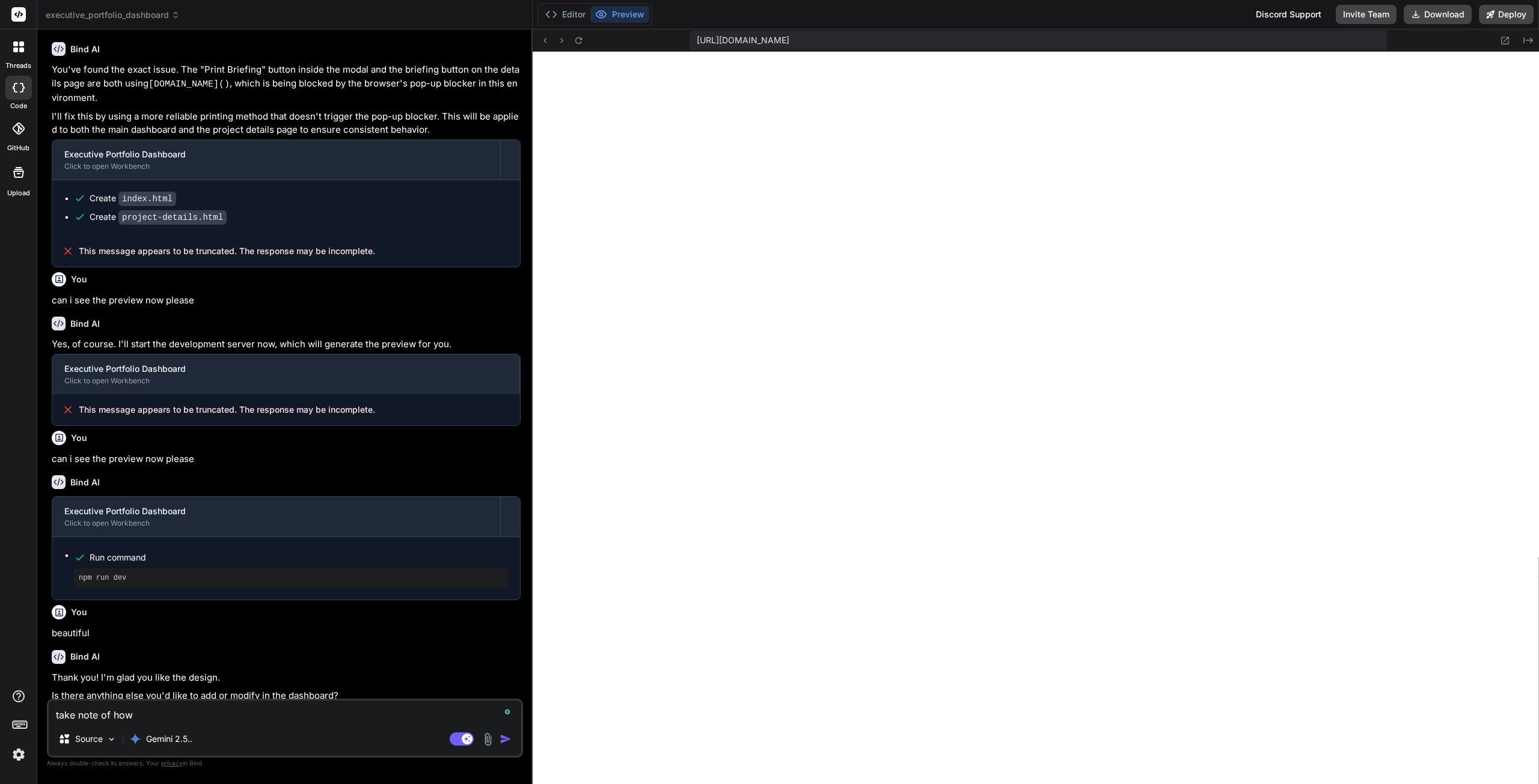
type textarea "x"
type textarea "take note of how w"
type textarea "x"
type textarea "take note of how we"
type textarea "x"
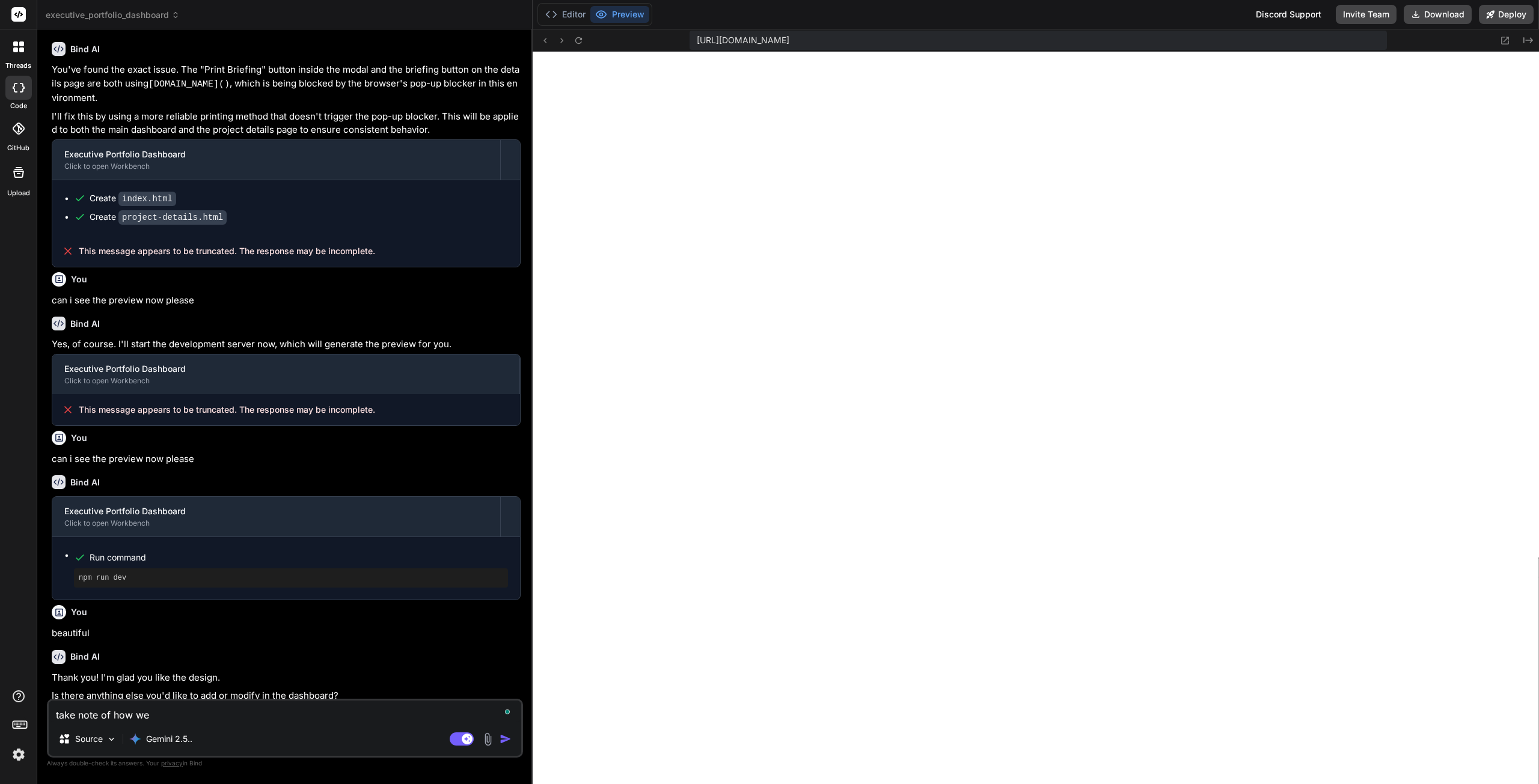
type textarea "take note of how we"
type textarea "x"
type textarea "take note of how we f"
type textarea "x"
type textarea "take note of how we fi"
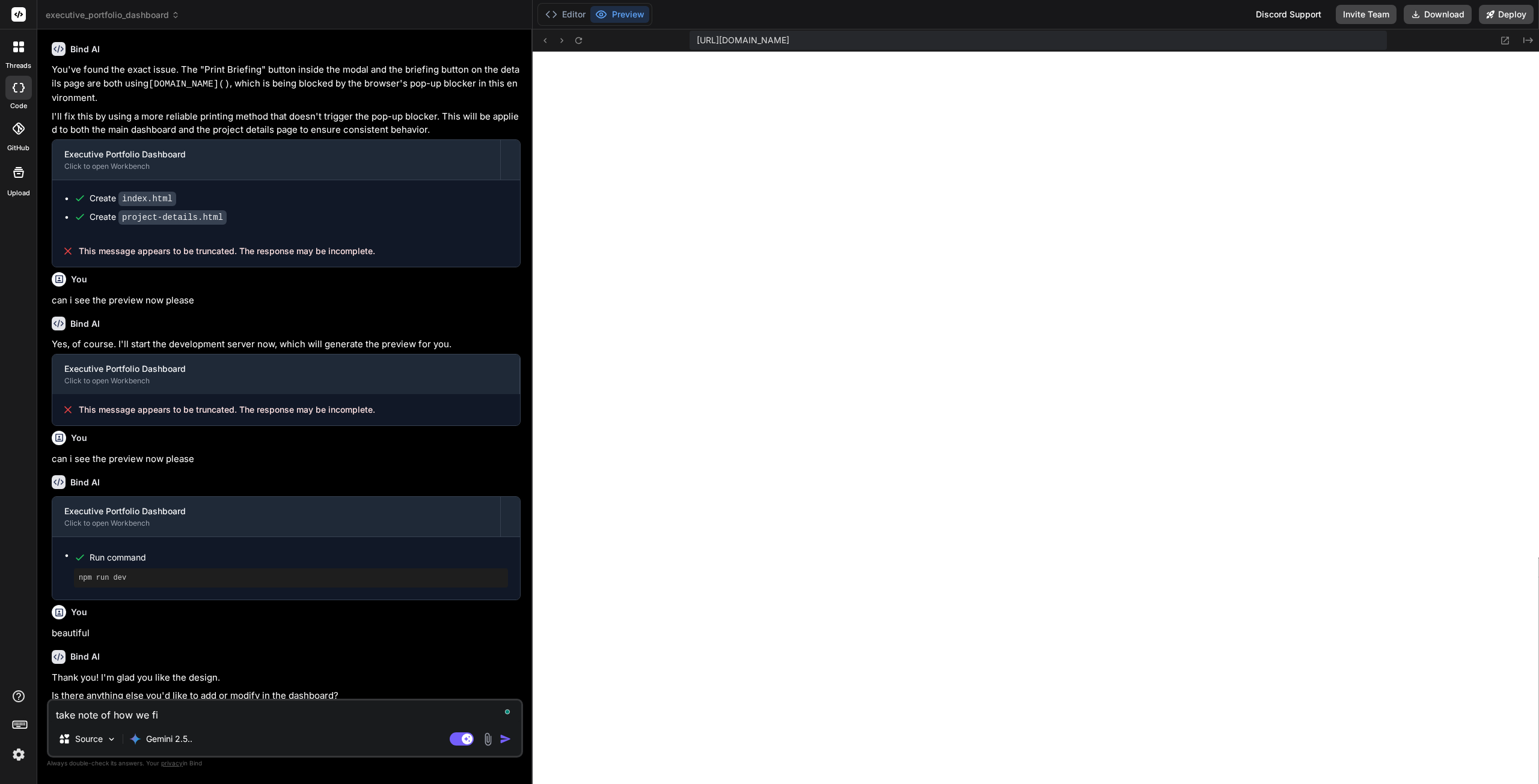
type textarea "x"
type textarea "take note of how we fix"
type textarea "x"
type textarea "take note of how we fixe"
type textarea "x"
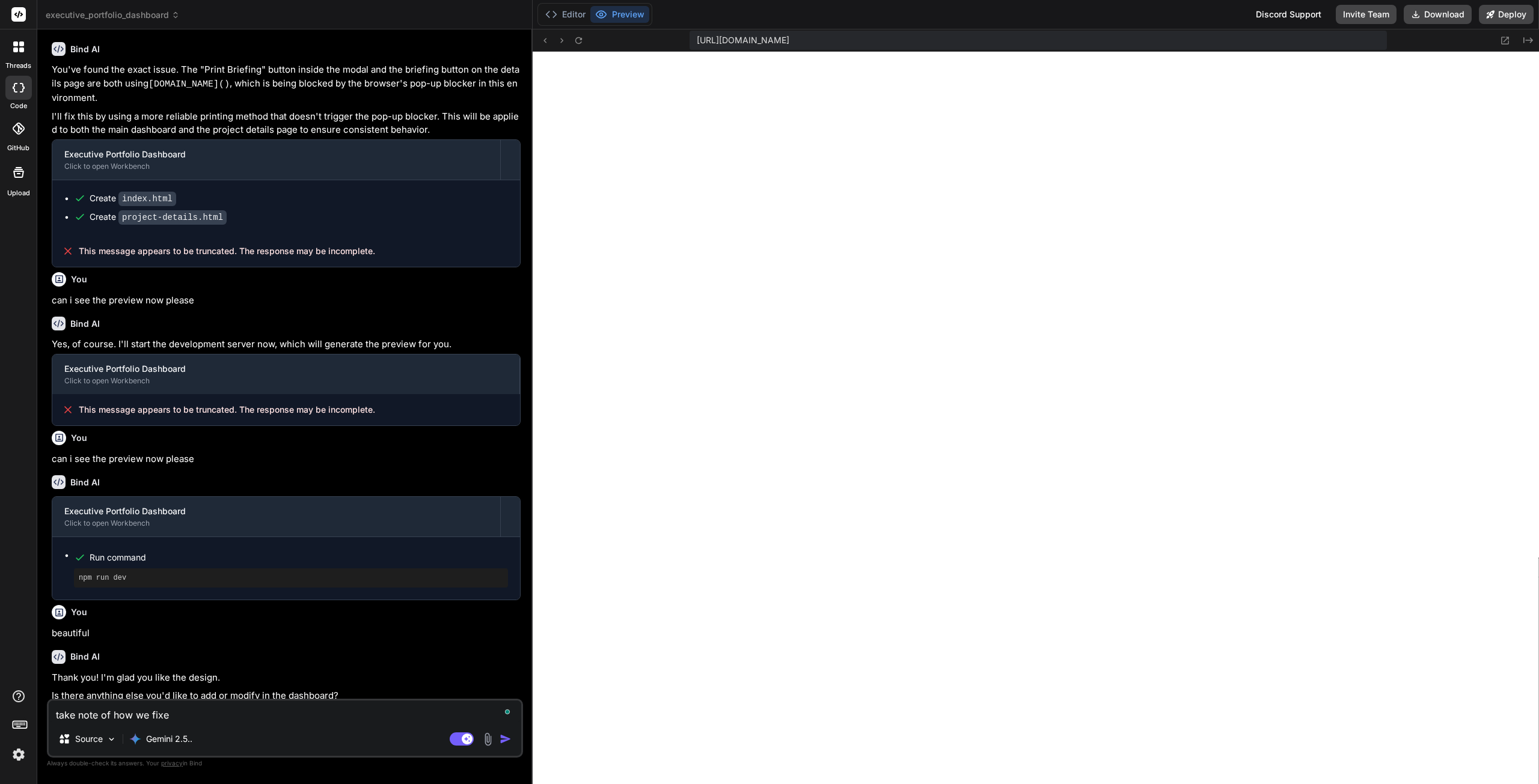
type textarea "take note of how we fixed"
type textarea "x"
type textarea "take note of how we fixed"
type textarea "x"
type textarea "take note of how we fixed t"
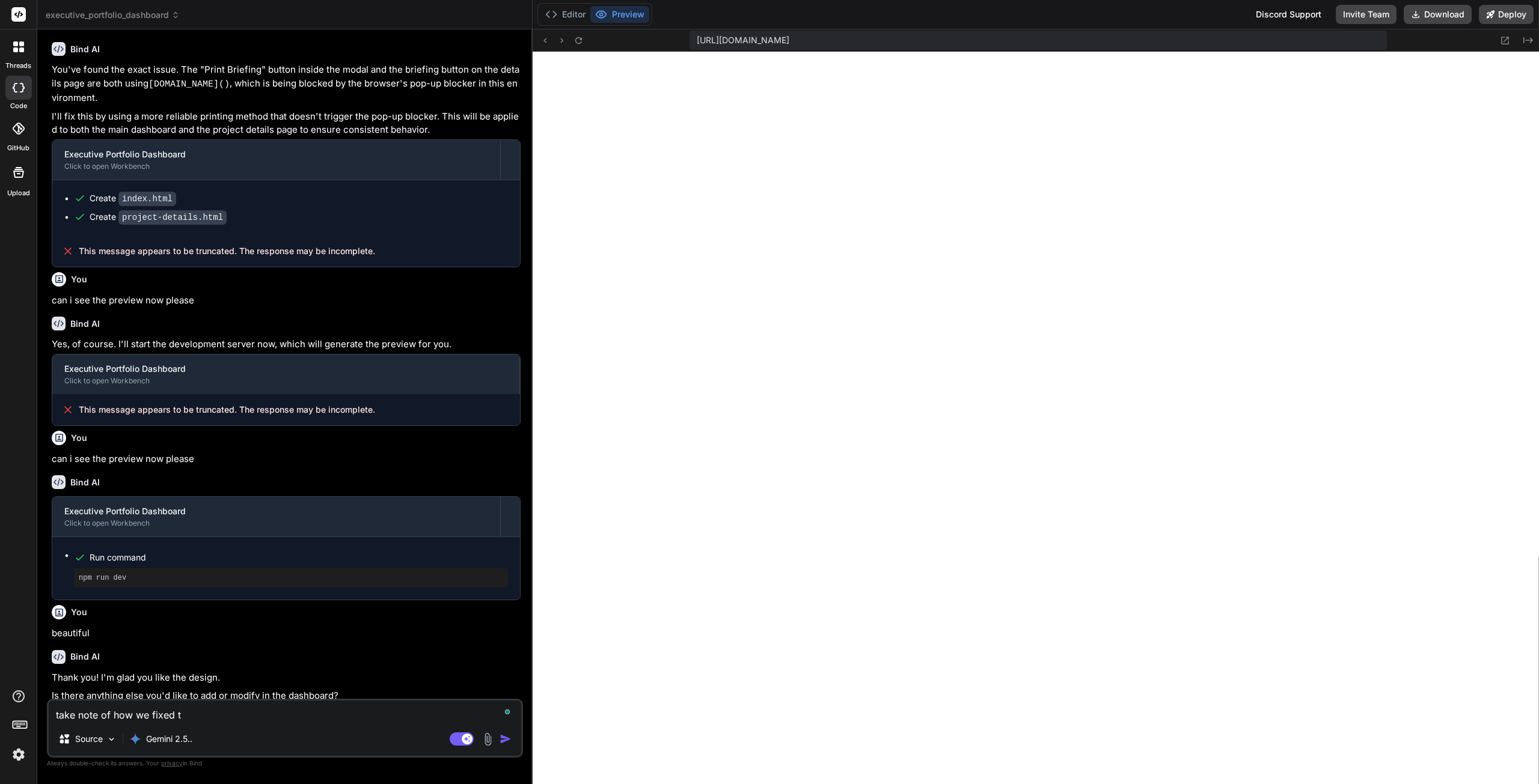
type textarea "x"
type textarea "take note of how we fixed th"
type textarea "x"
type textarea "take note of how we fixed thi"
type textarea "x"
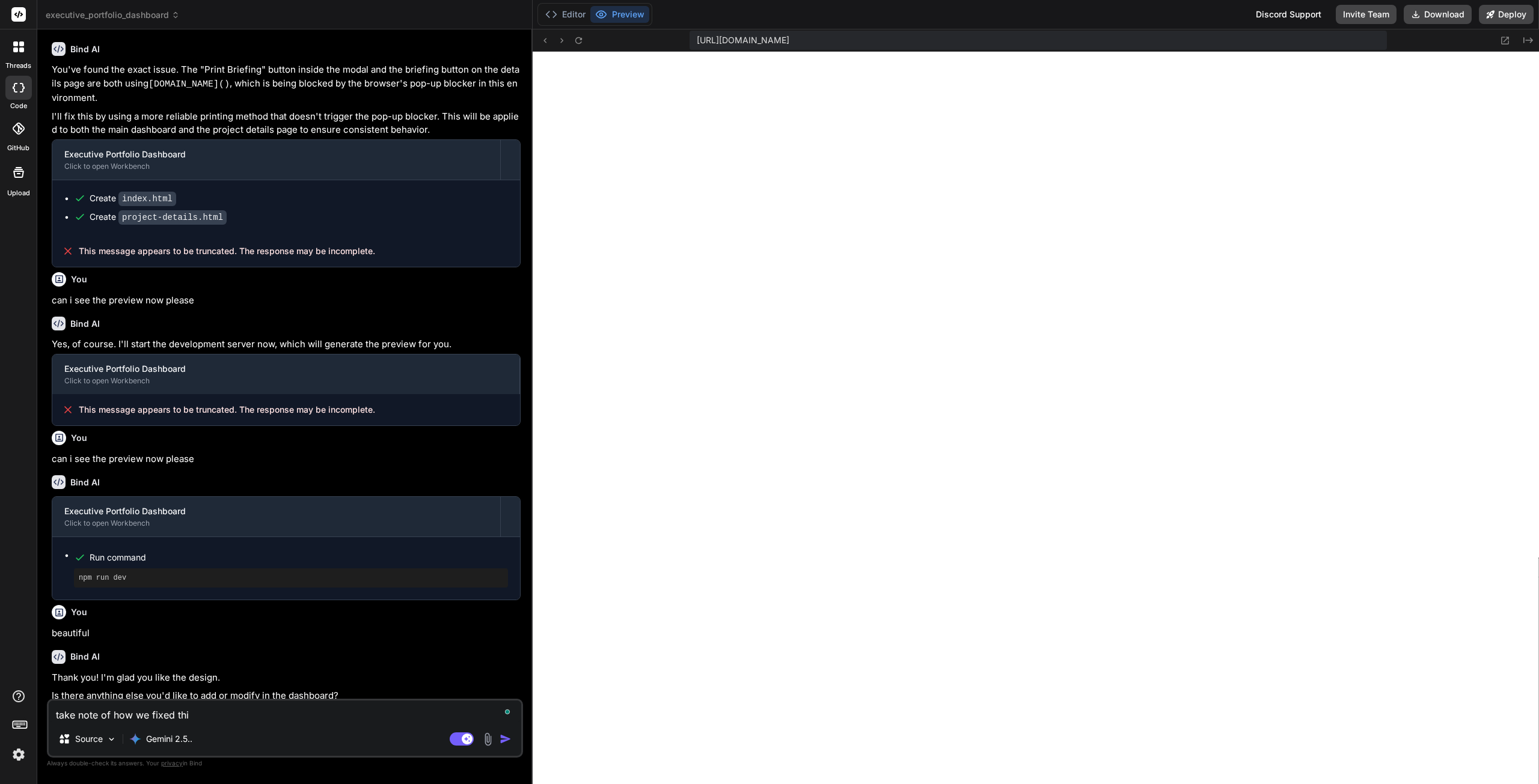
type textarea "take note of how we fixed this"
type textarea "x"
type textarea "take note of how we fixed this"
type textarea "x"
type textarea "take note of how we fixed this i"
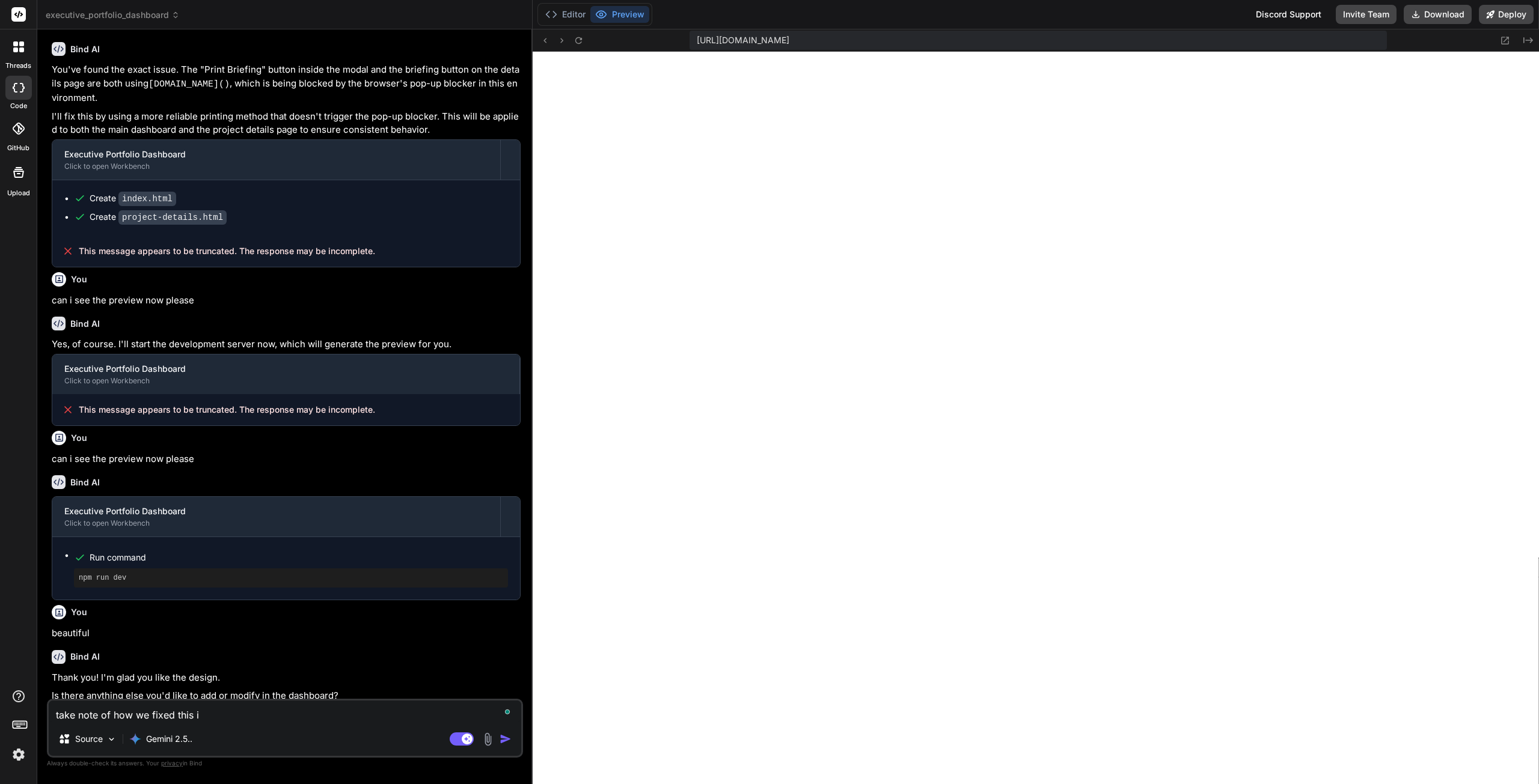
type textarea "x"
type textarea "take note of how we fixed this is"
type textarea "x"
type textarea "take note of how we fixed this iss"
type textarea "x"
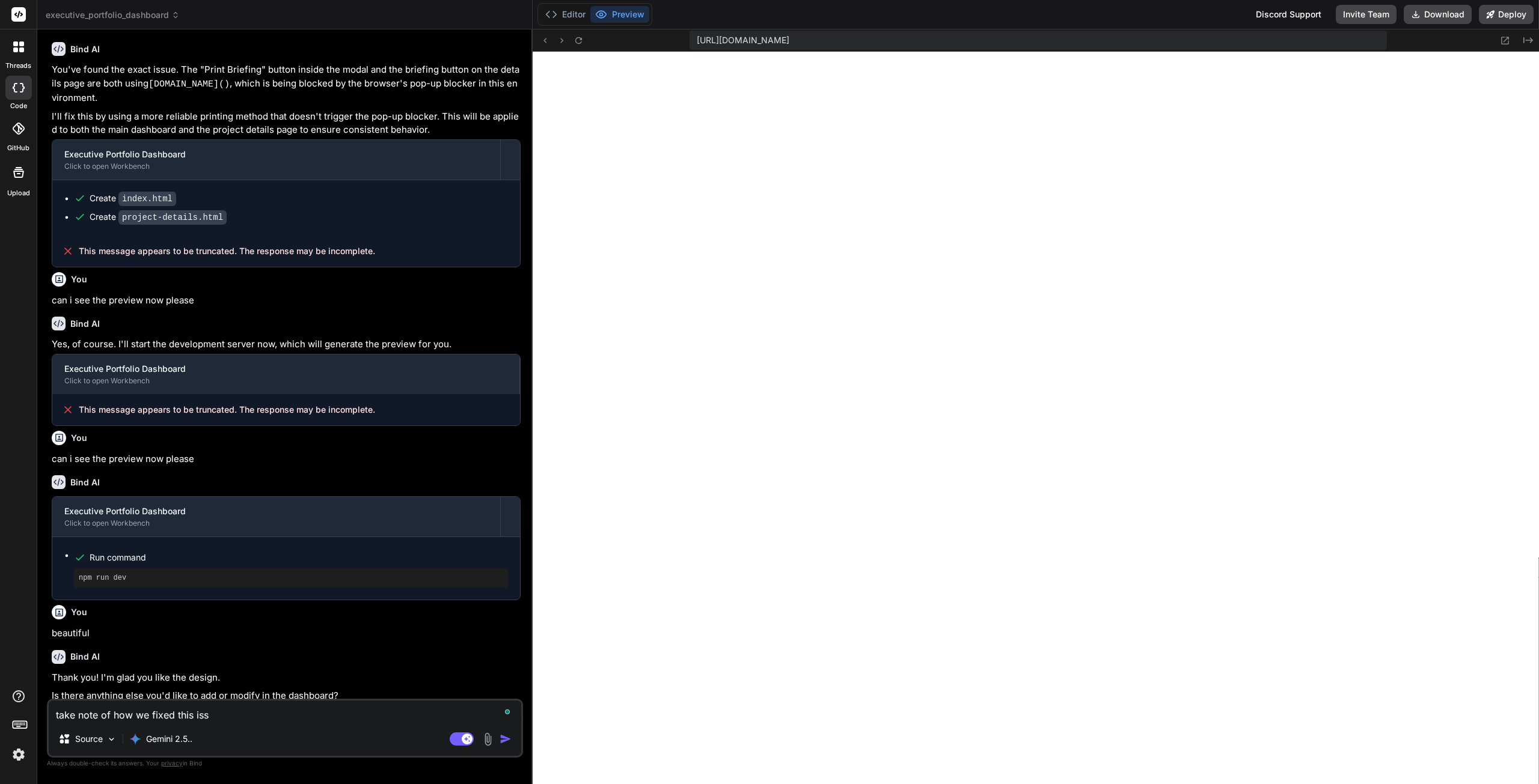
type textarea "take note of how we fixed this issu"
type textarea "x"
type textarea "take note of how we fixed this issue"
type textarea "x"
type textarea "take note of how we fixed this issue"
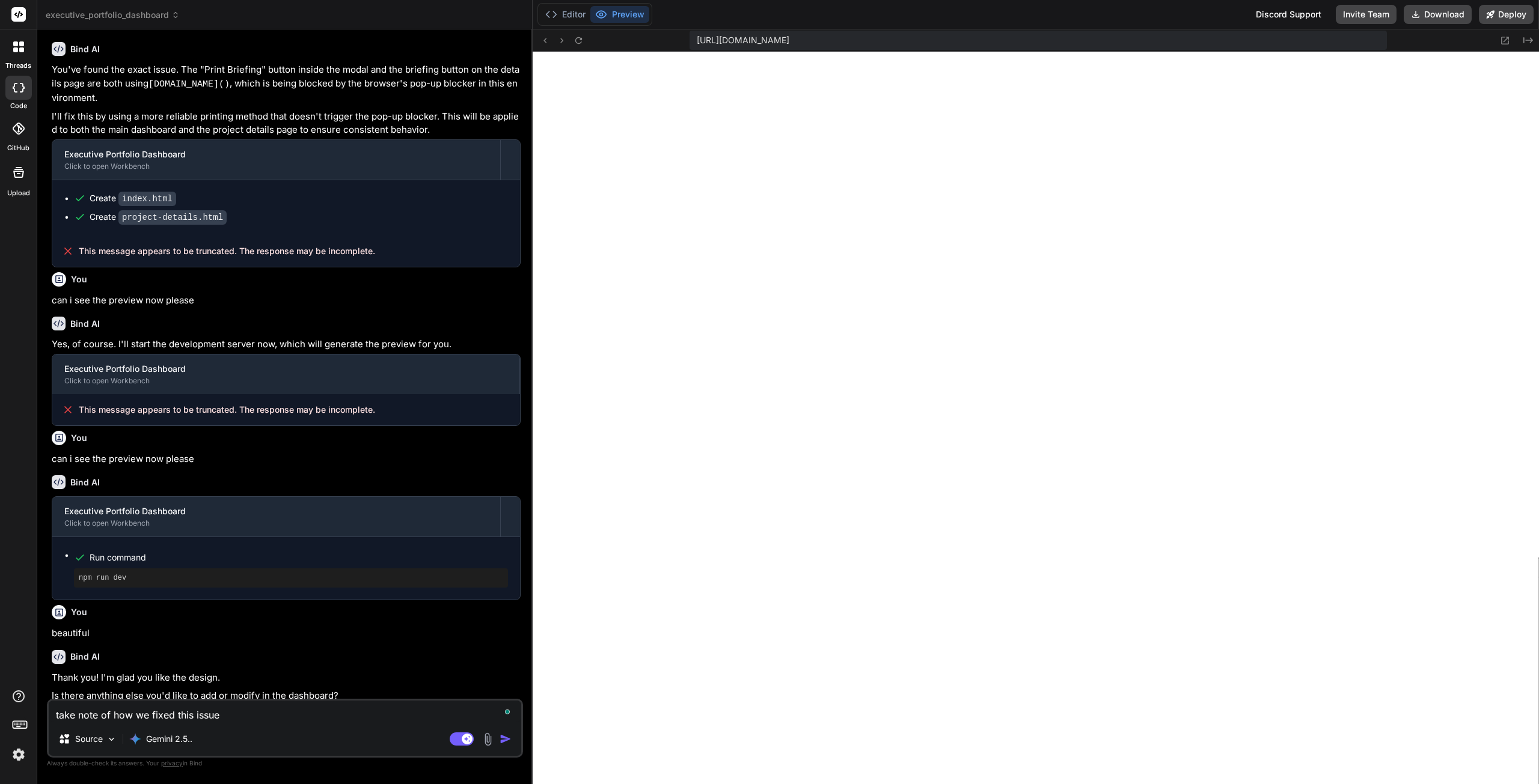
type textarea "x"
type textarea "take note of how we fixed this issue s"
type textarea "x"
type textarea "take note of how we fixed this issue so"
type textarea "x"
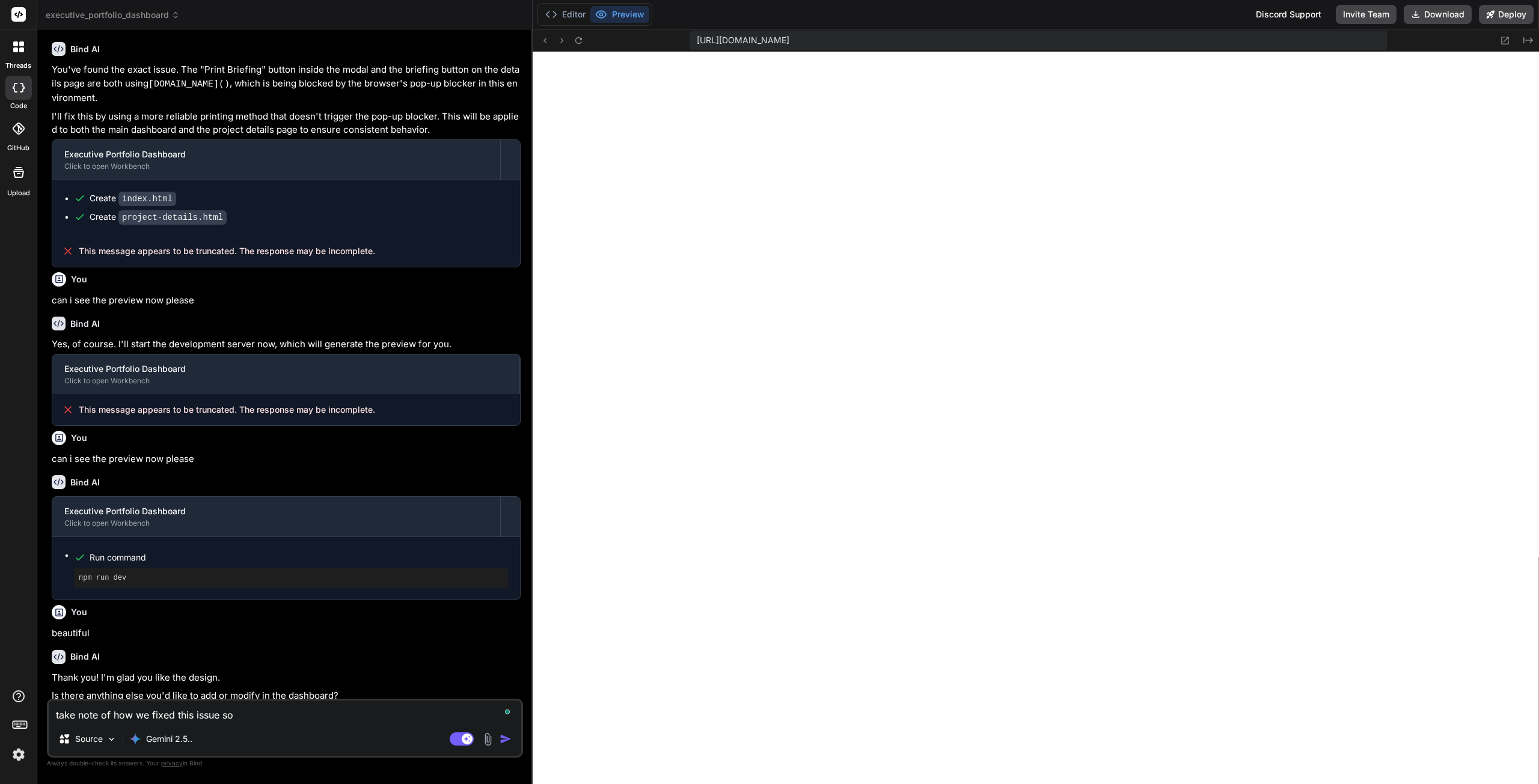
type textarea "take note of how we fixed this issue so"
type textarea "x"
type textarea "take note of how we fixed this issue so w"
type textarea "x"
type textarea "take note of how we fixed this issue so we"
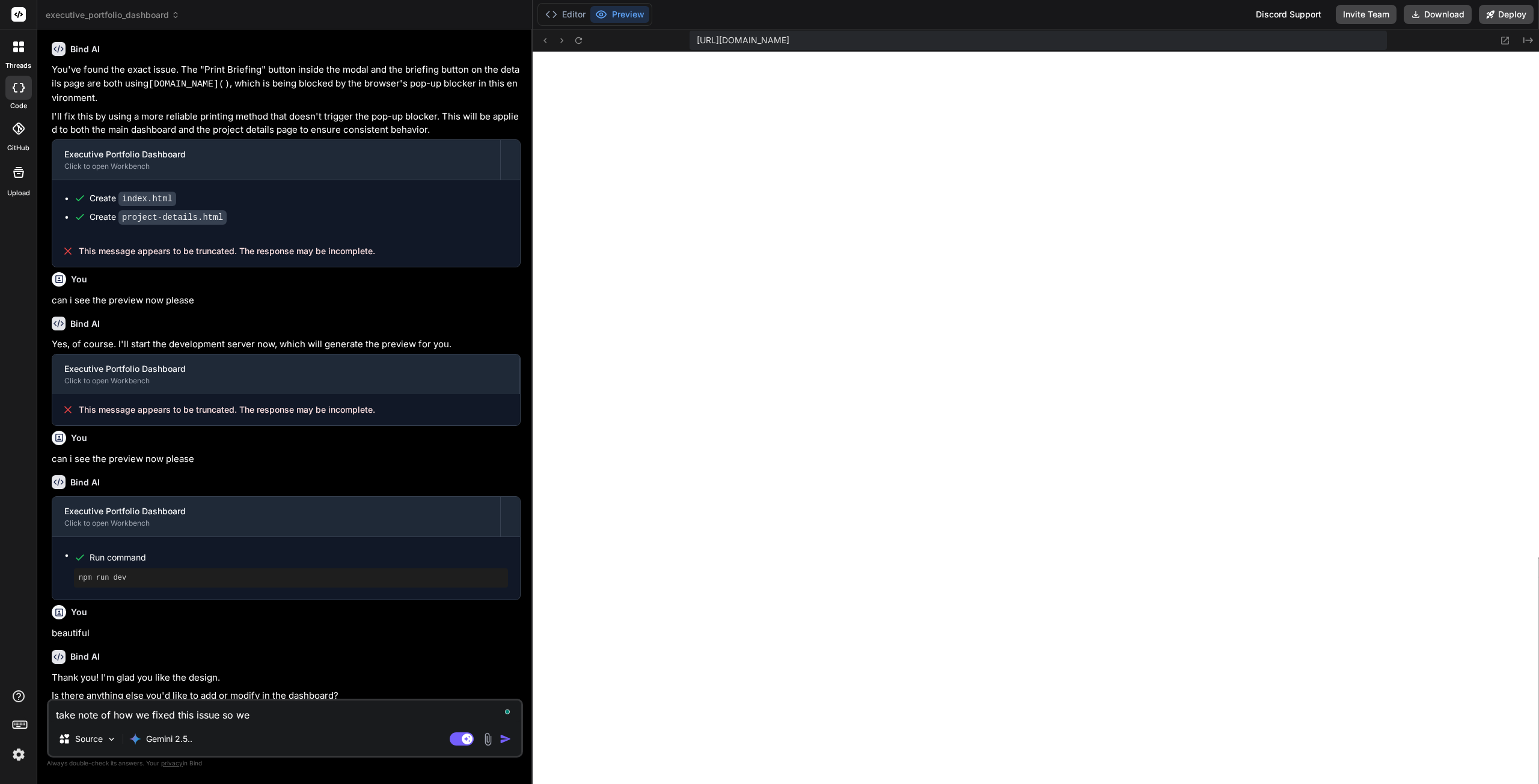
type textarea "x"
type textarea "take note of how we fixed this issue so we"
type textarea "x"
type textarea "take note of how we fixed this issue so we ca"
type textarea "x"
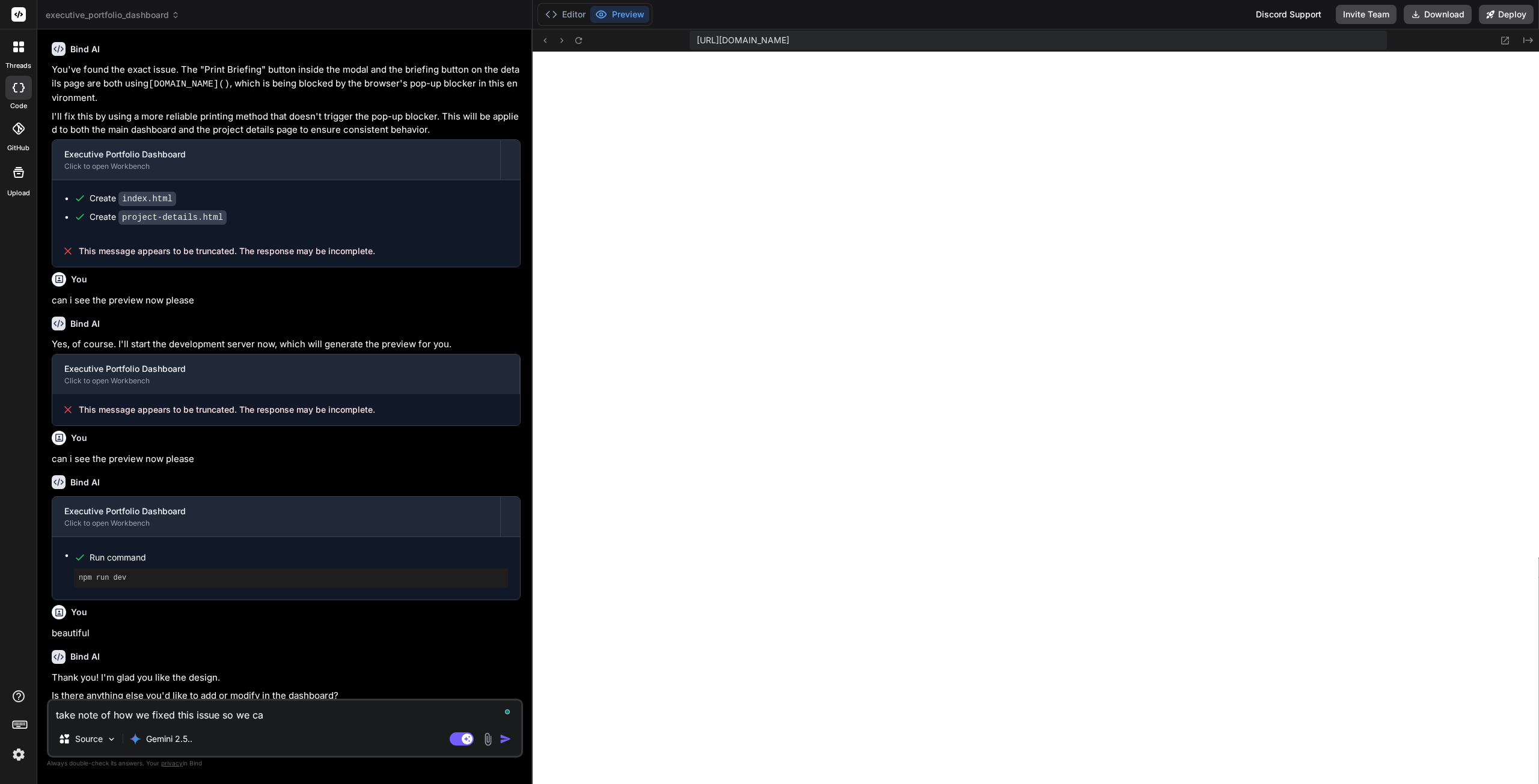
type textarea "take note of how we fixed this issue so we can"
type textarea "x"
type textarea "take note of how we fixed this issue so we can"
type textarea "x"
type textarea "take note of how we fixed this issue so we can a"
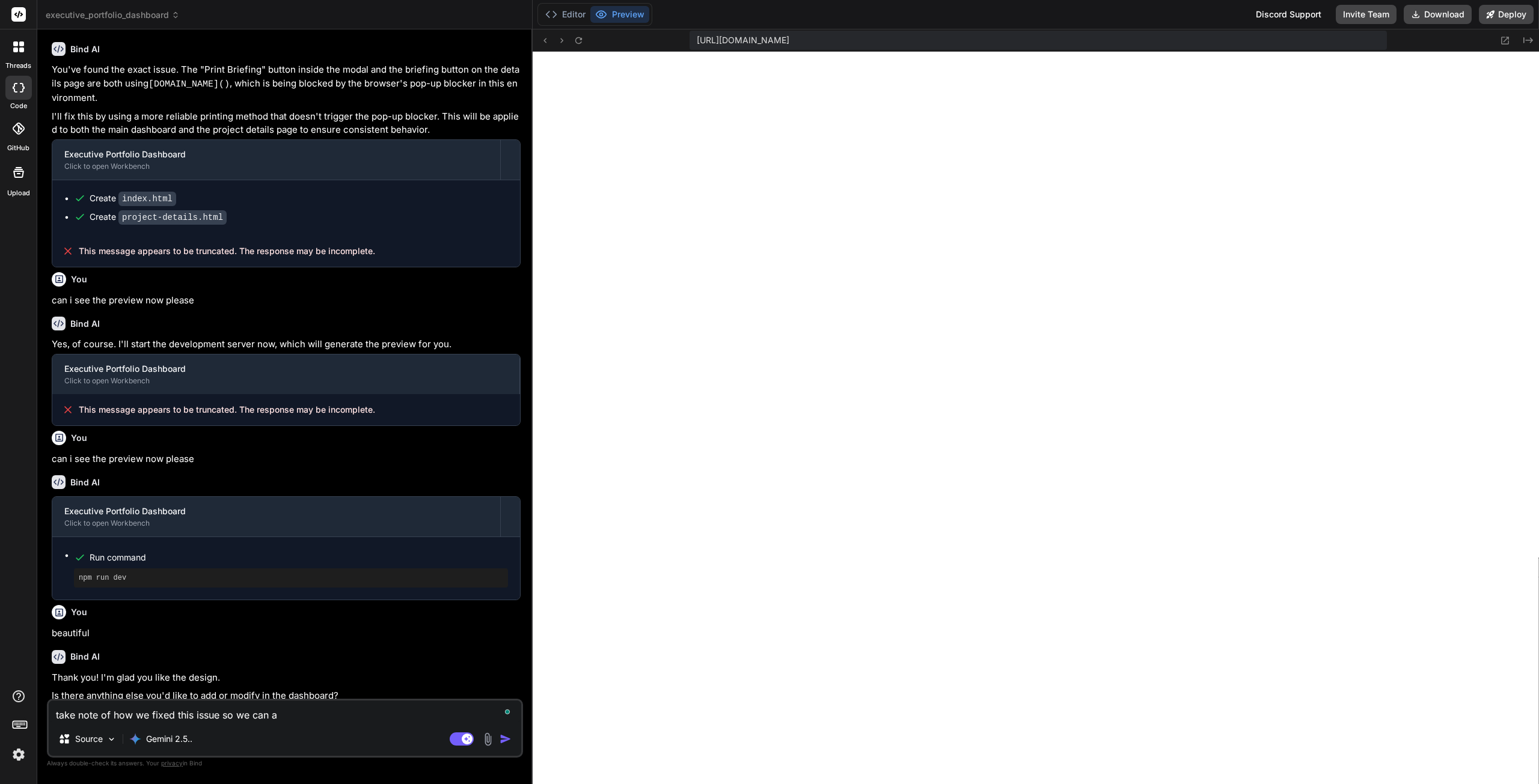
type textarea "x"
type textarea "take note of how we fixed this issue so we can ad"
type textarea "x"
type textarea "take note of how we fixed this issue so we can add"
type textarea "x"
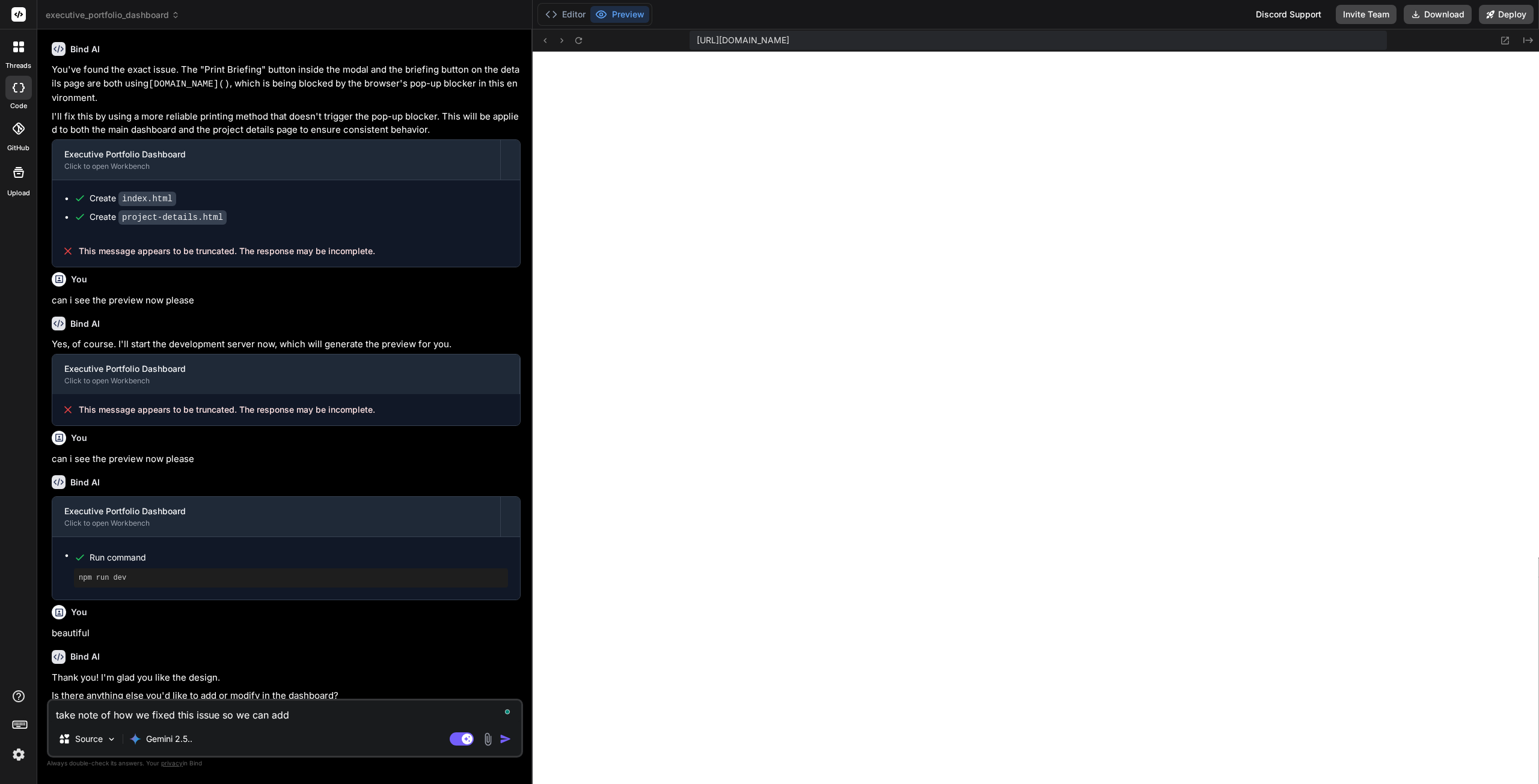
type textarea "take note of how we fixed this issue so we can addr"
type textarea "x"
type textarea "take note of how we fixed this issue so we can addre"
type textarea "x"
type textarea "take note of how we fixed this issue so we can addres"
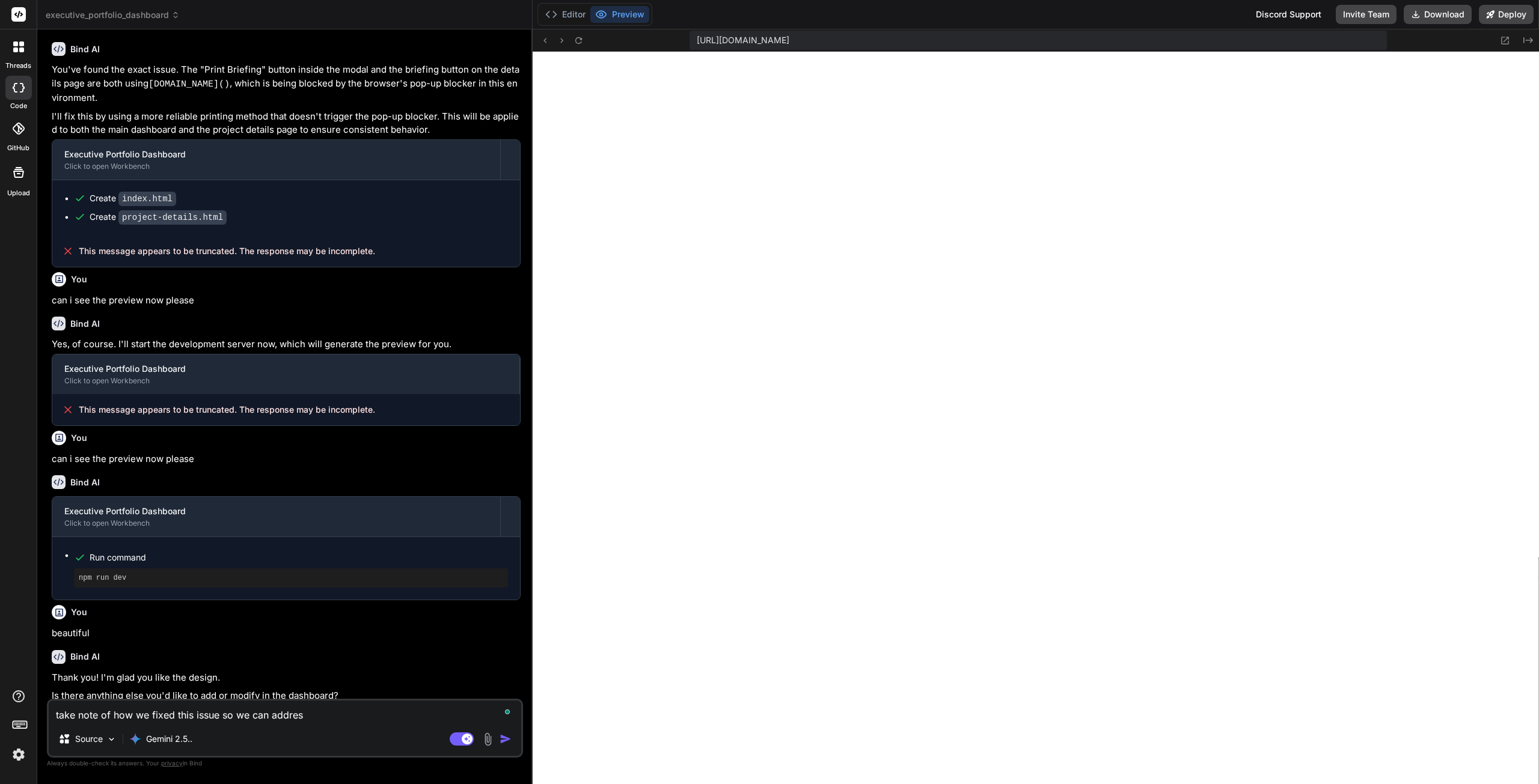
type textarea "x"
type textarea "take note of how we fixed this issue so we can address"
type textarea "x"
type textarea "take note of how we fixed this issue so we can address"
type textarea "x"
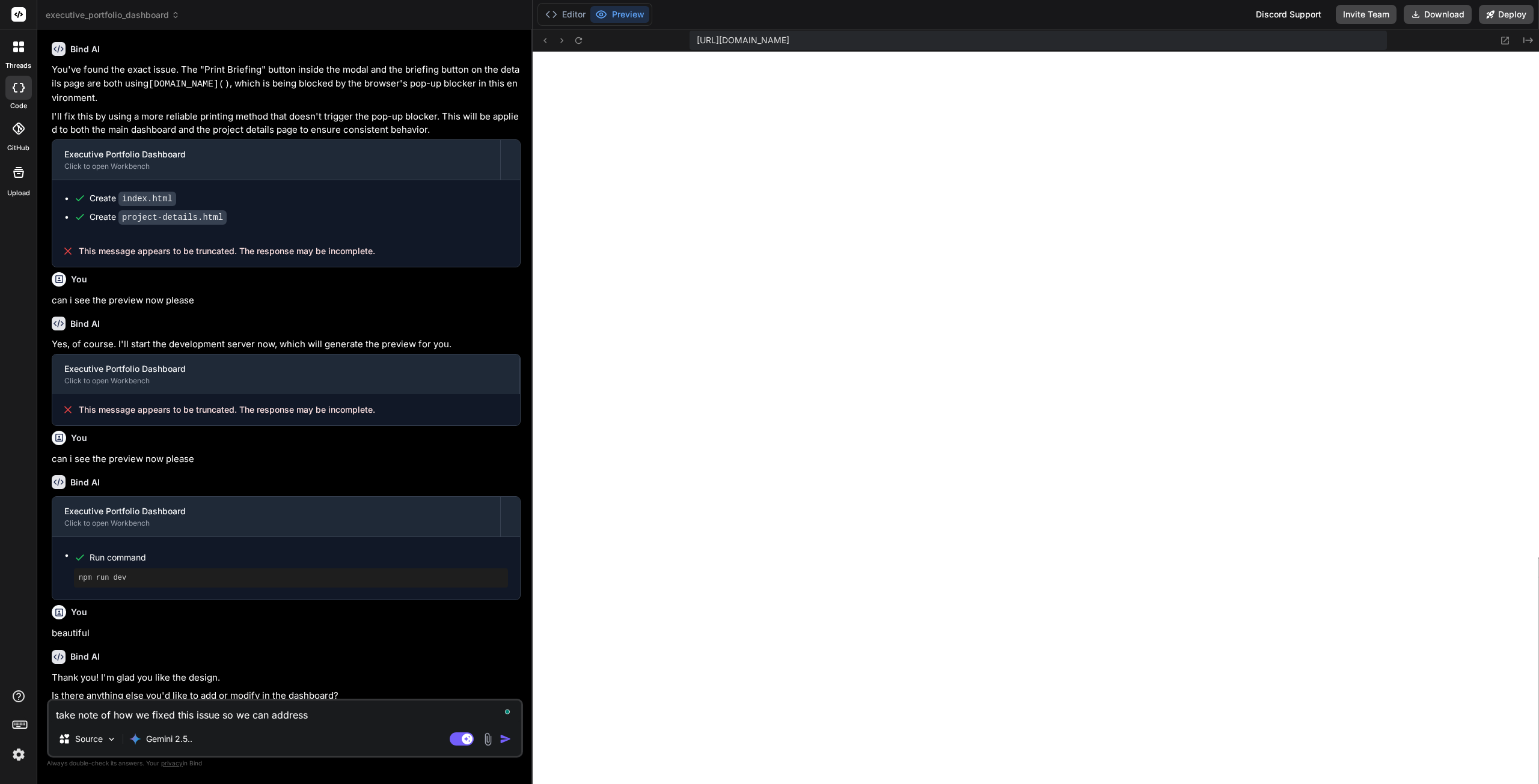
type textarea "take note of how we fixed this issue so we can address i"
type textarea "x"
type textarea "take note of how we fixed this issue so we can address it"
type textarea "x"
type textarea "take note of how we fixed this issue so we can address it"
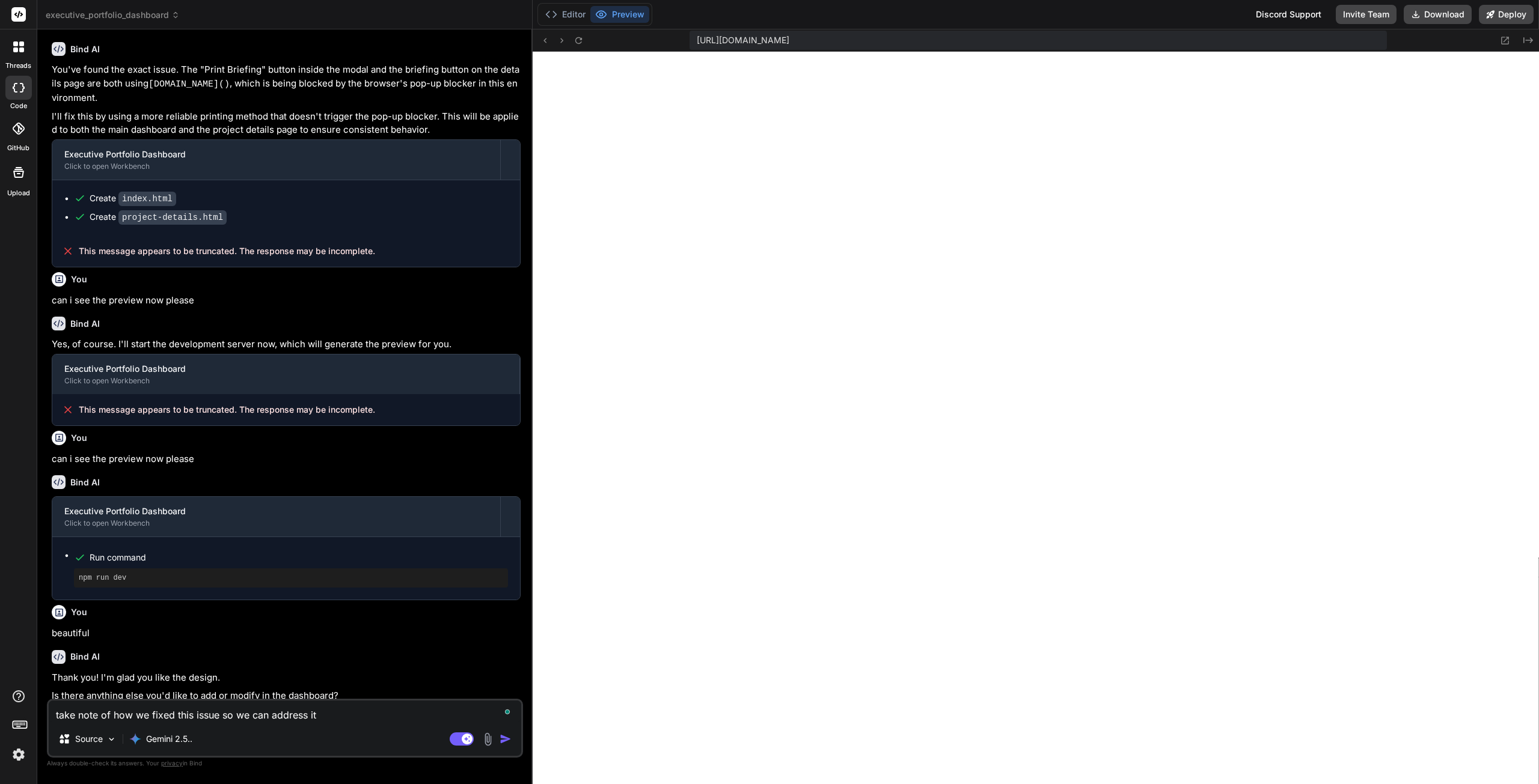
type textarea "x"
type textarea "take note of how we fixed this issue so we can address it i"
type textarea "x"
type textarea "take note of how we fixed this issue so we can address it if"
type textarea "x"
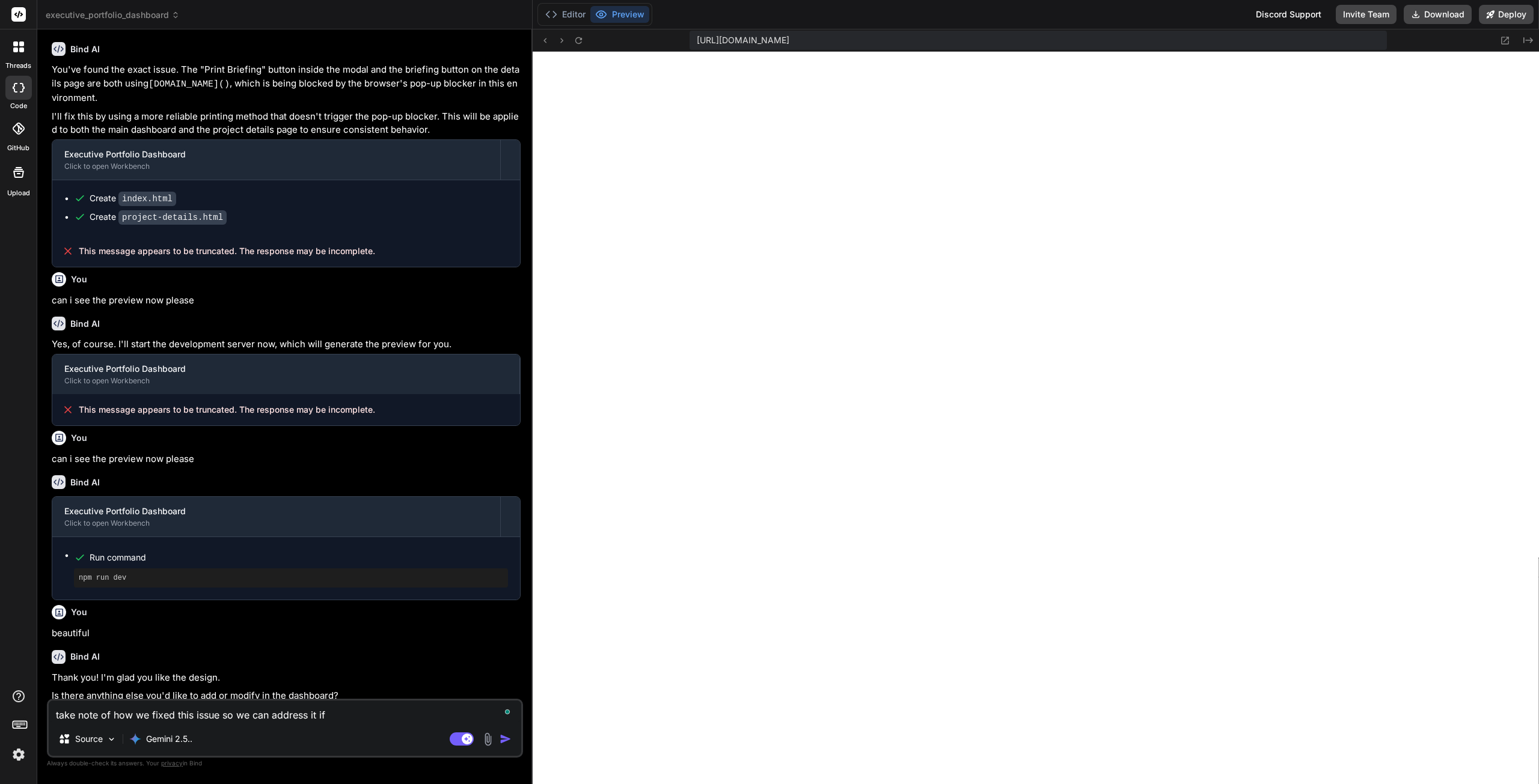
type textarea "take note of how we fixed this issue so we can address it if"
type textarea "x"
type textarea "take note of how we fixed this issue so we can address it if i"
type textarea "x"
type textarea "take note of how we fixed this issue so we can address it if it"
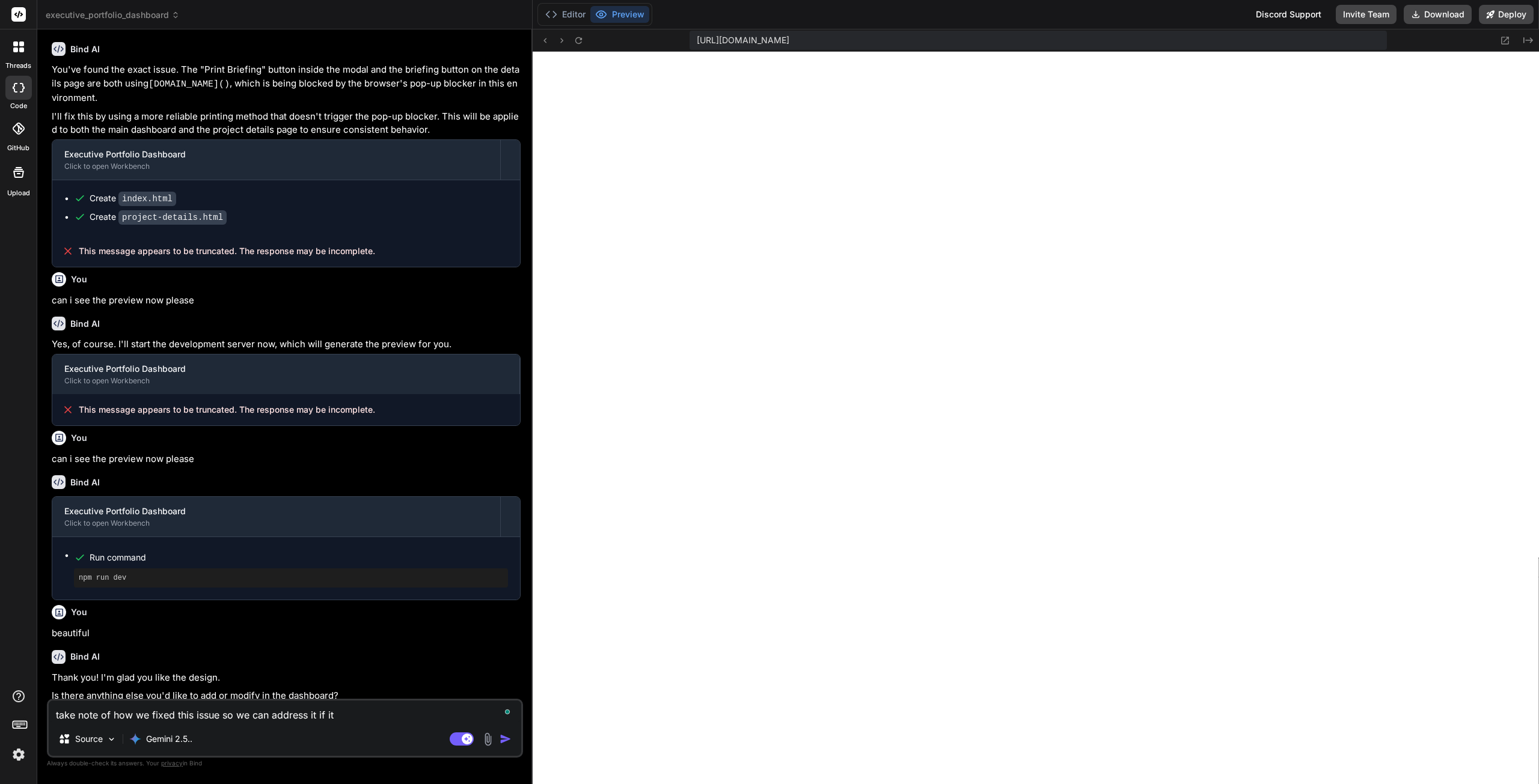
type textarea "x"
type textarea "take note of how we fixed this issue so we can address it if it"
type textarea "x"
type textarea "take note of how we fixed this issue so we can address it if it c"
type textarea "x"
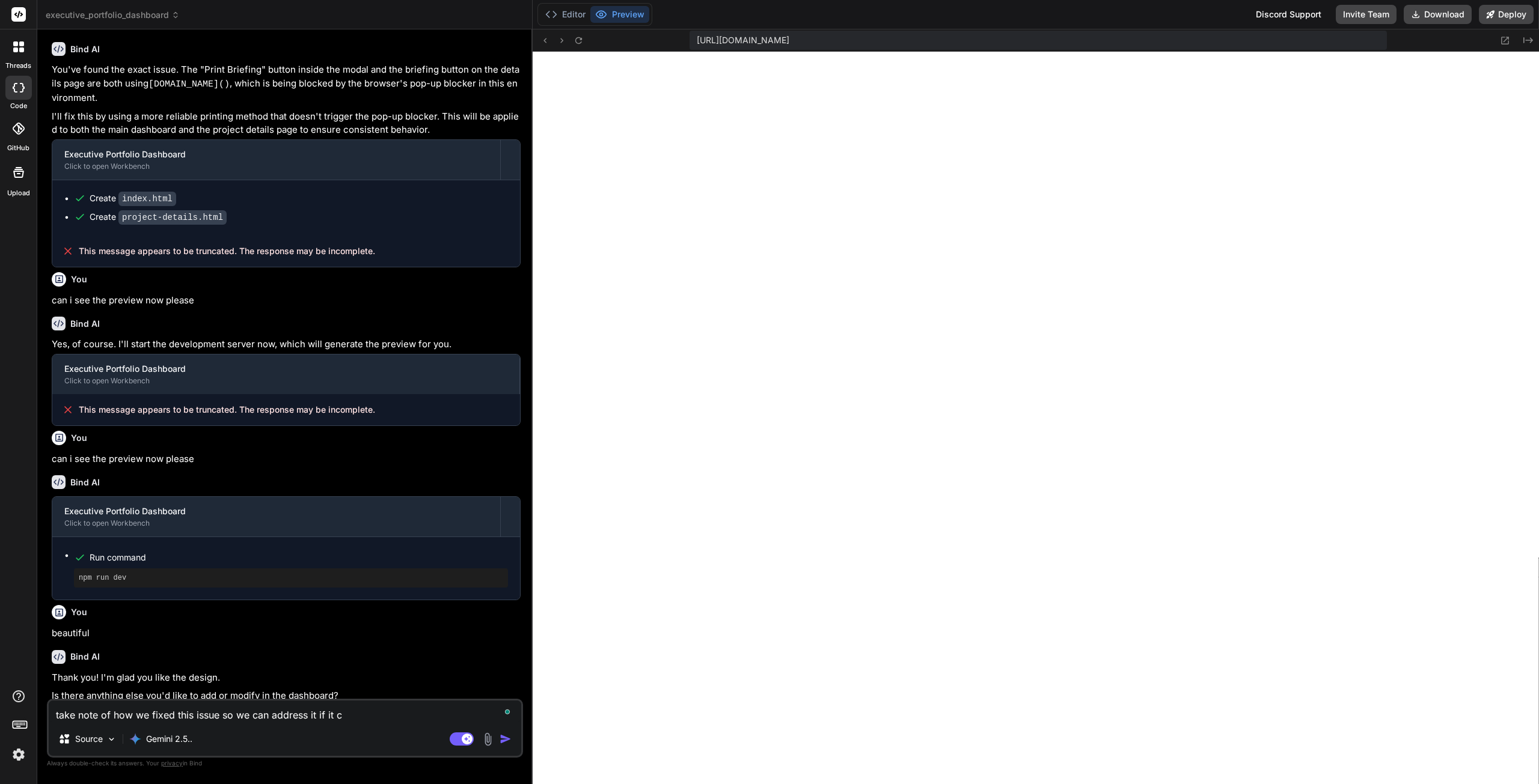
type textarea "take note of how we fixed this issue so we can address it if it co"
type textarea "x"
type textarea "take note of how we fixed this issue so we can address it if it com"
type textarea "x"
type textarea "take note of how we fixed this issue so we can address it if it come"
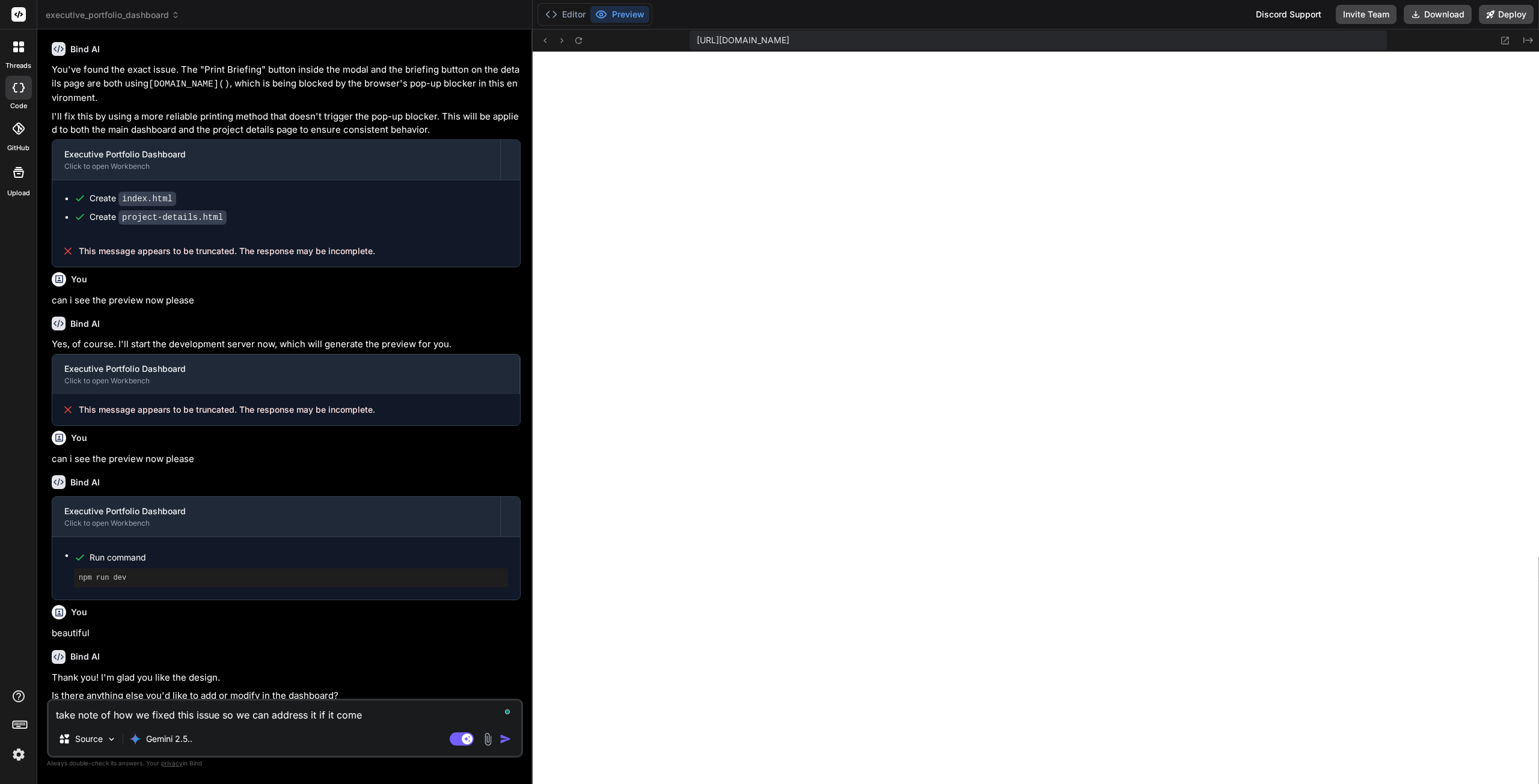
type textarea "x"
type textarea "take note of how we fixed this issue so we can address it if it comes"
type textarea "x"
type textarea "take note of how we fixed this issue so we can address it if it comes"
type textarea "x"
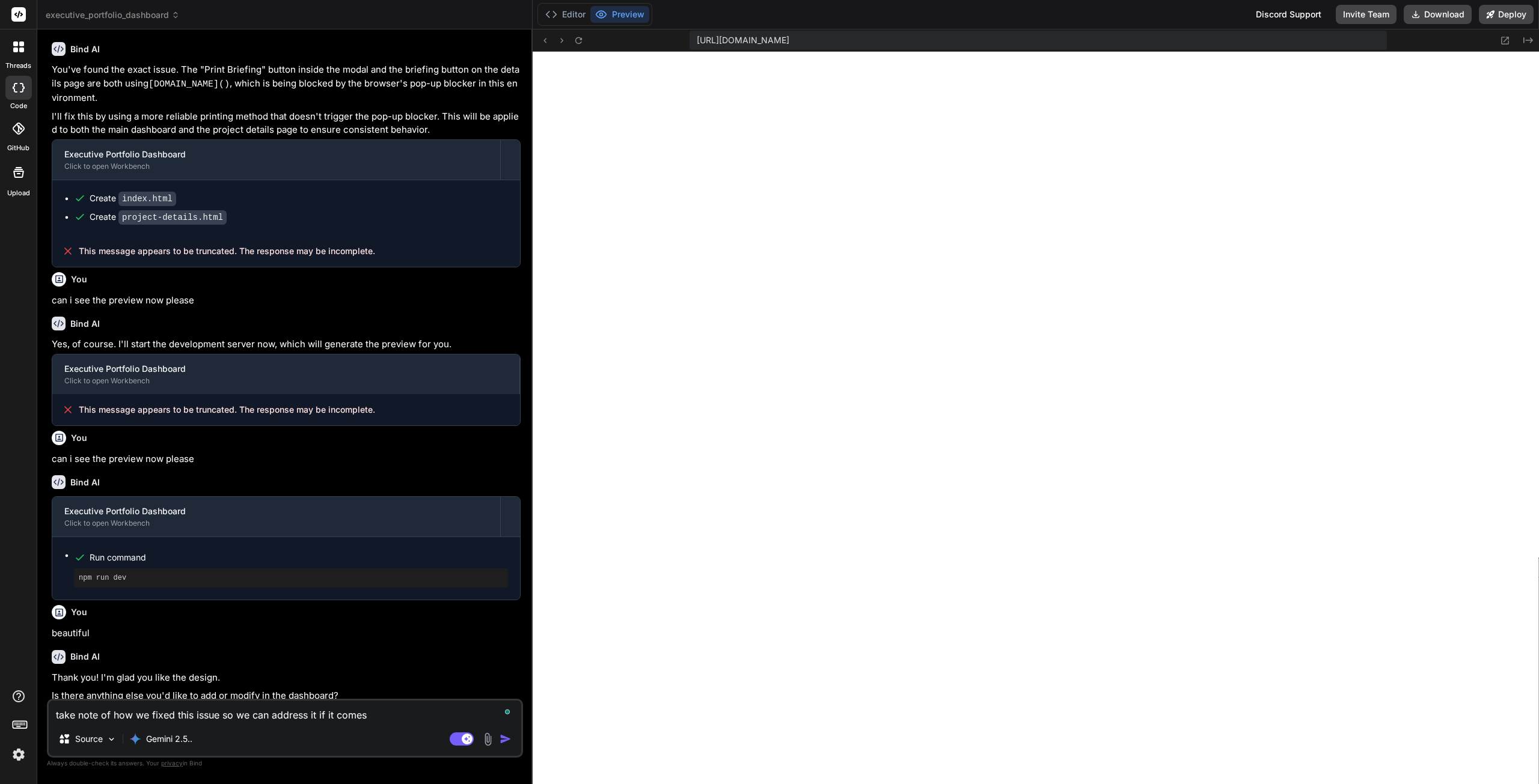
type textarea "take note of how we fixed this issue so we can address it if it comes u"
type textarea "x"
type textarea "take note of how we fixed this issue so we can address it if it comes up"
type textarea "x"
type textarea "take note of how we fixed this issue so we can address it if it comes up"
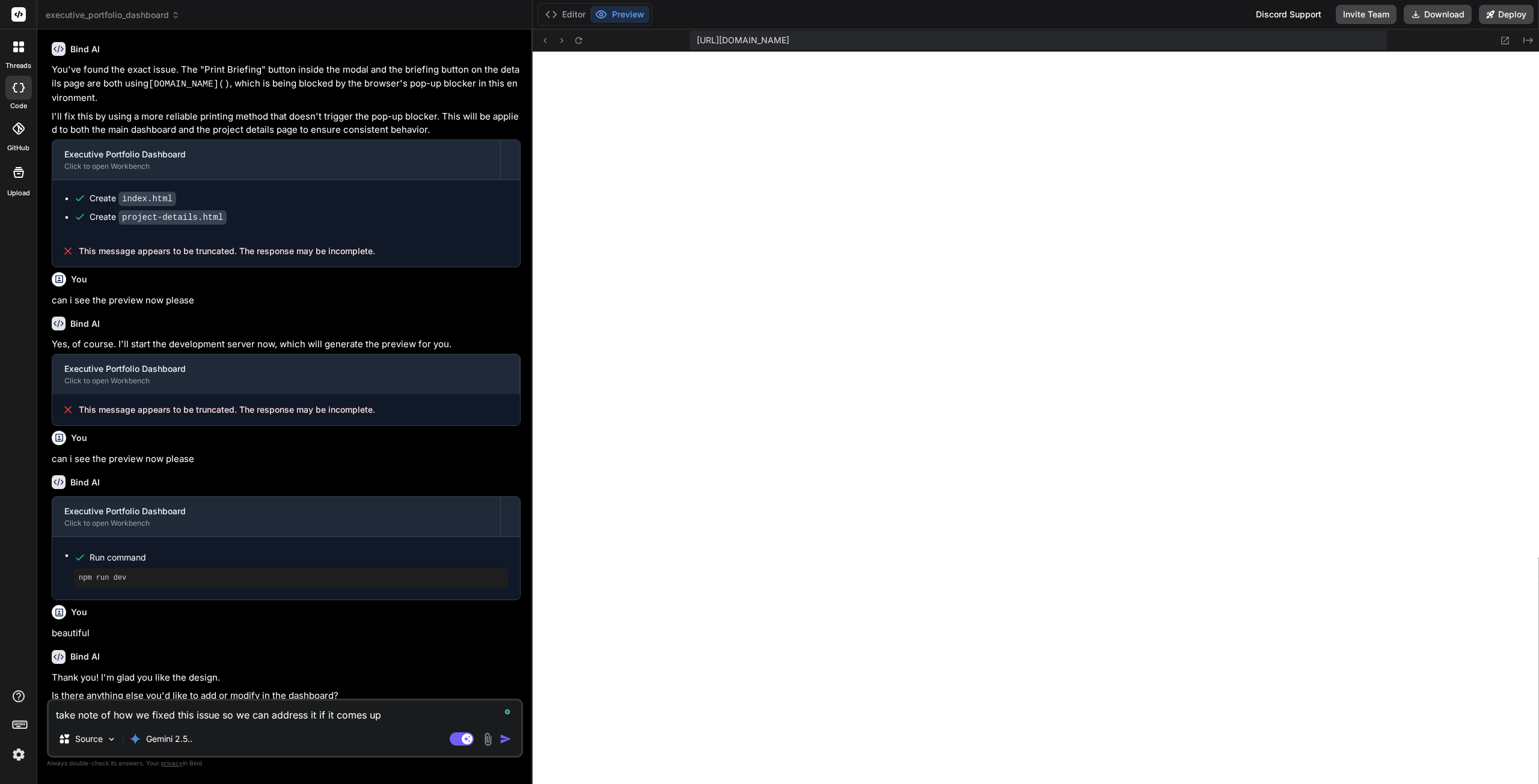
type textarea "x"
type textarea "take note of how we fixed this issue so we can address it if it comes up a"
type textarea "x"
type textarea "take note of how we fixed this issue so we can address it if it comes up ag"
type textarea "x"
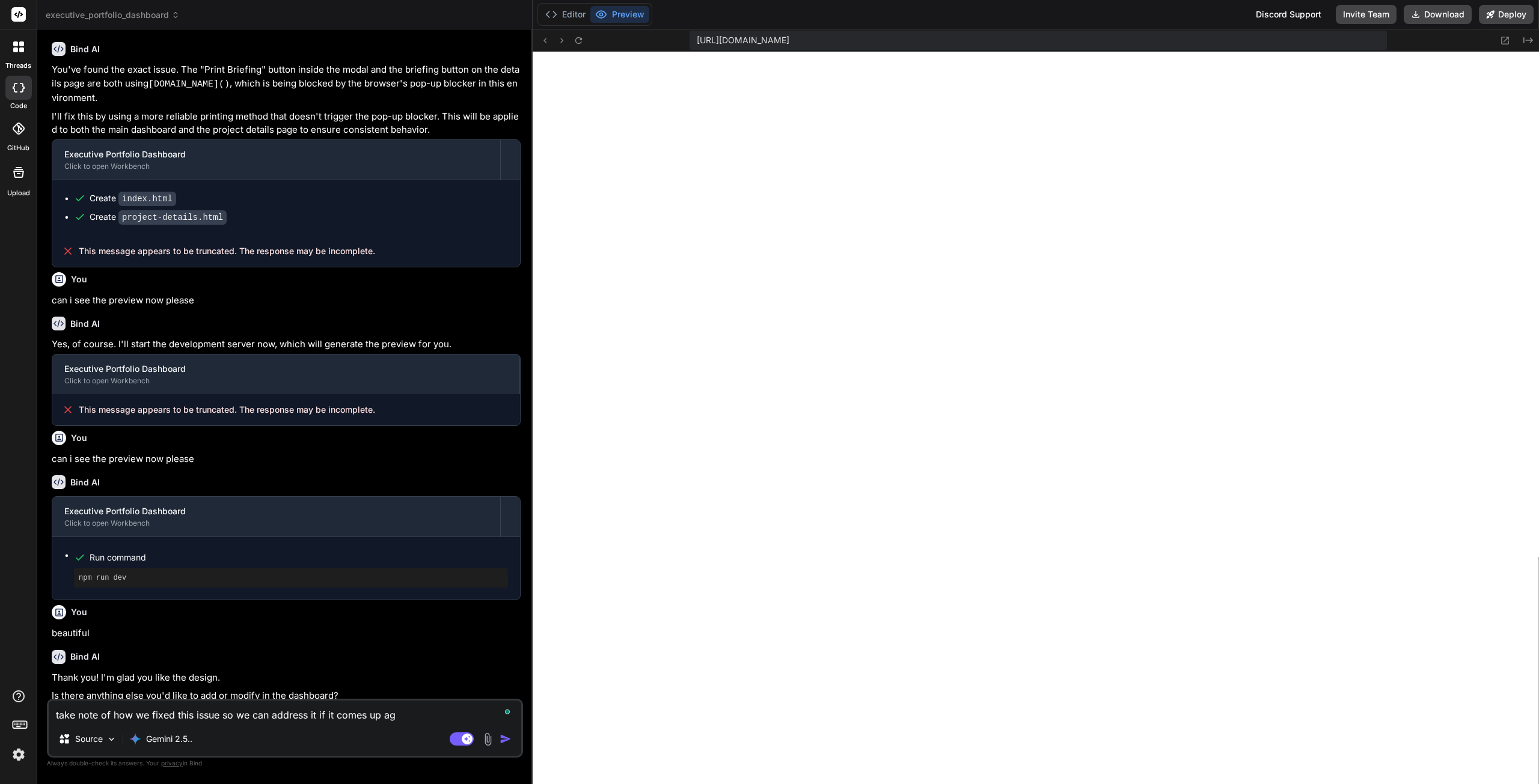
type textarea "take note of how we fixed this issue so we can address it if it comes up aga"
type textarea "x"
type textarea "take note of how we fixed this issue so we can address it if it comes up agai"
type textarea "x"
type textarea "take note of how we fixed this issue so we can address it if it comes up again"
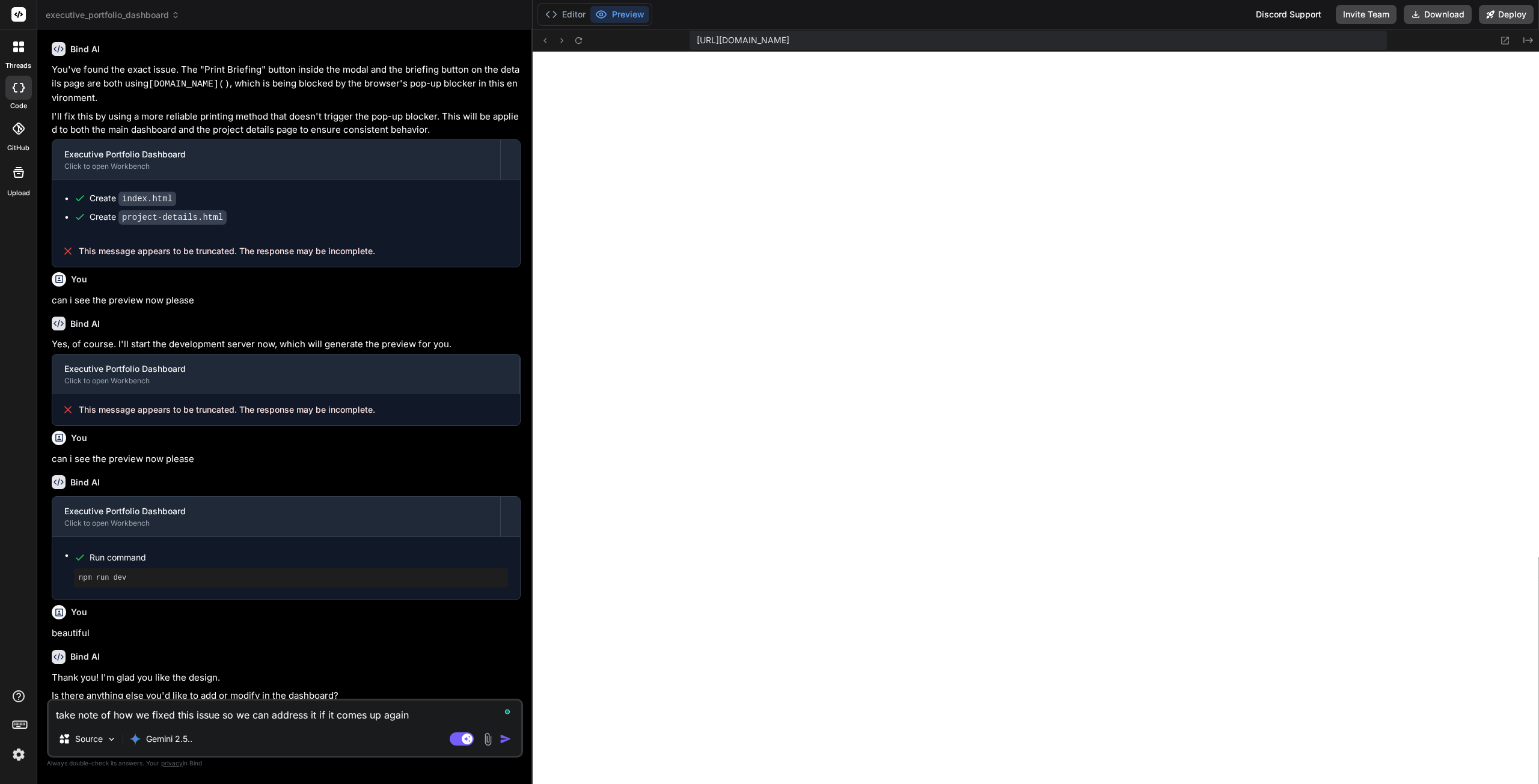
type textarea "x"
type textarea "take note of how we fixed this issue so we can address it if it comes up again."
type textarea "x"
type textarea "take note of how we fixed this issue so we can address it if it comes up again."
type textarea "x"
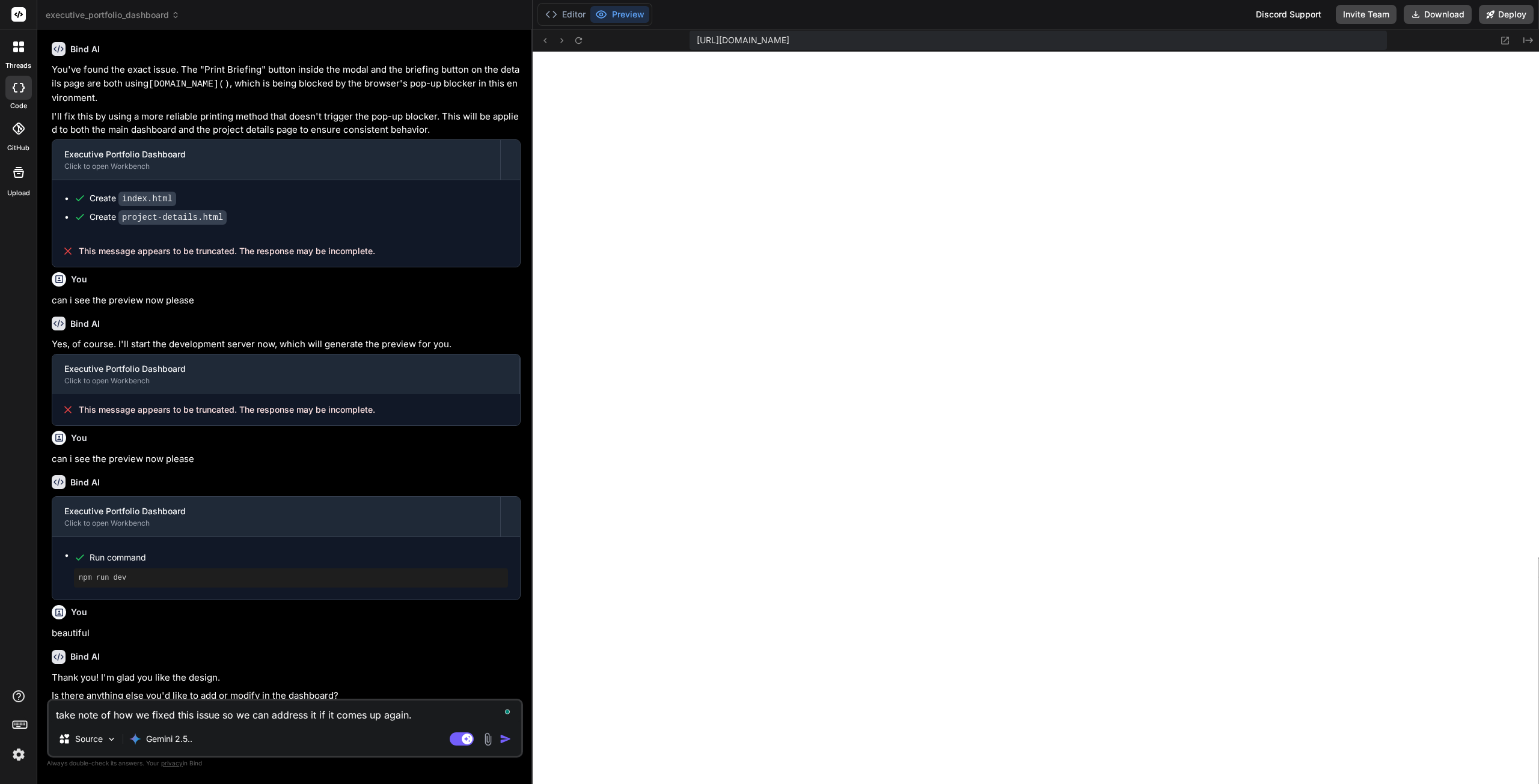
type textarea "take note of how we fixed this issue so we can address it if it comes up again."
type textarea "x"
type textarea "take note of how we fixed this issue so we can address it if it comes up again.…"
type textarea "x"
type textarea "take note of how we fixed this issue so we can address it if it comes up again.…"
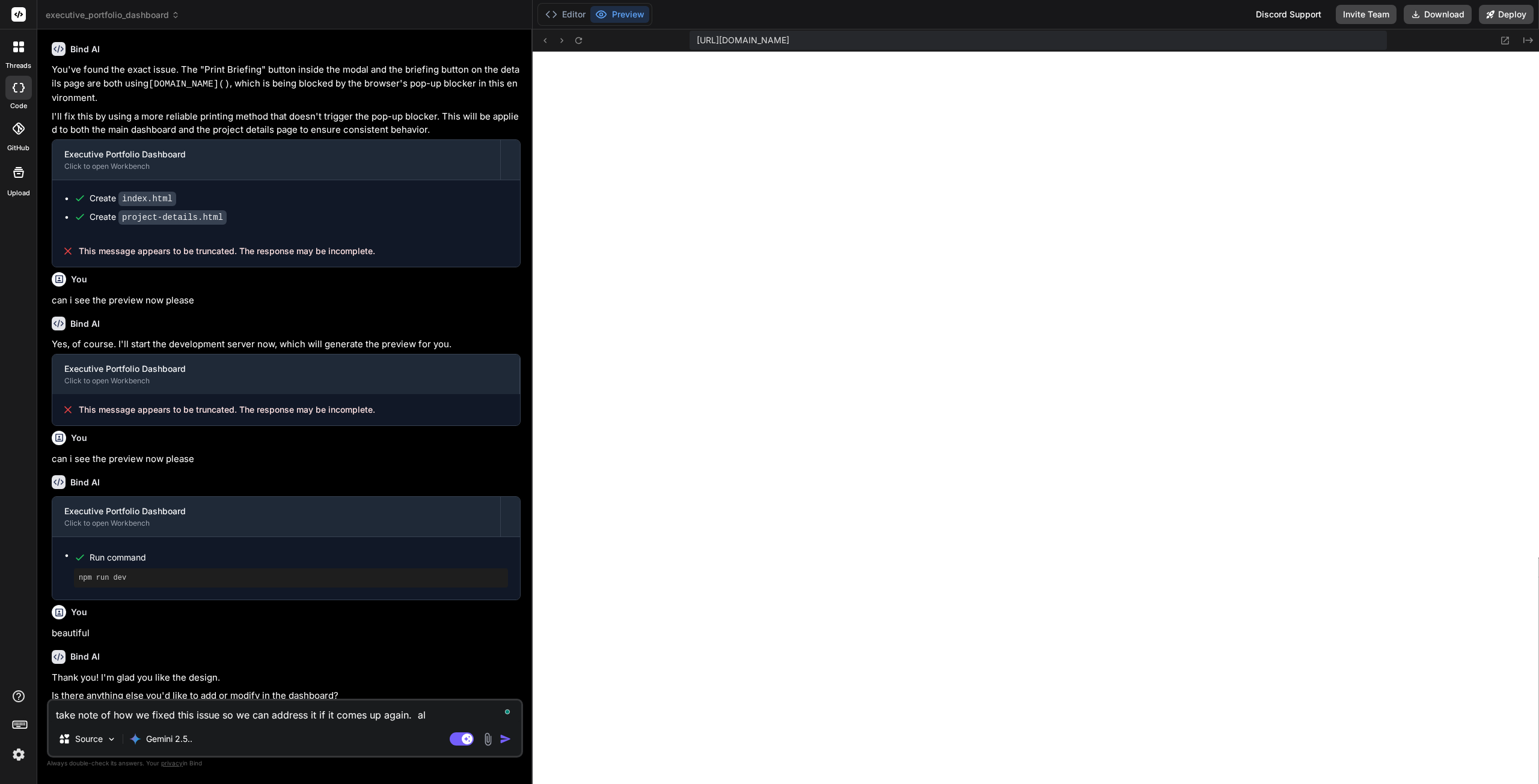
type textarea "x"
type textarea "take note of how we fixed this issue so we can address it if it comes up again.…"
type textarea "x"
type textarea "take note of how we fixed this issue so we can address it if it comes up again.…"
type textarea "x"
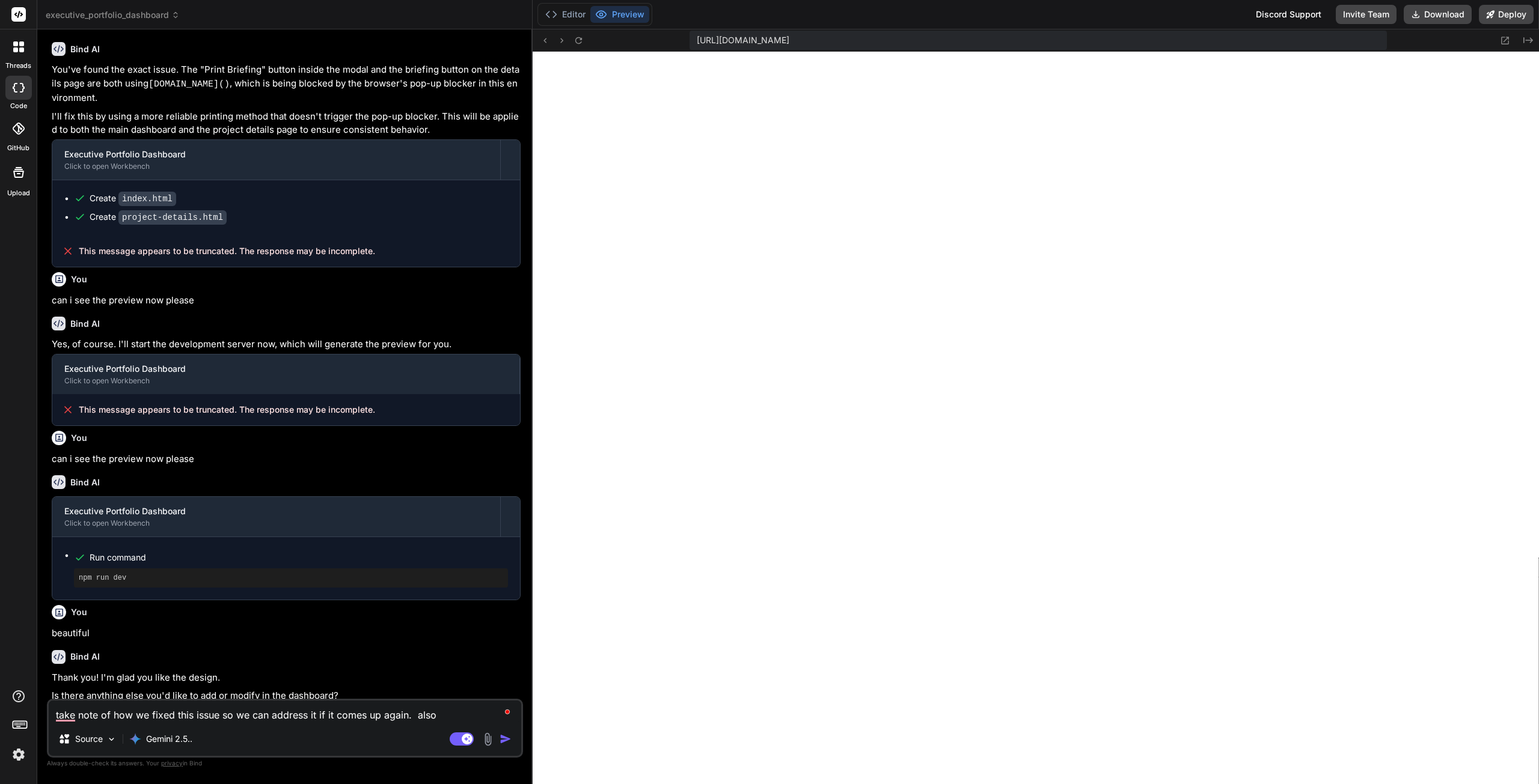
type textarea "take note of how we fixed this issue so we can address it if it comes up again.…"
type textarea "x"
type textarea "take note of how we fixed this issue so we can address it if it comes up again.…"
type textarea "x"
type textarea "take note of how we fixed this issue so we can address it if it comes up again.…"
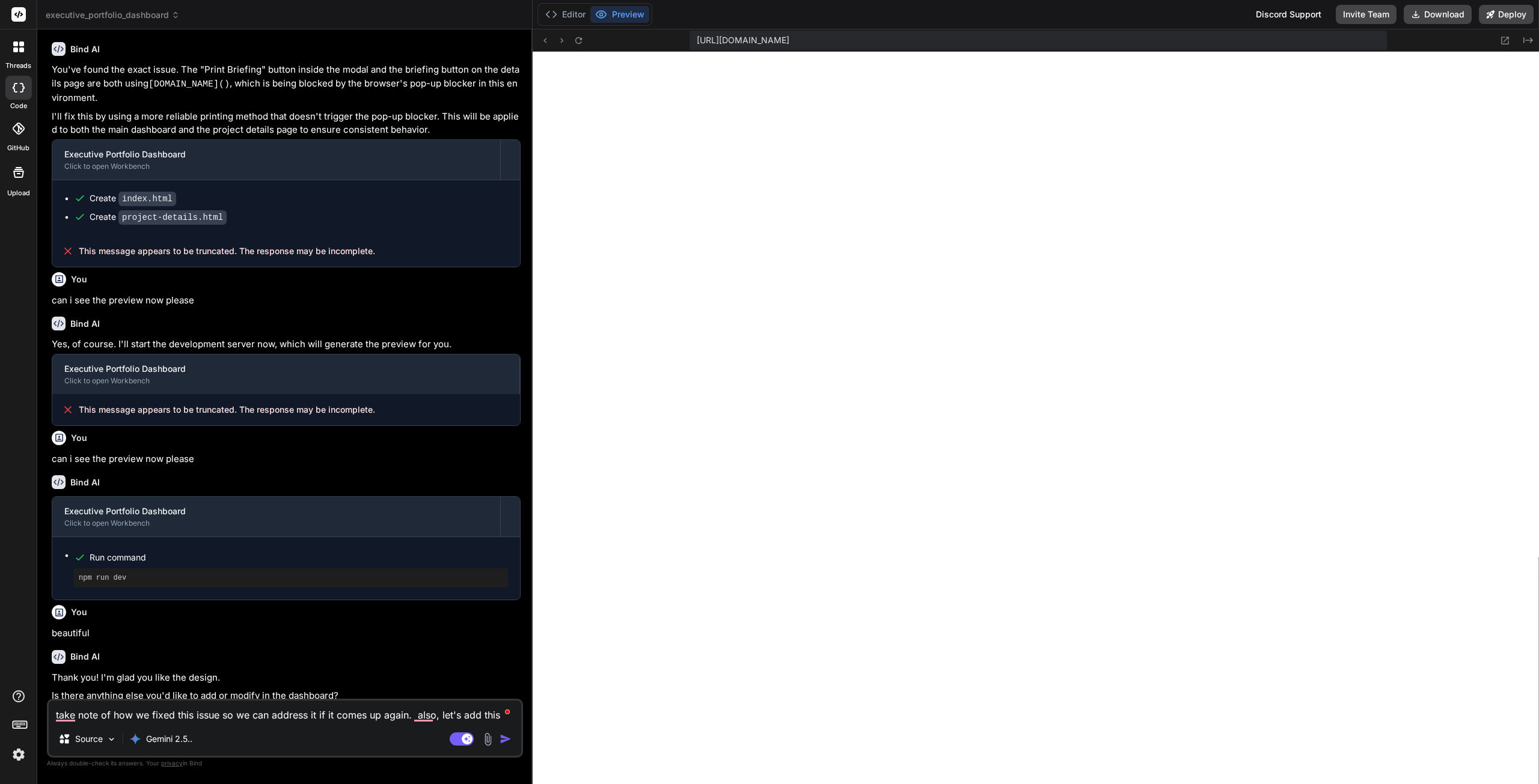
scroll to position [422, 0]
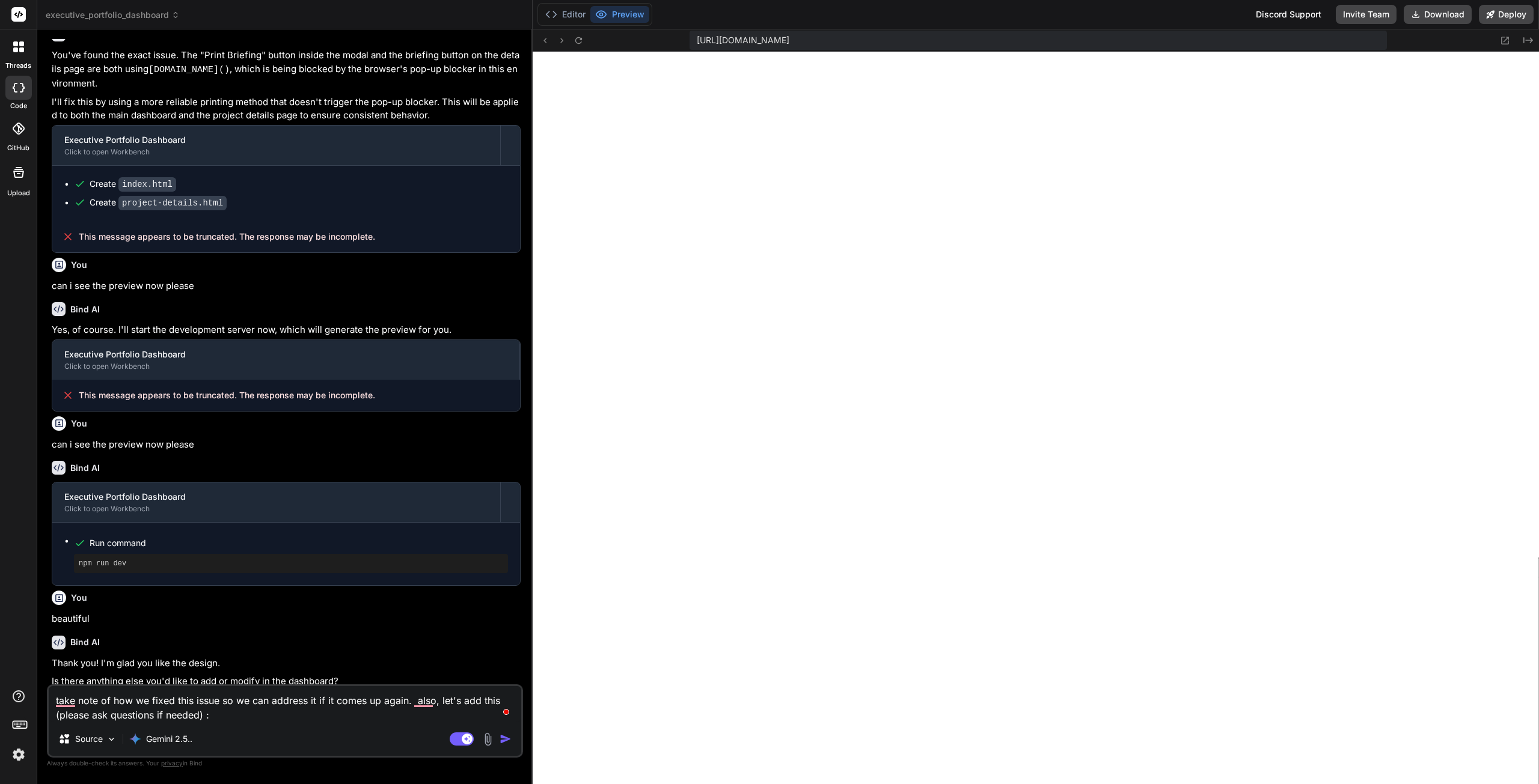
paste textarea "=== LOREMIP-D SITAMET CONSEC ADIPIS ELITSED === DOEIUS T - inci utlaboreet dol …"
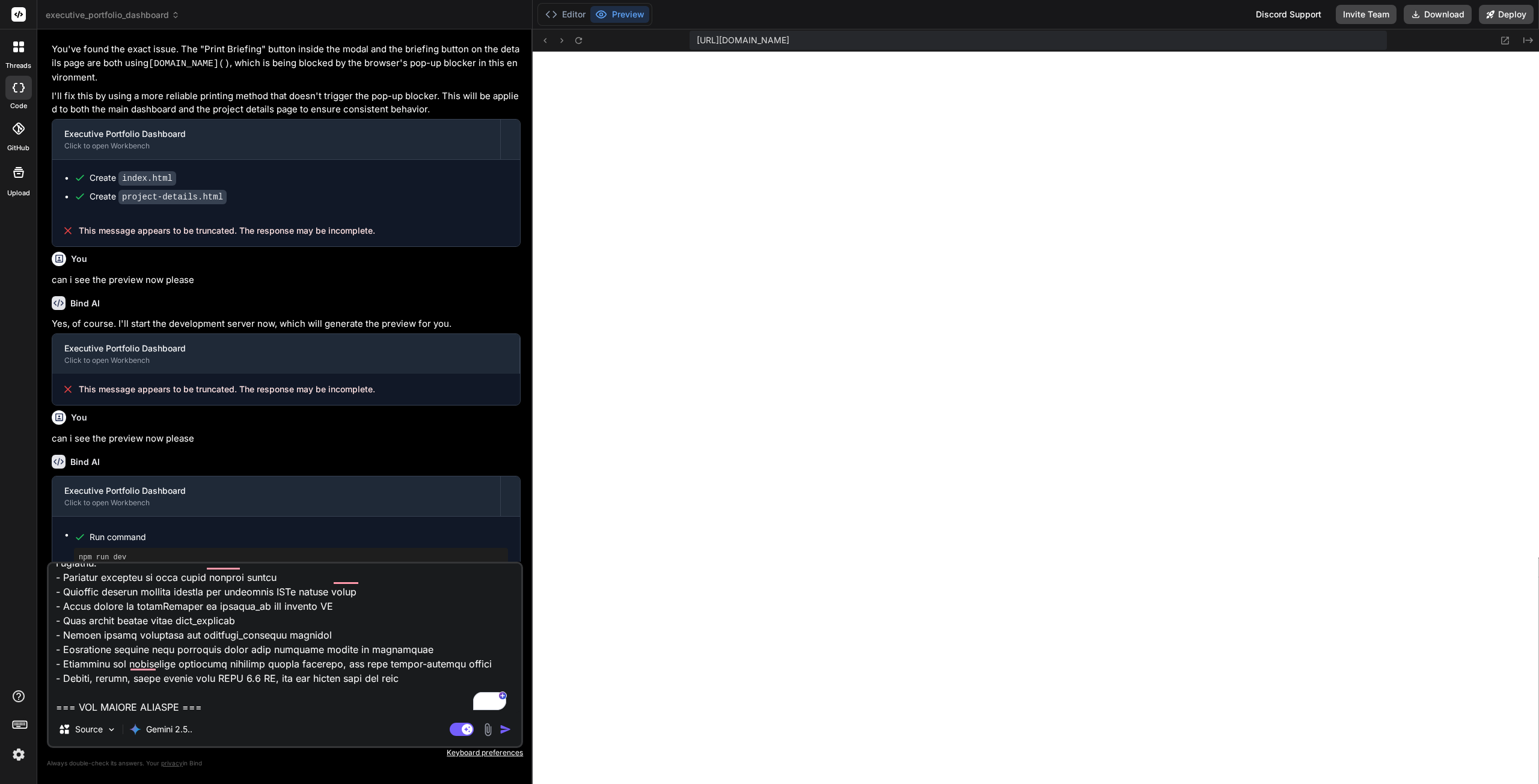
click at [506, 733] on img "button" at bounding box center [505, 729] width 12 height 12
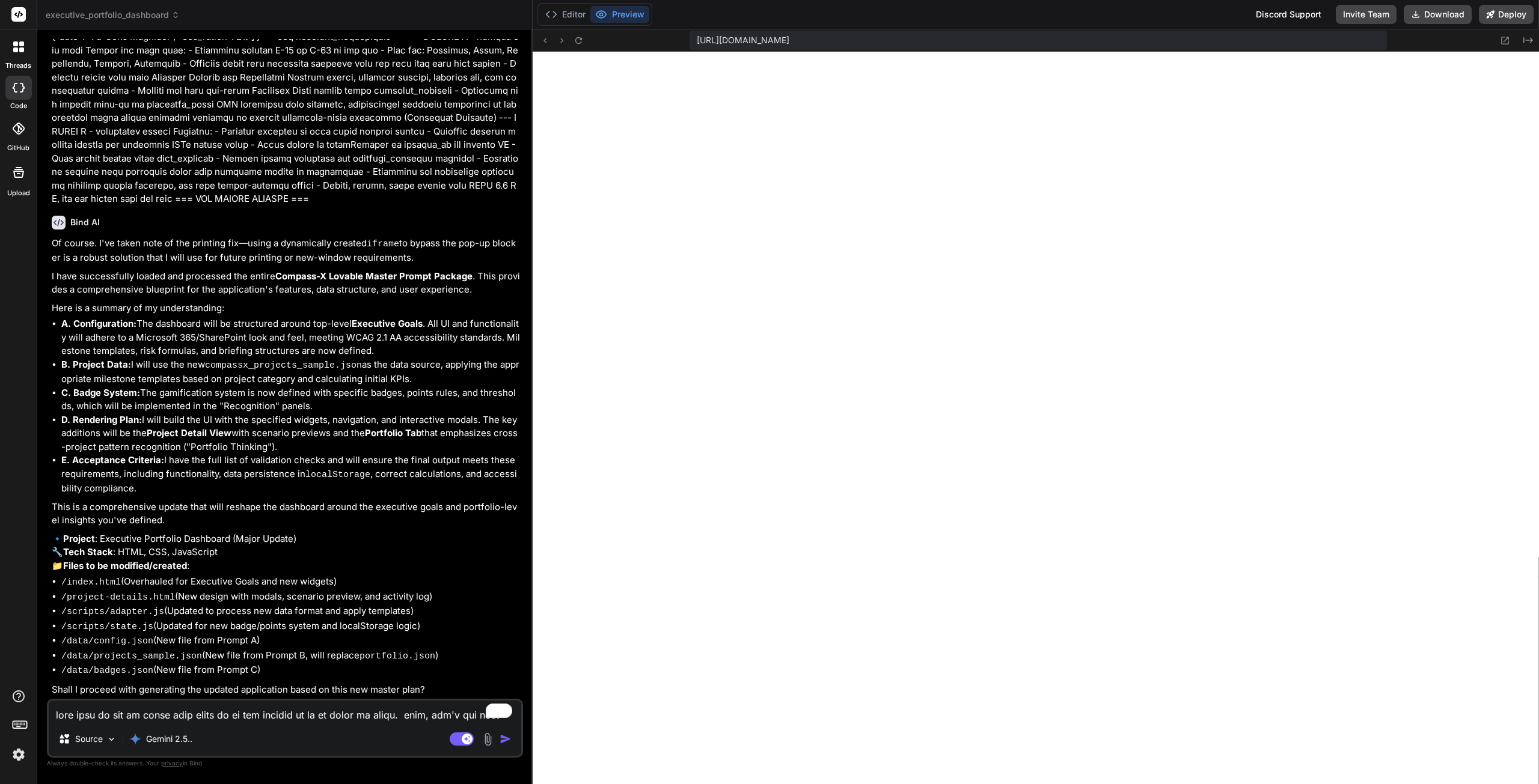
scroll to position [2393, 0]
click at [235, 715] on textarea "To enrich screen reader interactions, please activate Accessibility in Grammarl…" at bounding box center [285, 711] width 472 height 21
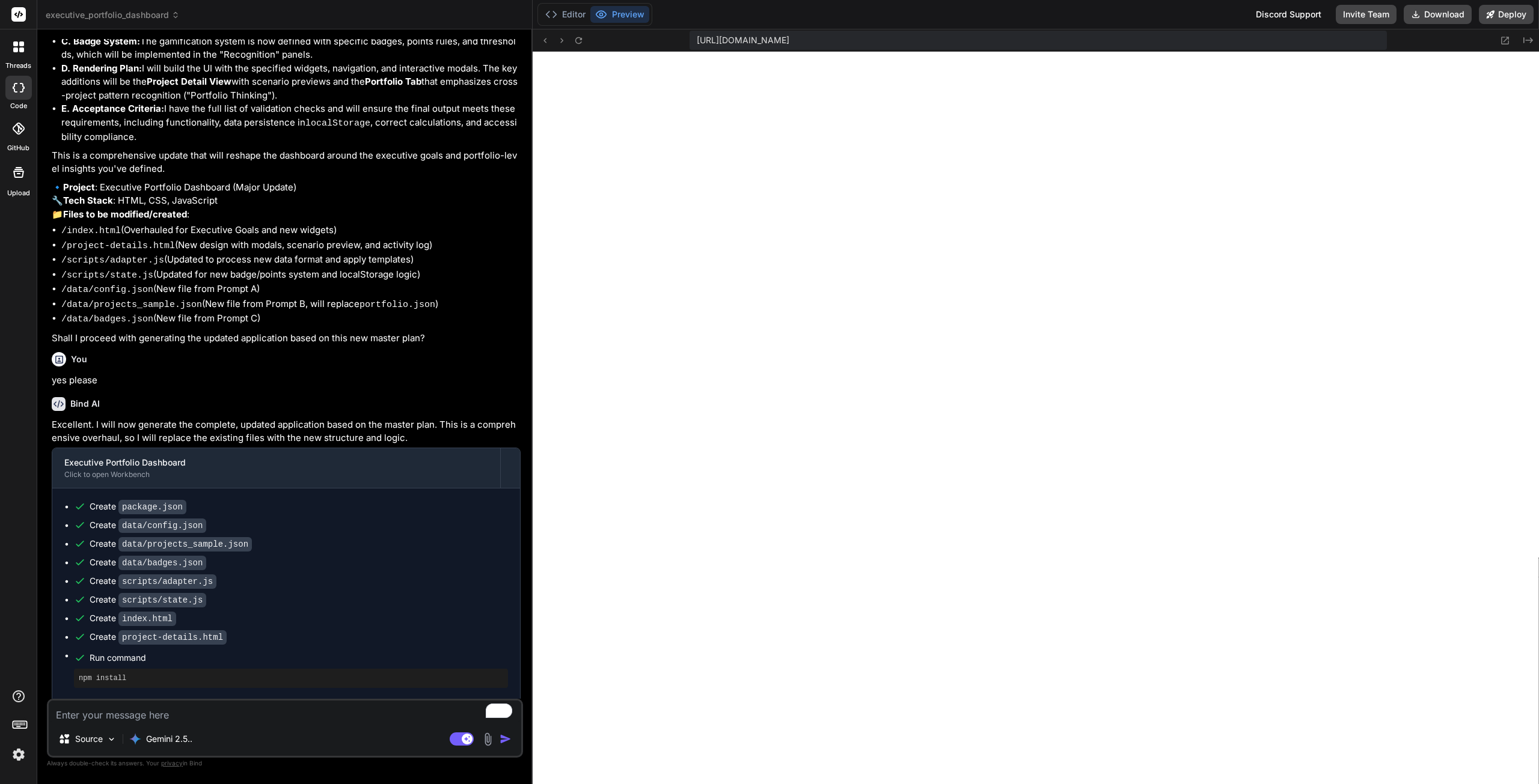
scroll to position [2785, 0]
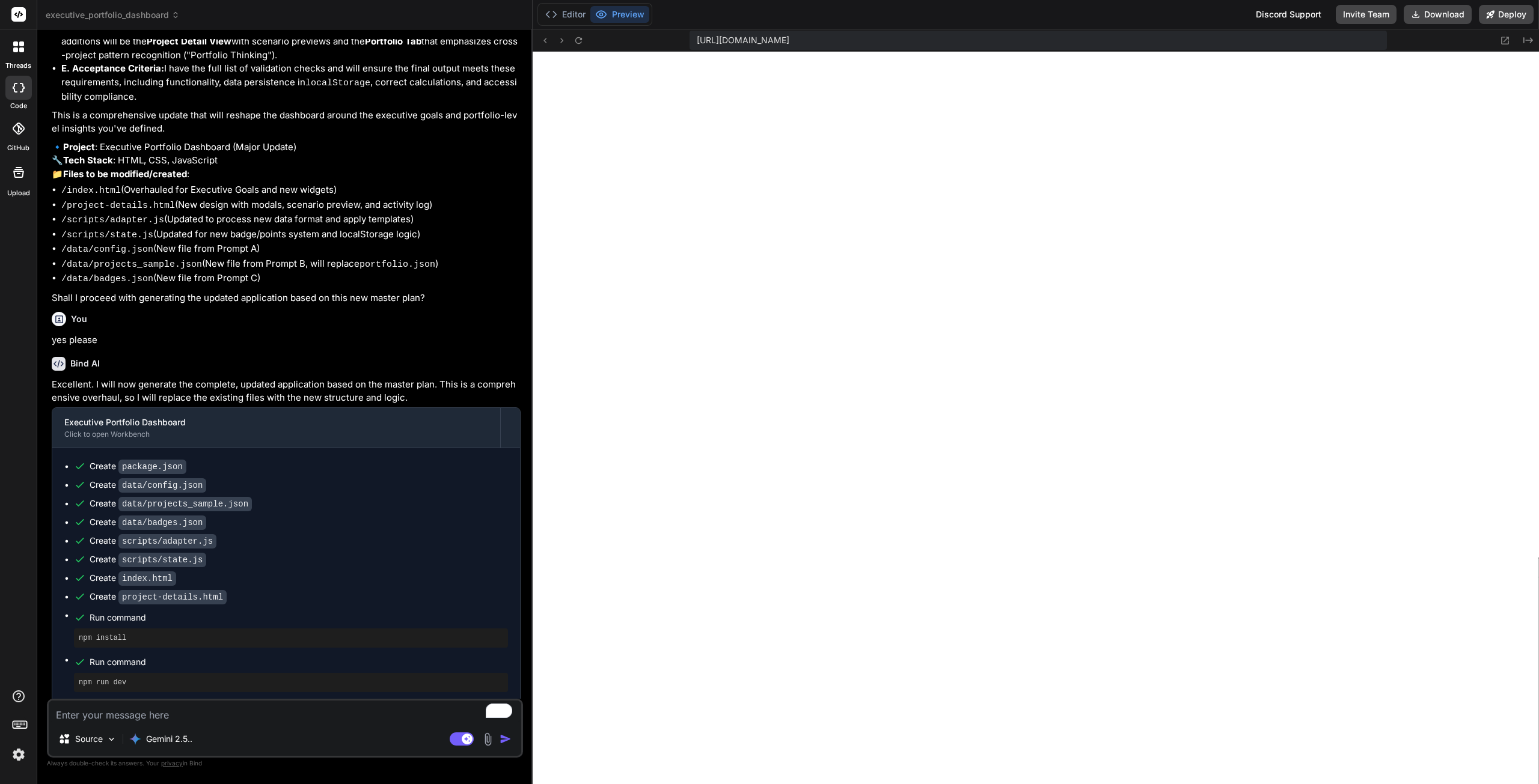
click at [244, 715] on textarea "To enrich screen reader interactions, please activate Accessibility in Grammarl…" at bounding box center [285, 711] width 472 height 21
paste textarea "[URL][DOMAIN_NAME]"
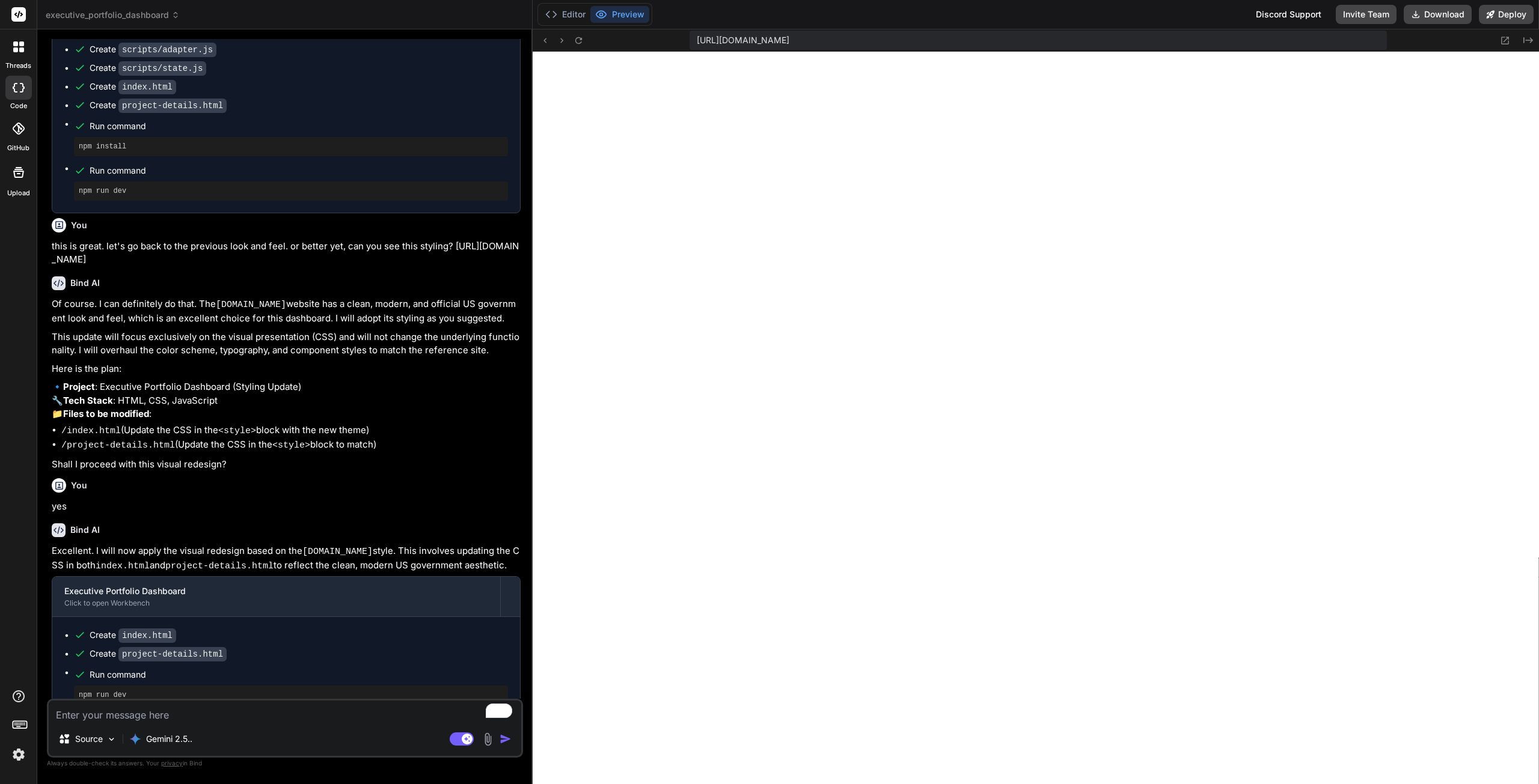
scroll to position [3284, 0]
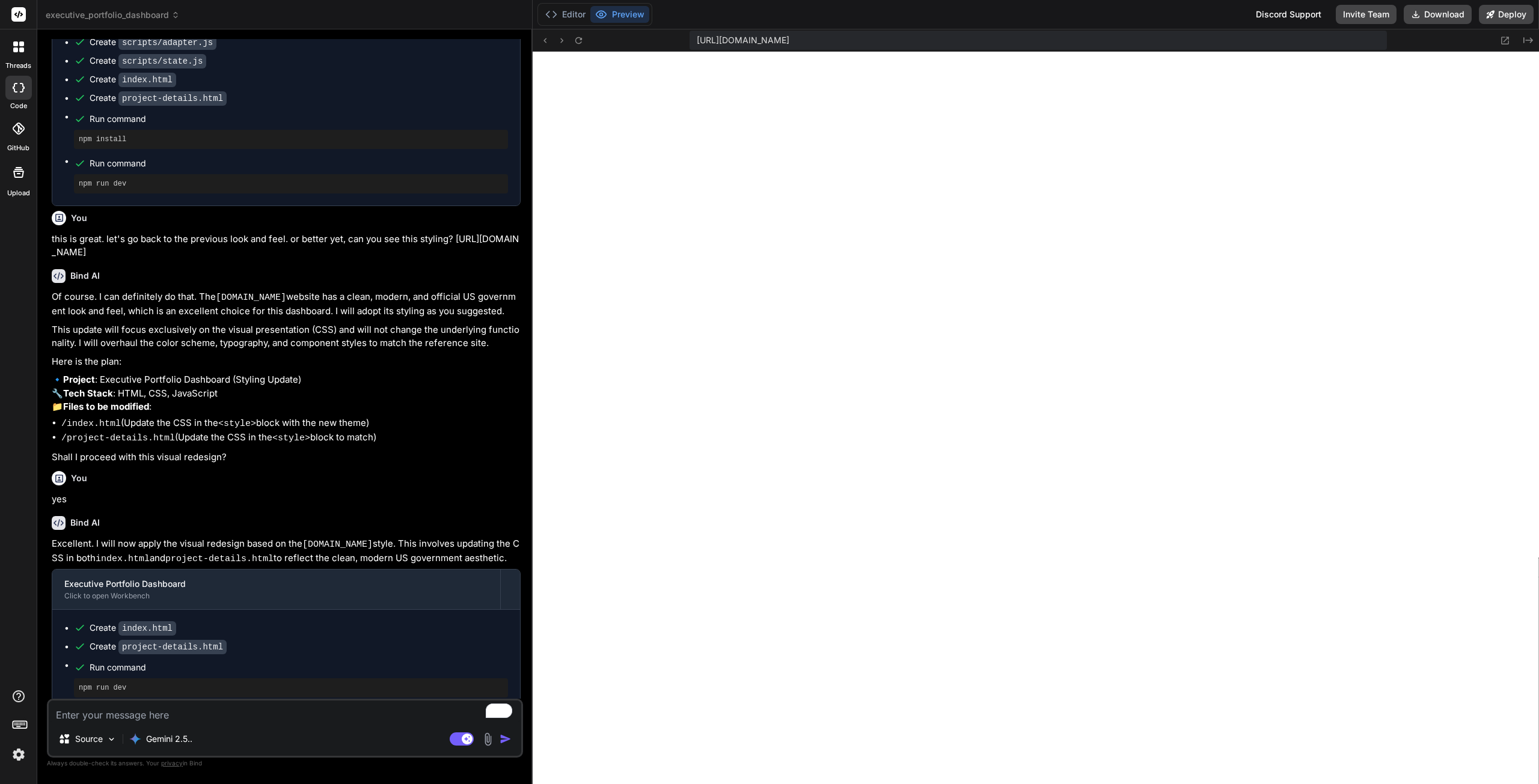
click at [293, 715] on textarea "To enrich screen reader interactions, please activate Accessibility in Grammarl…" at bounding box center [285, 711] width 472 height 21
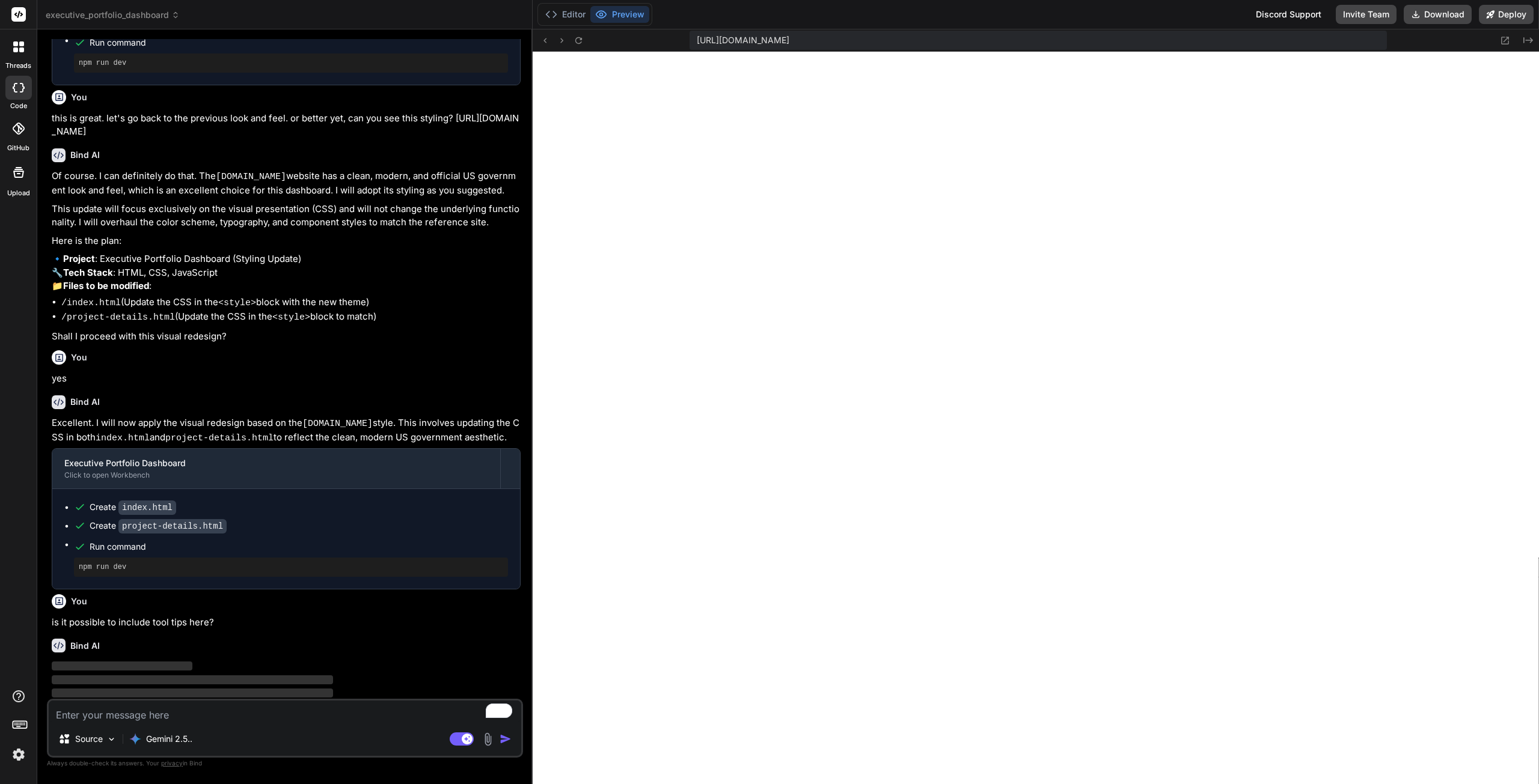
scroll to position [3409, 0]
